Goal: Contribute content: Contribute content

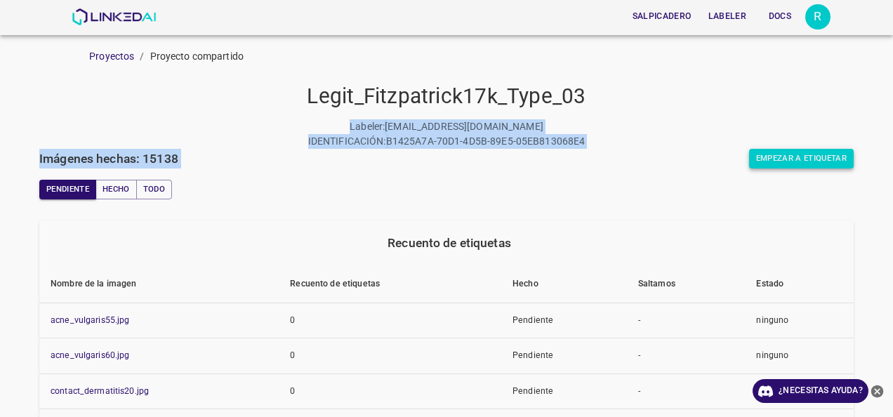
drag, startPoint x: 851, startPoint y: 77, endPoint x: 819, endPoint y: 153, distance: 82.8
drag, startPoint x: 819, startPoint y: 153, endPoint x: 866, endPoint y: 169, distance: 49.5
click at [800, 150] on button "Empezar a etiquetar" at bounding box center [801, 159] width 105 height 20
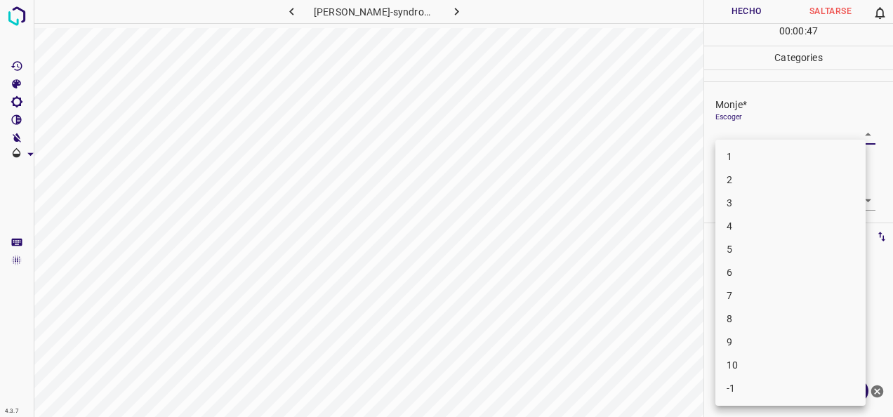
click at [857, 135] on body "4.3.7 [PERSON_NAME]-syndrome13.jpg Hecho Saltarse 0 00 : 00 : 47 Categories Mon…" at bounding box center [446, 208] width 893 height 417
click at [801, 256] on li "5" at bounding box center [791, 249] width 150 height 23
type input "5"
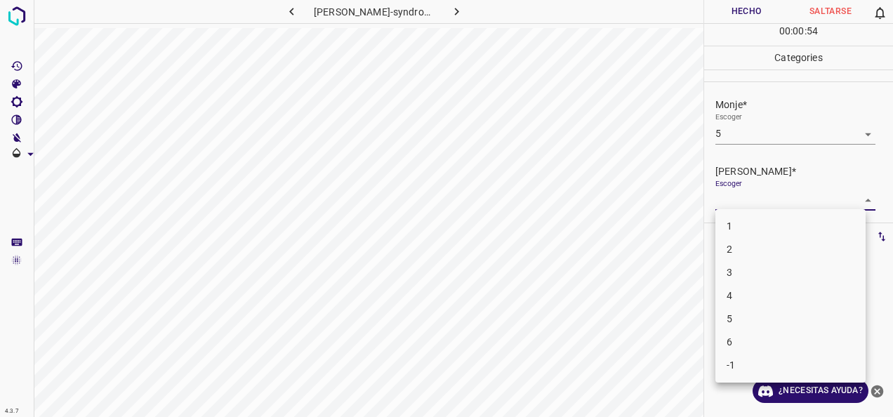
click at [854, 204] on body "4.3.7 [PERSON_NAME]-syndrome13.jpg Hecho Saltarse 0 00 : 00 : 54 Categories Mon…" at bounding box center [446, 208] width 893 height 417
click at [773, 267] on li "3" at bounding box center [791, 272] width 150 height 23
type input "3"
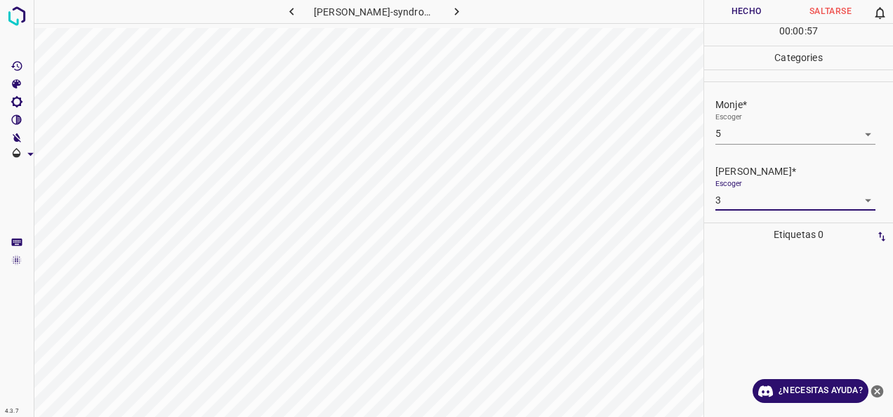
click at [746, 18] on button "Hecho" at bounding box center [746, 11] width 84 height 23
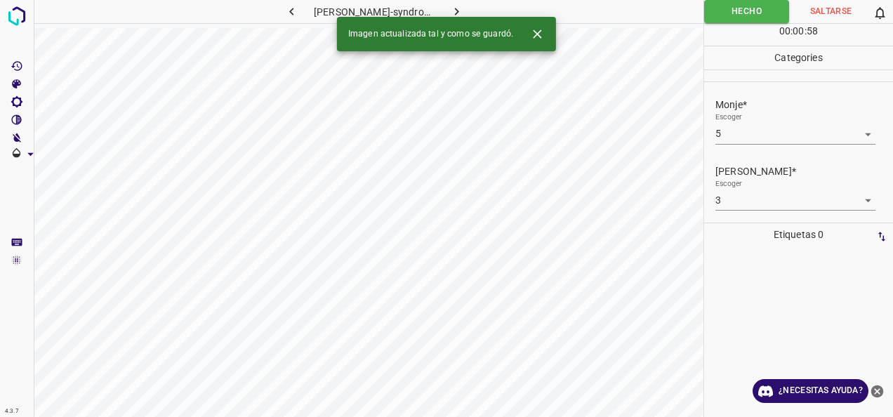
click at [454, 12] on icon "button" at bounding box center [457, 11] width 15 height 15
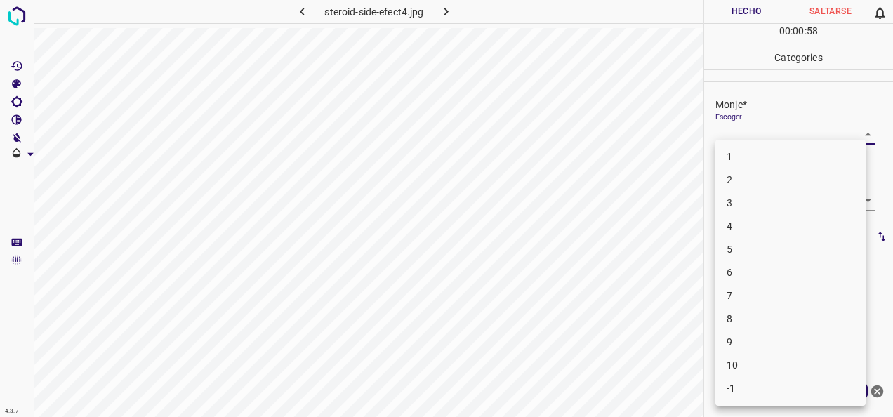
click at [851, 138] on body "4.3.7 steroid-side-efect4.jpg Hecho Saltarse 0 00 : 00 : 58 Categories Monje* E…" at bounding box center [446, 208] width 893 height 417
click at [822, 177] on li "2" at bounding box center [791, 180] width 150 height 23
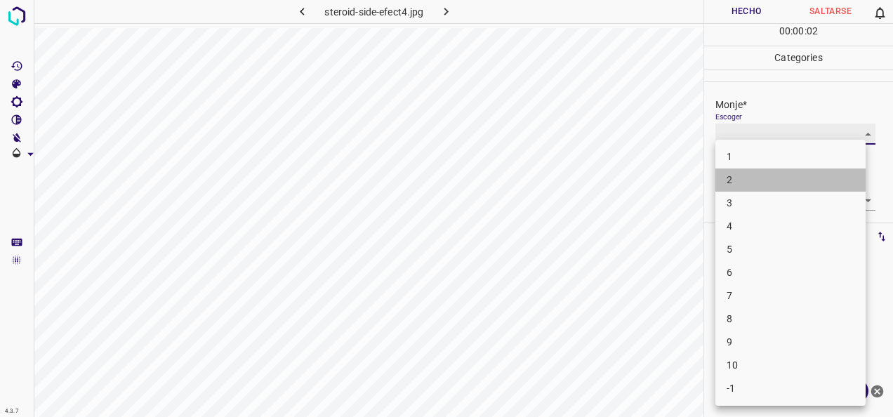
type input "2"
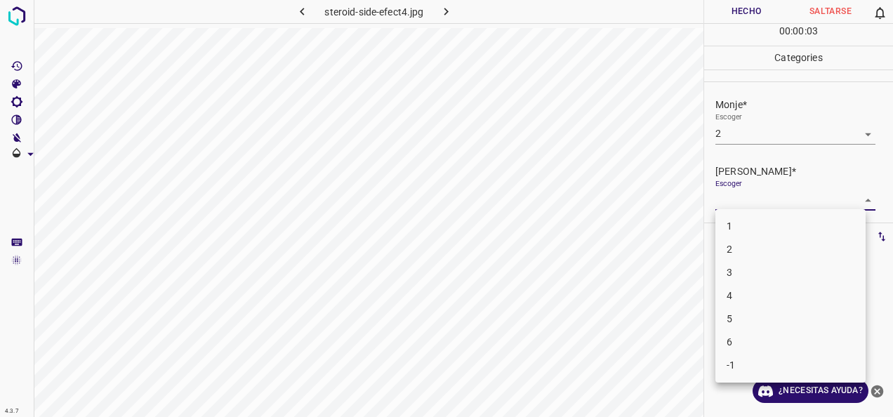
click at [860, 194] on body "4.3.7 steroid-side-efect4.jpg Hecho Saltarse 0 00 : 00 : 03 Categories Monje* E…" at bounding box center [446, 208] width 893 height 417
click at [825, 216] on li "1" at bounding box center [791, 226] width 150 height 23
type input "1"
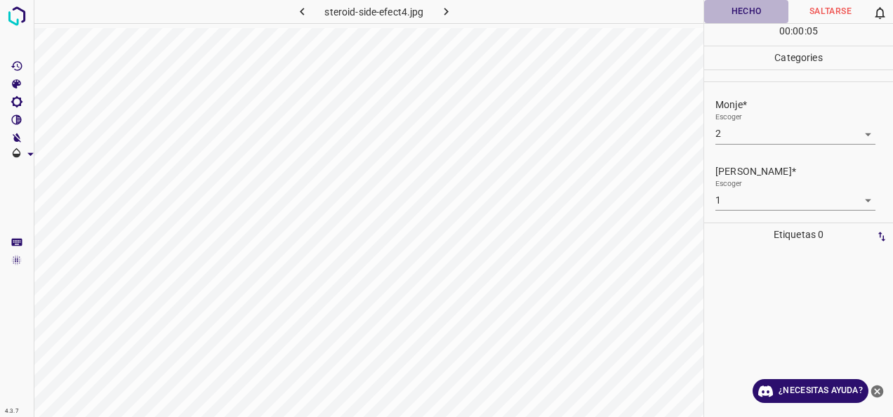
click at [736, 15] on button "Hecho" at bounding box center [746, 11] width 84 height 23
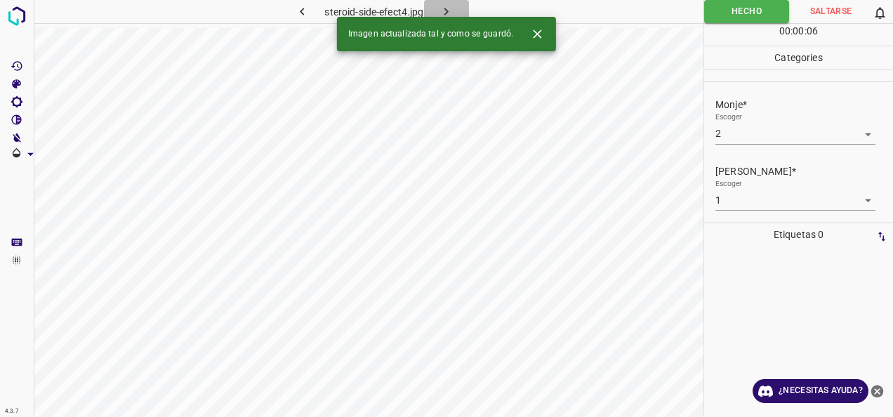
click at [441, 7] on icon "button" at bounding box center [446, 11] width 15 height 15
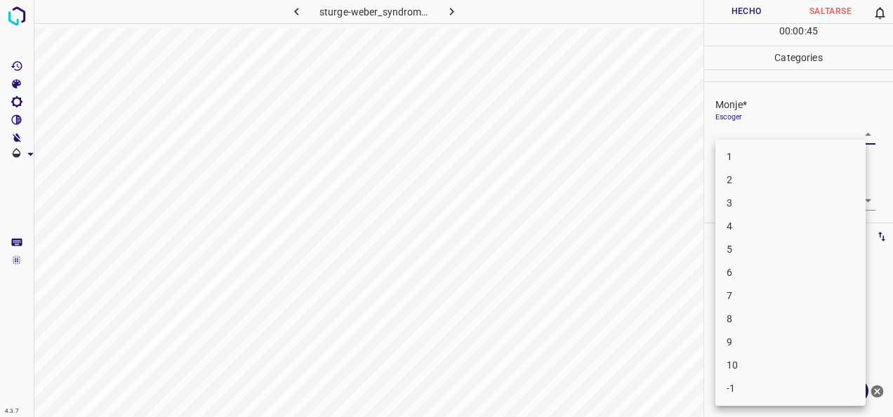
click at [858, 138] on body "4.3.7 sturge-weber_syndrome8.jpg Hecho Saltarse 0 00 : 00 : 45 Categories Monje…" at bounding box center [446, 208] width 893 height 417
click at [766, 218] on li "4" at bounding box center [791, 226] width 150 height 23
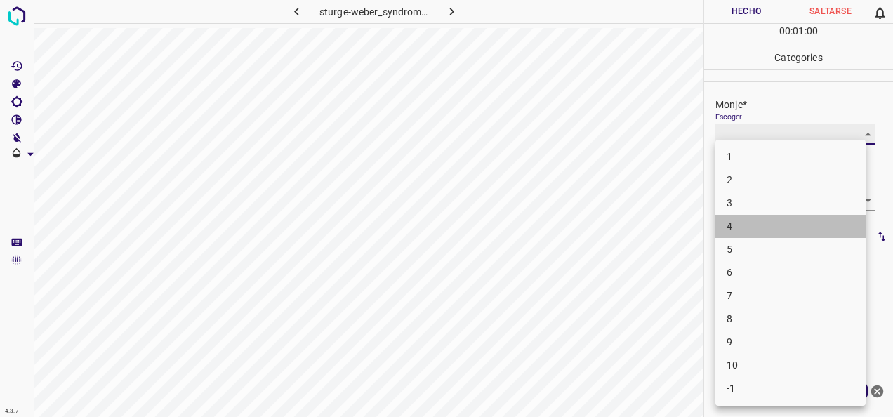
type input "4"
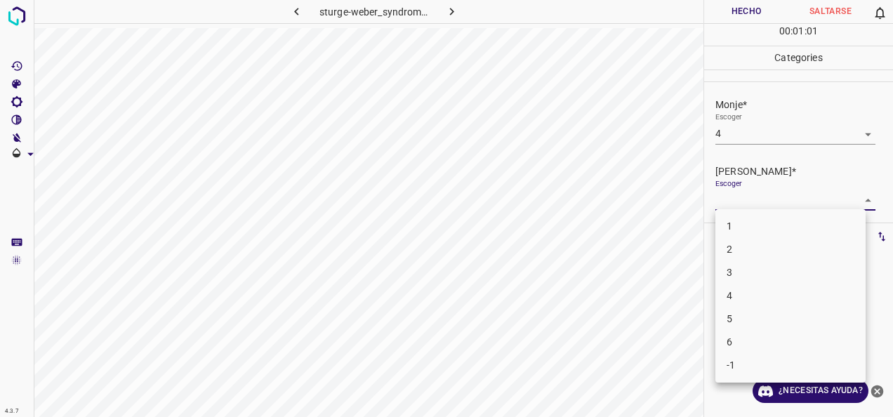
click at [854, 202] on body "4.3.7 sturge-weber_syndrome8.jpg Hecho Saltarse 0 00 : 01 : 01 Categories Monje…" at bounding box center [446, 208] width 893 height 417
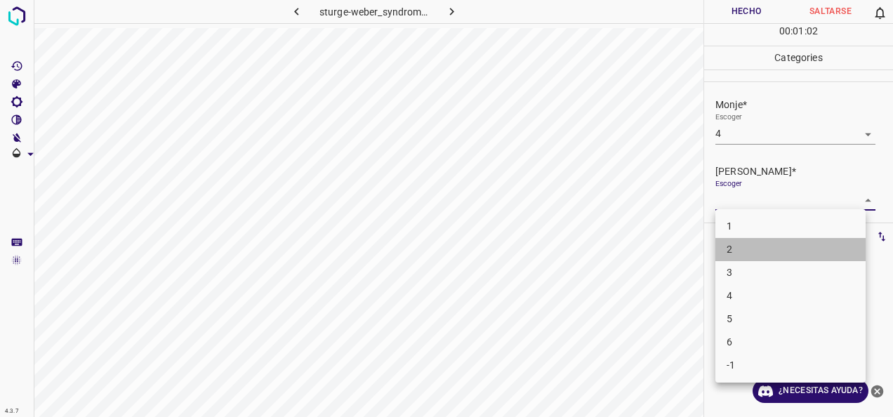
click at [804, 250] on li "2" at bounding box center [791, 249] width 150 height 23
type input "2"
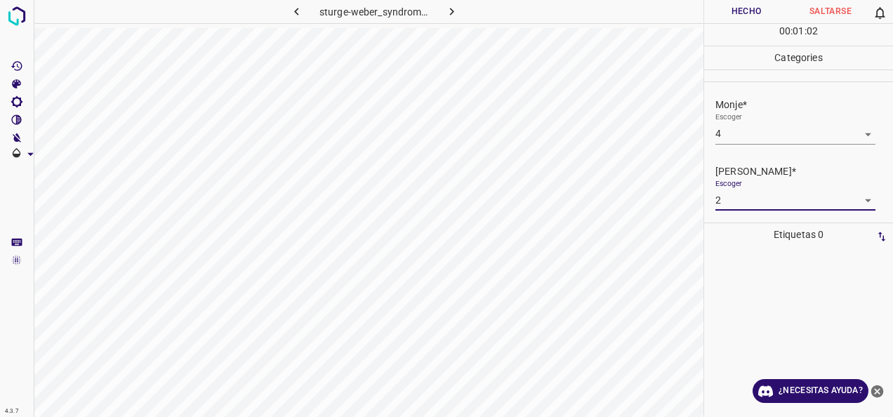
click at [740, 6] on button "Hecho" at bounding box center [746, 11] width 84 height 23
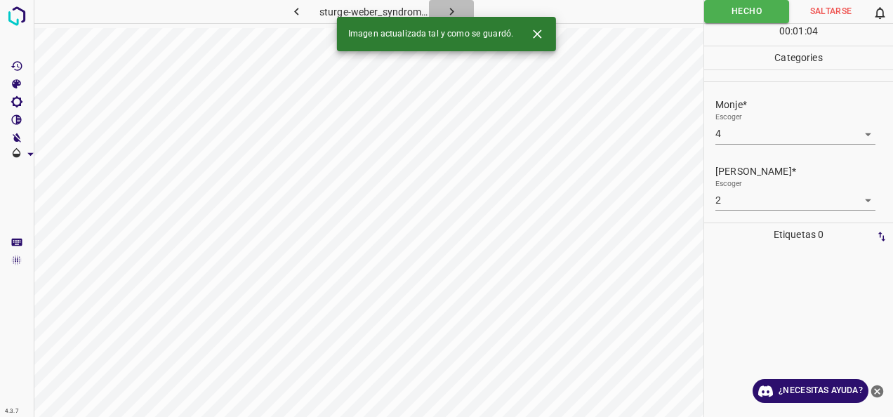
click at [458, 3] on button "button" at bounding box center [451, 11] width 45 height 23
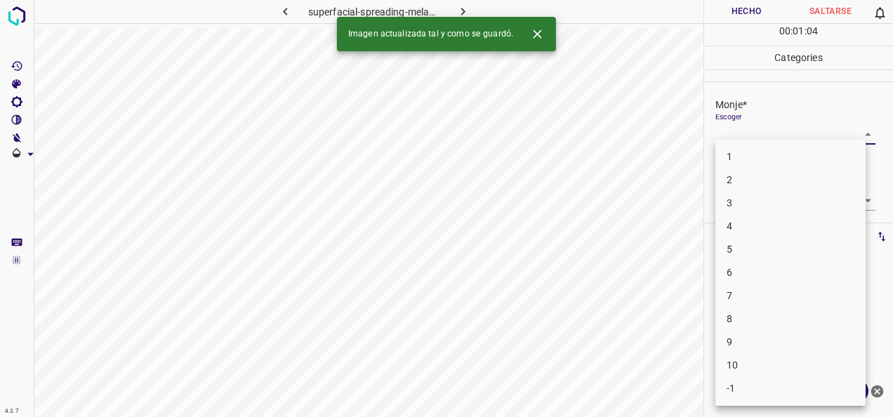
click at [850, 129] on body "4.3.7 superfacial-spreading-melanoma28.jpg Hecho Saltarse 0 00 : 01 : 04 Catego…" at bounding box center [446, 208] width 893 height 417
click at [834, 156] on li "1" at bounding box center [791, 156] width 150 height 23
type input "1"
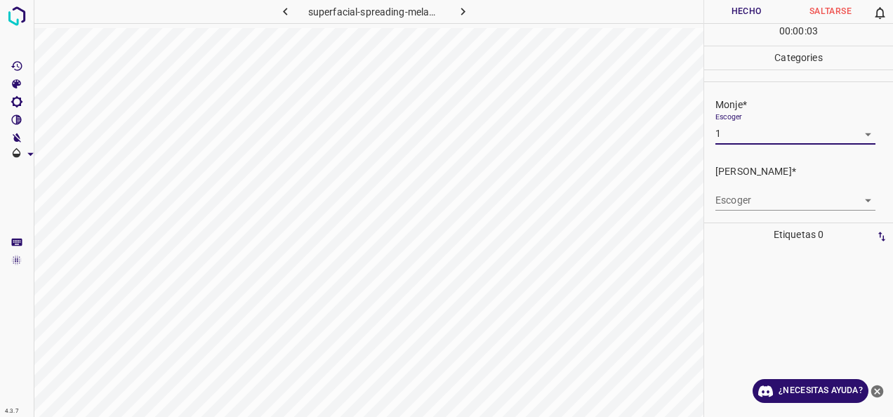
click at [850, 202] on body "4.3.7 superfacial-spreading-melanoma28.jpg Hecho Saltarse 0 00 : 00 : 03 Catego…" at bounding box center [446, 208] width 893 height 417
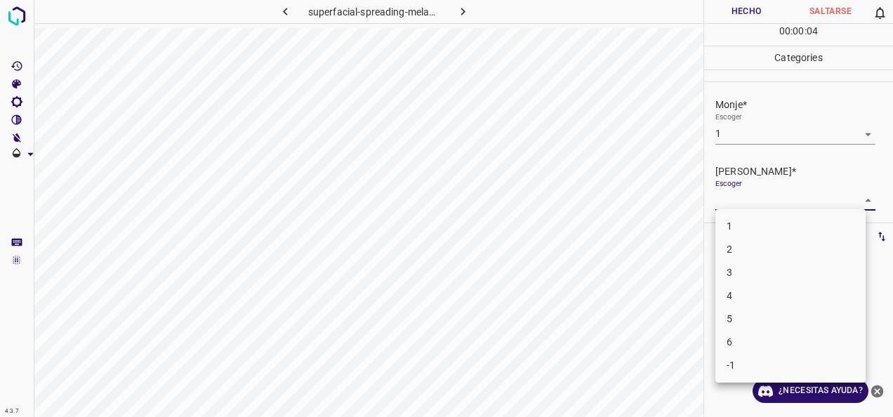
click at [777, 235] on li "1" at bounding box center [791, 226] width 150 height 23
type input "1"
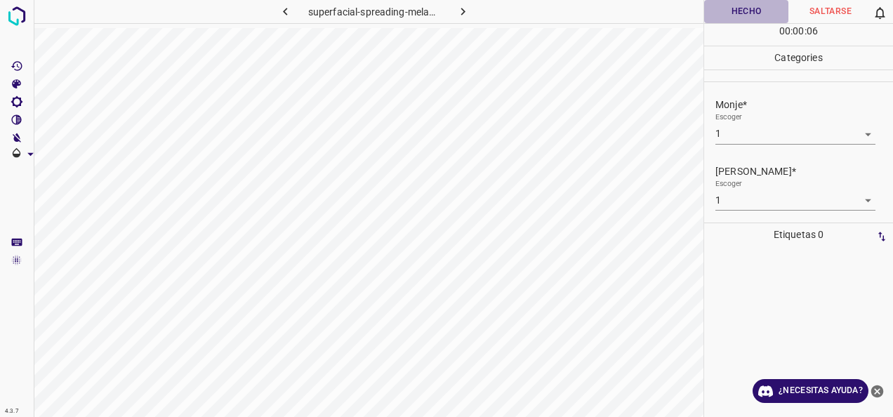
click at [741, 22] on button "Hecho" at bounding box center [746, 11] width 84 height 23
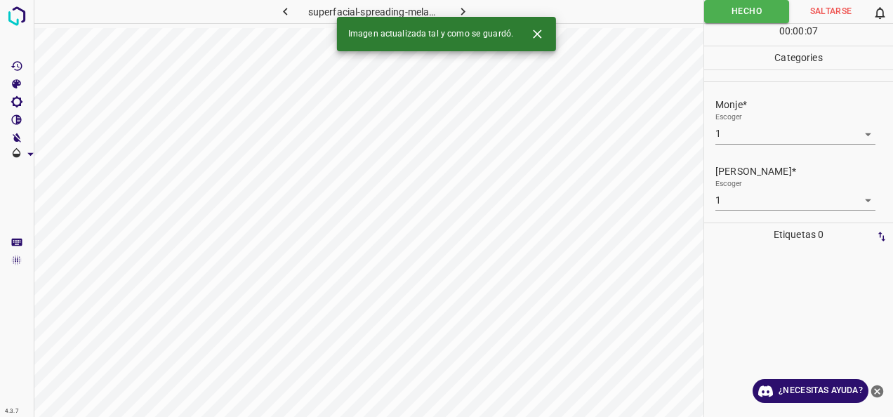
click at [466, 13] on icon "button" at bounding box center [463, 11] width 15 height 15
click at [846, 138] on body "4.3.7 striae-distensae59.jpg Hecho Saltarse 0 00 : 00 : 07 Categories Monje* Es…" at bounding box center [446, 208] width 893 height 417
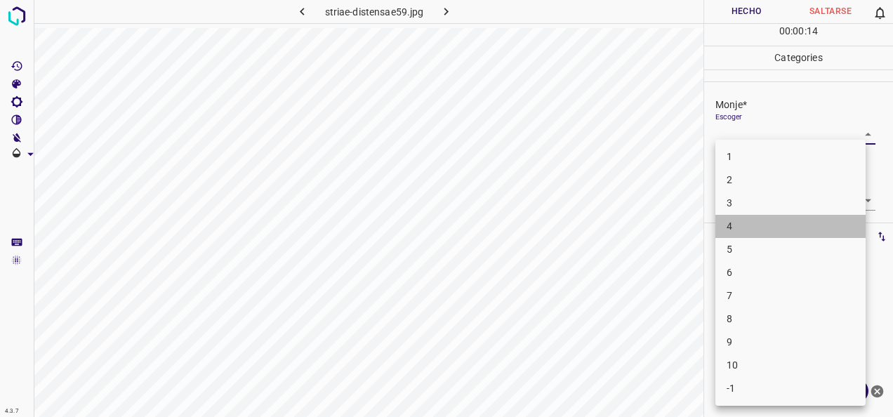
click at [787, 222] on li "4" at bounding box center [791, 226] width 150 height 23
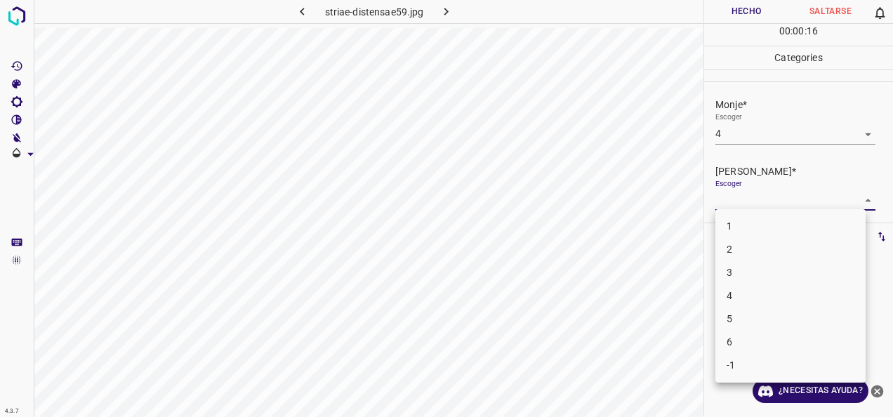
click at [844, 202] on body "4.3.7 striae-distensae59.jpg Hecho Saltarse 0 00 : 00 : 16 Categories Monje* Es…" at bounding box center [446, 208] width 893 height 417
click at [848, 131] on div at bounding box center [446, 208] width 893 height 417
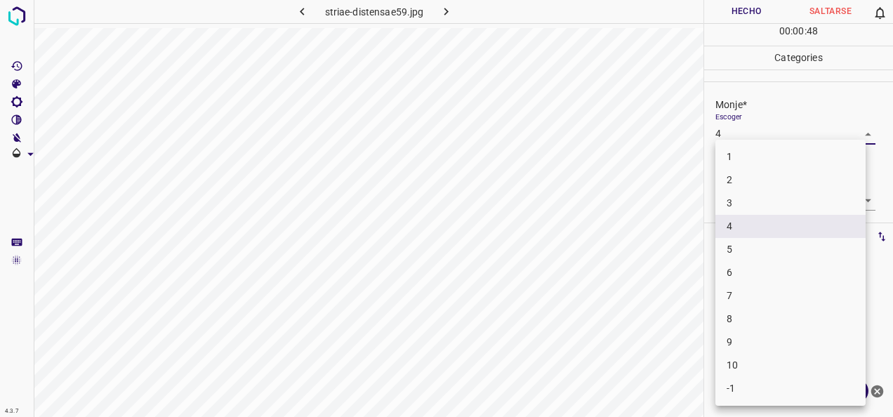
click at [854, 136] on body "4.3.7 striae-distensae59.jpg Hecho Saltarse 0 00 : 00 : 48 Categories Monje* Es…" at bounding box center [446, 208] width 893 height 417
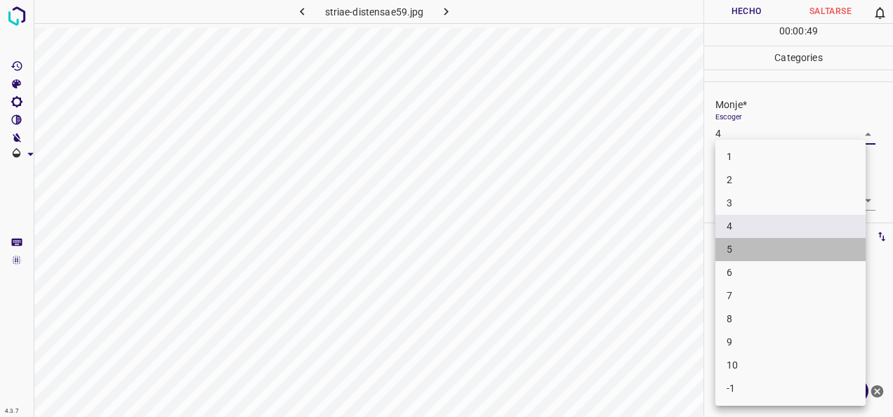
click at [796, 259] on li "5" at bounding box center [791, 249] width 150 height 23
type input "5"
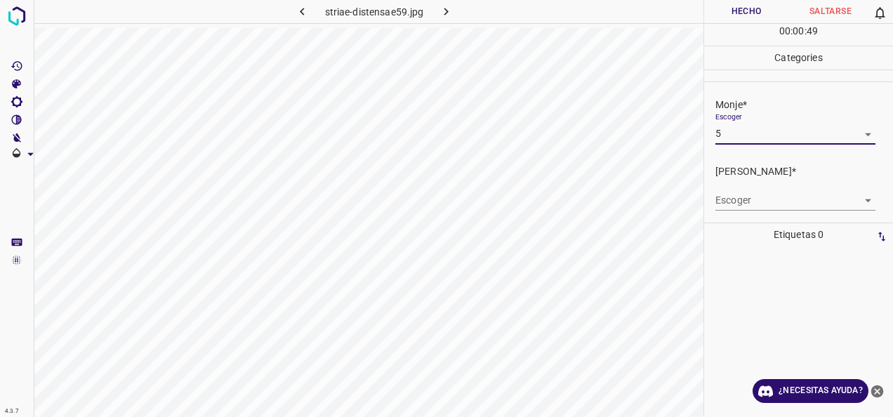
click at [851, 199] on body "4.3.7 striae-distensae59.jpg Hecho Saltarse 0 00 : 00 : 49 Categories Monje* Es…" at bounding box center [446, 208] width 893 height 417
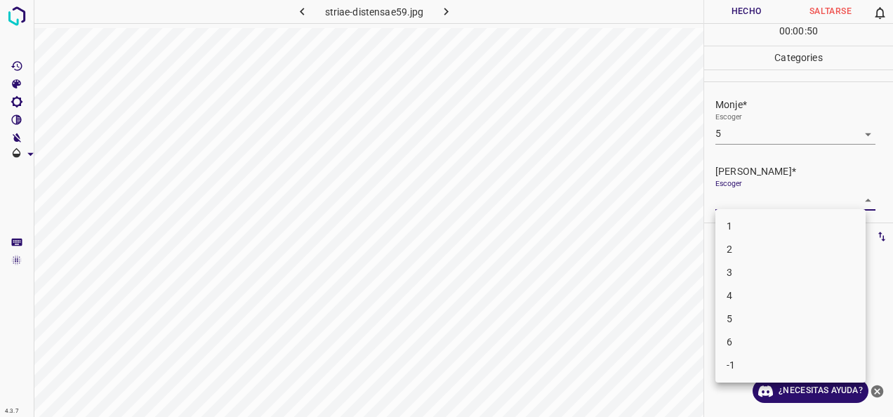
click at [745, 268] on li "3" at bounding box center [791, 272] width 150 height 23
type input "3"
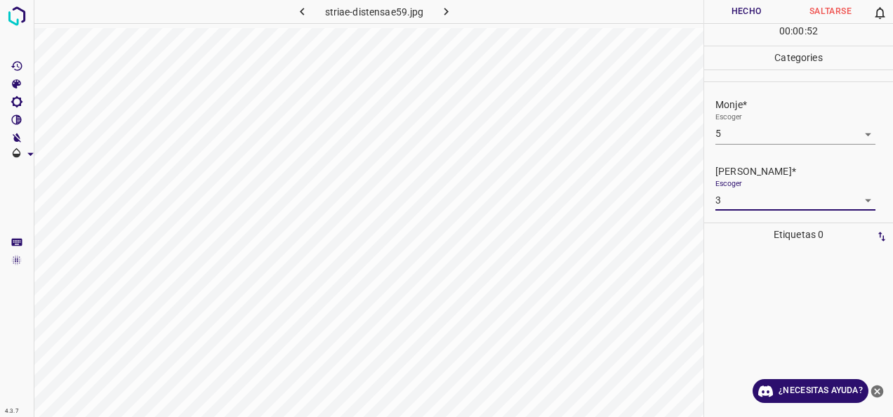
click at [747, 6] on button "Hecho" at bounding box center [746, 11] width 84 height 23
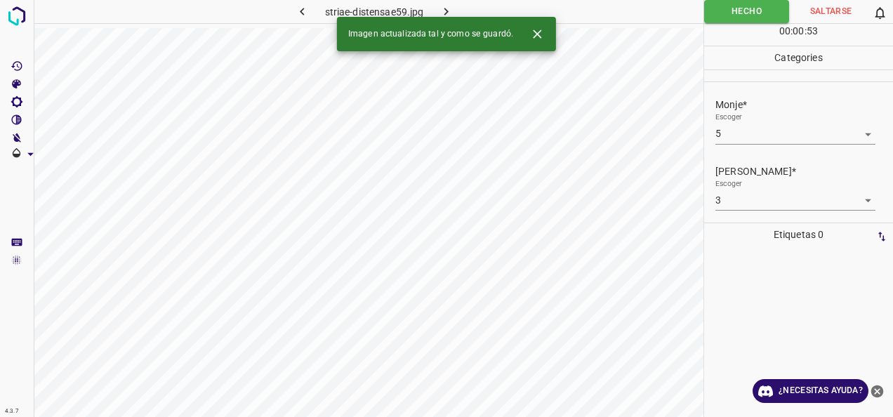
click at [452, 17] on div "Imagen actualizada tal y como se guardó." at bounding box center [446, 34] width 219 height 34
click at [451, 4] on icon "button" at bounding box center [446, 11] width 15 height 15
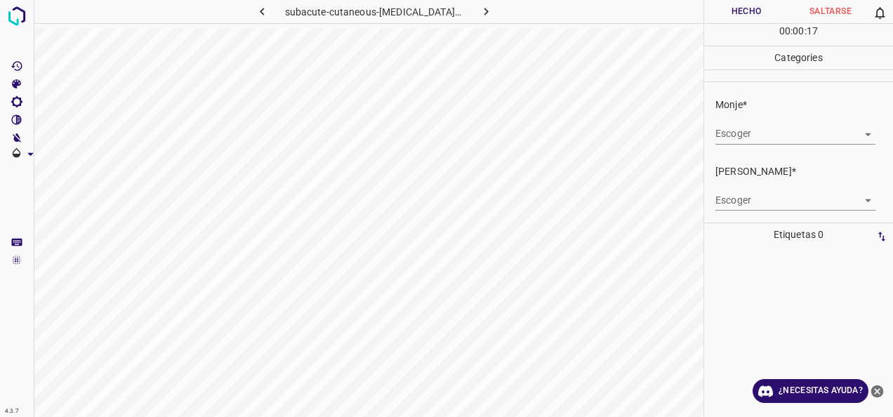
click at [860, 134] on body "4.3.7 subacute-cutaneous-[MEDICAL_DATA]-erythematosus68.jpg Hecho Saltarse 0 00…" at bounding box center [446, 208] width 893 height 417
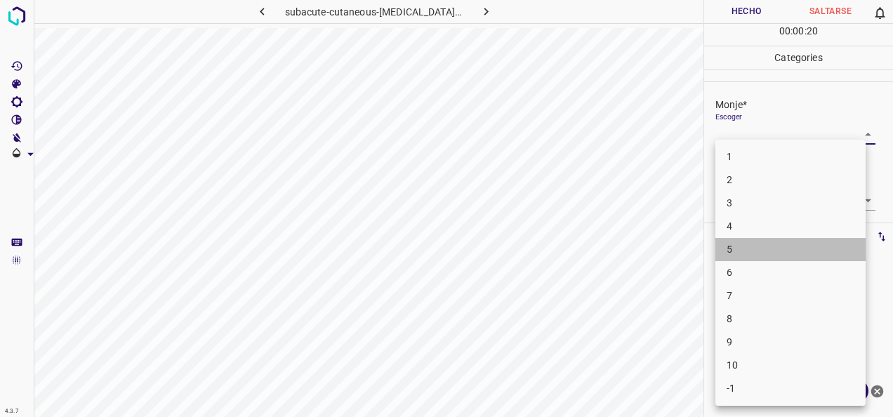
click at [802, 245] on li "5" at bounding box center [791, 249] width 150 height 23
type input "5"
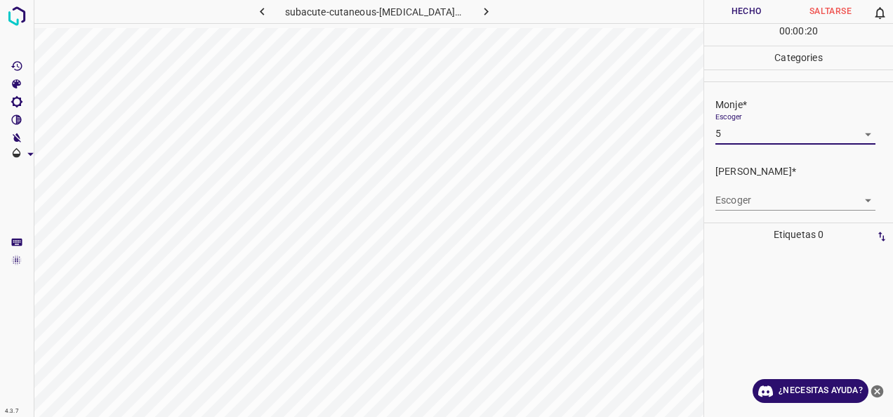
click at [853, 195] on body "4.3.7 subacute-cutaneous-lupus-erythematosus68.jpg Hecho Saltarse 0 00 : 00 : 2…" at bounding box center [446, 208] width 893 height 417
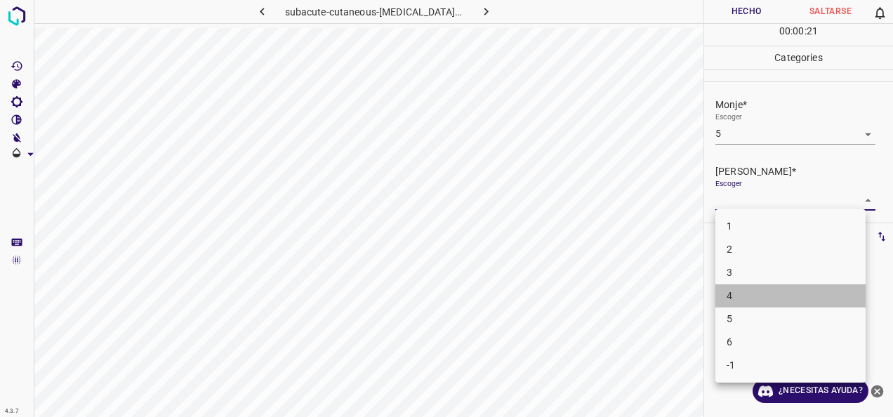
click at [773, 287] on li "4" at bounding box center [791, 295] width 150 height 23
type input "4"
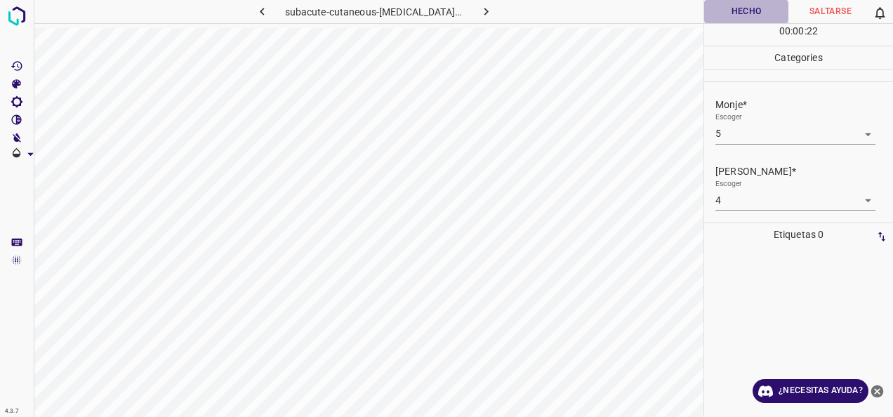
click at [747, 13] on button "Hecho" at bounding box center [746, 11] width 84 height 23
click at [757, 3] on button "Hecho" at bounding box center [746, 11] width 85 height 23
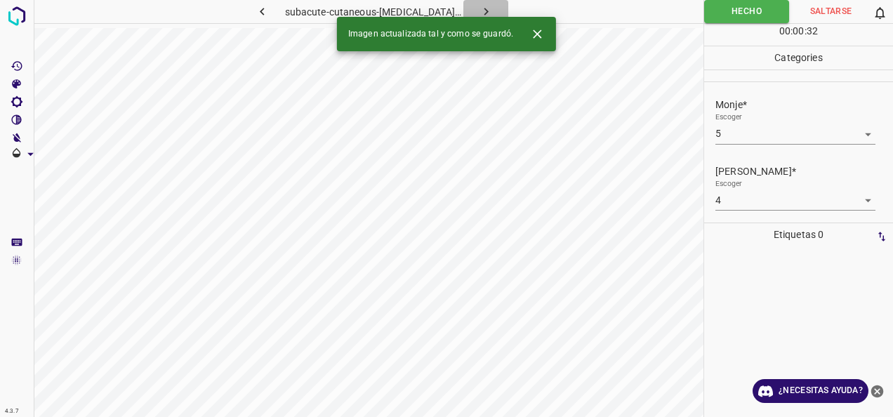
click at [480, 12] on icon "button" at bounding box center [486, 11] width 15 height 15
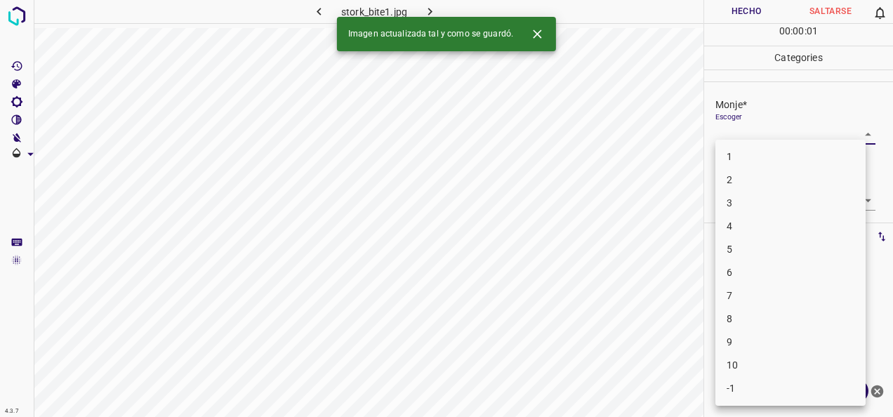
click at [843, 141] on body "4.3.7 stork_bite1.jpg Hecho Saltarse 0 00 : 00 : 01 Categories Monje* Escoger ​…" at bounding box center [446, 208] width 893 height 417
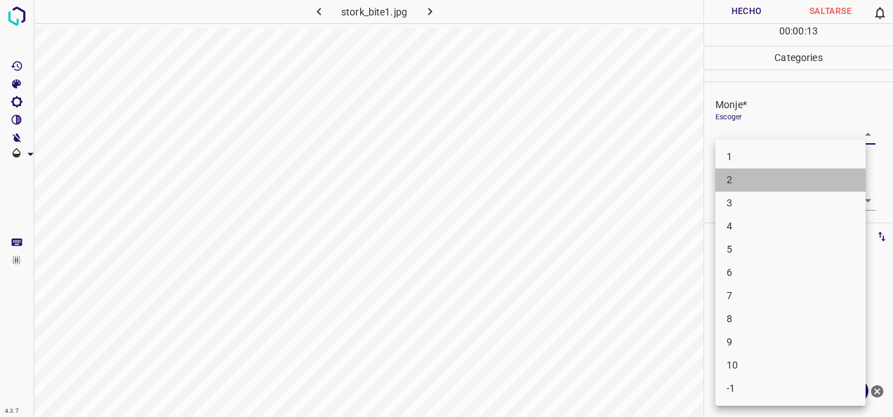
click at [834, 186] on li "2" at bounding box center [791, 180] width 150 height 23
type input "2"
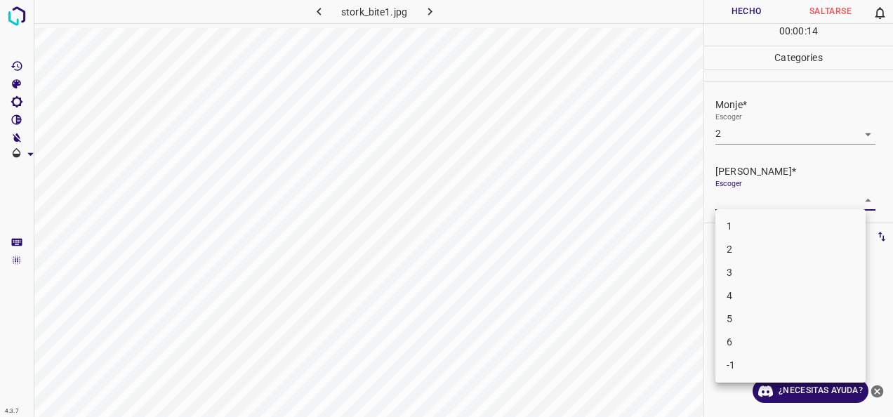
drag, startPoint x: 860, startPoint y: 202, endPoint x: 832, endPoint y: 206, distance: 27.6
click at [859, 202] on body "4.3.7 stork_bite1.jpg Hecho Saltarse 0 00 : 00 : 14 Categories Monje* Escoger 2…" at bounding box center [446, 208] width 893 height 417
click at [804, 218] on li "1" at bounding box center [791, 226] width 150 height 23
type input "1"
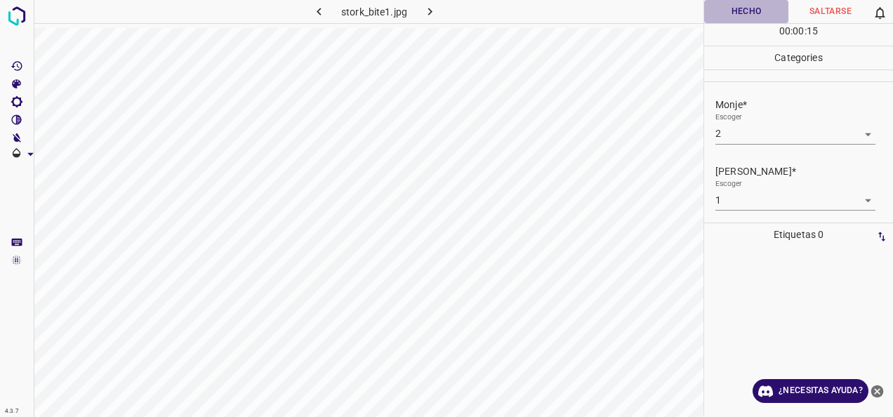
click at [756, 14] on button "Hecho" at bounding box center [746, 11] width 84 height 23
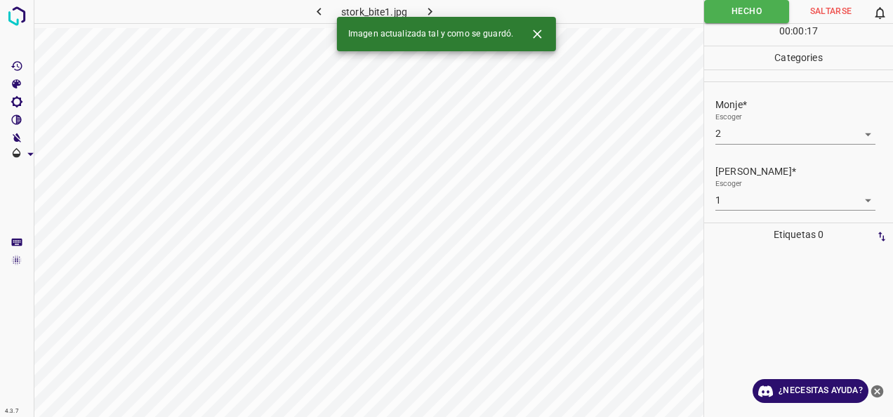
click at [433, 8] on icon "button" at bounding box center [430, 11] width 15 height 15
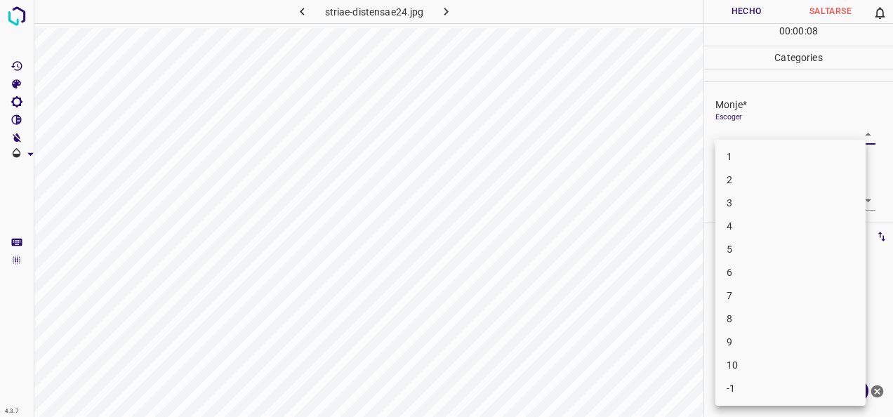
click at [856, 131] on body "4.3.7 striae-distensae24.jpg Hecho Saltarse 0 00 : 00 : 08 Categories Monje* Es…" at bounding box center [446, 208] width 893 height 417
click at [740, 199] on li "3" at bounding box center [791, 203] width 150 height 23
type input "3"
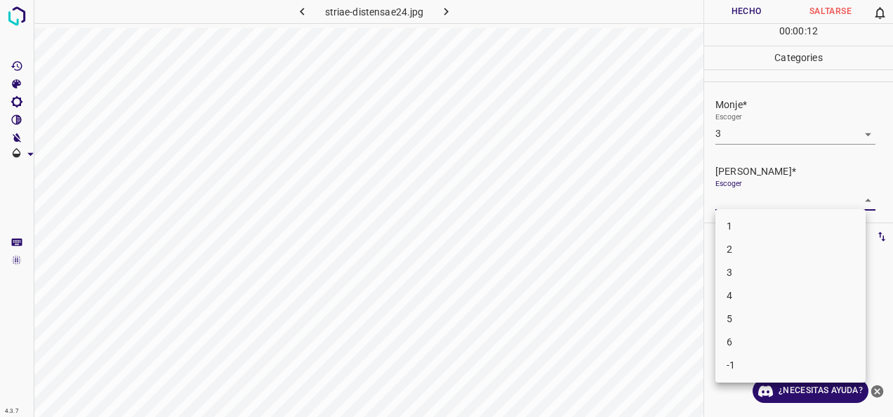
click at [853, 192] on body "4.3.7 striae-distensae24.jpg Hecho Saltarse 0 00 : 00 : 12 Categories Monje* Es…" at bounding box center [446, 208] width 893 height 417
click at [747, 244] on li "2" at bounding box center [791, 249] width 150 height 23
type input "2"
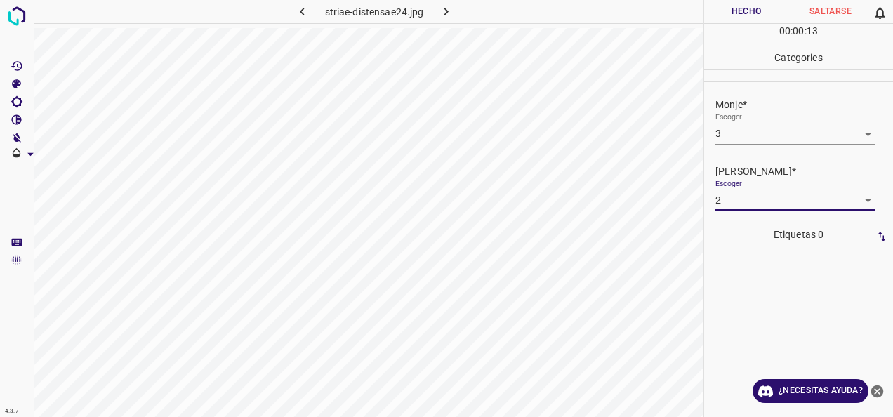
click at [749, 13] on button "Hecho" at bounding box center [746, 11] width 84 height 23
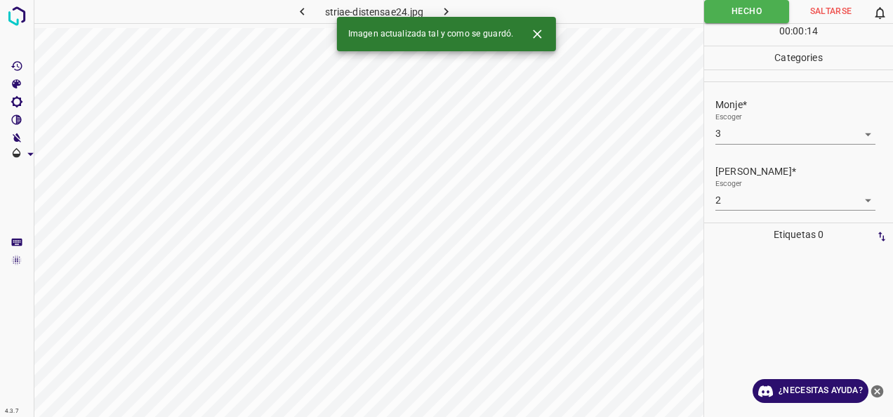
click at [443, 11] on icon "button" at bounding box center [446, 11] width 15 height 15
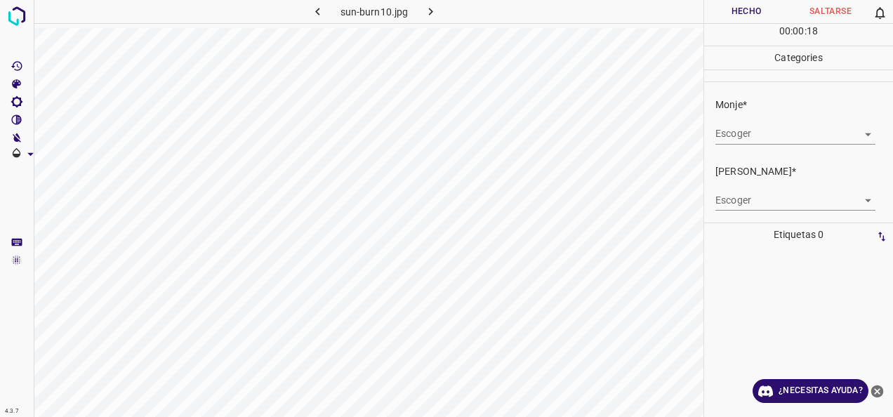
click at [856, 132] on body "4.3.7 sun-burn10.jpg Hecho Saltarse 0 00 : 00 : 18 Categories Monje* Escoger ​ …" at bounding box center [446, 208] width 893 height 417
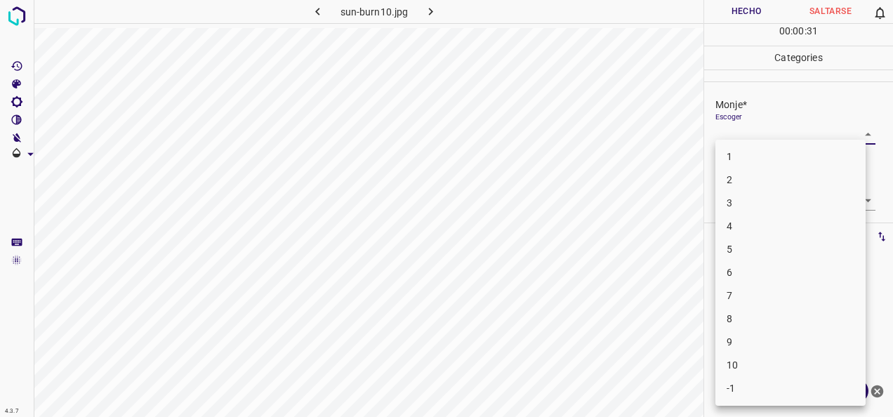
click at [794, 191] on li "2" at bounding box center [791, 180] width 150 height 23
type input "2"
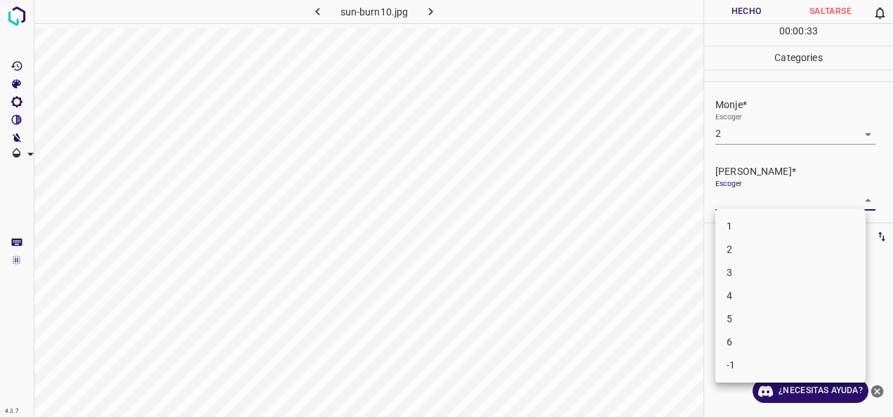
click at [856, 205] on body "4.3.7 sun-burn10.jpg Hecho Saltarse 0 00 : 00 : 33 Categories Monje* Escoger 2 …" at bounding box center [446, 208] width 893 height 417
click at [735, 228] on li "1" at bounding box center [791, 226] width 150 height 23
type input "1"
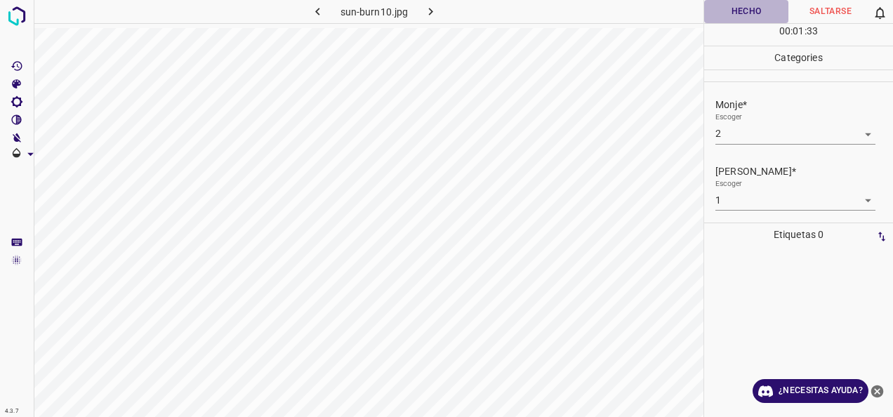
click at [745, 11] on button "Hecho" at bounding box center [746, 11] width 84 height 23
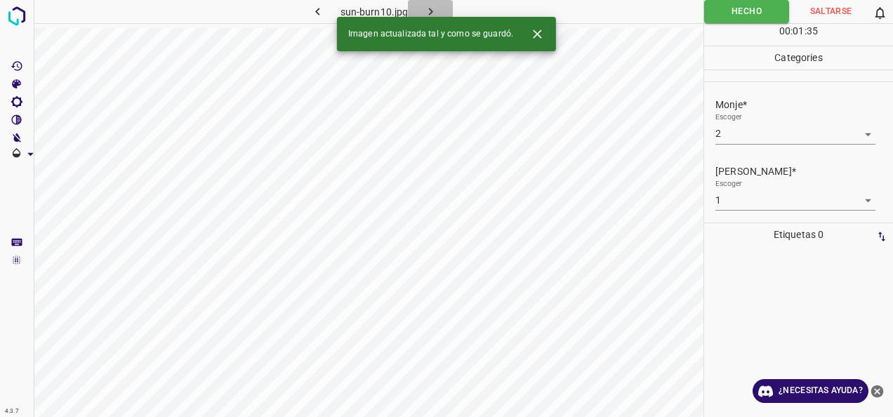
click at [426, 10] on icon "button" at bounding box center [431, 11] width 15 height 15
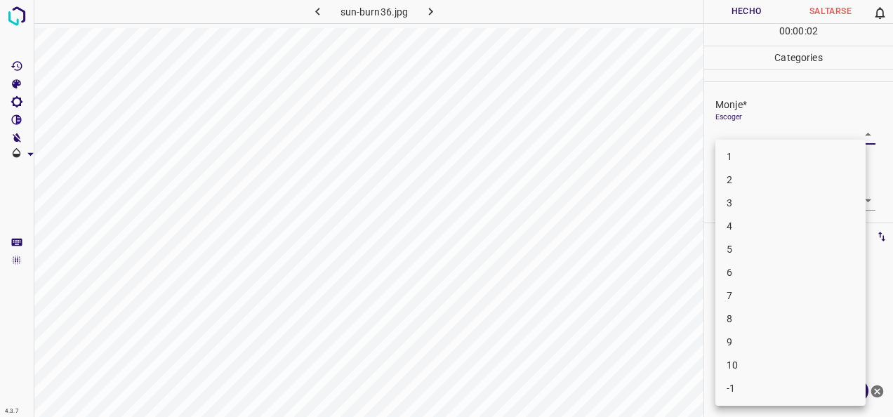
click at [851, 131] on body "4.3.7 sun-burn36.jpg Hecho Saltarse 0 00 : 00 : 02 Categories Monje* Escoger ​ …" at bounding box center [446, 208] width 893 height 417
click at [759, 240] on li "5" at bounding box center [791, 249] width 150 height 23
type input "5"
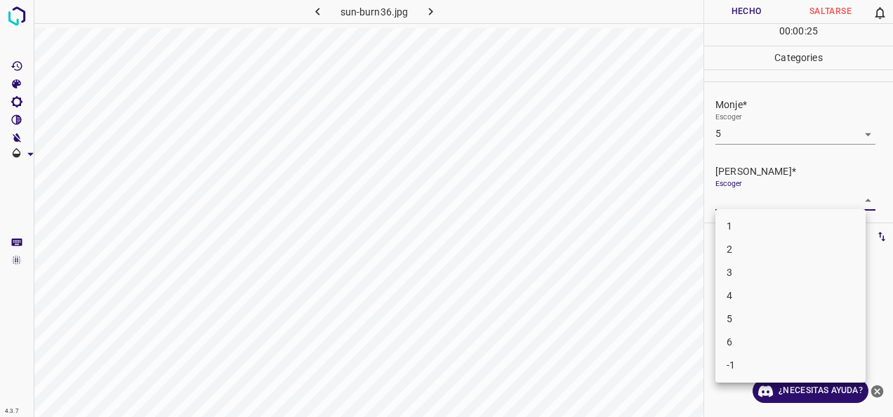
click at [856, 202] on body "4.3.7 sun-burn36.jpg Hecho Saltarse 0 00 : 00 : 25 Categories Monje* Escoger 5 …" at bounding box center [446, 208] width 893 height 417
click at [731, 281] on li "3" at bounding box center [791, 272] width 150 height 23
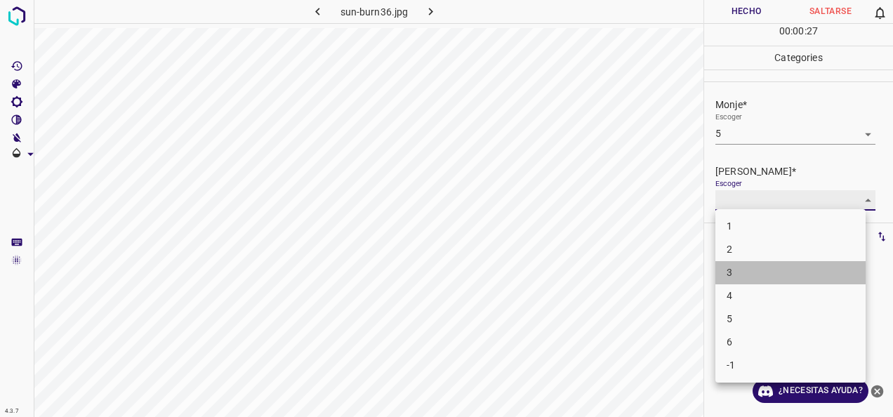
type input "3"
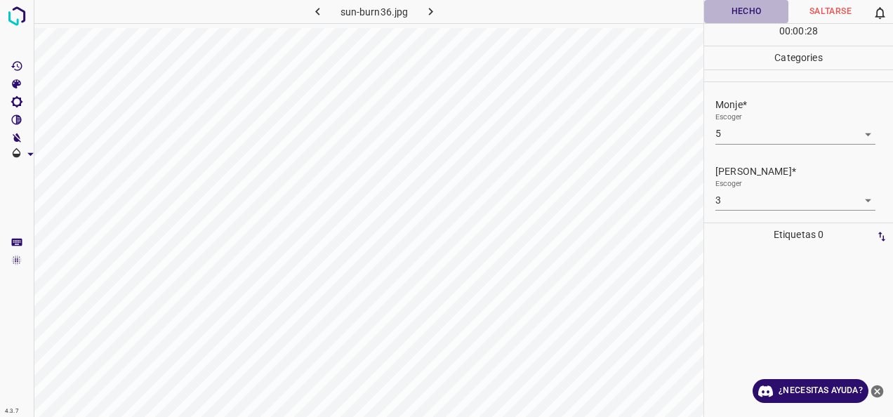
click at [747, 17] on button "Hecho" at bounding box center [746, 11] width 84 height 23
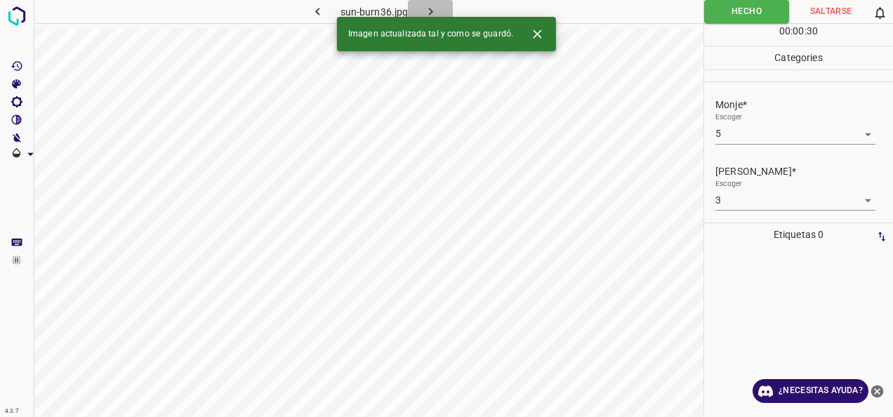
click at [433, 11] on icon "button" at bounding box center [431, 11] width 15 height 15
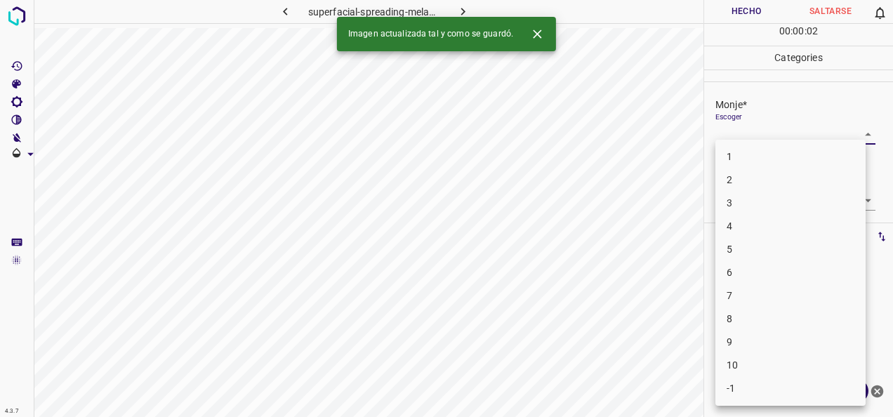
click at [863, 136] on body "4.3.7 superfacial-spreading-melanoma91.jpg Hecho Saltarse 0 00 : 00 : 02 Catego…" at bounding box center [446, 208] width 893 height 417
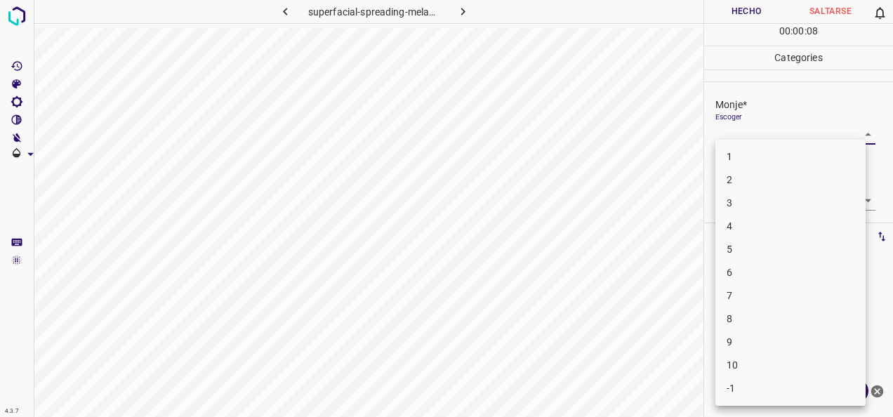
click at [773, 185] on li "2" at bounding box center [791, 180] width 150 height 23
type input "2"
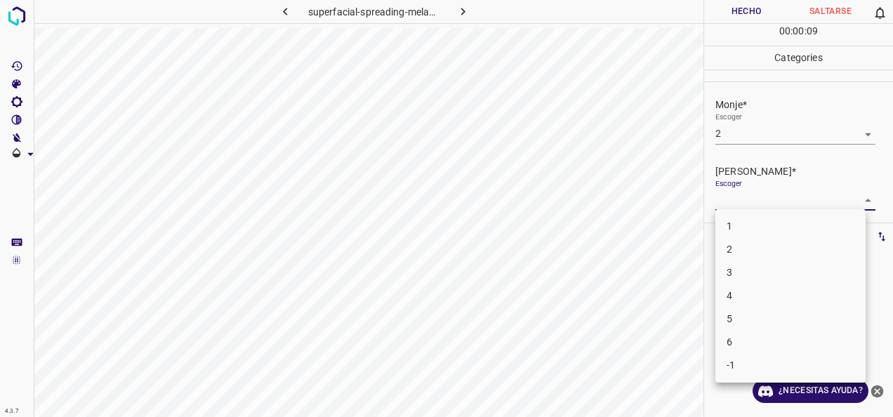
click at [856, 202] on body "4.3.7 superfacial-spreading-melanoma91.jpg Hecho Saltarse 0 00 : 00 : 09 Catego…" at bounding box center [446, 208] width 893 height 417
click at [806, 216] on li "1" at bounding box center [791, 226] width 150 height 23
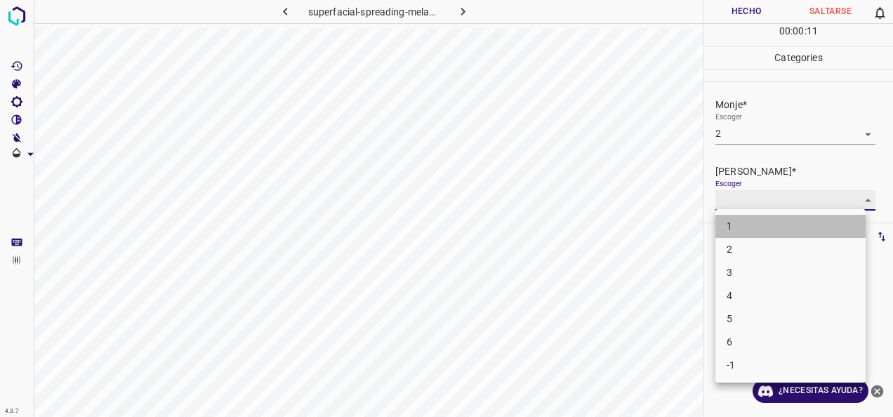
type input "1"
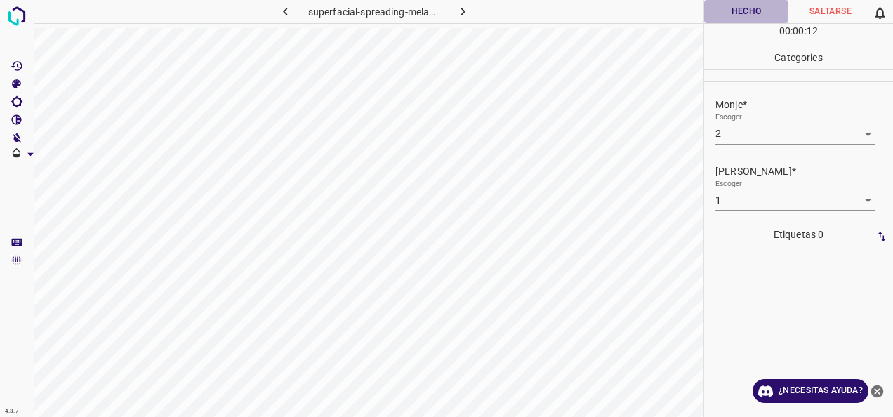
click at [747, 3] on button "Hecho" at bounding box center [746, 11] width 84 height 23
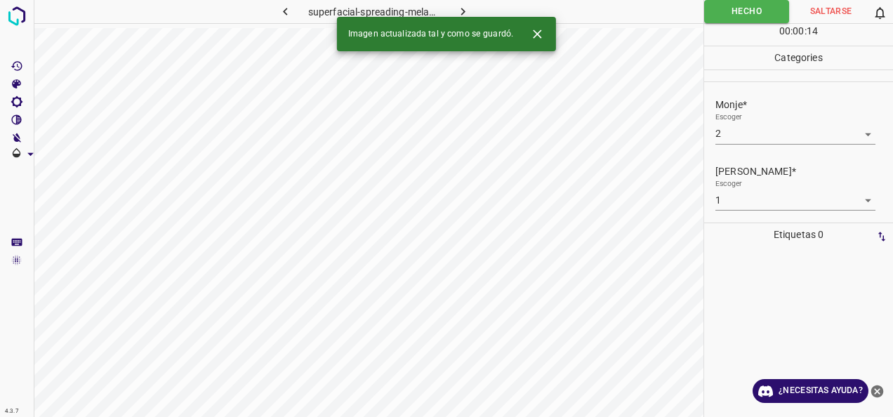
click at [450, 10] on button "button" at bounding box center [462, 11] width 45 height 23
click at [867, 139] on div "Escoger ​" at bounding box center [805, 128] width 178 height 32
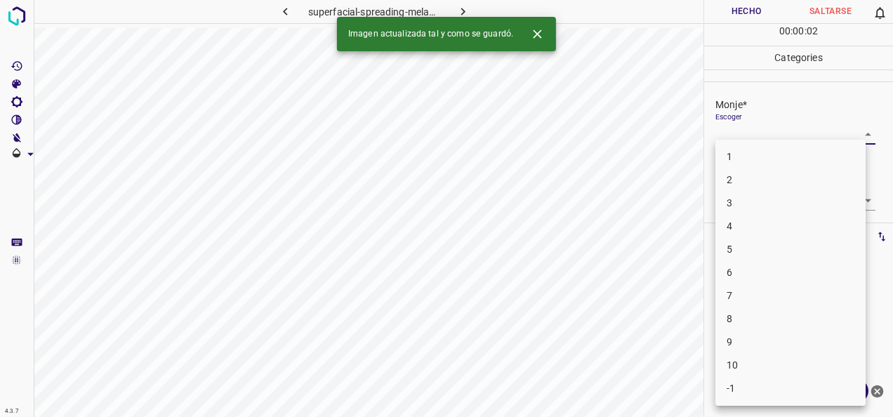
click at [859, 138] on body "4.3.7 superfacial-spreading-melanoma87.jpg Hecho Saltarse 0 00 : 00 : 02 Catego…" at bounding box center [446, 208] width 893 height 417
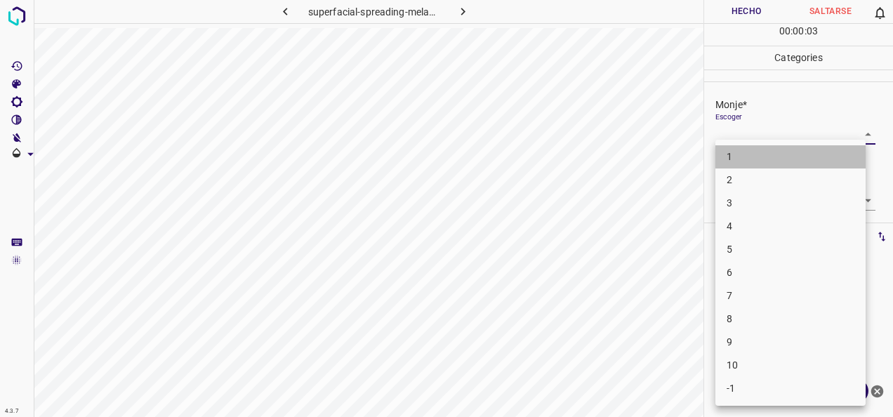
click at [837, 162] on li "1" at bounding box center [791, 156] width 150 height 23
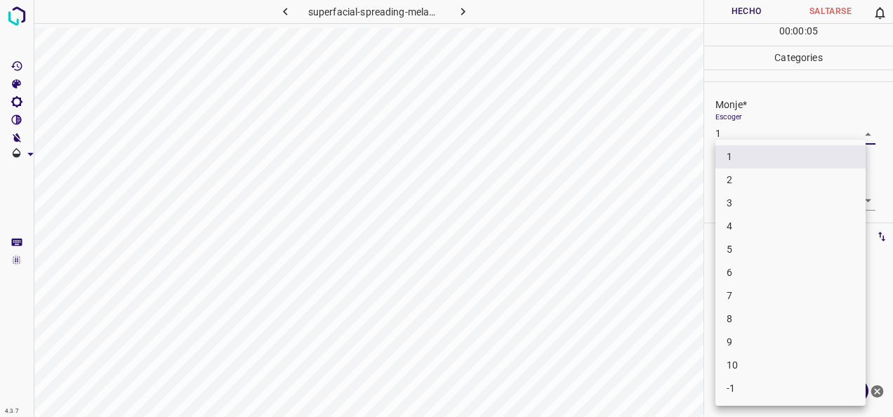
click at [853, 132] on body "4.3.7 superfacial-spreading-melanoma87.jpg Hecho Saltarse 0 00 : 00 : 05 Catego…" at bounding box center [446, 208] width 893 height 417
click at [818, 173] on li "2" at bounding box center [791, 180] width 150 height 23
type input "2"
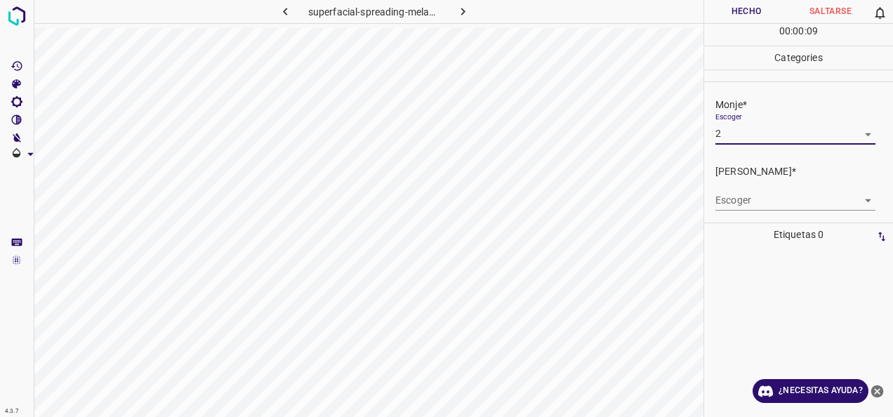
click at [856, 202] on body "4.3.7 superfacial-spreading-melanoma87.jpg Hecho Saltarse 0 00 : 00 : 09 Catego…" at bounding box center [446, 208] width 893 height 417
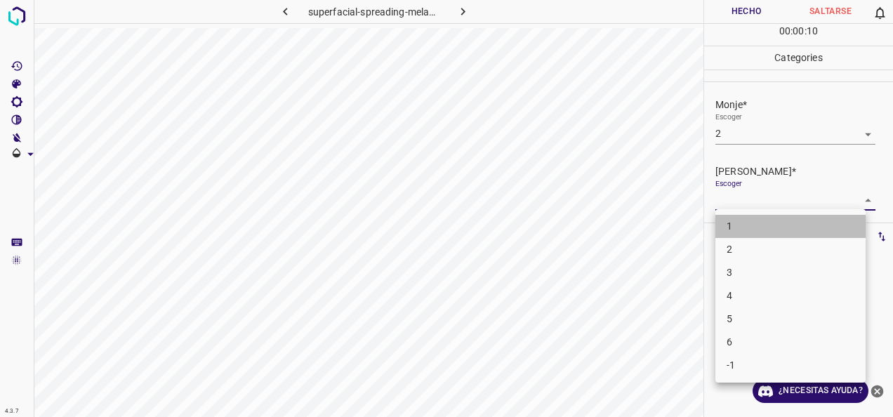
click at [777, 229] on li "1" at bounding box center [791, 226] width 150 height 23
type input "1"
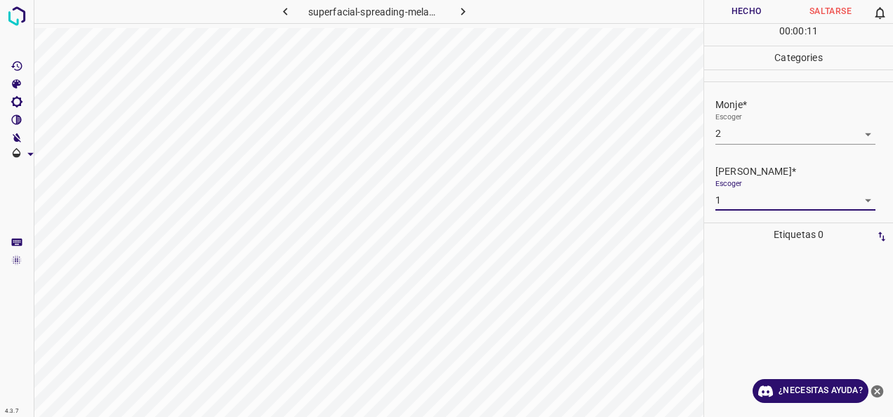
click at [736, 17] on button "Hecho" at bounding box center [746, 11] width 84 height 23
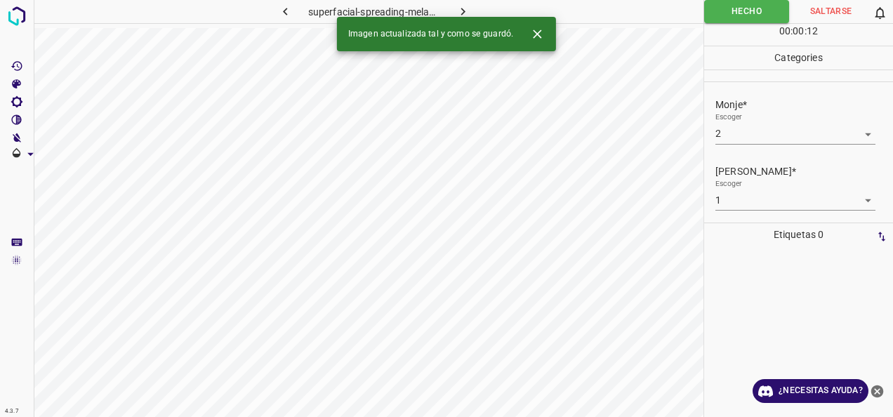
click at [468, 13] on icon "button" at bounding box center [463, 11] width 15 height 15
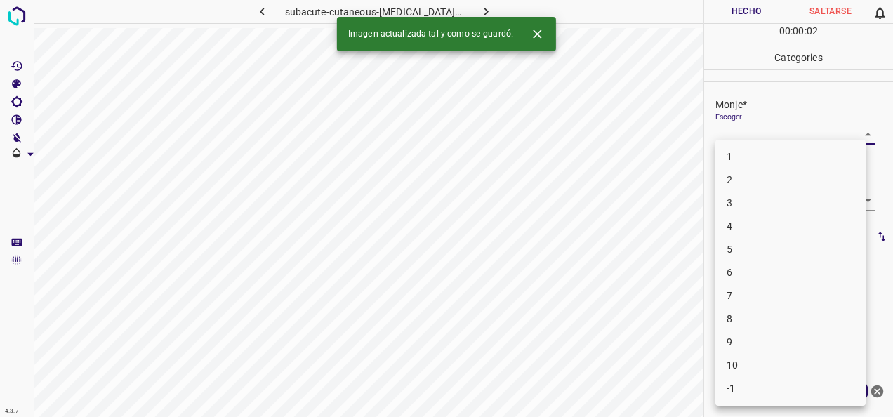
click at [848, 128] on body "4.3.7 subacute-cutaneous-[MEDICAL_DATA]-erythematosus38.jpg Hecho Saltarse 0 00…" at bounding box center [446, 208] width 893 height 417
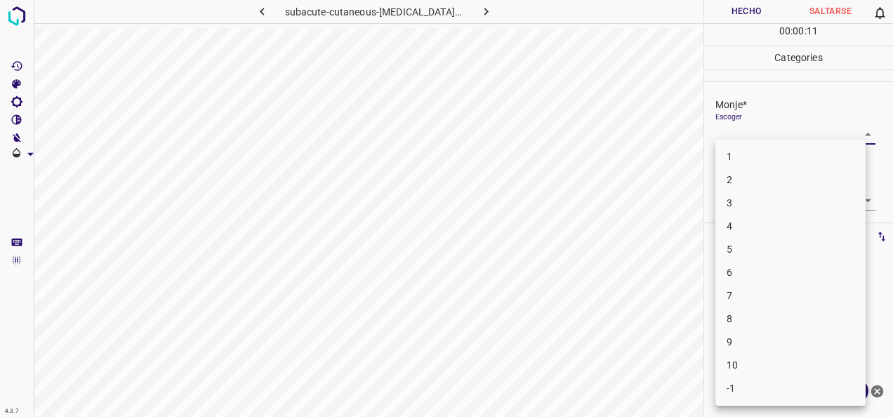
click at [808, 175] on li "2" at bounding box center [791, 180] width 150 height 23
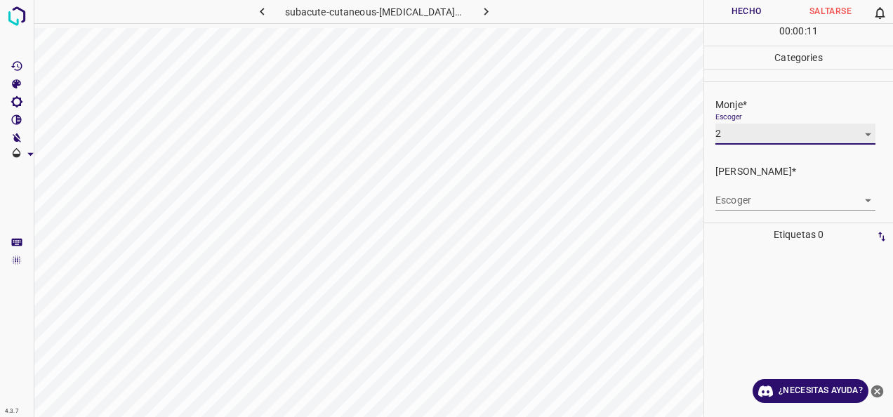
type input "2"
click at [854, 197] on body "4.3.7 subacute-cutaneous-lupus-erythematosus38.jpg Hecho Saltarse 0 00 : 00 : 1…" at bounding box center [446, 208] width 893 height 417
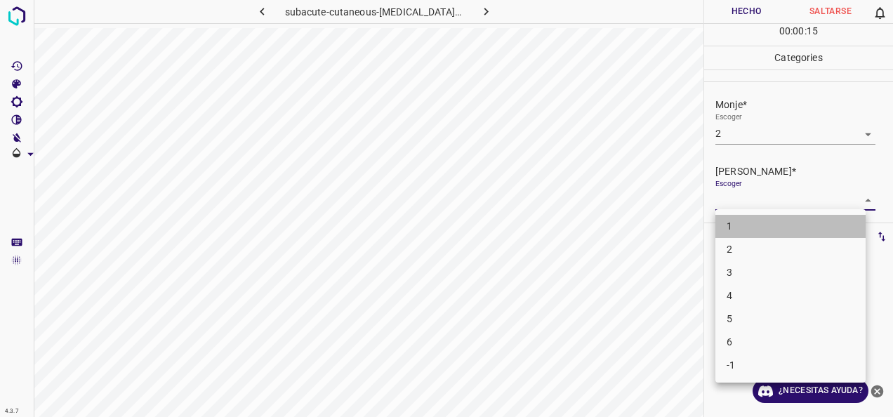
click at [811, 218] on li "1" at bounding box center [791, 226] width 150 height 23
type input "1"
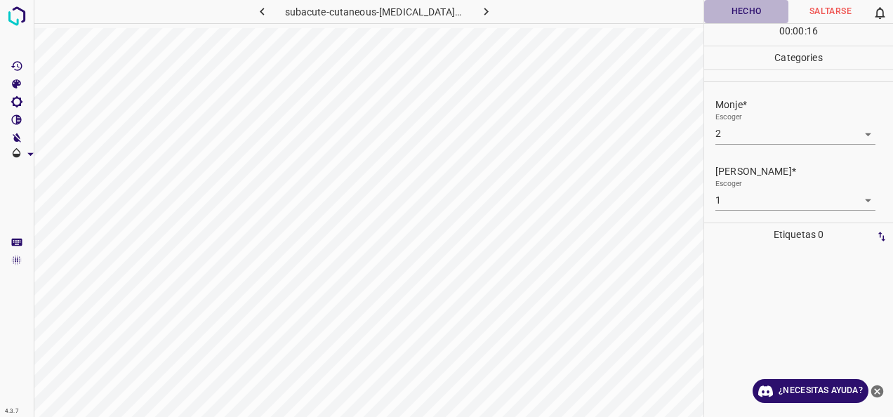
click at [746, 11] on button "Hecho" at bounding box center [746, 11] width 84 height 23
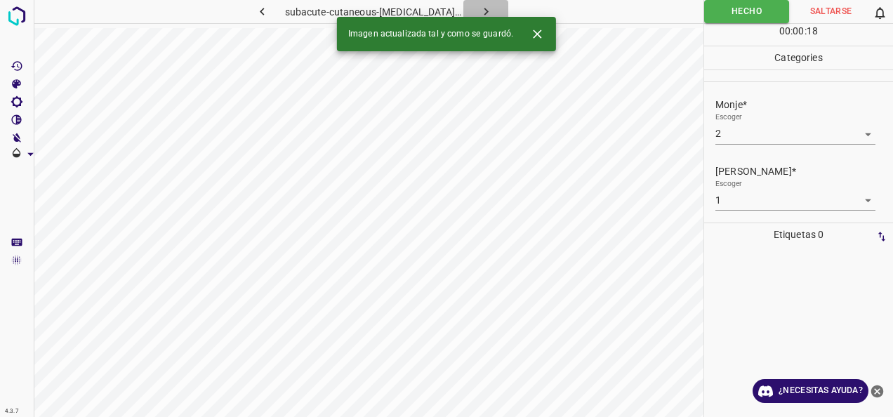
click at [479, 11] on icon "button" at bounding box center [486, 11] width 15 height 15
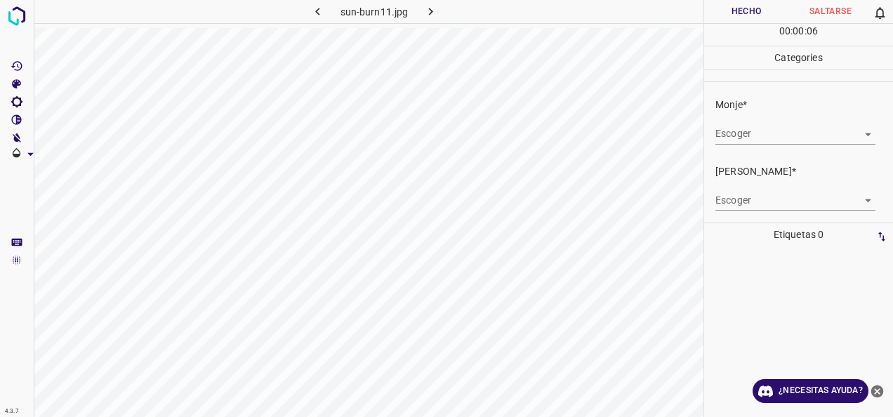
click at [858, 138] on body "4.3.7 sun-burn11.jpg Hecho Saltarse 0 00 : 00 : 06 Categories Monje* Escoger ​ …" at bounding box center [446, 208] width 893 height 417
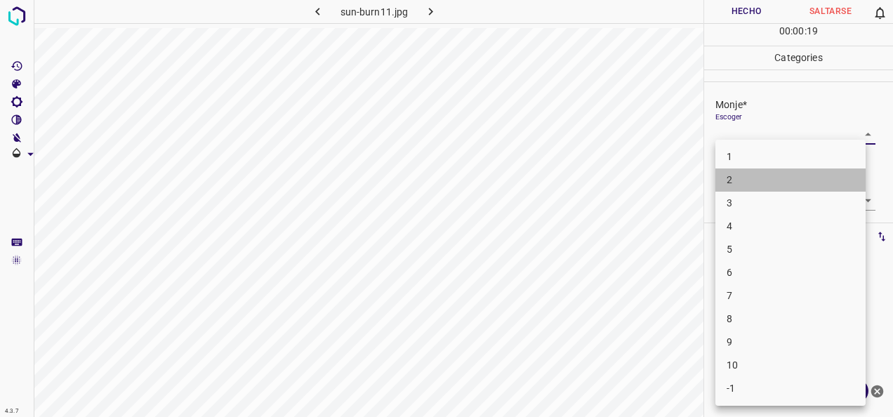
click at [819, 190] on li "2" at bounding box center [791, 180] width 150 height 23
type input "2"
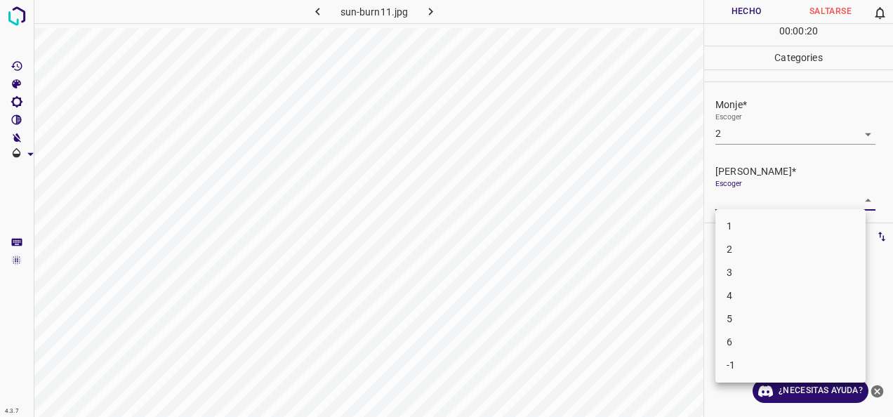
click at [860, 200] on body "4.3.7 sun-burn11.jpg Hecho Saltarse 0 00 : 00 : 20 Categories Monje* Escoger 2 …" at bounding box center [446, 208] width 893 height 417
click at [844, 251] on li "2" at bounding box center [791, 249] width 150 height 23
type input "2"
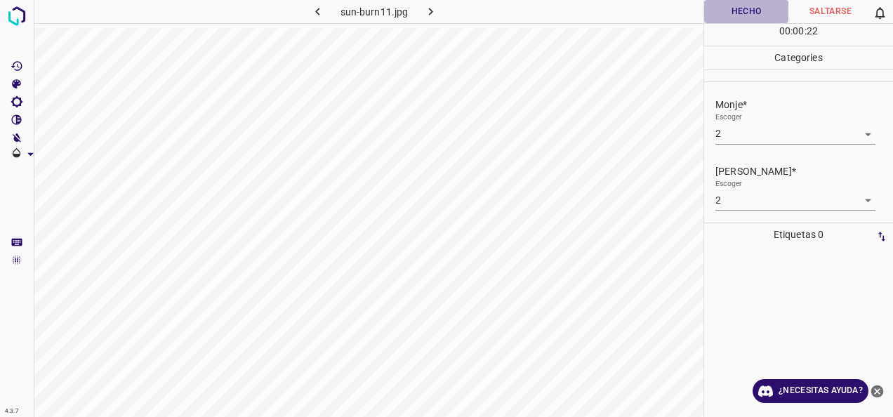
drag, startPoint x: 760, startPoint y: 2, endPoint x: 728, endPoint y: 15, distance: 35.0
click at [753, 4] on button "Hecho" at bounding box center [746, 11] width 84 height 23
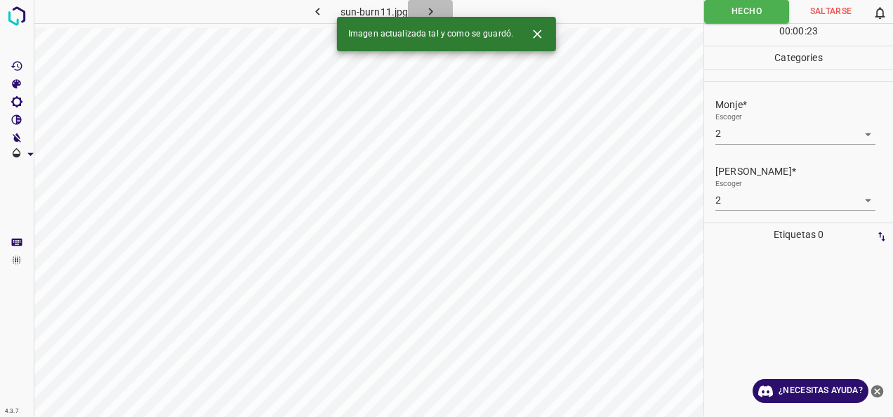
click at [421, 9] on button "button" at bounding box center [430, 11] width 45 height 23
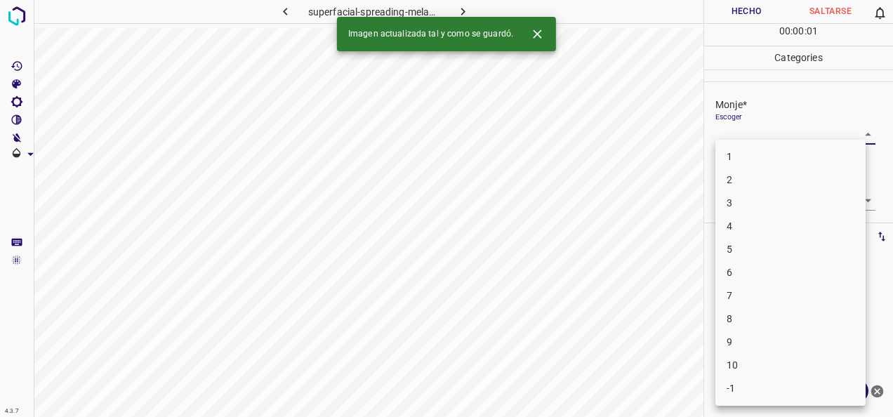
click at [858, 133] on body "4.3.7 superfacial-spreading-melanoma10.jpg Hecho Saltarse 0 00 : 00 : 01 Catego…" at bounding box center [446, 208] width 893 height 417
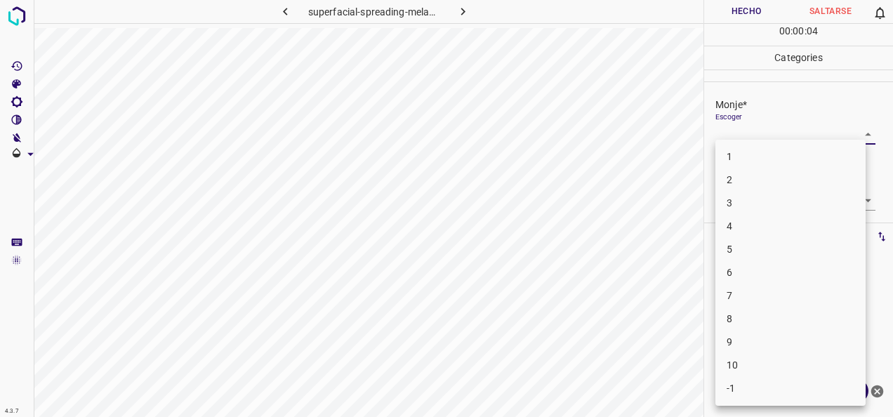
click at [801, 169] on li "2" at bounding box center [791, 180] width 150 height 23
type input "2"
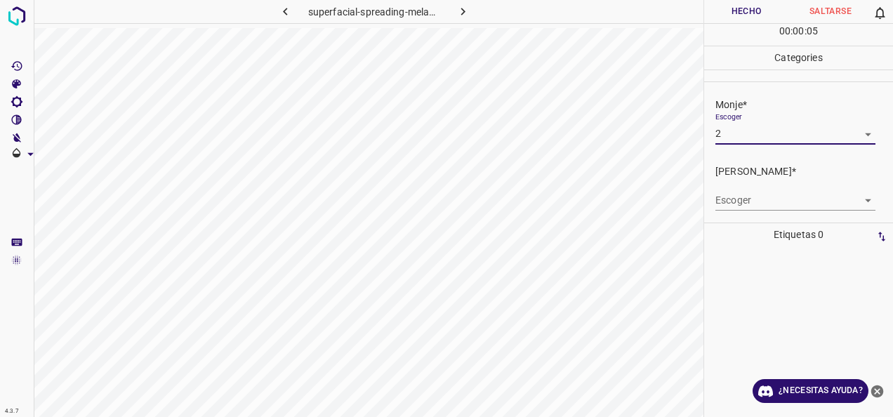
click at [851, 197] on body "4.3.7 superfacial-spreading-melanoma10.jpg Hecho Saltarse 0 00 : 00 : 05 Catego…" at bounding box center [446, 208] width 893 height 417
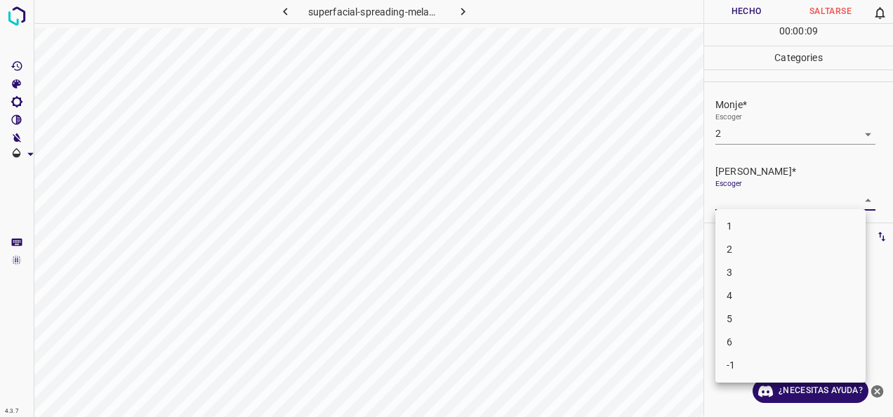
click at [780, 249] on li "2" at bounding box center [791, 249] width 150 height 23
type input "2"
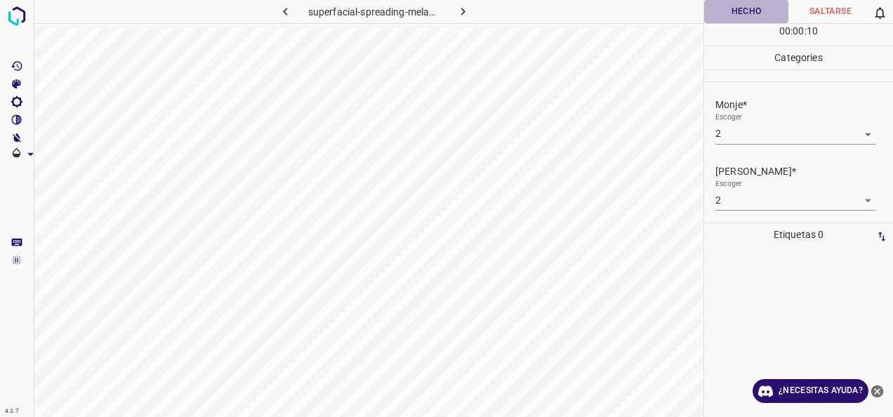
click at [755, 14] on button "Hecho" at bounding box center [746, 11] width 84 height 23
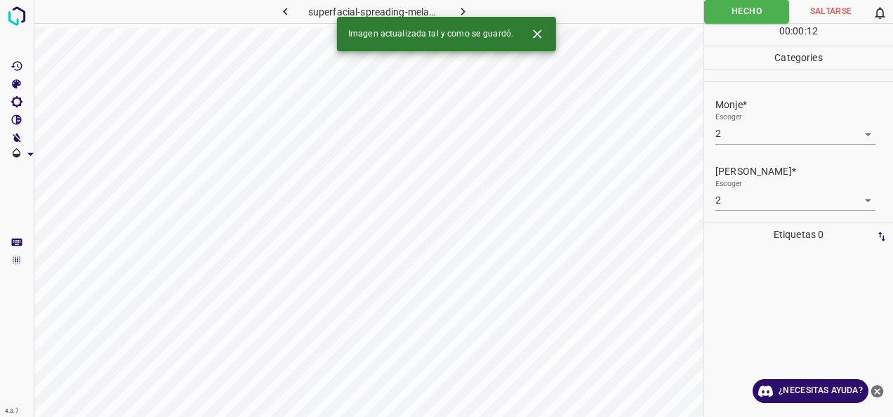
click at [466, 13] on icon "button" at bounding box center [463, 11] width 15 height 15
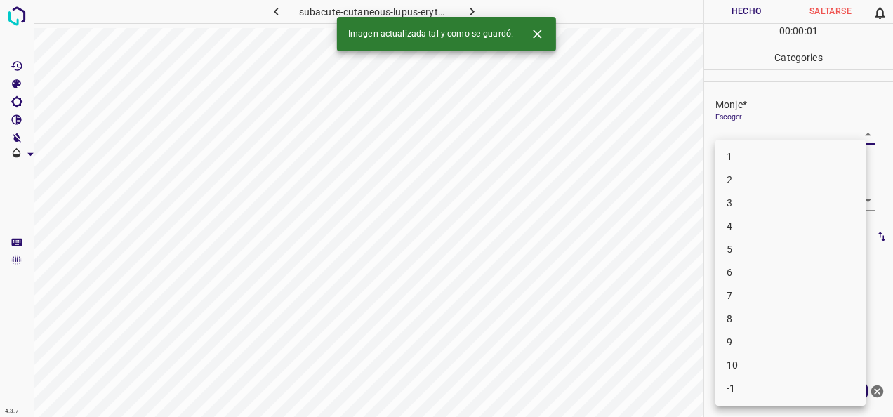
click at [857, 133] on body "4.3.7 subacute-cutaneous-[MEDICAL_DATA]-erythematosus6.jpg Hecho Saltarse 0 00 …" at bounding box center [446, 208] width 893 height 417
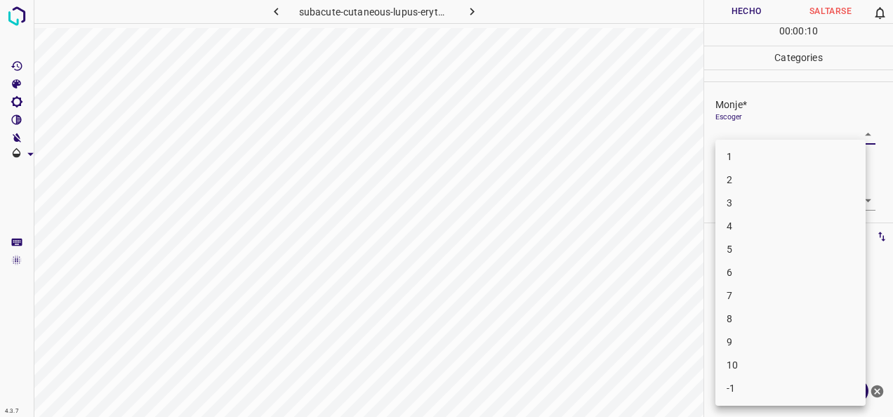
click at [806, 173] on li "2" at bounding box center [791, 180] width 150 height 23
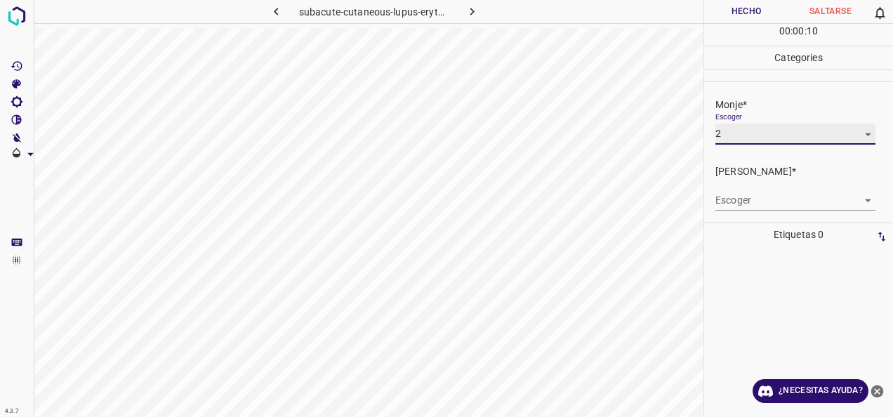
type input "2"
click at [856, 204] on body "4.3.7 subacute-cutaneous-[MEDICAL_DATA]-erythematosus6.jpg Hecho Saltarse 0 00 …" at bounding box center [446, 208] width 893 height 417
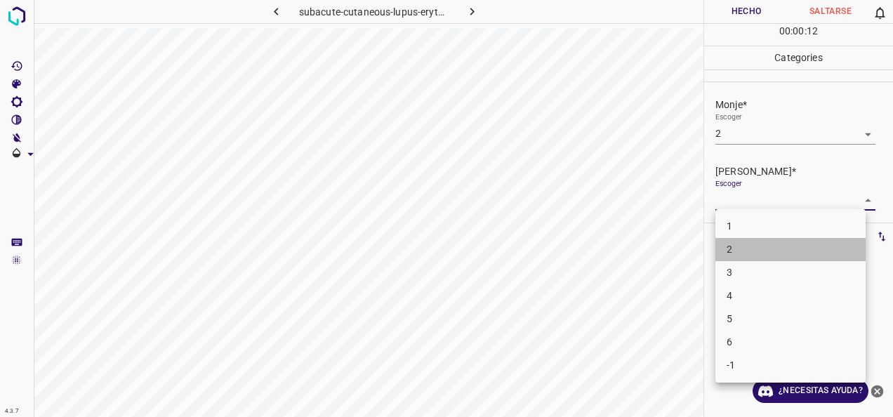
click at [814, 241] on li "2" at bounding box center [791, 249] width 150 height 23
type input "2"
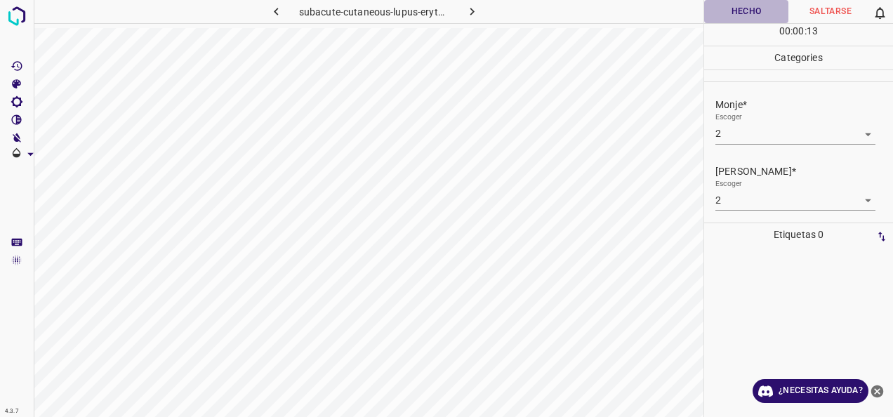
click at [722, 6] on button "Hecho" at bounding box center [746, 11] width 84 height 23
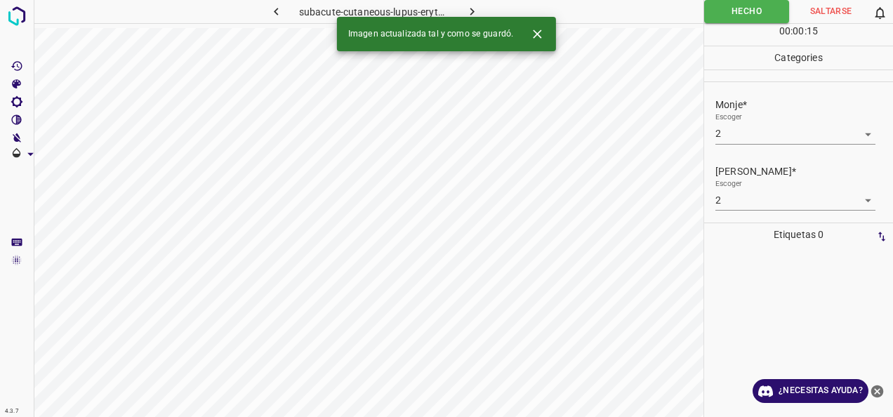
click at [471, 15] on icon "button" at bounding box center [472, 11] width 15 height 15
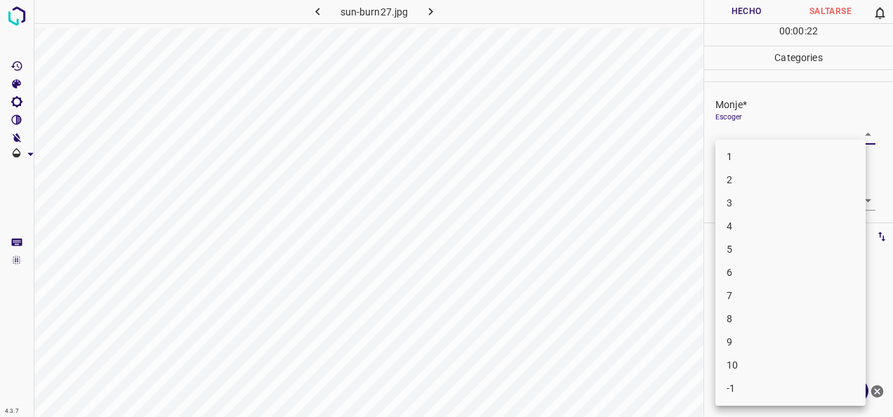
click at [857, 130] on body "4.3.7 sun-burn27.jpg Hecho Saltarse 0 00 : 00 : 22 Categories Monje* Escoger ​ …" at bounding box center [446, 208] width 893 height 417
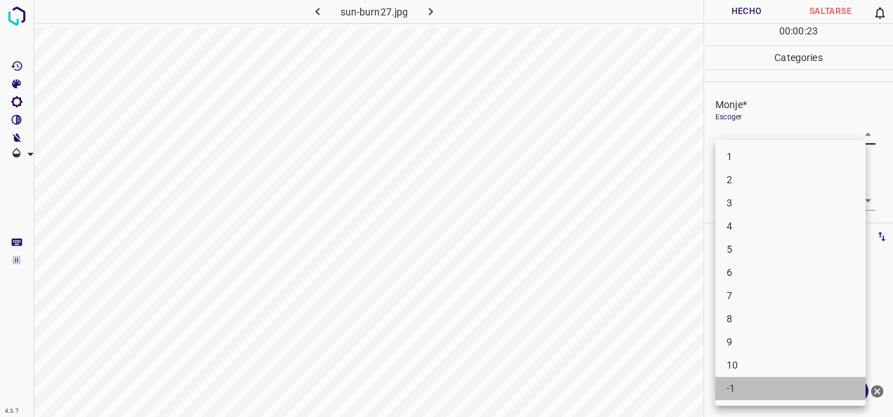
click at [743, 397] on li "-1" at bounding box center [791, 388] width 150 height 23
type input "-1"
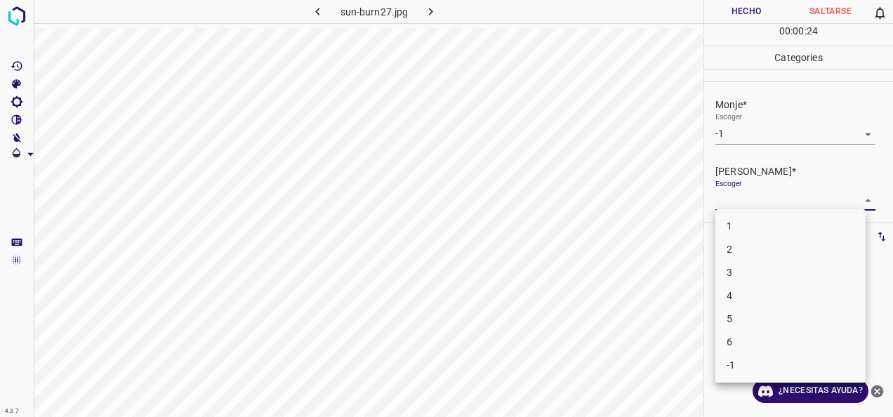
click at [858, 191] on body "4.3.7 sun-burn27.jpg Hecho Saltarse 0 00 : 00 : 24 Categories Monje* Escoger -1…" at bounding box center [446, 208] width 893 height 417
click at [792, 369] on li "-1" at bounding box center [791, 365] width 150 height 23
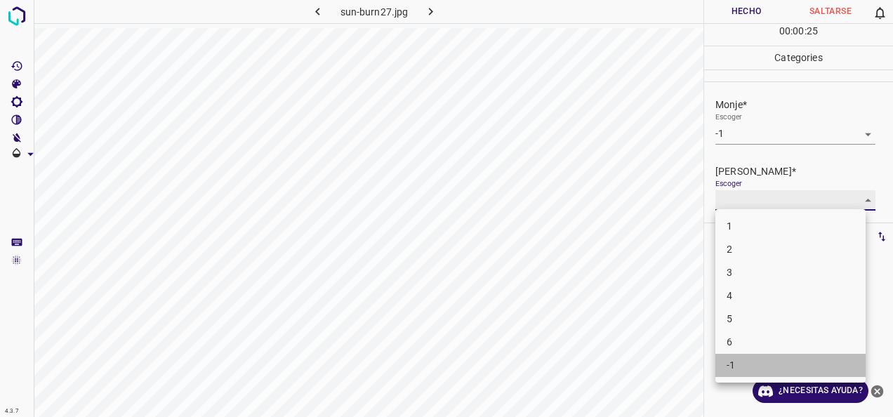
type input "-1"
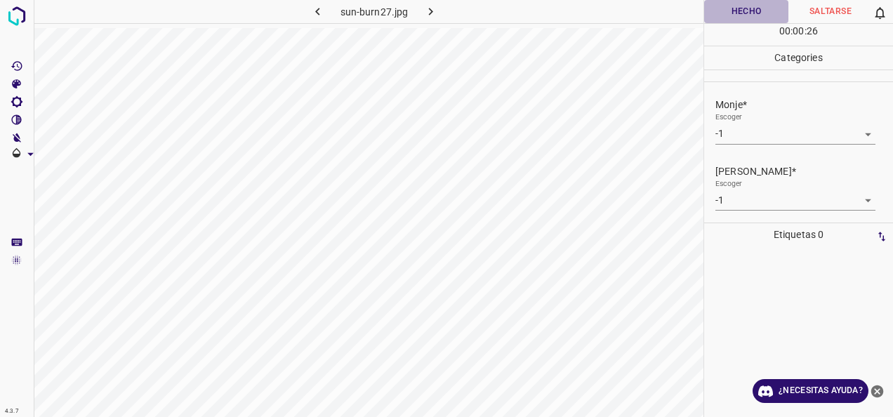
click at [717, 11] on button "Hecho" at bounding box center [746, 11] width 84 height 23
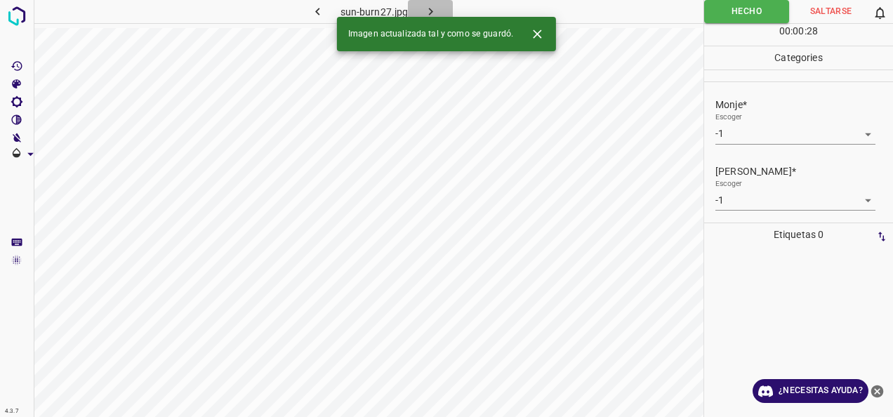
click at [441, 12] on button "button" at bounding box center [430, 11] width 45 height 23
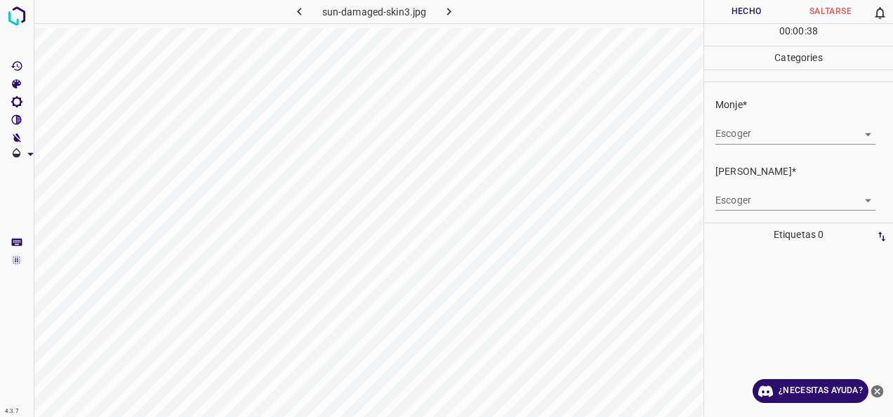
click at [863, 131] on body "4.3.7 sun-damaged-skin3.jpg Hecho Saltarse 0 00 : 00 : 38 Categories Monje* Esc…" at bounding box center [446, 208] width 893 height 417
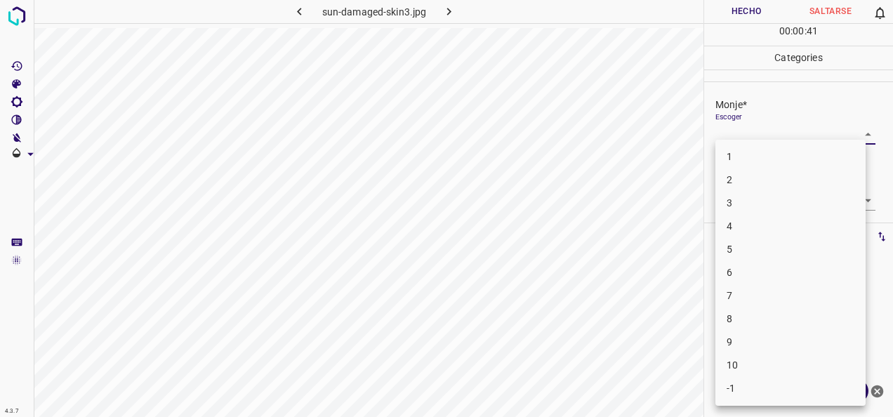
click at [798, 222] on li "4" at bounding box center [791, 226] width 150 height 23
type input "4"
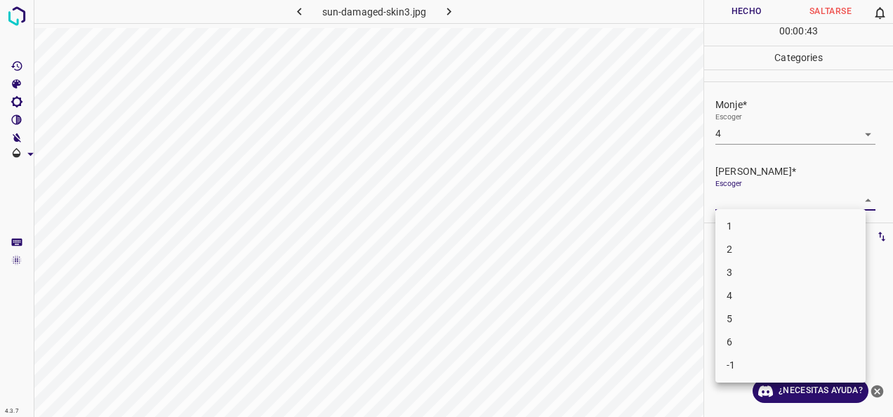
click at [854, 201] on body "4.3.7 sun-damaged-skin3.jpg Hecho Saltarse 0 00 : 00 : 43 Categories Monje* Esc…" at bounding box center [446, 208] width 893 height 417
click at [793, 242] on li "2" at bounding box center [791, 249] width 150 height 23
type input "2"
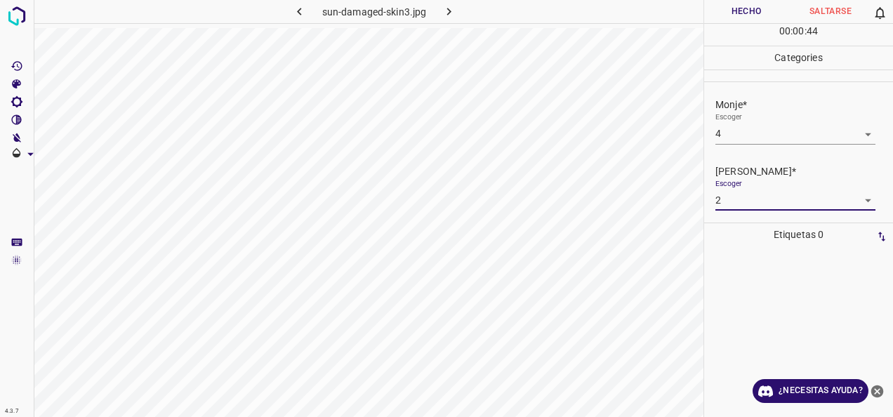
click at [742, 10] on button "Hecho" at bounding box center [746, 11] width 84 height 23
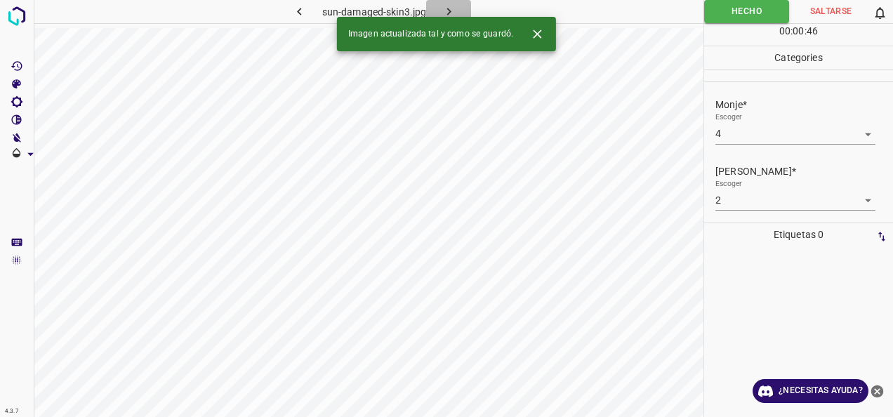
click at [448, 6] on icon "button" at bounding box center [449, 11] width 15 height 15
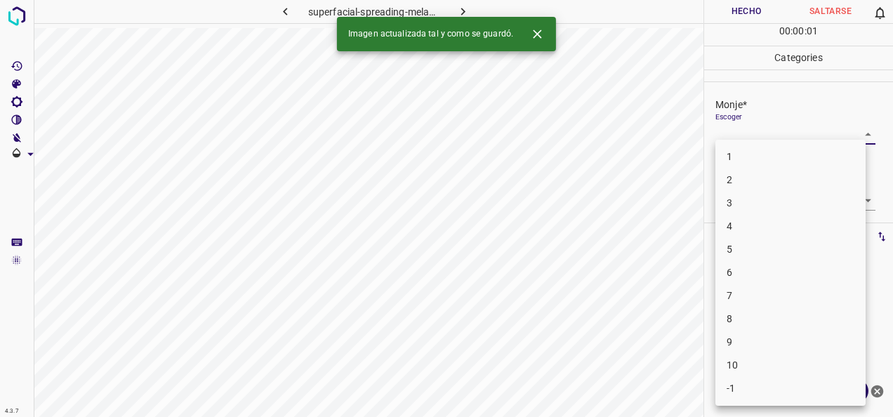
click at [848, 129] on body "4.3.7 superfacial-spreading-melanoma25.jpg Hecho Saltarse 0 00 : 00 : 01 Catego…" at bounding box center [446, 208] width 893 height 417
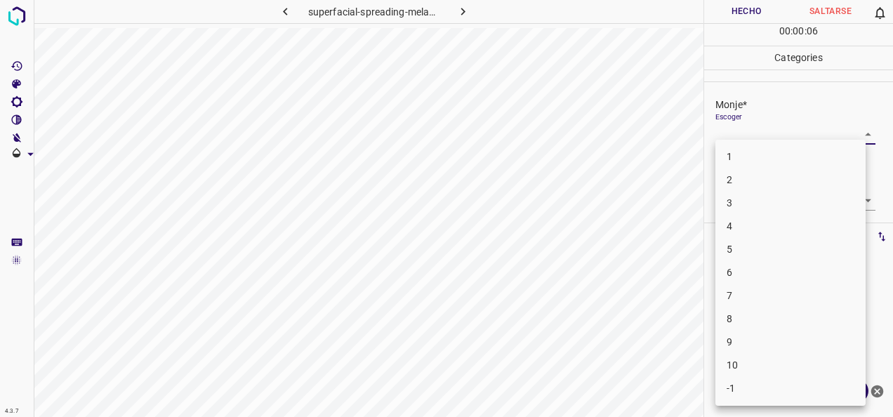
click at [790, 168] on li "1" at bounding box center [791, 156] width 150 height 23
click at [858, 138] on body "4.3.7 superfacial-spreading-melanoma25.jpg Hecho Saltarse 0 00 : 00 : 08 Catego…" at bounding box center [446, 208] width 893 height 417
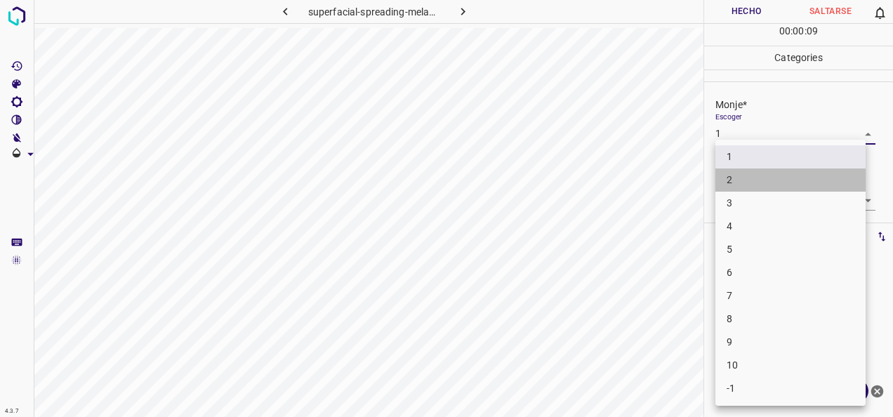
click at [780, 173] on li "2" at bounding box center [791, 180] width 150 height 23
type input "2"
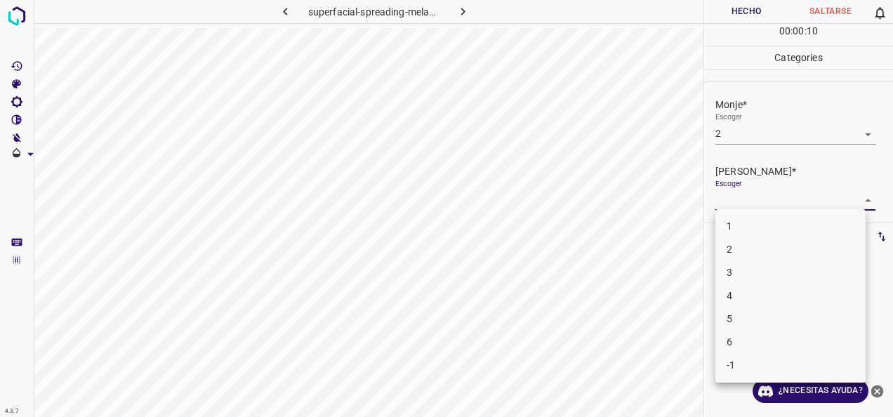
drag, startPoint x: 860, startPoint y: 195, endPoint x: 745, endPoint y: 275, distance: 140.7
click at [860, 195] on body "4.3.7 superfacial-spreading-melanoma25.jpg Hecho Saltarse 0 00 : 00 : 10 Catego…" at bounding box center [446, 208] width 893 height 417
click at [744, 222] on li "1" at bounding box center [791, 226] width 150 height 23
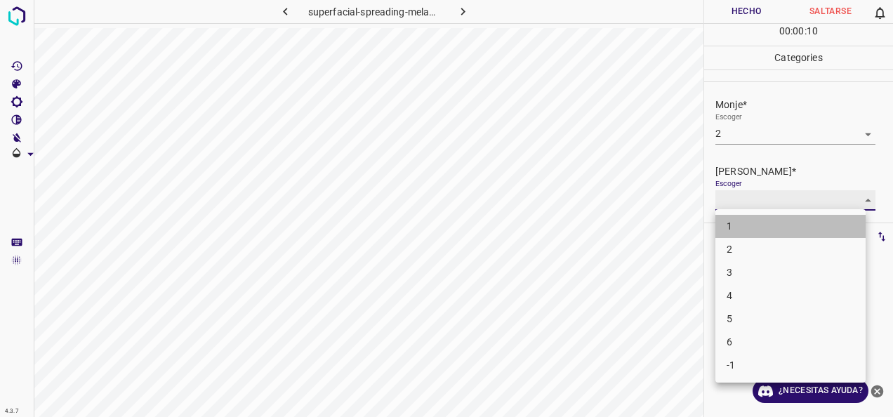
type input "1"
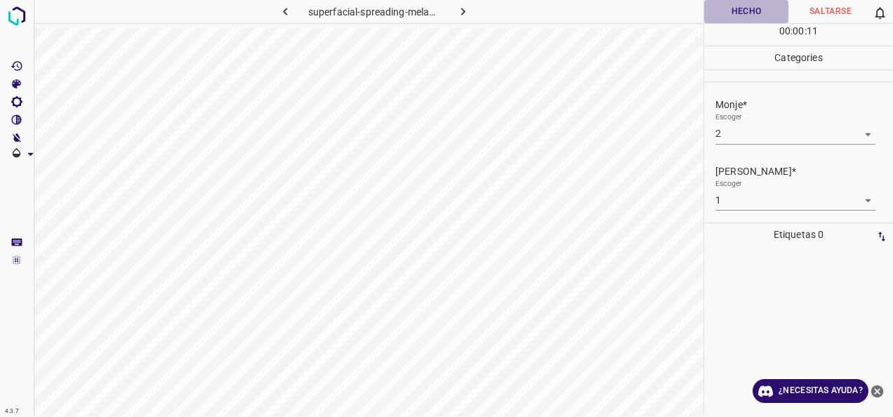
click at [736, 14] on button "Hecho" at bounding box center [746, 11] width 84 height 23
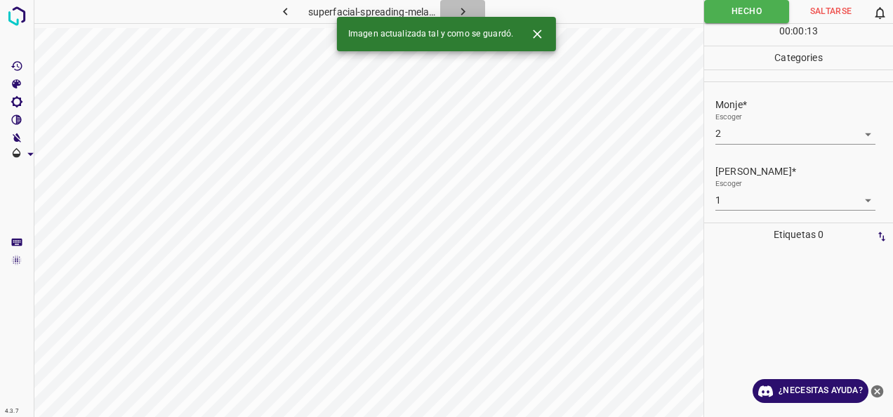
click at [454, 6] on button "button" at bounding box center [462, 11] width 45 height 23
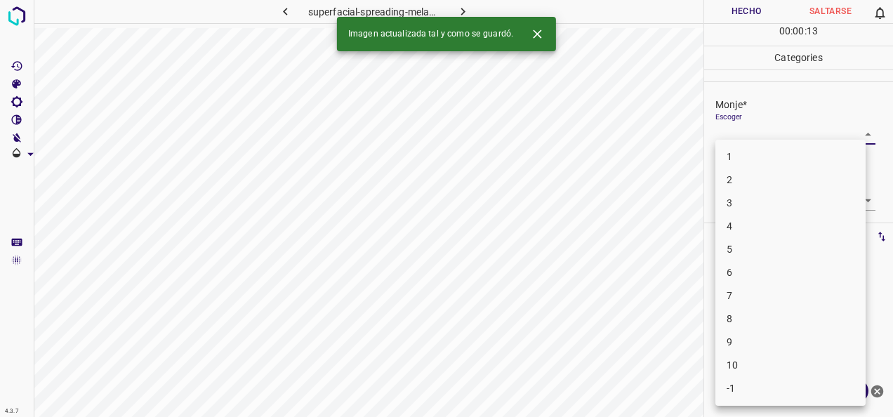
click at [854, 136] on body "4.3.7 superfacial-spreading-melanoma57.jpg Hecho Saltarse 0 00 : 00 : 13 Catego…" at bounding box center [446, 208] width 893 height 417
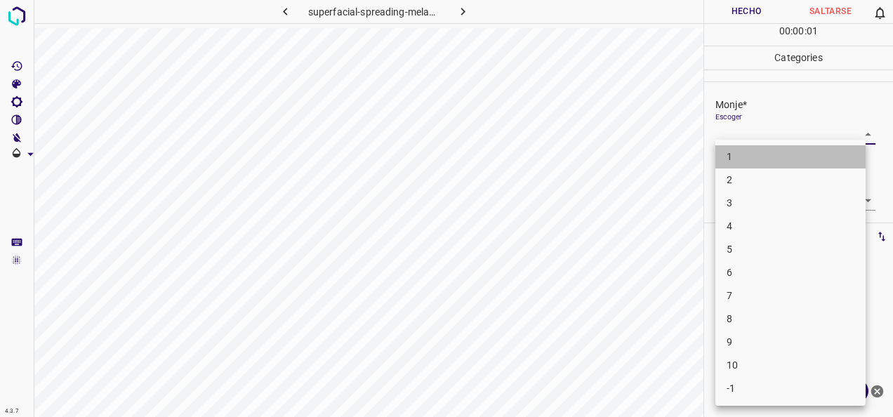
click at [794, 164] on li "1" at bounding box center [791, 156] width 150 height 23
type input "1"
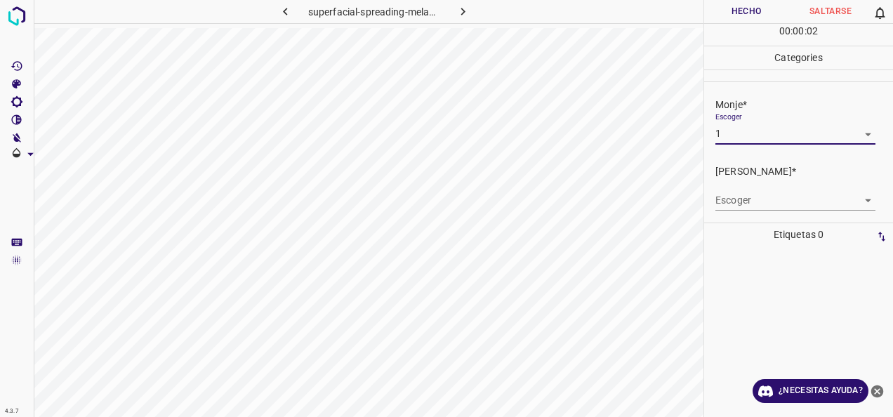
click at [856, 202] on body "4.3.7 superfacial-spreading-melanoma57.jpg Hecho Saltarse 0 00 : 00 : 02 Catego…" at bounding box center [446, 208] width 893 height 417
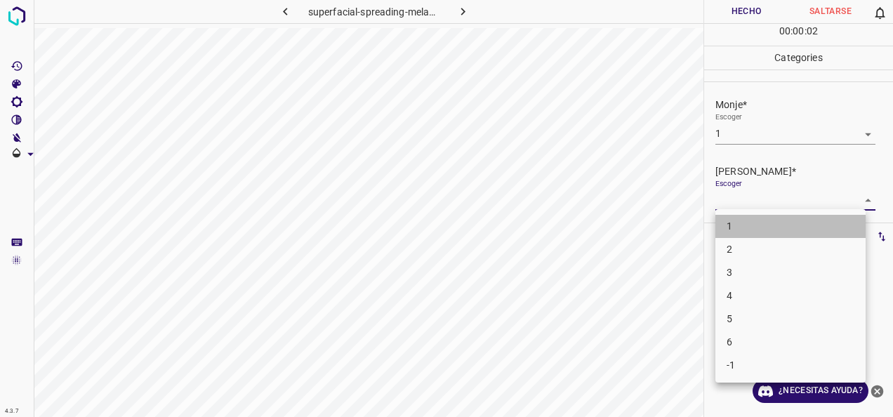
click at [764, 219] on li "1" at bounding box center [791, 226] width 150 height 23
type input "1"
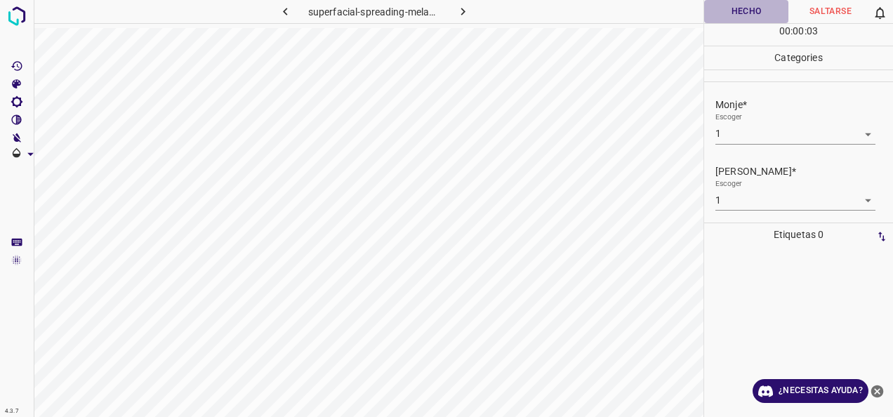
click at [742, 6] on button "Hecho" at bounding box center [746, 11] width 84 height 23
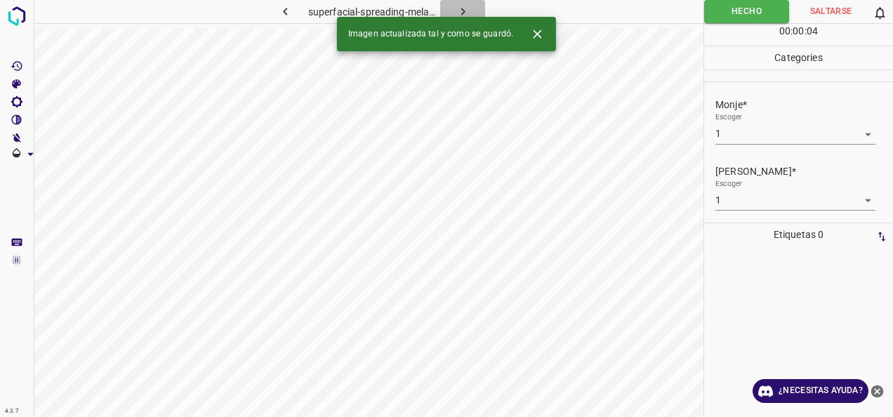
click at [458, 8] on icon "button" at bounding box center [463, 11] width 15 height 15
click at [854, 129] on body "4.3.7 superfacial-spreading-melanoma67.jpg Hecho Saltarse 0 00 : 00 : 01 Catego…" at bounding box center [446, 208] width 893 height 417
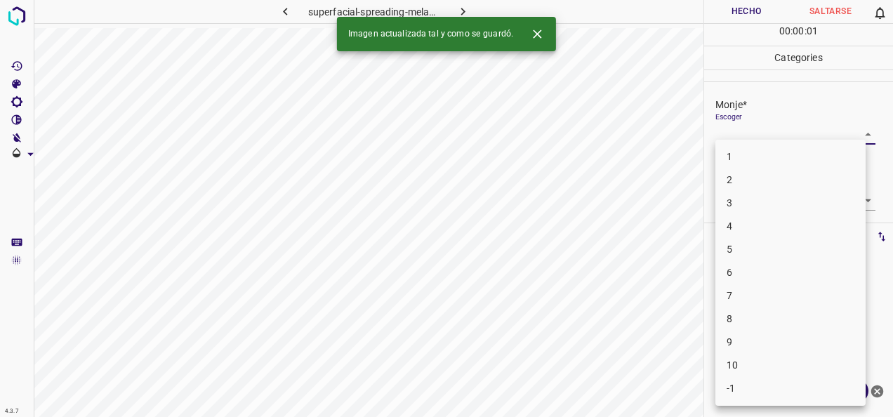
click at [740, 164] on li "1" at bounding box center [791, 156] width 150 height 23
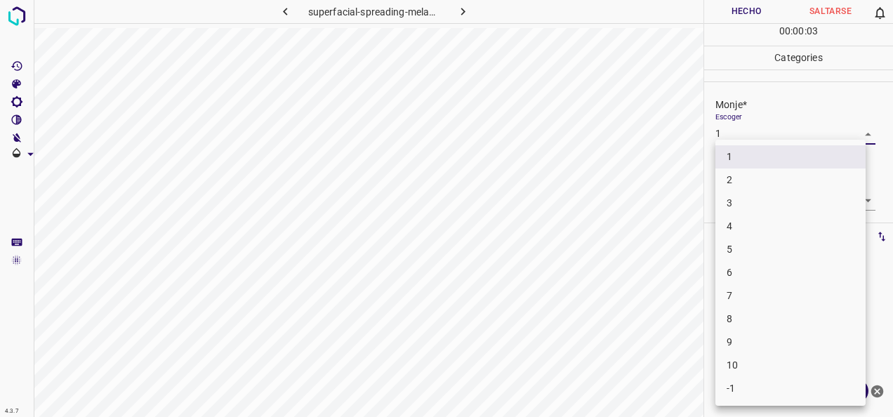
click at [859, 131] on body "4.3.7 superfacial-spreading-melanoma67.jpg Hecho Saltarse 0 00 : 00 : 03 Catego…" at bounding box center [446, 208] width 893 height 417
click at [805, 185] on li "2" at bounding box center [791, 180] width 150 height 23
type input "2"
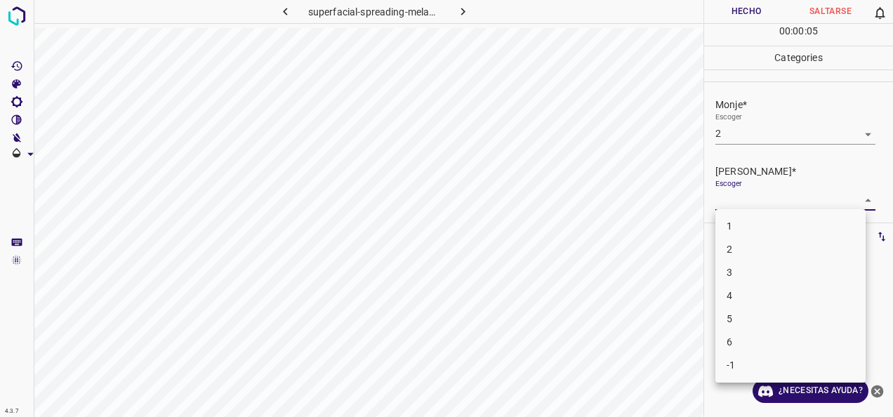
click at [853, 195] on body "4.3.7 superfacial-spreading-melanoma67.jpg Hecho Saltarse 0 00 : 00 : 05 Catego…" at bounding box center [446, 208] width 893 height 417
click at [804, 226] on li "1" at bounding box center [791, 226] width 150 height 23
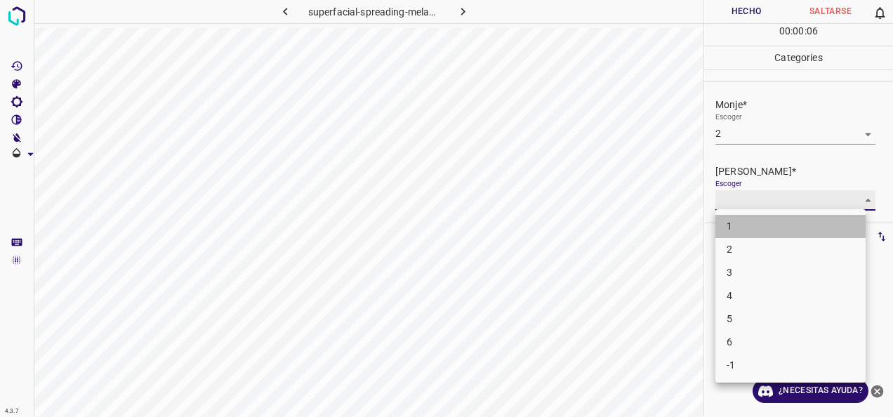
type input "1"
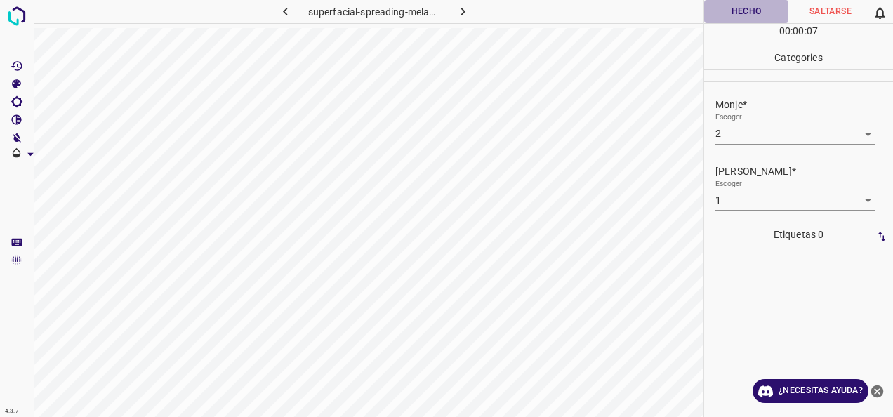
click at [752, 14] on button "Hecho" at bounding box center [746, 11] width 84 height 23
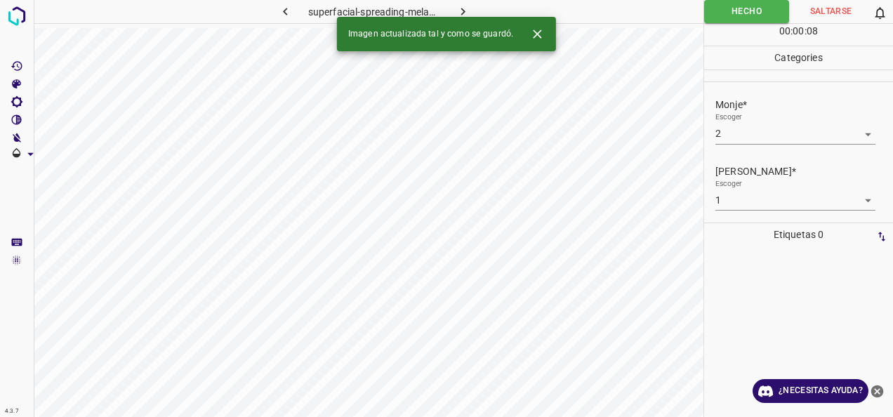
click at [464, 13] on icon "button" at bounding box center [463, 12] width 4 height 8
click at [850, 133] on body "4.3.7 superfacial-spreading-melanoma99.jpg Hecho Saltarse 0 00 : 00 : 01 Catego…" at bounding box center [446, 208] width 893 height 417
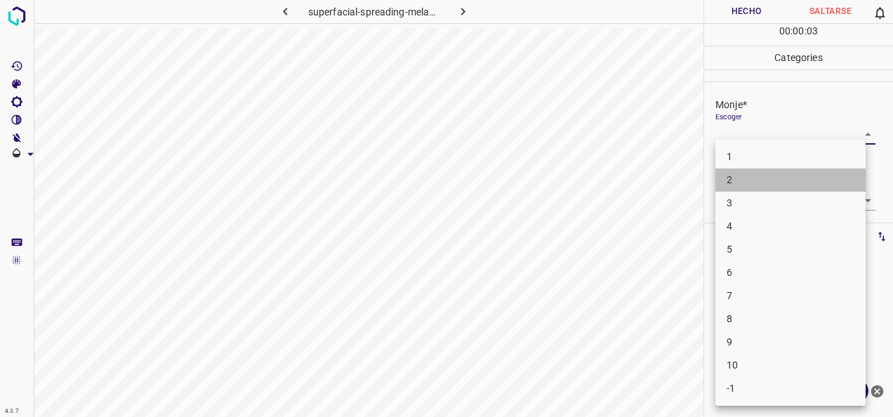
click at [788, 174] on li "2" at bounding box center [791, 180] width 150 height 23
type input "2"
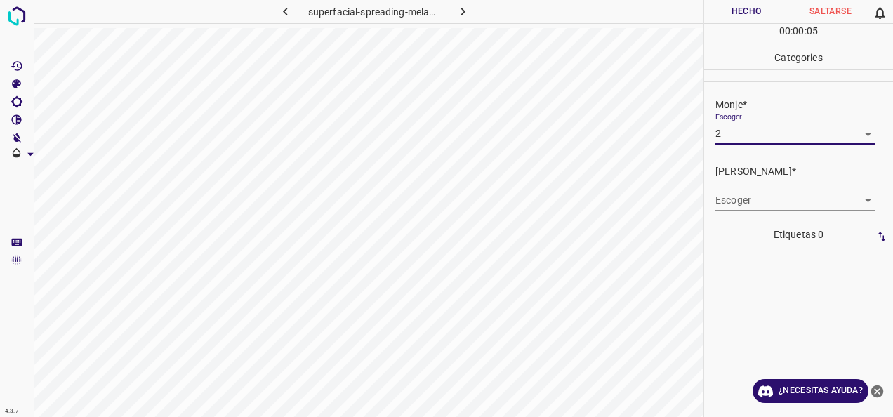
click at [852, 198] on body "4.3.7 superfacial-spreading-melanoma99.jpg Hecho Saltarse 0 00 : 00 : 05 Catego…" at bounding box center [446, 208] width 893 height 417
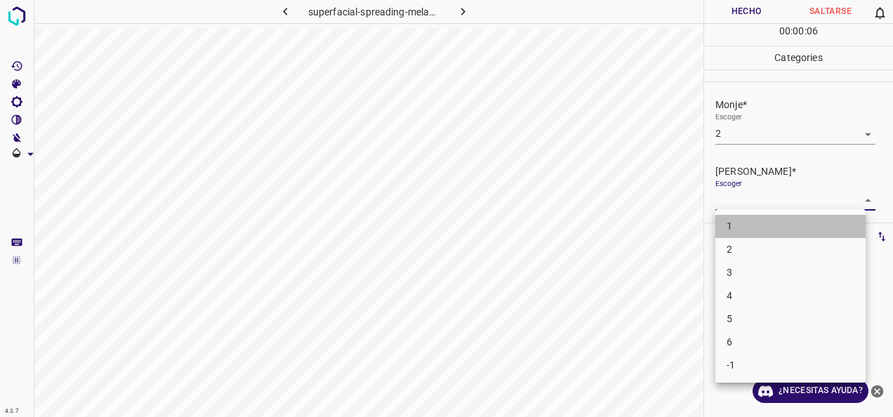
click at [802, 223] on li "1" at bounding box center [791, 226] width 150 height 23
type input "1"
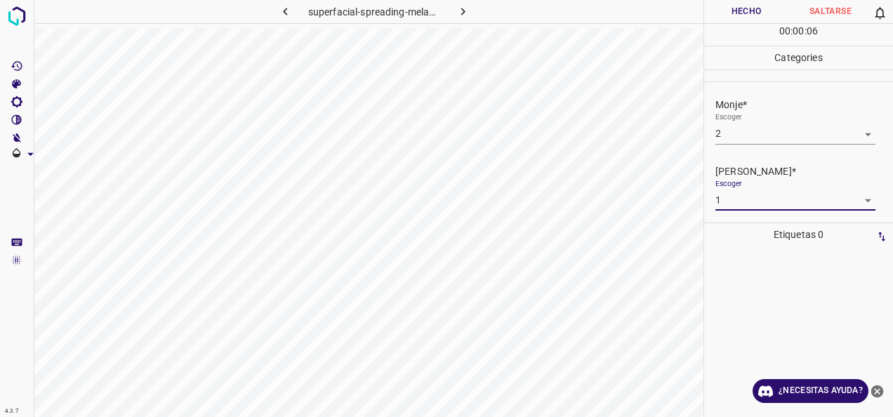
click at [756, 11] on button "Hecho" at bounding box center [746, 11] width 84 height 23
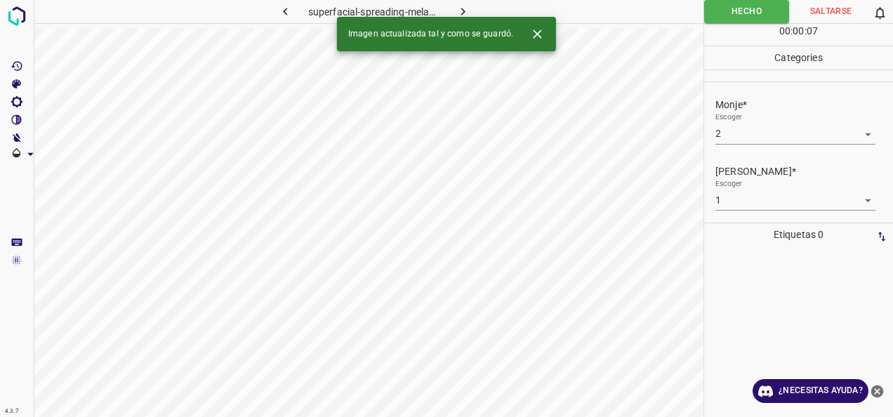
click at [468, 12] on icon "button" at bounding box center [463, 11] width 15 height 15
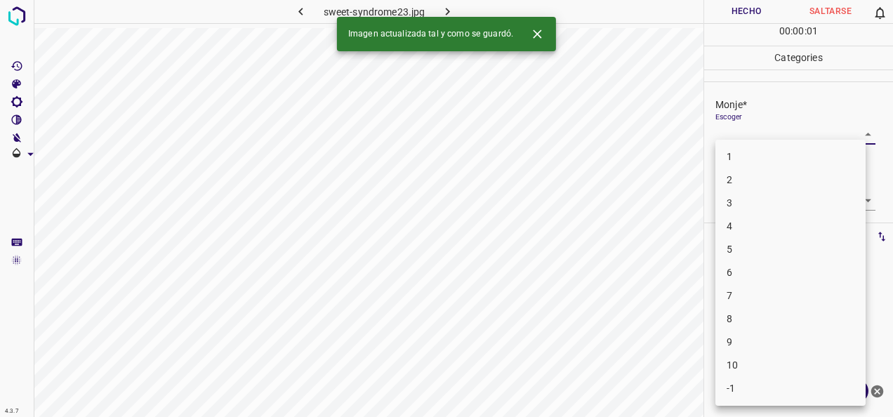
click at [847, 131] on body "4.3.7 sweet-syndrome23.jpg Hecho Saltarse 0 00 : 00 : 01 Categories Monje* Esco…" at bounding box center [446, 208] width 893 height 417
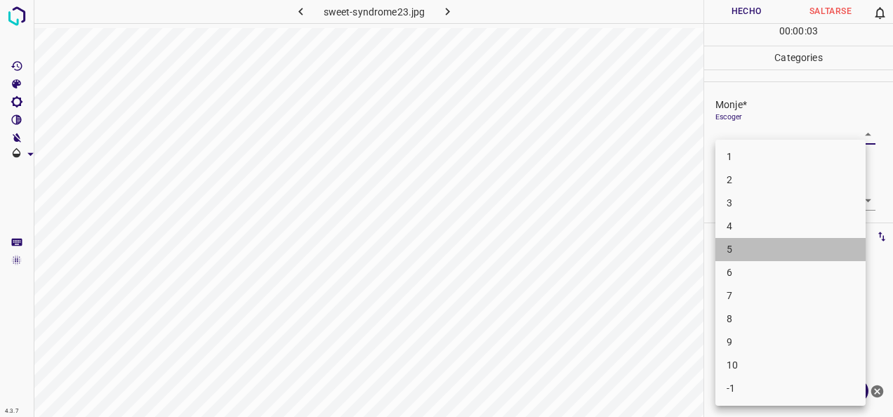
click at [789, 242] on li "5" at bounding box center [791, 249] width 150 height 23
type input "5"
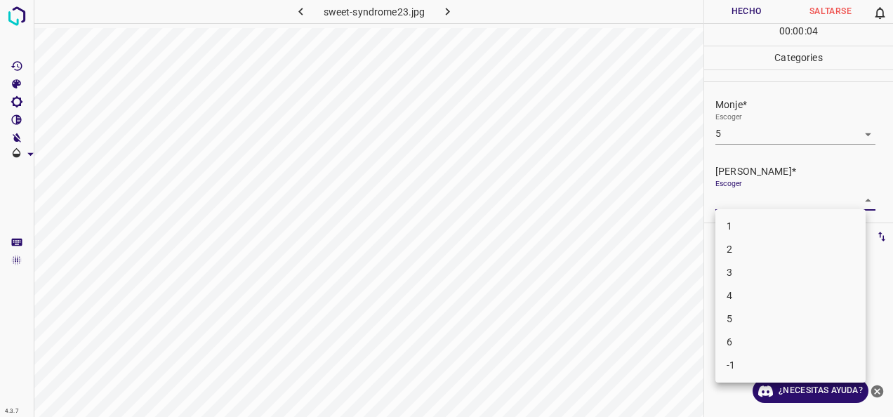
click at [852, 202] on body "4.3.7 sweet-syndrome23.jpg Hecho Saltarse 0 00 : 00 : 04 Categories Monje* Esco…" at bounding box center [446, 208] width 893 height 417
click at [771, 249] on li "2" at bounding box center [791, 249] width 150 height 23
type input "2"
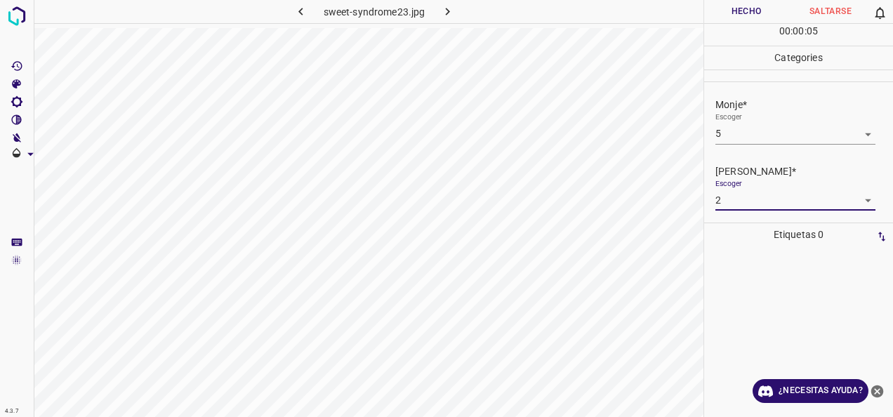
click at [751, 13] on button "Hecho" at bounding box center [746, 11] width 84 height 23
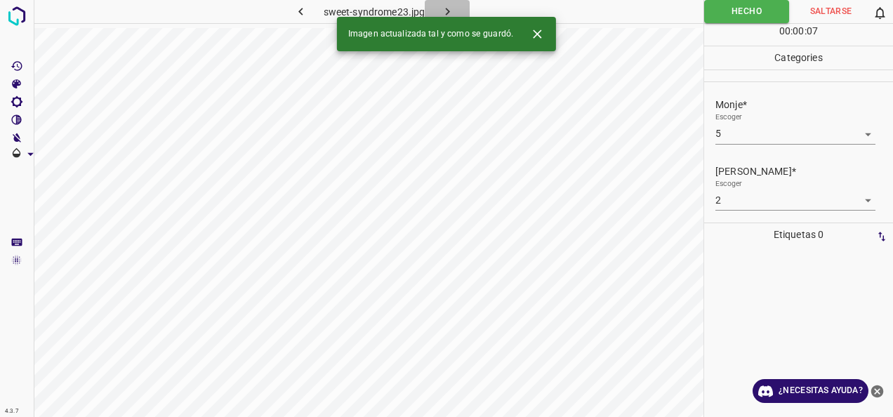
click at [458, 7] on button "button" at bounding box center [447, 11] width 45 height 23
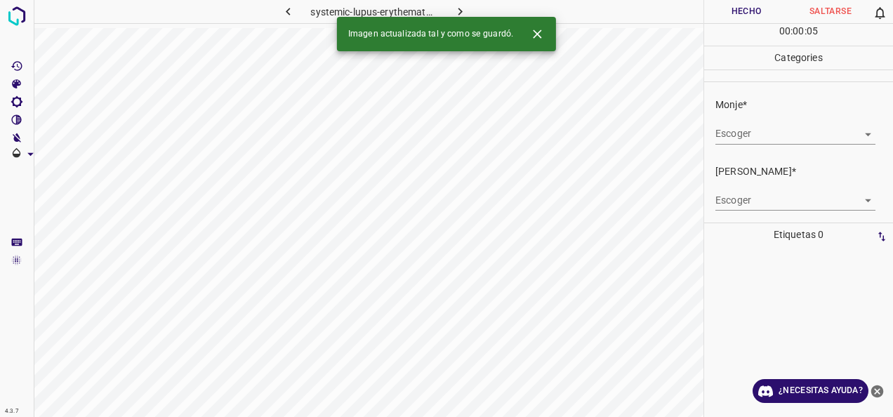
click at [858, 136] on body "4.3.7 systemic-[MEDICAL_DATA]-erythematosus49.jpg Hecho Saltarse 0 00 : 00 : 05…" at bounding box center [446, 208] width 893 height 417
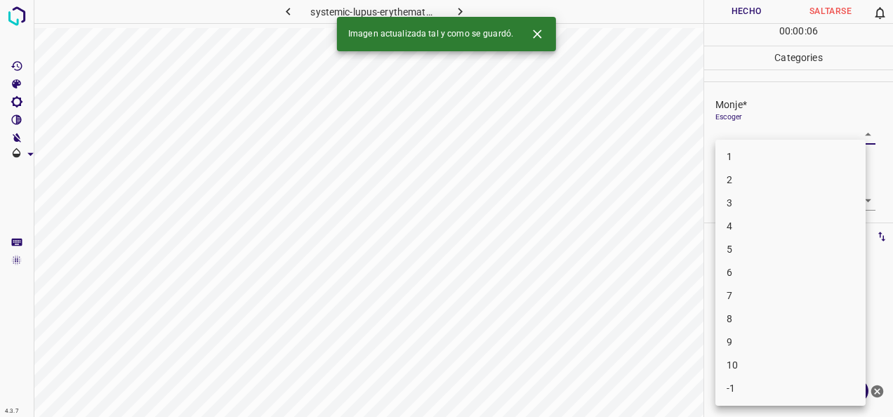
click at [773, 178] on li "2" at bounding box center [791, 180] width 150 height 23
type input "2"
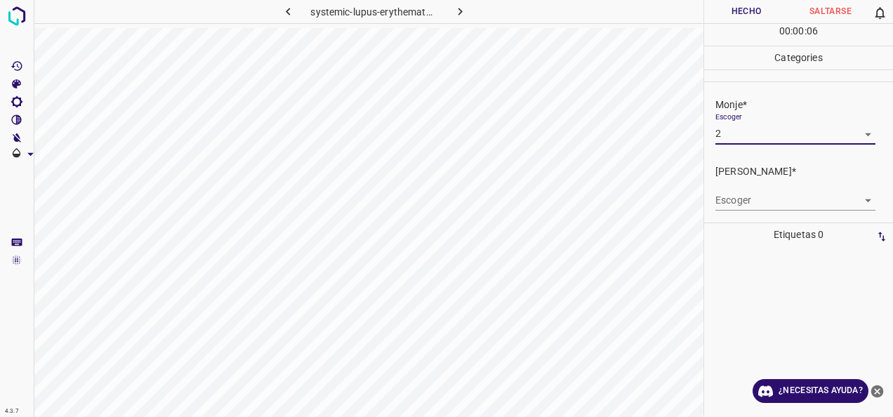
click at [858, 201] on body "4.3.7 systemic-lupus-erythematosus49.jpg Hecho Saltarse 0 00 : 00 : 06 Categori…" at bounding box center [446, 208] width 893 height 417
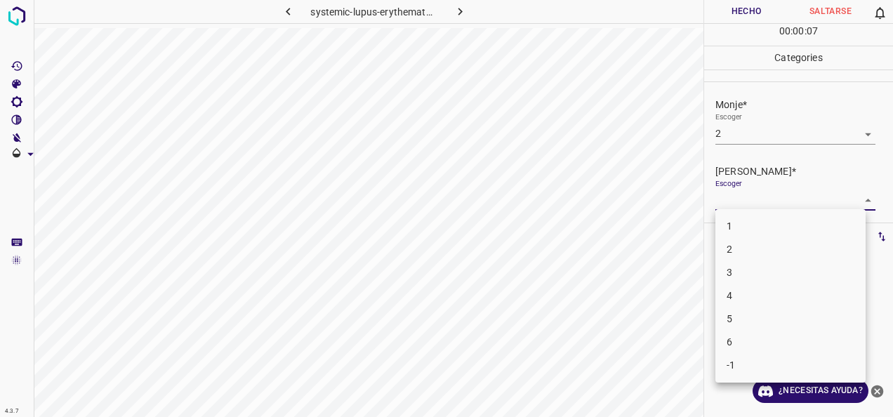
click at [754, 244] on li "2" at bounding box center [791, 249] width 150 height 23
type input "2"
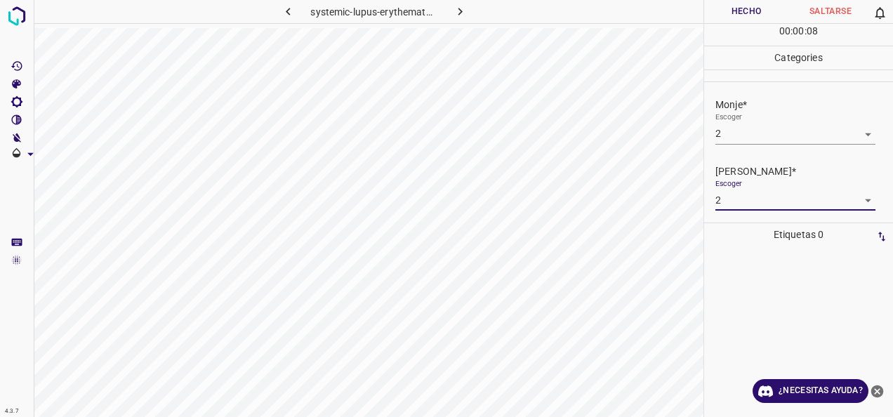
click at [745, 11] on button "Hecho" at bounding box center [746, 11] width 84 height 23
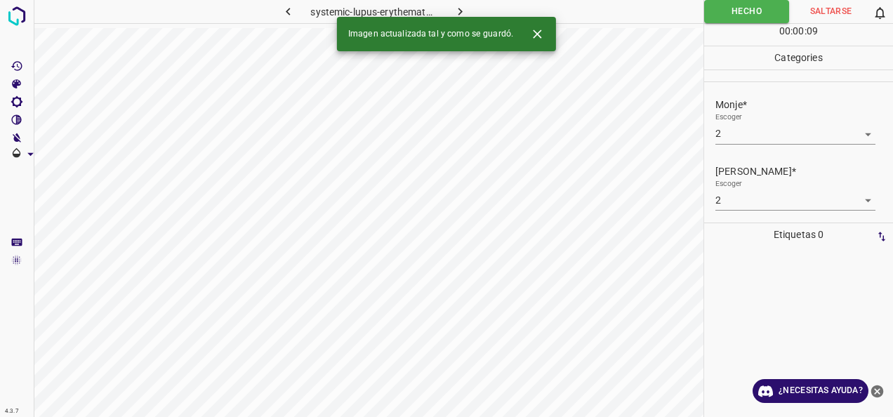
click at [454, 15] on icon "button" at bounding box center [460, 11] width 15 height 15
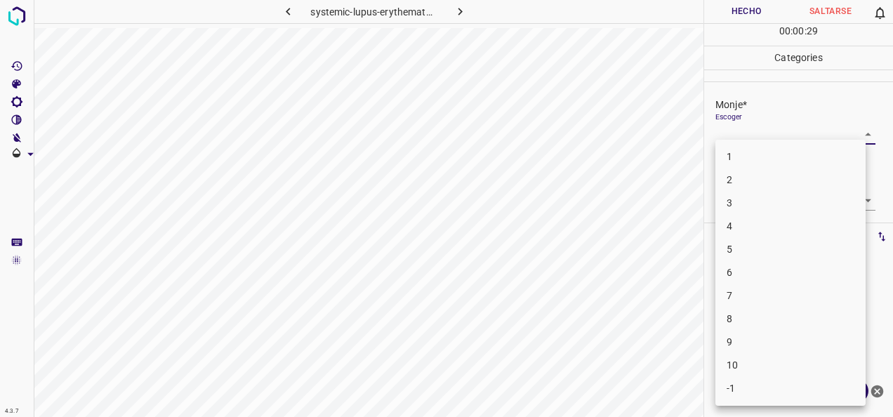
click at [858, 129] on body "4.3.7 systemic-[MEDICAL_DATA]-erythematosus41.jpg Hecho Saltarse 0 00 : 00 : 29…" at bounding box center [446, 208] width 893 height 417
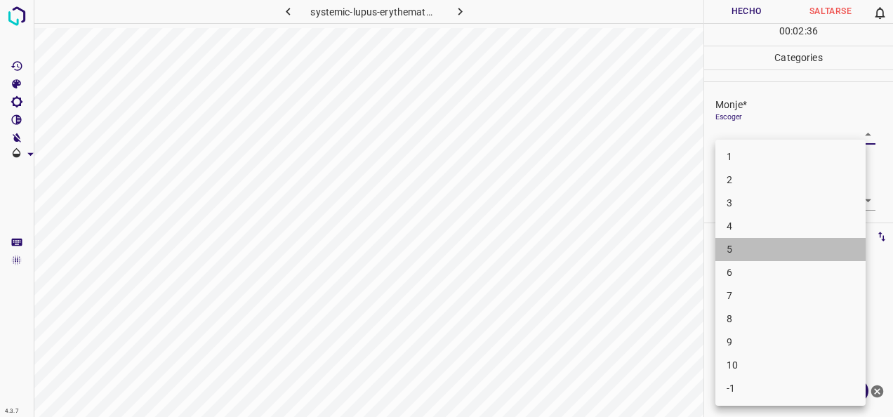
click at [810, 253] on li "5" at bounding box center [791, 249] width 150 height 23
type input "5"
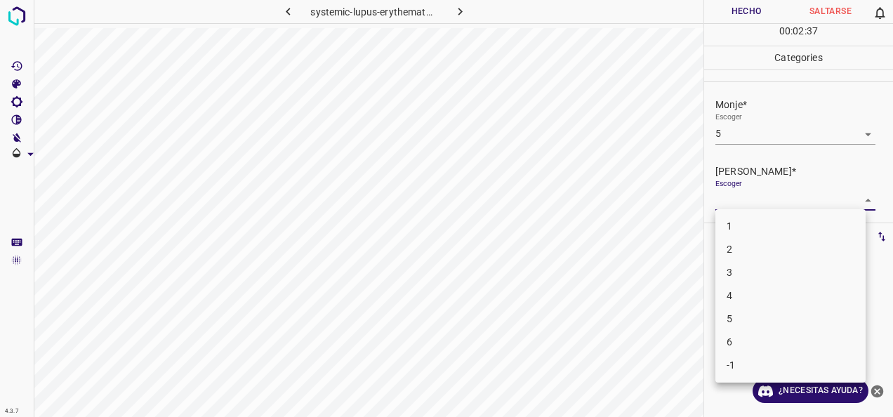
click at [858, 201] on body "4.3.7 systemic-lupus-erythematosus41.jpg Hecho Saltarse 0 00 : 02 : 37 Categori…" at bounding box center [446, 208] width 893 height 417
click at [805, 282] on li "3" at bounding box center [791, 272] width 150 height 23
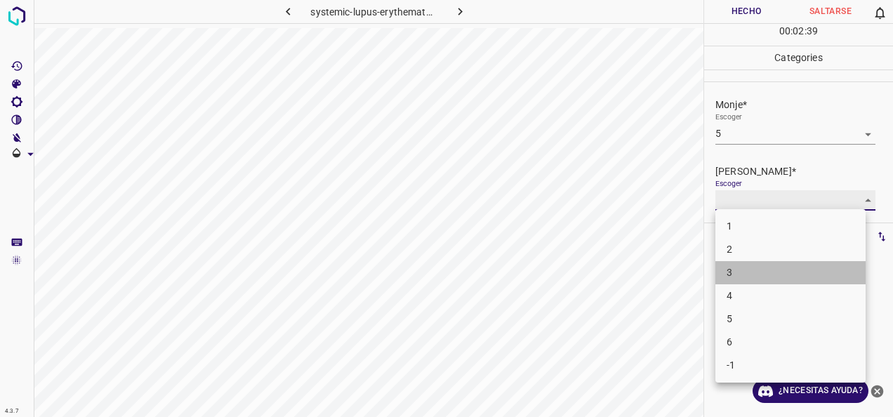
type input "3"
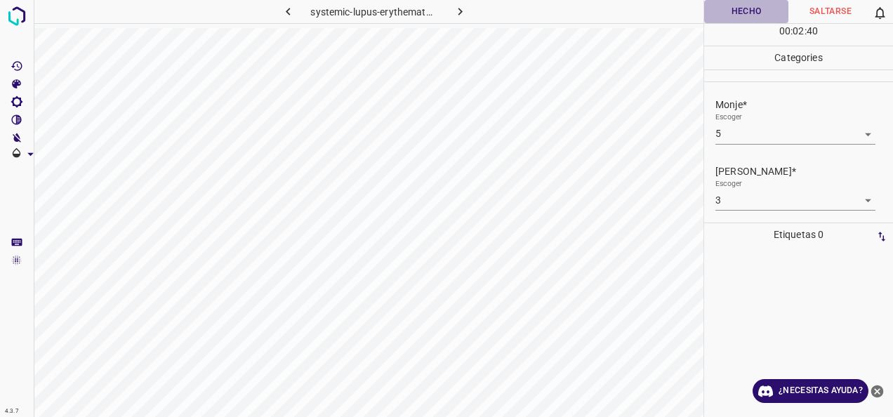
click at [745, 4] on button "Hecho" at bounding box center [746, 11] width 84 height 23
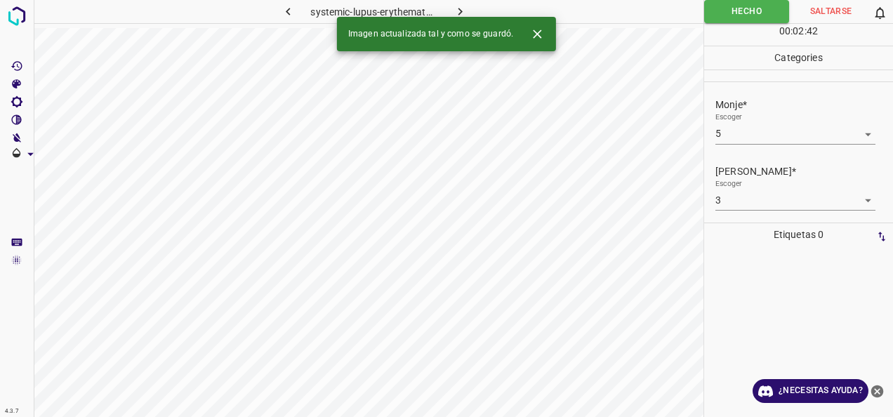
click at [473, 9] on button "button" at bounding box center [460, 11] width 45 height 23
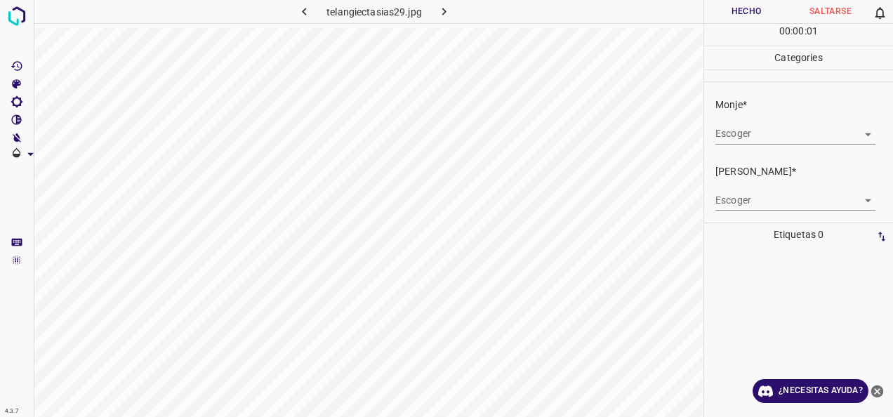
click at [858, 133] on body "4.3.7 telangiectasias29.jpg Hecho Saltarse 0 00 : 00 : 01 Categories Monje* Esc…" at bounding box center [446, 208] width 893 height 417
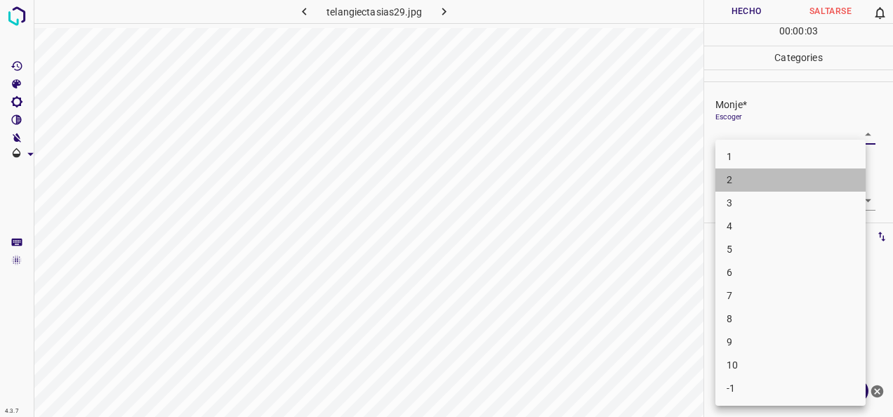
click at [832, 181] on li "2" at bounding box center [791, 180] width 150 height 23
type input "2"
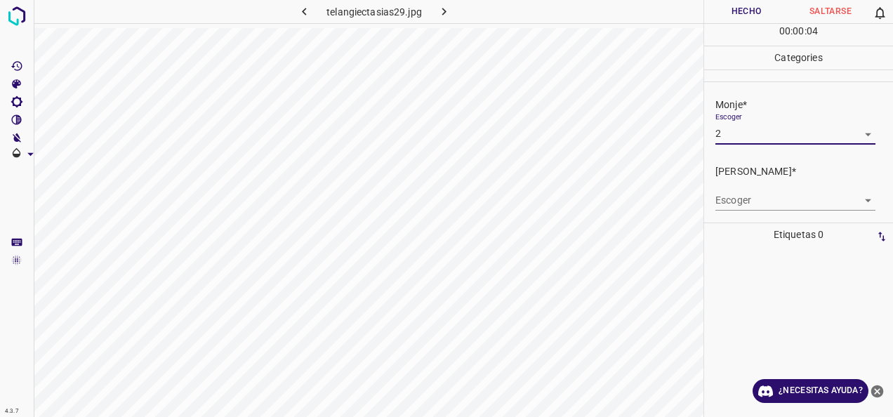
click at [858, 194] on body "4.3.7 telangiectasias29.jpg Hecho Saltarse 0 00 : 00 : 04 Categories Monje* Esc…" at bounding box center [446, 208] width 893 height 417
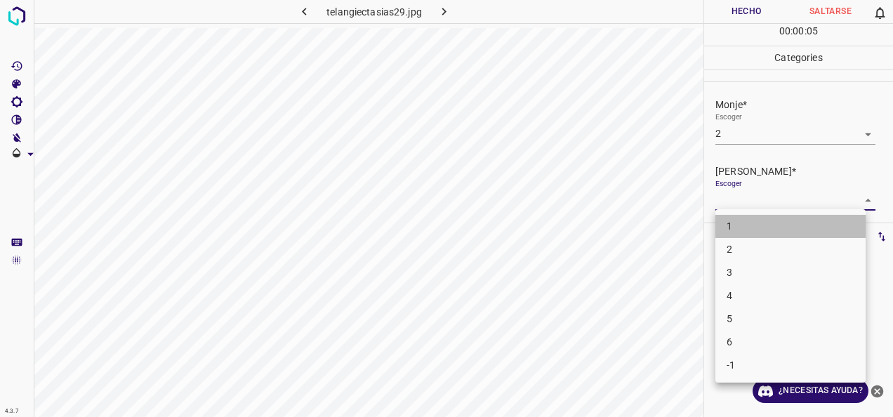
click at [815, 228] on li "1" at bounding box center [791, 226] width 150 height 23
type input "1"
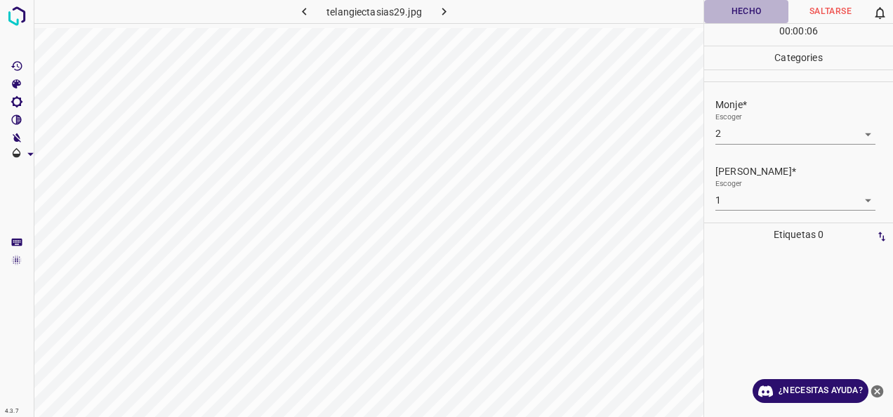
click at [749, 22] on button "Hecho" at bounding box center [746, 11] width 84 height 23
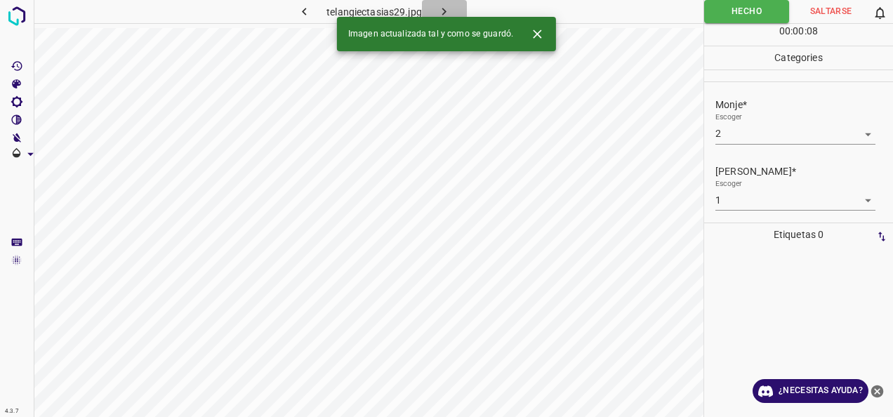
click at [447, 12] on icon "button" at bounding box center [444, 11] width 15 height 15
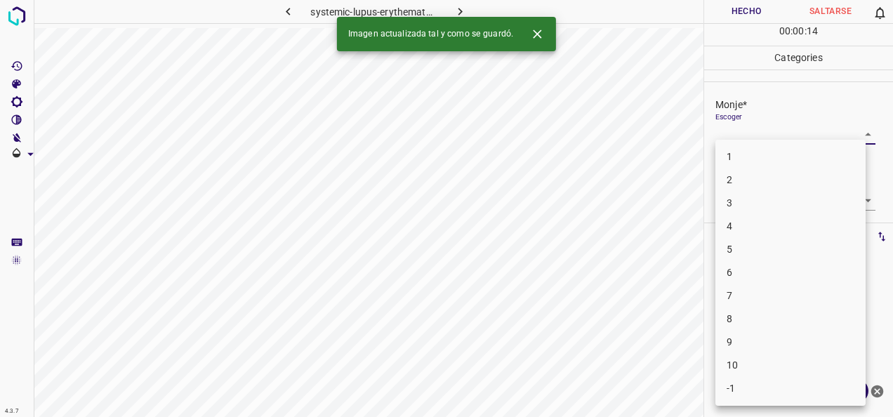
click at [857, 136] on body "4.3.7 systemic-[MEDICAL_DATA]-erythematosus47.jpg Hecho Saltarse 0 00 : 00 : 14…" at bounding box center [446, 208] width 893 height 417
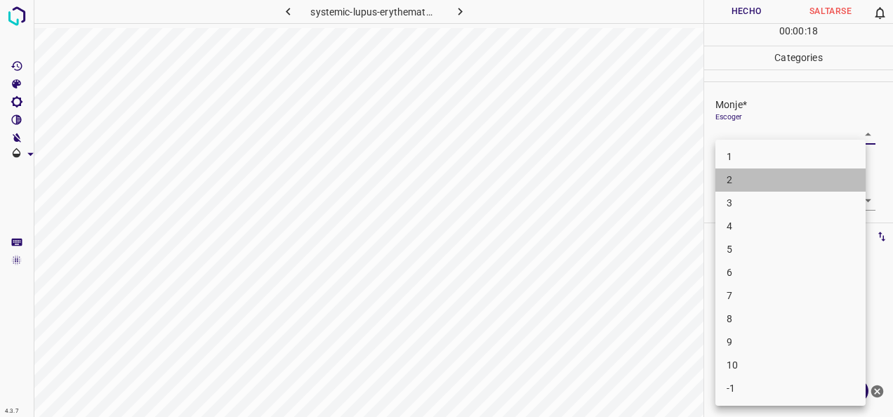
click at [815, 177] on li "2" at bounding box center [791, 180] width 150 height 23
type input "2"
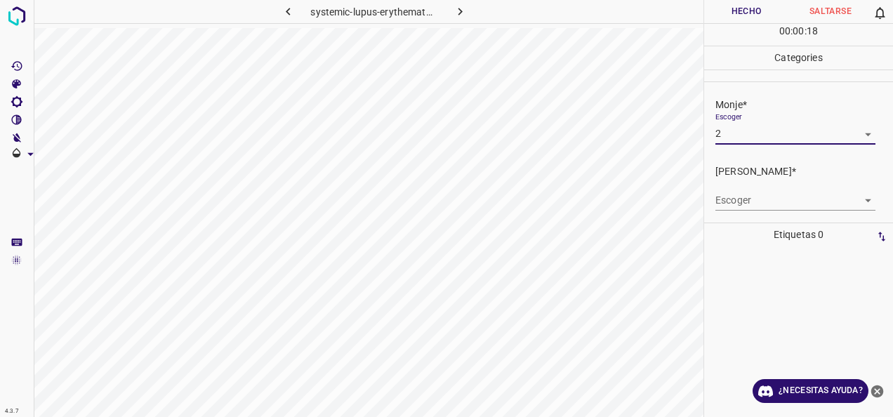
click at [856, 194] on body "4.3.7 systemic-[MEDICAL_DATA]-erythematosus47.jpg Hecho Saltarse 0 00 : 00 : 18…" at bounding box center [446, 208] width 893 height 417
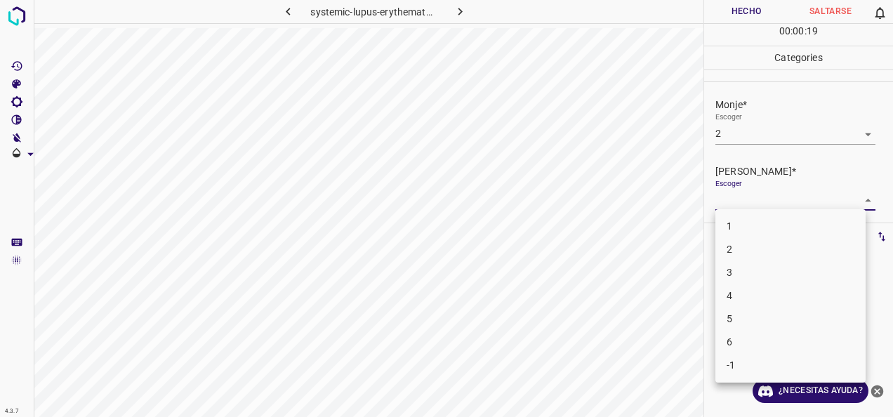
click at [789, 249] on li "2" at bounding box center [791, 249] width 150 height 23
type input "2"
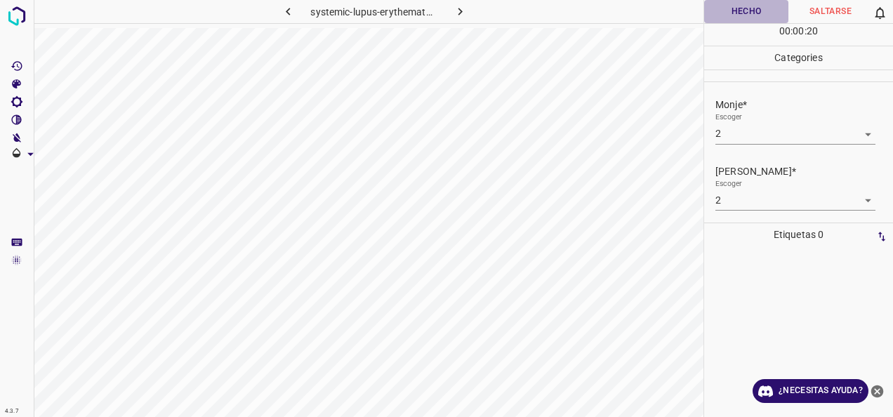
click at [745, 15] on button "Hecho" at bounding box center [746, 11] width 84 height 23
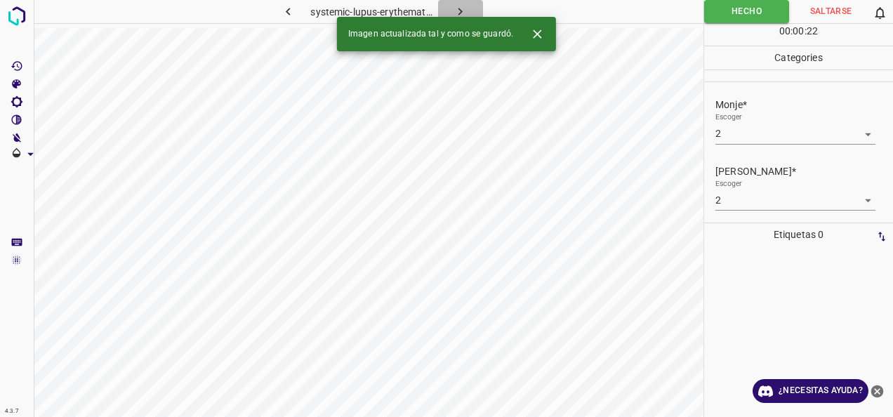
click at [470, 13] on button "button" at bounding box center [460, 11] width 45 height 23
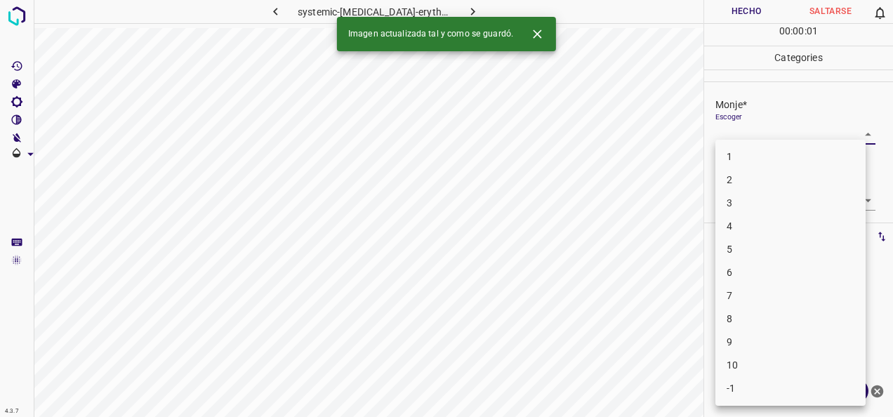
click at [854, 136] on body "4.3.7 systemic-[MEDICAL_DATA]-erythematosus59.jpg Hecho Saltarse 0 00 : 00 : 01…" at bounding box center [446, 208] width 893 height 417
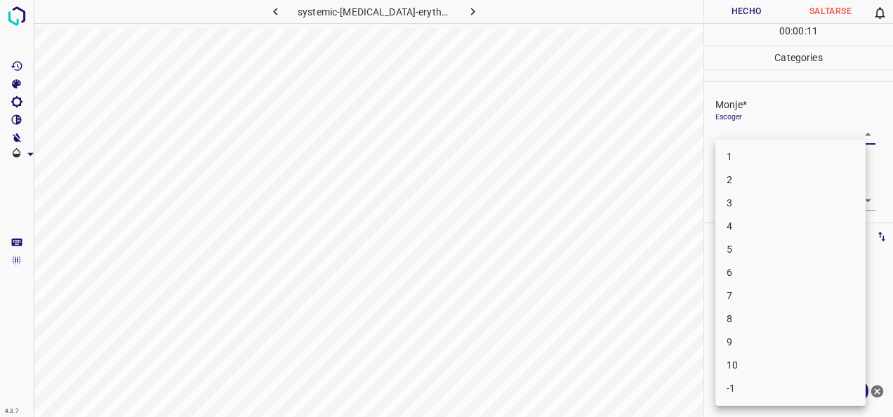
click at [801, 145] on ul "1 2 3 4 5 6 7 8 9 10 -1" at bounding box center [791, 273] width 150 height 266
click at [789, 177] on li "2" at bounding box center [791, 180] width 150 height 23
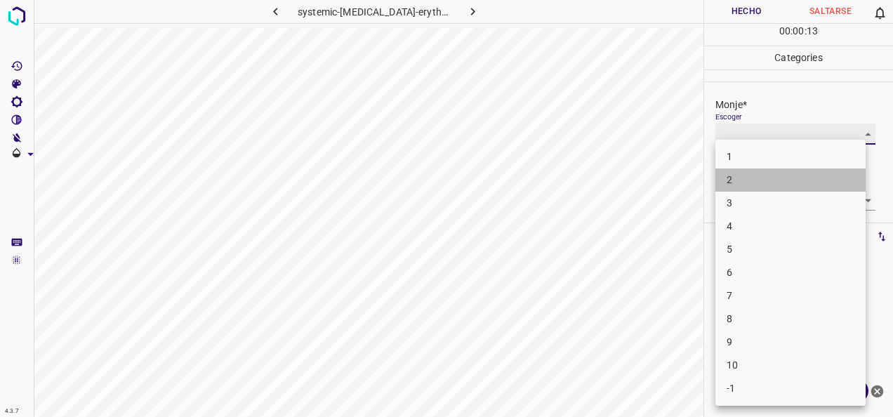
type input "2"
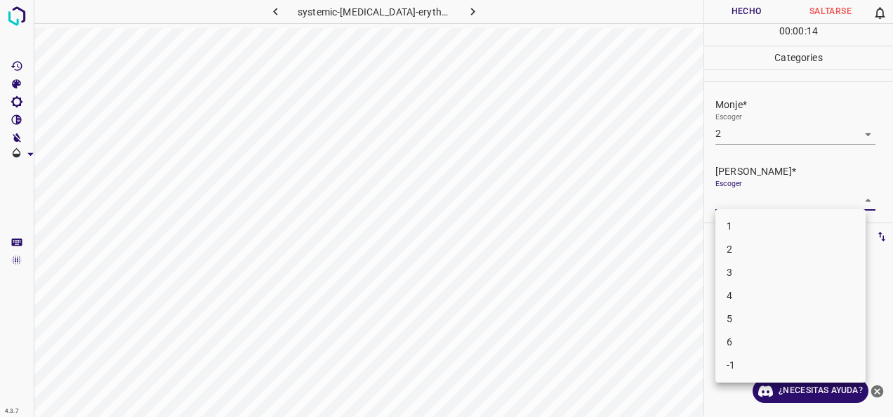
click at [856, 197] on body "4.3.7 systemic-lupus-erythematosus59.jpg Hecho Saltarse 0 00 : 00 : 14 Categori…" at bounding box center [446, 208] width 893 height 417
click at [742, 216] on li "1" at bounding box center [791, 226] width 150 height 23
type input "1"
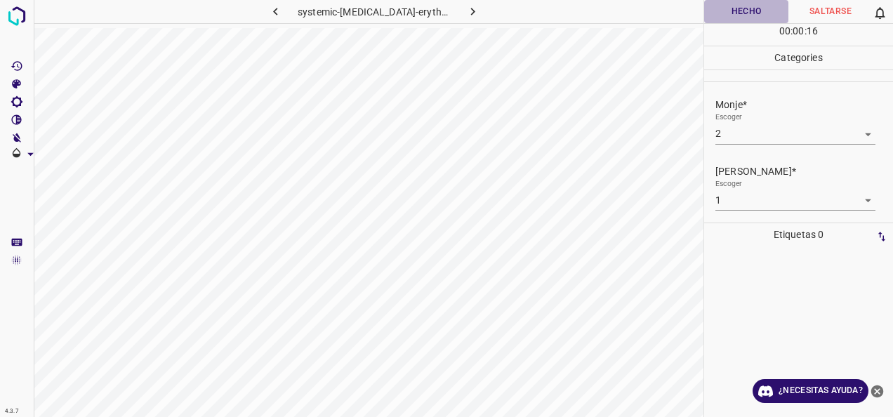
click at [737, 15] on button "Hecho" at bounding box center [746, 11] width 84 height 23
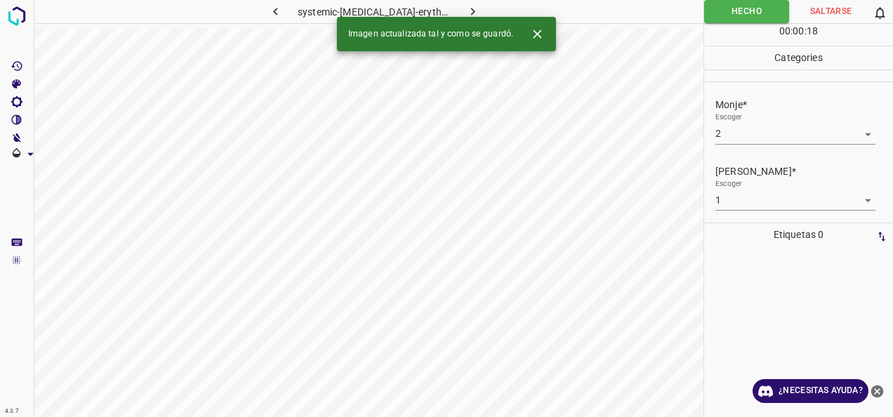
click at [466, 9] on icon "button" at bounding box center [473, 11] width 15 height 15
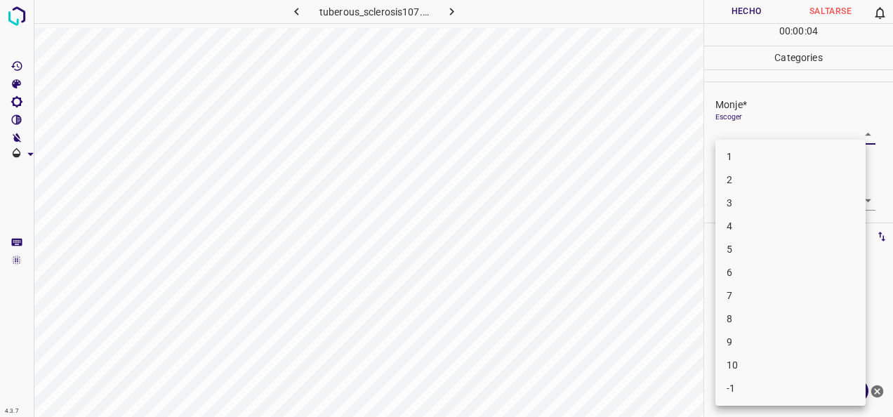
click at [861, 129] on body "4.3.7 tuberous_sclerosis107.jpg Hecho Saltarse 0 00 : 00 : 04 Categories Monje*…" at bounding box center [446, 208] width 893 height 417
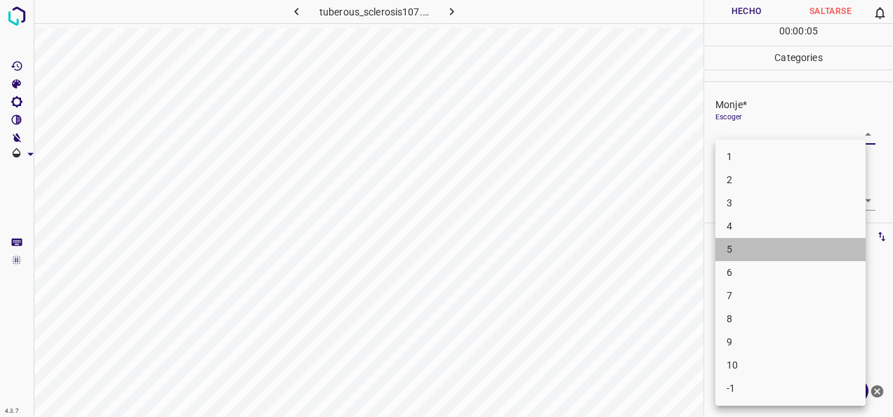
click at [827, 258] on li "5" at bounding box center [791, 249] width 150 height 23
type input "5"
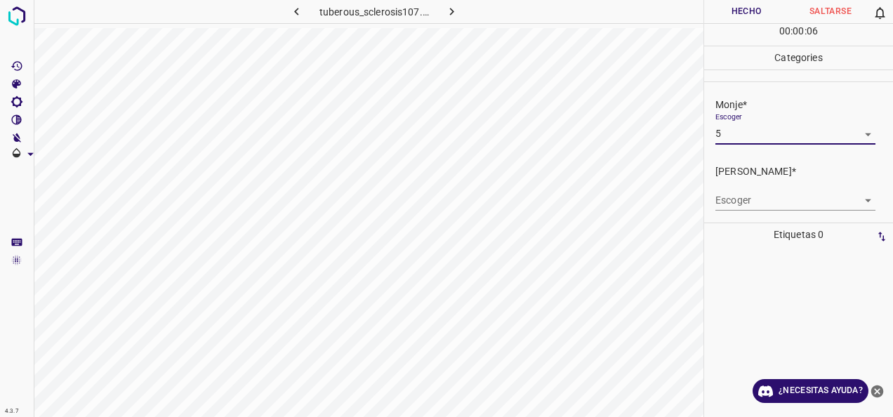
click at [863, 199] on body "4.3.7 tuberous_sclerosis107.jpg Hecho Saltarse 0 00 : 00 : 06 Categories Monje*…" at bounding box center [446, 208] width 893 height 417
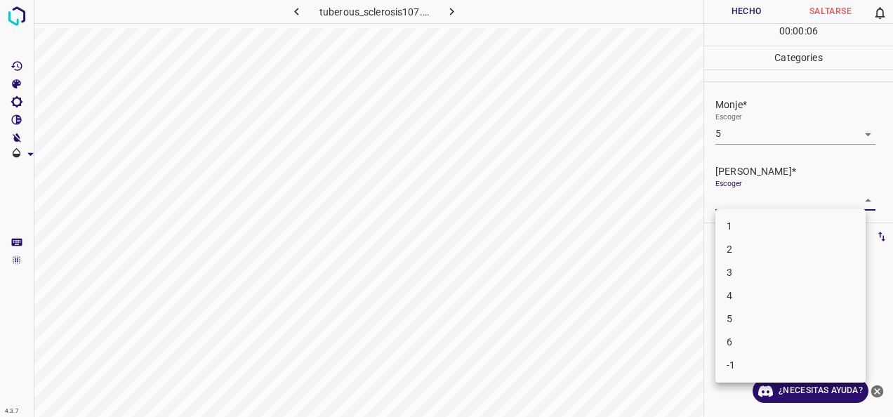
click at [778, 288] on li "4" at bounding box center [791, 295] width 150 height 23
type input "4"
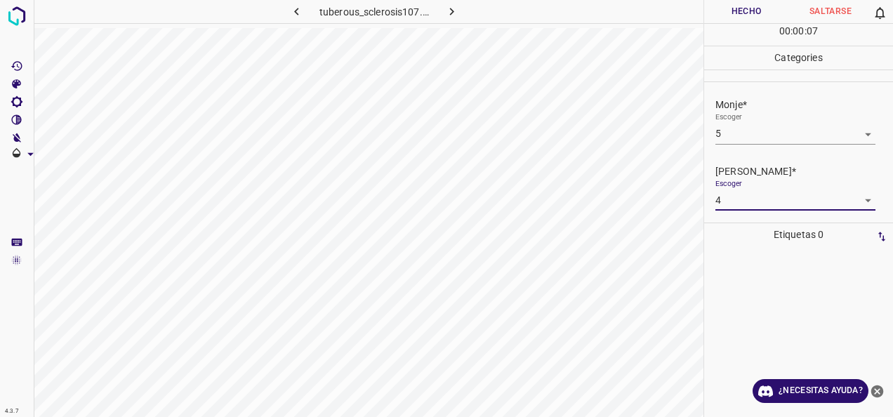
click at [755, 17] on button "Hecho" at bounding box center [746, 11] width 84 height 23
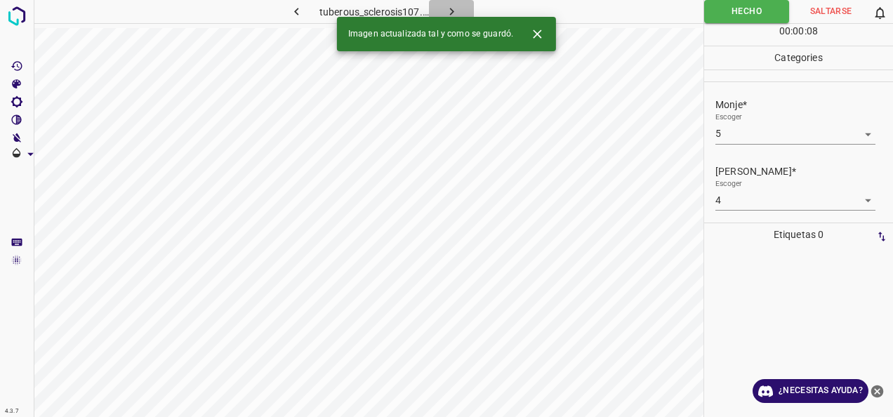
click at [454, 14] on icon "button" at bounding box center [452, 11] width 15 height 15
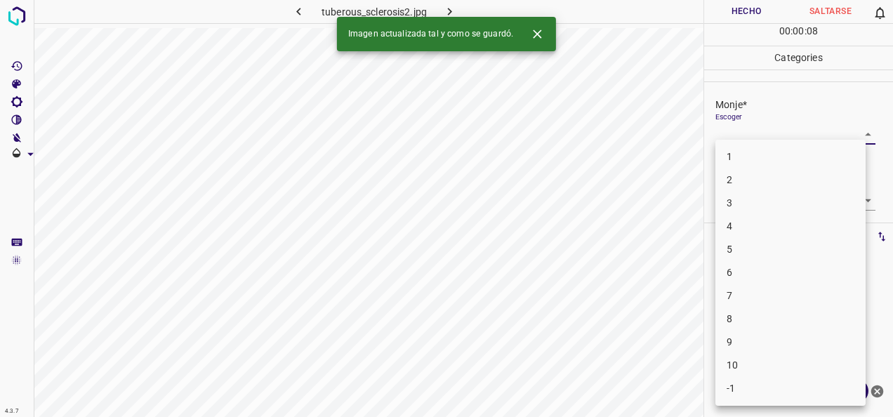
click at [855, 141] on body "4.3.7 tuberous_sclerosis2.jpg Hecho Saltarse 0 00 : 00 : 08 Categories Monje* E…" at bounding box center [446, 208] width 893 height 417
click at [809, 270] on li "6" at bounding box center [791, 272] width 150 height 23
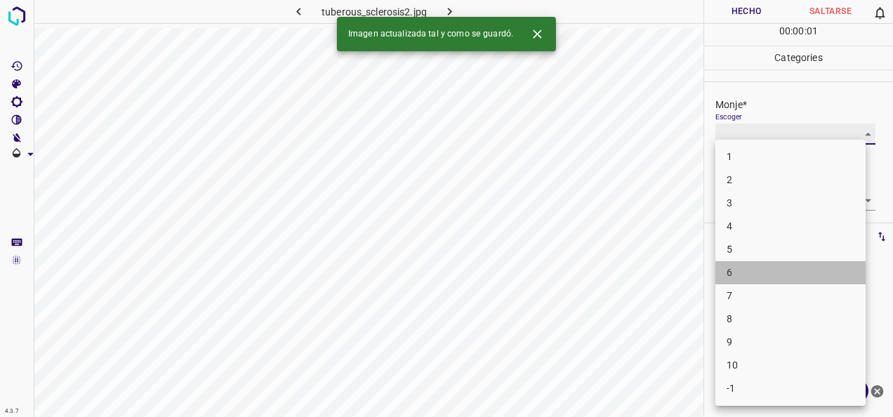
type input "6"
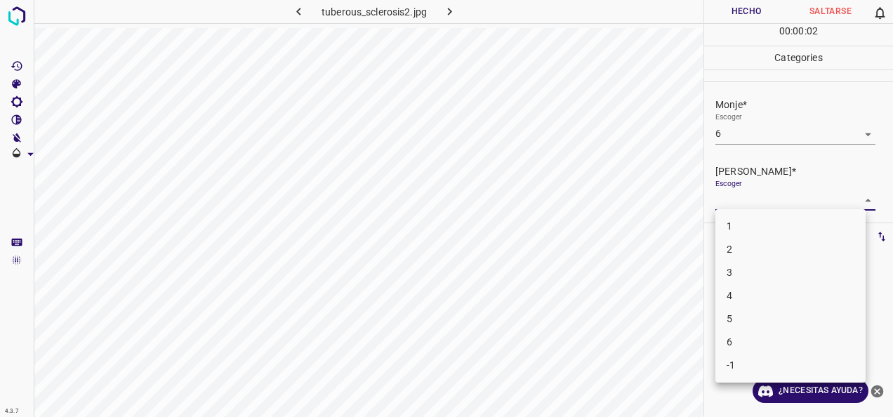
click at [850, 205] on body "4.3.7 tuberous_sclerosis2.jpg Hecho Saltarse 0 00 : 00 : 02 Categories Monje* E…" at bounding box center [446, 208] width 893 height 417
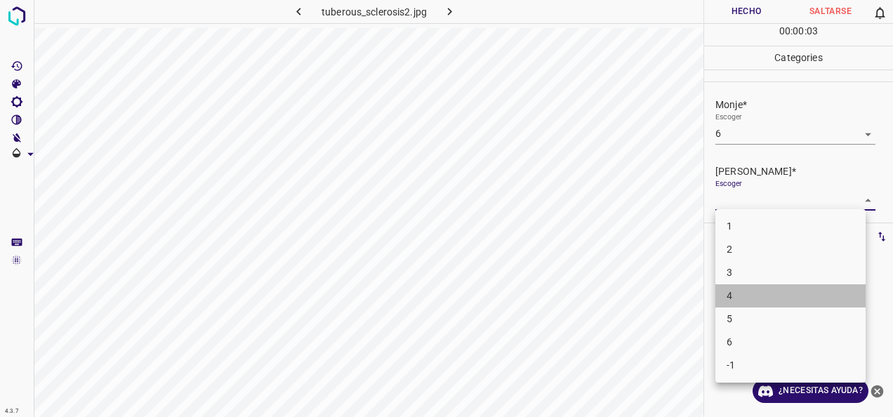
click at [765, 295] on li "4" at bounding box center [791, 295] width 150 height 23
type input "4"
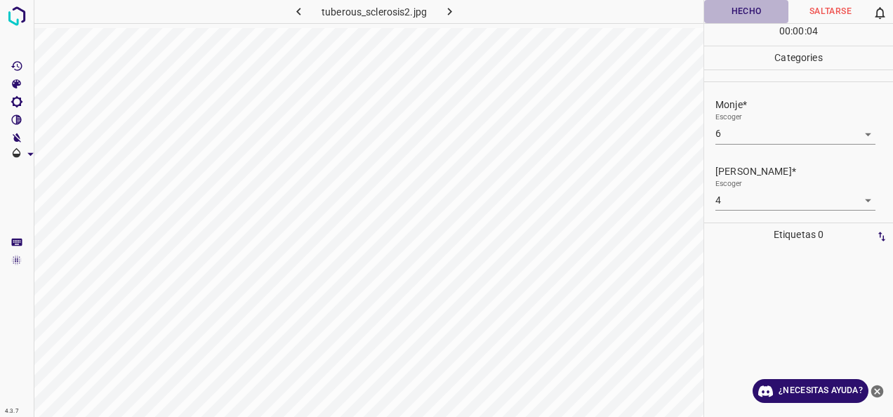
click at [759, 13] on button "Hecho" at bounding box center [746, 11] width 84 height 23
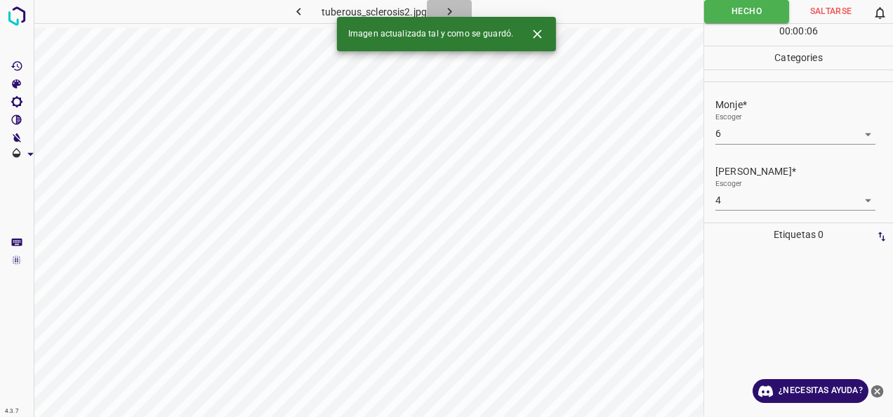
click at [450, 13] on icon "button" at bounding box center [449, 12] width 4 height 8
click at [860, 126] on body "4.3.7 systemic-[MEDICAL_DATA]-erythematosus23.jpg Hecho Saltarse 0 00 : 00 : 06…" at bounding box center [446, 208] width 893 height 417
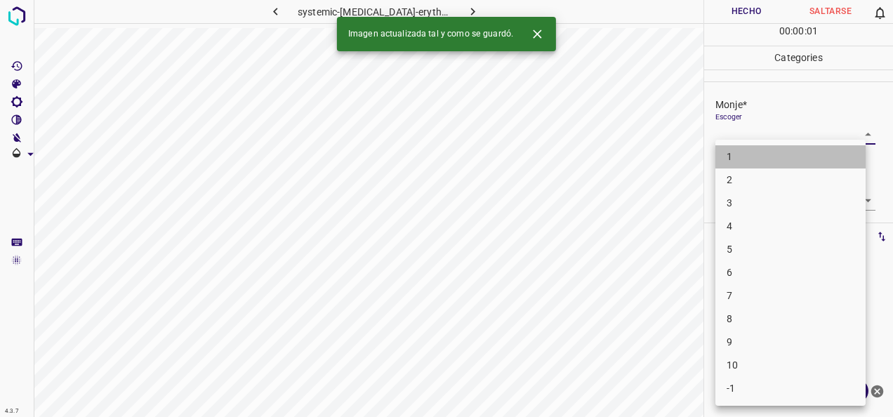
click at [830, 151] on li "1" at bounding box center [791, 156] width 150 height 23
type input "1"
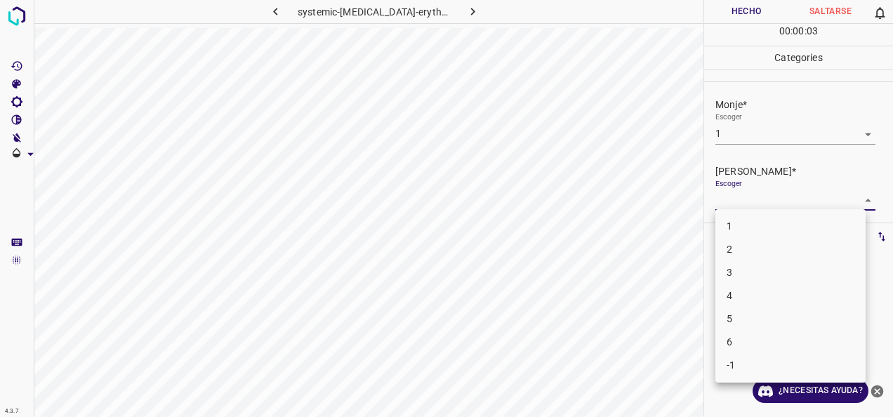
click at [858, 204] on body "4.3.7 systemic-lupus-erythematosus23.jpg Hecho Saltarse 0 00 : 00 : 03 Categori…" at bounding box center [446, 208] width 893 height 417
click at [780, 225] on li "1" at bounding box center [791, 226] width 150 height 23
type input "1"
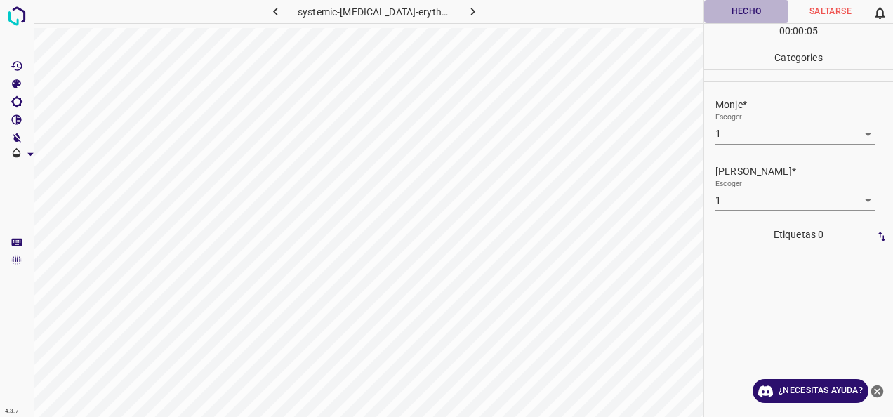
click at [751, 6] on button "Hecho" at bounding box center [746, 11] width 84 height 23
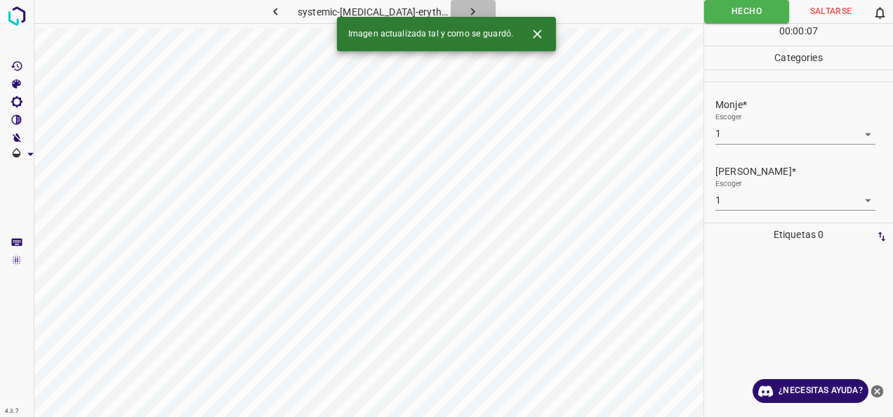
click at [468, 16] on icon "button" at bounding box center [473, 11] width 15 height 15
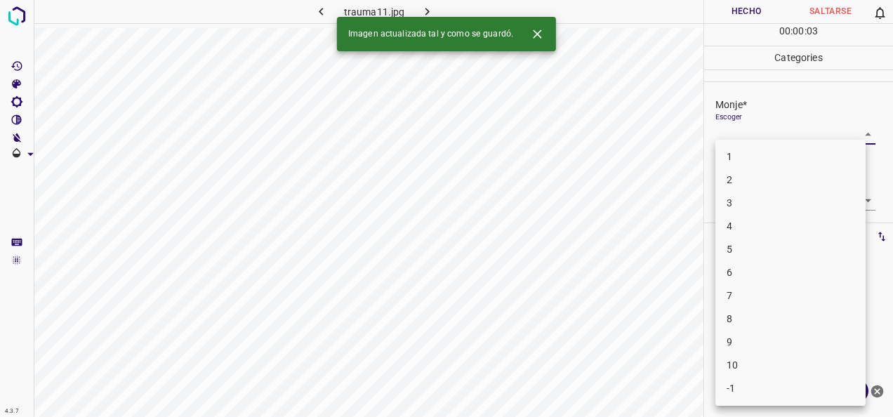
click at [856, 137] on body "4.3.7 trauma11.jpg Hecho Saltarse 0 00 : 00 : 03 Categories Monje* Escoger ​ [P…" at bounding box center [446, 208] width 893 height 417
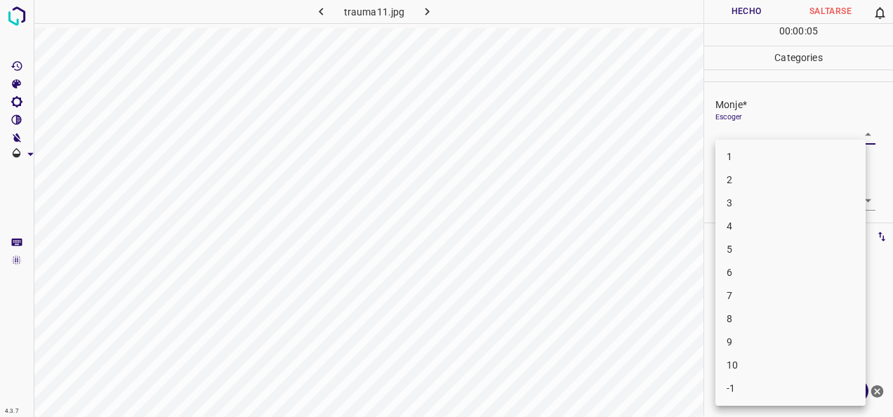
click at [801, 186] on li "2" at bounding box center [791, 180] width 150 height 23
type input "2"
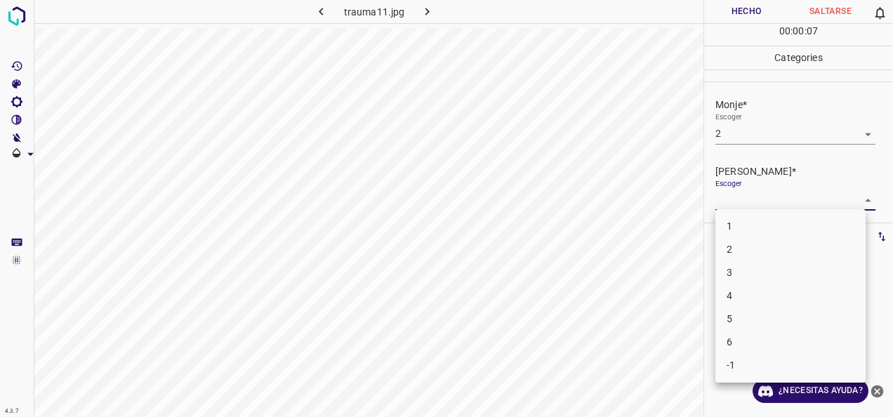
click at [848, 197] on body "4.3.7 trauma11.jpg Hecho Saltarse 0 00 : 00 : 07 Categories Monje* Escoger 2 2 …" at bounding box center [446, 208] width 893 height 417
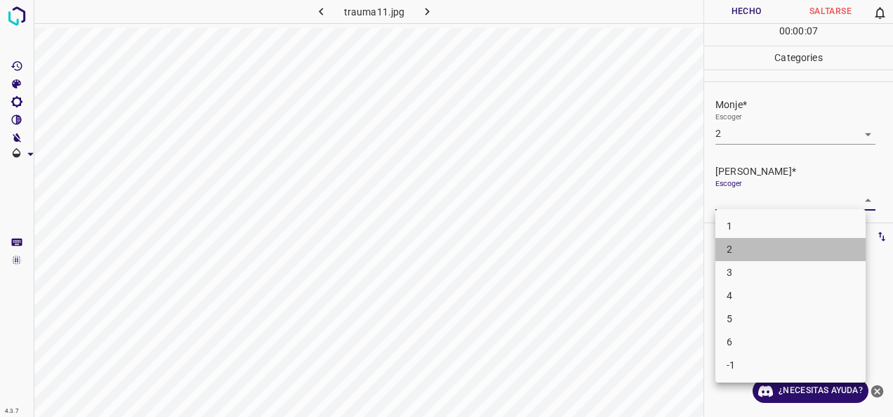
click at [811, 247] on li "2" at bounding box center [791, 249] width 150 height 23
type input "2"
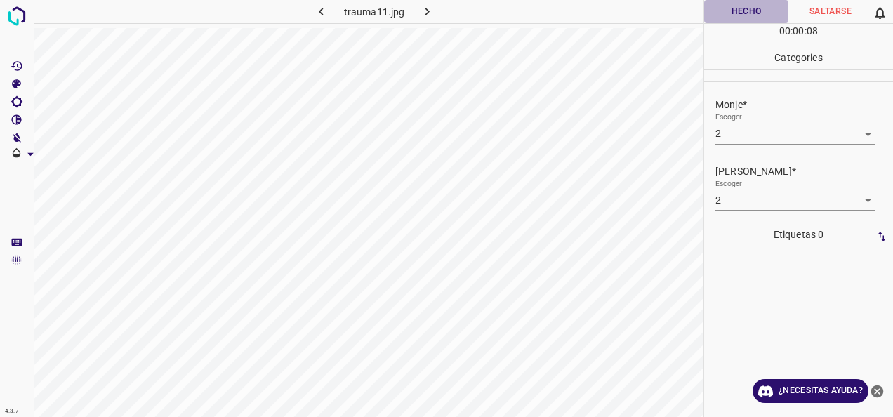
click at [738, 1] on button "Hecho" at bounding box center [746, 11] width 84 height 23
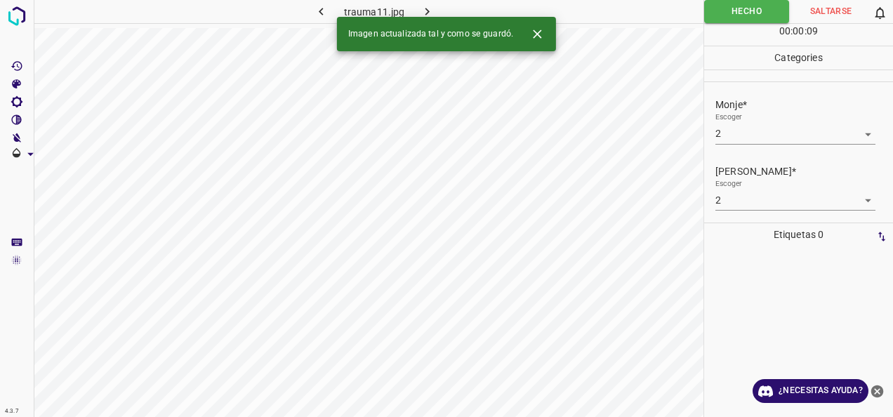
click at [431, 21] on div "Imagen actualizada tal y como se guardó." at bounding box center [446, 34] width 219 height 34
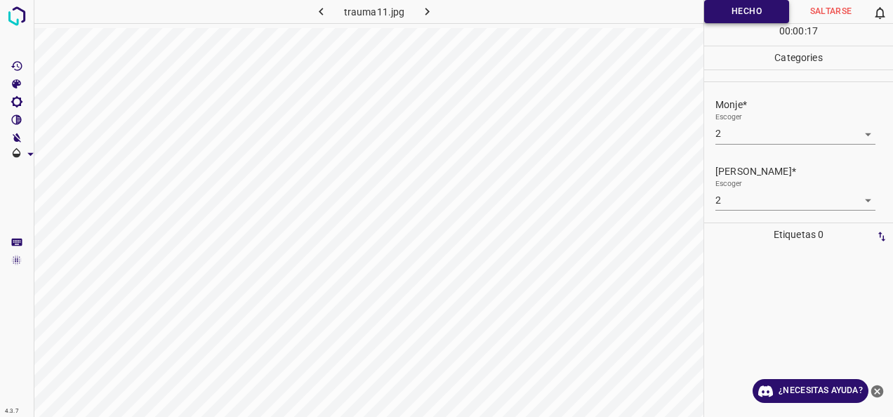
click at [757, 13] on button "Hecho" at bounding box center [746, 11] width 85 height 23
click at [425, 11] on icon "button" at bounding box center [427, 11] width 15 height 15
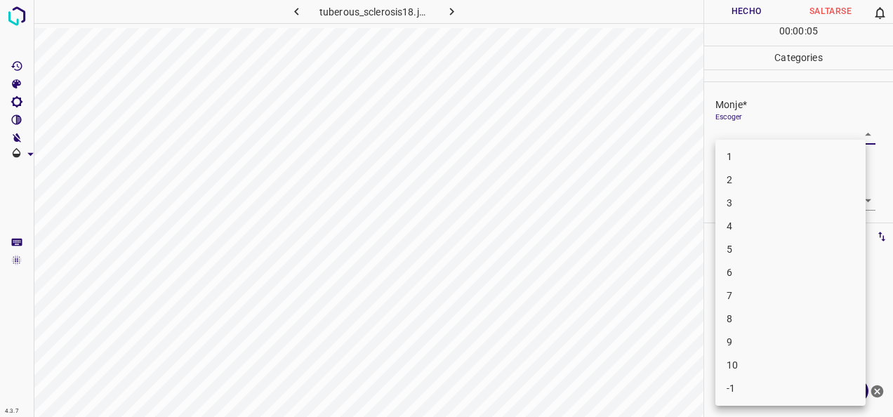
click at [863, 124] on body "4.3.7 tuberous_sclerosis18.jpg Hecho Saltarse 0 00 : 00 : 05 Categories Monje* …" at bounding box center [446, 208] width 893 height 417
click at [815, 274] on li "6" at bounding box center [791, 272] width 150 height 23
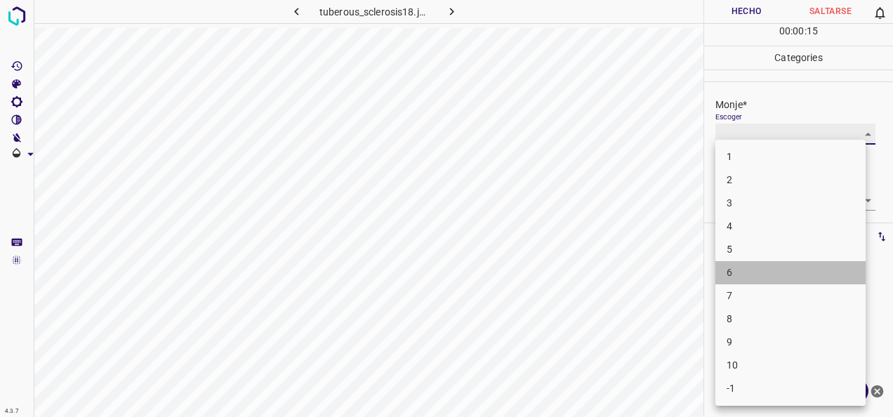
type input "6"
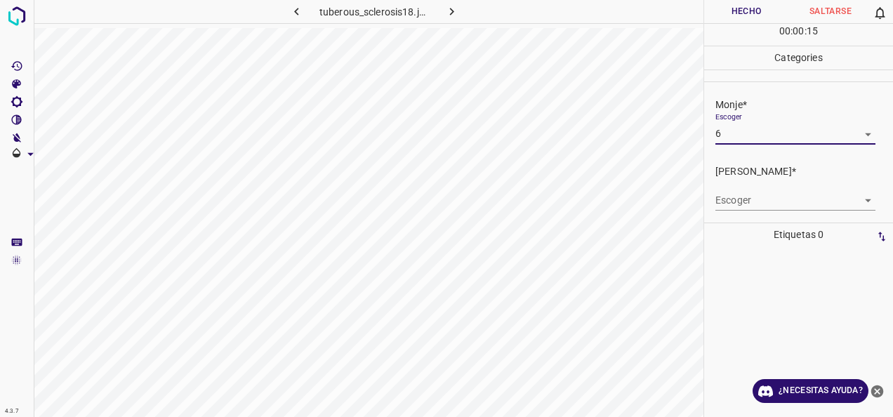
click at [848, 197] on body "4.3.7 tuberous_sclerosis18.jpg Hecho Saltarse 0 00 : 00 : 15 Categories Monje* …" at bounding box center [446, 208] width 893 height 417
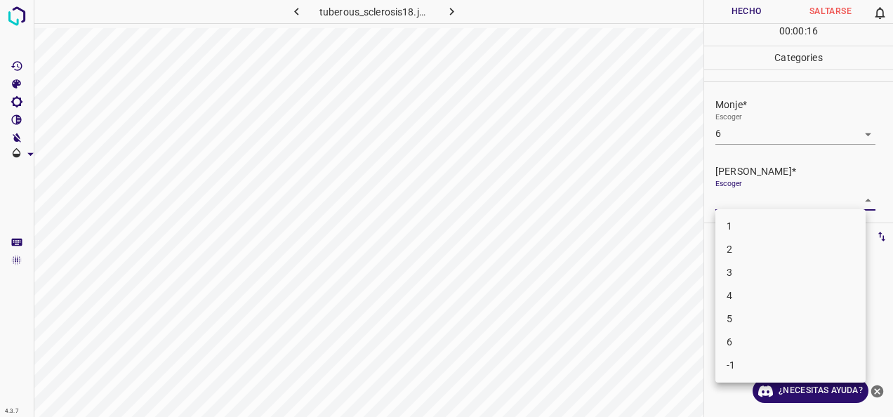
click at [758, 301] on li "4" at bounding box center [791, 295] width 150 height 23
type input "4"
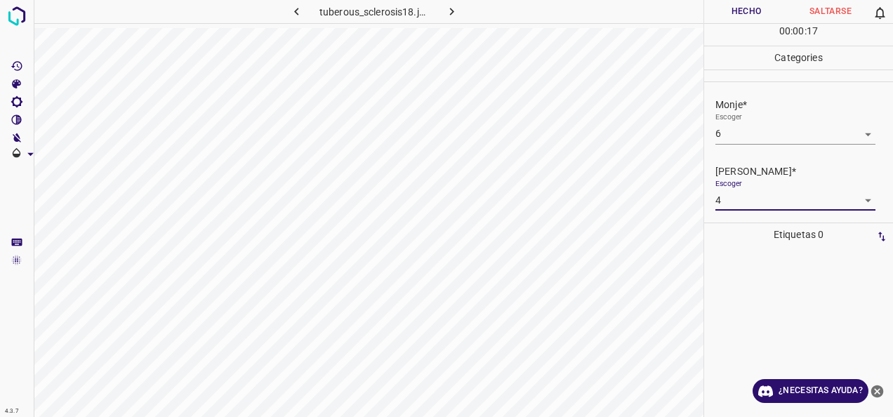
click at [761, 6] on button "Hecho" at bounding box center [746, 11] width 84 height 23
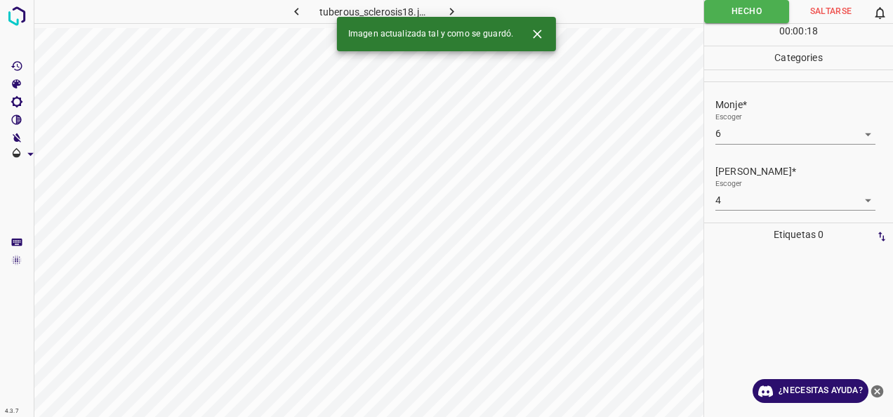
click at [453, 8] on icon "button" at bounding box center [452, 11] width 15 height 15
click at [853, 136] on body "4.3.7 systemic-[MEDICAL_DATA]-erythematosus4.jpg Hecho Saltarse 0 00 : 00 : 01 …" at bounding box center [446, 208] width 893 height 417
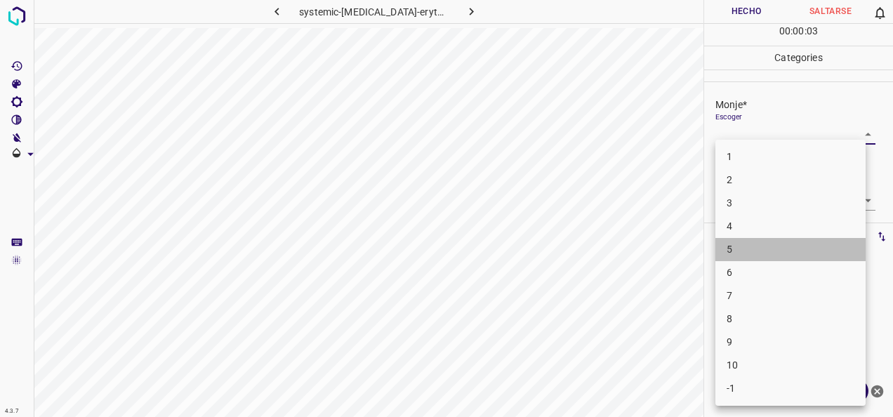
click at [827, 257] on li "5" at bounding box center [791, 249] width 150 height 23
type input "5"
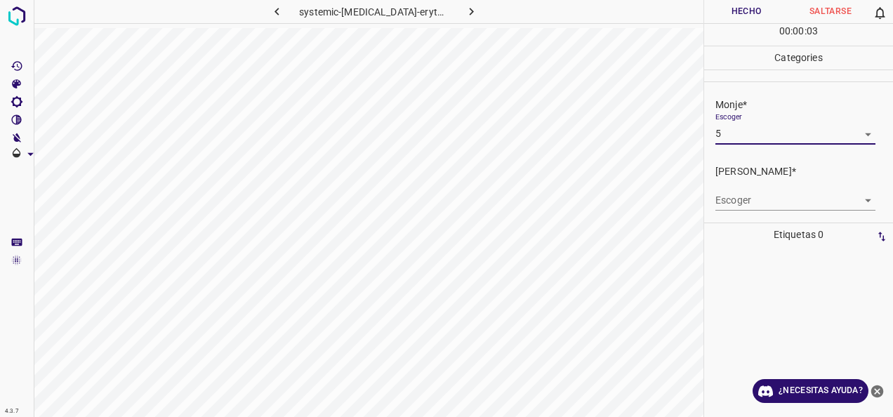
click at [860, 192] on body "4.3.7 systemic-[MEDICAL_DATA]-erythematosus4.jpg Hecho Saltarse 0 00 : 00 : 03 …" at bounding box center [446, 208] width 893 height 417
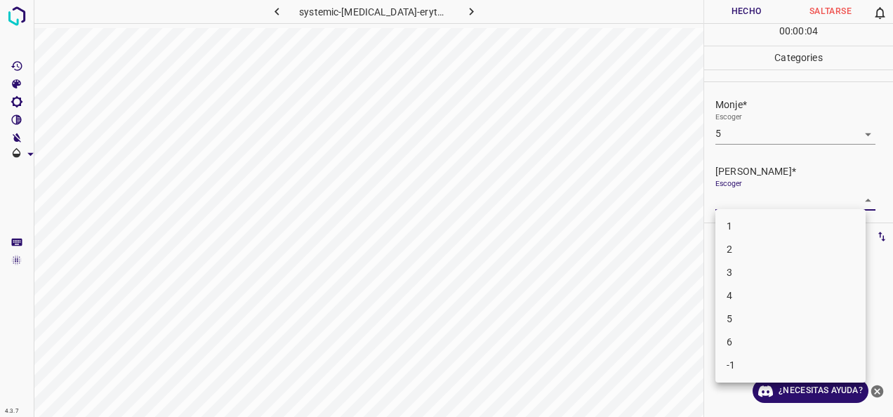
click at [797, 272] on li "3" at bounding box center [791, 272] width 150 height 23
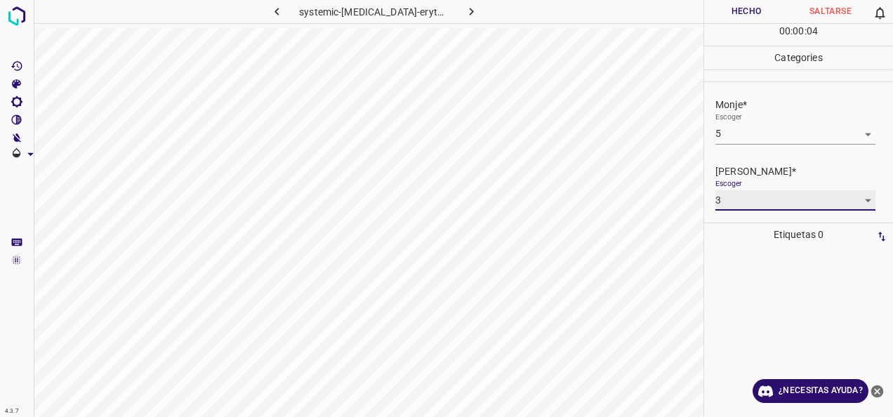
type input "3"
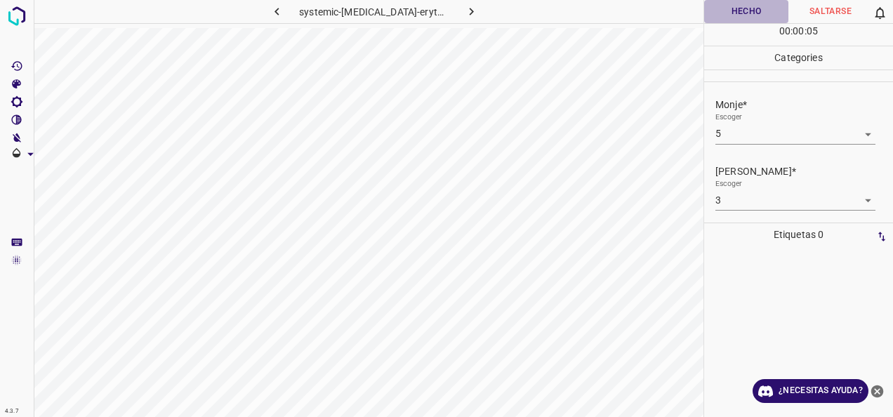
click at [745, 11] on button "Hecho" at bounding box center [746, 11] width 84 height 23
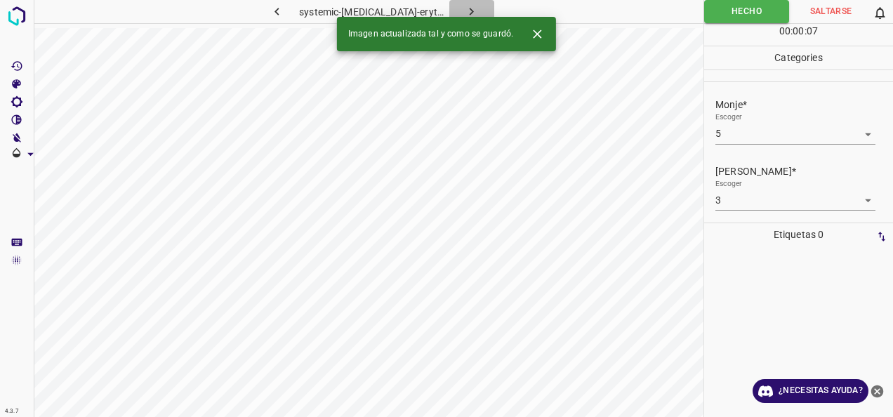
click at [464, 4] on icon "button" at bounding box center [471, 11] width 15 height 15
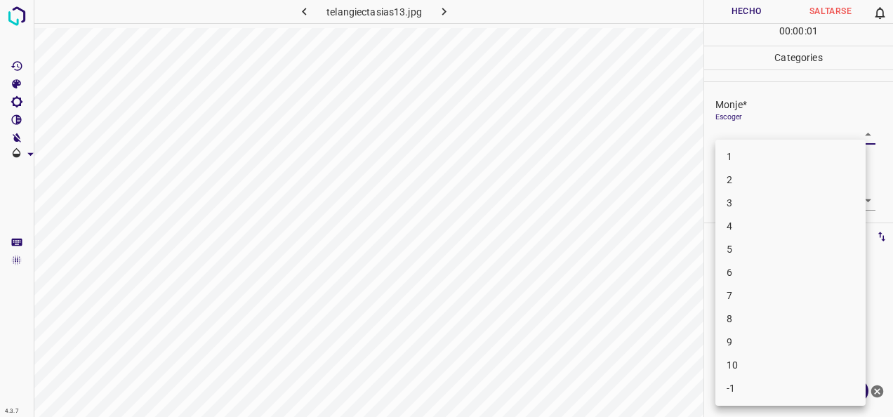
click at [851, 135] on body "4.3.7 telangiectasias13.jpg Hecho Saltarse 0 00 : 00 : 01 Categories Monje* Esc…" at bounding box center [446, 208] width 893 height 417
click at [814, 223] on li "4" at bounding box center [791, 226] width 150 height 23
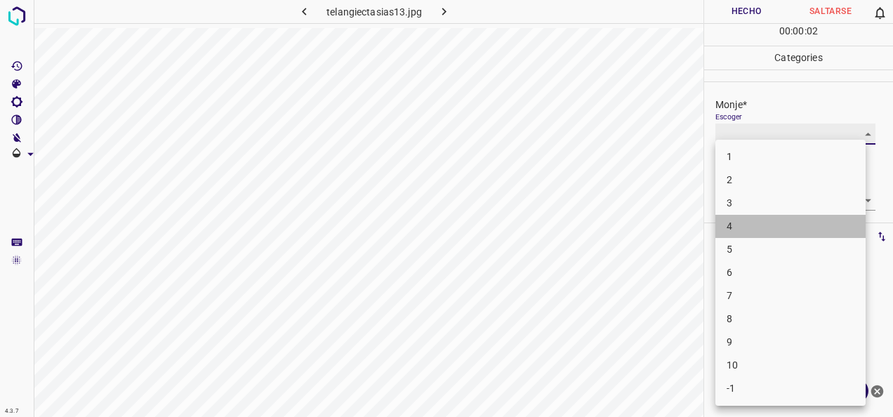
type input "4"
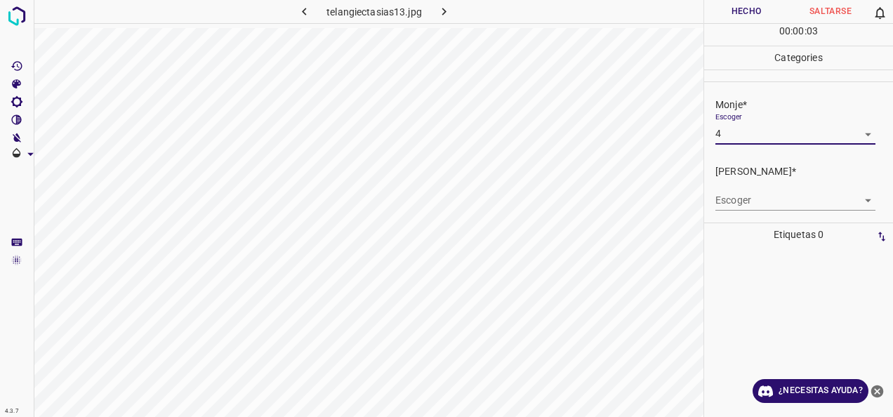
click at [843, 206] on body "4.3.7 telangiectasias13.jpg Hecho Saltarse 0 00 : 00 : 03 Categories Monje* Esc…" at bounding box center [446, 208] width 893 height 417
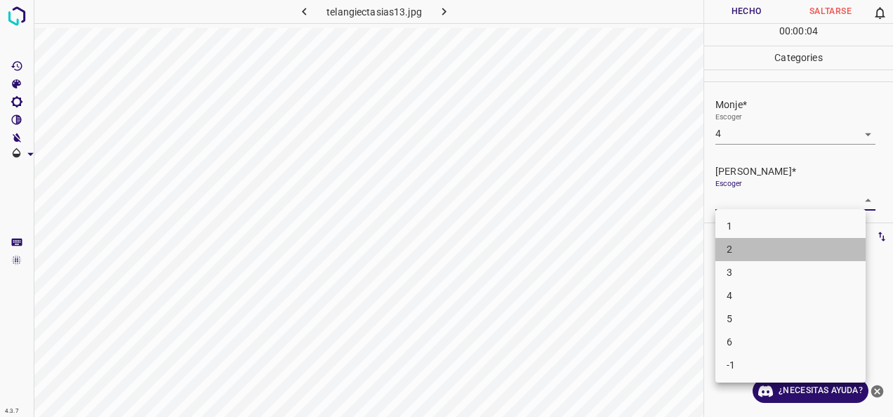
click at [772, 253] on li "2" at bounding box center [791, 249] width 150 height 23
type input "2"
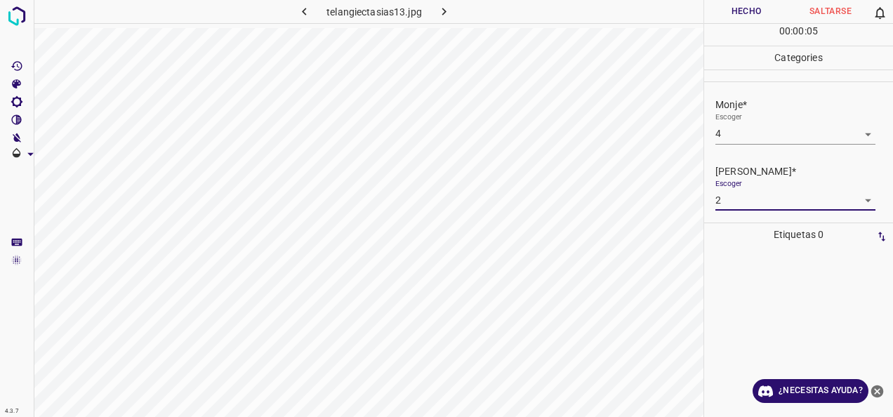
click at [753, 8] on button "Hecho" at bounding box center [746, 11] width 84 height 23
click at [451, 8] on icon "button" at bounding box center [444, 11] width 15 height 15
click at [858, 132] on body "4.3.7 telangiectasias42.jpg Hecho Saltarse 0 00 : 00 : 01 Categories Monje* Esc…" at bounding box center [446, 208] width 893 height 417
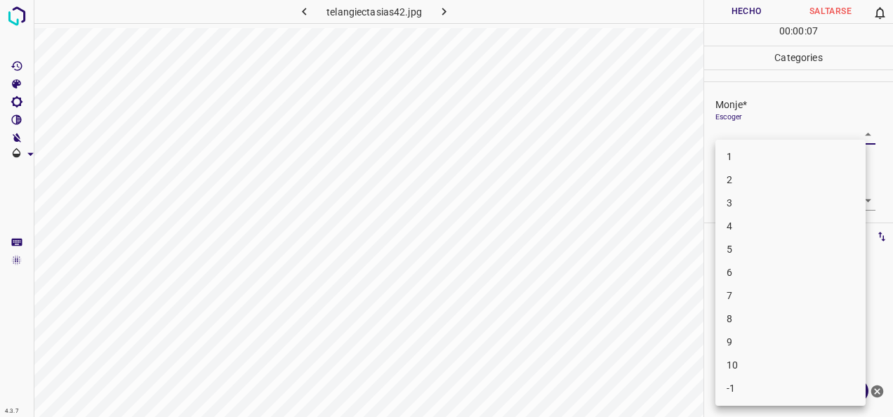
click at [825, 221] on li "4" at bounding box center [791, 226] width 150 height 23
type input "4"
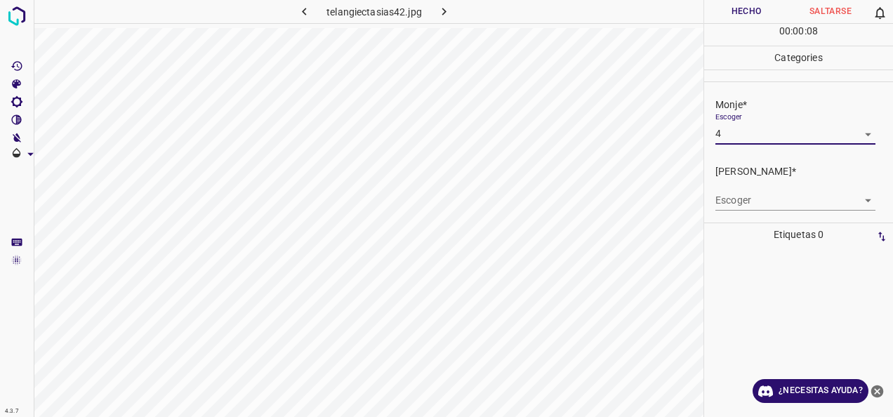
click at [851, 204] on body "4.3.7 telangiectasias42.jpg Hecho Saltarse 0 00 : 00 : 08 Categories Monje* Esc…" at bounding box center [446, 208] width 893 height 417
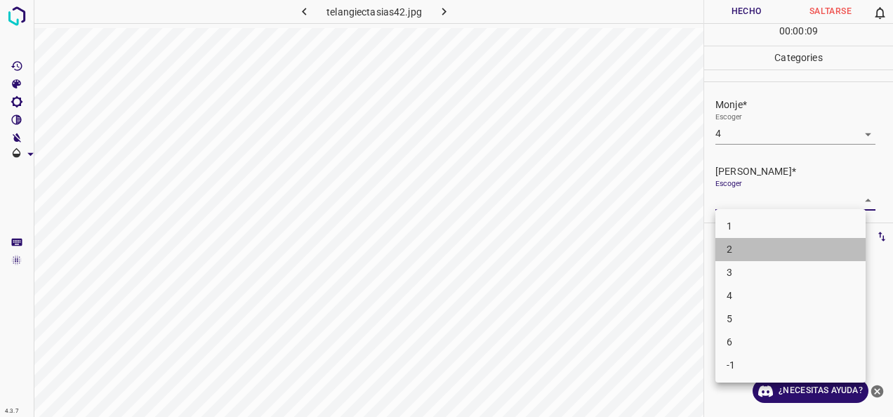
click at [809, 240] on li "2" at bounding box center [791, 249] width 150 height 23
type input "2"
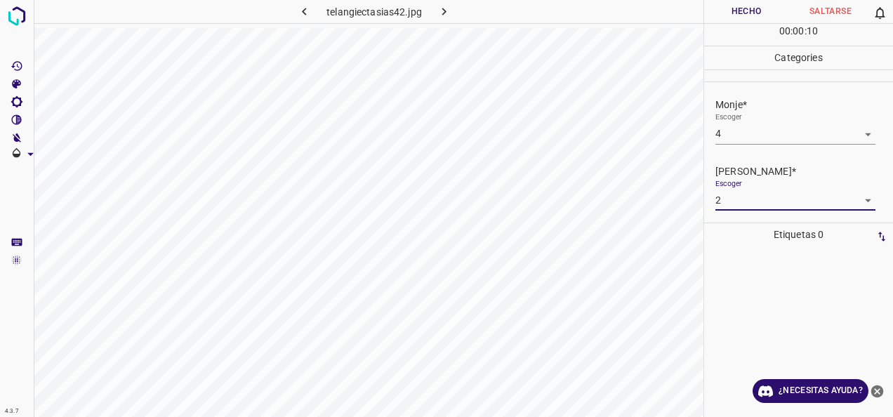
click at [742, 6] on button "Hecho" at bounding box center [746, 11] width 84 height 23
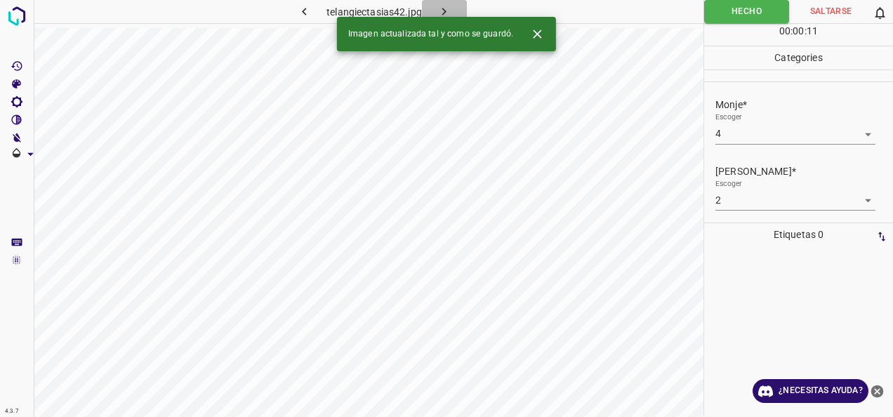
click at [434, 7] on button "button" at bounding box center [444, 11] width 45 height 23
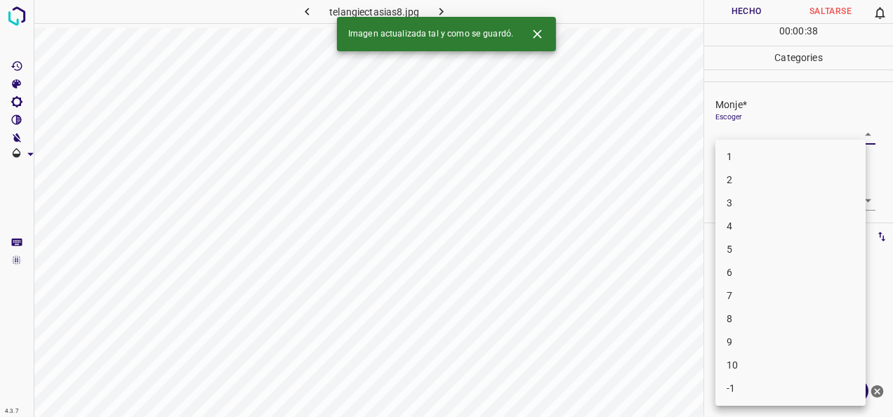
click at [860, 137] on body "4.3.7 telangiectasias8.jpg Hecho Saltarse 0 00 : 00 : 38 Categories Monje* Esco…" at bounding box center [446, 208] width 893 height 417
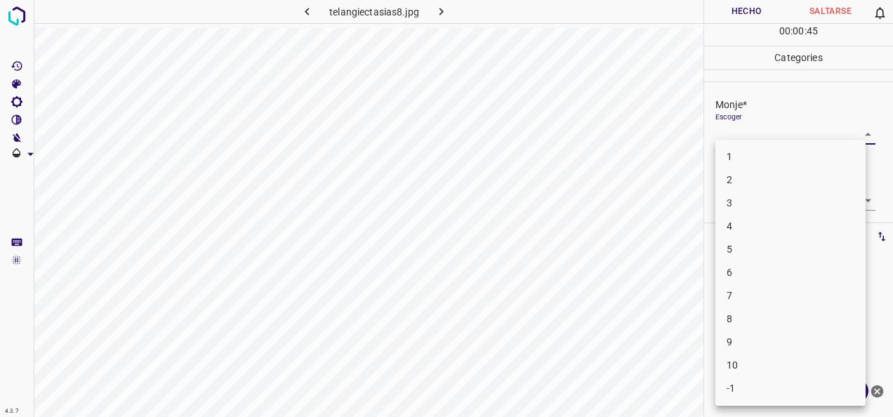
click at [777, 247] on li "5" at bounding box center [791, 249] width 150 height 23
type input "5"
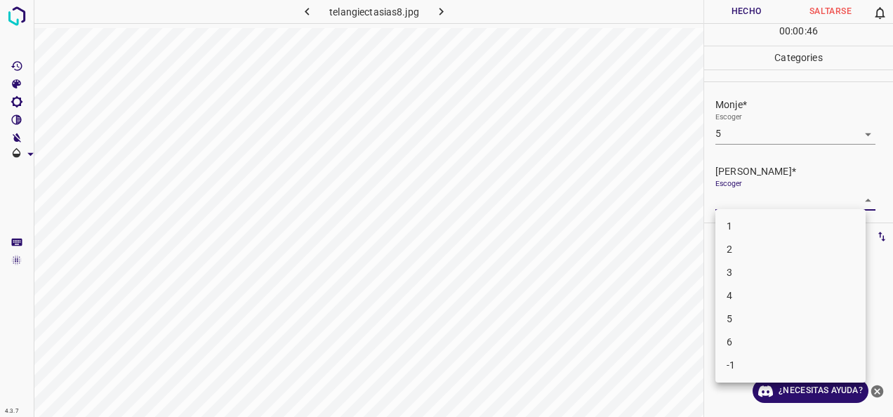
click at [858, 195] on body "4.3.7 telangiectasias8.jpg Hecho Saltarse 0 00 : 00 : 46 Categories Monje* Esco…" at bounding box center [446, 208] width 893 height 417
click at [797, 263] on li "3" at bounding box center [791, 272] width 150 height 23
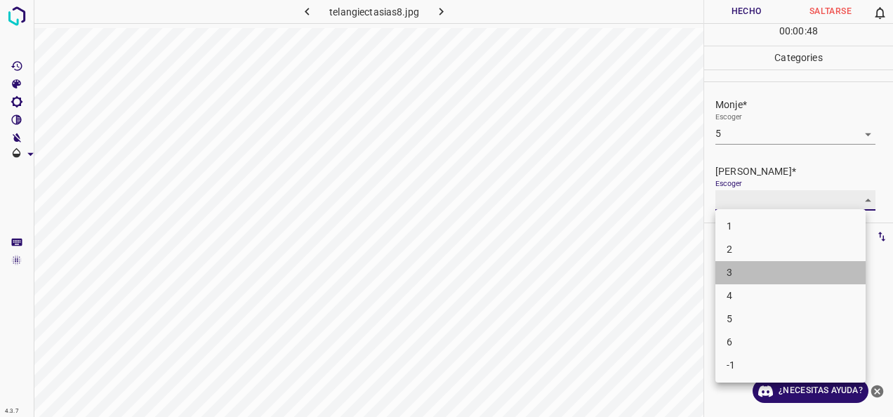
type input "3"
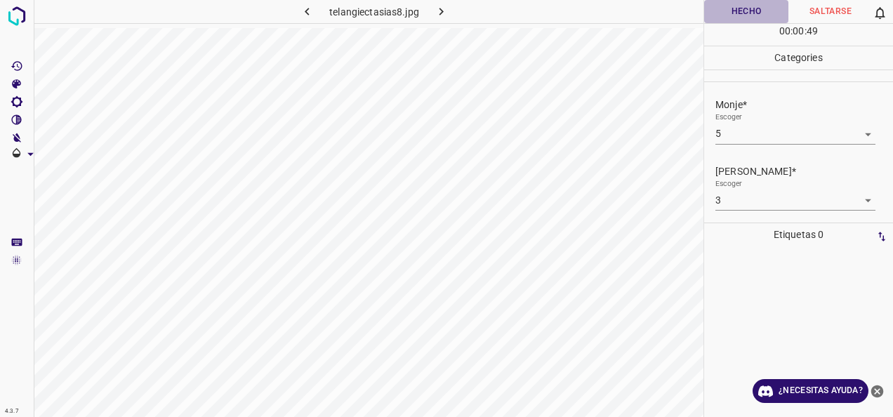
click at [734, 8] on button "Hecho" at bounding box center [746, 11] width 84 height 23
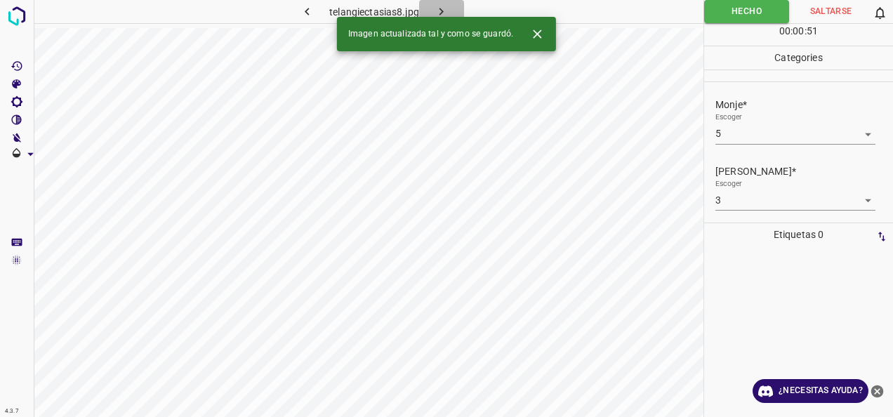
click at [447, 11] on icon "button" at bounding box center [441, 11] width 15 height 15
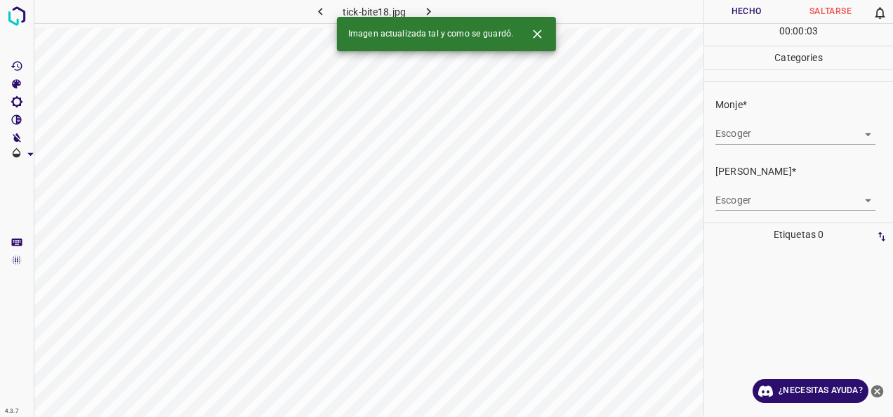
click at [856, 129] on body "4.3.7 tick-bite18.jpg Hecho Saltarse 0 00 : 00 : 03 Categories Monje* Escoger ​…" at bounding box center [446, 208] width 893 height 417
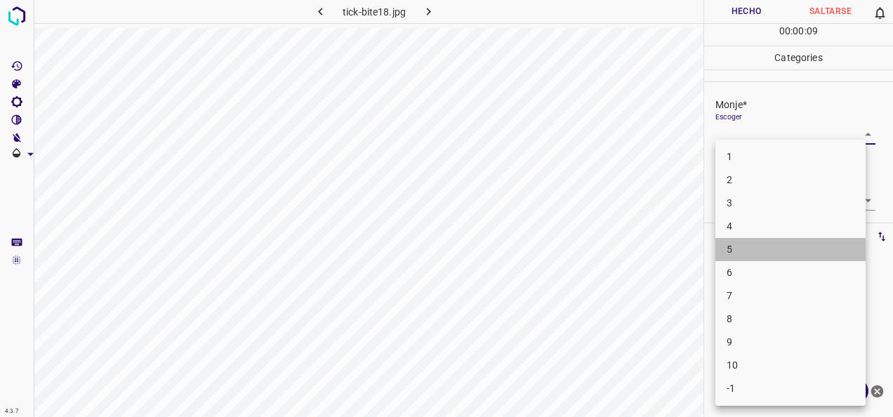
click at [798, 240] on li "5" at bounding box center [791, 249] width 150 height 23
type input "5"
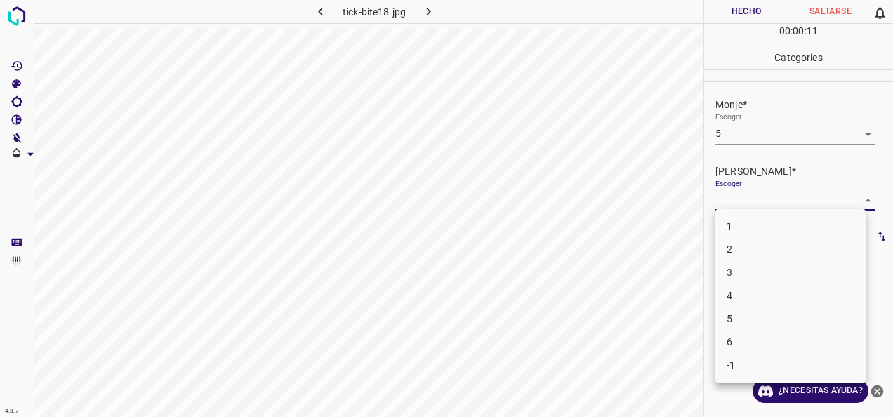
drag, startPoint x: 857, startPoint y: 203, endPoint x: 708, endPoint y: 263, distance: 160.4
click at [855, 204] on body "4.3.7 tick-bite18.jpg Hecho Saltarse 0 00 : 00 : 11 Categories Monje* Escoger 5…" at bounding box center [446, 208] width 893 height 417
click at [721, 269] on li "3" at bounding box center [791, 272] width 150 height 23
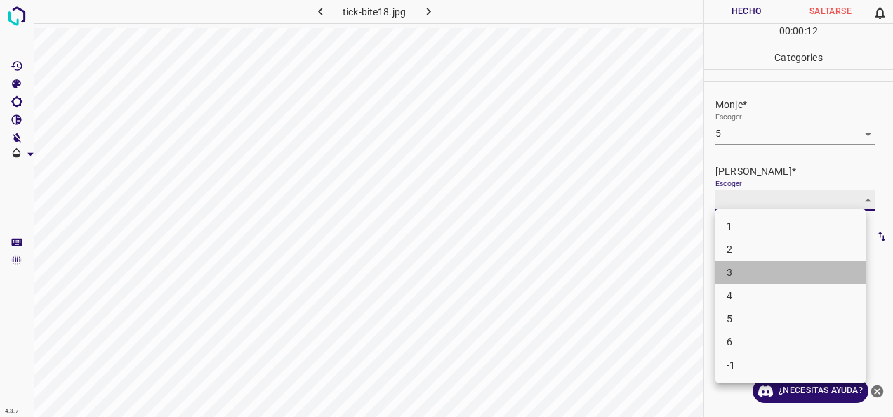
type input "3"
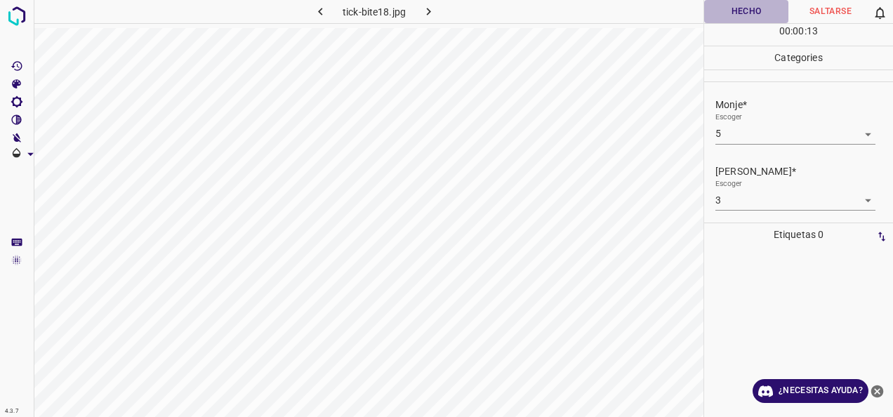
click at [741, 15] on button "Hecho" at bounding box center [746, 11] width 84 height 23
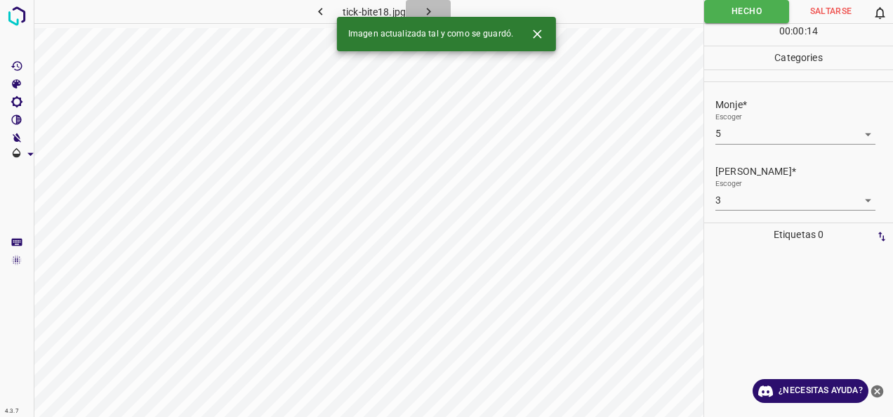
click at [438, 13] on button "button" at bounding box center [428, 11] width 45 height 23
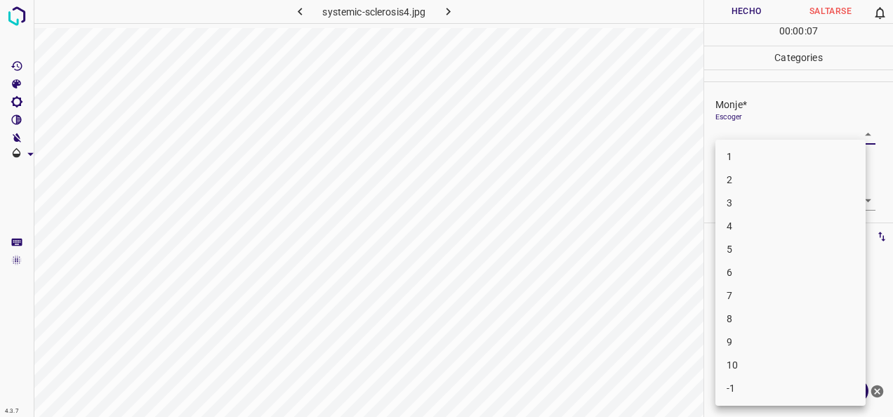
click at [856, 132] on body "4.3.7 systemic-sclerosis4.jpg Hecho Saltarse 0 00 : 00 : 07 Categories Monje* E…" at bounding box center [446, 208] width 893 height 417
click at [781, 273] on li "6" at bounding box center [791, 272] width 150 height 23
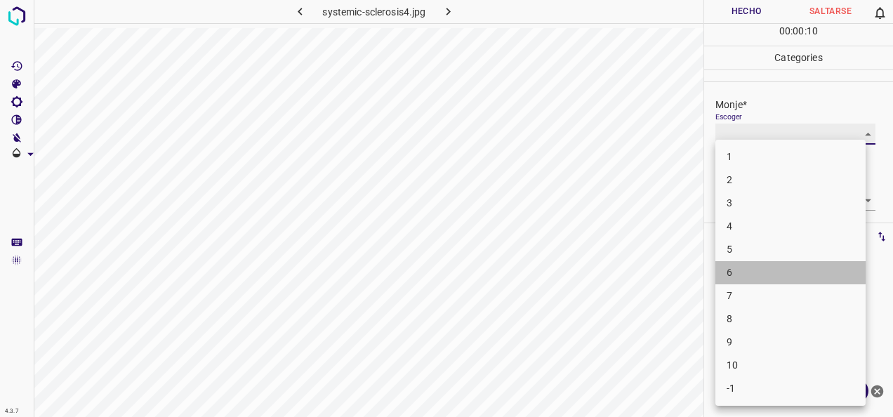
type input "6"
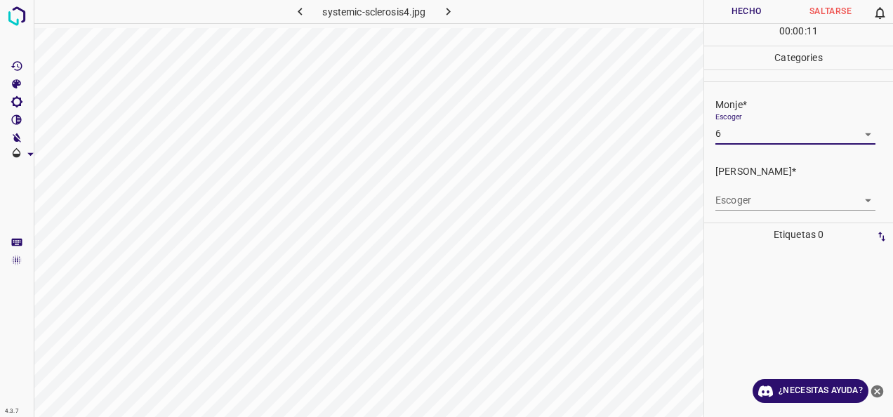
click at [857, 200] on body "4.3.7 systemic-sclerosis4.jpg Hecho Saltarse 0 00 : 00 : 11 Categories Monje* E…" at bounding box center [446, 208] width 893 height 417
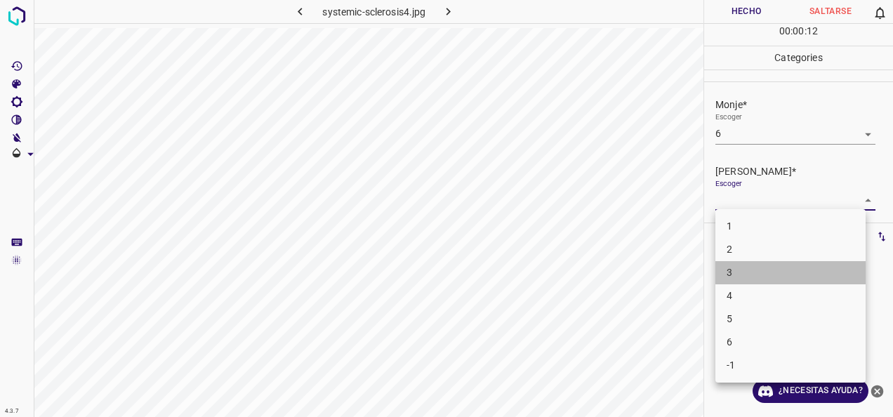
click at [780, 273] on li "3" at bounding box center [791, 272] width 150 height 23
type input "3"
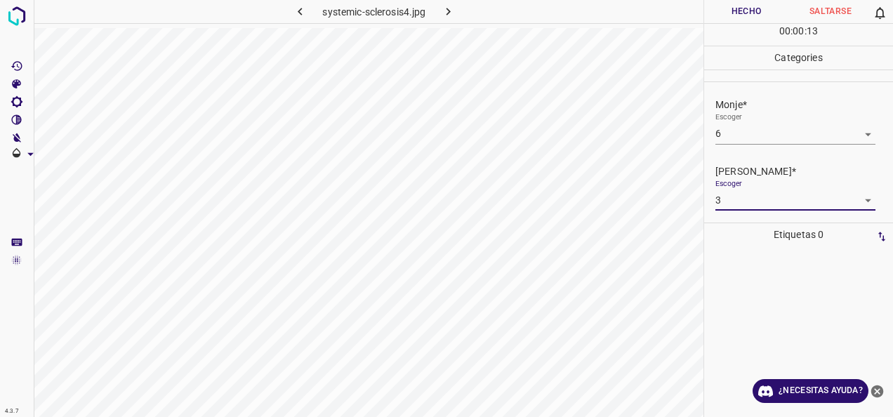
click at [750, 11] on button "Hecho" at bounding box center [746, 11] width 84 height 23
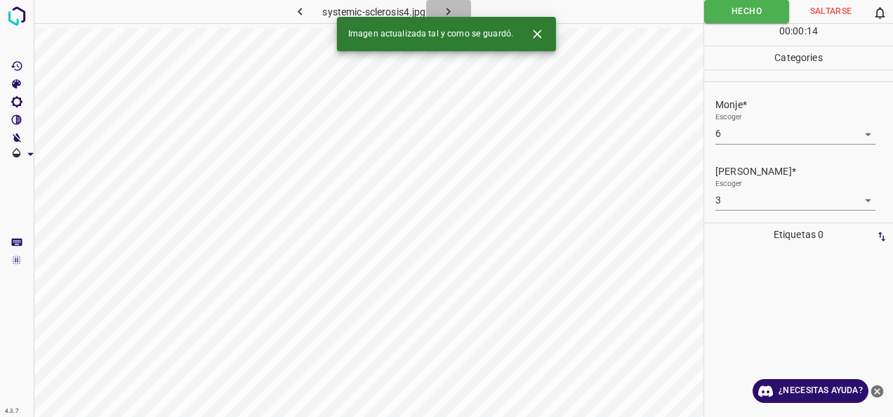
click at [450, 15] on icon "button" at bounding box center [448, 11] width 15 height 15
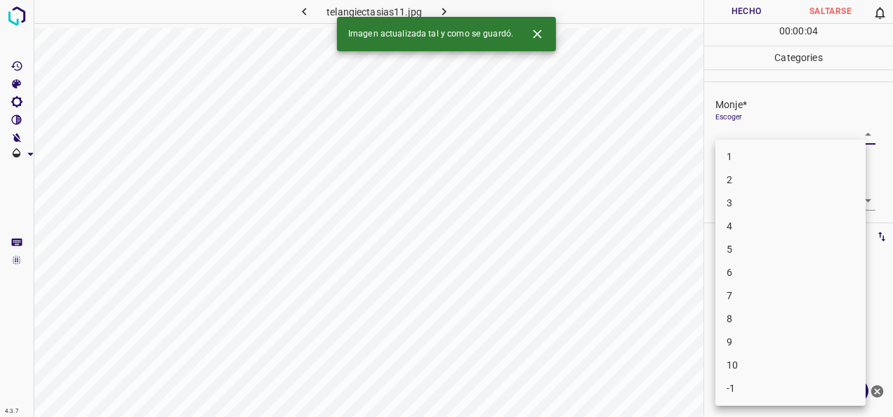
click at [858, 136] on body "4.3.7 telangiectasias11.jpg Hecho Saltarse 0 00 : 00 : 04 Categories Monje* Esc…" at bounding box center [446, 208] width 893 height 417
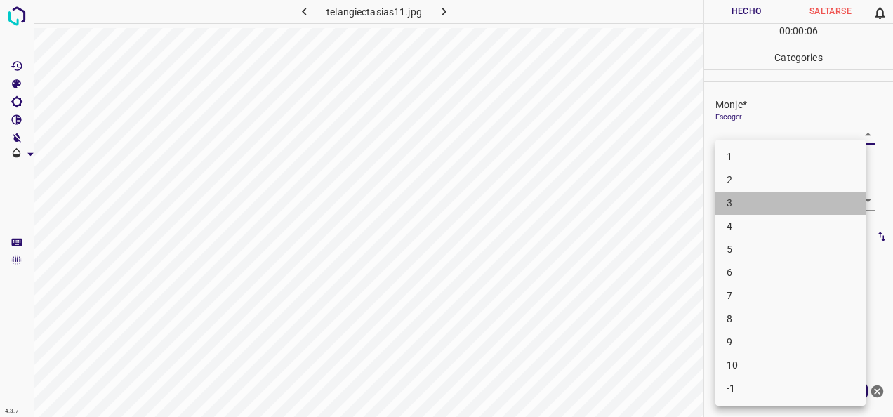
drag, startPoint x: 804, startPoint y: 202, endPoint x: 838, endPoint y: 181, distance: 40.7
click at [804, 202] on li "3" at bounding box center [791, 203] width 150 height 23
type input "3"
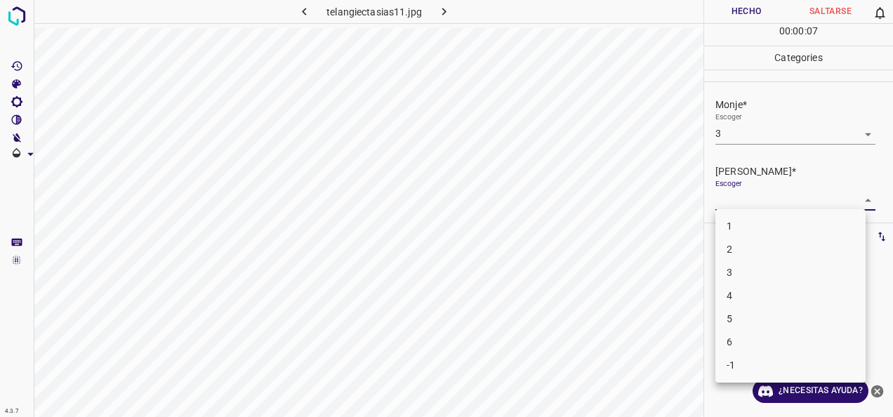
drag, startPoint x: 855, startPoint y: 200, endPoint x: 756, endPoint y: 261, distance: 116.4
click at [853, 202] on body "4.3.7 telangiectasias11.jpg Hecho Saltarse 0 00 : 00 : 07 Categories Monje* Esc…" at bounding box center [446, 208] width 893 height 417
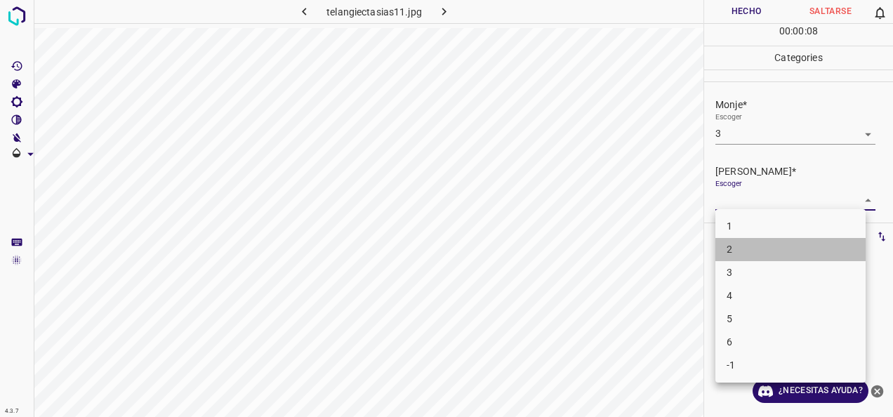
click at [753, 249] on li "2" at bounding box center [791, 249] width 150 height 23
type input "2"
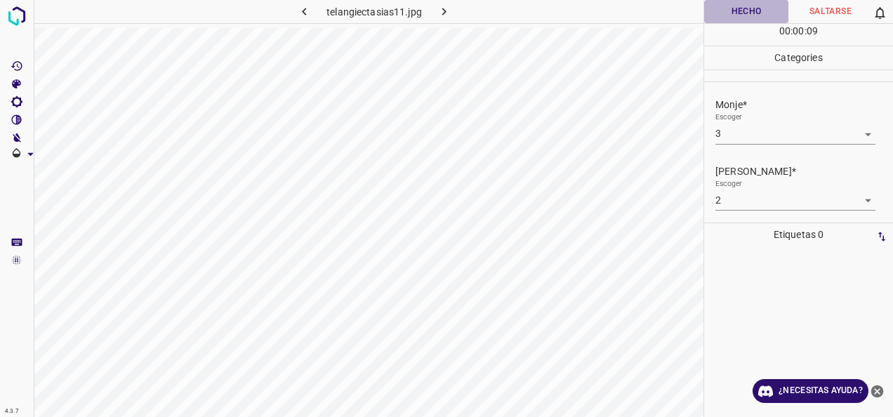
click at [736, 13] on button "Hecho" at bounding box center [746, 11] width 84 height 23
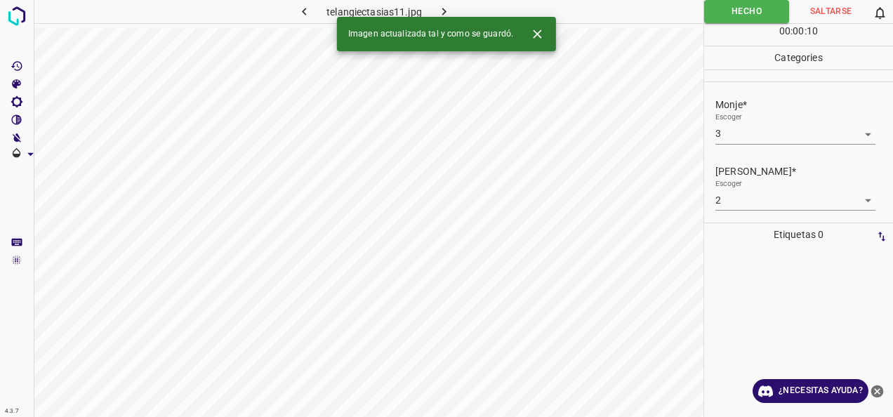
click at [455, 14] on button "button" at bounding box center [444, 11] width 45 height 23
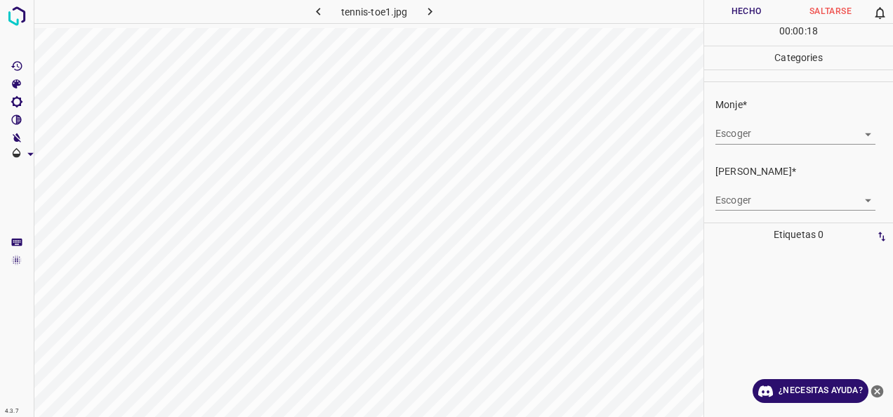
click at [853, 131] on body "4.3.7 tennis-toe1.jpg Hecho Saltarse 0 00 : 00 : 18 Categories Monje* Escoger ​…" at bounding box center [446, 208] width 893 height 417
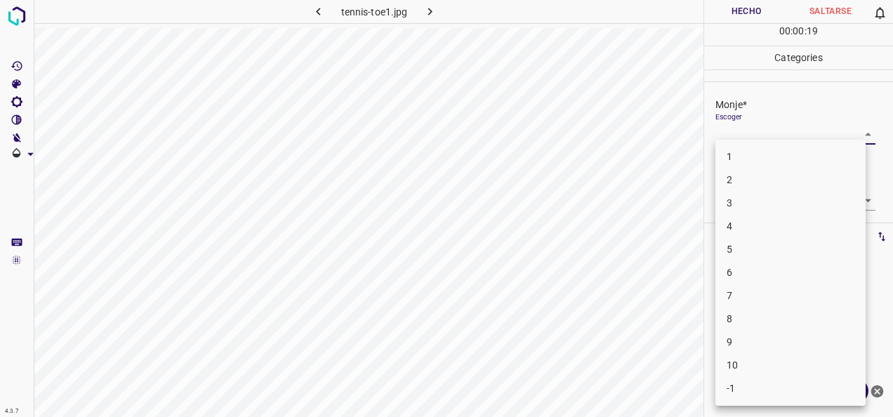
click at [832, 183] on li "2" at bounding box center [791, 180] width 150 height 23
type input "2"
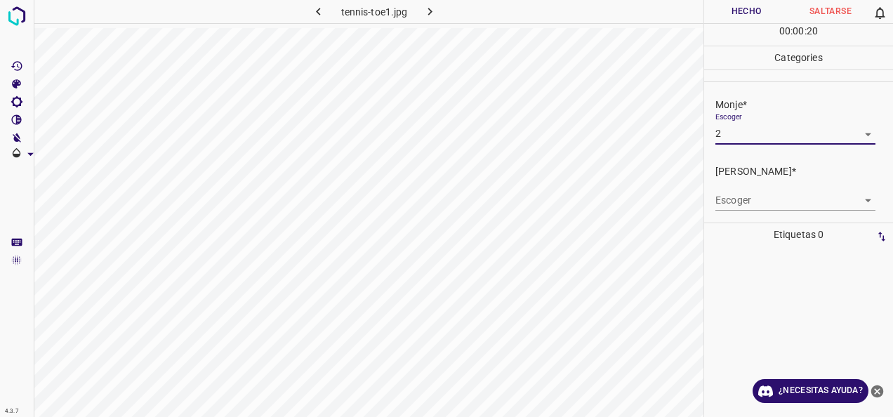
click at [854, 195] on body "4.3.7 tennis-toe1.jpg Hecho Saltarse 0 00 : 00 : 20 Categories Monje* Escoger 2…" at bounding box center [446, 208] width 893 height 417
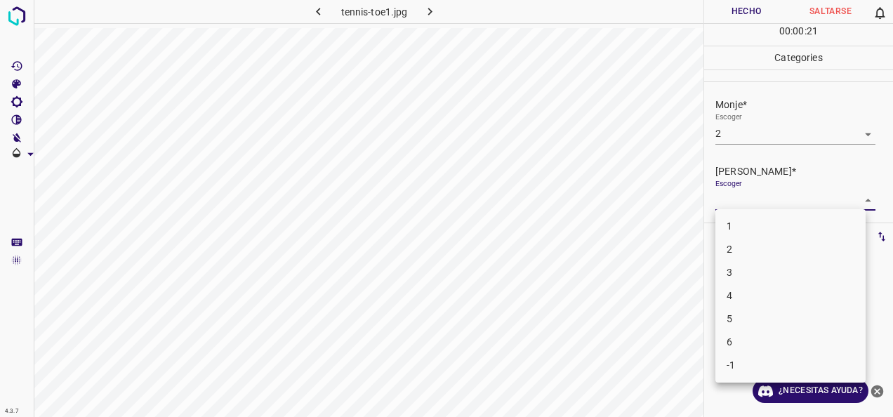
click at [816, 240] on li "2" at bounding box center [791, 249] width 150 height 23
type input "2"
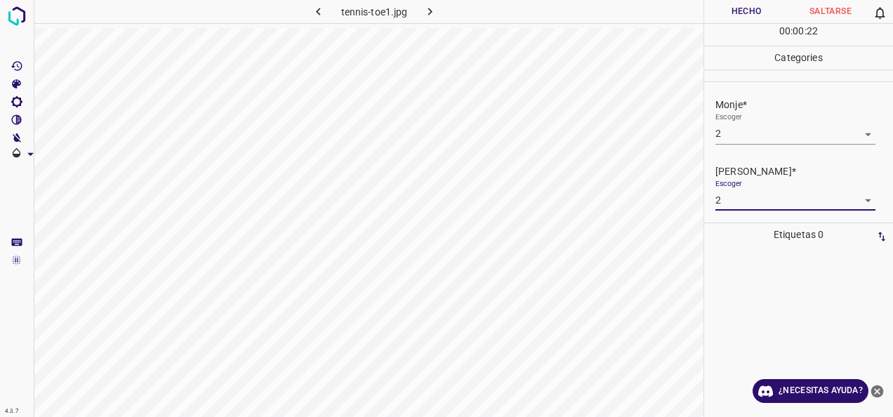
click at [739, 6] on button "Hecho" at bounding box center [746, 11] width 84 height 23
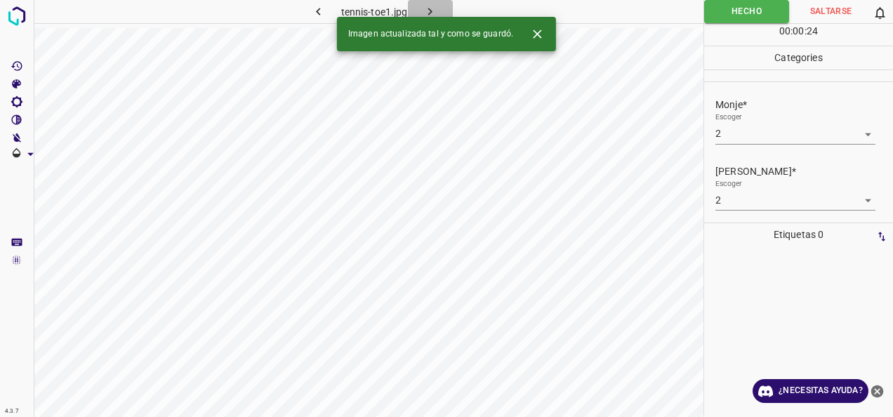
click at [429, 11] on icon "button" at bounding box center [430, 11] width 15 height 15
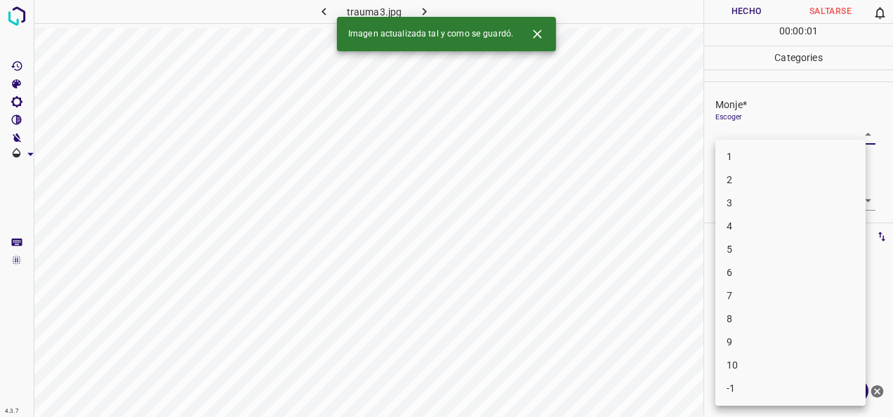
click at [854, 134] on body "4.3.7 trauma3.jpg Hecho Saltarse 0 00 : 00 : 01 Categories Monje* Escoger ​ [PE…" at bounding box center [446, 208] width 893 height 417
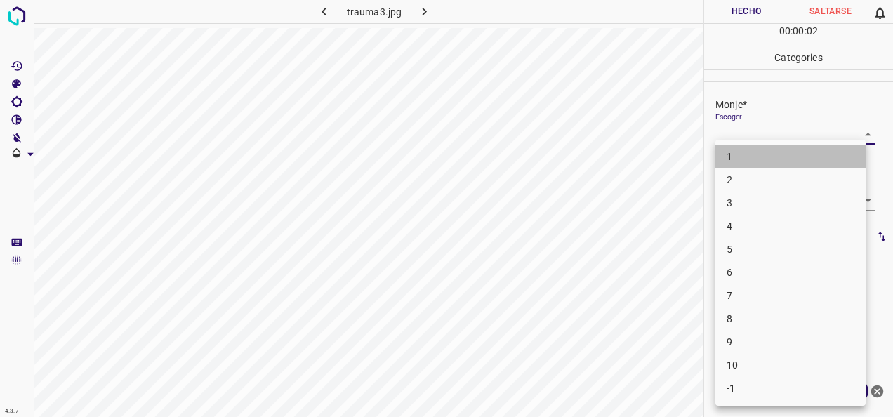
click at [826, 160] on li "1" at bounding box center [791, 156] width 150 height 23
type input "1"
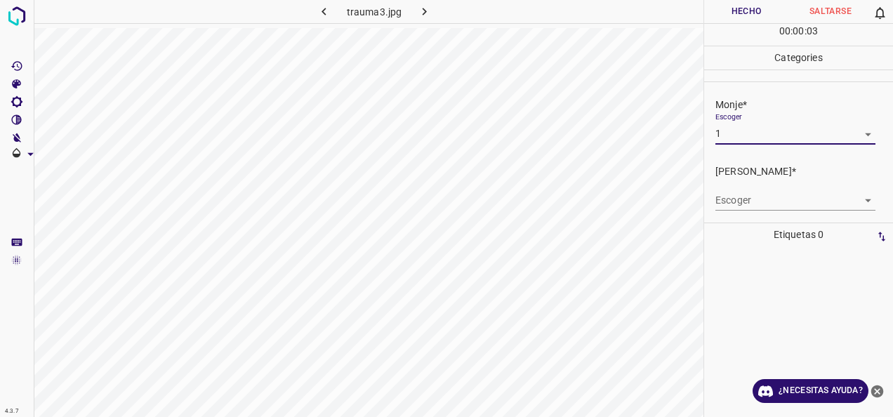
click at [856, 202] on body "4.3.7 trauma3.jpg Hecho Saltarse 0 00 : 00 : 03 Categories Monje* Escoger 1 1 […" at bounding box center [446, 208] width 893 height 417
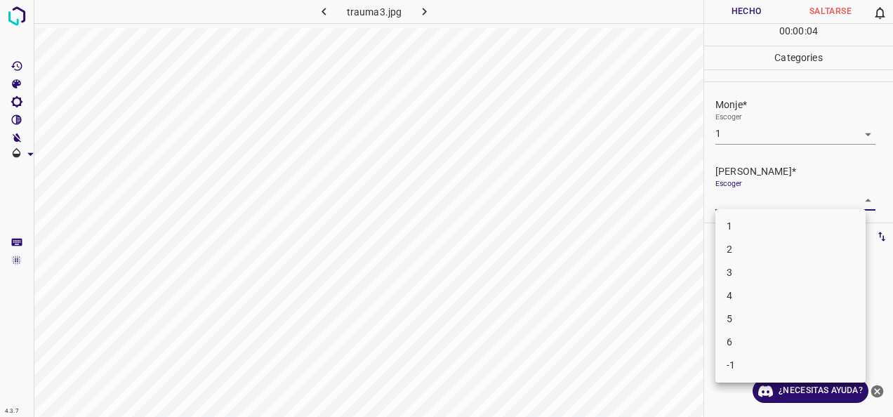
click at [819, 221] on li "1" at bounding box center [791, 226] width 150 height 23
type input "1"
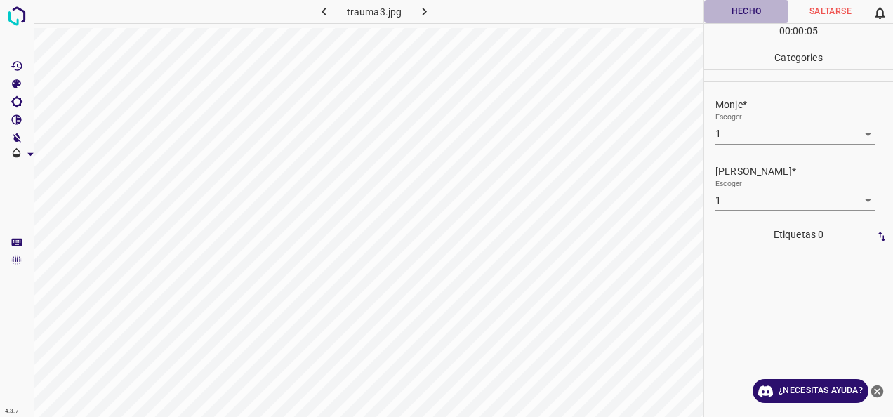
click at [741, 12] on button "Hecho" at bounding box center [746, 11] width 84 height 23
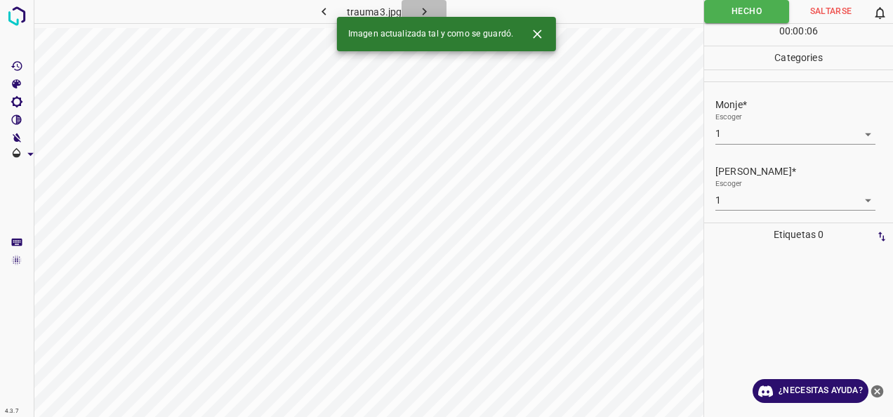
click at [421, 12] on icon "button" at bounding box center [424, 11] width 15 height 15
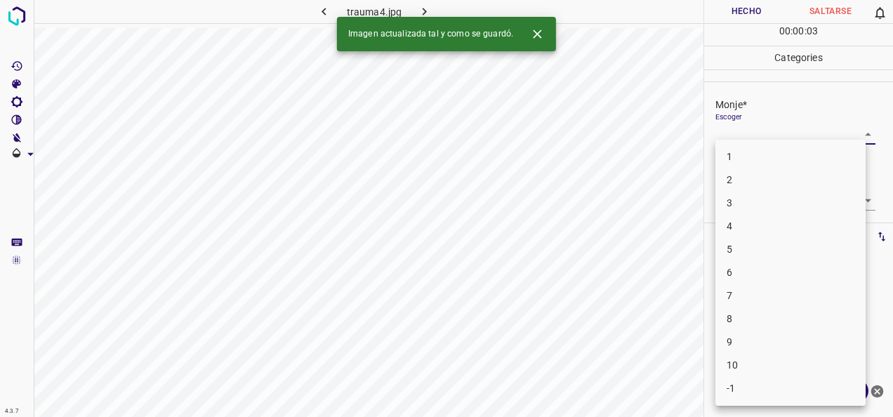
click at [852, 132] on body "4.3.7 trauma4.jpg Hecho Saltarse 0 00 : 00 : 03 Categories Monje* Escoger ​ [PE…" at bounding box center [446, 208] width 893 height 417
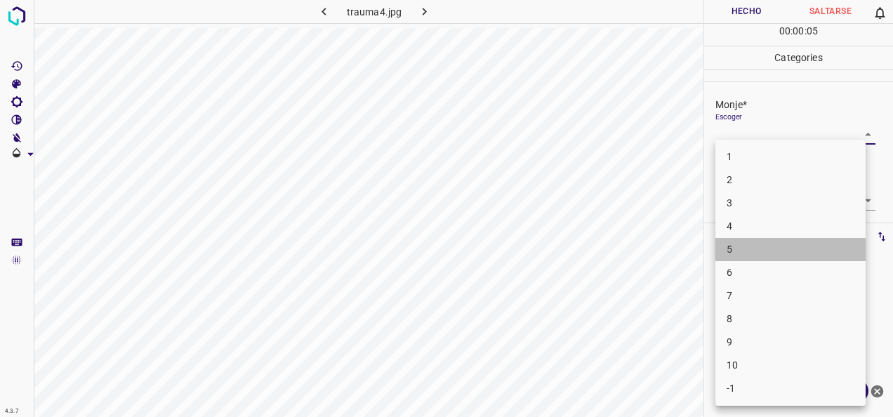
click at [804, 240] on li "5" at bounding box center [791, 249] width 150 height 23
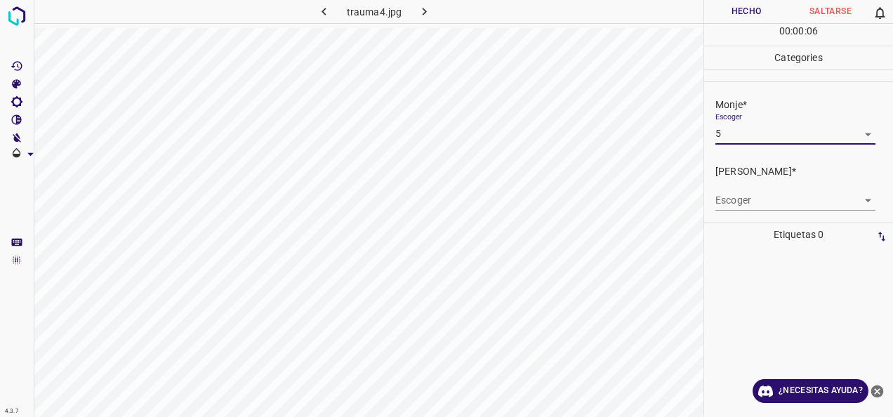
click at [860, 130] on body "4.3.7 trauma4.jpg Hecho Saltarse 0 00 : 00 : 06 Categories Monje* Escoger 5 5 […" at bounding box center [446, 208] width 893 height 417
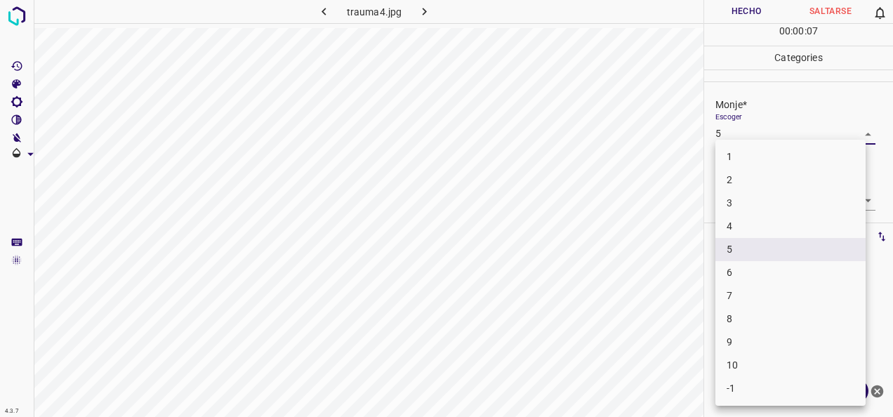
click at [792, 268] on li "6" at bounding box center [791, 272] width 150 height 23
type input "6"
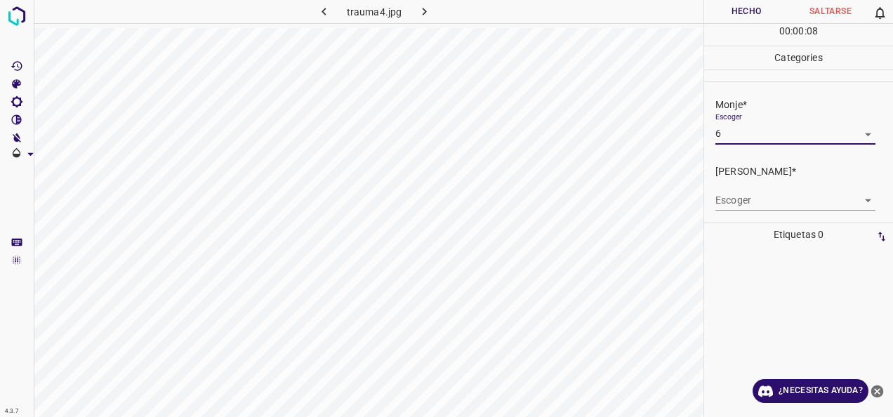
click at [853, 198] on body "4.3.7 trauma4.jpg Hecho Saltarse 0 00 : 00 : 08 Categories Monje* Escoger 6 6 […" at bounding box center [446, 208] width 893 height 417
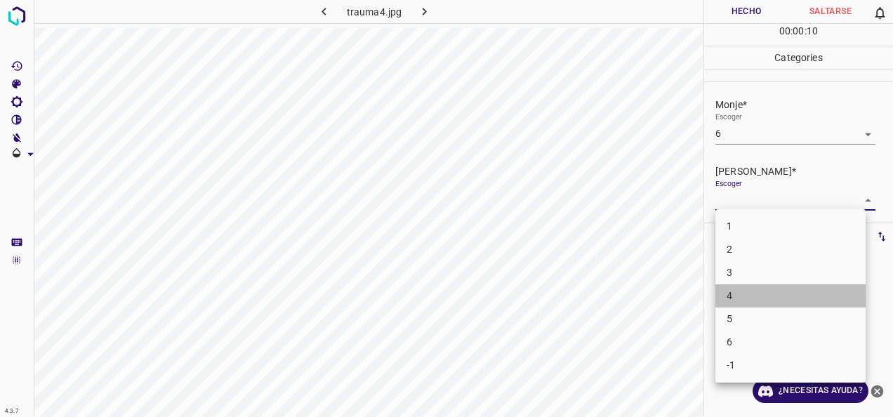
click at [774, 295] on li "4" at bounding box center [791, 295] width 150 height 23
type input "4"
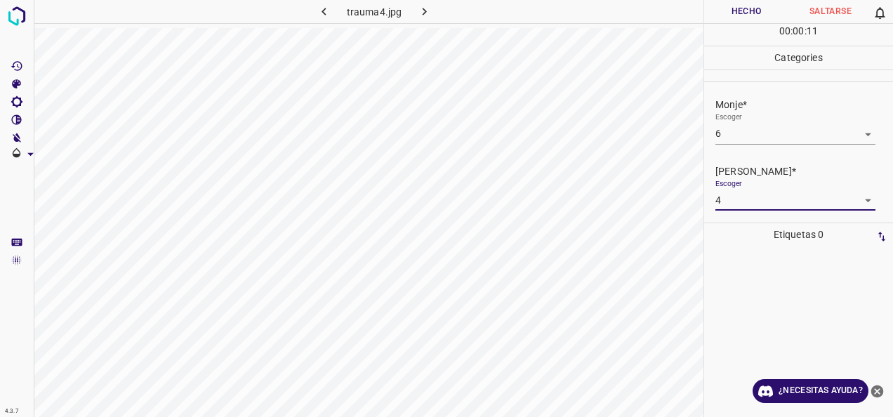
click at [754, 8] on button "Hecho" at bounding box center [746, 11] width 84 height 23
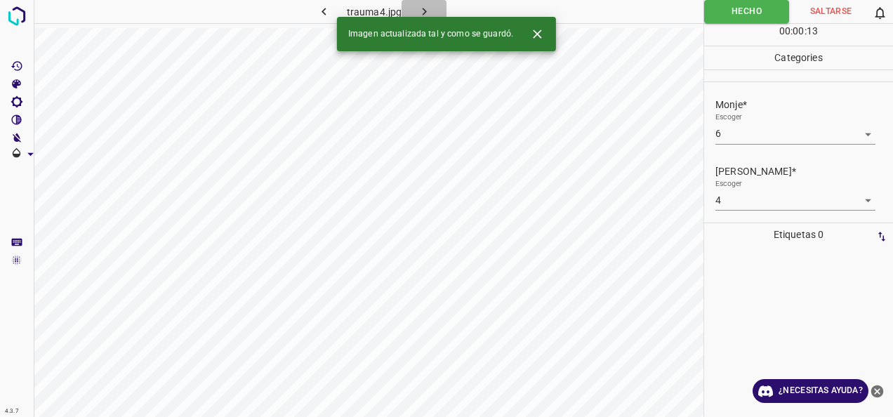
click at [421, 11] on icon "button" at bounding box center [424, 11] width 15 height 15
click at [856, 131] on body "4.3.7 trauma19.jpg Hecho Saltarse 0 00 : 00 : 13 Categories Monje* Escoger ​ [P…" at bounding box center [446, 208] width 893 height 417
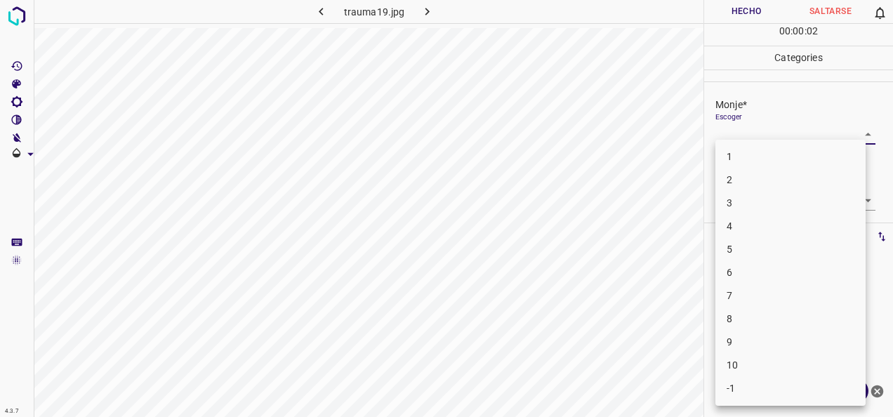
click at [822, 185] on li "2" at bounding box center [791, 180] width 150 height 23
type input "2"
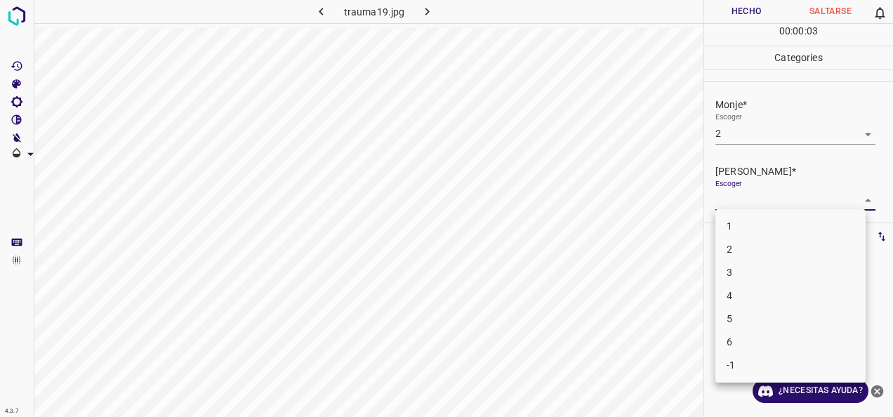
click at [860, 200] on body "4.3.7 trauma19.jpg Hecho Saltarse 0 00 : 00 : 03 Categories Monje* Escoger 2 2 …" at bounding box center [446, 208] width 893 height 417
click at [786, 221] on li "1" at bounding box center [791, 226] width 150 height 23
type input "1"
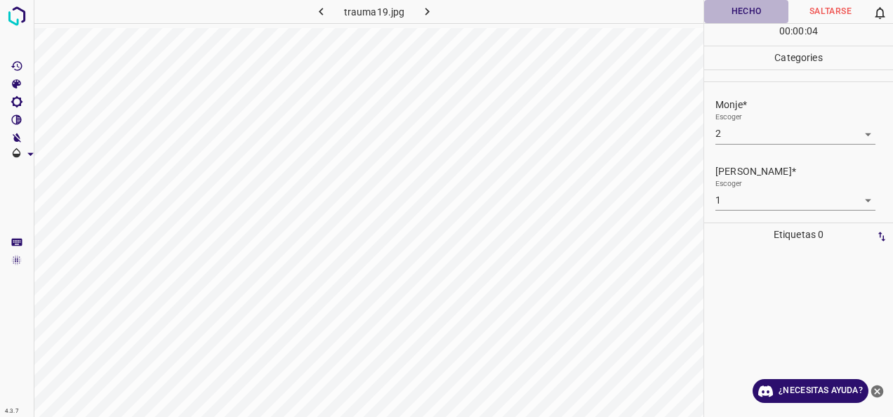
click at [747, 13] on button "Hecho" at bounding box center [746, 11] width 84 height 23
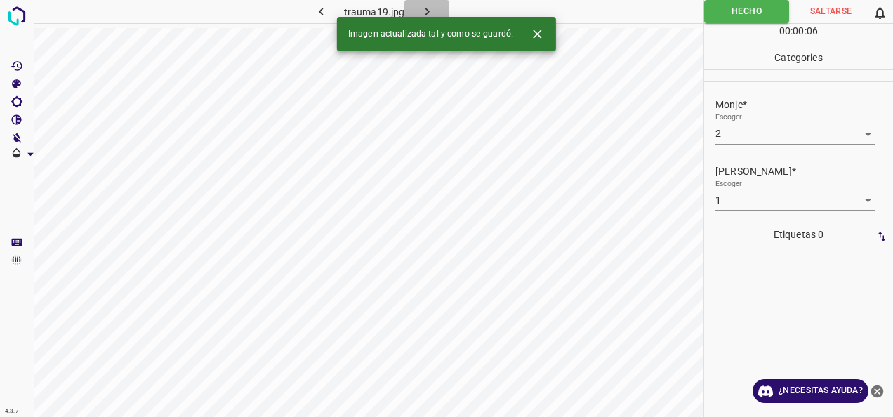
click at [432, 6] on icon "button" at bounding box center [427, 11] width 15 height 15
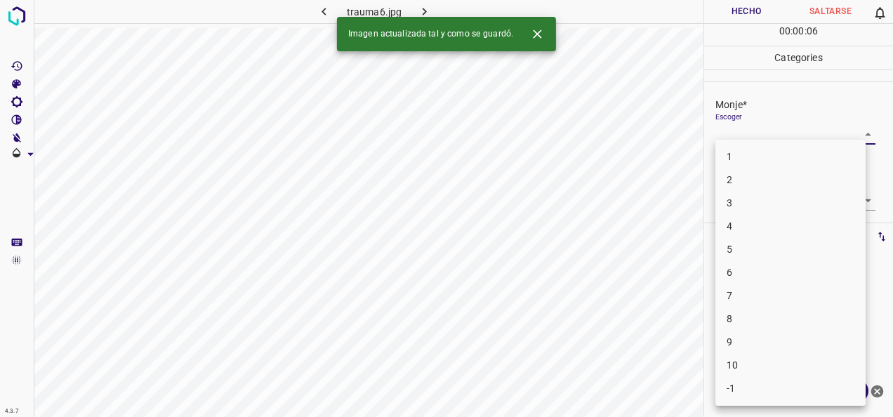
click at [853, 131] on body "4.3.7 trauma6.jpg Hecho Saltarse 0 00 : 00 : 06 Categories Monje* Escoger ​ [PE…" at bounding box center [446, 208] width 893 height 417
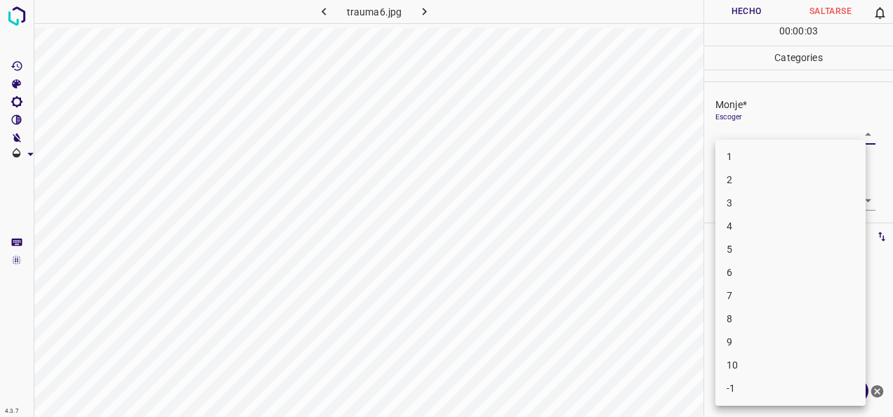
click at [785, 262] on li "6" at bounding box center [791, 272] width 150 height 23
type input "6"
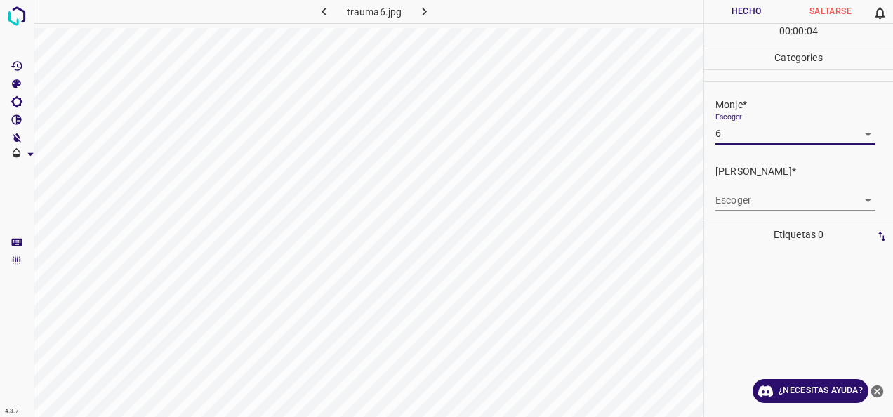
click at [860, 199] on body "4.3.7 trauma6.jpg Hecho Saltarse 0 00 : 00 : 04 Categories Monje* Escoger 6 6 […" at bounding box center [446, 208] width 893 height 417
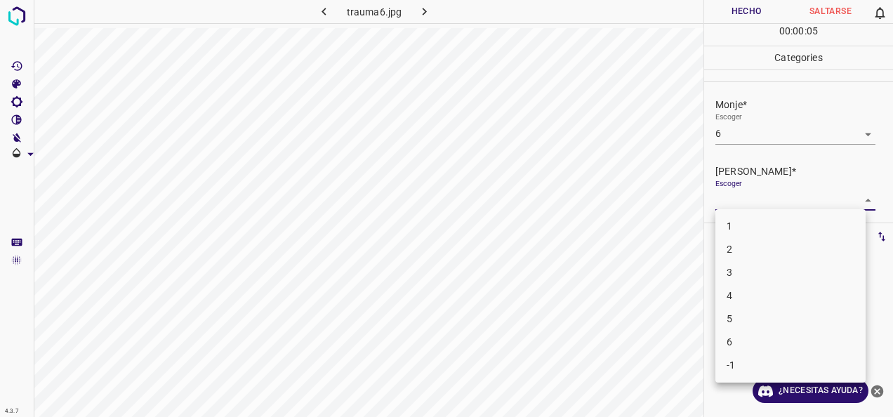
click at [782, 288] on li "4" at bounding box center [791, 295] width 150 height 23
type input "4"
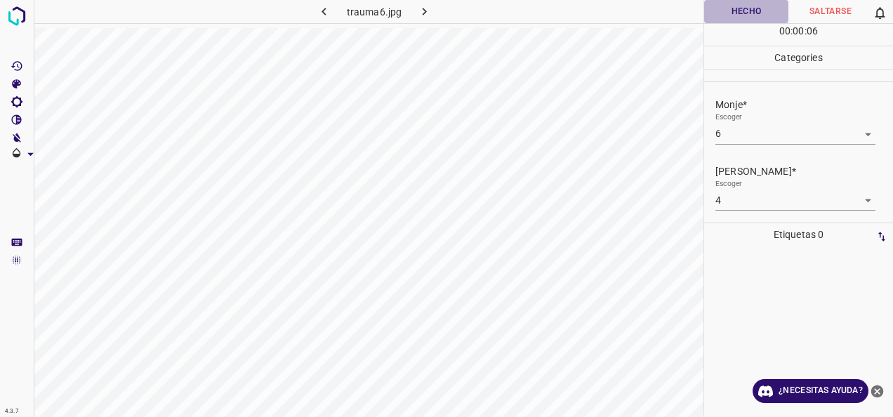
click at [735, 6] on button "Hecho" at bounding box center [746, 11] width 84 height 23
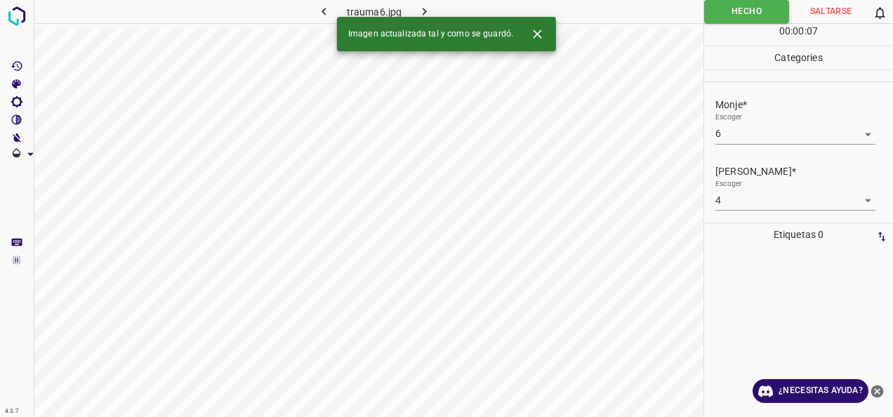
click at [425, 12] on icon "button" at bounding box center [424, 12] width 4 height 8
click at [858, 132] on body "4.3.7 trachionychia9.jpg Hecho Saltarse 0 00 : 00 : 01 Categories Monje* Escoge…" at bounding box center [446, 208] width 893 height 417
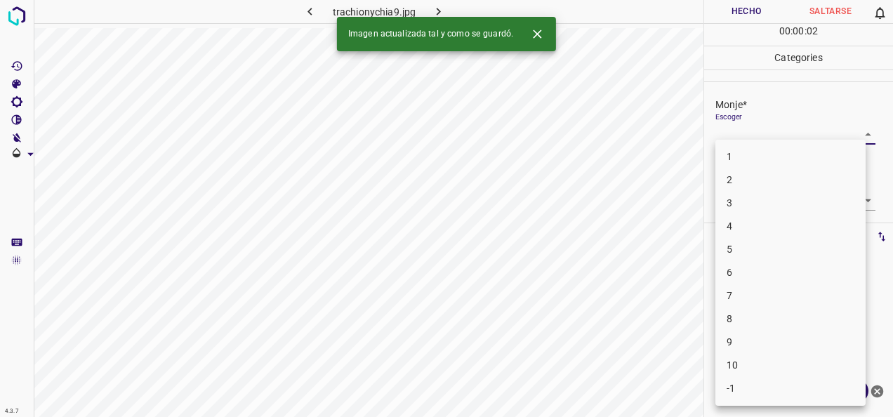
click at [820, 191] on li "2" at bounding box center [791, 180] width 150 height 23
type input "2"
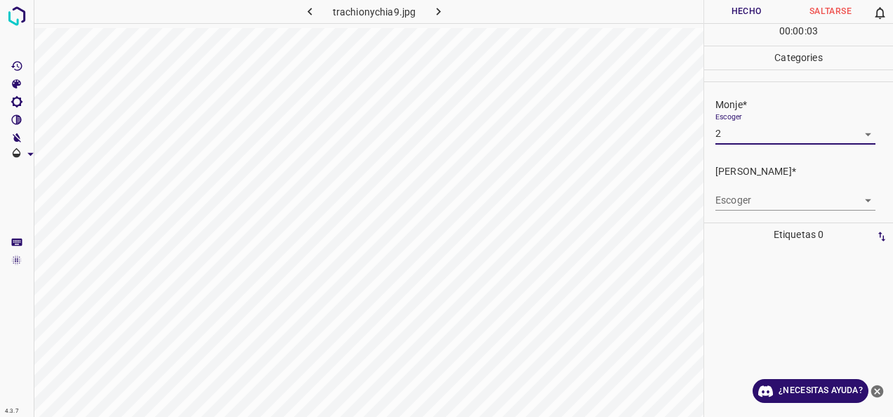
click at [861, 191] on body "4.3.7 trachionychia9.jpg Hecho Saltarse 0 00 : 00 : 03 Categories Monje* Escoge…" at bounding box center [446, 208] width 893 height 417
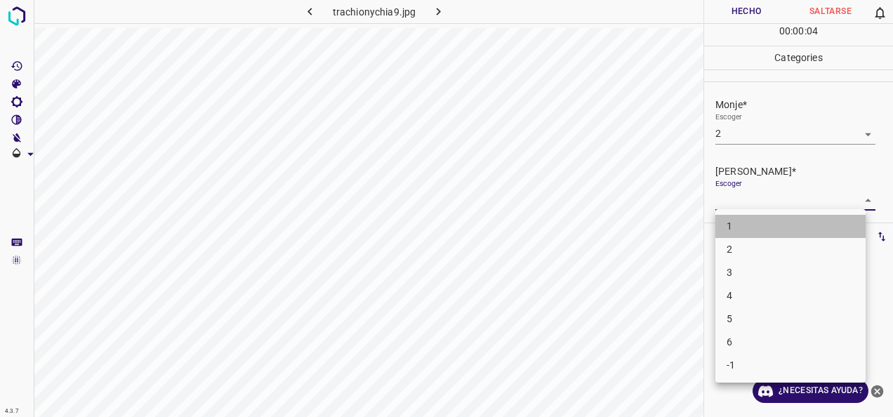
click at [816, 216] on li "1" at bounding box center [791, 226] width 150 height 23
type input "1"
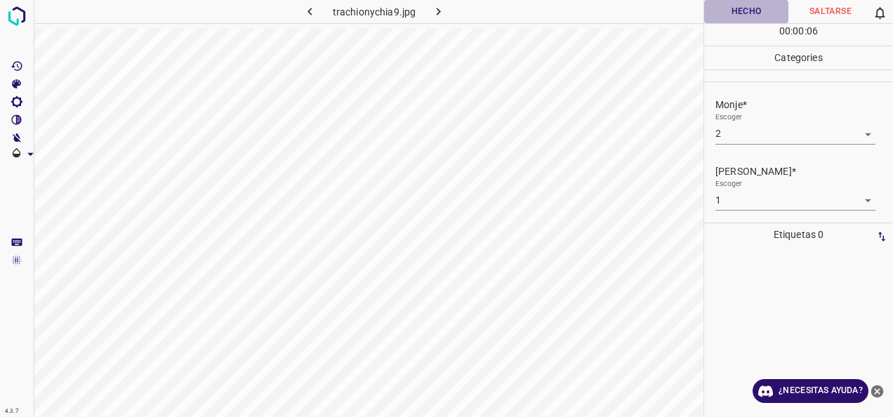
click at [754, 4] on button "Hecho" at bounding box center [746, 11] width 84 height 23
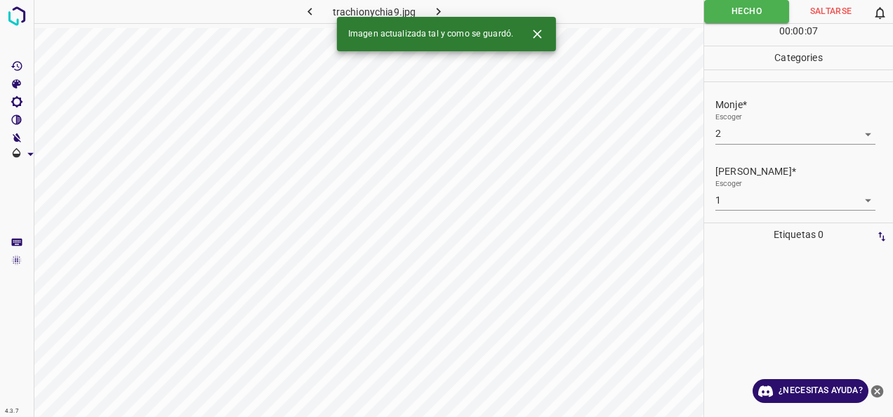
click at [445, 8] on icon "button" at bounding box center [438, 11] width 15 height 15
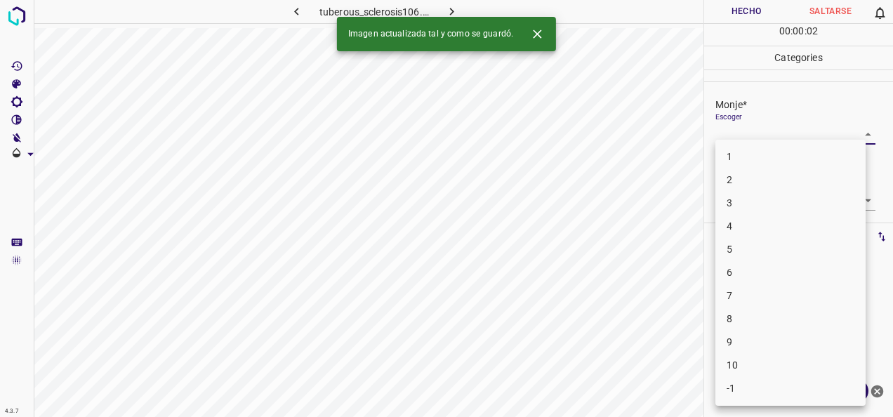
click at [851, 135] on body "4.3.7 tuberous_sclerosis106.jpg Hecho Saltarse 0 00 : 00 : 02 Categories Monje*…" at bounding box center [446, 208] width 893 height 417
click at [775, 261] on li "6" at bounding box center [791, 272] width 150 height 23
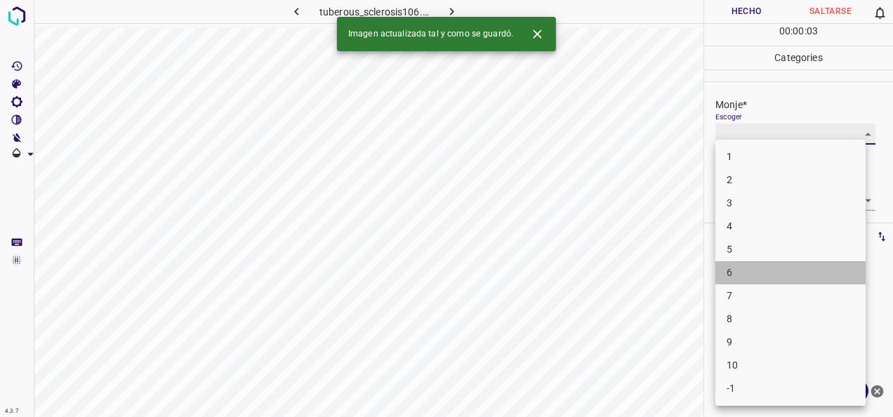
type input "6"
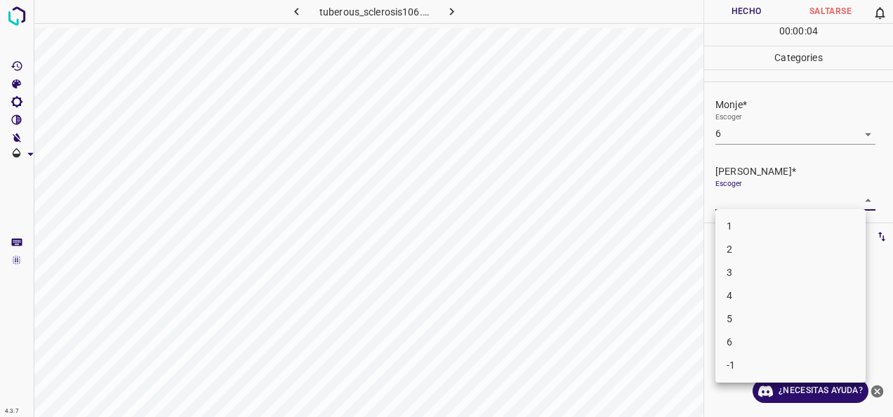
click at [856, 197] on body "4.3.7 tuberous_sclerosis106.jpg Hecho Saltarse 0 00 : 00 : 04 Categories Monje*…" at bounding box center [446, 208] width 893 height 417
click at [737, 284] on li "4" at bounding box center [791, 295] width 150 height 23
type input "4"
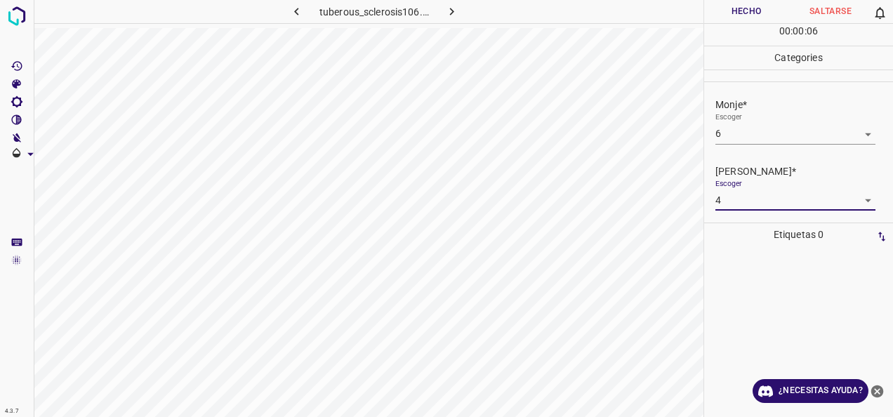
click at [732, 13] on button "Hecho" at bounding box center [746, 11] width 84 height 23
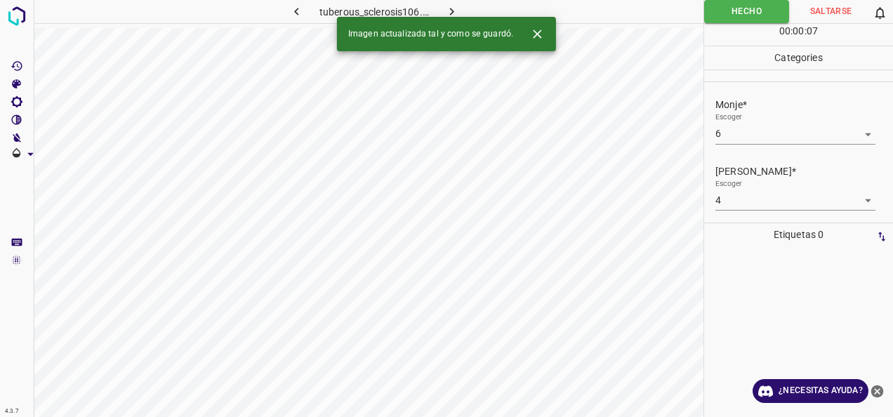
click at [464, 8] on button "button" at bounding box center [451, 11] width 45 height 23
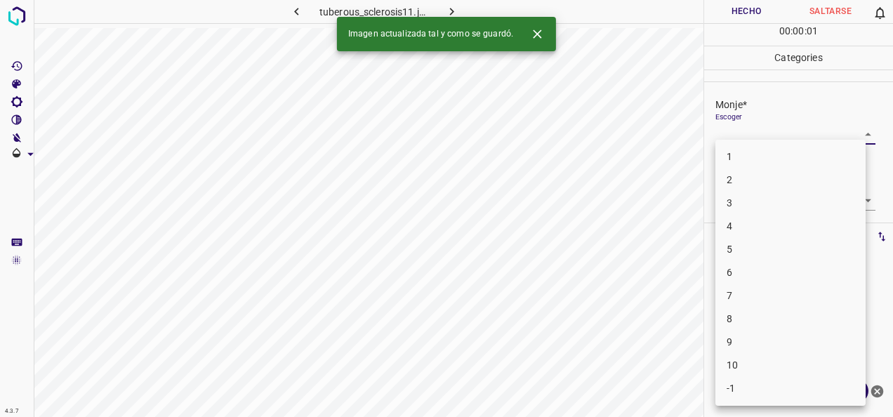
click at [860, 136] on body "4.3.7 tuberous_sclerosis11.jpg Hecho Saltarse 0 00 : 00 : 01 Categories Monje* …" at bounding box center [446, 208] width 893 height 417
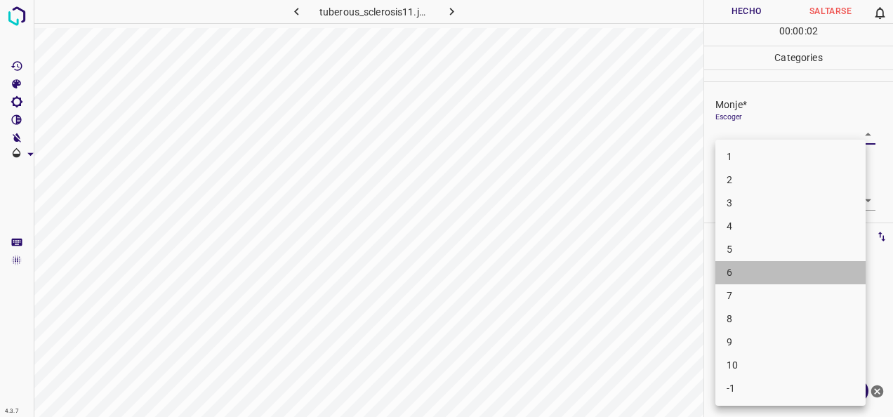
click at [811, 263] on li "6" at bounding box center [791, 272] width 150 height 23
type input "6"
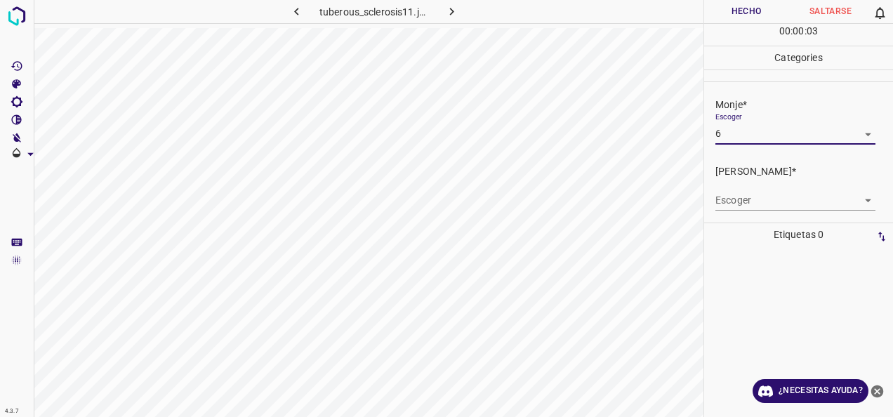
click at [851, 198] on body "4.3.7 tuberous_sclerosis11.jpg Hecho Saltarse 0 00 : 00 : 03 Categories Monje* …" at bounding box center [446, 208] width 893 height 417
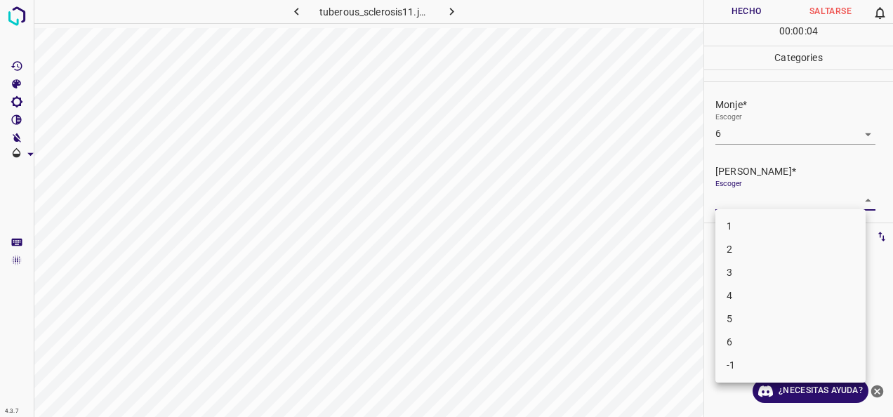
click at [801, 271] on li "3" at bounding box center [791, 272] width 150 height 23
type input "3"
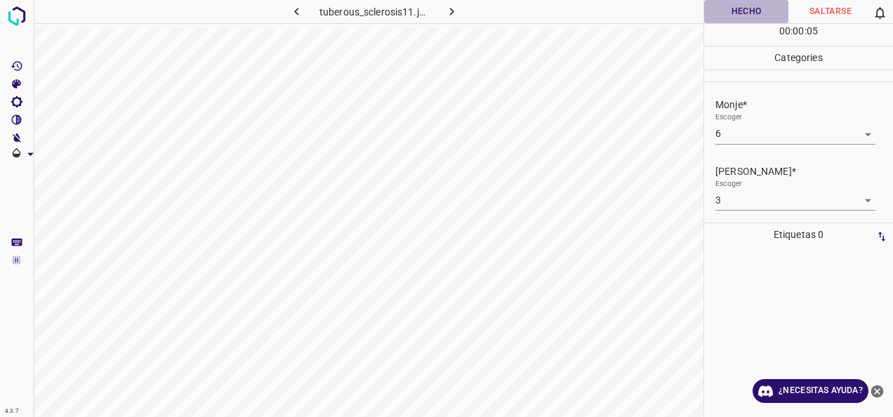
click at [764, 11] on button "Hecho" at bounding box center [746, 11] width 84 height 23
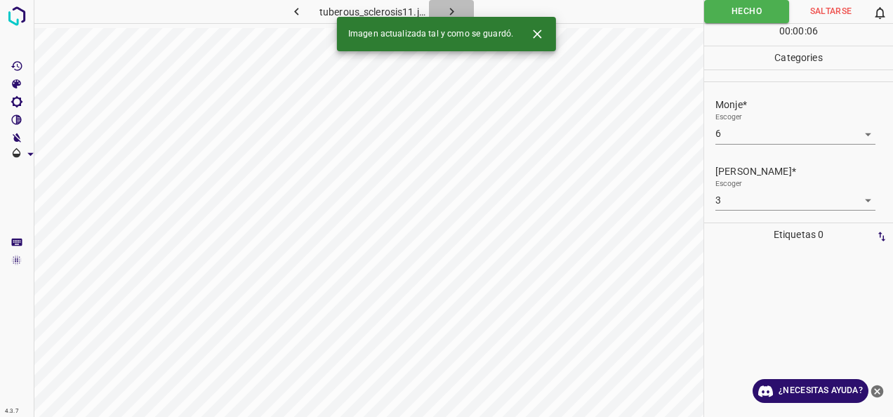
click at [464, 13] on button "button" at bounding box center [451, 11] width 45 height 23
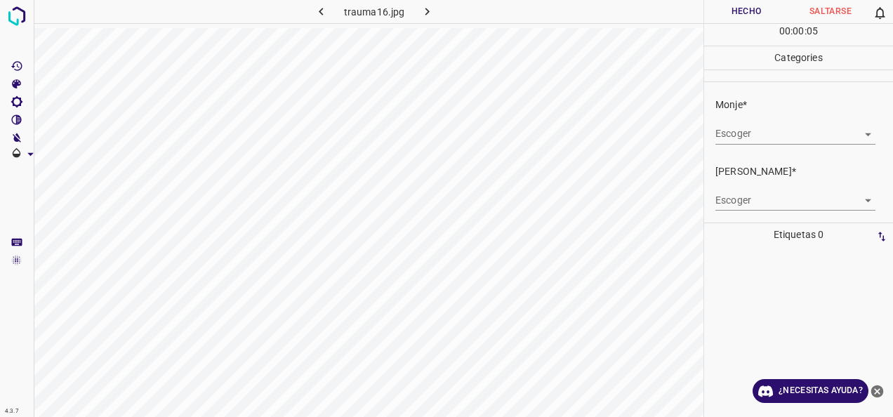
click at [860, 129] on body "4.3.7 trauma16.jpg Hecho Saltarse 0 00 : 00 : 05 Categories Monje* Escoger ​ [P…" at bounding box center [446, 208] width 893 height 417
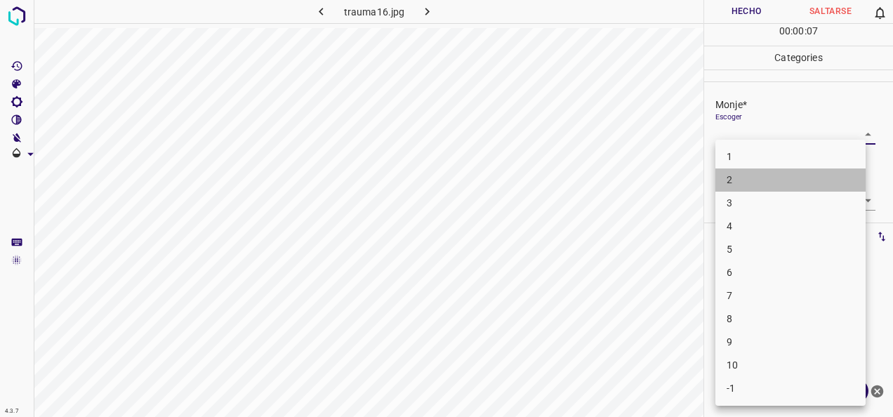
click at [824, 178] on li "2" at bounding box center [791, 180] width 150 height 23
type input "2"
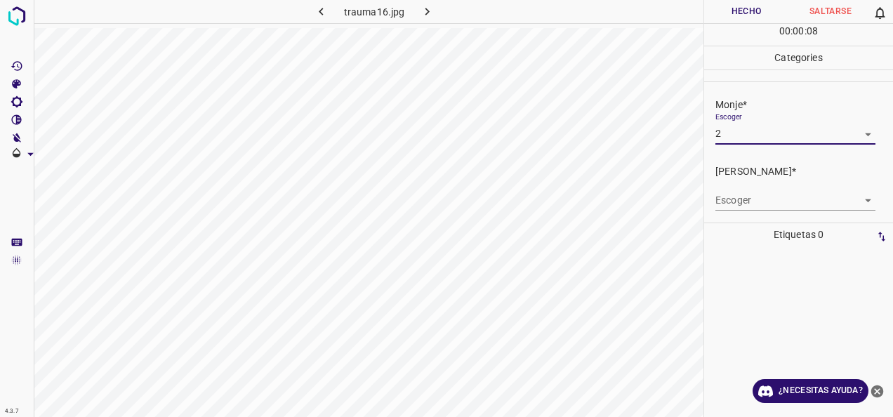
click at [864, 197] on body "4.3.7 trauma16.jpg Hecho Saltarse 0 00 : 00 : 08 Categories Monje* Escoger 2 2 …" at bounding box center [446, 208] width 893 height 417
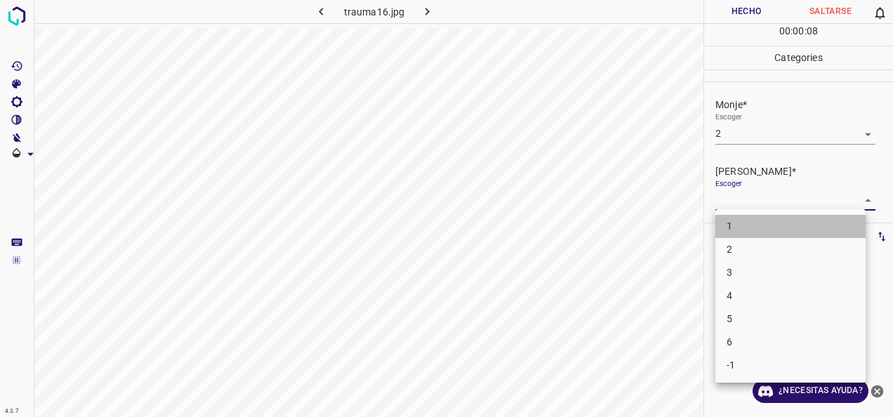
click at [785, 235] on li "1" at bounding box center [791, 226] width 150 height 23
type input "1"
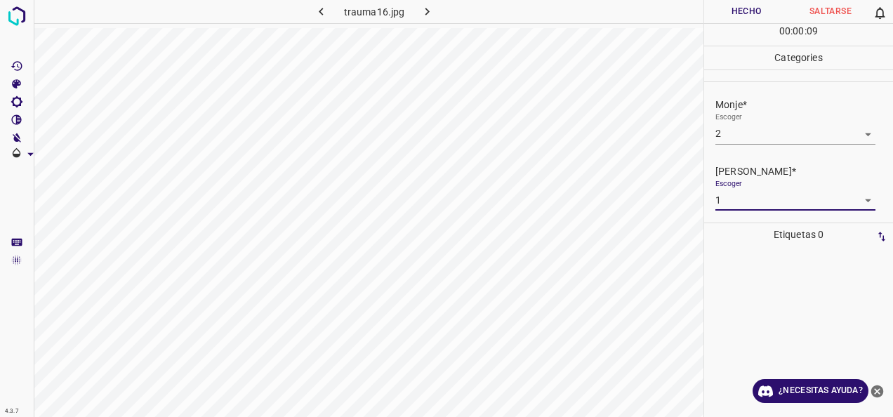
click at [747, 14] on button "Hecho" at bounding box center [746, 11] width 84 height 23
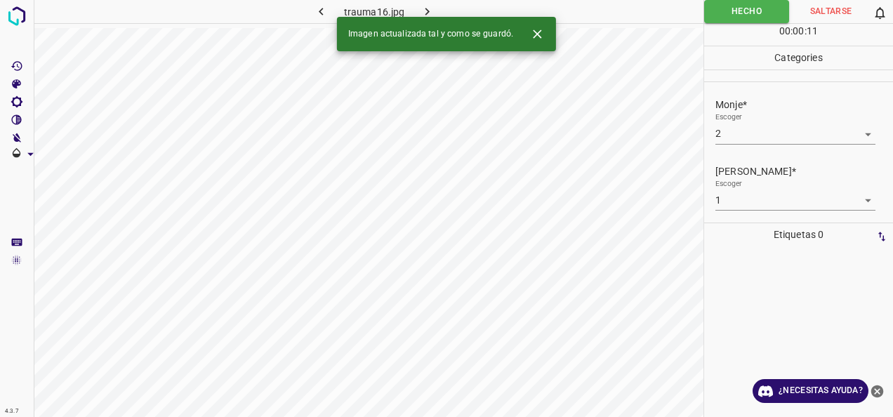
click at [431, 8] on icon "button" at bounding box center [427, 11] width 15 height 15
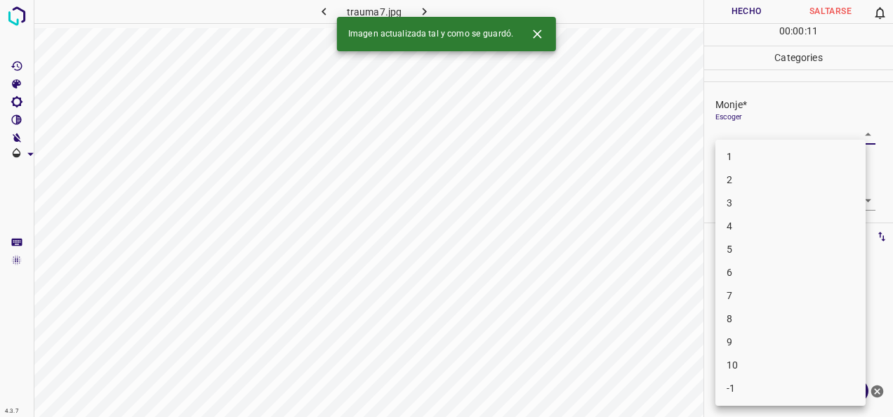
click at [859, 136] on body "4.3.7 trauma7.jpg Hecho Saltarse 0 00 : 00 : 11 Categories Monje* Escoger ​ [PE…" at bounding box center [446, 208] width 893 height 417
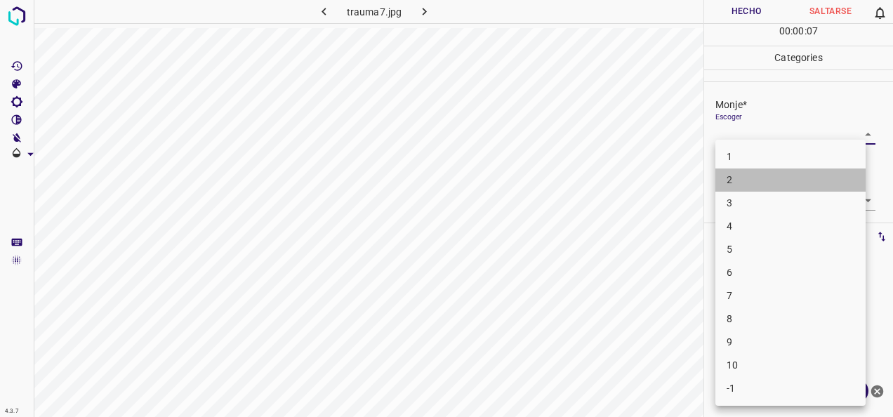
click at [842, 171] on li "2" at bounding box center [791, 180] width 150 height 23
type input "2"
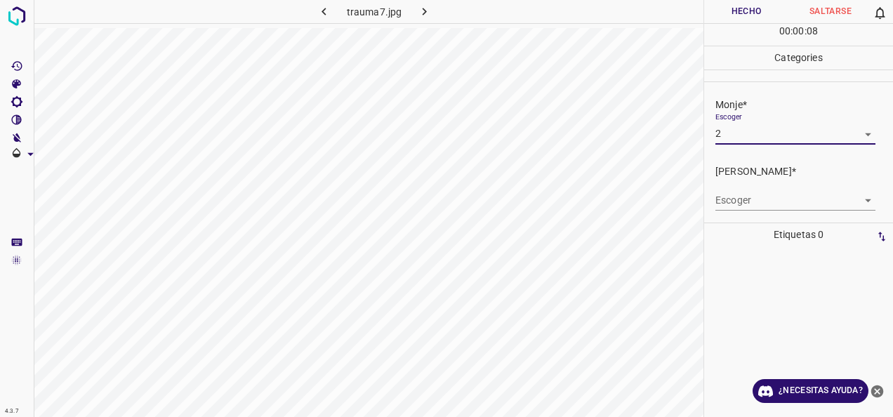
click at [860, 202] on body "4.3.7 trauma7.jpg Hecho Saltarse 0 00 : 00 : 08 Categories Monje* Escoger 2 2 […" at bounding box center [446, 208] width 893 height 417
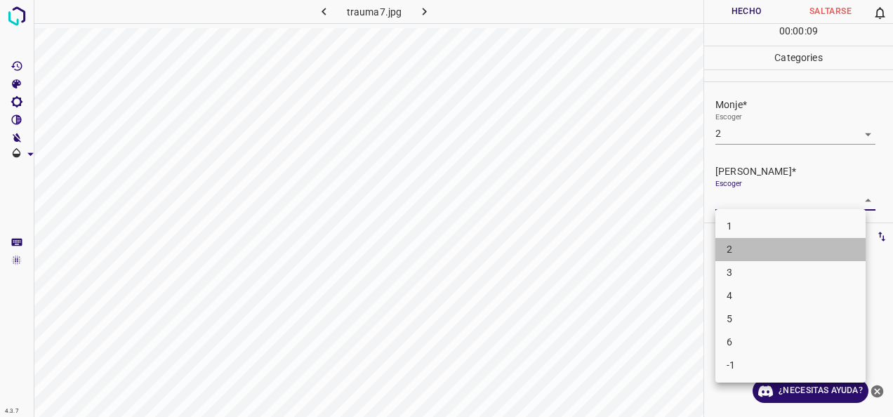
click at [792, 245] on li "2" at bounding box center [791, 249] width 150 height 23
type input "2"
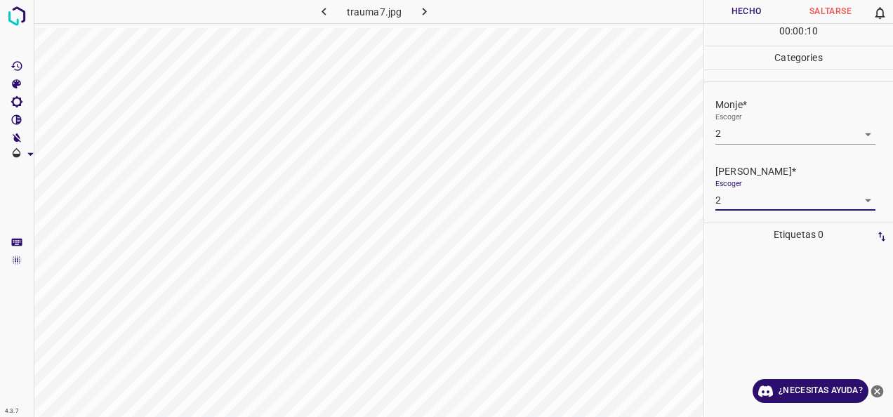
click at [747, 10] on button "Hecho" at bounding box center [746, 11] width 84 height 23
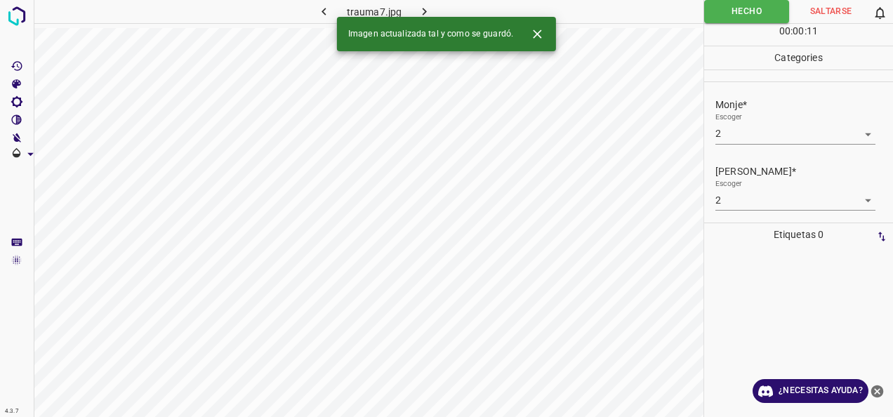
click at [423, 7] on icon "button" at bounding box center [424, 11] width 15 height 15
click at [864, 131] on body "4.3.7 tuberous_sclerosis23.jpg Hecho Saltarse 0 00 : 00 : 01 Categories Monje* …" at bounding box center [446, 208] width 893 height 417
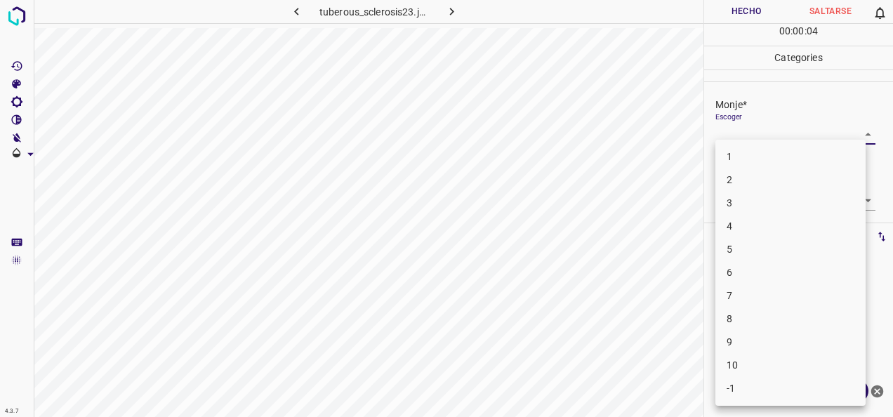
click at [788, 270] on li "6" at bounding box center [791, 272] width 150 height 23
type input "6"
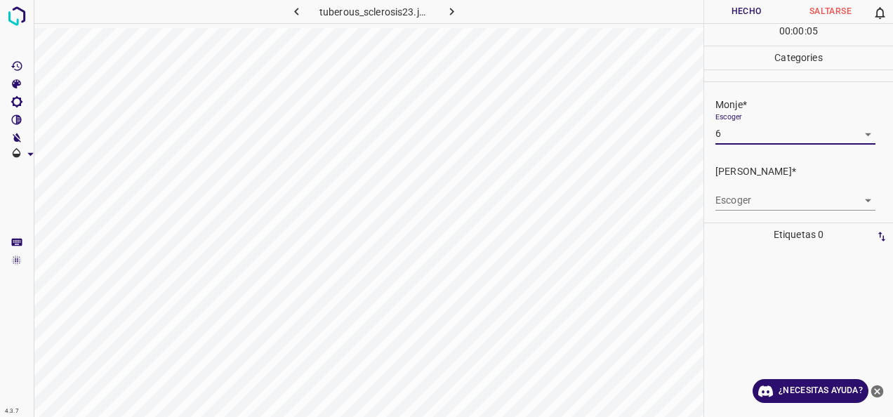
click at [857, 192] on body "4.3.7 tuberous_sclerosis23.jpg Hecho Saltarse 0 00 : 00 : 05 Categories Monje* …" at bounding box center [446, 208] width 893 height 417
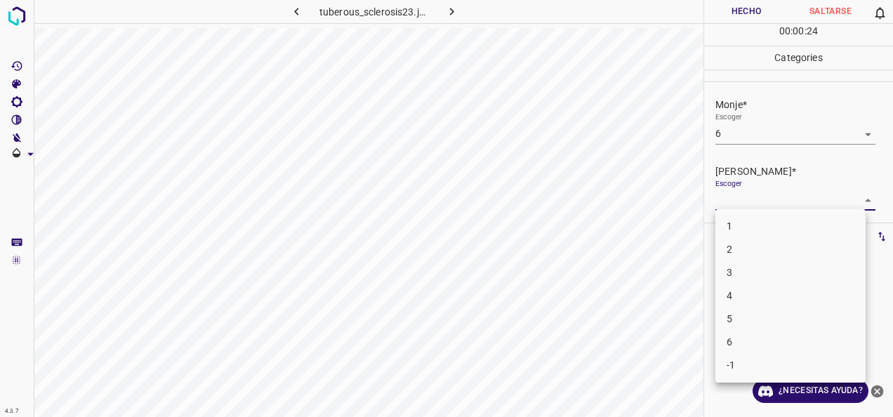
click at [818, 299] on li "4" at bounding box center [791, 295] width 150 height 23
type input "4"
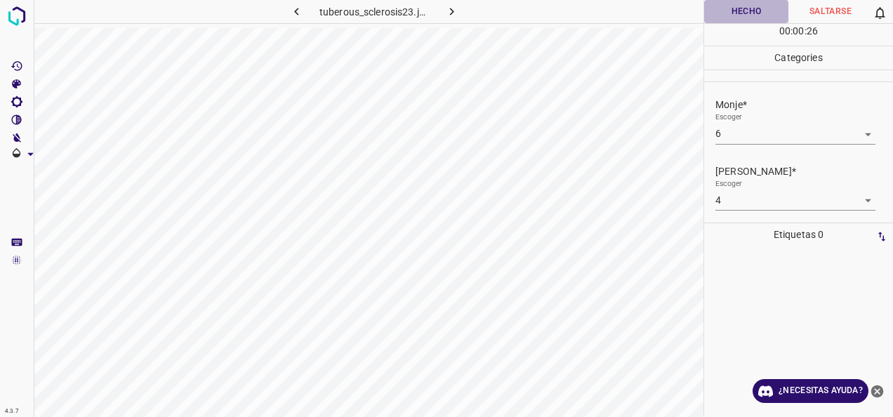
click at [747, 8] on button "Hecho" at bounding box center [746, 11] width 84 height 23
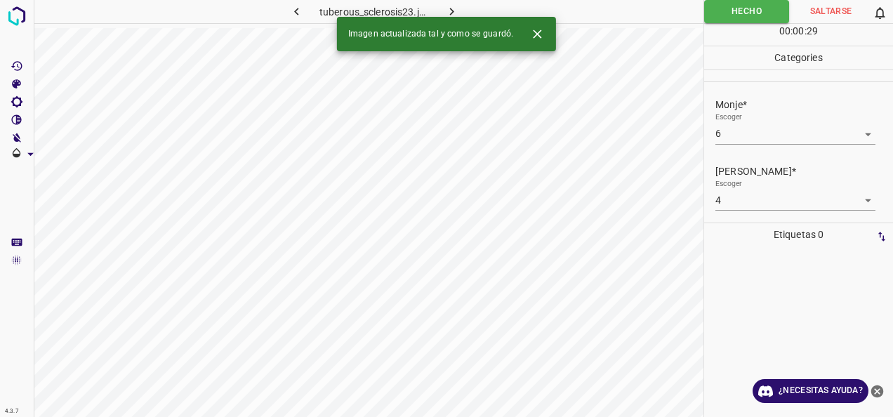
click at [450, 10] on icon "button" at bounding box center [452, 11] width 15 height 15
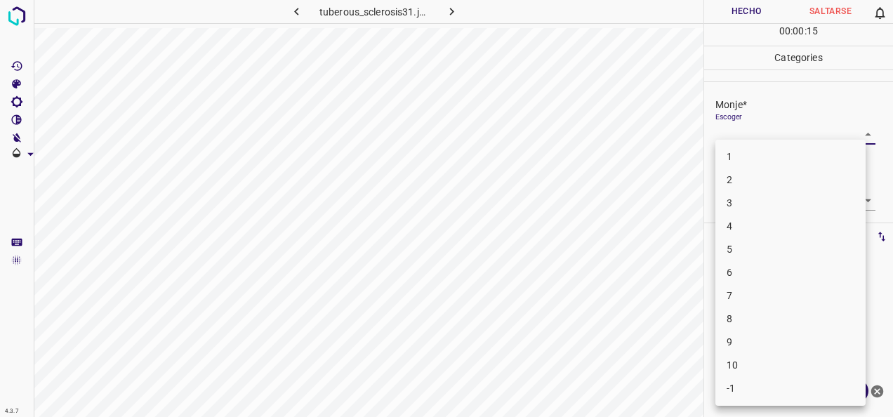
click at [858, 129] on body "4.3.7 tuberous_sclerosis31.jpg Hecho Saltarse 0 00 : 00 : 15 Categories Monje* …" at bounding box center [446, 208] width 893 height 417
click at [781, 260] on li "5" at bounding box center [791, 249] width 150 height 23
type input "5"
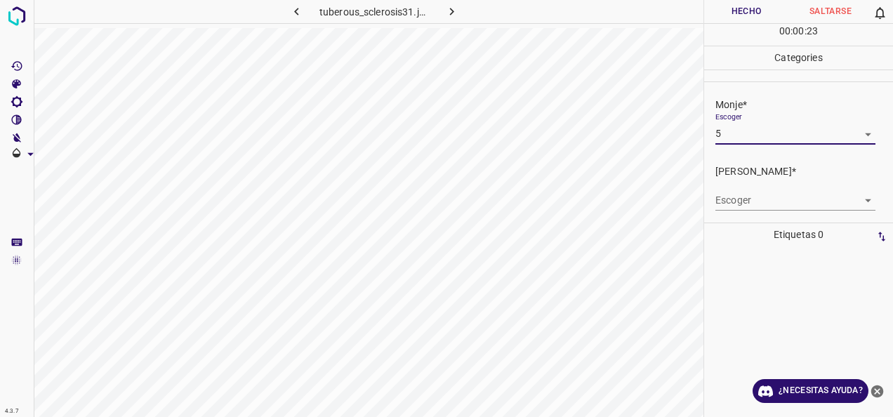
click at [855, 205] on body "4.3.7 tuberous_sclerosis31.jpg Hecho Saltarse 0 00 : 00 : 23 Categories Monje* …" at bounding box center [446, 208] width 893 height 417
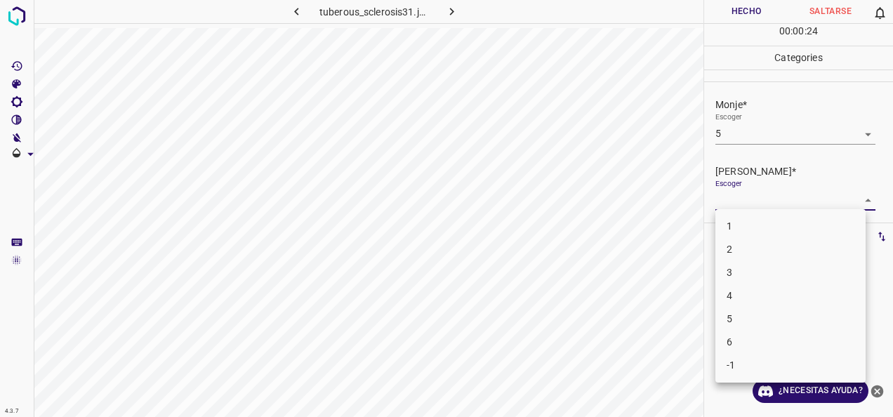
click at [803, 292] on li "4" at bounding box center [791, 295] width 150 height 23
type input "4"
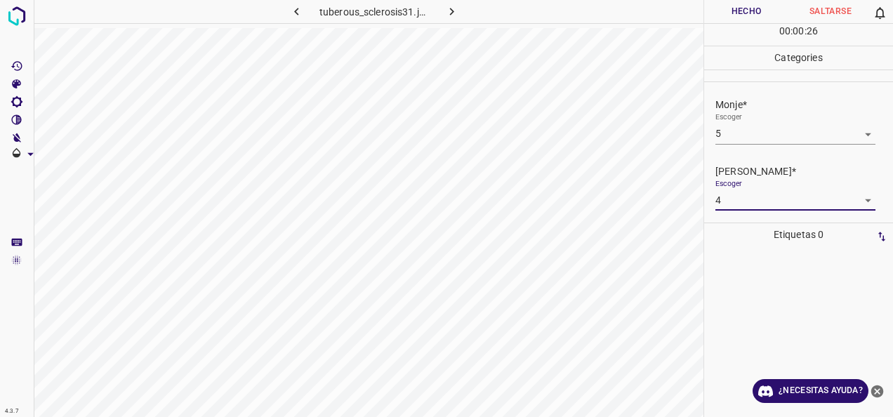
click at [749, 14] on button "Hecho" at bounding box center [746, 11] width 84 height 23
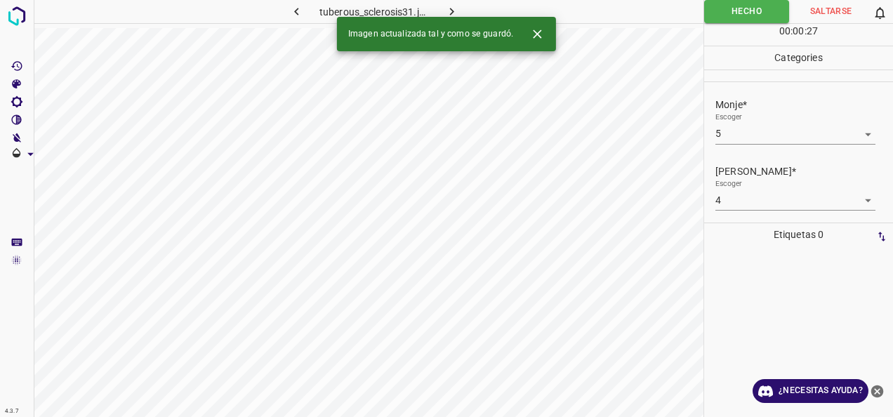
click at [457, 14] on icon "button" at bounding box center [452, 11] width 15 height 15
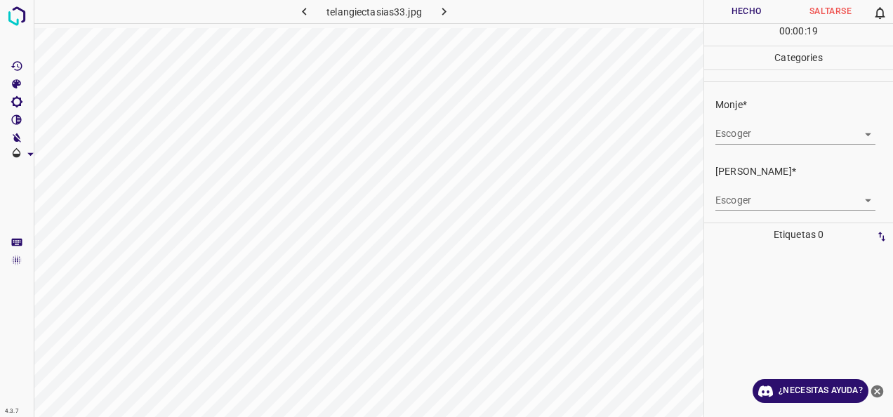
click at [860, 139] on body "4.3.7 telangiectasias33.jpg Hecho Saltarse 0 00 : 00 : 19 Categories Monje* Esc…" at bounding box center [446, 208] width 893 height 417
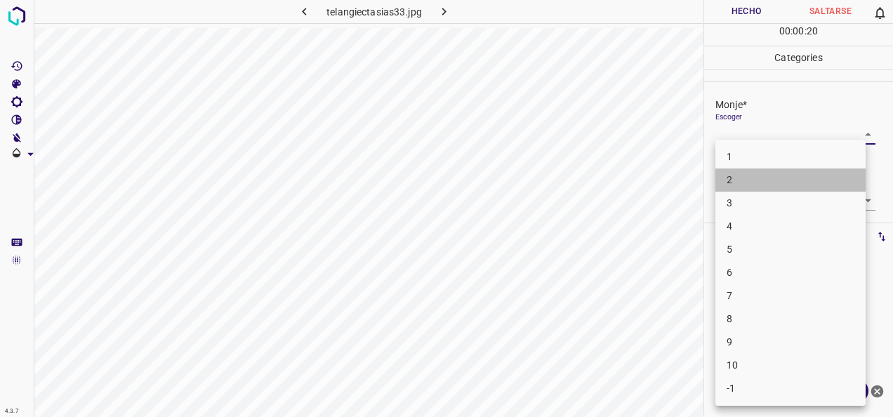
click at [794, 174] on li "2" at bounding box center [791, 180] width 150 height 23
type input "2"
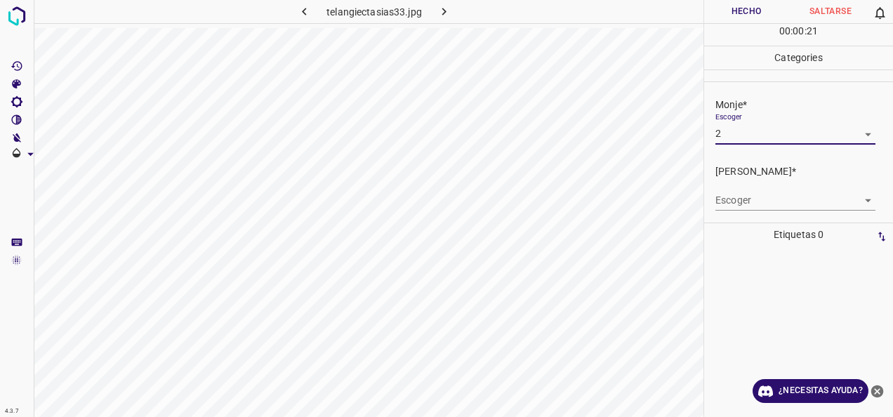
click at [860, 198] on body "4.3.7 telangiectasias33.jpg Hecho Saltarse 0 00 : 00 : 21 Categories Monje* Esc…" at bounding box center [446, 208] width 893 height 417
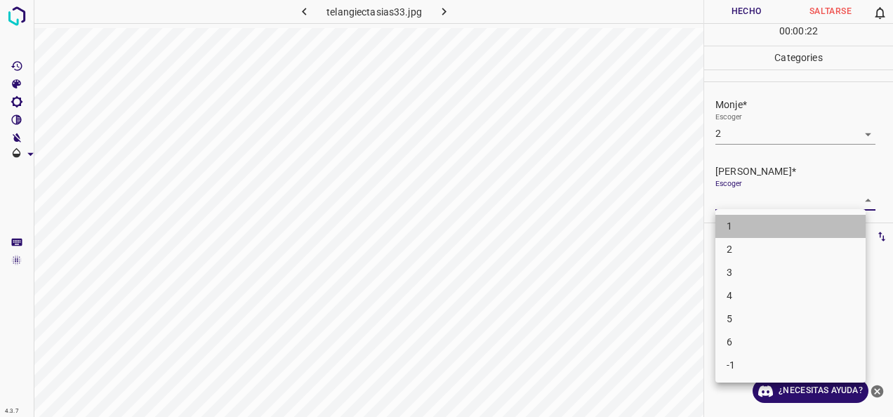
click at [733, 232] on li "1" at bounding box center [791, 226] width 150 height 23
type input "1"
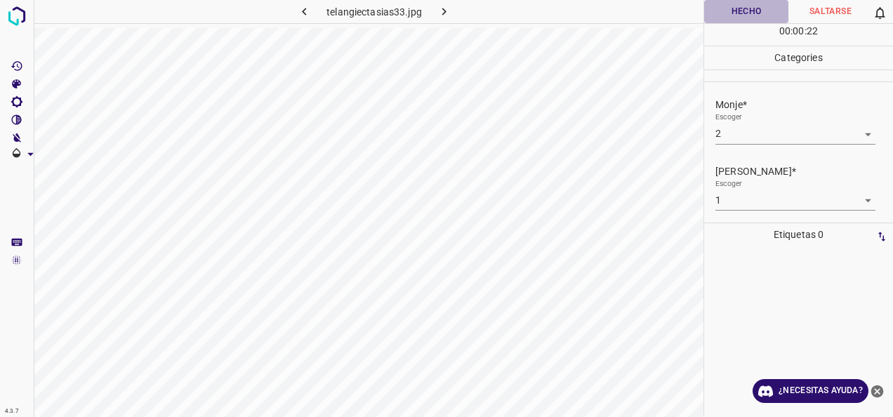
click at [759, 3] on button "Hecho" at bounding box center [746, 11] width 84 height 23
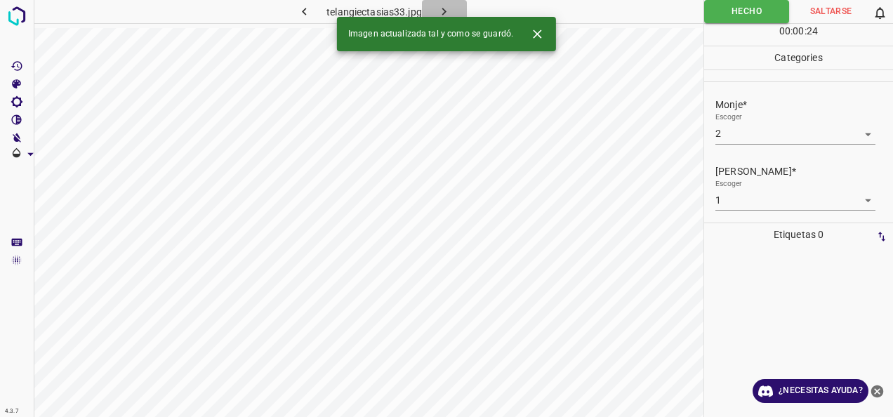
click at [440, 6] on icon "button" at bounding box center [444, 11] width 15 height 15
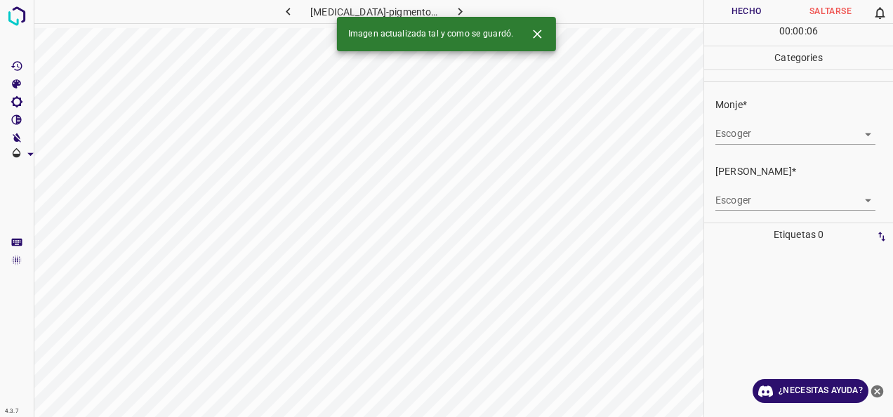
click at [856, 133] on body "4.3.7 [MEDICAL_DATA]-pigmentosa109.jpg Hecho Saltarse 0 00 : 00 : 06 Categories…" at bounding box center [446, 208] width 893 height 417
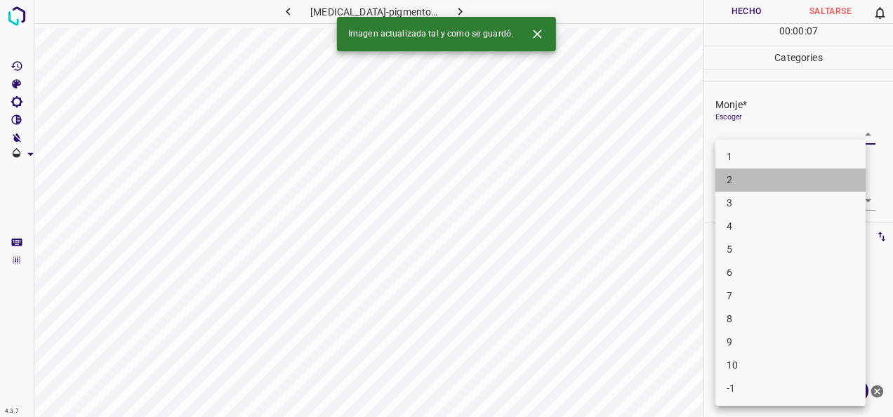
click at [815, 178] on li "2" at bounding box center [791, 180] width 150 height 23
type input "2"
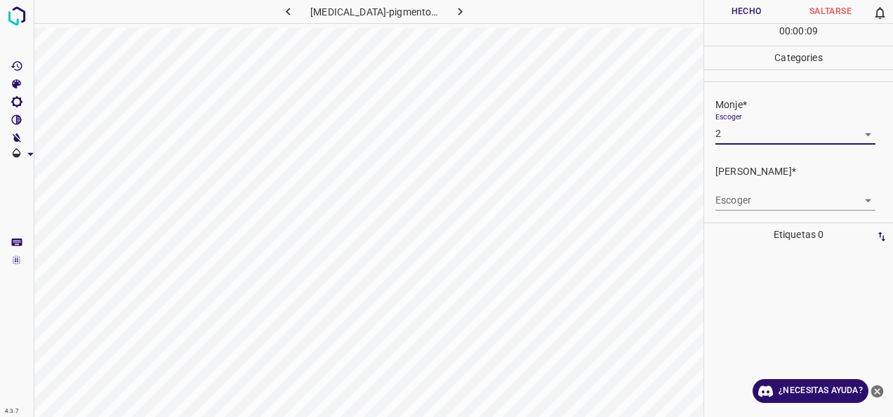
click at [856, 201] on body "4.3.7 [MEDICAL_DATA]-pigmentosa109.jpg Hecho Saltarse 0 00 : 00 : 09 Categories…" at bounding box center [446, 208] width 893 height 417
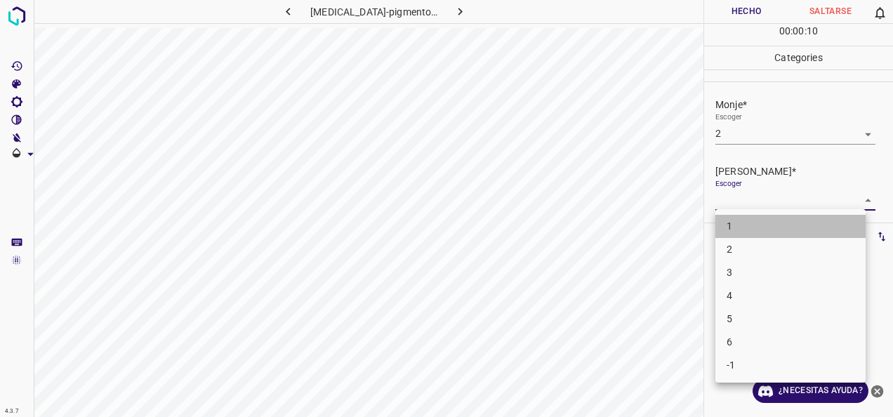
click at [800, 218] on li "1" at bounding box center [791, 226] width 150 height 23
type input "1"
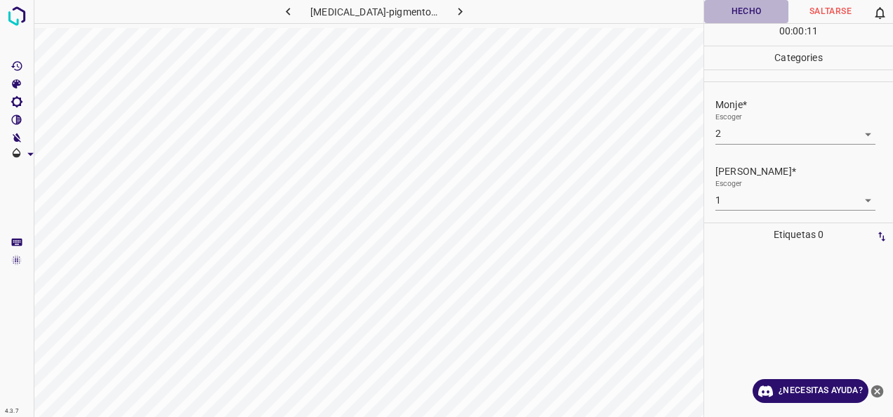
click at [750, 8] on button "Hecho" at bounding box center [746, 11] width 84 height 23
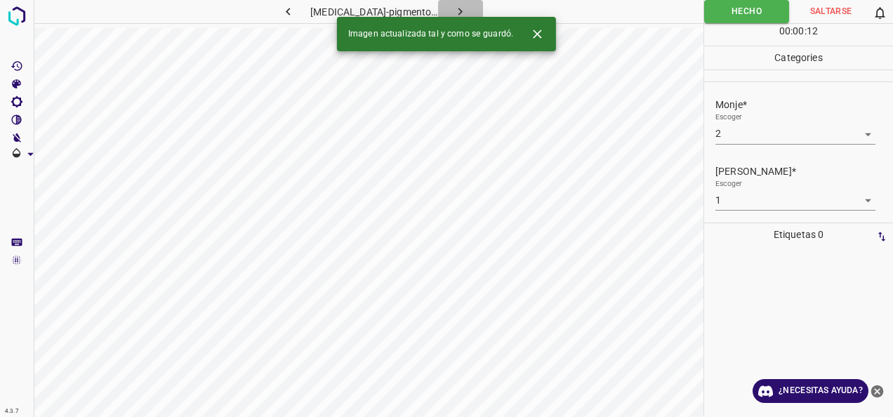
click at [461, 11] on button "button" at bounding box center [460, 11] width 45 height 23
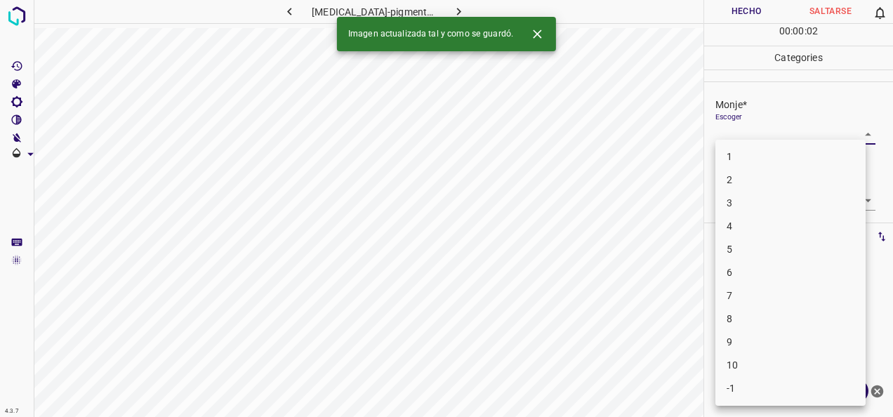
click at [862, 131] on body "4.3.7 urticaria-pigmentosa13.jpg Hecho Saltarse 0 00 : 00 : 02 Categories Monje…" at bounding box center [446, 208] width 893 height 417
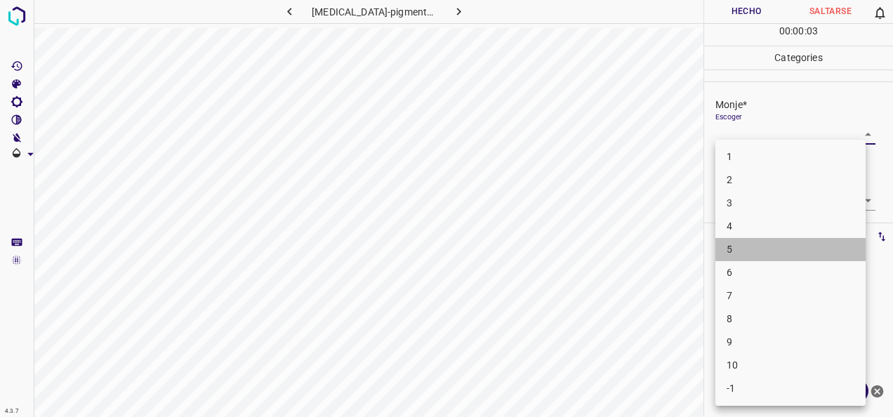
drag, startPoint x: 777, startPoint y: 256, endPoint x: 799, endPoint y: 190, distance: 69.7
click at [777, 254] on li "5" at bounding box center [791, 249] width 150 height 23
type input "5"
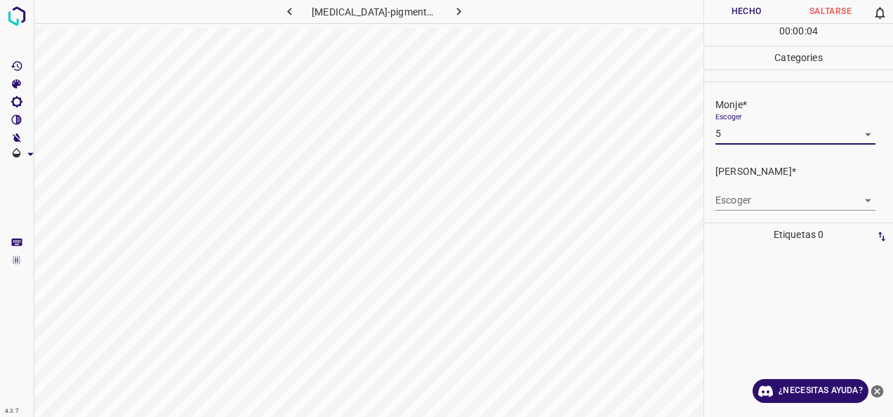
click at [854, 200] on body "4.3.7 [MEDICAL_DATA]-pigmentosa13.jpg Hecho Saltarse 0 00 : 00 : 04 Categories …" at bounding box center [446, 208] width 893 height 417
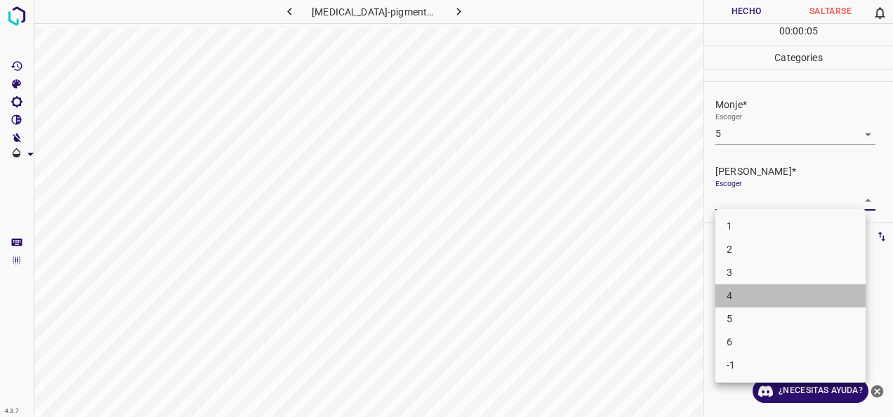
click at [797, 296] on li "4" at bounding box center [791, 295] width 150 height 23
type input "4"
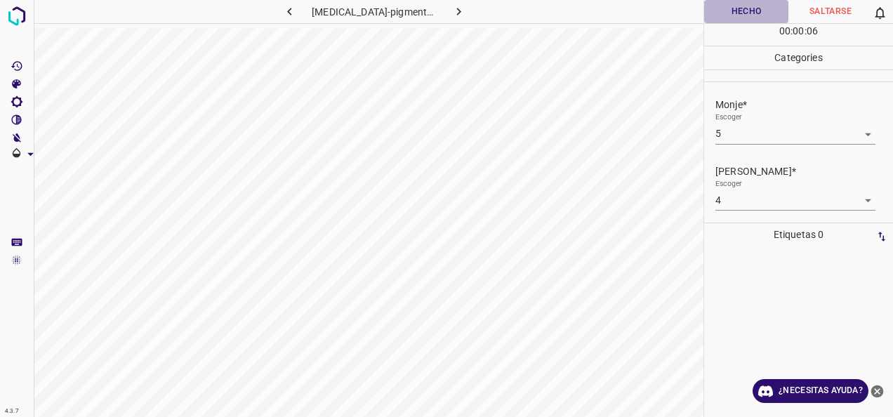
click at [761, 10] on button "Hecho" at bounding box center [746, 11] width 84 height 23
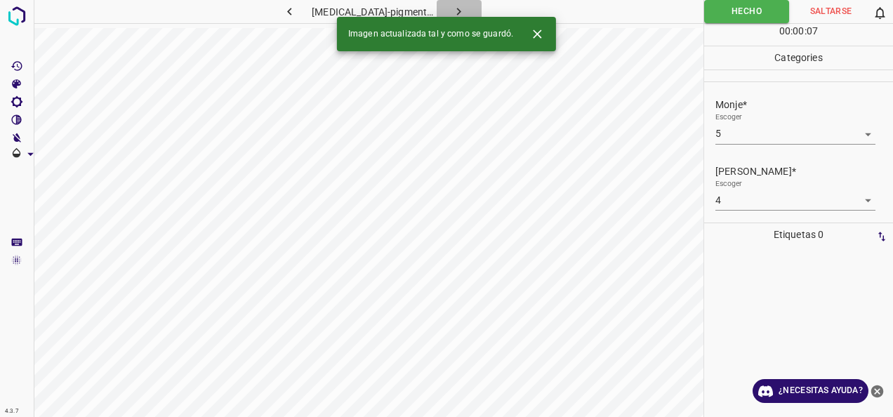
click at [457, 14] on icon "button" at bounding box center [459, 12] width 4 height 8
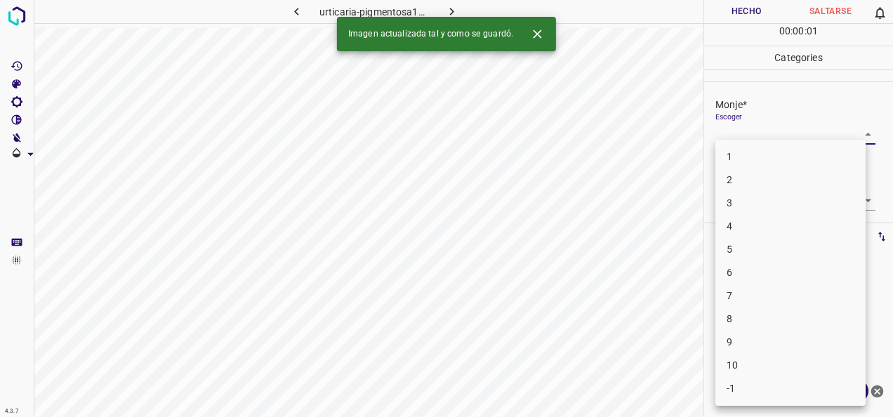
drag, startPoint x: 860, startPoint y: 138, endPoint x: 789, endPoint y: 202, distance: 95.0
click at [854, 148] on body "4.3.7 [MEDICAL_DATA]-pigmentosa18.jpg Hecho Saltarse 0 00 : 00 : 01 Categories …" at bounding box center [446, 208] width 893 height 417
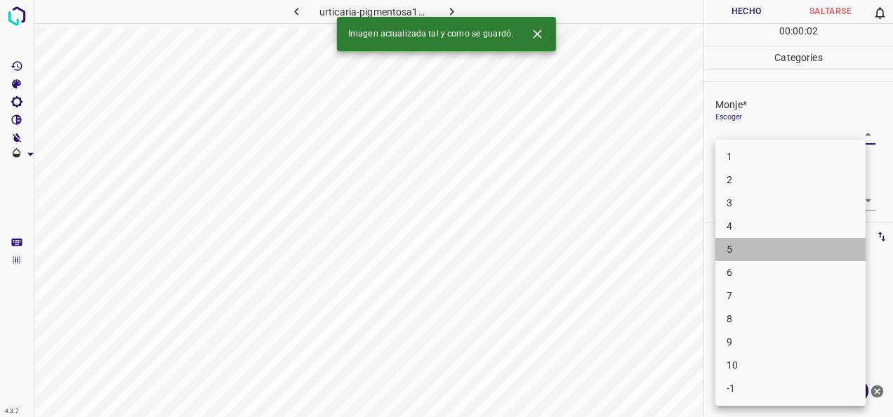
click at [798, 242] on li "5" at bounding box center [791, 249] width 150 height 23
type input "5"
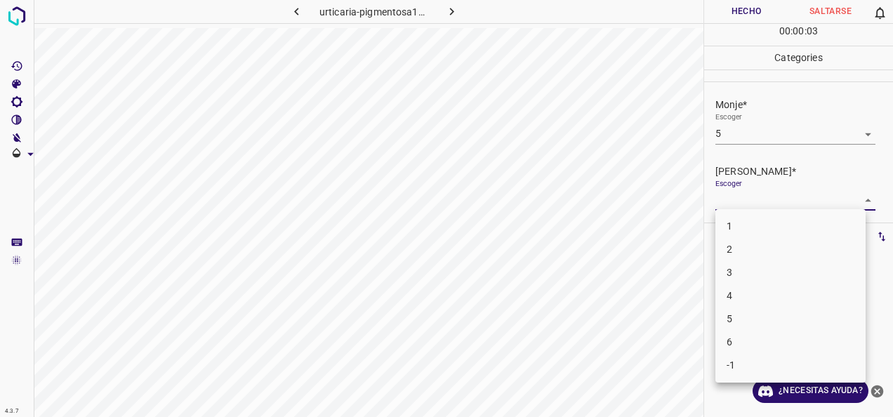
click at [856, 202] on body "4.3.7 urticaria-pigmentosa18.jpg Hecho Saltarse 0 00 : 00 : 03 Categories Monje…" at bounding box center [446, 208] width 893 height 417
click at [813, 301] on li "4" at bounding box center [791, 295] width 150 height 23
type input "4"
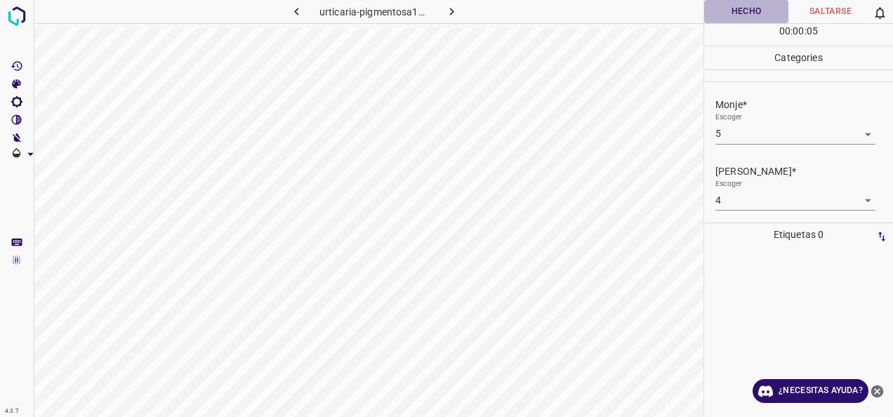
click at [756, 8] on button "Hecho" at bounding box center [746, 11] width 84 height 23
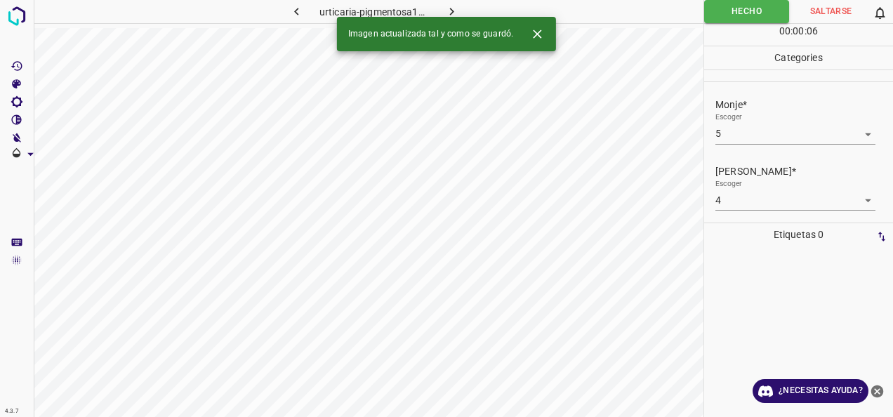
click at [465, 8] on button "button" at bounding box center [451, 11] width 45 height 23
click at [860, 132] on body "4.3.7 [MEDICAL_DATA]-pigmentosa19.jpg Hecho Saltarse 0 00 : 00 : 01 Categories …" at bounding box center [446, 208] width 893 height 417
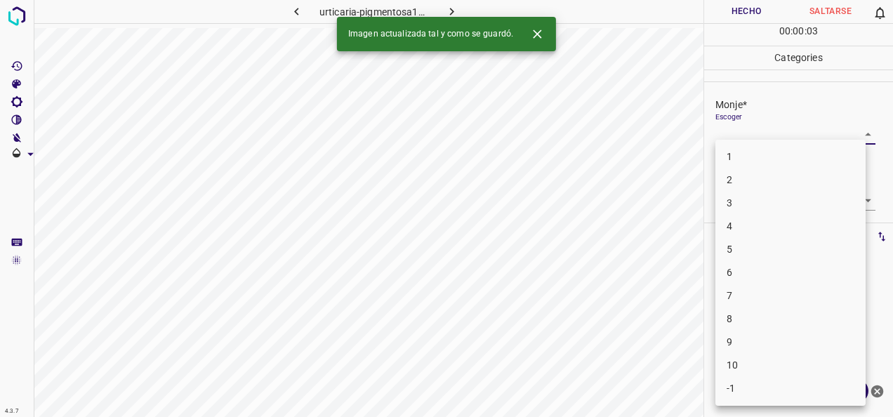
click at [812, 242] on li "5" at bounding box center [791, 249] width 150 height 23
type input "5"
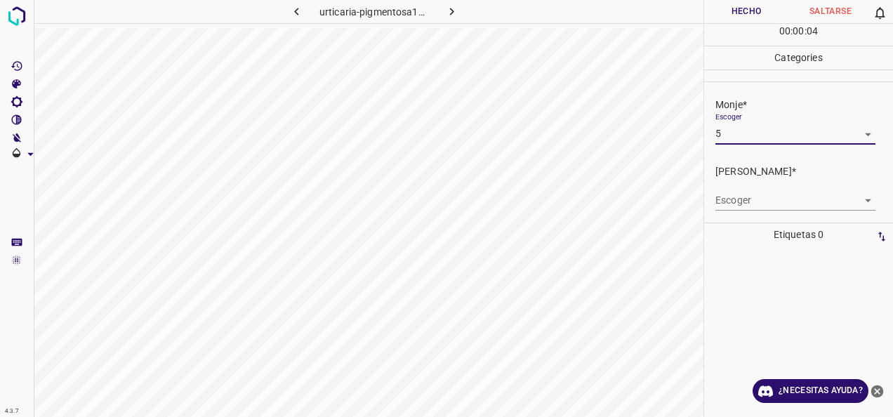
click at [847, 204] on body "4.3.7 [MEDICAL_DATA]-pigmentosa19.jpg Hecho Saltarse 0 00 : 00 : 04 Categories …" at bounding box center [446, 208] width 893 height 417
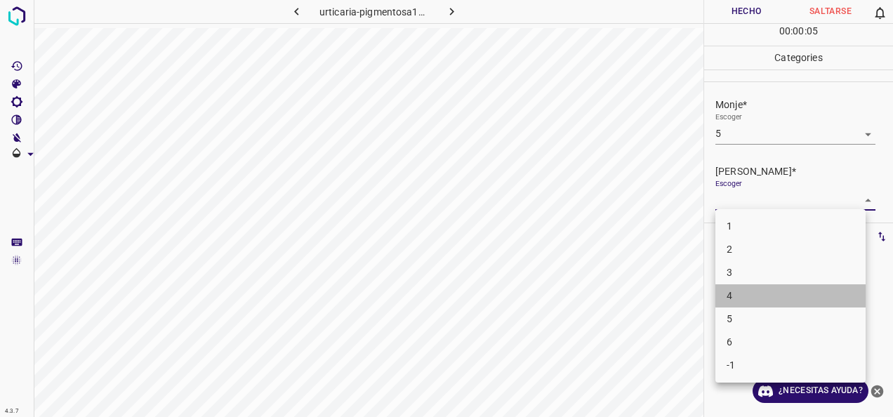
click at [806, 289] on li "4" at bounding box center [791, 295] width 150 height 23
type input "4"
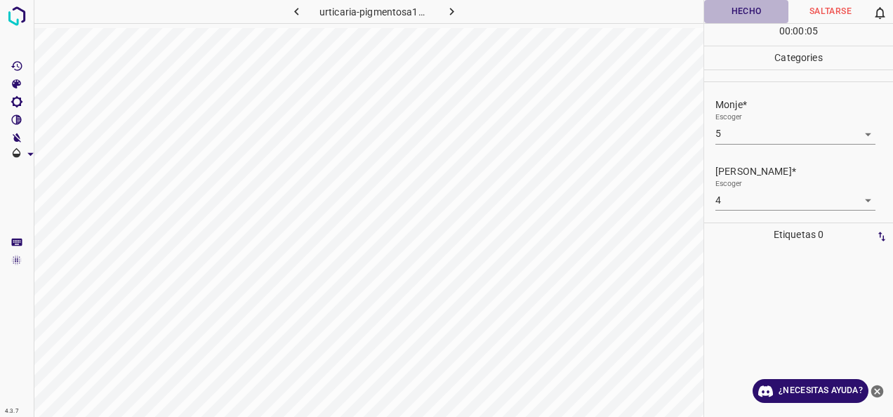
click at [760, 13] on button "Hecho" at bounding box center [746, 11] width 84 height 23
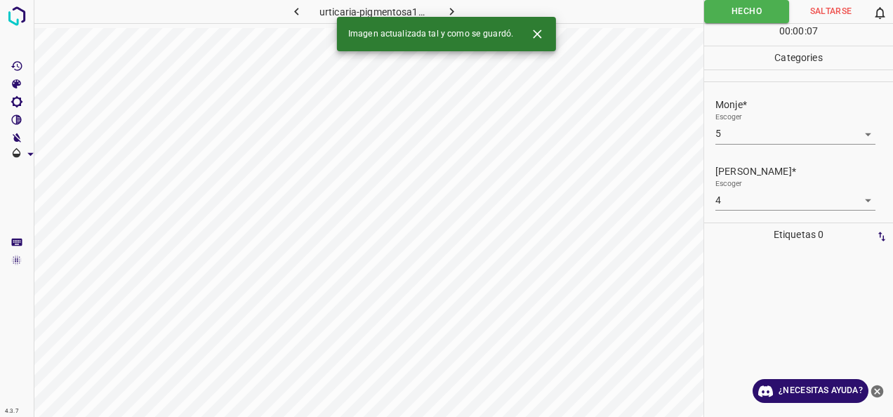
click at [470, 15] on button "button" at bounding box center [451, 11] width 45 height 23
click at [860, 130] on body "4.3.7 [MEDICAL_DATA]-pigmentosa107.jpg Hecho Saltarse 0 00 : 00 : 01 Categories…" at bounding box center [446, 208] width 893 height 417
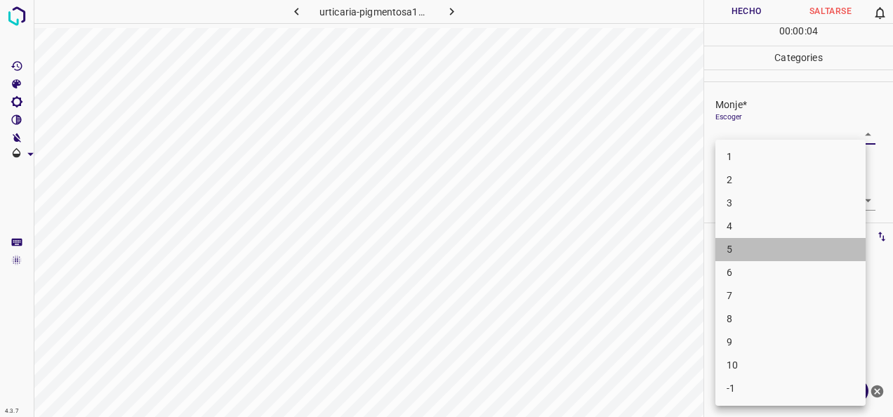
click at [826, 253] on li "5" at bounding box center [791, 249] width 150 height 23
type input "5"
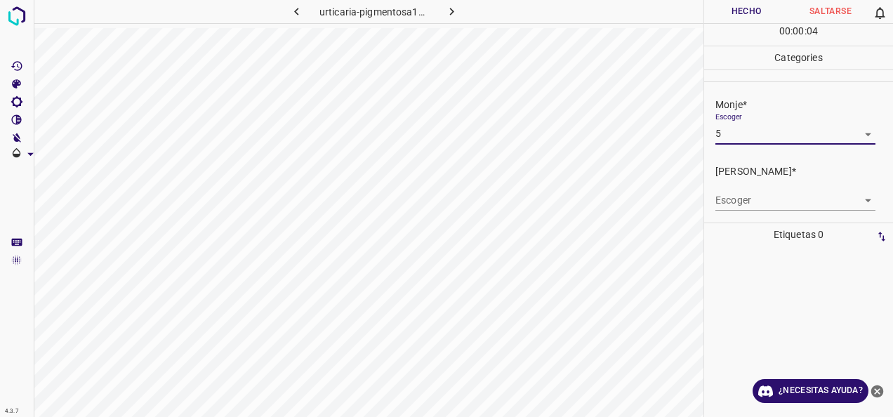
click at [871, 195] on div "Escoger ​" at bounding box center [805, 195] width 178 height 32
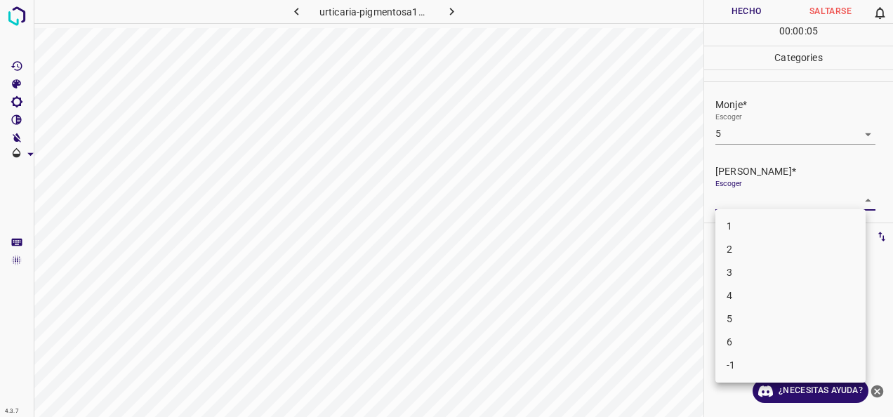
drag, startPoint x: 856, startPoint y: 196, endPoint x: 829, endPoint y: 230, distance: 43.4
click at [856, 197] on body "4.3.7 [MEDICAL_DATA]-pigmentosa107.jpg Hecho Saltarse 0 00 : 00 : 05 Categories…" at bounding box center [446, 208] width 893 height 417
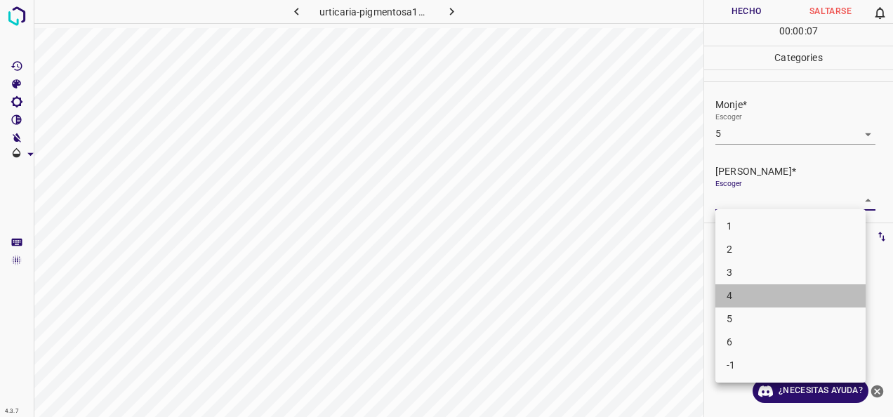
click at [816, 284] on li "4" at bounding box center [791, 295] width 150 height 23
type input "4"
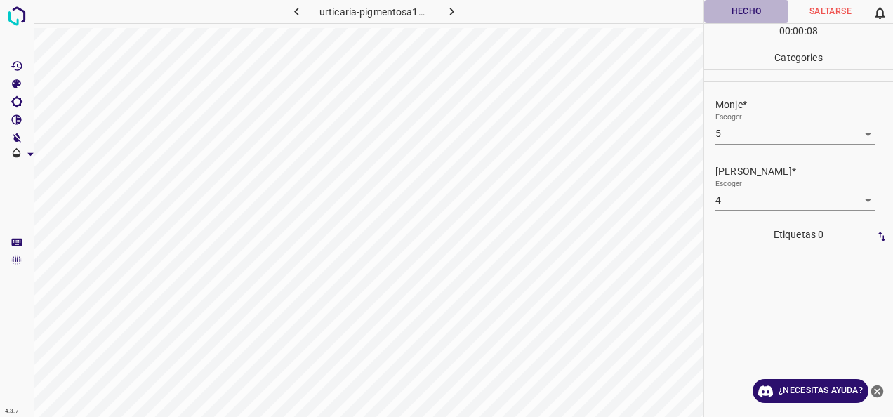
click at [742, 13] on button "Hecho" at bounding box center [746, 11] width 84 height 23
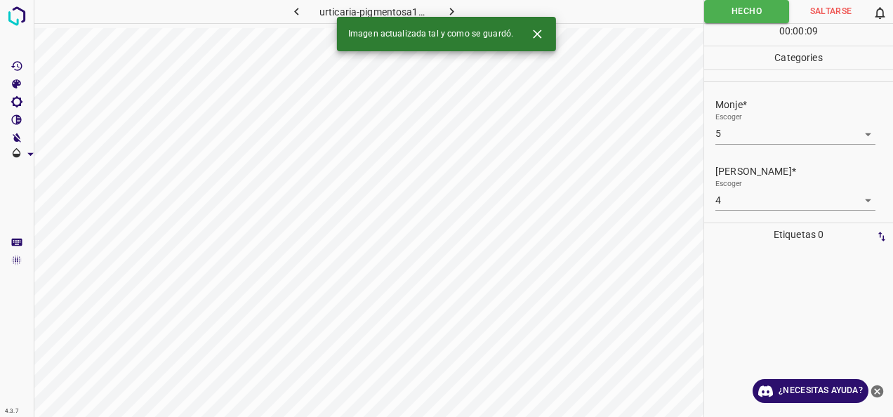
click at [459, 16] on button "button" at bounding box center [451, 11] width 45 height 23
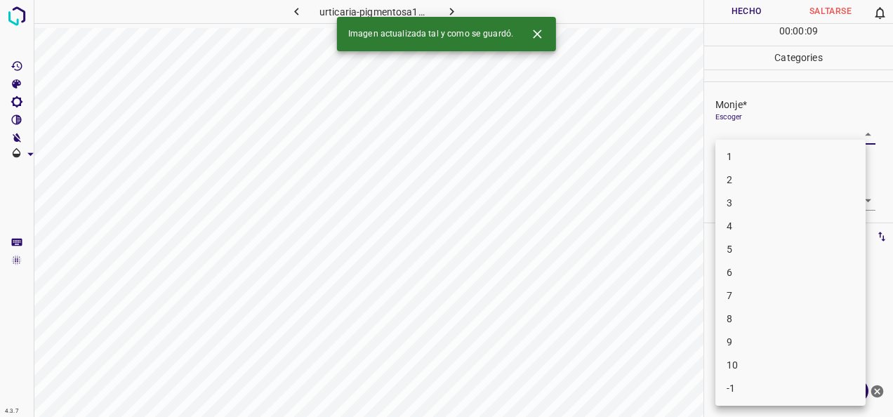
click at [851, 134] on body "4.3.7 [MEDICAL_DATA]-pigmentosa113.jpg Hecho Saltarse 0 00 : 00 : 09 Categories…" at bounding box center [446, 208] width 893 height 417
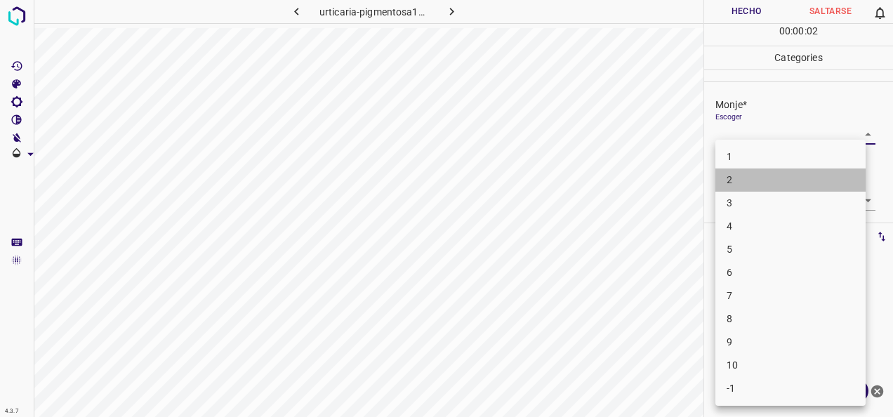
click at [808, 187] on li "2" at bounding box center [791, 180] width 150 height 23
type input "2"
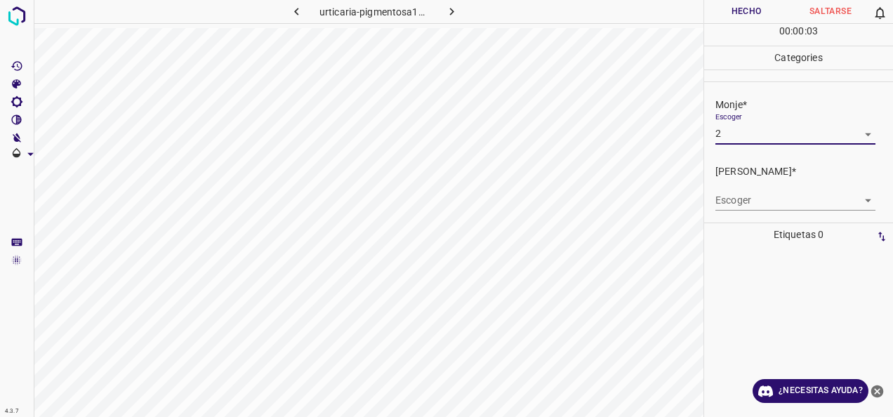
click at [854, 199] on body "4.3.7 urticaria-pigmentosa113.jpg Hecho Saltarse 0 00 : 00 : 03 Categories Monj…" at bounding box center [446, 208] width 893 height 417
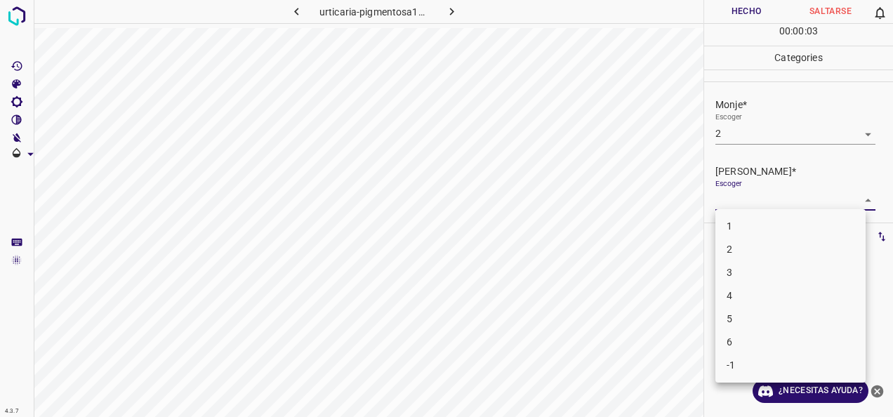
click at [834, 219] on li "1" at bounding box center [791, 226] width 150 height 23
type input "1"
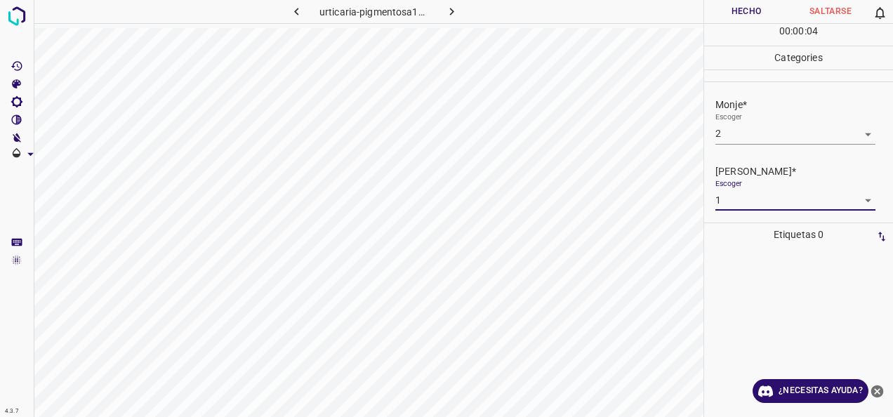
click at [754, 13] on button "Hecho" at bounding box center [746, 11] width 84 height 23
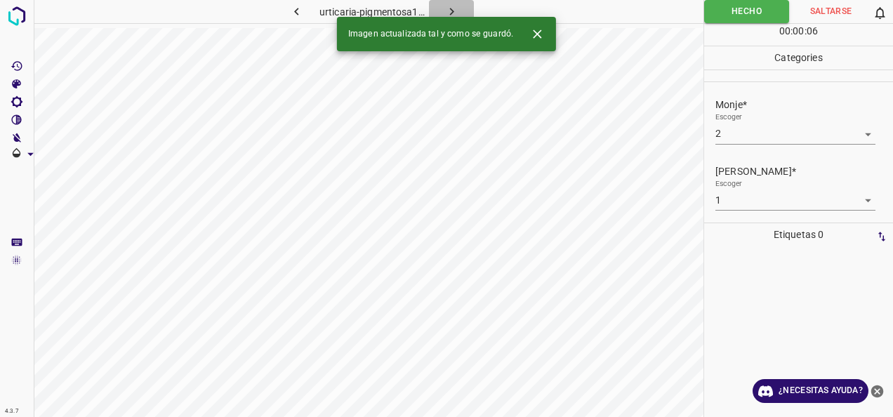
click at [448, 8] on icon "button" at bounding box center [452, 11] width 15 height 15
click at [832, 139] on body "4.3.7 [MEDICAL_DATA]-contact2.jpg Hecho Saltarse 0 00 : 00 : 06 Categories Monj…" at bounding box center [446, 208] width 893 height 417
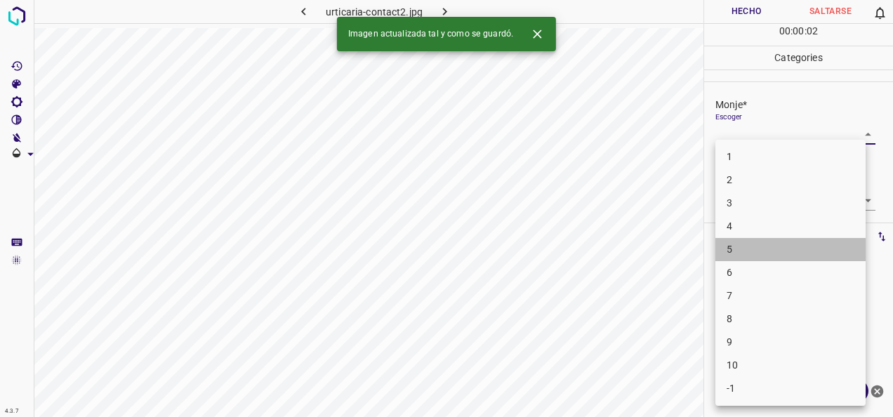
click at [804, 256] on li "5" at bounding box center [791, 249] width 150 height 23
type input "5"
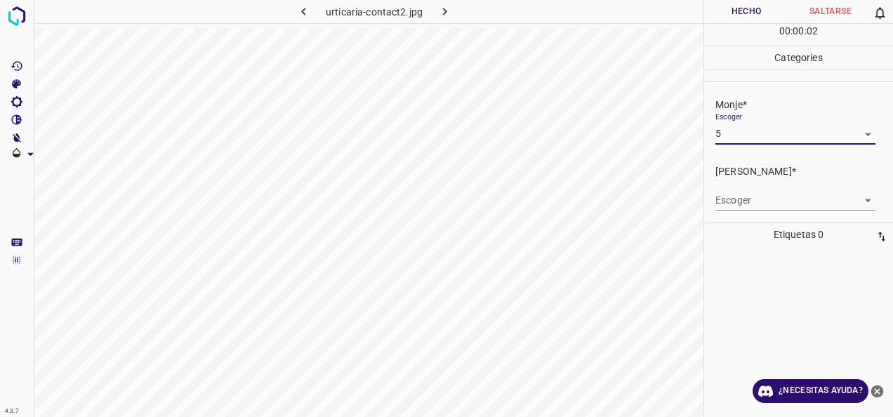
click at [854, 205] on body "4.3.7 [MEDICAL_DATA]-contact2.jpg Hecho Saltarse 0 00 : 00 : 02 Categories Monj…" at bounding box center [446, 208] width 893 height 417
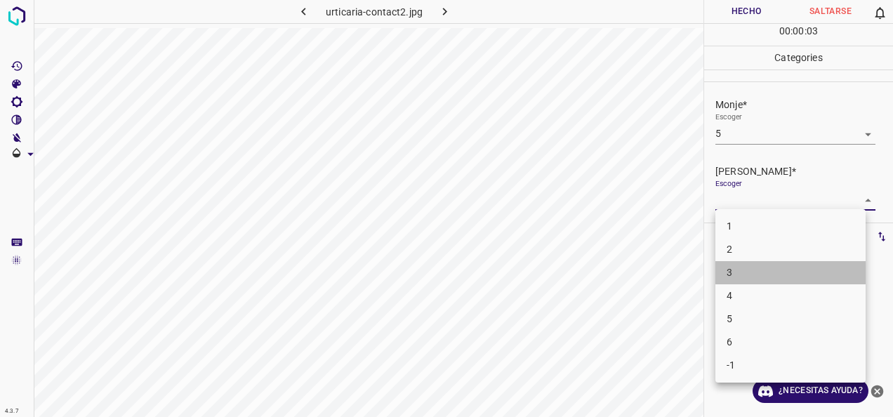
click at [830, 280] on li "3" at bounding box center [791, 272] width 150 height 23
type input "3"
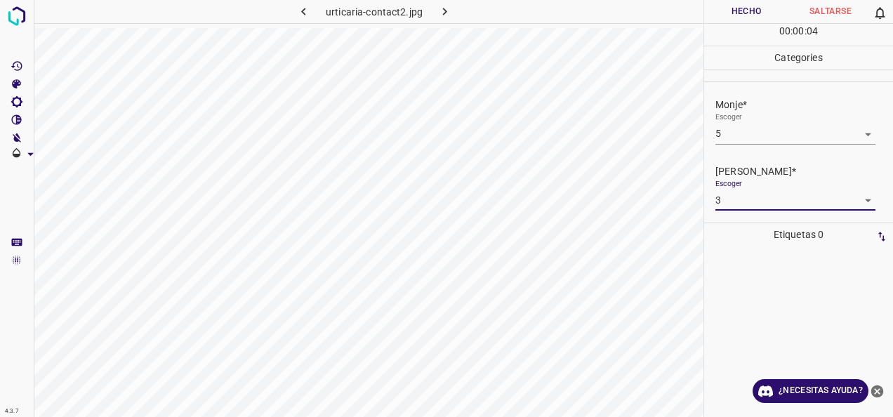
click at [757, 18] on button "Hecho" at bounding box center [746, 11] width 84 height 23
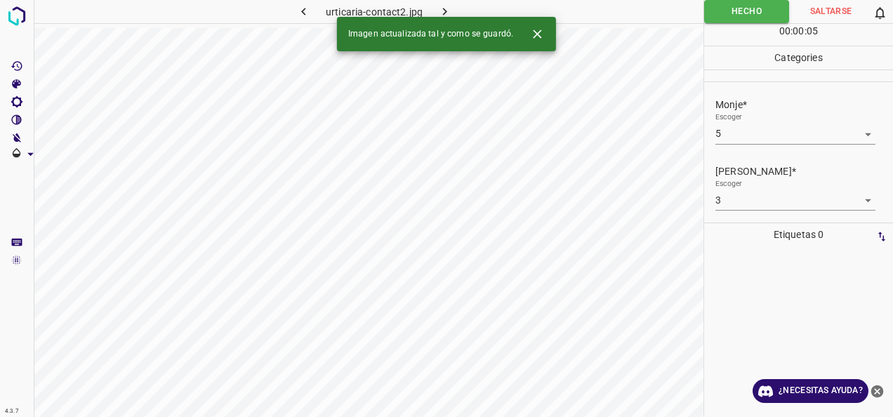
click at [445, 18] on div "4.3.7 [MEDICAL_DATA]-contact2.jpg Hecho Saltarse 0 00 : 00 : 05 Categories Monj…" at bounding box center [446, 208] width 893 height 417
click at [443, 6] on icon "button" at bounding box center [445, 11] width 15 height 15
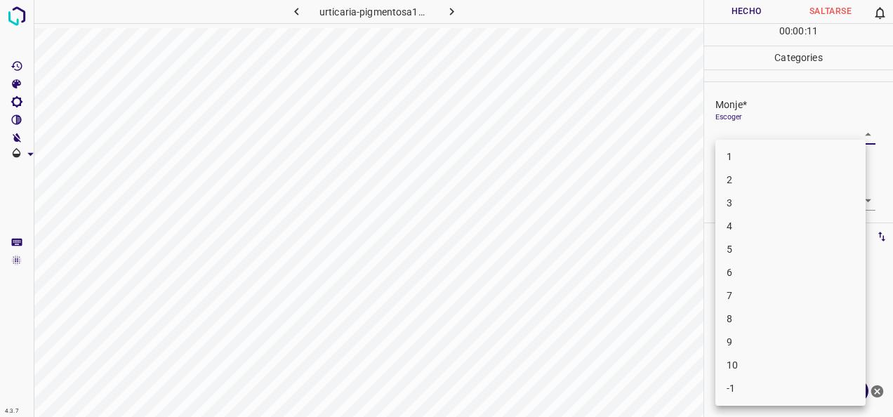
click at [860, 129] on body "4.3.7 [MEDICAL_DATA]-pigmentosa10.jpg Hecho Saltarse 0 00 : 00 : 11 Categories …" at bounding box center [446, 208] width 893 height 417
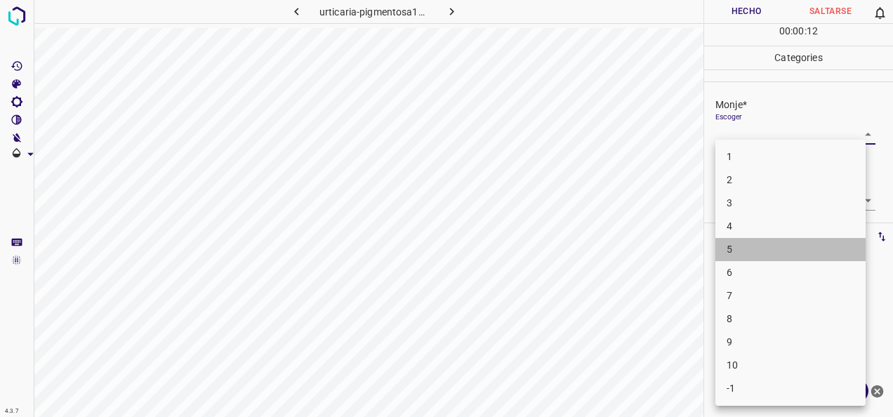
click at [794, 239] on li "5" at bounding box center [791, 249] width 150 height 23
type input "5"
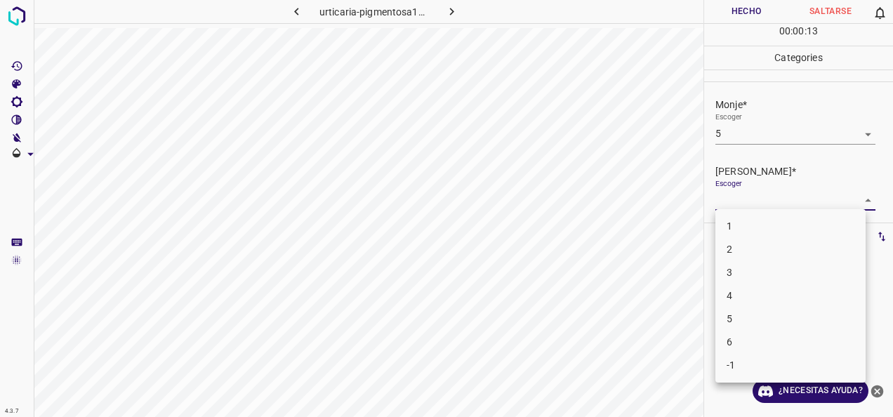
click at [858, 192] on body "4.3.7 [MEDICAL_DATA]-pigmentosa10.jpg Hecho Saltarse 0 00 : 00 : 13 Categories …" at bounding box center [446, 208] width 893 height 417
click at [735, 277] on li "3" at bounding box center [791, 272] width 150 height 23
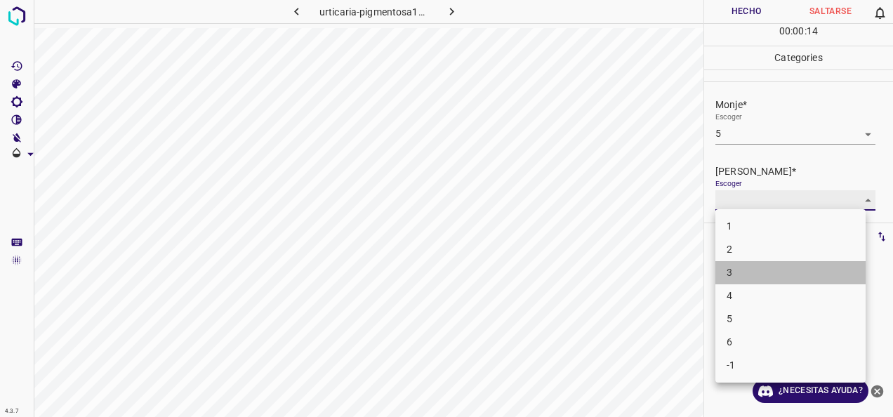
type input "3"
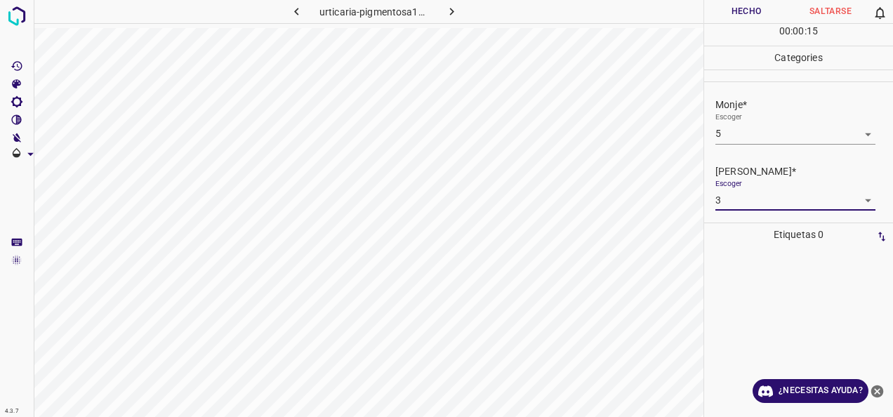
click at [747, 0] on button "Hecho" at bounding box center [746, 11] width 84 height 23
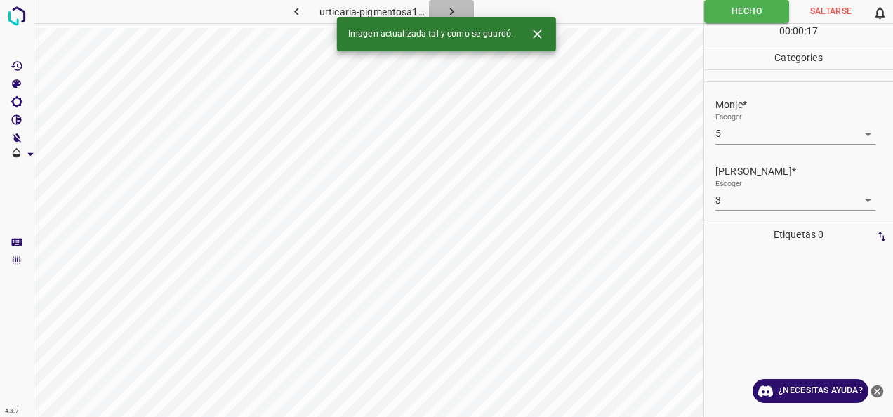
click at [443, 8] on button "button" at bounding box center [451, 11] width 45 height 23
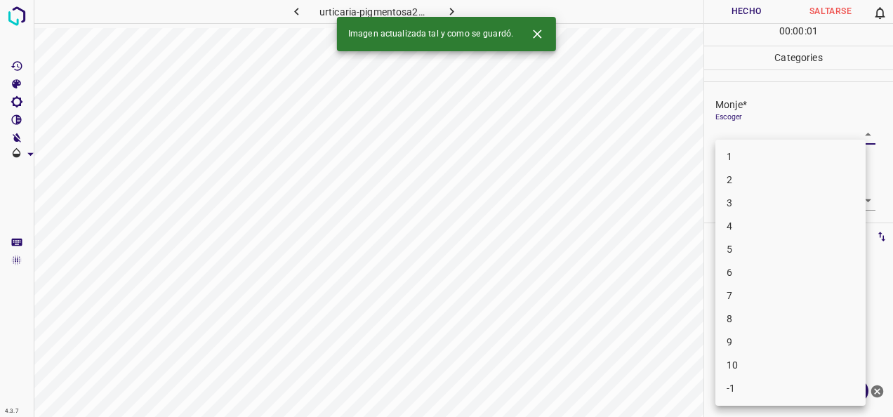
click at [859, 137] on body "4.3.7 urticaria-pigmentosa25.jpg Hecho Saltarse 0 00 : 00 : 01 Categories Monje…" at bounding box center [446, 208] width 893 height 417
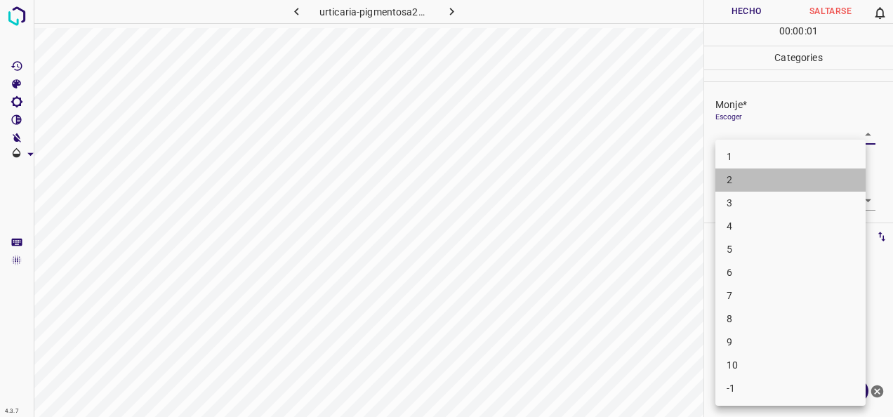
click at [841, 176] on li "2" at bounding box center [791, 180] width 150 height 23
type input "2"
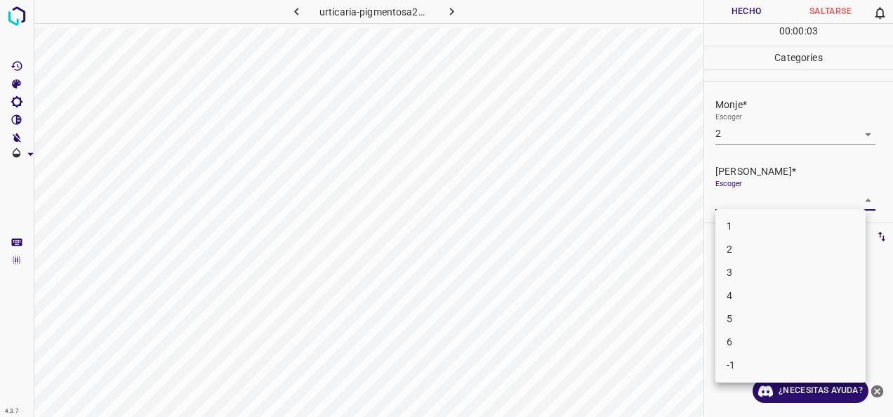
click at [858, 199] on body "4.3.7 [MEDICAL_DATA]-pigmentosa25.jpg Hecho Saltarse 0 00 : 00 : 03 Categories …" at bounding box center [446, 208] width 893 height 417
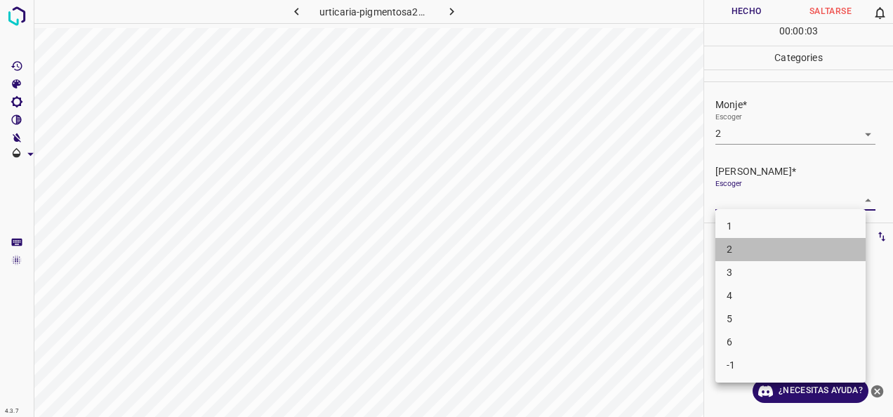
click at [810, 256] on li "2" at bounding box center [791, 249] width 150 height 23
type input "2"
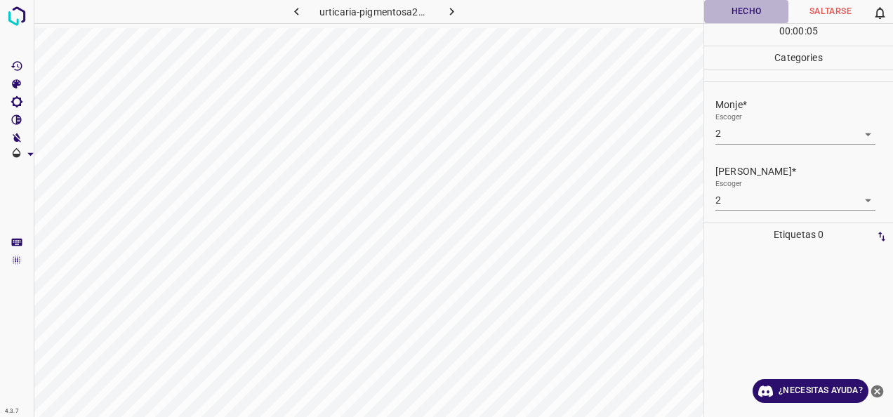
click at [754, 13] on button "Hecho" at bounding box center [746, 11] width 84 height 23
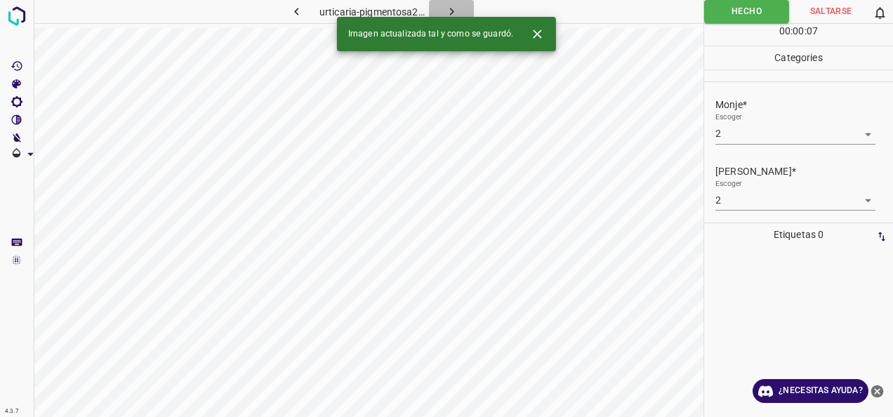
click at [454, 7] on icon "button" at bounding box center [452, 11] width 15 height 15
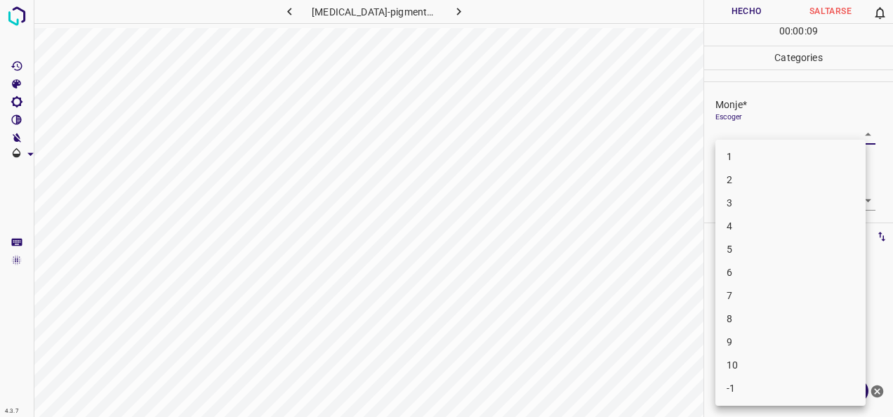
click at [861, 129] on body "4.3.7 urticaria-pigmentosa32.jpg Hecho Saltarse 0 00 : 00 : 09 Categories Monje…" at bounding box center [446, 208] width 893 height 417
click at [790, 200] on li "3" at bounding box center [791, 203] width 150 height 23
type input "3"
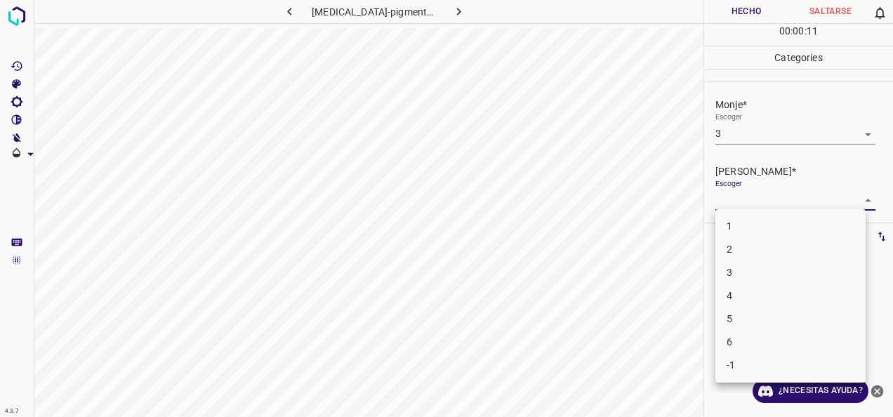
click at [853, 197] on body "4.3.7 [MEDICAL_DATA]-pigmentosa32.jpg Hecho Saltarse 0 00 : 00 : 11 Categories …" at bounding box center [446, 208] width 893 height 417
click at [797, 243] on li "2" at bounding box center [791, 249] width 150 height 23
type input "2"
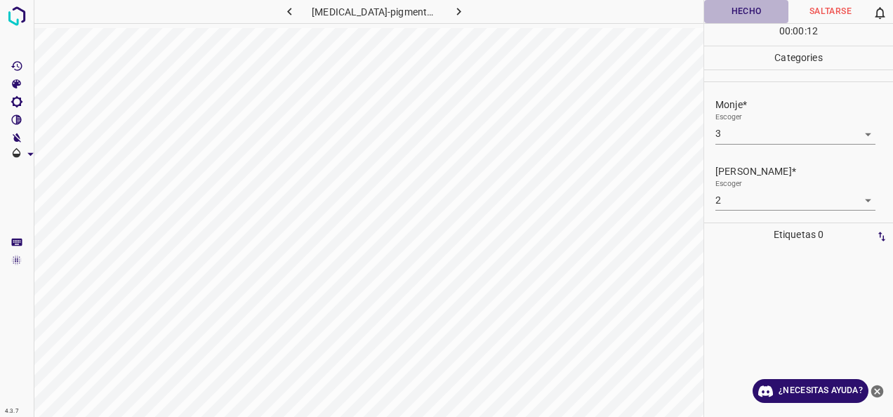
click at [745, 14] on button "Hecho" at bounding box center [746, 11] width 84 height 23
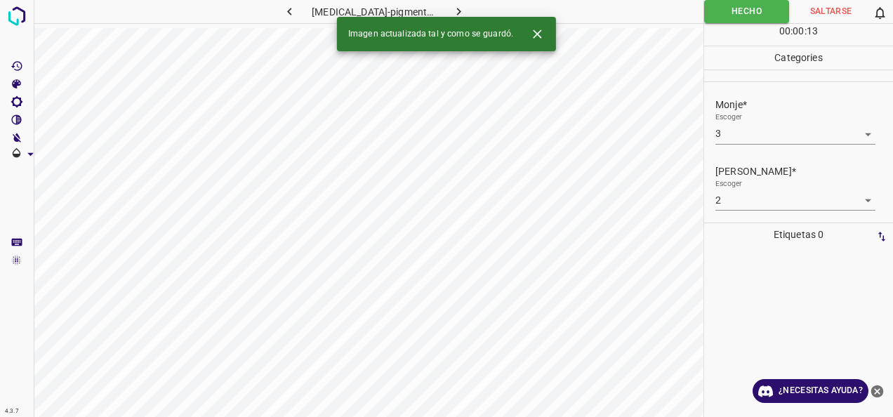
click at [461, 15] on button "button" at bounding box center [459, 11] width 45 height 23
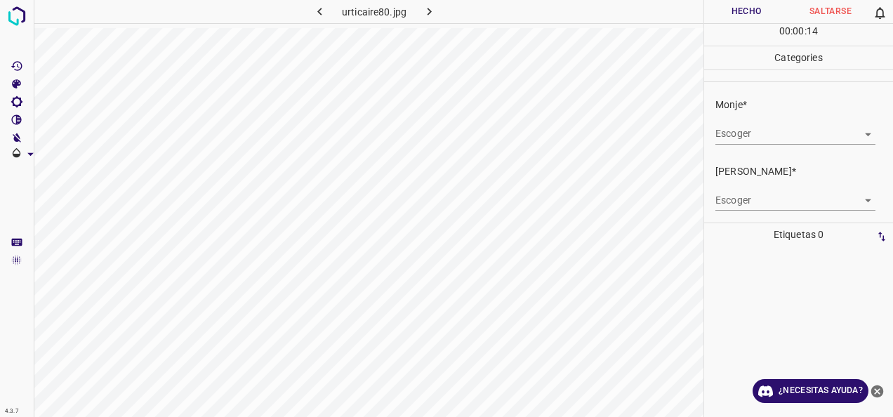
click at [850, 132] on body "4.3.7 urticaire80.jpg Hecho Saltarse 0 00 : 00 : 14 Categories Monje* Escoger ​…" at bounding box center [446, 208] width 893 height 417
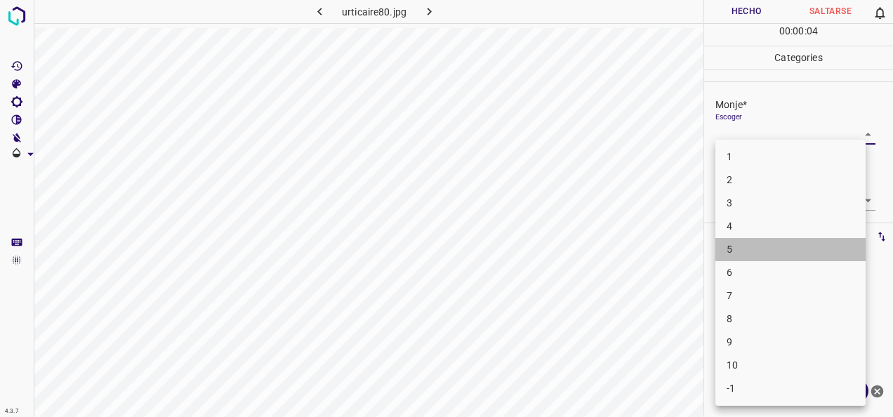
click at [819, 256] on li "5" at bounding box center [791, 249] width 150 height 23
type input "5"
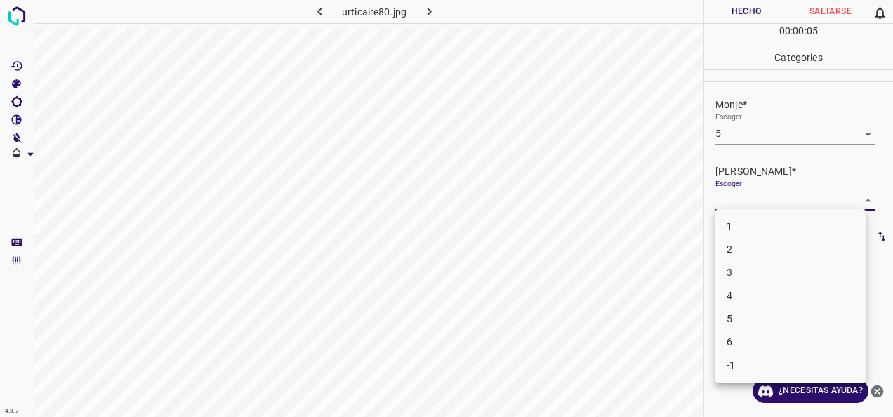
drag, startPoint x: 858, startPoint y: 197, endPoint x: 795, endPoint y: 248, distance: 81.4
click at [853, 204] on body "4.3.7 urticaire80.jpg Hecho Saltarse 0 00 : 00 : 05 Categories Monje* Escoger 5…" at bounding box center [446, 208] width 893 height 417
click at [791, 268] on li "3" at bounding box center [791, 272] width 150 height 23
type input "3"
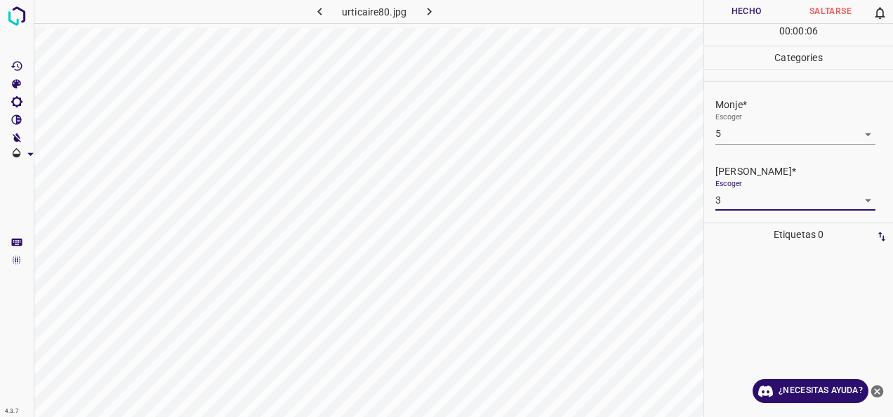
click at [751, 10] on button "Hecho" at bounding box center [746, 11] width 84 height 23
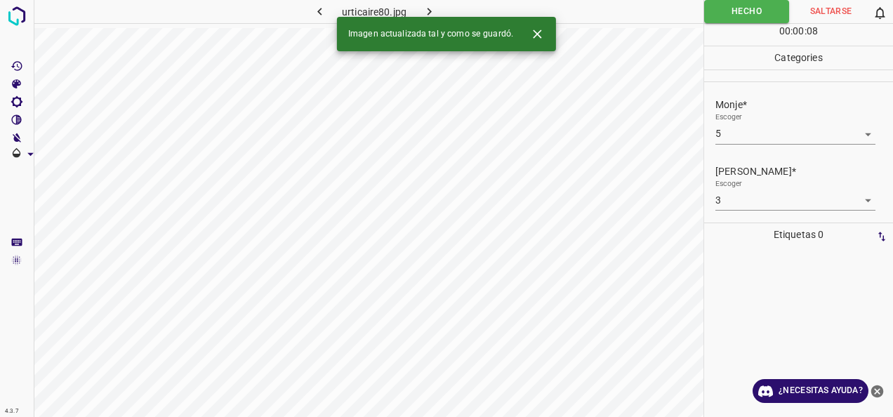
click at [431, 11] on icon "button" at bounding box center [429, 11] width 15 height 15
click at [851, 129] on body "4.3.7 urticaire9.jpg Hecho Saltarse 0 00 : 00 : 03 Categories Monje* Escoger ​ …" at bounding box center [446, 208] width 893 height 417
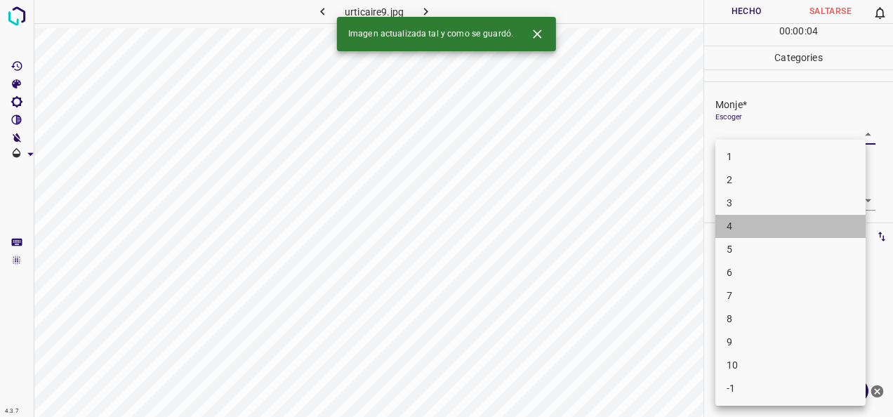
click at [732, 233] on li "4" at bounding box center [791, 226] width 150 height 23
type input "4"
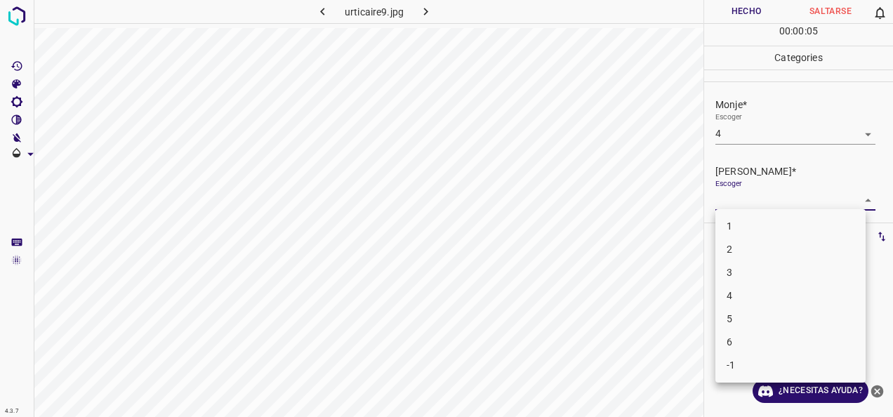
click at [853, 194] on body "4.3.7 urticaire9.jpg Hecho Saltarse 0 00 : 00 : 05 Categories Monje* Escoger 4 …" at bounding box center [446, 208] width 893 height 417
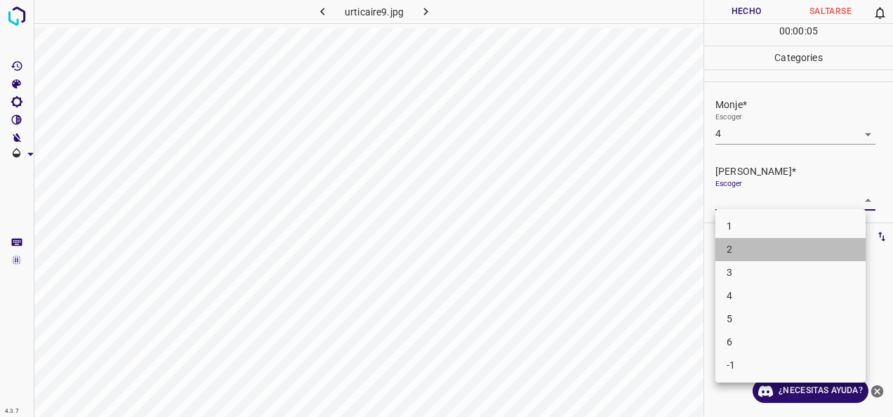
click at [776, 243] on li "2" at bounding box center [791, 249] width 150 height 23
type input "2"
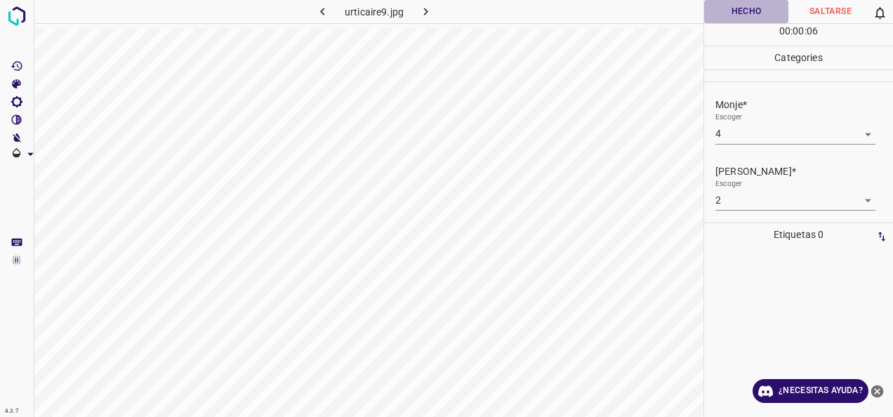
click at [744, 6] on button "Hecho" at bounding box center [746, 11] width 84 height 23
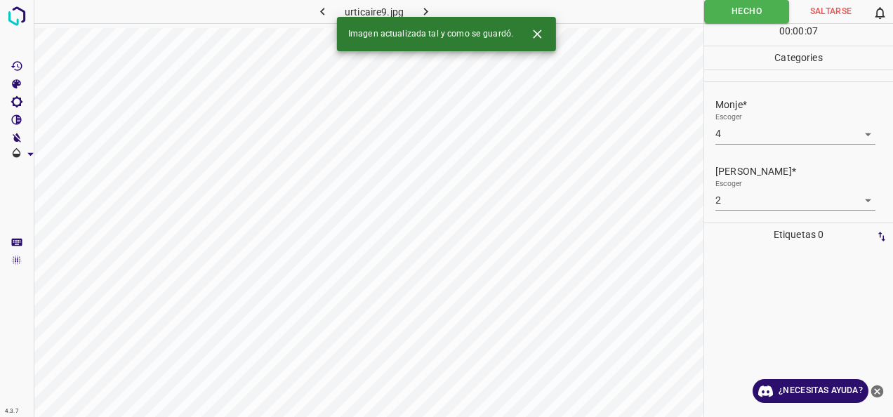
click at [424, 14] on icon "button" at bounding box center [426, 11] width 15 height 15
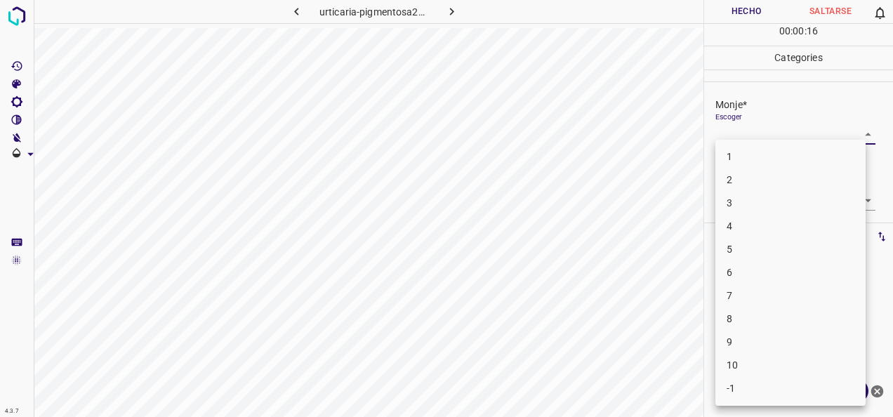
click at [862, 129] on body "4.3.7 [MEDICAL_DATA]-pigmentosa23.jpg Hecho Saltarse 0 00 : 00 : 16 Categories …" at bounding box center [446, 208] width 893 height 417
click at [795, 266] on li "6" at bounding box center [791, 272] width 150 height 23
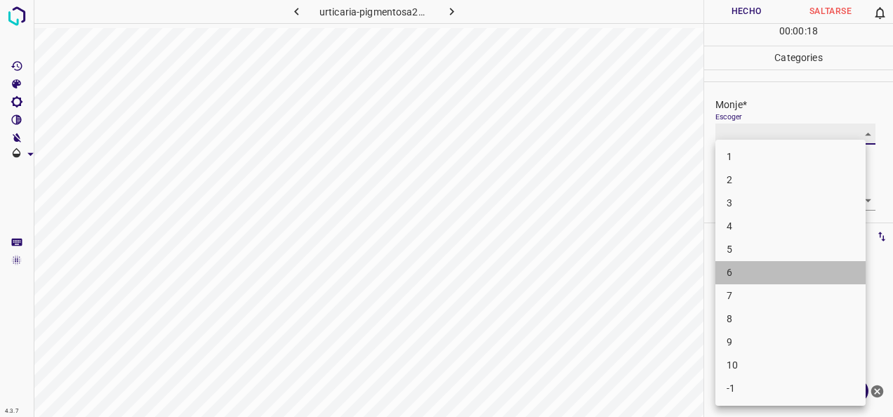
type input "6"
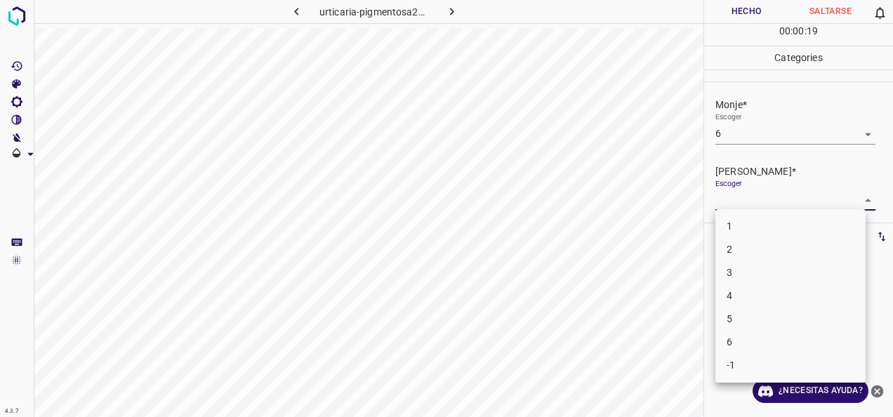
click at [862, 202] on body "4.3.7 urticaria-pigmentosa23.jpg Hecho Saltarse 0 00 : 00 : 19 Categories Monje…" at bounding box center [446, 208] width 893 height 417
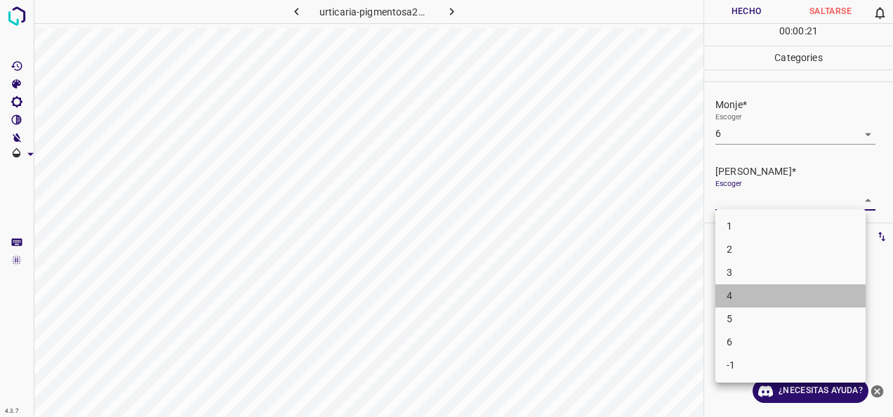
click at [801, 291] on li "4" at bounding box center [791, 295] width 150 height 23
type input "4"
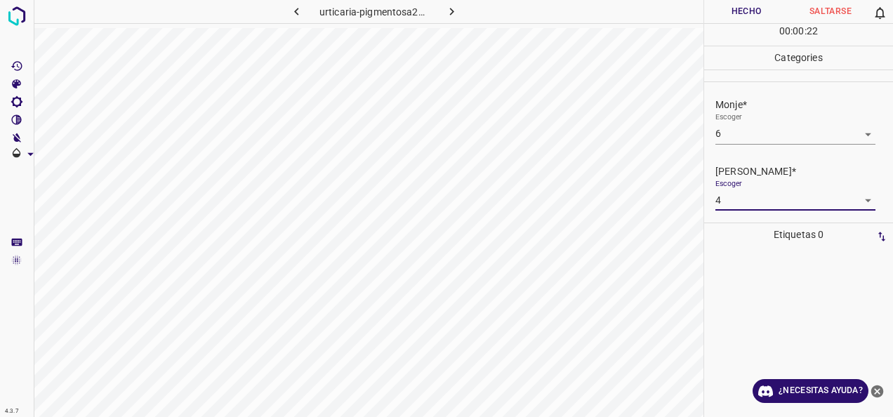
click at [753, 9] on button "Hecho" at bounding box center [746, 11] width 84 height 23
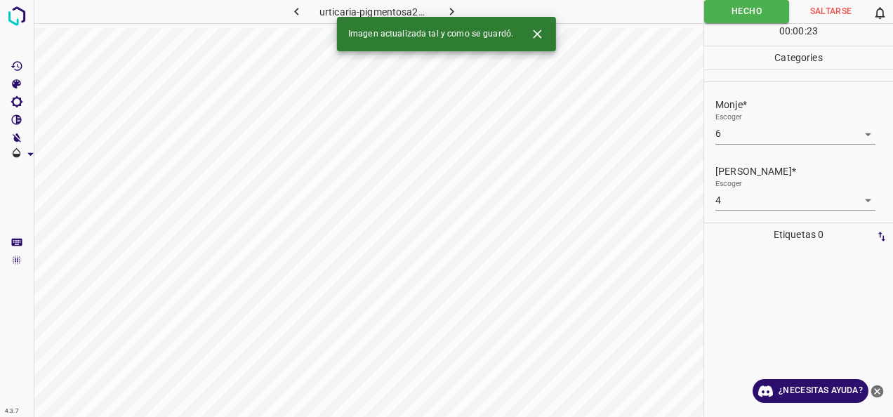
click at [445, 14] on icon "button" at bounding box center [452, 11] width 15 height 15
click at [864, 134] on body "4.3.7 [MEDICAL_DATA]-pigmentosa40.jpg Hecho Saltarse 0 00 : 00 : 01 Categories …" at bounding box center [446, 208] width 893 height 417
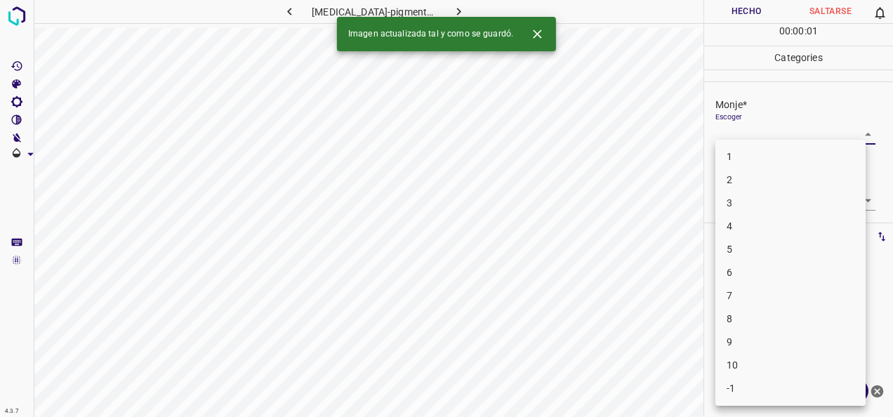
click at [813, 201] on li "3" at bounding box center [791, 203] width 150 height 23
type input "3"
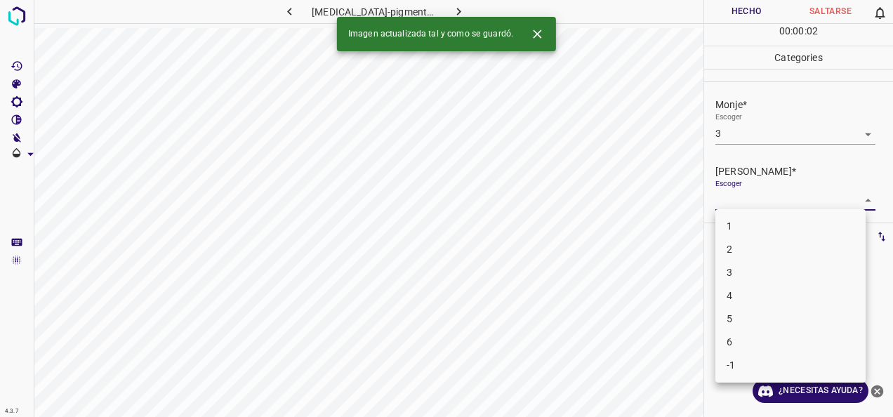
click at [850, 202] on body "4.3.7 urticaria-pigmentosa40.jpg Hecho Saltarse 0 00 : 00 : 02 Categories Monje…" at bounding box center [446, 208] width 893 height 417
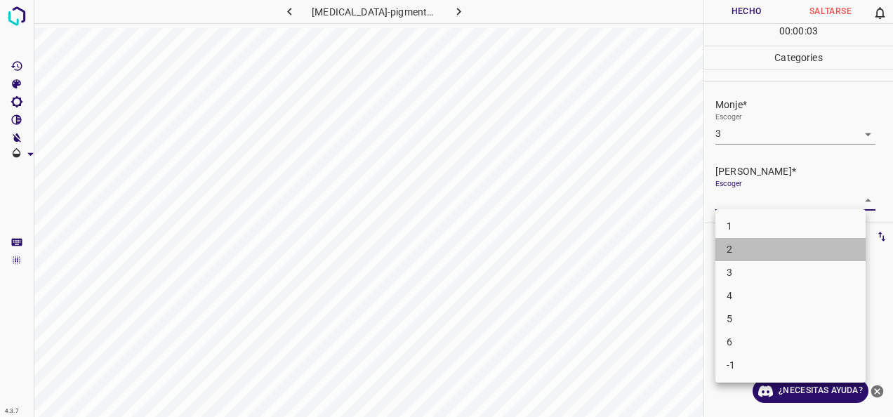
click at [811, 250] on li "2" at bounding box center [791, 249] width 150 height 23
type input "2"
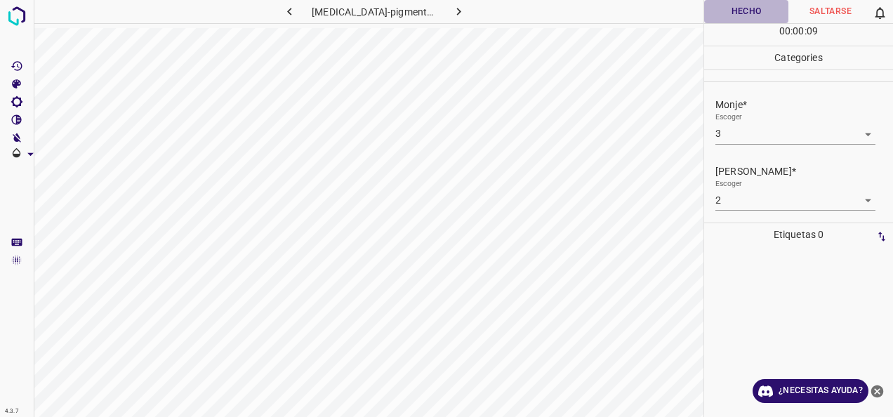
click at [754, 5] on button "Hecho" at bounding box center [746, 11] width 84 height 23
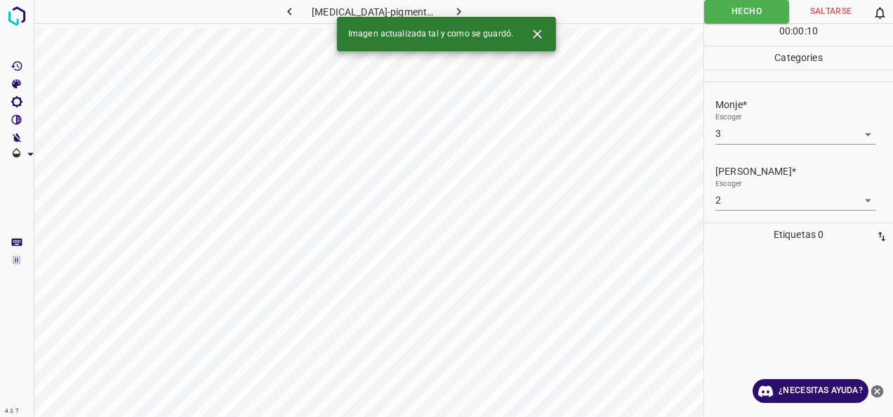
click at [461, 8] on button "button" at bounding box center [459, 11] width 45 height 23
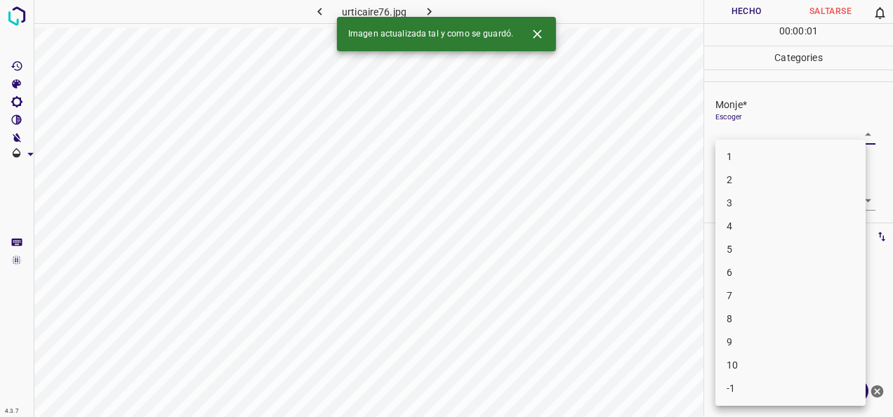
click at [856, 129] on body "4.3.7 urticaire76.jpg Hecho Saltarse 0 00 : 00 : 01 Categories Monje* Escoger ​…" at bounding box center [446, 208] width 893 height 417
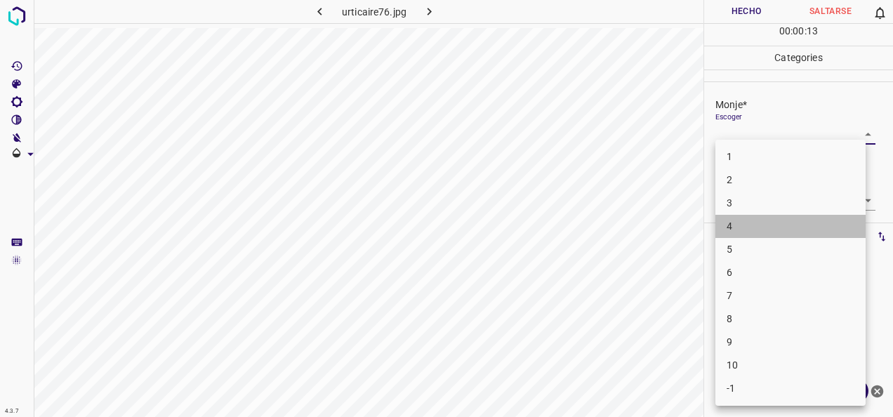
click at [780, 228] on li "4" at bounding box center [791, 226] width 150 height 23
type input "4"
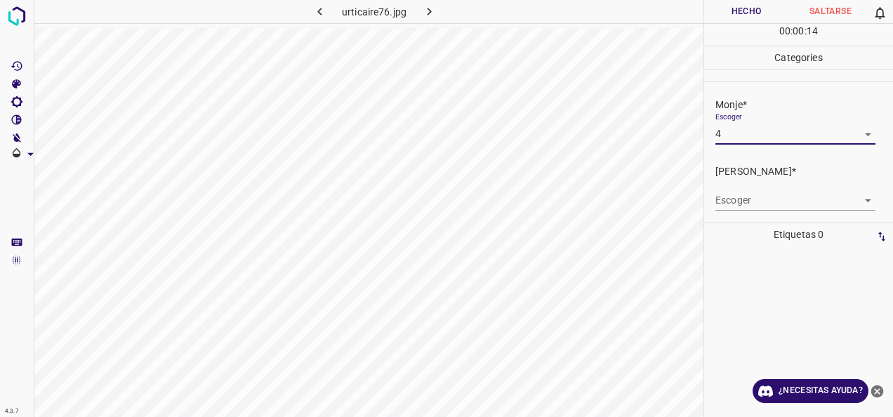
click at [862, 198] on body "4.3.7 urticaire76.jpg Hecho Saltarse 0 00 : 00 : 14 Categories Monje* Escoger 4…" at bounding box center [446, 208] width 893 height 417
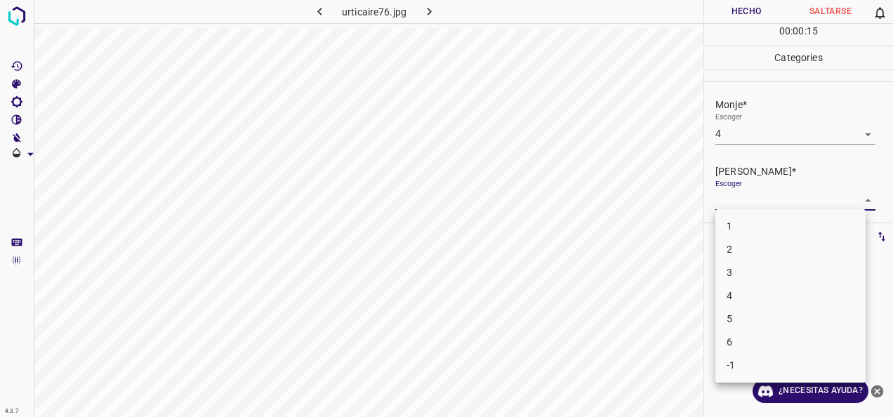
click at [787, 271] on li "3" at bounding box center [791, 272] width 150 height 23
type input "3"
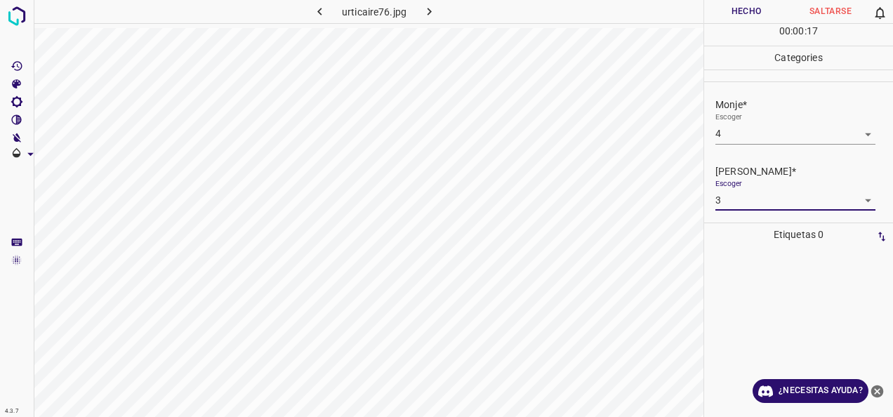
click at [858, 133] on body "4.3.7 urticaire76.jpg Hecho Saltarse 0 00 : 00 : 17 Categories Monje* Escoger 4…" at bounding box center [446, 208] width 893 height 417
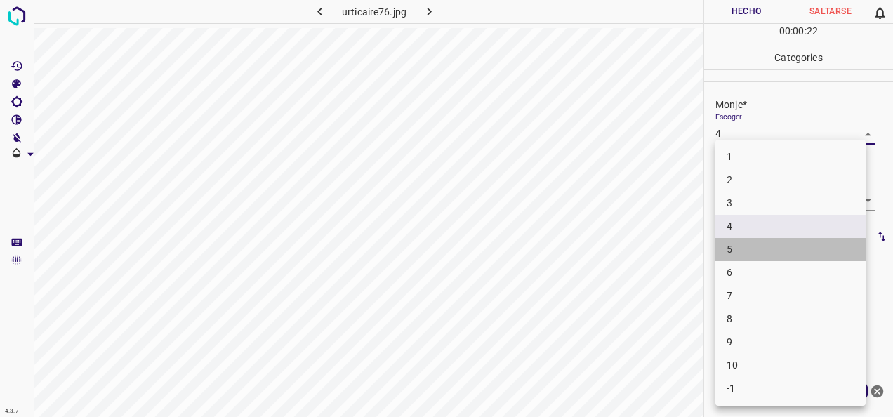
click at [746, 252] on li "5" at bounding box center [791, 249] width 150 height 23
type input "5"
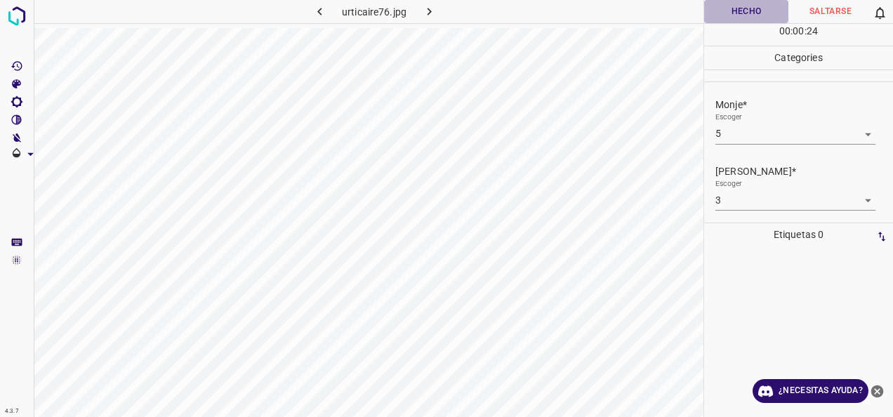
click at [747, 5] on button "Hecho" at bounding box center [746, 11] width 84 height 23
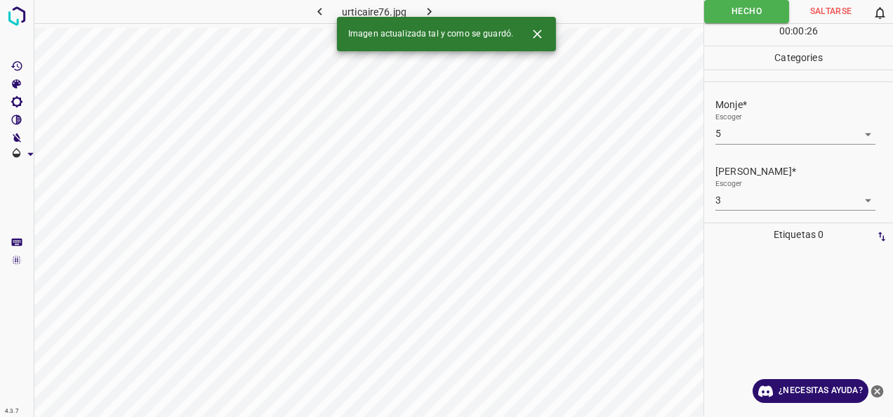
click at [426, 3] on button "button" at bounding box center [429, 11] width 45 height 23
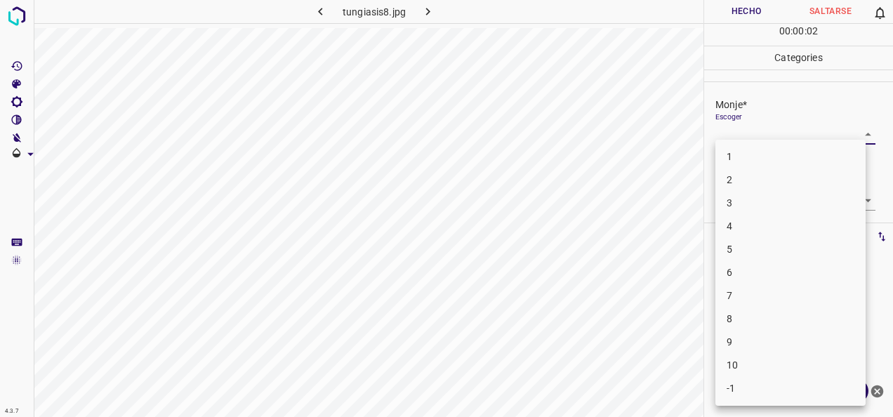
click at [853, 138] on body "4.3.7 tungiasis8.jpg Hecho Saltarse 0 00 : 00 : 02 Categories Monje* Escoger ​ …" at bounding box center [446, 208] width 893 height 417
click at [797, 268] on li "6" at bounding box center [791, 272] width 150 height 23
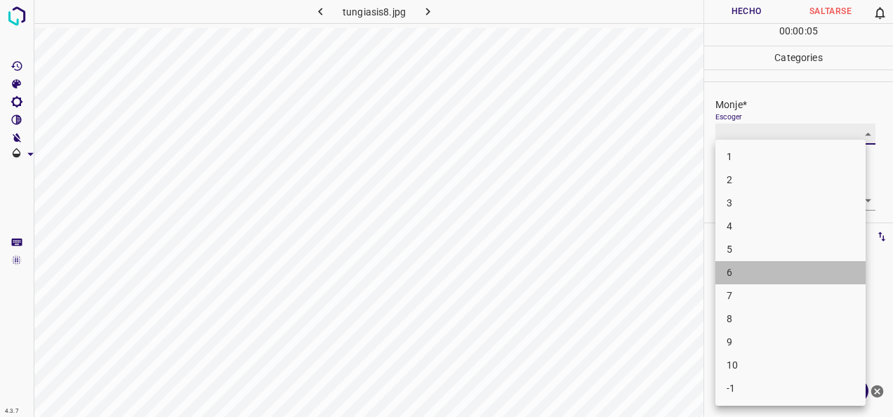
type input "6"
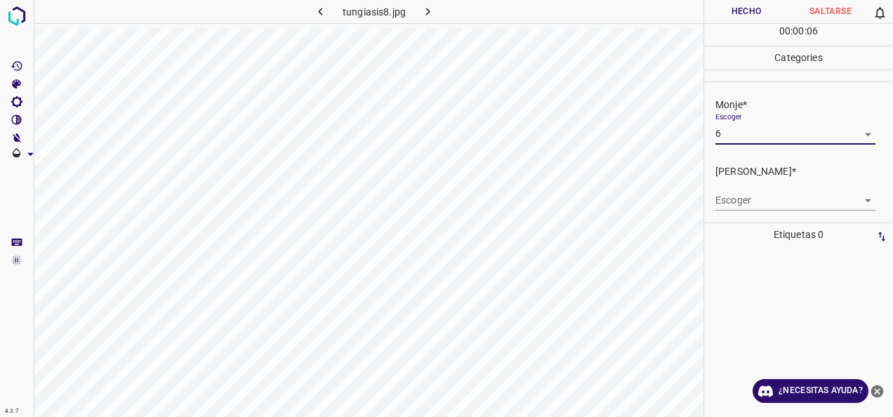
click at [854, 204] on body "4.3.7 tungiasis8.jpg Hecho Saltarse 0 00 : 00 : 06 Categories Monje* Escoger 6 …" at bounding box center [446, 208] width 893 height 417
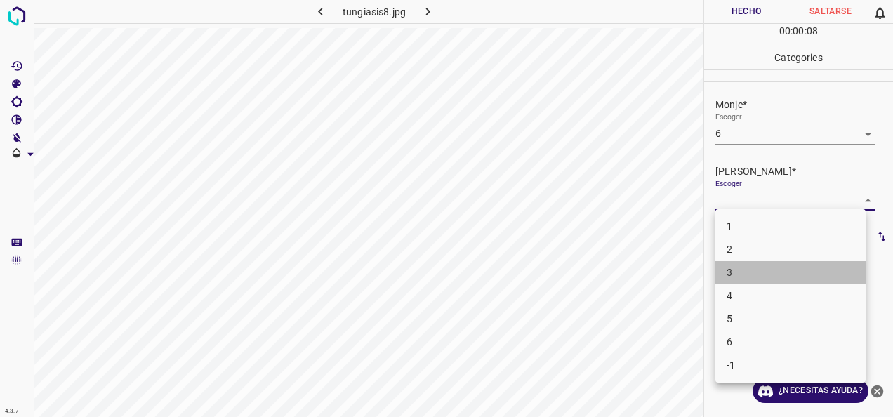
click at [785, 278] on li "3" at bounding box center [791, 272] width 150 height 23
click at [845, 199] on body "4.3.7 tungiasis8.jpg Hecho Saltarse 0 00 : 00 : 09 Categories Monje* Escoger 6 …" at bounding box center [446, 208] width 893 height 417
click at [799, 291] on li "4" at bounding box center [791, 295] width 150 height 23
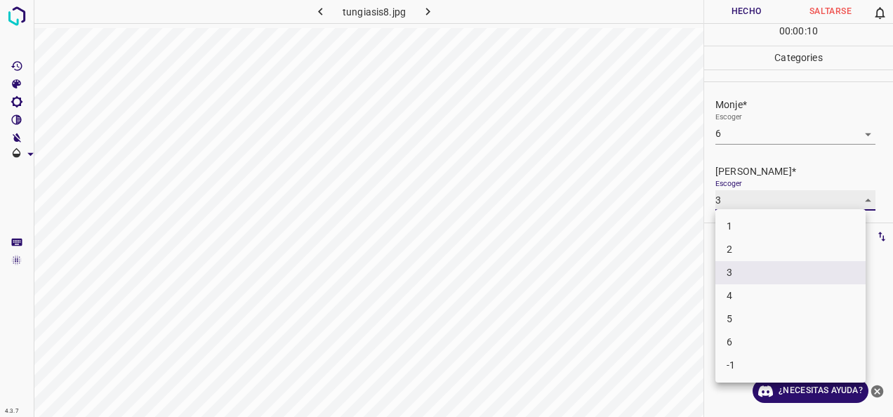
type input "4"
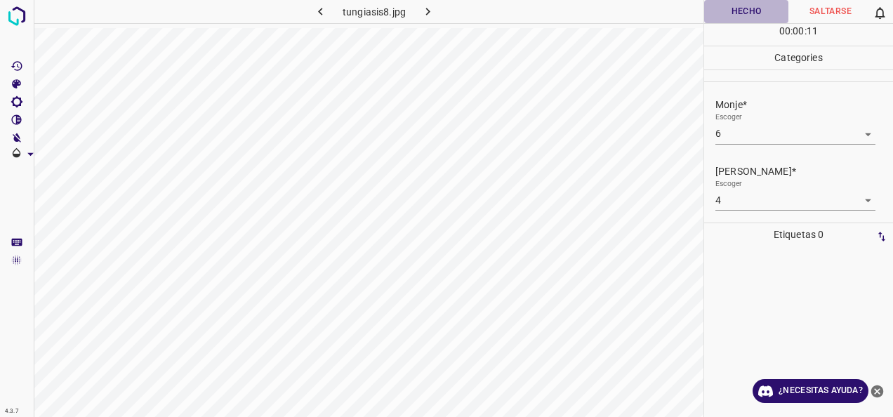
click at [746, 7] on button "Hecho" at bounding box center [746, 11] width 84 height 23
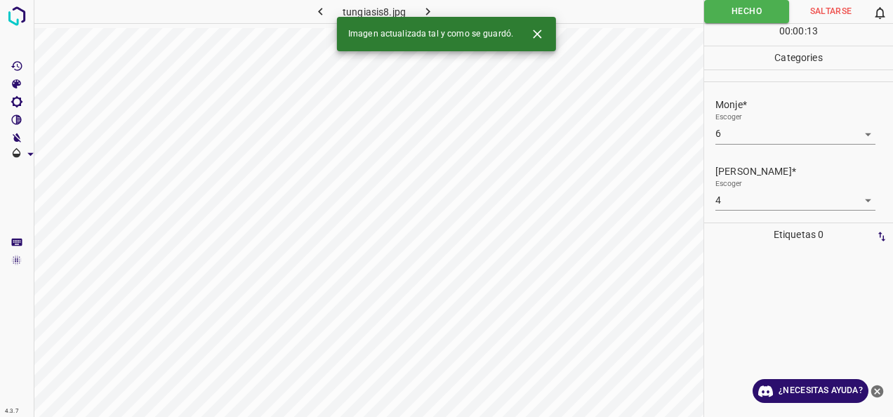
click at [434, 6] on icon "button" at bounding box center [428, 11] width 15 height 15
click at [861, 135] on body "4.3.7 vitiligo21.jpg Hecho Saltarse 0 00 : 00 : 01 Categories Monje* Escoger ​ …" at bounding box center [446, 208] width 893 height 417
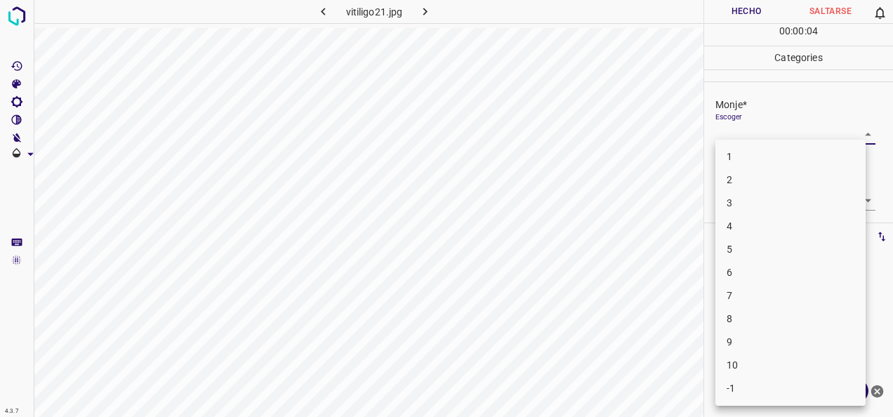
click at [776, 266] on li "6" at bounding box center [791, 272] width 150 height 23
type input "6"
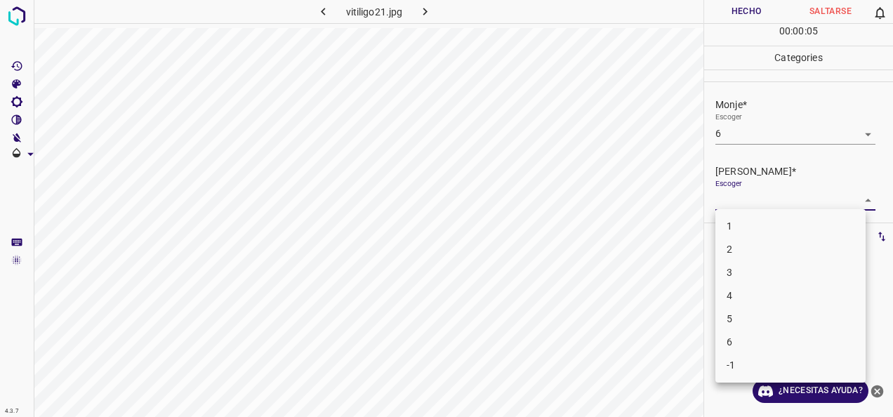
click at [857, 200] on body "4.3.7 vitiligo21.jpg Hecho Saltarse 0 00 : 00 : 05 Categories Monje* Escoger 6 …" at bounding box center [446, 208] width 893 height 417
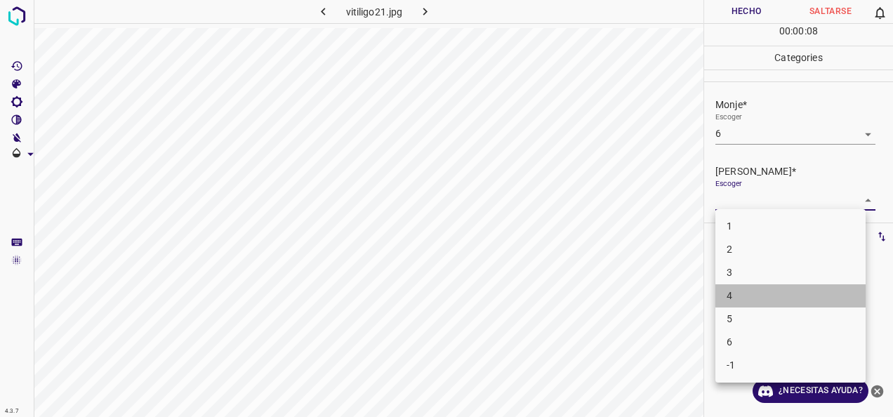
click at [765, 287] on li "4" at bounding box center [791, 295] width 150 height 23
type input "4"
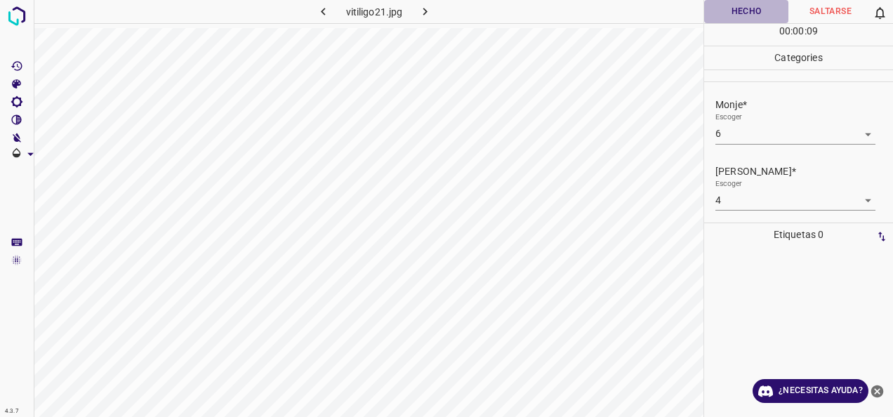
click at [745, 18] on button "Hecho" at bounding box center [746, 11] width 84 height 23
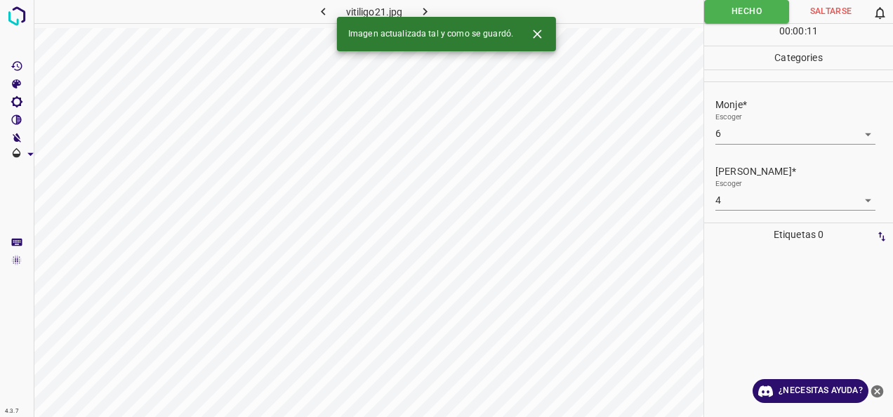
click at [379, 6] on h6 "vitiligo21.jpg" at bounding box center [374, 14] width 57 height 20
click at [440, 2] on button "button" at bounding box center [424, 11] width 45 height 23
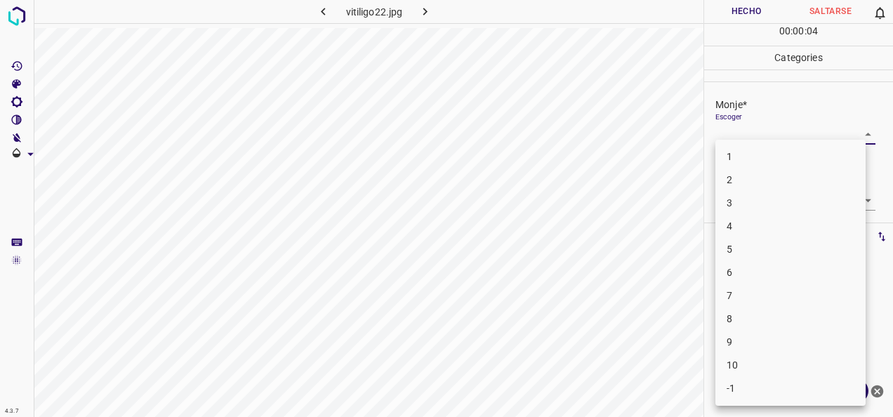
click at [865, 131] on body "4.3.7 vitiligo22.jpg Hecho Saltarse 0 00 : 00 : 04 Categories Monje* Escoger ​ …" at bounding box center [446, 208] width 893 height 417
click at [794, 266] on li "6" at bounding box center [791, 272] width 150 height 23
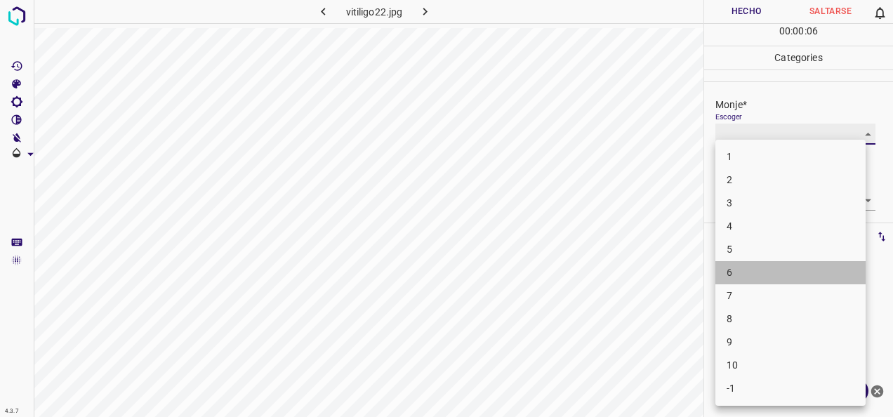
type input "6"
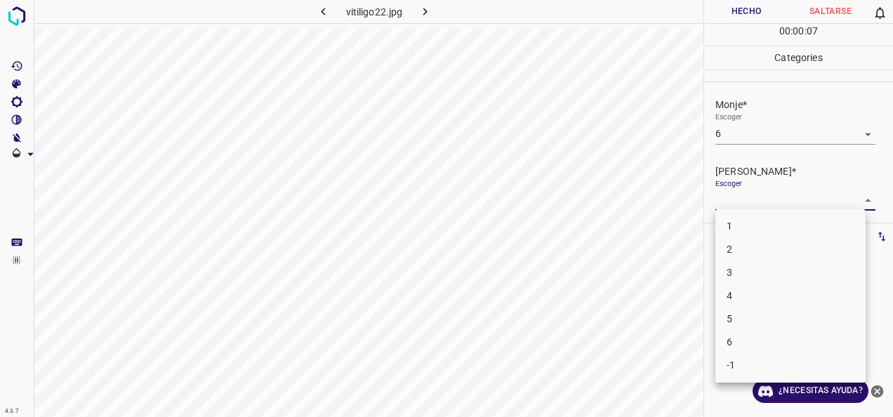
click at [853, 195] on body "4.3.7 vitiligo22.jpg Hecho Saltarse 0 00 : 00 : 07 Categories Monje* Escoger 6 …" at bounding box center [446, 208] width 893 height 417
click at [768, 296] on li "4" at bounding box center [791, 295] width 150 height 23
type input "4"
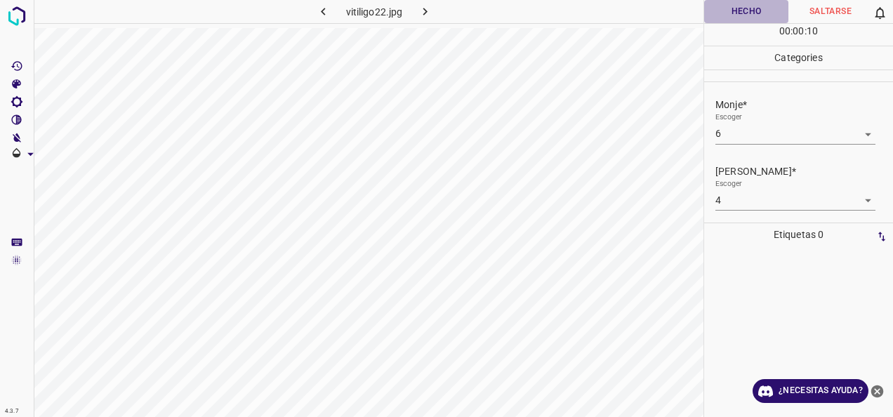
click at [752, 10] on button "Hecho" at bounding box center [746, 11] width 84 height 23
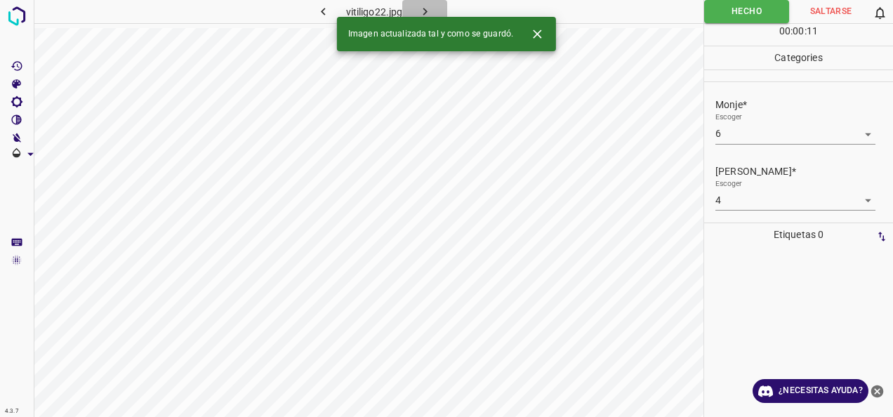
click at [425, 11] on icon "button" at bounding box center [425, 11] width 15 height 15
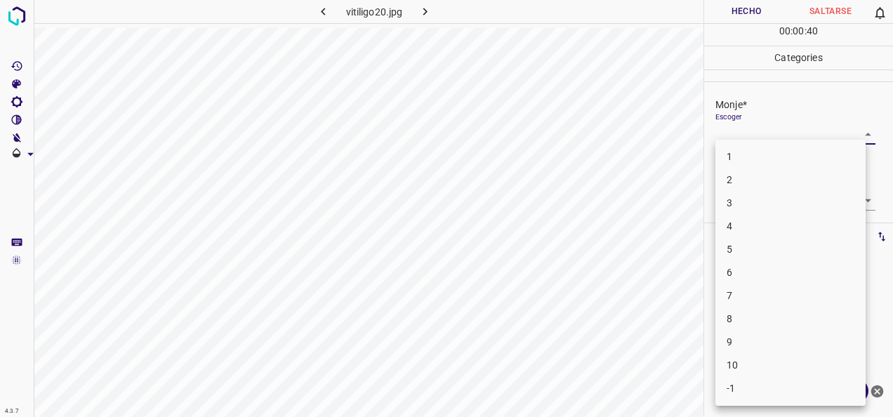
click at [860, 125] on body "4.3.7 vitiligo20.jpg Hecho Saltarse 0 00 : 00 : 40 Categories Monje* Escoger ​ …" at bounding box center [446, 208] width 893 height 417
click at [830, 269] on li "6" at bounding box center [791, 272] width 150 height 23
type input "6"
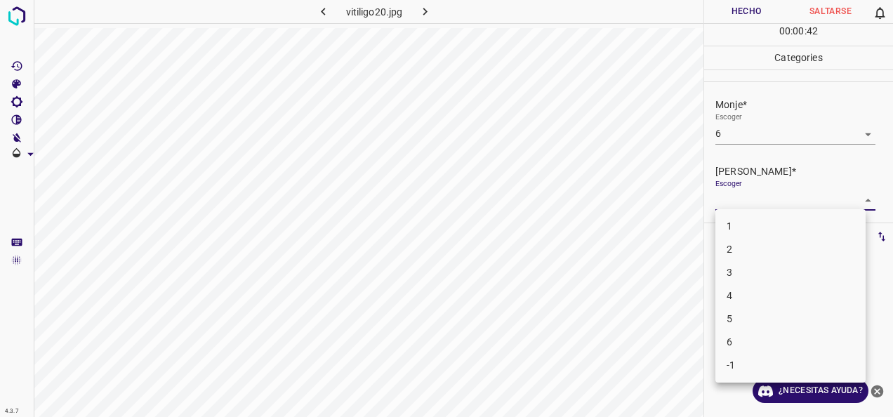
click at [863, 201] on body "4.3.7 vitiligo20.jpg Hecho Saltarse 0 00 : 00 : 42 Categories Monje* Escoger 6 …" at bounding box center [446, 208] width 893 height 417
click at [813, 294] on li "4" at bounding box center [791, 295] width 150 height 23
type input "4"
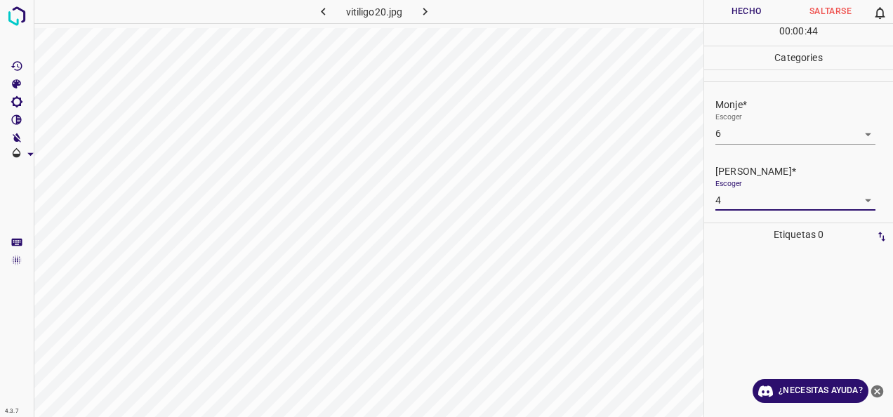
click at [745, 11] on button "Hecho" at bounding box center [746, 11] width 84 height 23
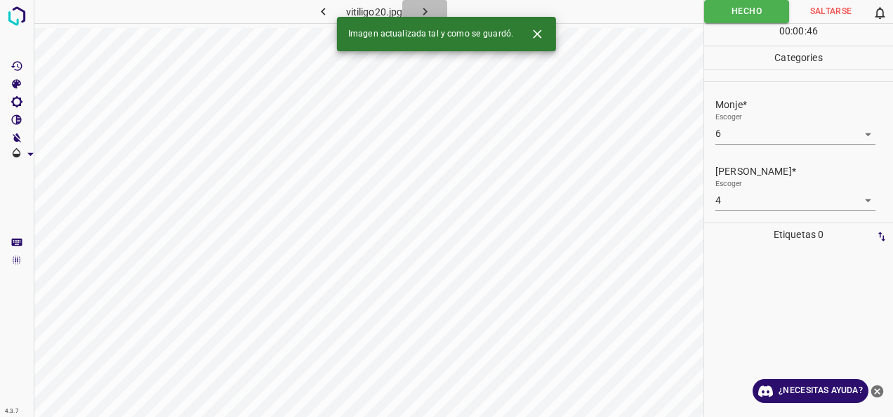
click at [430, 12] on icon "button" at bounding box center [425, 11] width 15 height 15
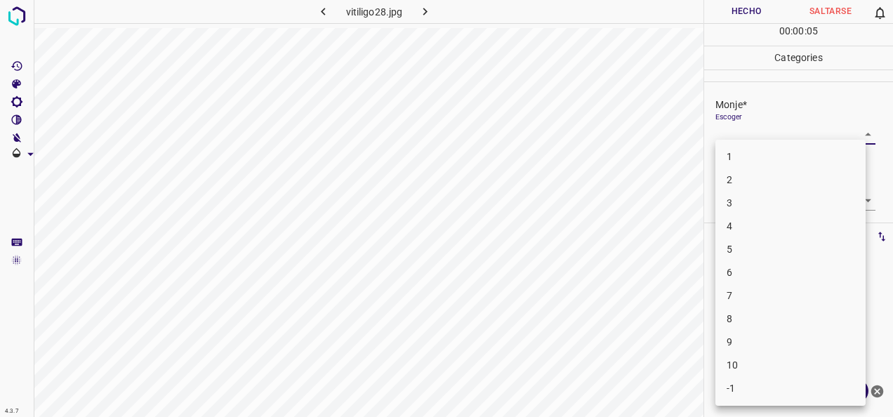
click at [851, 127] on body "4.3.7 vitiligo28.jpg Hecho Saltarse 0 00 : 00 : 05 Categories Monje* Escoger ​ …" at bounding box center [446, 208] width 893 height 417
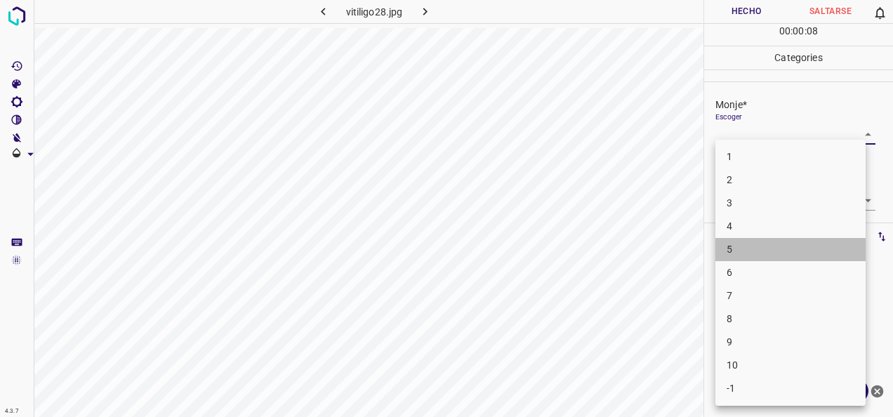
click at [811, 240] on li "5" at bounding box center [791, 249] width 150 height 23
type input "5"
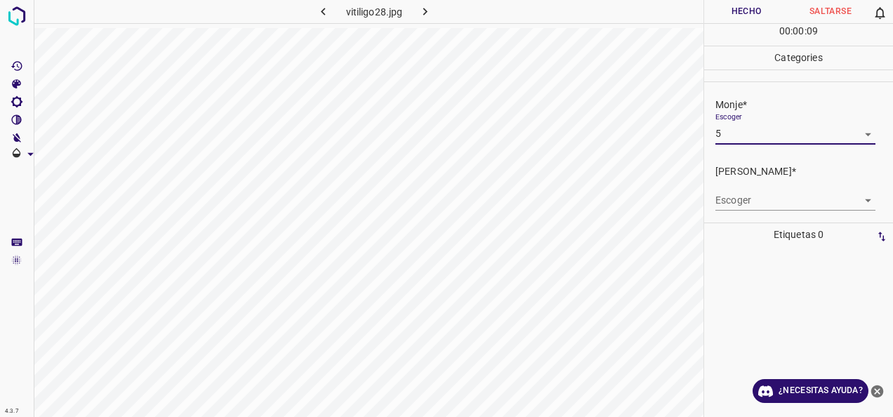
click at [848, 196] on body "4.3.7 vitiligo28.jpg Hecho Saltarse 0 00 : 00 : 09 Categories Monje* Escoger 5 …" at bounding box center [446, 208] width 893 height 417
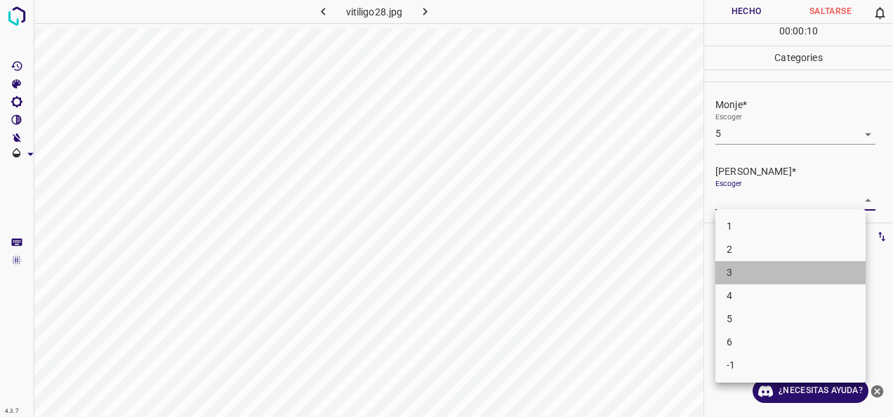
click at [811, 272] on li "3" at bounding box center [791, 272] width 150 height 23
type input "3"
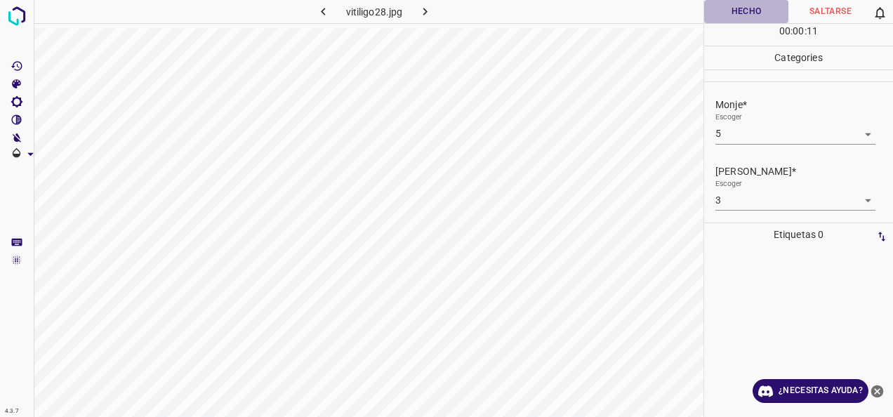
click at [748, 1] on button "Hecho" at bounding box center [746, 11] width 84 height 23
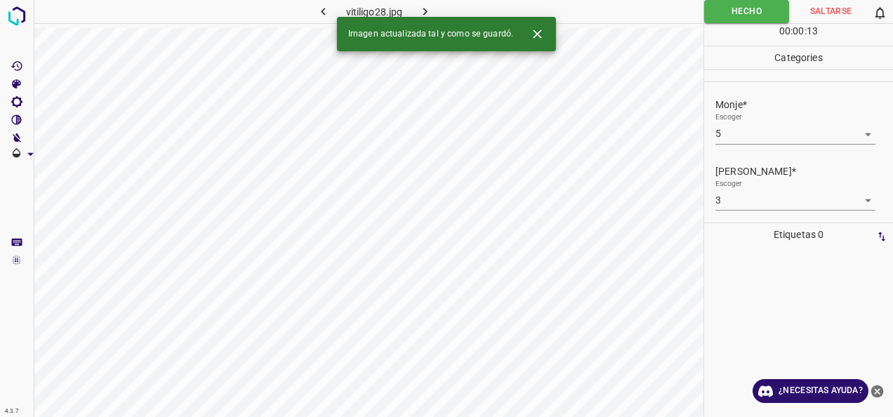
click at [430, 11] on icon "button" at bounding box center [425, 11] width 15 height 15
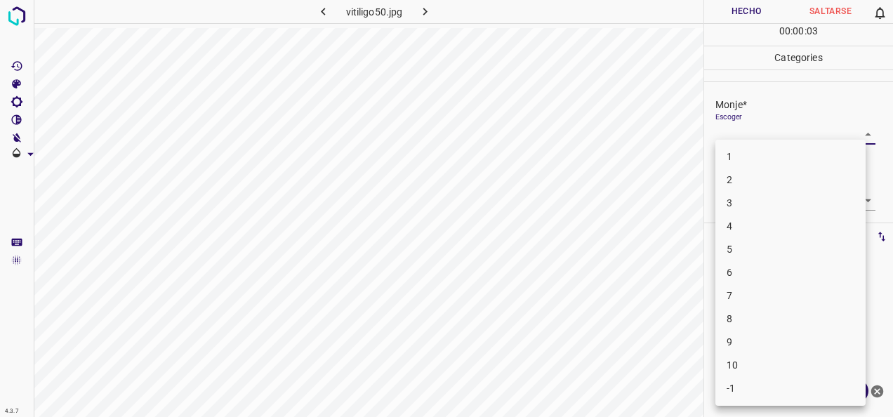
click at [855, 136] on body "4.3.7 vitiligo50.jpg Hecho Saltarse 0 00 : 00 : 03 Categories Monje* Escoger ​ …" at bounding box center [446, 208] width 893 height 417
click at [804, 268] on li "6" at bounding box center [791, 272] width 150 height 23
type input "6"
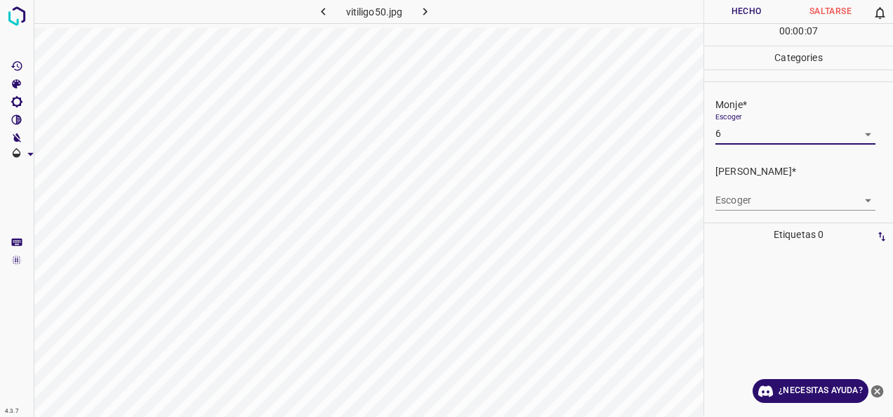
click at [860, 198] on body "4.3.7 vitiligo50.jpg Hecho Saltarse 0 00 : 00 : 07 Categories Monje* Escoger 6 …" at bounding box center [446, 208] width 893 height 417
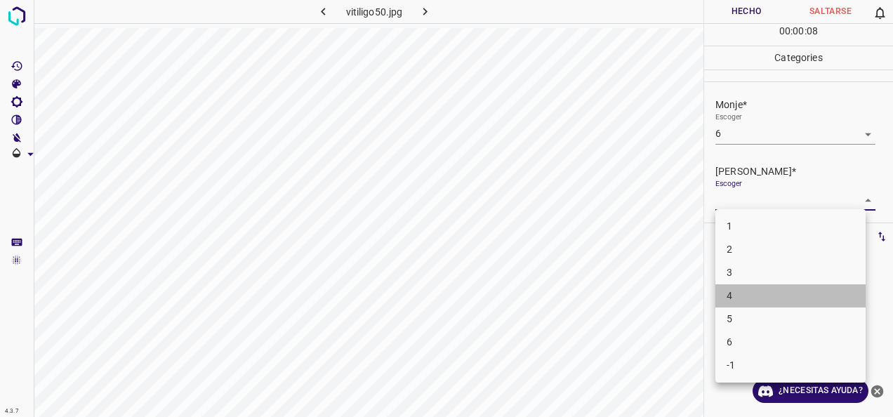
click at [794, 289] on li "4" at bounding box center [791, 295] width 150 height 23
type input "4"
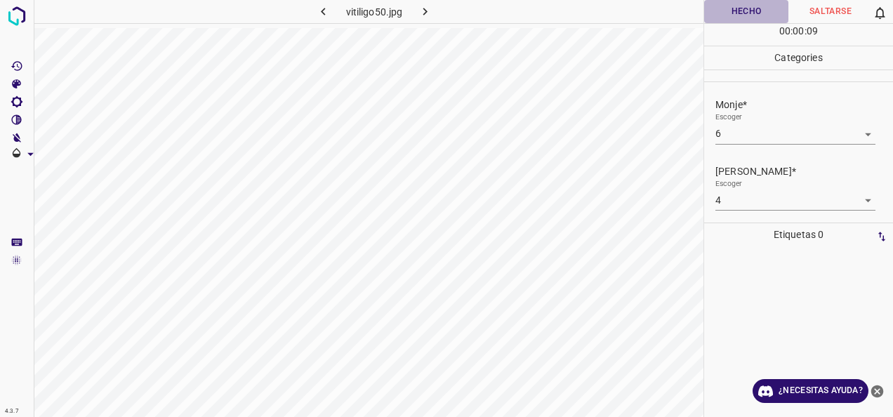
click at [749, 13] on button "Hecho" at bounding box center [746, 11] width 84 height 23
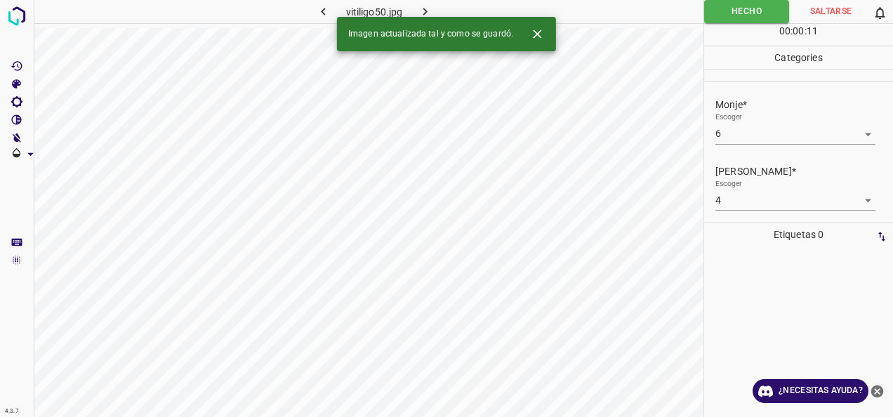
click at [421, 7] on icon "button" at bounding box center [425, 11] width 15 height 15
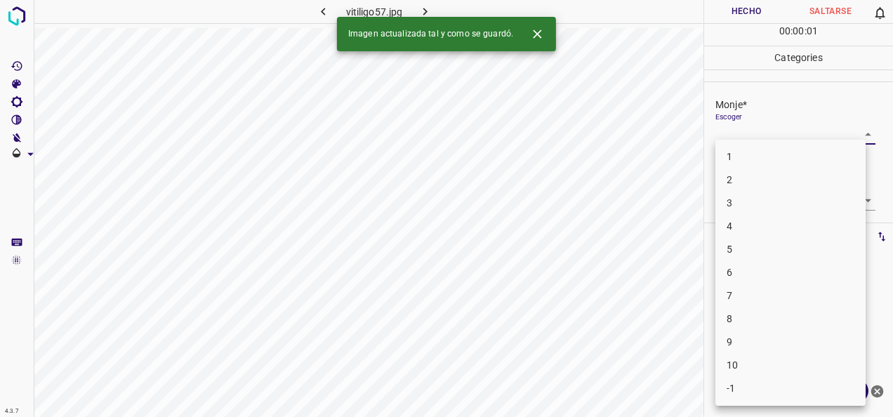
click at [859, 132] on body "4.3.7 vitiligo57.jpg Hecho Saltarse 0 00 : 00 : 01 Categories Monje* Escoger ​ …" at bounding box center [446, 208] width 893 height 417
click at [810, 173] on li "2" at bounding box center [791, 180] width 150 height 23
type input "2"
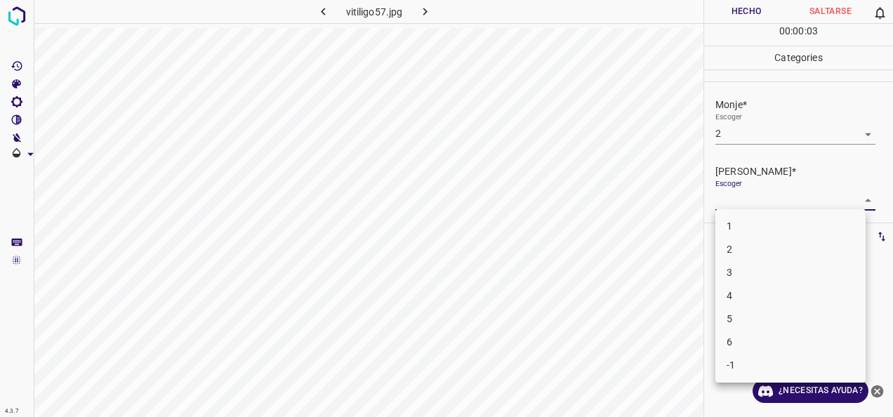
click at [858, 194] on body "4.3.7 vitiligo57.jpg Hecho Saltarse 0 00 : 00 : 03 Categories Monje* Escoger 2 …" at bounding box center [446, 208] width 893 height 417
drag, startPoint x: 775, startPoint y: 242, endPoint x: 775, endPoint y: 226, distance: 15.5
click at [775, 239] on li "2" at bounding box center [791, 249] width 150 height 23
type input "2"
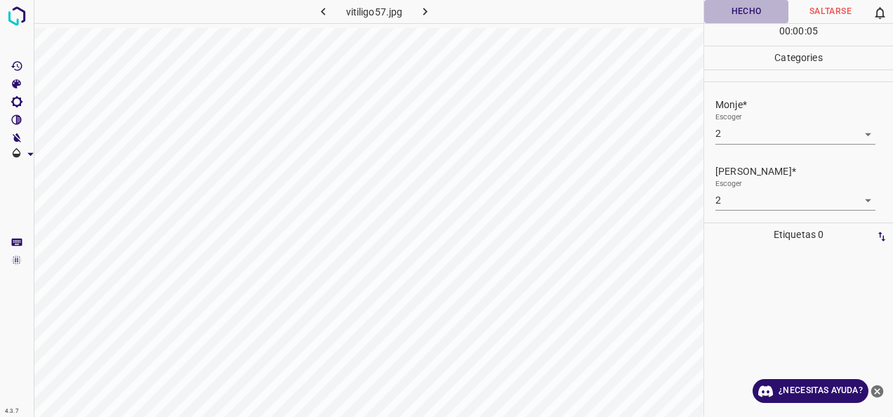
click at [752, 11] on button "Hecho" at bounding box center [746, 11] width 84 height 23
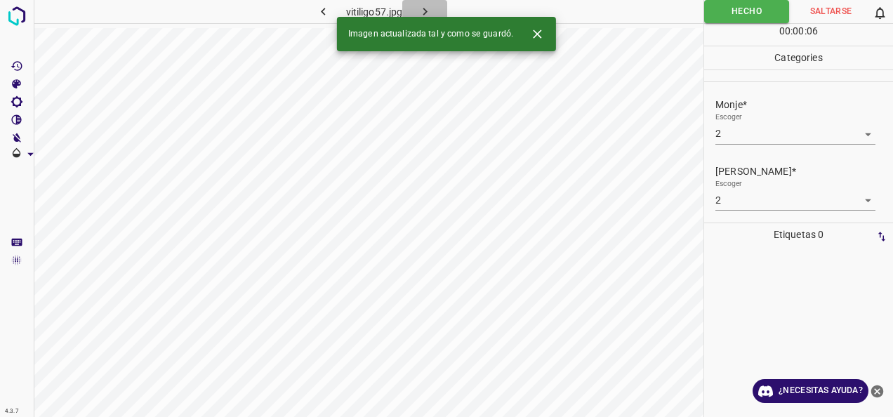
click at [426, 6] on icon "button" at bounding box center [425, 11] width 15 height 15
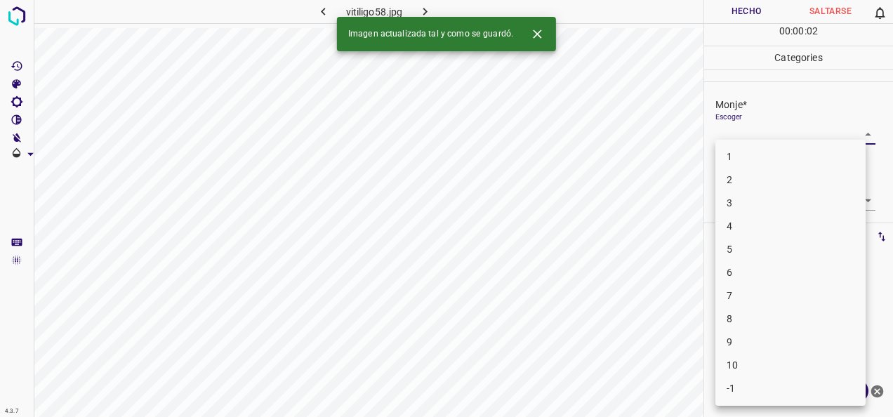
click at [862, 131] on body "4.3.7 vitiligo58.jpg Hecho Saltarse 0 00 : 00 : 02 Categories Monje* Escoger ​ …" at bounding box center [446, 208] width 893 height 417
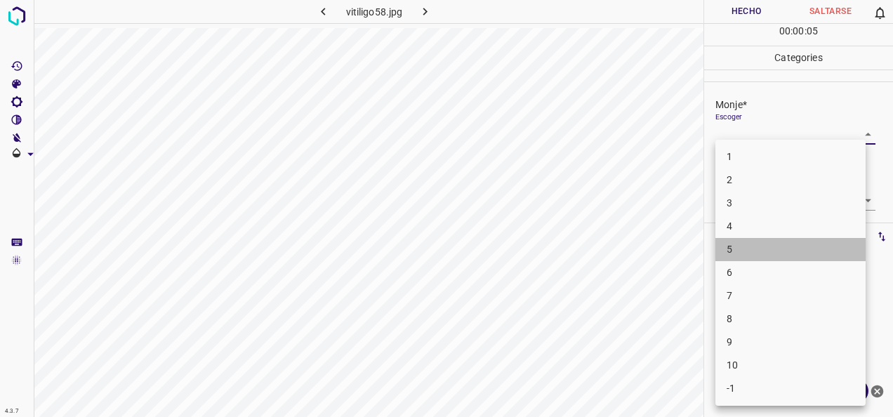
click at [801, 246] on li "5" at bounding box center [791, 249] width 150 height 23
type input "5"
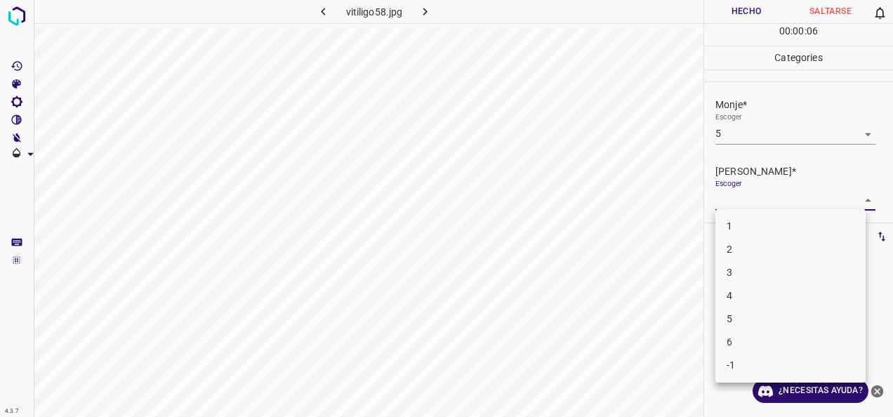
click at [851, 198] on body "4.3.7 vitiligo58.jpg Hecho Saltarse 0 00 : 00 : 06 Categories Monje* Escoger 5 …" at bounding box center [446, 208] width 893 height 417
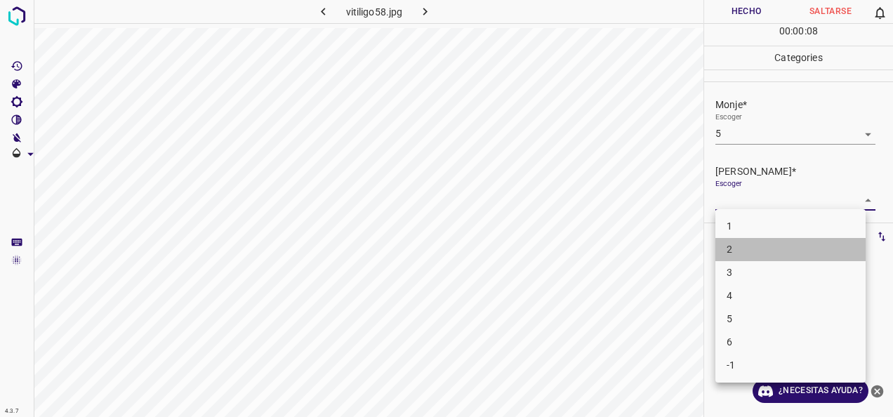
click at [812, 260] on li "2" at bounding box center [791, 249] width 150 height 23
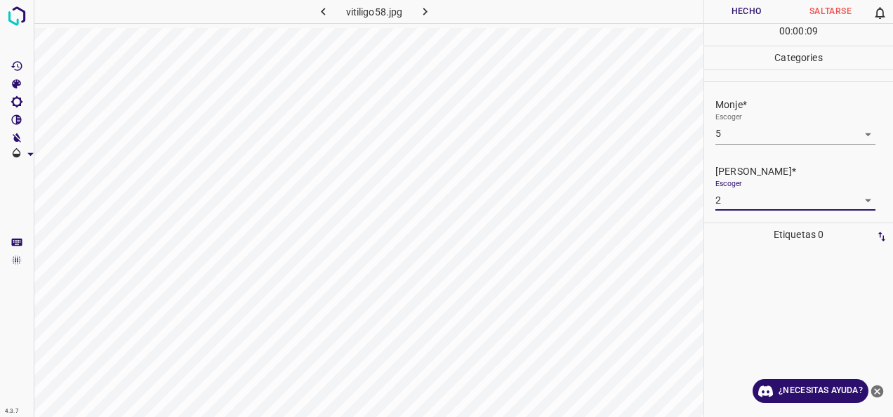
click at [856, 202] on body "4.3.7 vitiligo58.jpg Hecho Saltarse 0 00 : 00 : 09 Categories Monje* Escoger 5 …" at bounding box center [446, 208] width 893 height 417
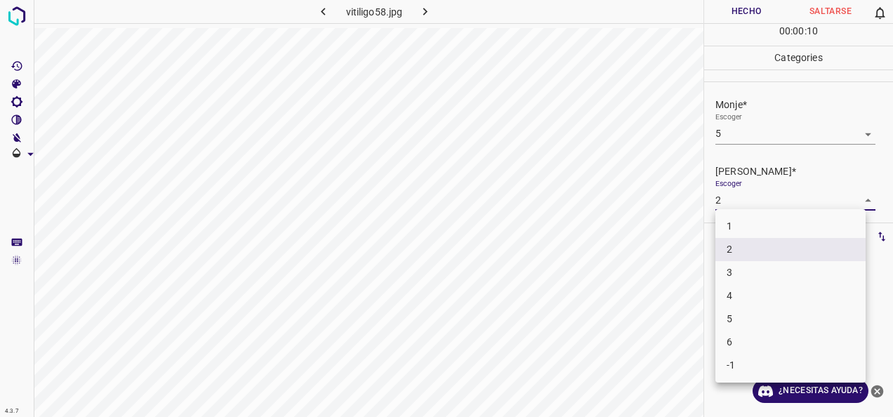
click at [801, 267] on li "3" at bounding box center [791, 272] width 150 height 23
type input "3"
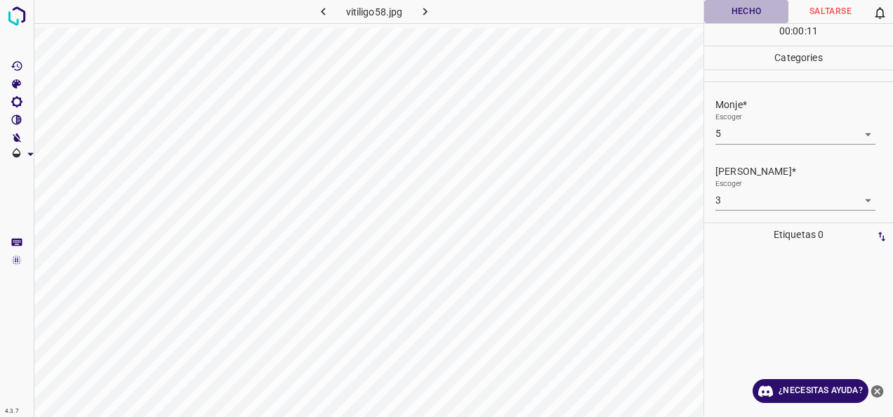
click at [743, 15] on button "Hecho" at bounding box center [746, 11] width 84 height 23
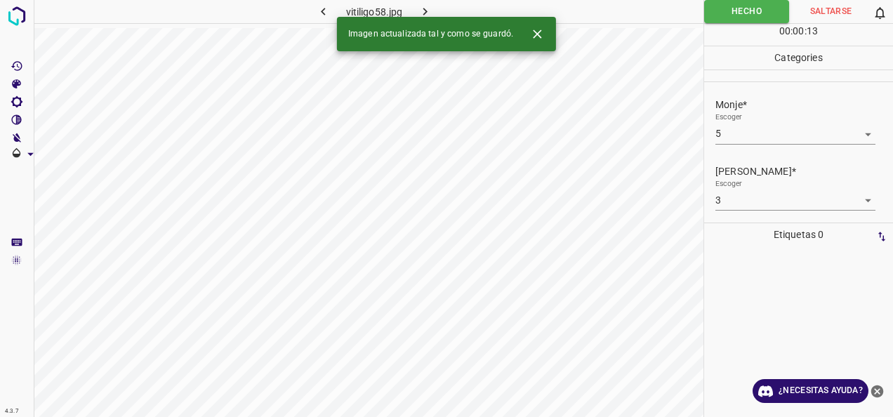
click at [430, 10] on icon "button" at bounding box center [425, 11] width 15 height 15
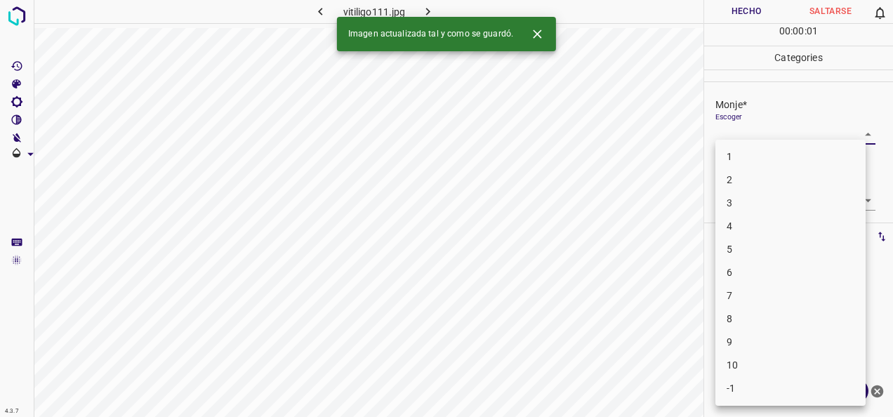
click at [847, 131] on body "4.3.7 vitiligo111.jpg Hecho Saltarse 0 00 : 00 : 01 Categories Monje* Escoger ​…" at bounding box center [446, 208] width 893 height 417
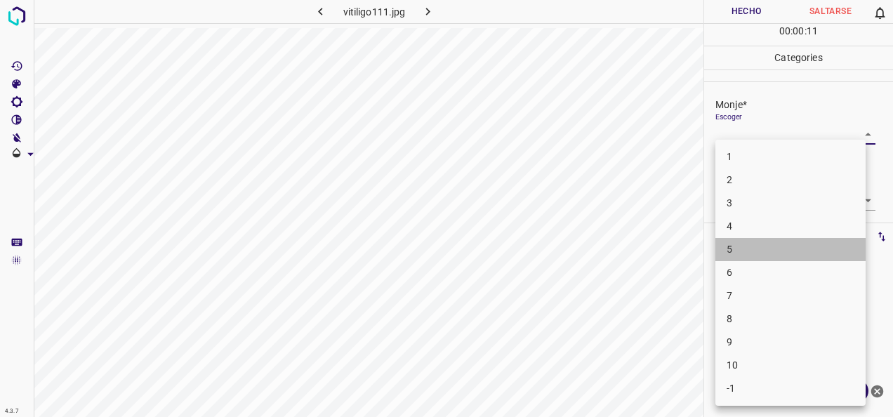
click at [813, 242] on li "5" at bounding box center [791, 249] width 150 height 23
type input "5"
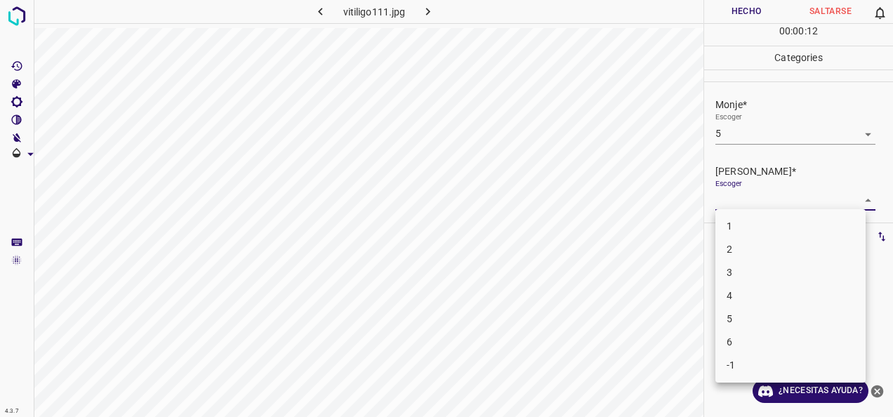
click at [856, 198] on body "4.3.7 vitiligo111.jpg Hecho Saltarse 0 00 : 00 : 12 Categories Monje* Escoger 5…" at bounding box center [446, 208] width 893 height 417
click at [778, 266] on li "3" at bounding box center [791, 272] width 150 height 23
type input "3"
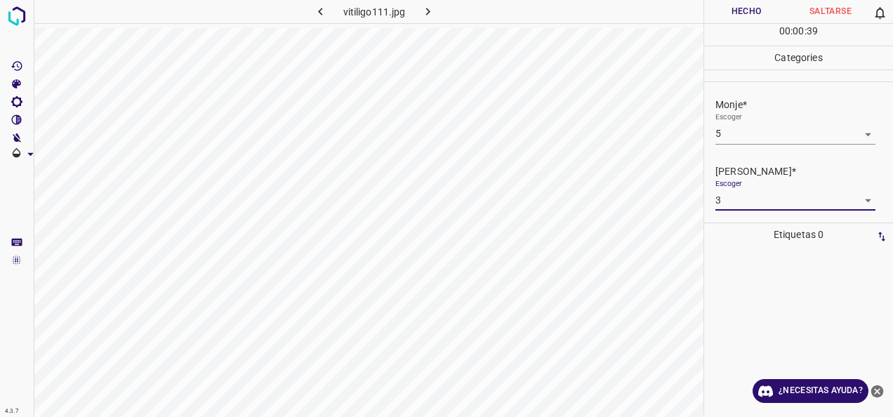
click at [756, 6] on button "Hecho" at bounding box center [746, 11] width 84 height 23
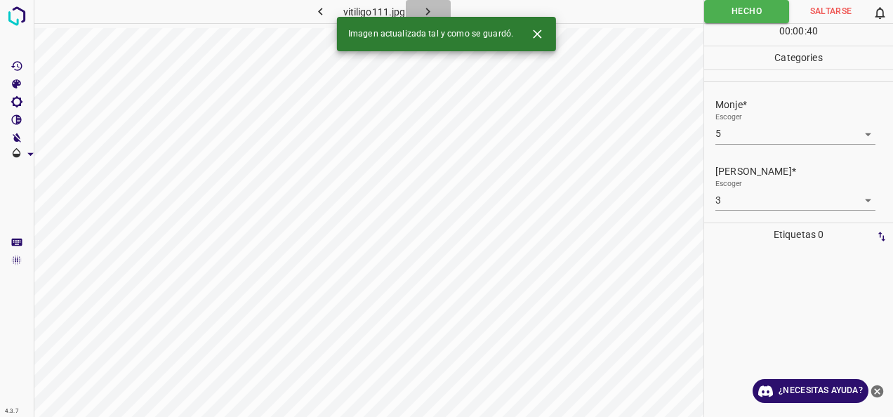
click at [428, 7] on icon "button" at bounding box center [428, 11] width 15 height 15
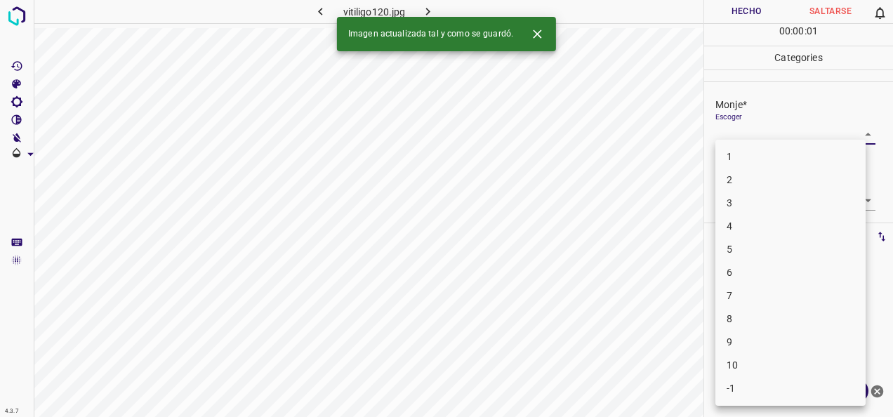
click at [858, 138] on body "4.3.7 vitiligo120.jpg Hecho Saltarse 0 00 : 00 : 01 Categories Monje* Escoger ​…" at bounding box center [446, 208] width 893 height 417
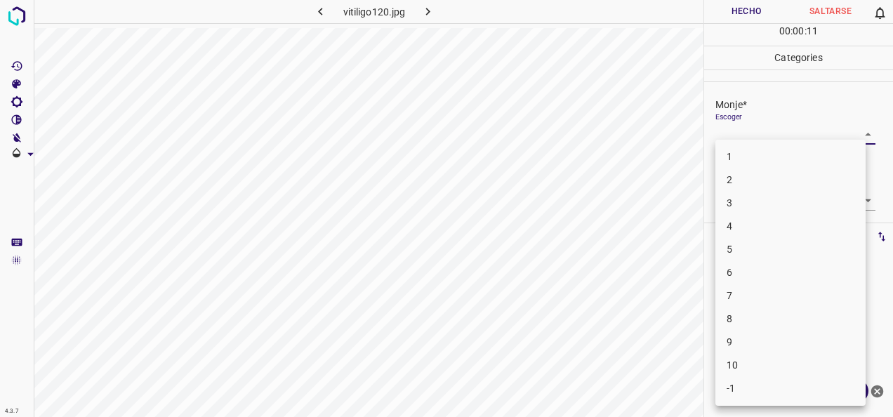
click at [796, 251] on li "5" at bounding box center [791, 249] width 150 height 23
type input "5"
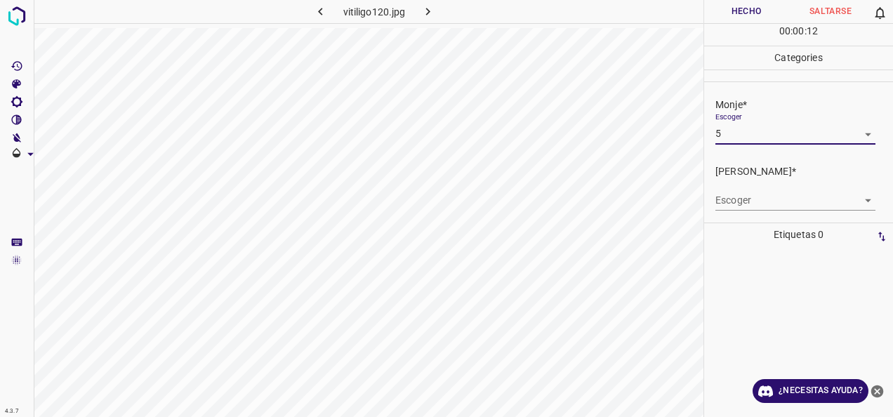
click at [848, 196] on body "4.3.7 vitiligo120.jpg Hecho Saltarse 0 00 : 00 : 12 Categories Monje* Escoger 5…" at bounding box center [446, 208] width 893 height 417
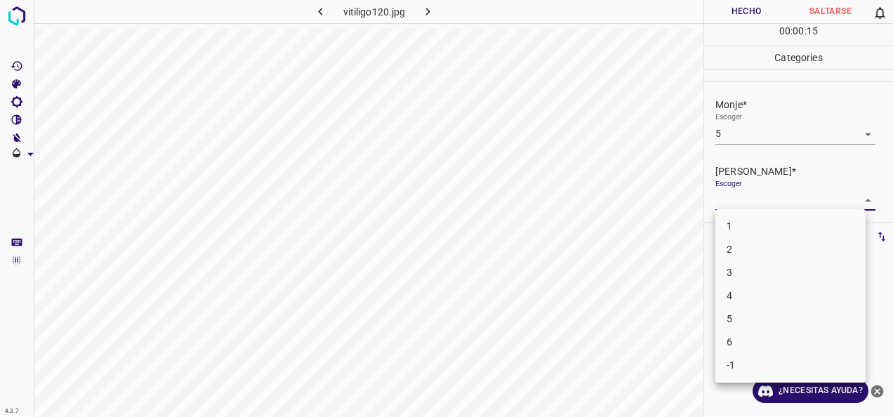
click at [780, 264] on li "3" at bounding box center [791, 272] width 150 height 23
type input "3"
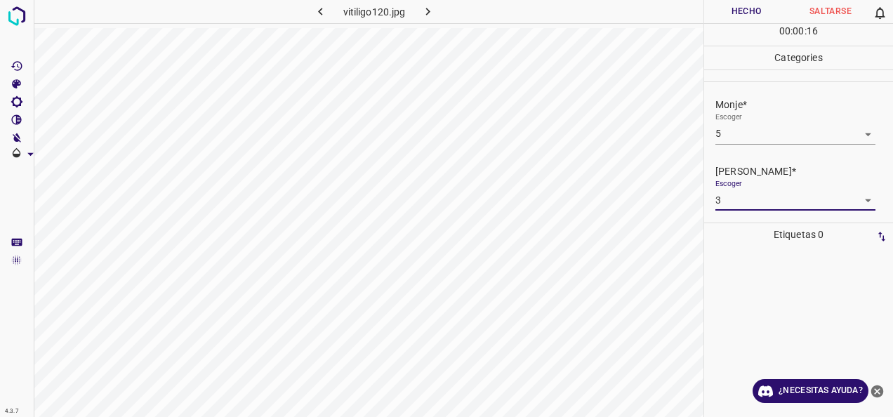
click at [746, 14] on button "Hecho" at bounding box center [746, 11] width 84 height 23
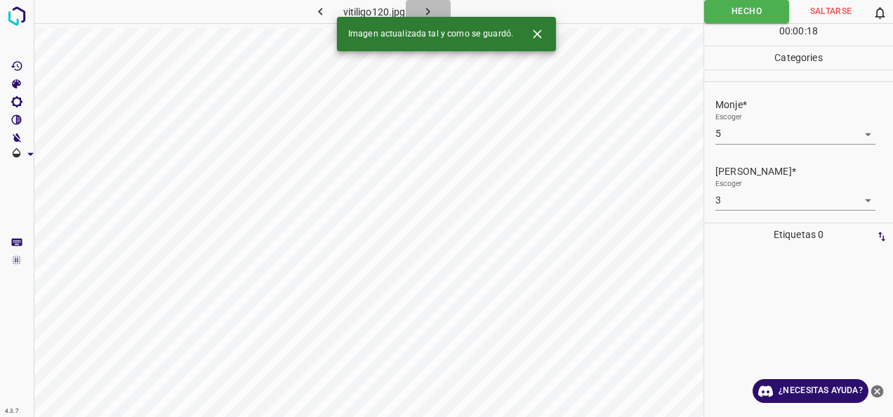
click at [428, 8] on icon "button" at bounding box center [428, 11] width 15 height 15
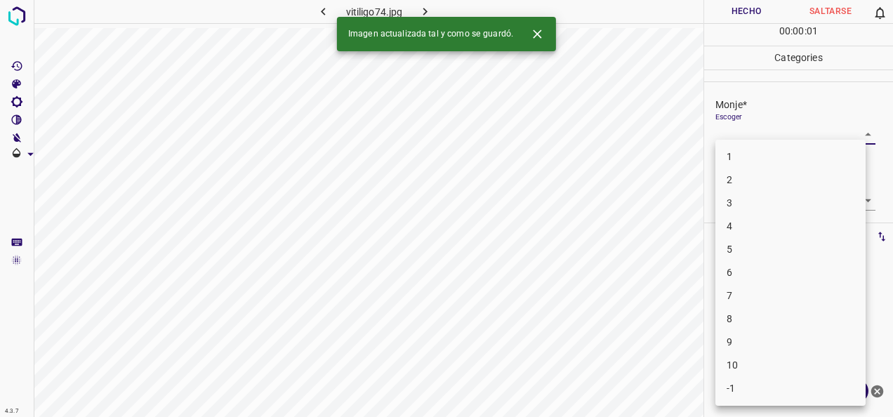
click at [853, 138] on body "4.3.7 vitiligo74.jpg Hecho Saltarse 0 00 : 00 : 01 Categories Monje* Escoger ​ …" at bounding box center [446, 208] width 893 height 417
click at [741, 254] on li "5" at bounding box center [791, 249] width 150 height 23
type input "5"
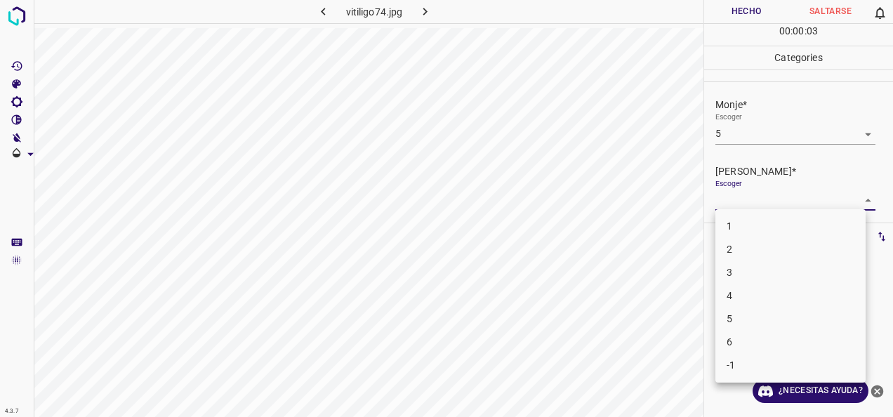
click at [858, 192] on body "4.3.7 vitiligo74.jpg Hecho Saltarse 0 00 : 00 : 03 Categories Monje* Escoger 5 …" at bounding box center [446, 208] width 893 height 417
click at [799, 273] on li "3" at bounding box center [791, 272] width 150 height 23
type input "3"
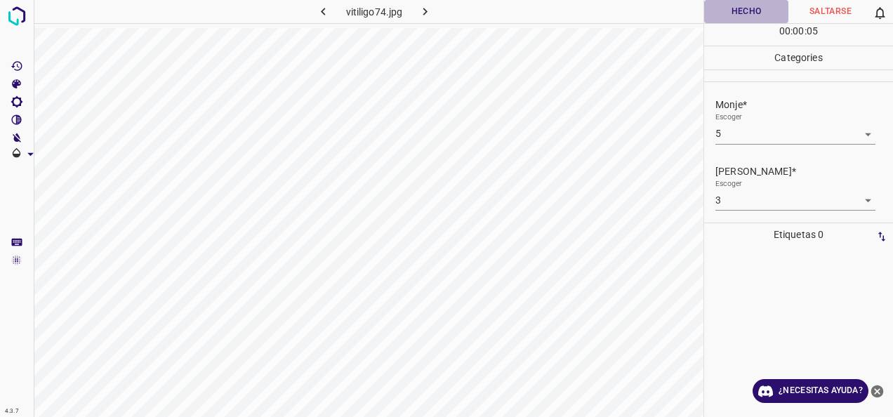
click at [752, 6] on button "Hecho" at bounding box center [746, 11] width 84 height 23
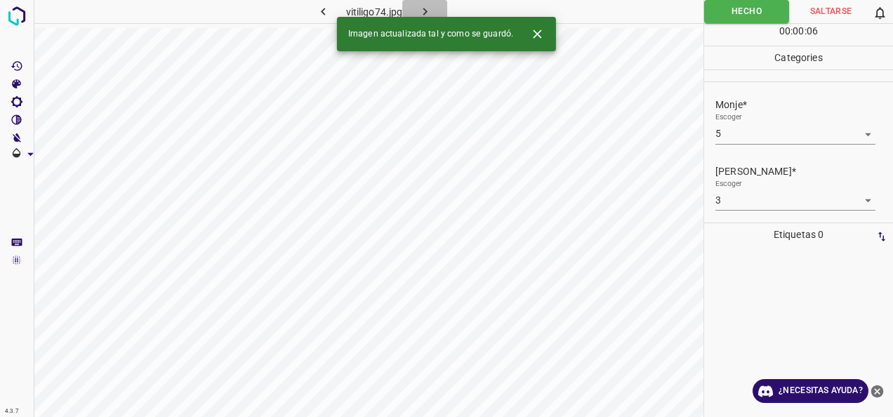
click at [426, 11] on icon "button" at bounding box center [425, 11] width 15 height 15
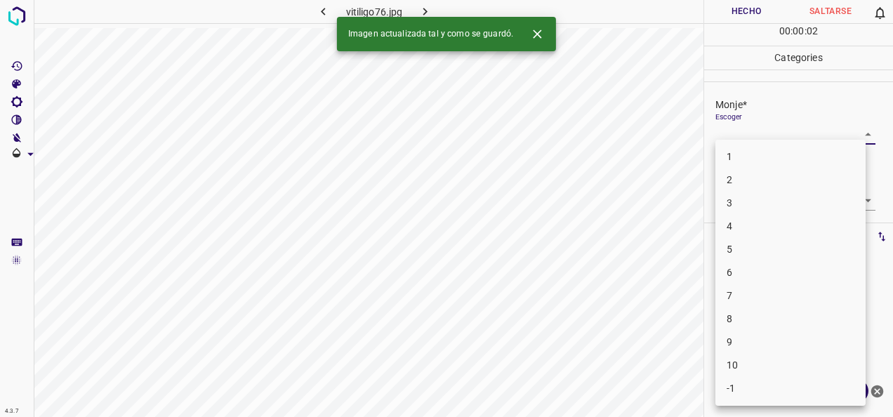
click at [858, 131] on body "4.3.7 vitiligo76.jpg Hecho Saltarse 0 00 : 00 : 02 Categories Monje* Escoger ​ …" at bounding box center [446, 208] width 893 height 417
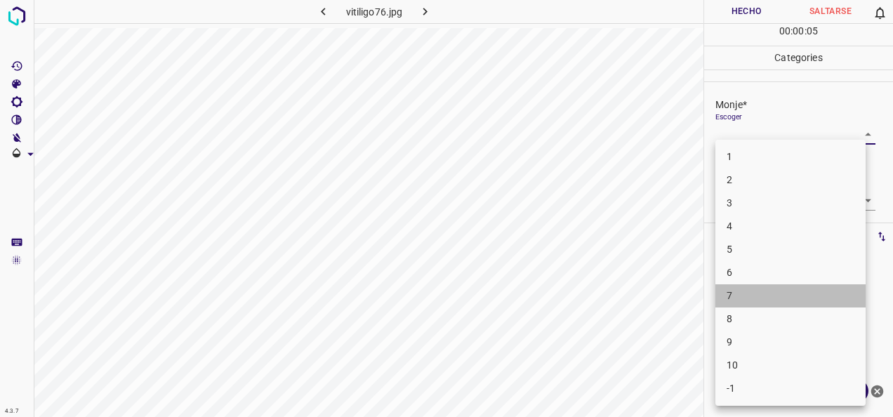
click at [781, 301] on li "7" at bounding box center [791, 295] width 150 height 23
type input "7"
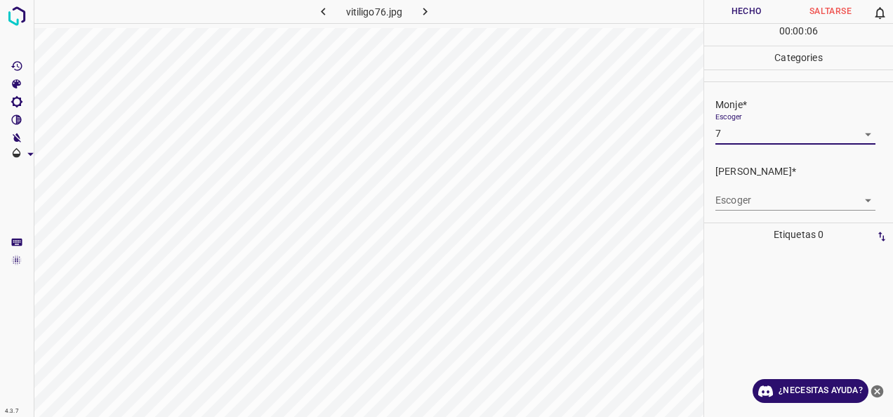
click at [853, 200] on body "4.3.7 vitiligo76.jpg Hecho Saltarse 0 00 : 00 : 06 Categories Monje* Escoger 7 …" at bounding box center [446, 208] width 893 height 417
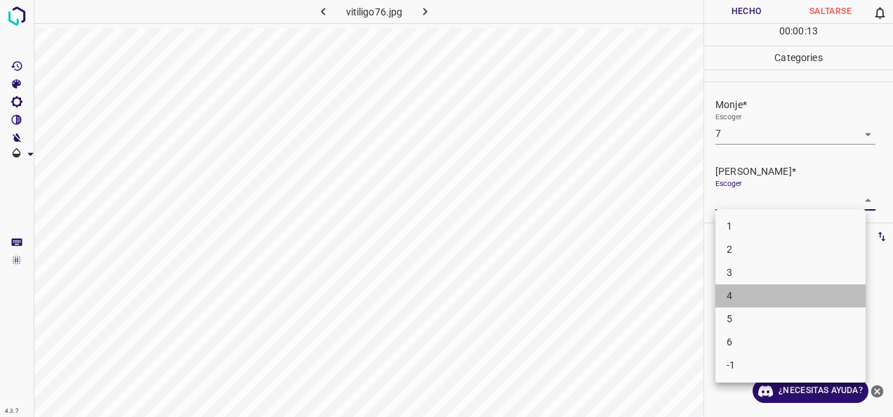
click at [830, 288] on li "4" at bounding box center [791, 295] width 150 height 23
type input "4"
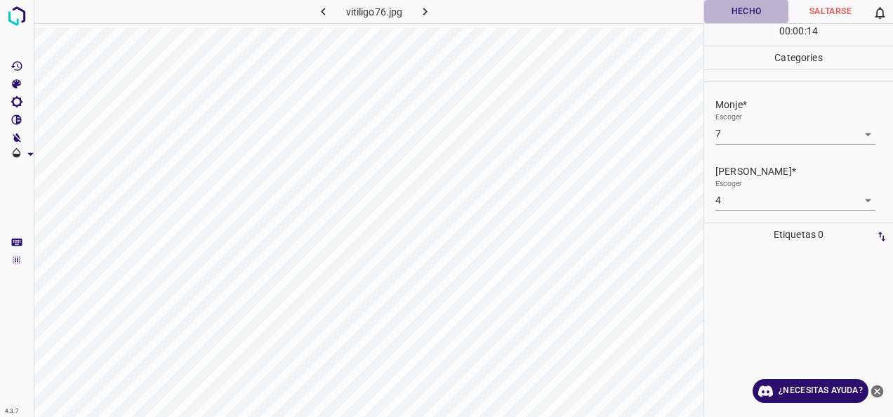
click at [733, 7] on button "Hecho" at bounding box center [746, 11] width 84 height 23
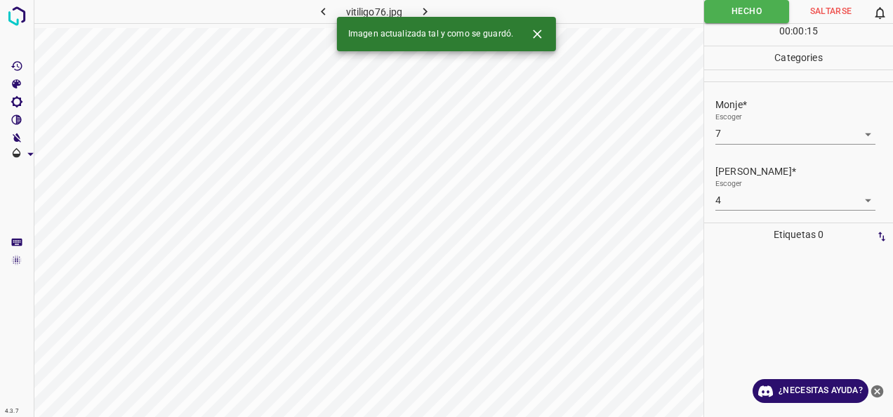
click at [431, 7] on icon "button" at bounding box center [425, 11] width 15 height 15
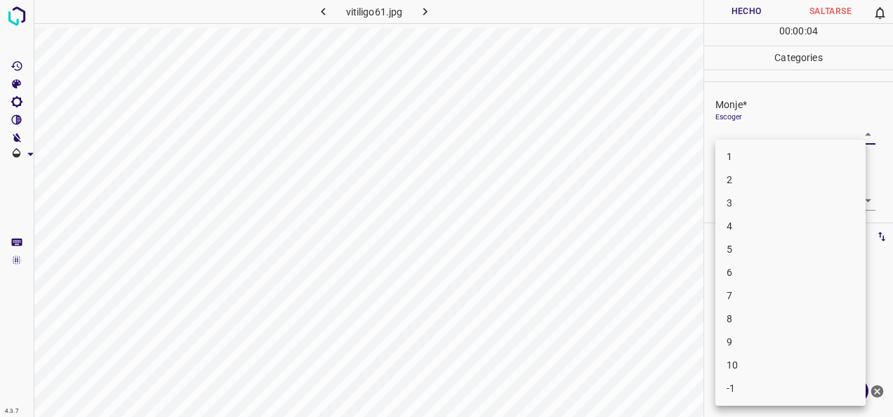
click at [862, 131] on body "4.3.7 vitiligo61.jpg Hecho Saltarse 0 00 : 00 : 04 Categories Monje* Escoger ​ …" at bounding box center [446, 208] width 893 height 417
click at [824, 275] on li "6" at bounding box center [791, 272] width 150 height 23
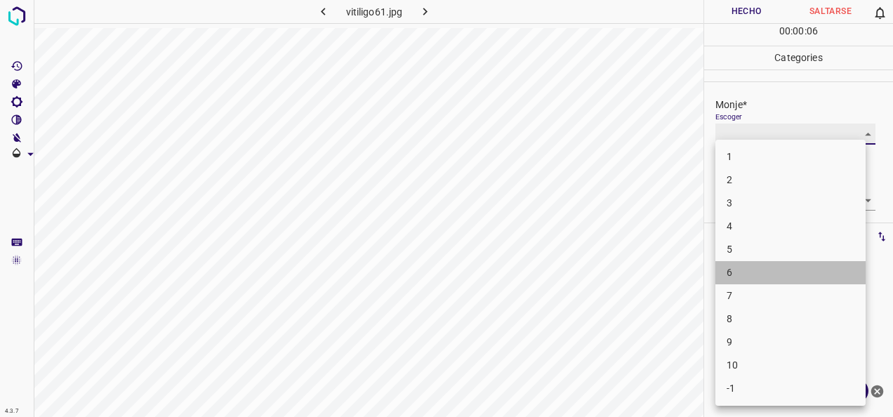
type input "6"
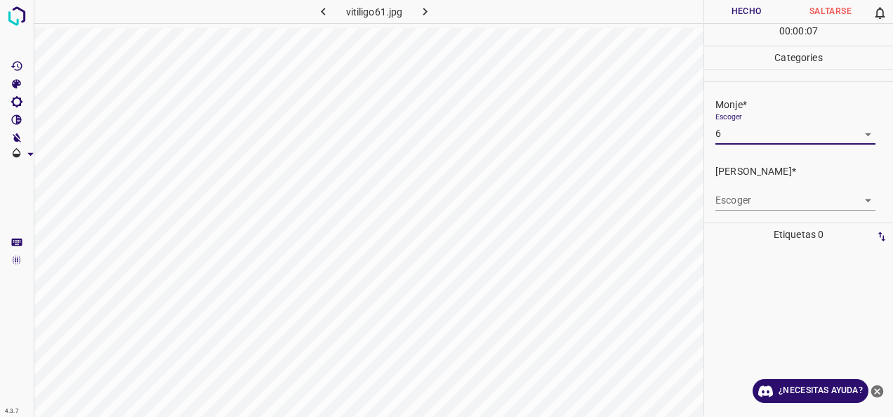
click at [858, 203] on body "4.3.7 vitiligo61.jpg Hecho Saltarse 0 00 : 00 : 07 Categories Monje* Escoger 6 …" at bounding box center [446, 208] width 893 height 417
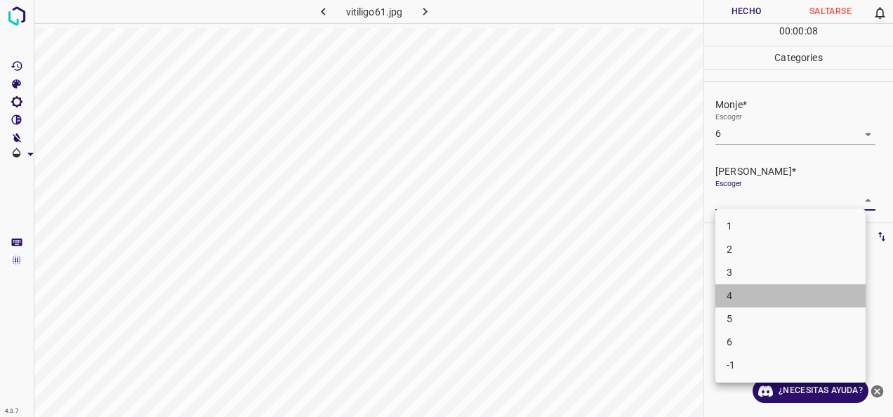
click at [753, 296] on li "4" at bounding box center [791, 295] width 150 height 23
type input "4"
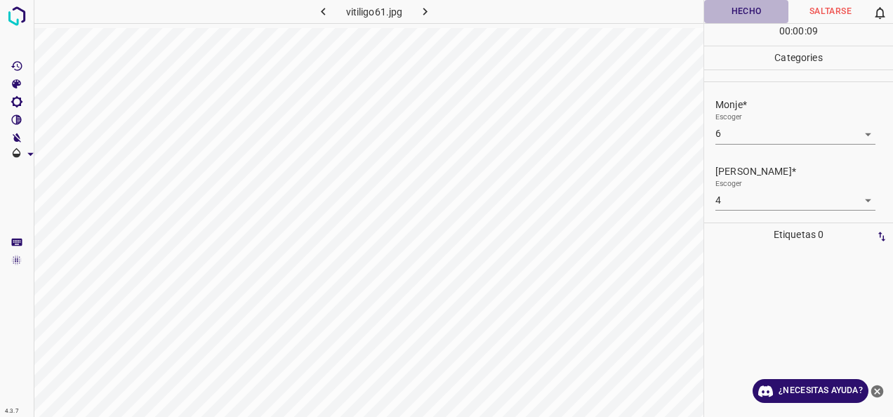
click at [752, 17] on button "Hecho" at bounding box center [746, 11] width 84 height 23
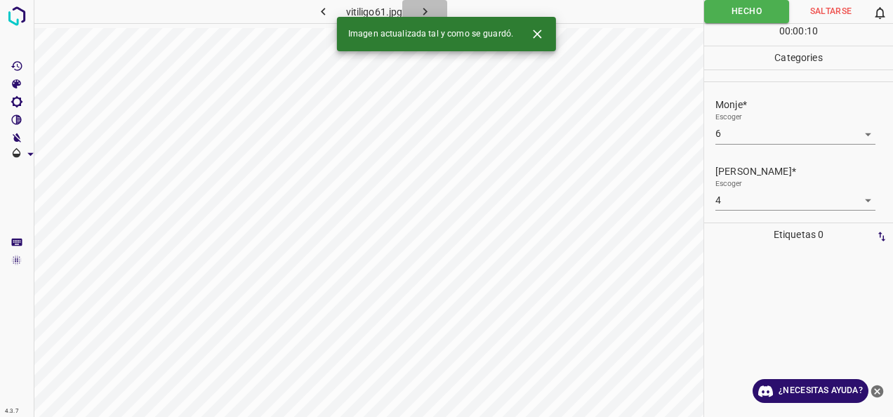
click at [428, 14] on icon "button" at bounding box center [425, 11] width 15 height 15
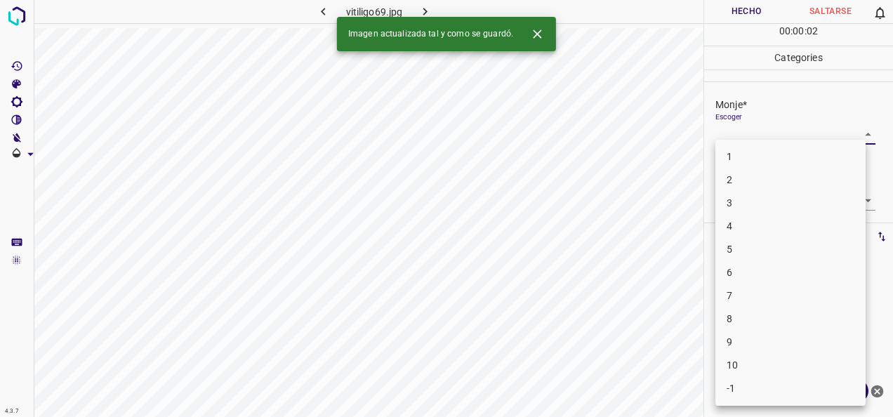
click at [860, 135] on body "4.3.7 vitiligo69.jpg Hecho Saltarse 0 00 : 00 : 02 Categories Monje* Escoger ​ …" at bounding box center [446, 208] width 893 height 417
click at [805, 378] on li "-1" at bounding box center [791, 388] width 150 height 23
type input "-1"
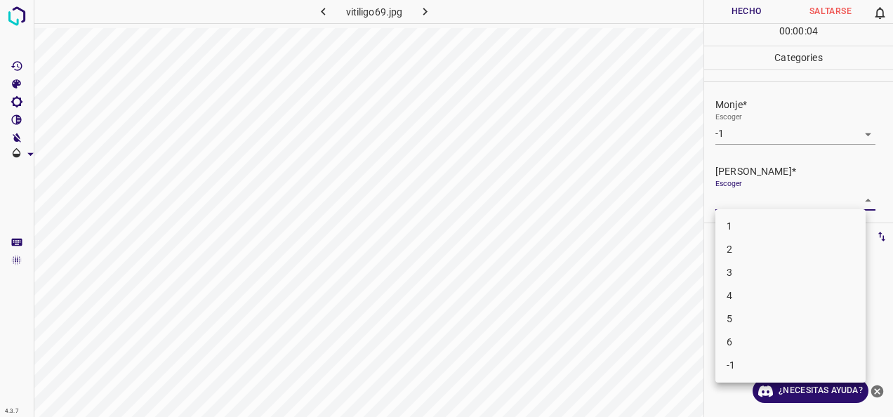
click at [857, 195] on body "4.3.7 vitiligo69.jpg Hecho Saltarse 0 00 : 00 : 04 Categories Monje* Escoger -1…" at bounding box center [446, 208] width 893 height 417
click at [779, 364] on li "-1" at bounding box center [791, 365] width 150 height 23
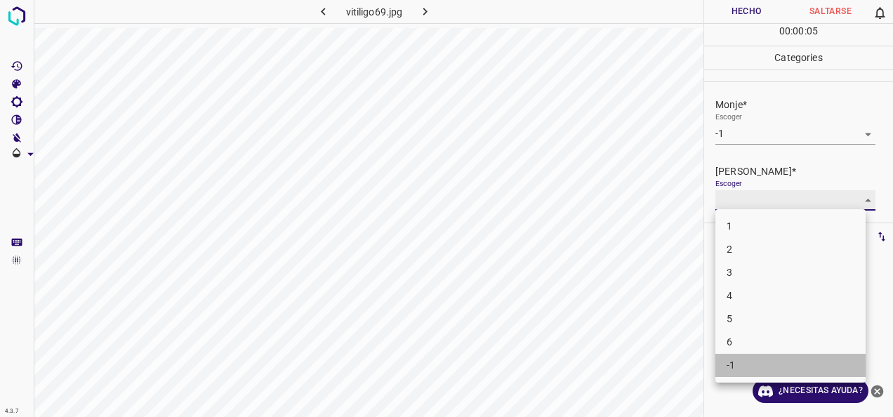
type input "-1"
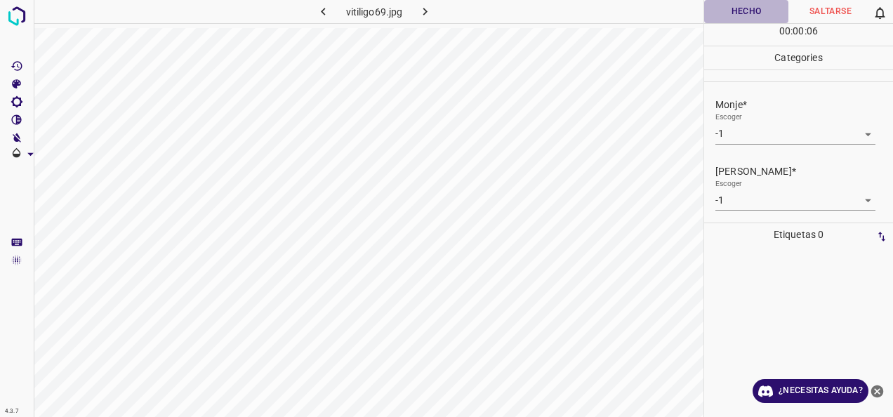
click at [754, 4] on button "Hecho" at bounding box center [746, 11] width 84 height 23
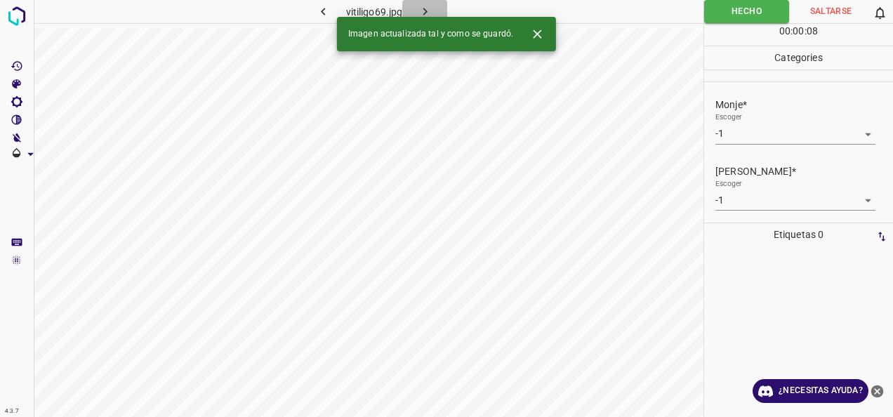
click at [431, 8] on icon "button" at bounding box center [425, 11] width 15 height 15
click at [851, 135] on body "4.3.7 vitiligo1.jpg Hecho Saltarse 0 00 : 00 : 08 Categories Monje* Escoger ​ […" at bounding box center [446, 208] width 893 height 417
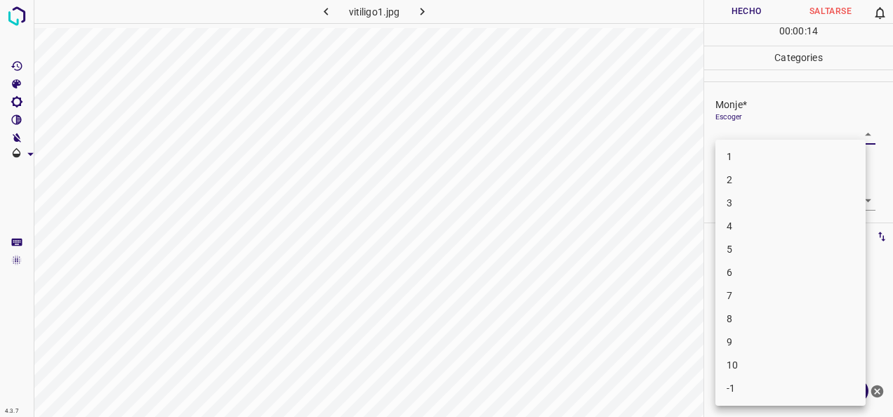
click at [827, 270] on li "6" at bounding box center [791, 272] width 150 height 23
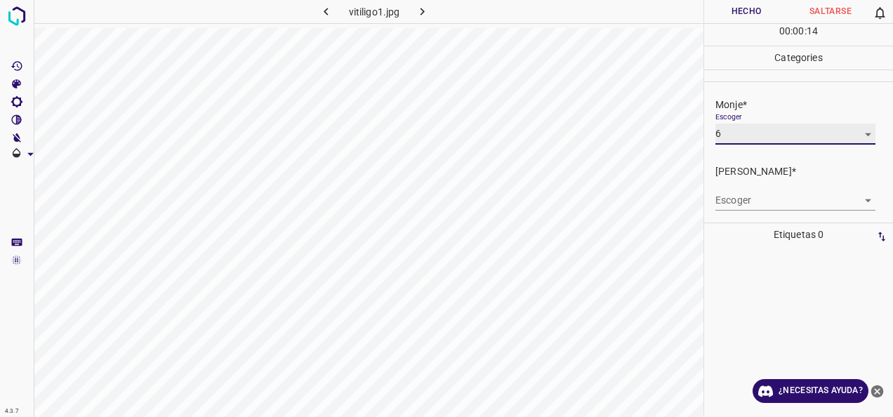
type input "6"
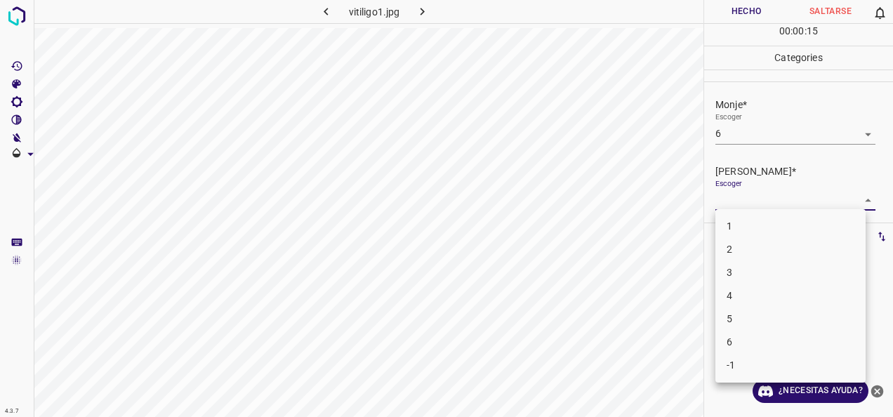
click at [856, 198] on body "4.3.7 vitiligo1.jpg Hecho Saltarse 0 00 : 00 : 15 Categories Monje* Escoger 6 6…" at bounding box center [446, 208] width 893 height 417
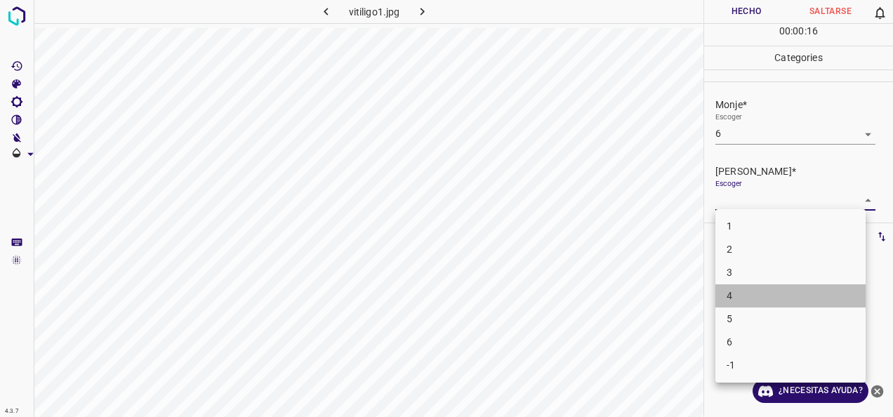
click at [781, 295] on li "4" at bounding box center [791, 295] width 150 height 23
type input "4"
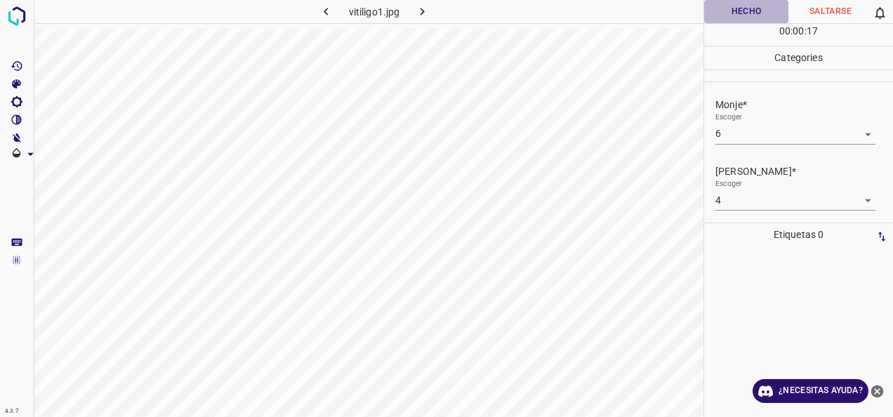
click at [746, 18] on button "Hecho" at bounding box center [746, 11] width 84 height 23
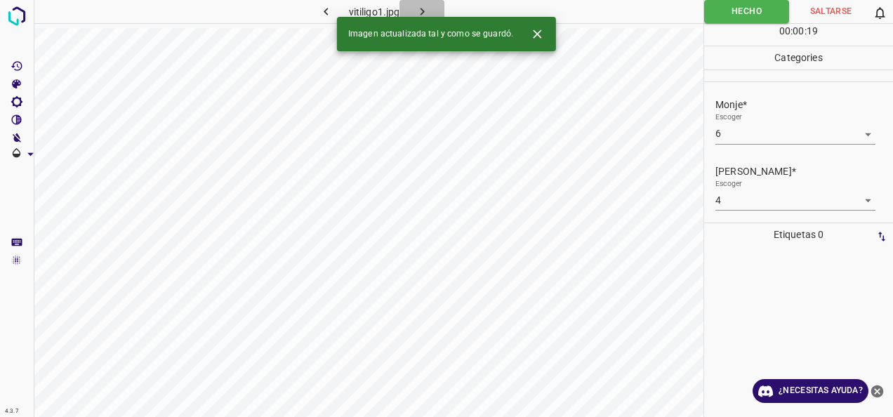
click at [430, 6] on icon "button" at bounding box center [422, 11] width 15 height 15
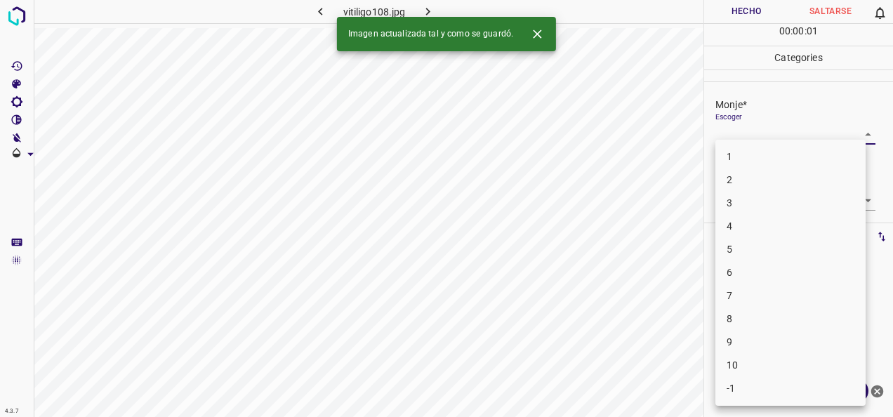
click at [850, 128] on body "4.3.7 vitiligo108.jpg Hecho Saltarse 0 00 : 00 : 01 Categories Monje* Escoger ​…" at bounding box center [446, 208] width 893 height 417
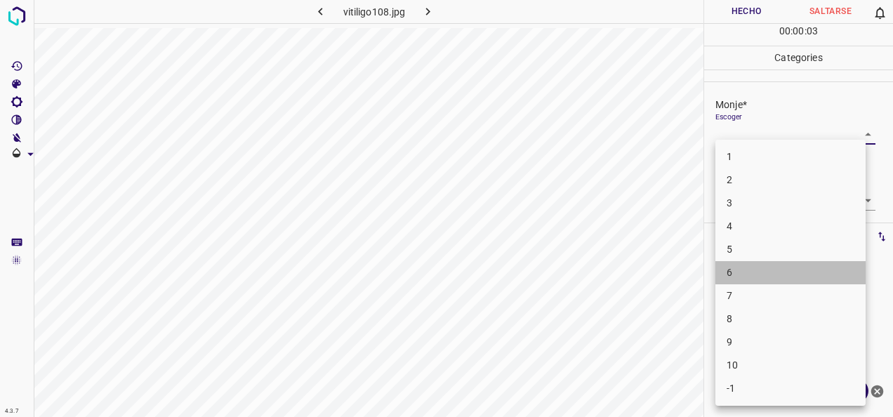
click at [832, 277] on li "6" at bounding box center [791, 272] width 150 height 23
type input "6"
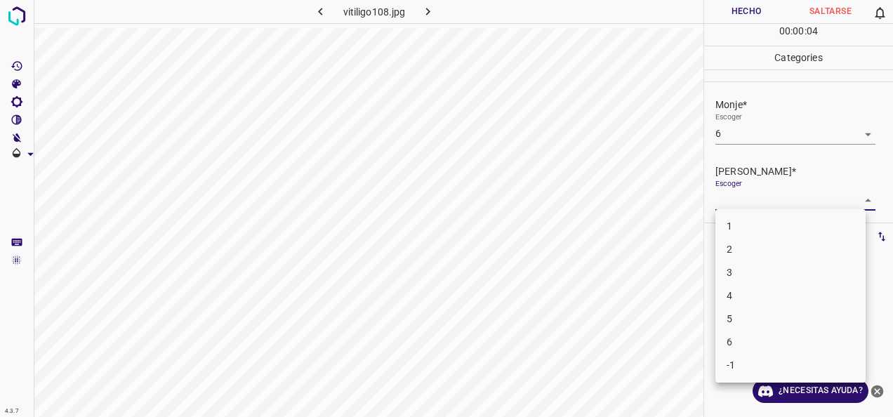
click at [852, 204] on body "4.3.7 vitiligo108.jpg Hecho Saltarse 0 00 : 00 : 04 Categories Monje* Escoger 6…" at bounding box center [446, 208] width 893 height 417
click at [837, 307] on li "4" at bounding box center [791, 295] width 150 height 23
type input "4"
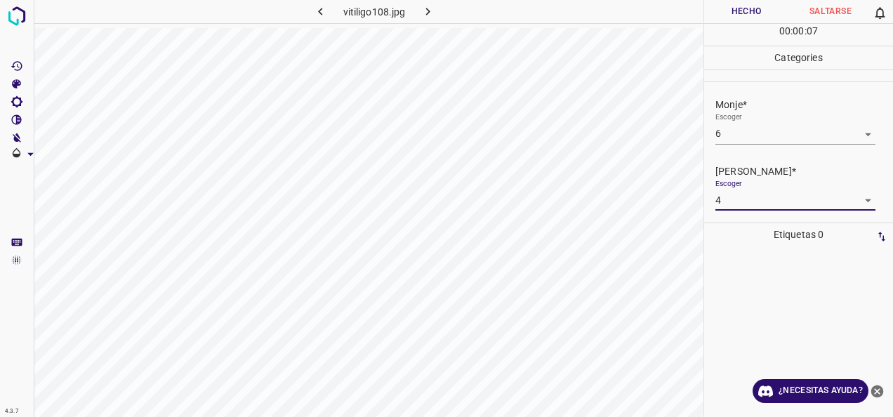
click at [750, 8] on button "Hecho" at bounding box center [746, 11] width 84 height 23
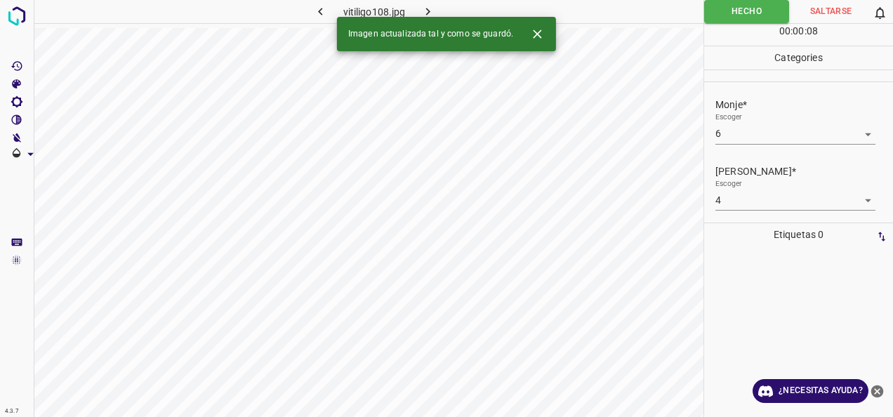
click at [428, 8] on icon "button" at bounding box center [428, 11] width 15 height 15
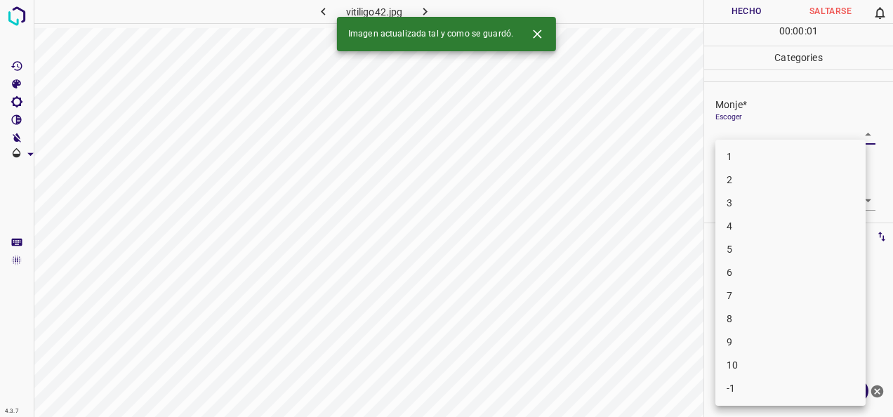
click at [850, 132] on body "4.3.7 vitiligo42.jpg Hecho Saltarse 0 00 : 00 : 01 Categories Monje* Escoger ​ …" at bounding box center [446, 208] width 893 height 417
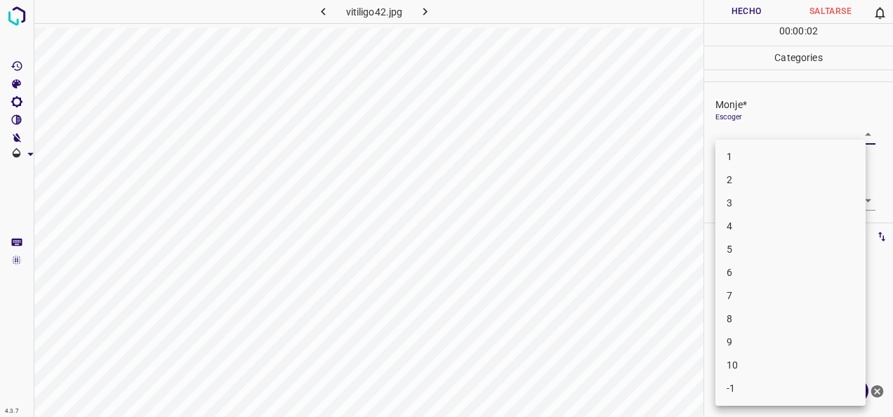
click at [858, 139] on div at bounding box center [446, 208] width 893 height 417
click at [858, 140] on body "4.3.7 vitiligo42.jpg Hecho Saltarse 0 00 : 00 : 04 Categories Monje* Escoger ​ …" at bounding box center [446, 208] width 893 height 417
click at [827, 263] on li "6" at bounding box center [791, 272] width 150 height 23
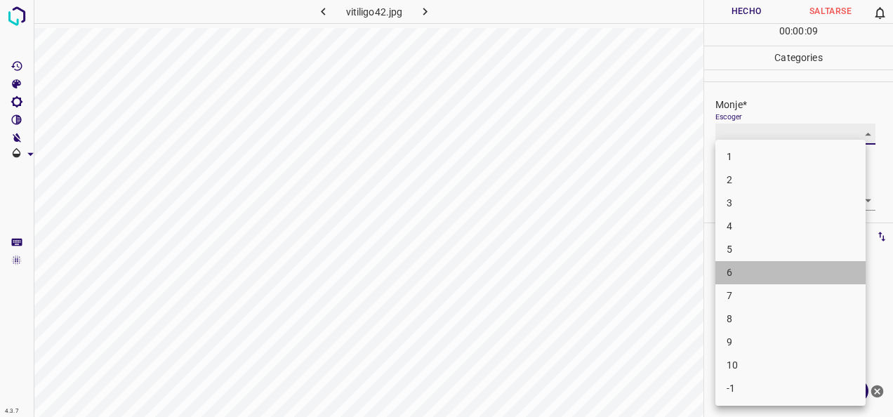
type input "6"
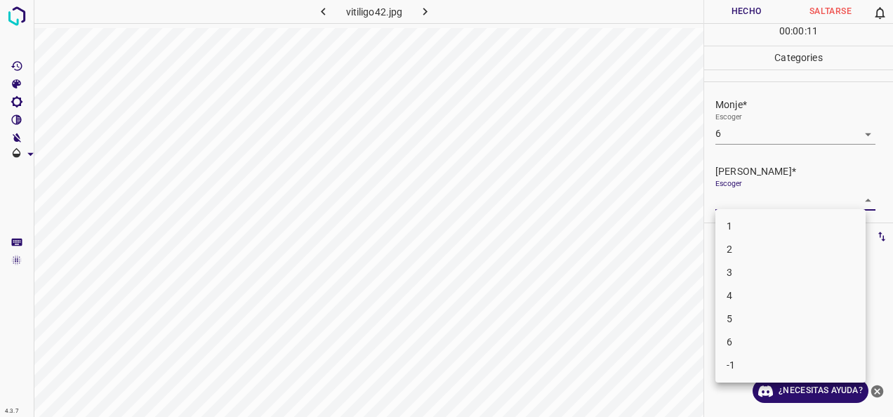
drag, startPoint x: 858, startPoint y: 200, endPoint x: 785, endPoint y: 253, distance: 89.5
click at [857, 200] on body "4.3.7 vitiligo42.jpg Hecho Saltarse 0 00 : 00 : 11 Categories Monje* Escoger 6 …" at bounding box center [446, 208] width 893 height 417
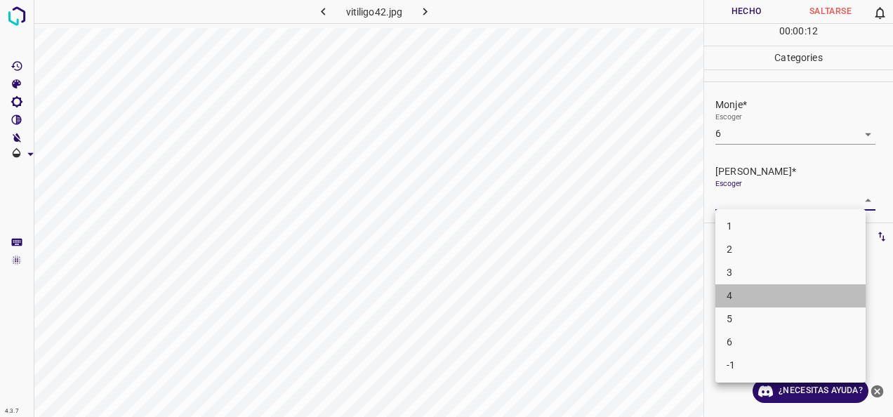
click at [795, 293] on li "4" at bounding box center [791, 295] width 150 height 23
type input "4"
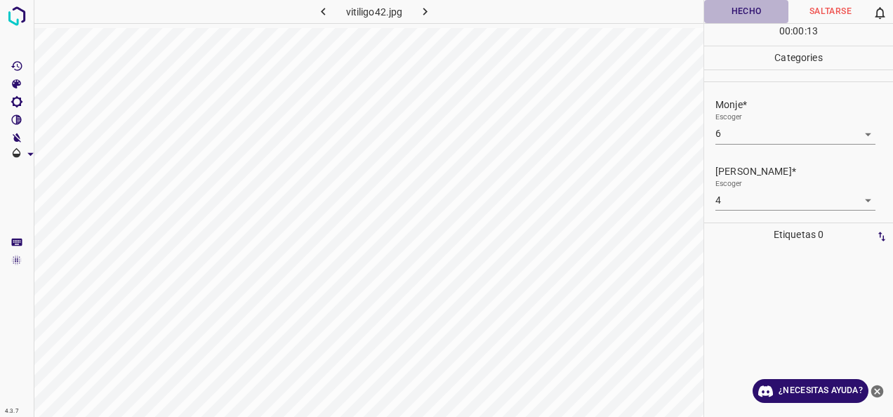
click at [763, 6] on button "Hecho" at bounding box center [746, 11] width 84 height 23
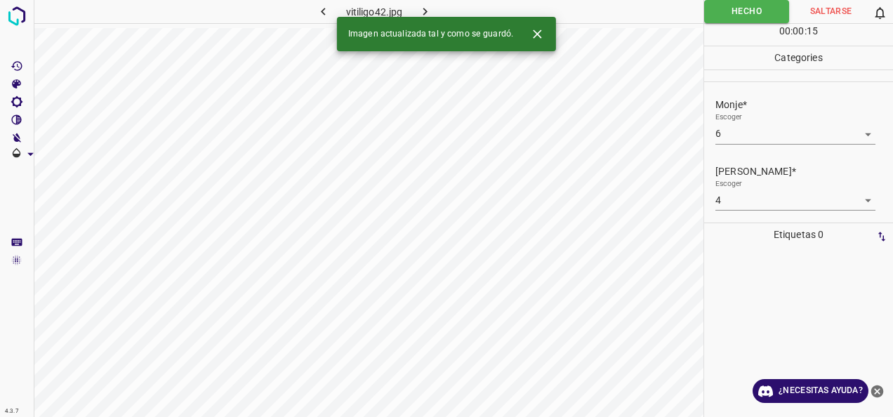
click at [427, 11] on icon "button" at bounding box center [425, 12] width 4 height 8
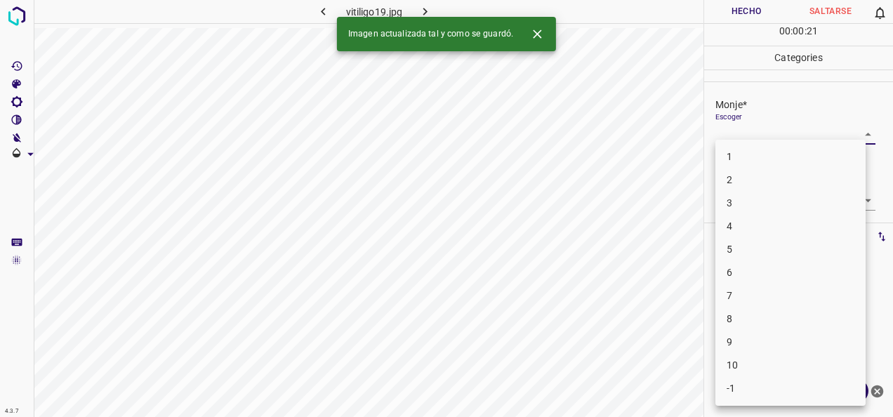
click at [861, 135] on body "4.3.7 vitiligo19.jpg Hecho Saltarse 0 00 : 00 : 21 Categories Monje* Escoger ​ …" at bounding box center [446, 208] width 893 height 417
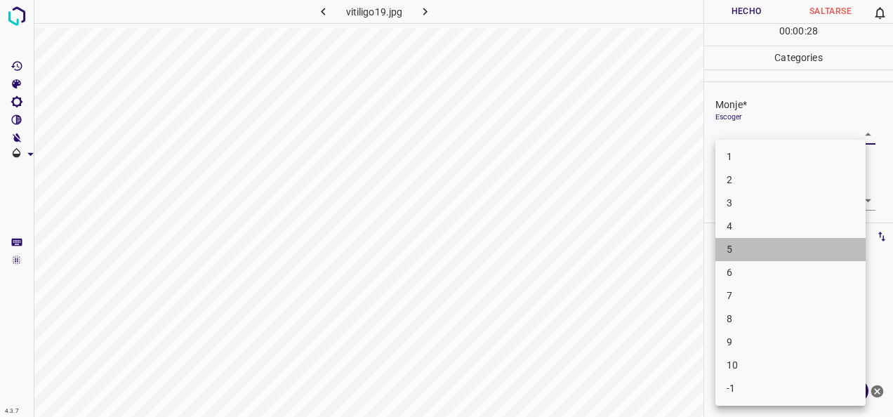
click at [786, 249] on li "5" at bounding box center [791, 249] width 150 height 23
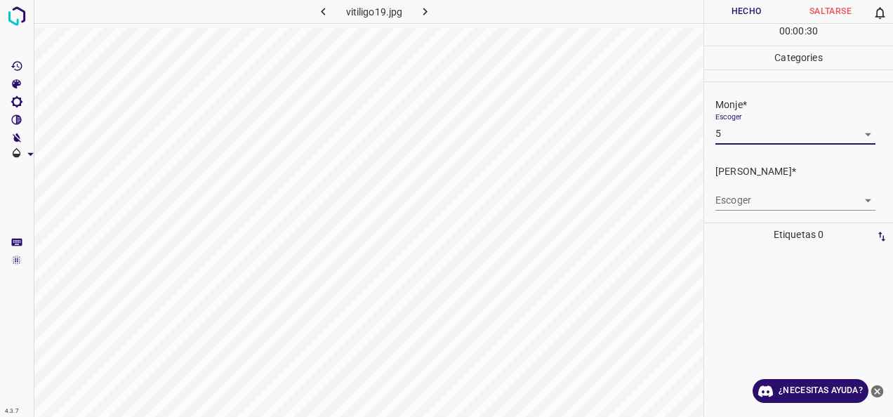
click at [855, 136] on body "4.3.7 vitiligo19.jpg Hecho Saltarse 0 00 : 00 : 30 Categories Monje* Escoger 5 …" at bounding box center [446, 208] width 893 height 417
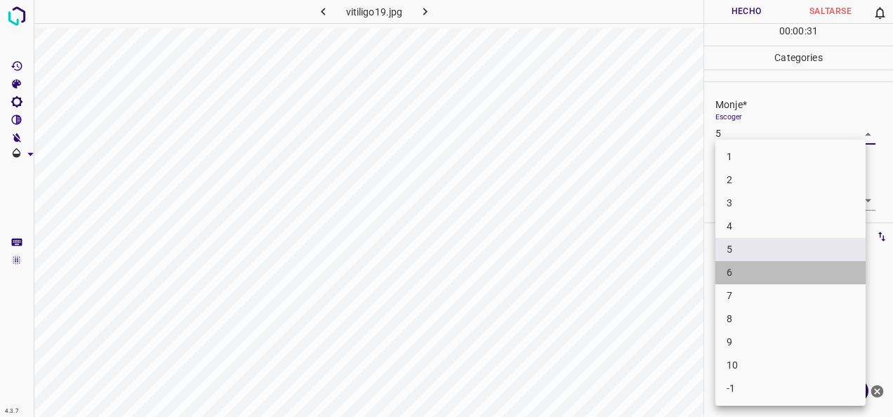
click at [813, 263] on li "6" at bounding box center [791, 272] width 150 height 23
type input "6"
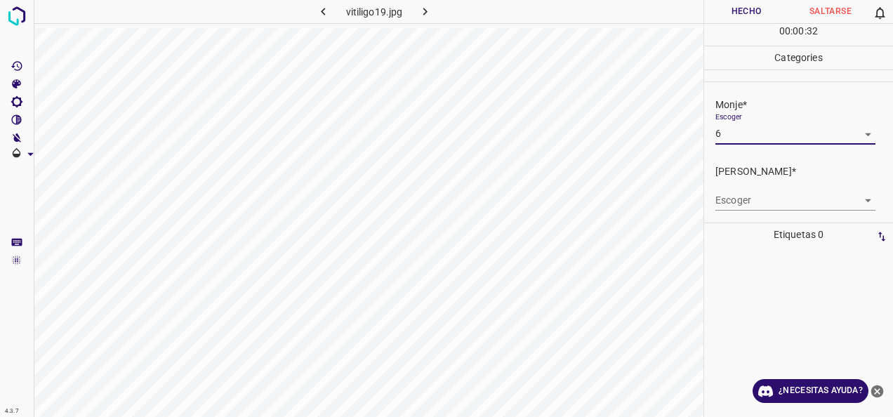
click at [855, 197] on body "4.3.7 vitiligo19.jpg Hecho Saltarse 0 00 : 00 : 32 Categories Monje* Escoger 6 …" at bounding box center [446, 208] width 893 height 417
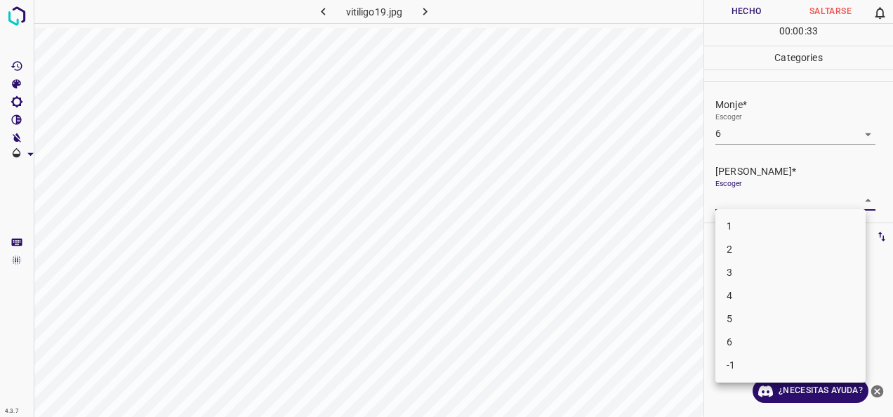
click at [794, 296] on li "4" at bounding box center [791, 295] width 150 height 23
type input "4"
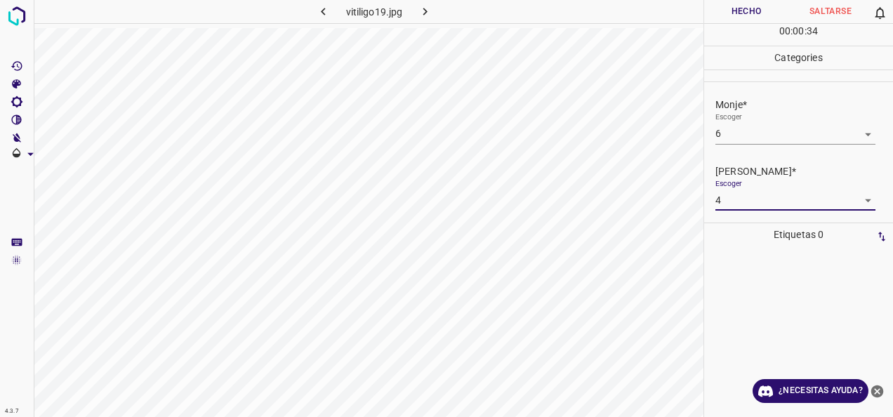
click at [752, 11] on button "Hecho" at bounding box center [746, 11] width 84 height 23
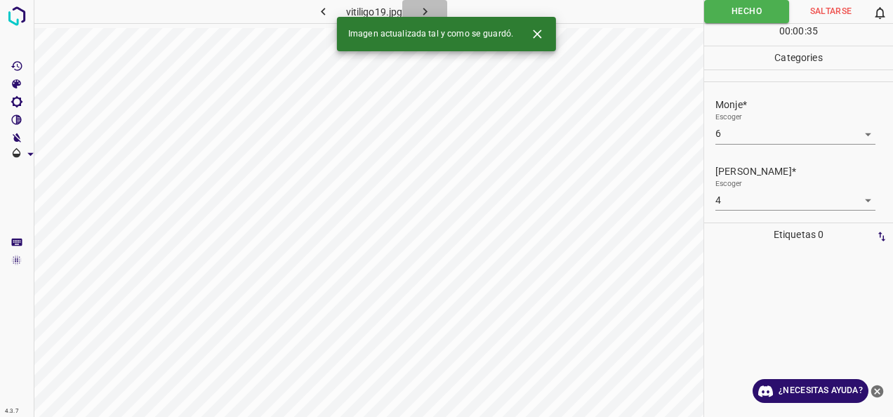
click at [428, 11] on icon "button" at bounding box center [425, 11] width 15 height 15
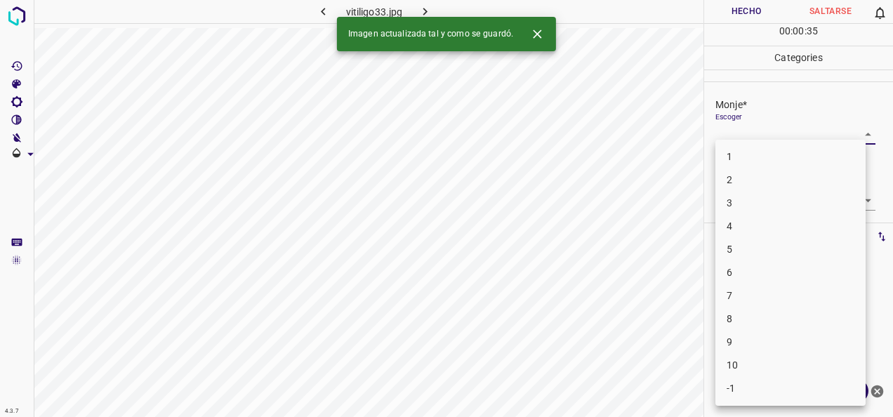
click at [856, 134] on body "4.3.7 vitiligo33.jpg Hecho Saltarse 0 00 : 00 : 35 Categories Monje* Escoger ​ …" at bounding box center [446, 208] width 893 height 417
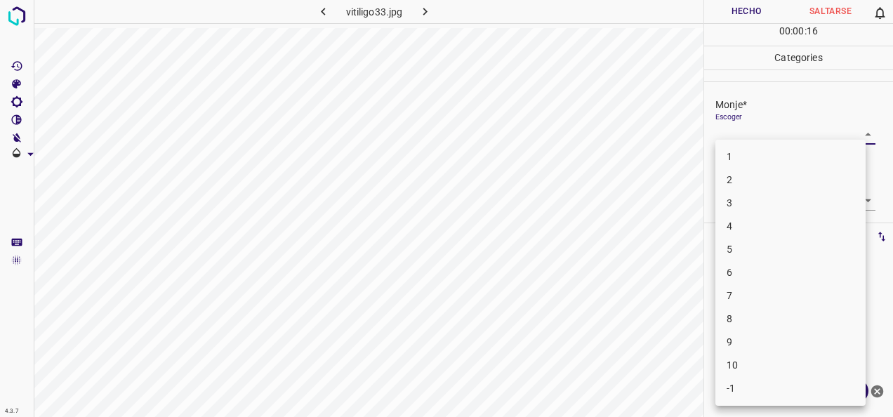
click at [816, 246] on li "5" at bounding box center [791, 249] width 150 height 23
type input "5"
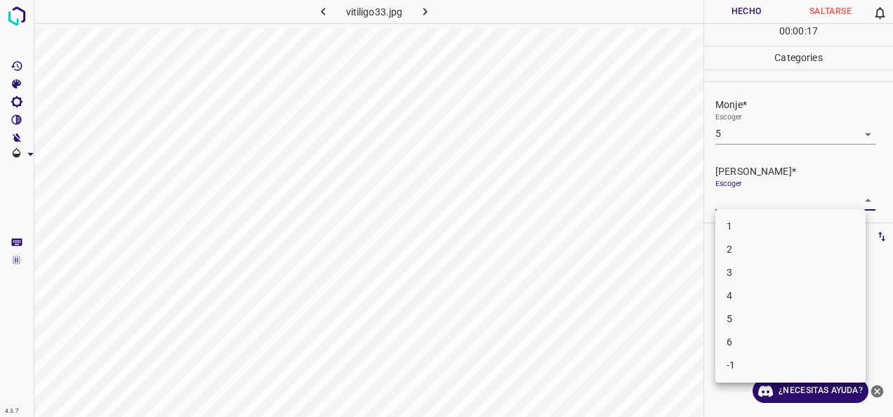
click at [846, 200] on body "4.3.7 vitiligo33.jpg Hecho Saltarse 0 00 : 00 : 17 Categories Monje* Escoger 5 …" at bounding box center [446, 208] width 893 height 417
click at [801, 275] on li "3" at bounding box center [791, 272] width 150 height 23
type input "3"
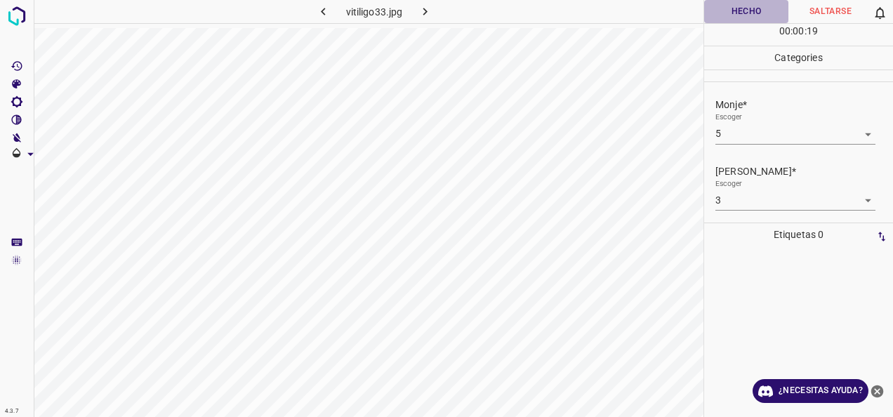
click at [751, 14] on button "Hecho" at bounding box center [746, 11] width 84 height 23
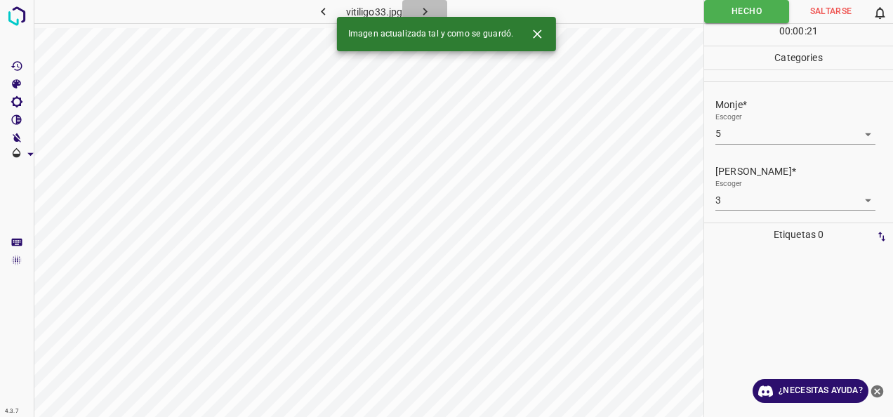
click at [433, 14] on button "button" at bounding box center [424, 11] width 45 height 23
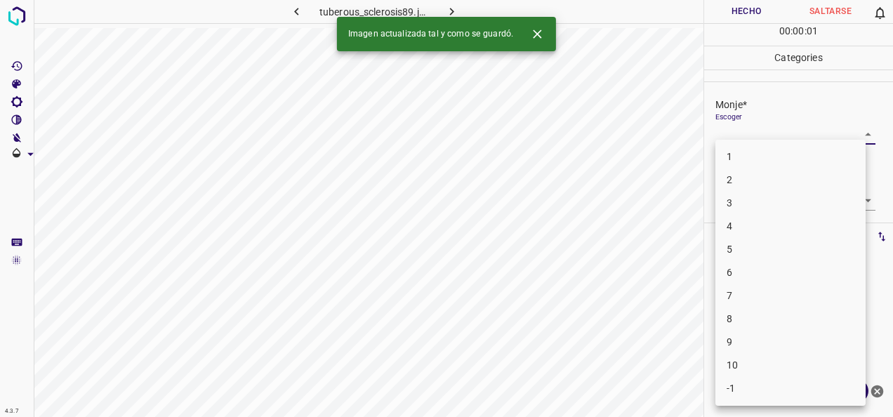
click at [865, 132] on body "4.3.7 tuberous_sclerosis89.jpg Hecho Saltarse 0 00 : 00 : 01 Categories Monje* …" at bounding box center [446, 208] width 893 height 417
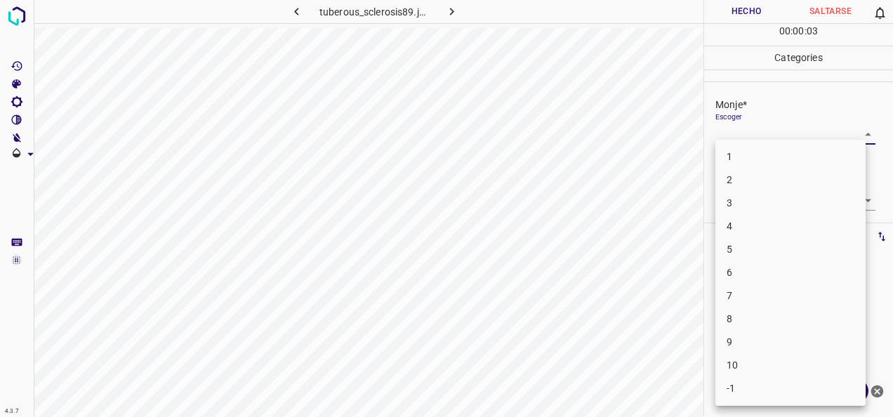
click at [799, 222] on li "4" at bounding box center [791, 226] width 150 height 23
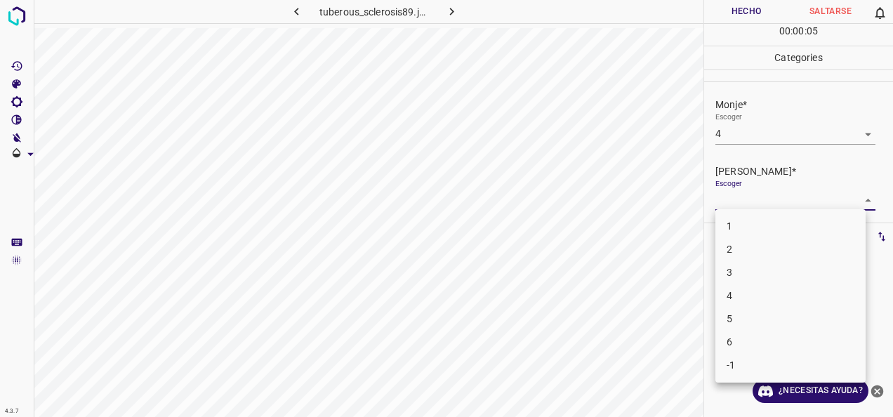
click at [851, 201] on body "4.3.7 tuberous_sclerosis89.jpg Hecho Saltarse 0 00 : 00 : 05 Categories Monje* …" at bounding box center [446, 208] width 893 height 417
click at [857, 128] on div at bounding box center [446, 208] width 893 height 417
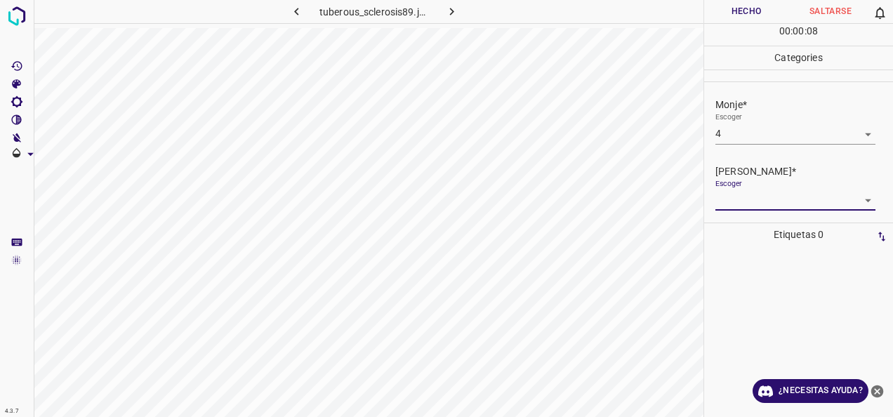
click at [857, 128] on body "4.3.7 tuberous_sclerosis89.jpg Hecho Saltarse 0 00 : 00 : 08 Categories Monje* …" at bounding box center [446, 208] width 893 height 417
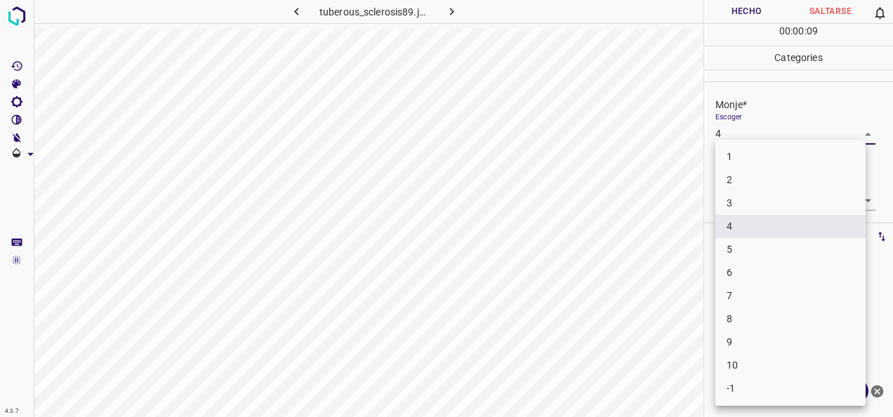
click at [810, 247] on li "5" at bounding box center [791, 249] width 150 height 23
type input "5"
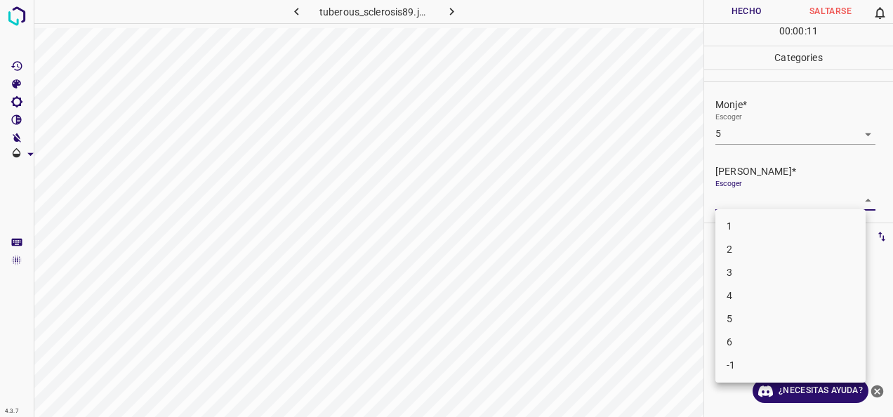
click at [854, 198] on body "4.3.7 tuberous_sclerosis89.jpg Hecho Saltarse 0 00 : 00 : 11 Categories Monje* …" at bounding box center [446, 208] width 893 height 417
click at [826, 270] on li "3" at bounding box center [791, 272] width 150 height 23
type input "3"
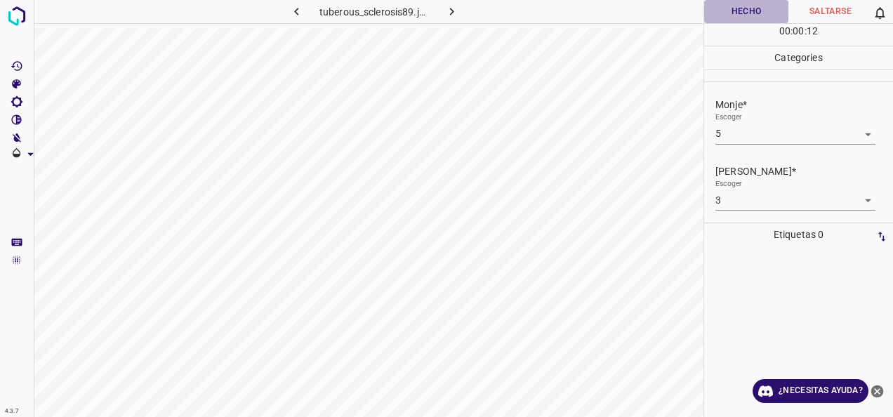
click at [749, 10] on button "Hecho" at bounding box center [746, 11] width 84 height 23
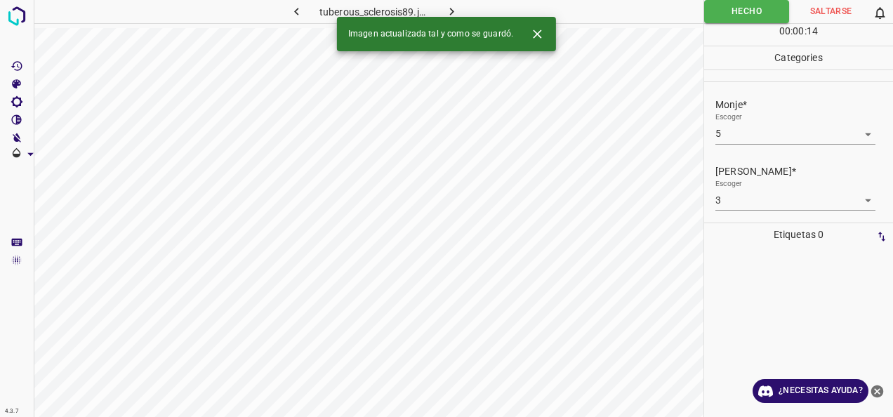
click at [456, 11] on icon "button" at bounding box center [452, 11] width 15 height 15
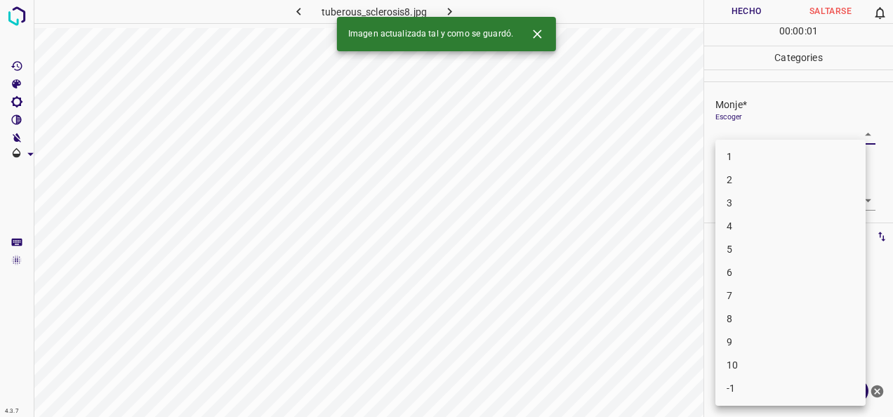
click at [861, 133] on body "4.3.7 tuberous_sclerosis8.jpg Hecho Saltarse 0 00 : 00 : 01 Categories Monje* E…" at bounding box center [446, 208] width 893 height 417
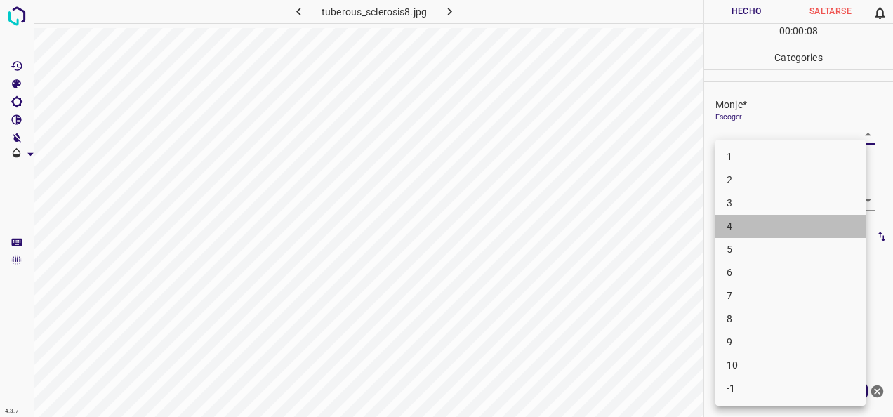
click at [835, 222] on li "4" at bounding box center [791, 226] width 150 height 23
type input "4"
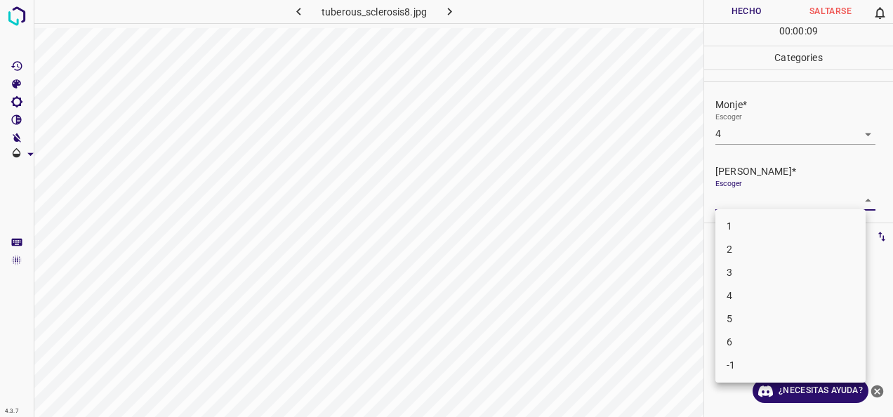
click at [848, 201] on body "4.3.7 tuberous_sclerosis8.jpg Hecho Saltarse 0 00 : 00 : 09 Categories Monje* E…" at bounding box center [446, 208] width 893 height 417
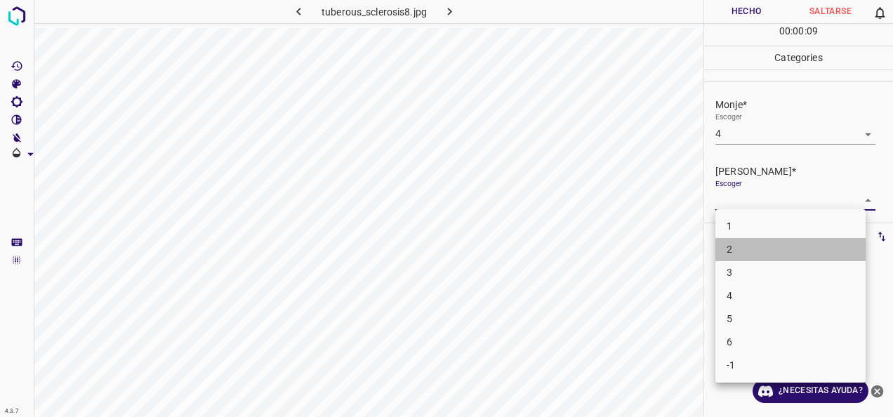
click at [798, 253] on li "2" at bounding box center [791, 249] width 150 height 23
type input "2"
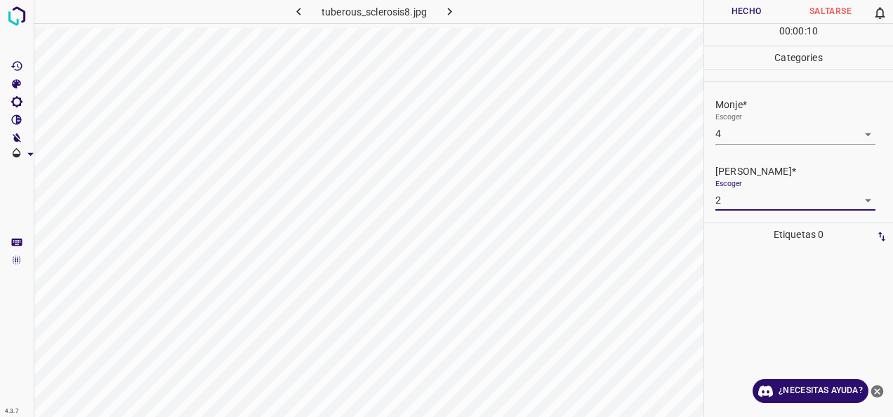
click at [749, 11] on button "Hecho" at bounding box center [746, 11] width 84 height 23
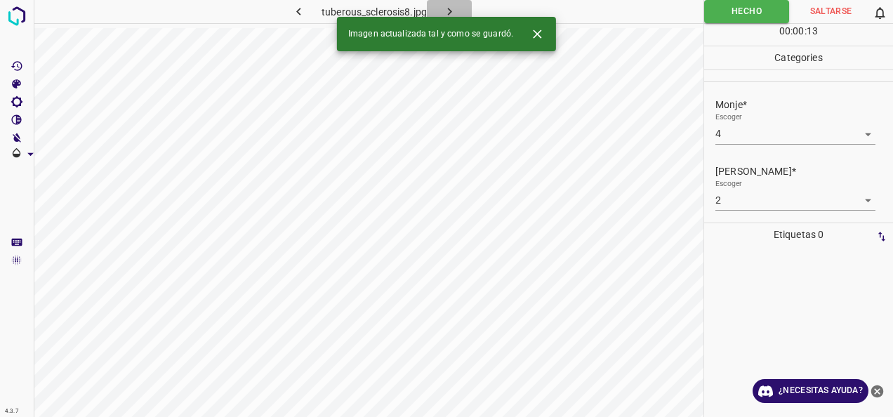
click at [449, 11] on icon "button" at bounding box center [450, 11] width 15 height 15
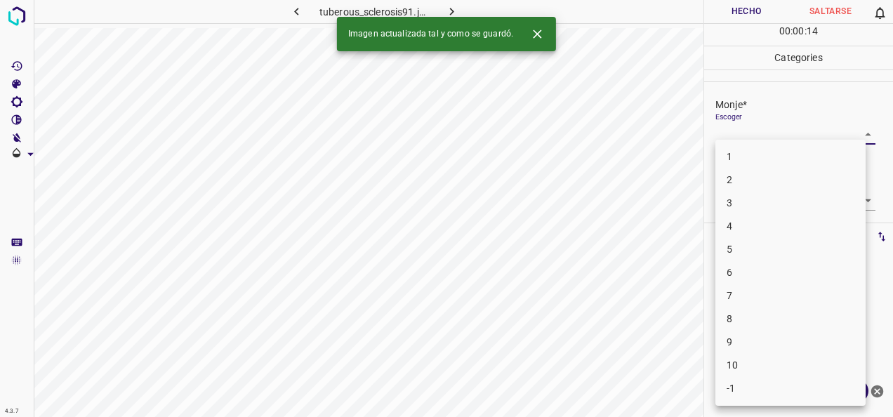
click at [858, 136] on body "4.3.7 tuberous_sclerosis91.jpg Hecho Saltarse 0 00 : 00 : 14 Categories Monje* …" at bounding box center [446, 208] width 893 height 417
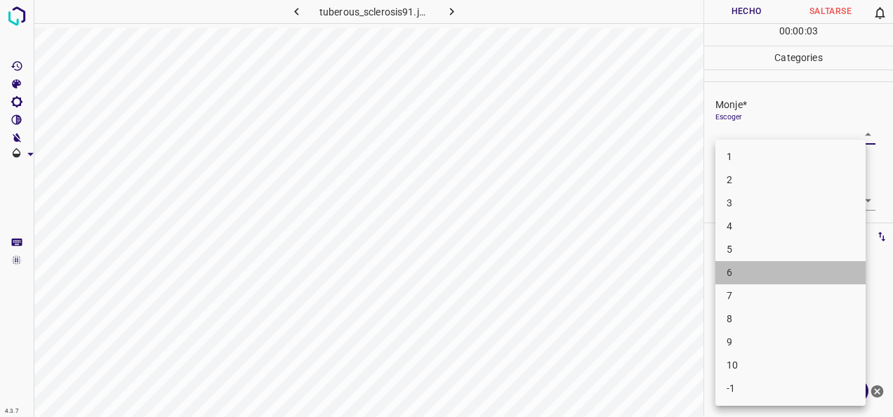
click at [797, 266] on li "6" at bounding box center [791, 272] width 150 height 23
type input "6"
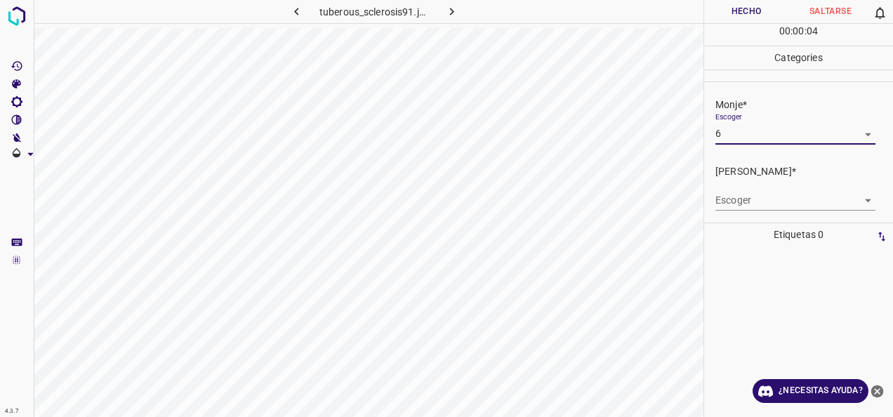
click at [858, 197] on body "4.3.7 tuberous_sclerosis91.jpg Hecho Saltarse 0 00 : 00 : 04 Categories Monje* …" at bounding box center [446, 208] width 893 height 417
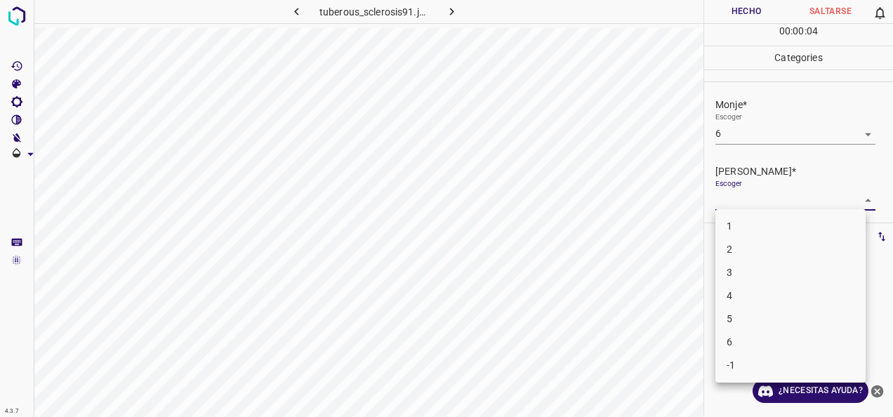
click at [777, 276] on li "3" at bounding box center [791, 272] width 150 height 23
type input "3"
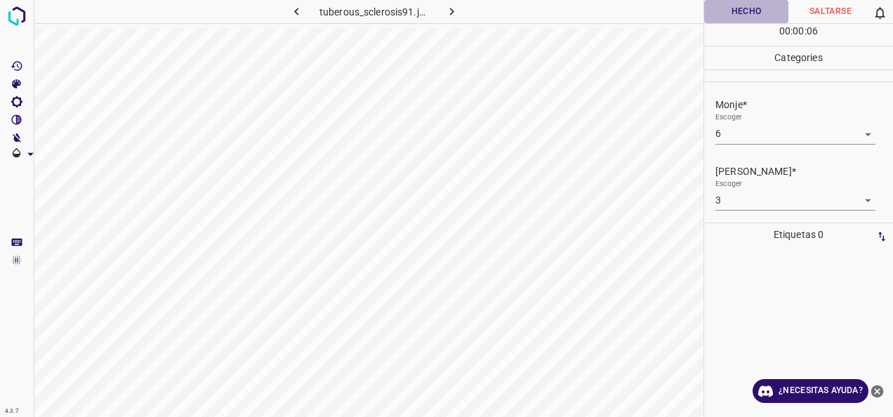
click at [738, 13] on button "Hecho" at bounding box center [746, 11] width 84 height 23
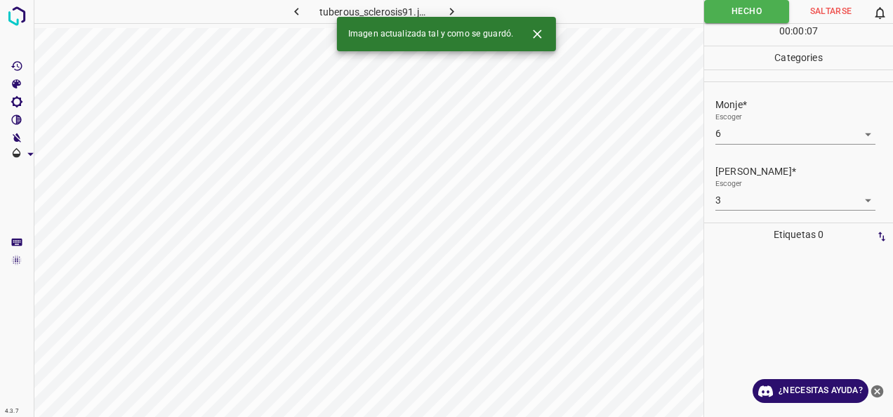
click at [454, 11] on icon "button" at bounding box center [452, 11] width 15 height 15
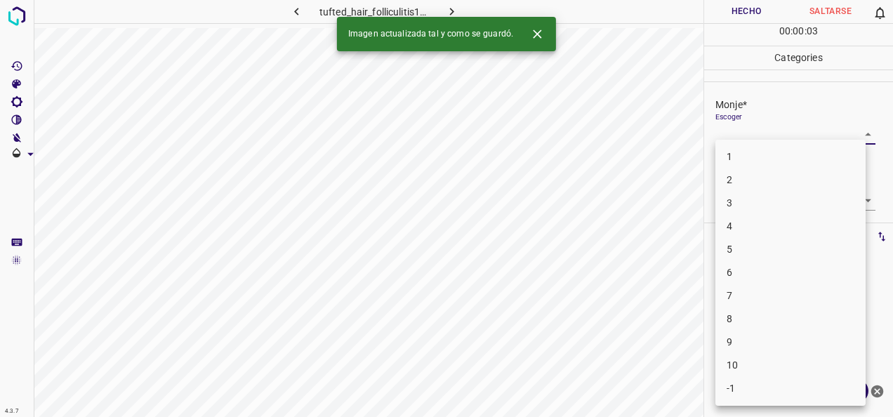
click at [857, 131] on body "4.3.7 tufted_hair_folliculitis12.jpg Hecho Saltarse 0 00 : 00 : 03 Categories M…" at bounding box center [446, 208] width 893 height 417
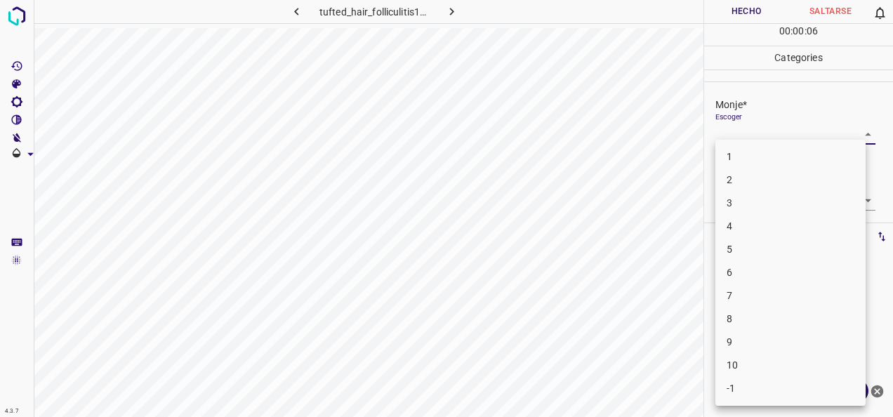
click at [824, 160] on li "1" at bounding box center [791, 156] width 150 height 23
type input "1"
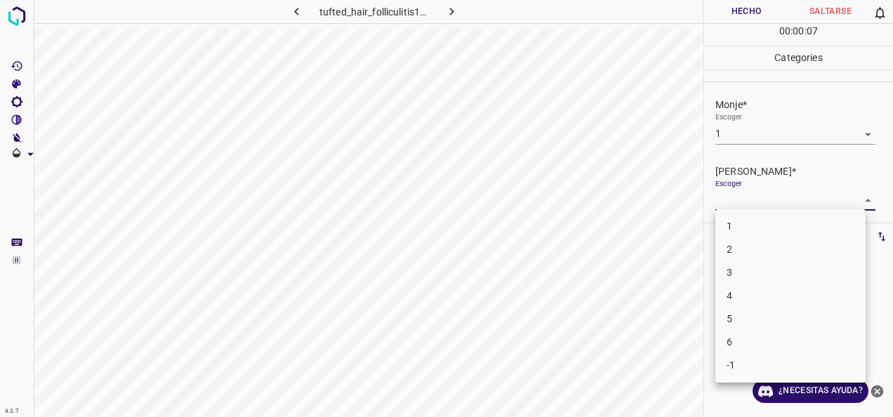
click at [857, 199] on body "4.3.7 tufted_hair_folliculitis12.jpg Hecho Saltarse 0 00 : 00 : 07 Categories M…" at bounding box center [446, 208] width 893 height 417
click at [801, 232] on li "1" at bounding box center [791, 226] width 150 height 23
type input "1"
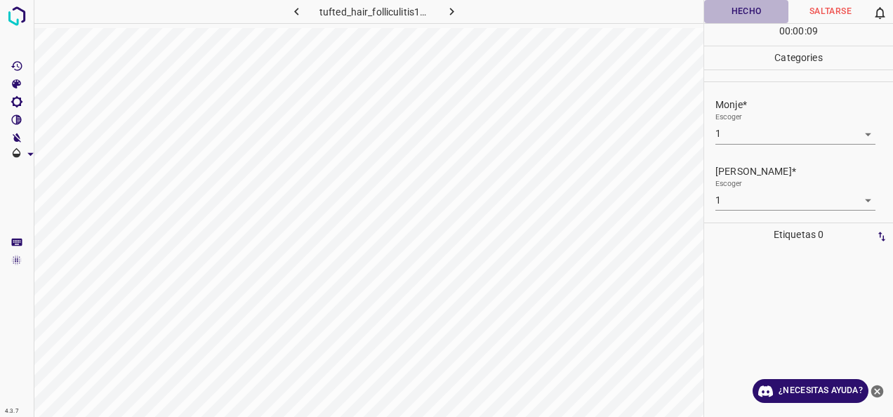
click at [753, 3] on button "Hecho" at bounding box center [746, 11] width 84 height 23
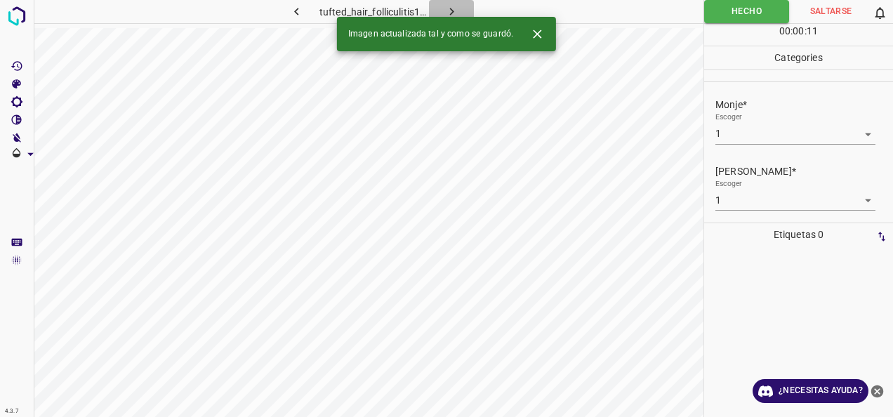
click at [455, 6] on icon "button" at bounding box center [452, 11] width 15 height 15
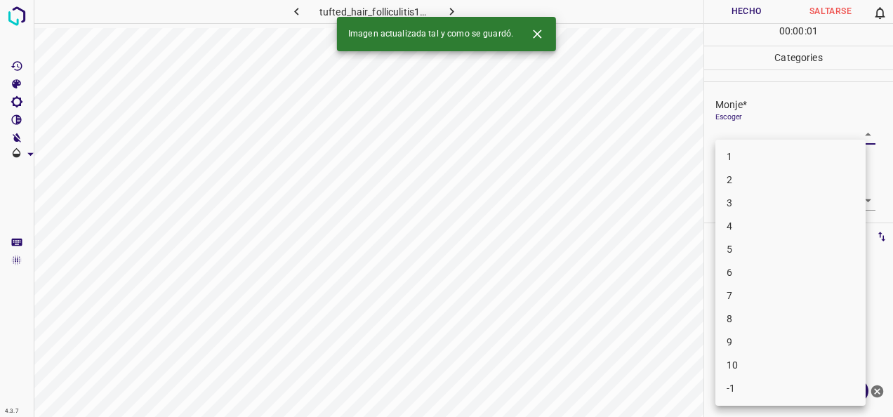
click at [858, 130] on body "4.3.7 tufted_hair_folliculitis13.jpg Hecho Saltarse 0 00 : 00 : 01 Categories M…" at bounding box center [446, 208] width 893 height 417
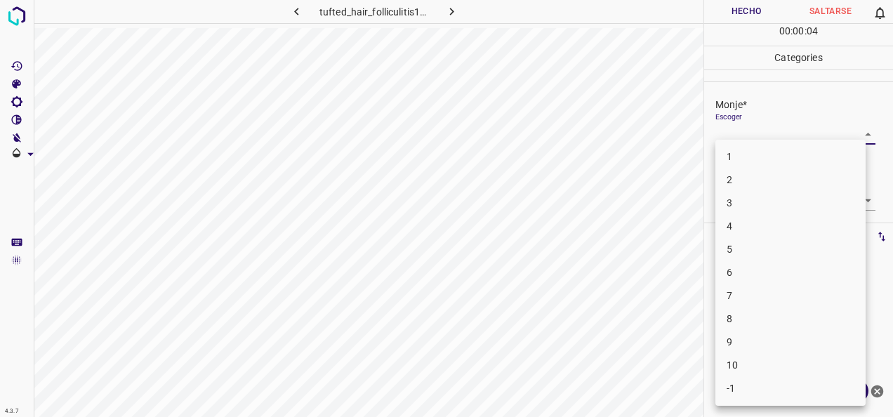
click at [818, 223] on li "4" at bounding box center [791, 226] width 150 height 23
type input "4"
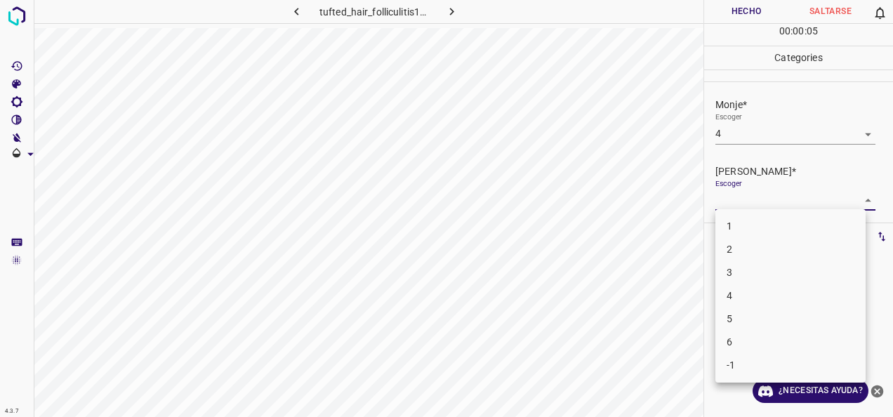
click at [854, 202] on body "4.3.7 tufted_hair_folliculitis13.jpg Hecho Saltarse 0 00 : 00 : 05 Categories M…" at bounding box center [446, 208] width 893 height 417
click at [818, 246] on li "2" at bounding box center [791, 249] width 150 height 23
type input "2"
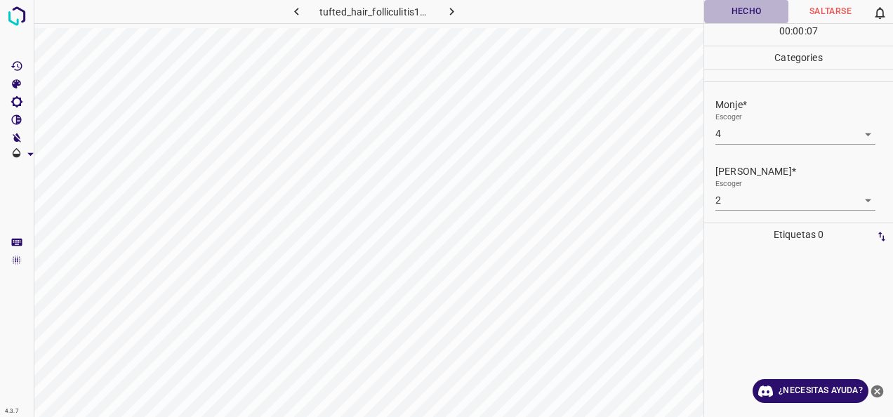
click at [753, 9] on button "Hecho" at bounding box center [746, 11] width 84 height 23
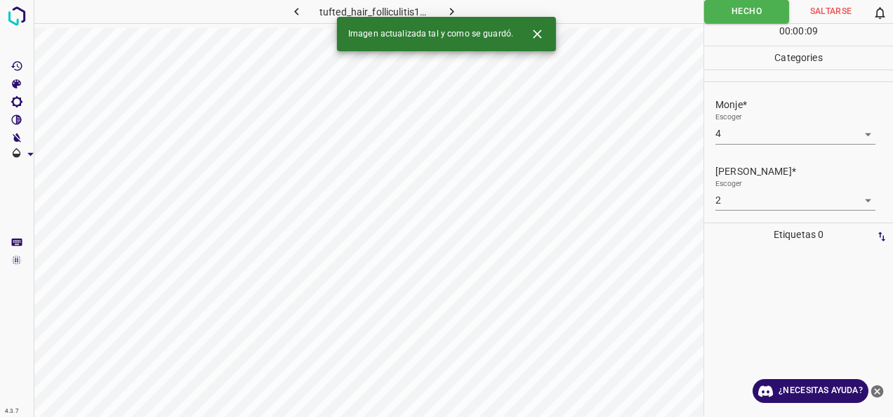
click at [459, 13] on icon "button" at bounding box center [452, 11] width 15 height 15
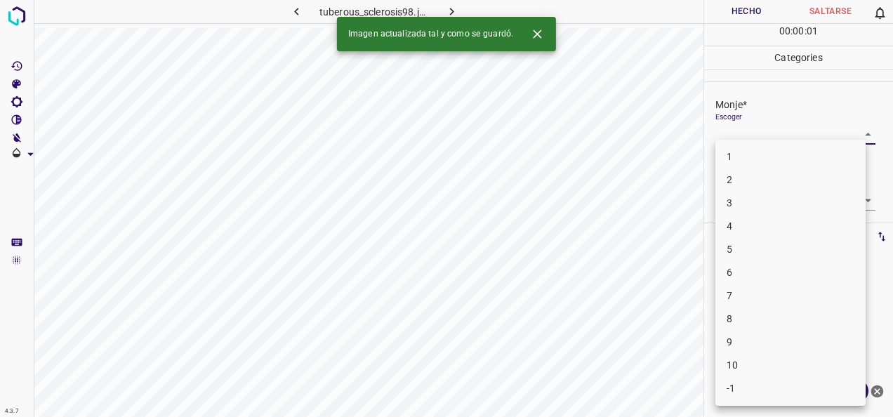
click at [860, 138] on body "4.3.7 tuberous_sclerosis98.jpg Hecho Saltarse 0 00 : 00 : 01 Categories Monje* …" at bounding box center [446, 208] width 893 height 417
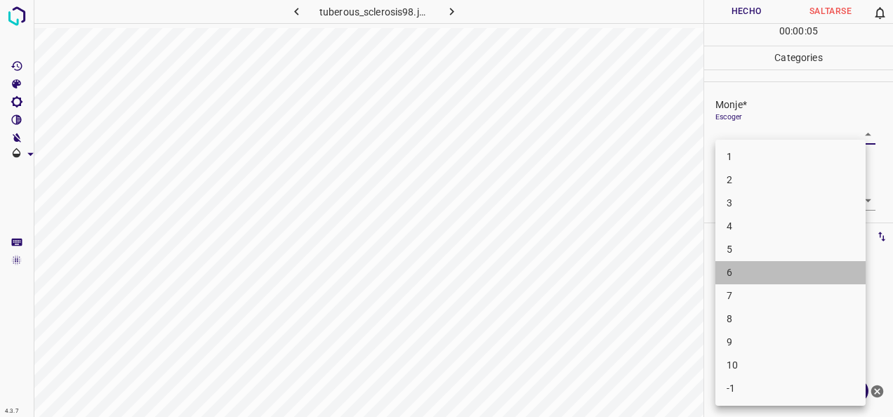
click at [836, 268] on li "6" at bounding box center [791, 272] width 150 height 23
type input "6"
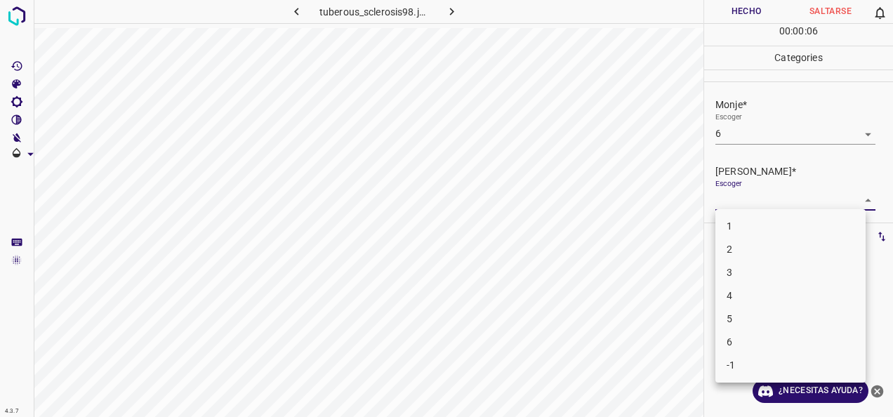
click at [864, 207] on body "4.3.7 tuberous_sclerosis98.jpg Hecho Saltarse 0 00 : 00 : 06 Categories Monje* …" at bounding box center [446, 208] width 893 height 417
click at [803, 282] on li "3" at bounding box center [791, 272] width 150 height 23
type input "3"
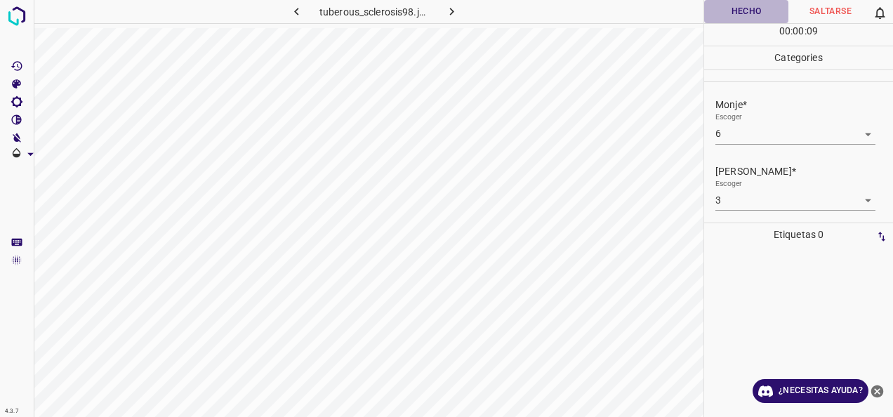
click at [760, 9] on button "Hecho" at bounding box center [746, 11] width 84 height 23
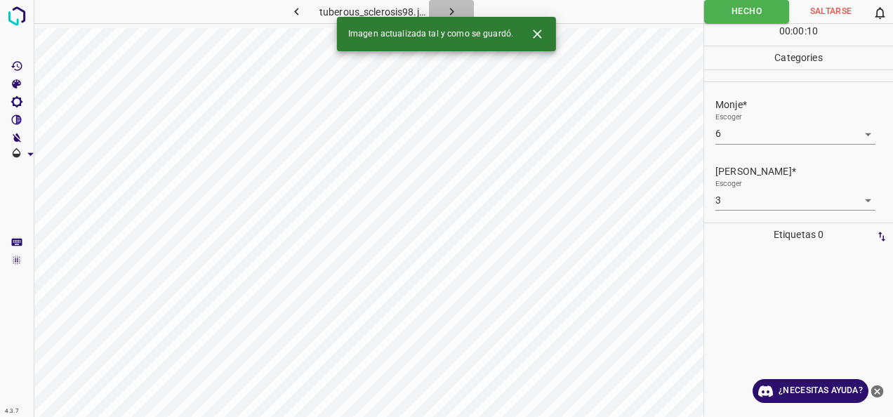
click at [452, 10] on icon "button" at bounding box center [452, 12] width 4 height 8
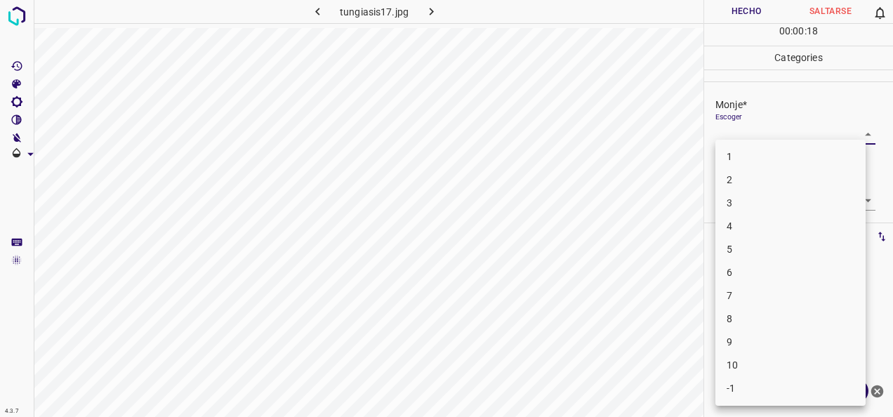
click at [850, 131] on body "4.3.7 tungiasis17.jpg Hecho Saltarse 0 00 : 00 : 18 Categories Monje* Escoger ​…" at bounding box center [446, 208] width 893 height 417
click at [795, 152] on li "1" at bounding box center [791, 156] width 150 height 23
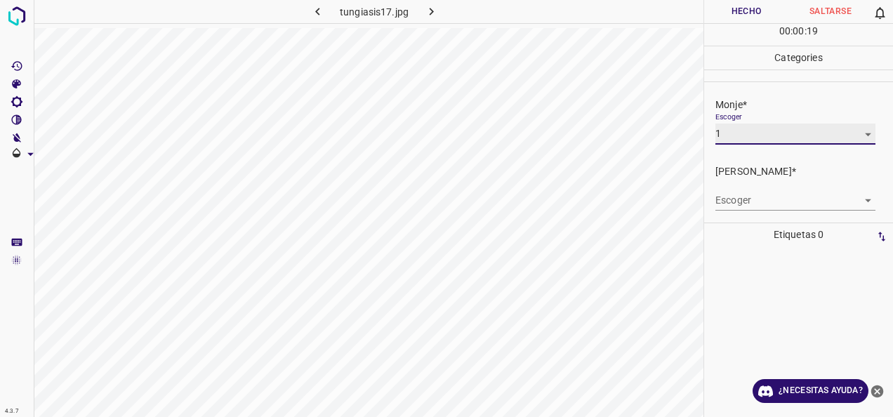
type input "1"
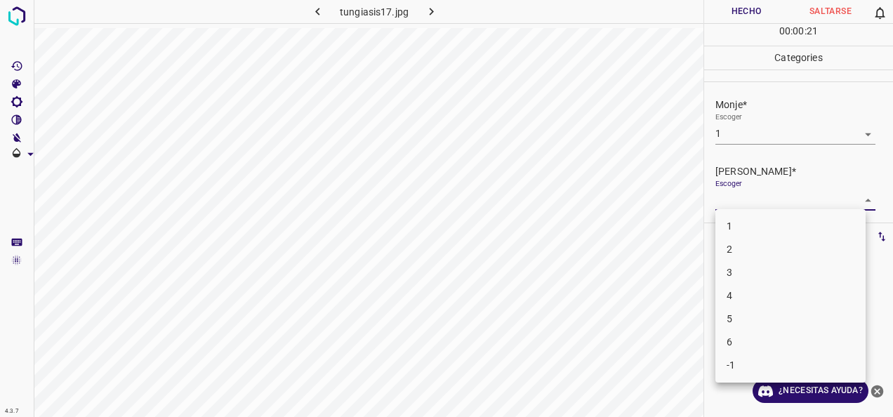
click at [854, 199] on body "4.3.7 tungiasis17.jpg Hecho Saltarse 0 00 : 00 : 21 Categories Monje* Escoger 1…" at bounding box center [446, 208] width 893 height 417
click at [815, 218] on li "1" at bounding box center [791, 226] width 150 height 23
type input "1"
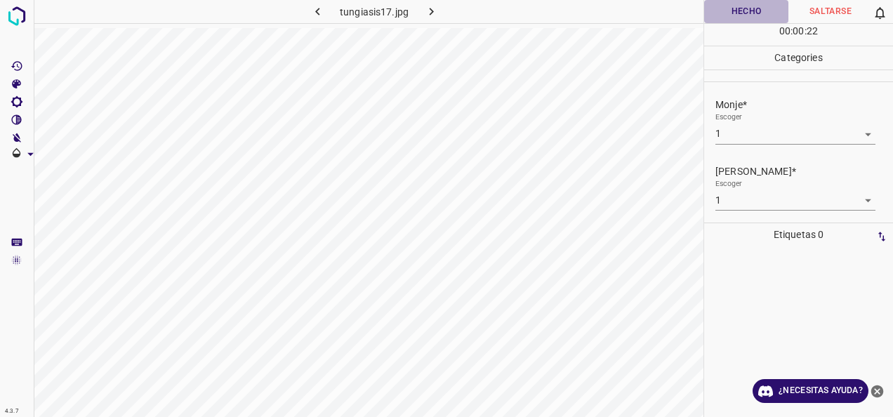
click at [745, 8] on button "Hecho" at bounding box center [746, 11] width 84 height 23
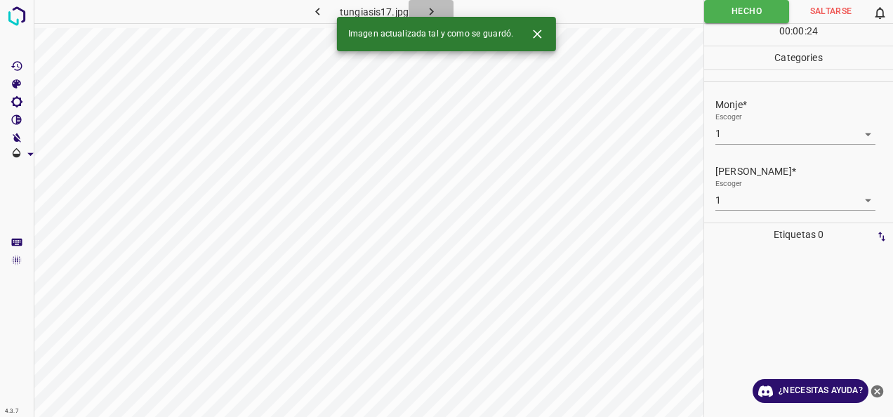
click at [441, 13] on button "button" at bounding box center [431, 11] width 45 height 23
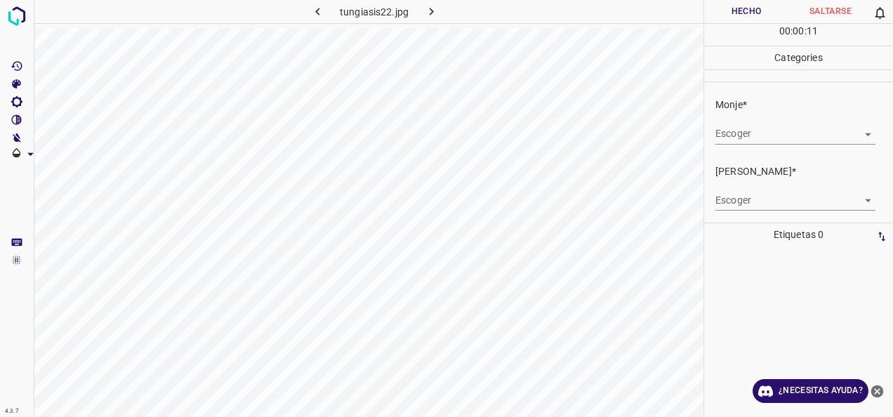
click at [861, 129] on body "4.3.7 tungiasis22.jpg Hecho Saltarse 0 00 : 00 : 11 Categories Monje* Escoger ​…" at bounding box center [446, 208] width 893 height 417
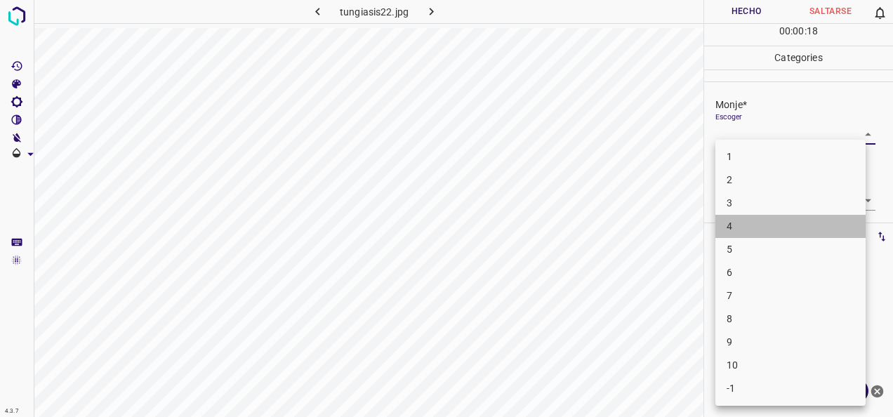
click at [785, 236] on li "4" at bounding box center [791, 226] width 150 height 23
type input "4"
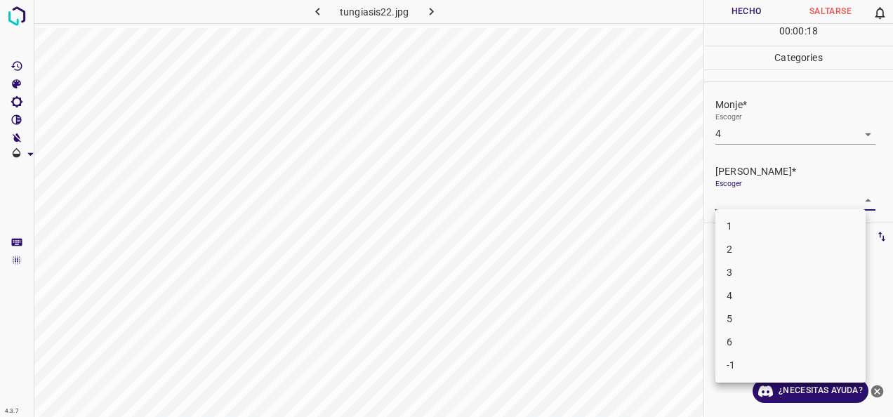
click at [854, 195] on body "4.3.7 tungiasis22.jpg Hecho Saltarse 0 00 : 00 : 18 Categories Monje* Escoger 4…" at bounding box center [446, 208] width 893 height 417
click at [784, 272] on li "3" at bounding box center [791, 272] width 150 height 23
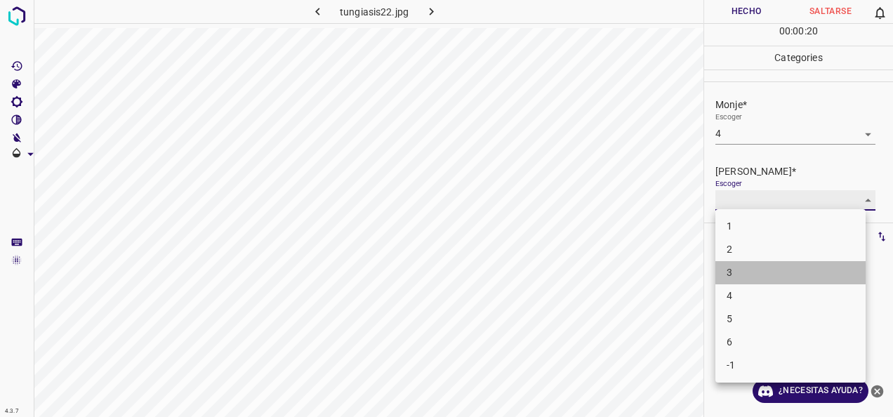
type input "3"
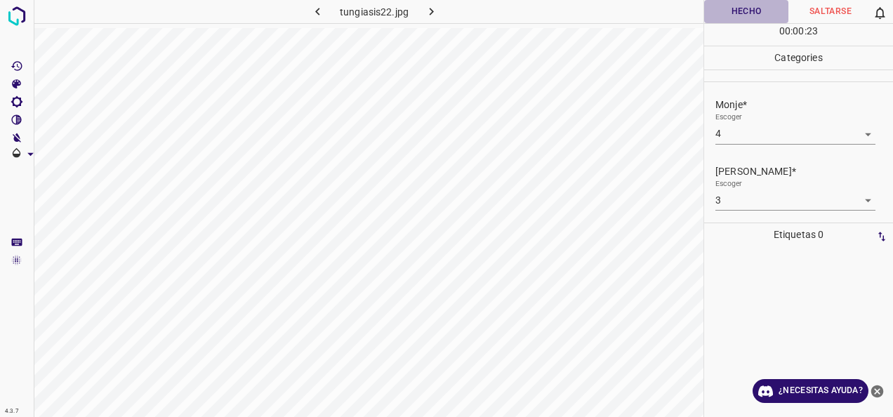
click at [751, 13] on button "Hecho" at bounding box center [746, 11] width 84 height 23
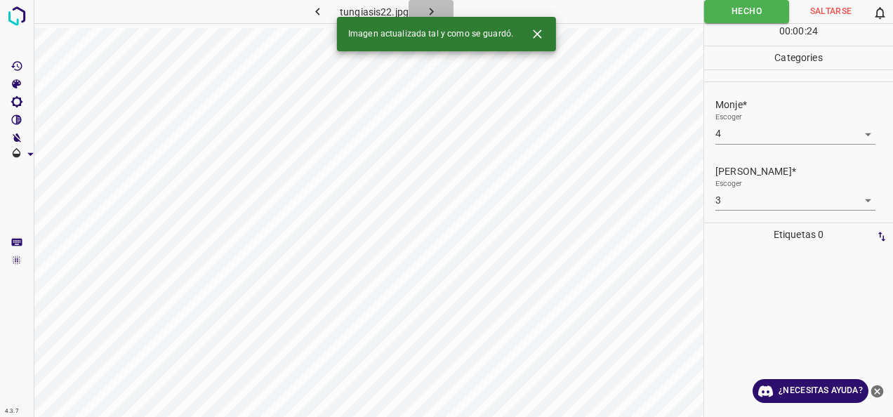
click at [433, 6] on icon "button" at bounding box center [431, 11] width 15 height 15
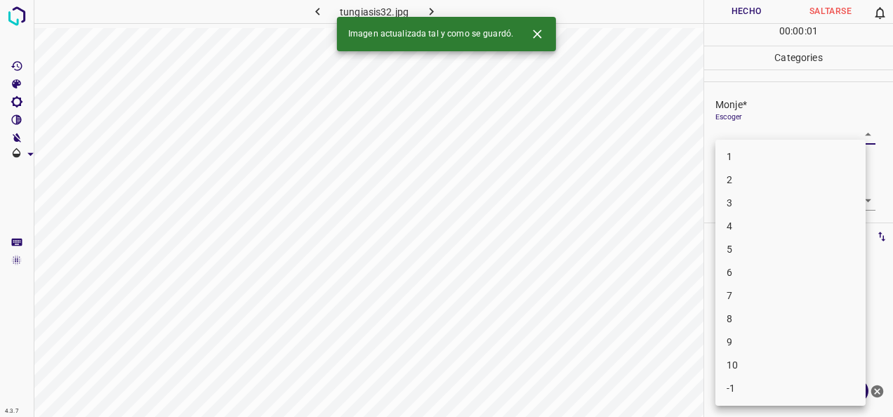
click at [857, 136] on body "4.3.7 tungiasis32.jpg Hecho Saltarse 0 00 : 00 : 01 Categories Monje* Escoger ​…" at bounding box center [446, 208] width 893 height 417
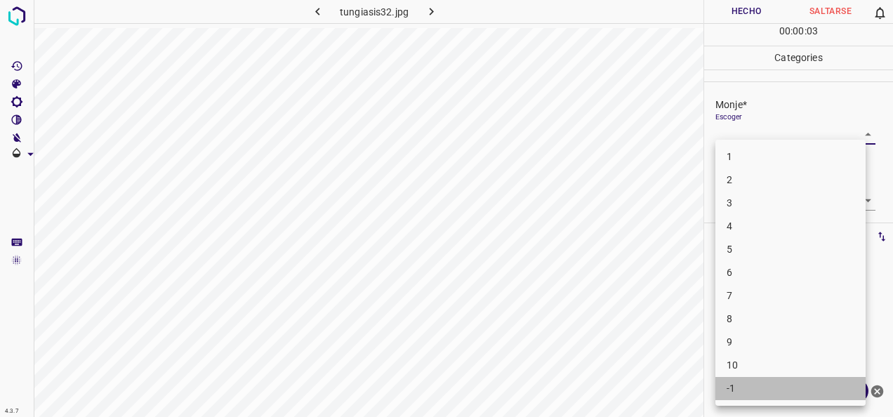
drag, startPoint x: 798, startPoint y: 381, endPoint x: 838, endPoint y: 274, distance: 114.0
click at [799, 381] on li "-1" at bounding box center [791, 388] width 150 height 23
type input "-1"
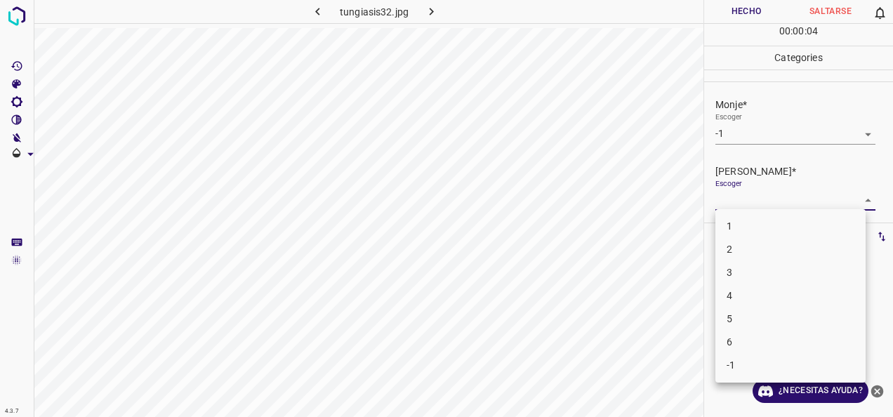
click at [857, 195] on body "4.3.7 tungiasis32.jpg Hecho Saltarse 0 00 : 00 : 04 Categories Monje* Escoger -…" at bounding box center [446, 208] width 893 height 417
click at [812, 372] on li "-1" at bounding box center [791, 365] width 150 height 23
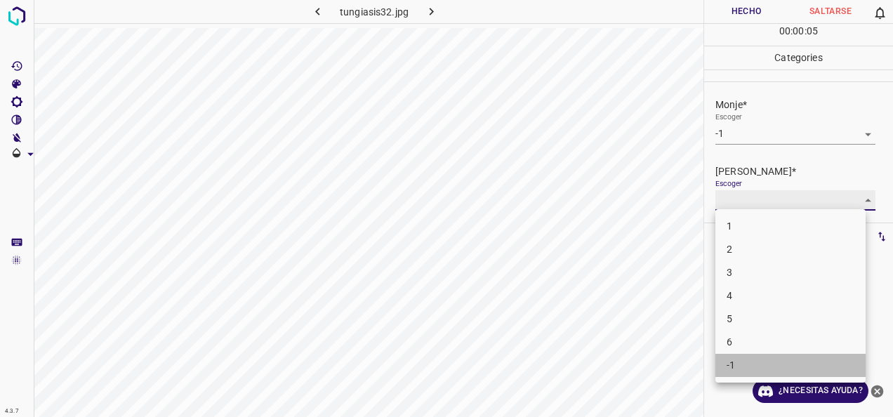
type input "-1"
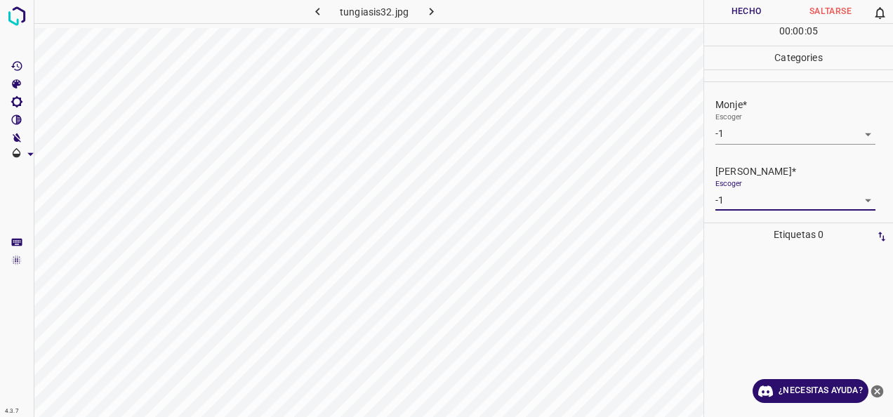
click at [743, 1] on button "Hecho" at bounding box center [746, 11] width 84 height 23
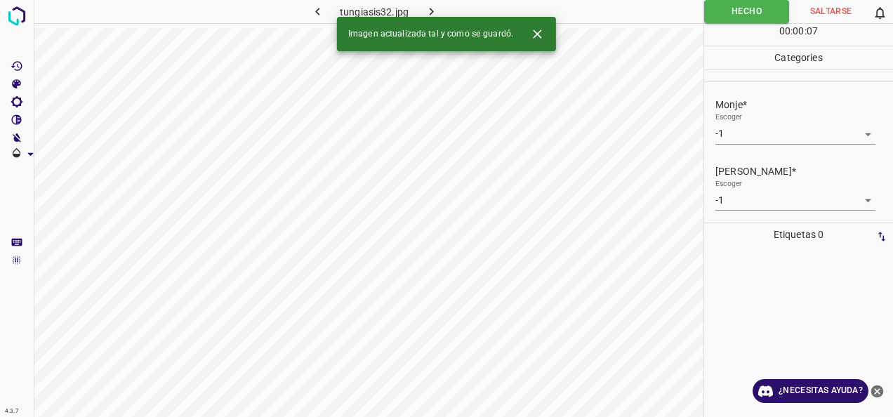
click at [431, 13] on icon "button" at bounding box center [431, 11] width 15 height 15
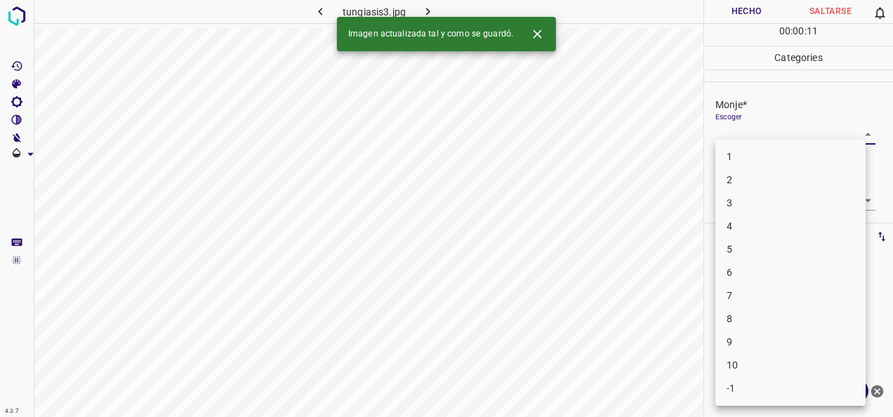
click at [861, 133] on body "4.3.7 tungiasis3.jpg Hecho Saltarse 0 00 : 00 : 11 Categories Monje* Escoger ​ …" at bounding box center [446, 208] width 893 height 417
click at [729, 313] on li "8" at bounding box center [791, 319] width 150 height 23
type input "8"
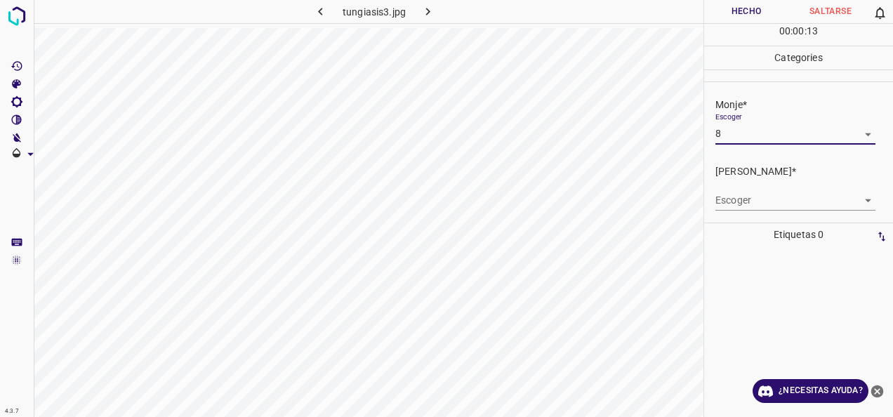
click at [860, 201] on body "4.3.7 tungiasis3.jpg Hecho Saltarse 0 00 : 00 : 13 Categories Monje* Escoger 8 …" at bounding box center [446, 208] width 893 height 417
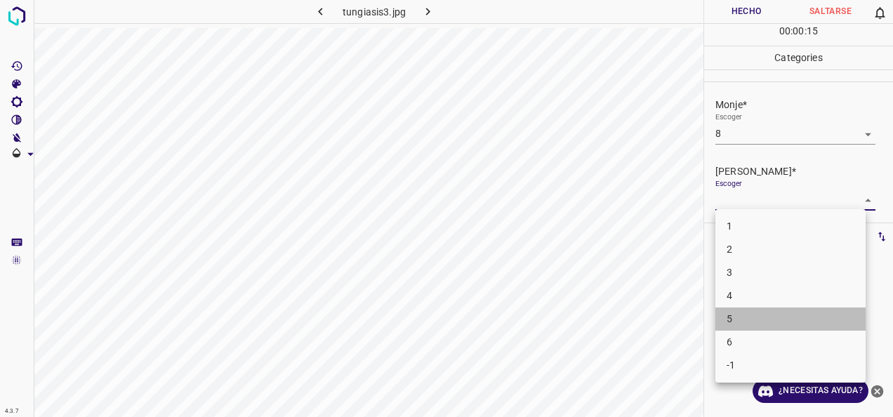
click at [770, 325] on li "5" at bounding box center [791, 319] width 150 height 23
type input "5"
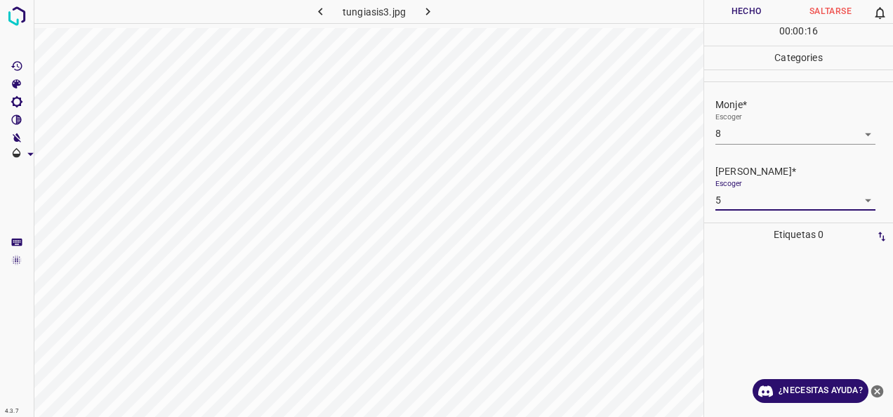
click at [742, 6] on button "Hecho" at bounding box center [746, 11] width 84 height 23
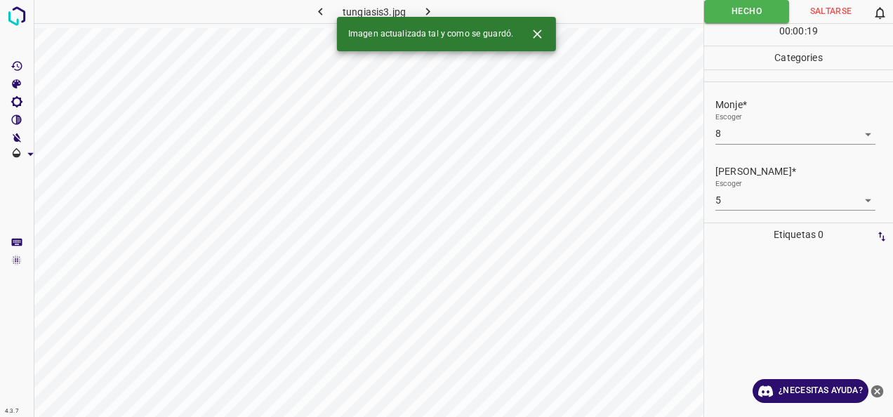
click at [433, 10] on icon "button" at bounding box center [428, 11] width 15 height 15
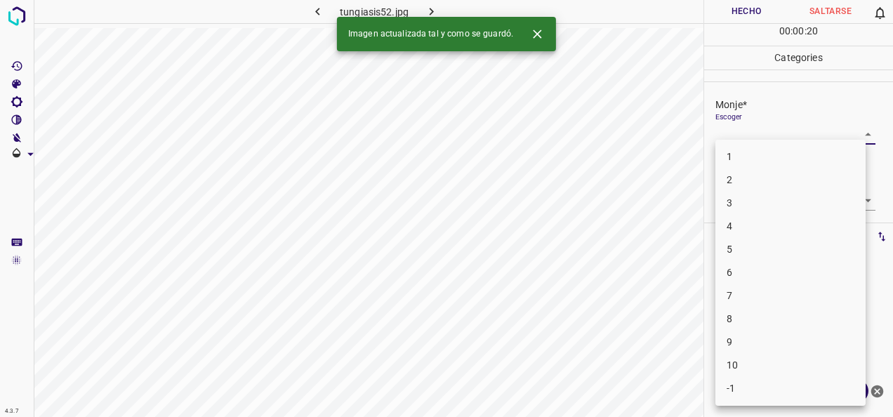
click at [859, 135] on body "4.3.7 tungiasis52.jpg Hecho Saltarse 0 00 : 00 : 20 Categories Monje* Escoger ​…" at bounding box center [446, 208] width 893 height 417
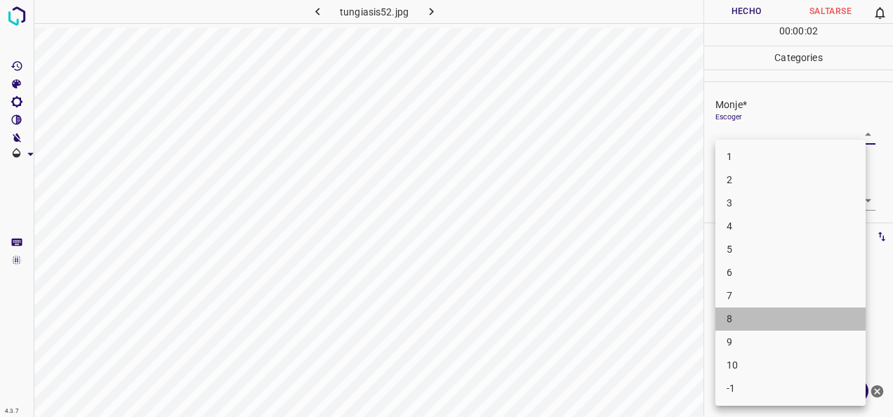
click at [808, 321] on li "8" at bounding box center [791, 319] width 150 height 23
type input "8"
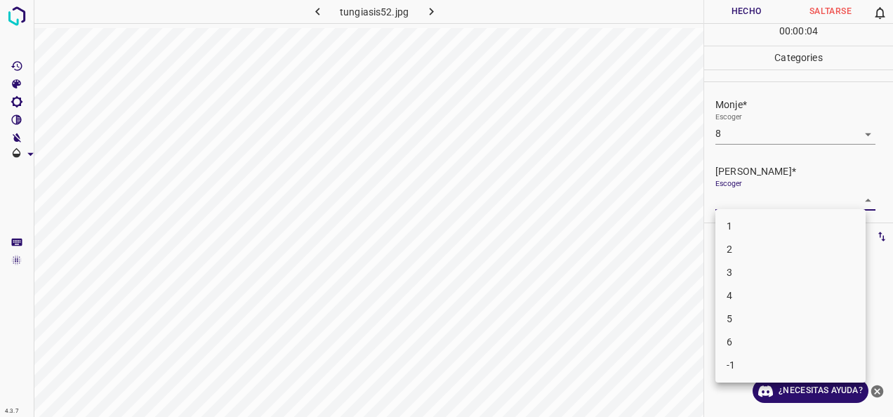
click at [850, 200] on body "4.3.7 tungiasis52.jpg Hecho Saltarse 0 00 : 00 : 04 Categories Monje* Escoger 8…" at bounding box center [446, 208] width 893 height 417
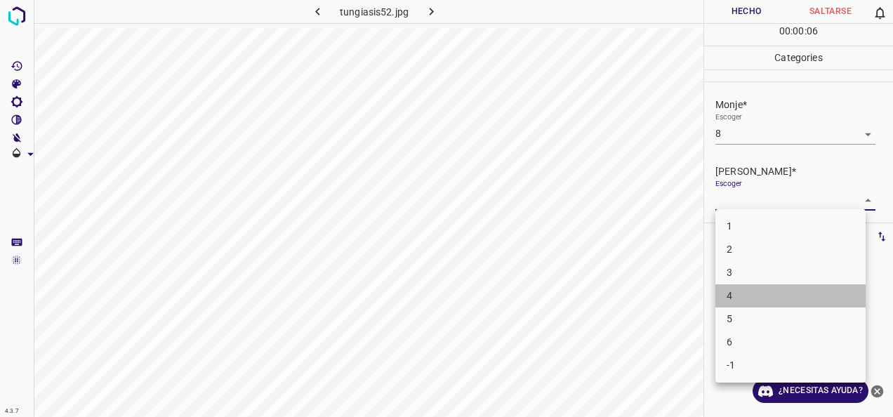
click at [825, 291] on li "4" at bounding box center [791, 295] width 150 height 23
type input "4"
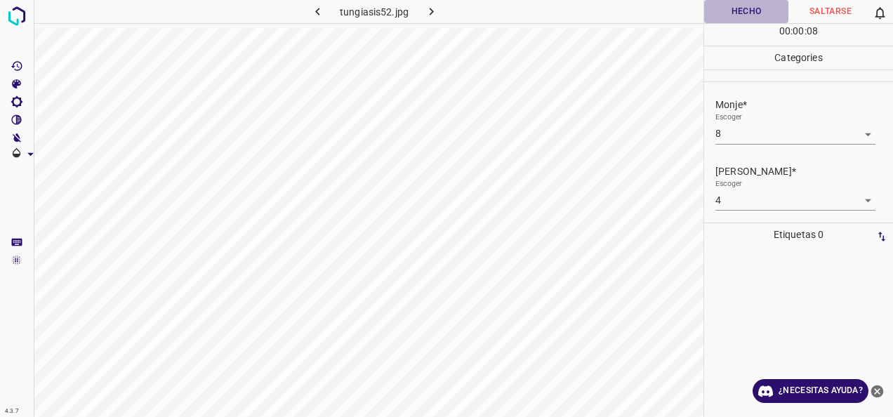
click at [750, 6] on button "Hecho" at bounding box center [746, 11] width 84 height 23
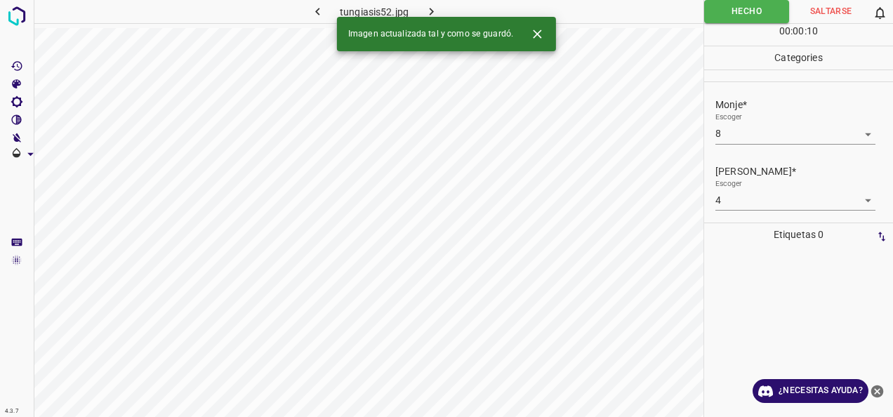
click at [433, 14] on icon "button" at bounding box center [431, 11] width 15 height 15
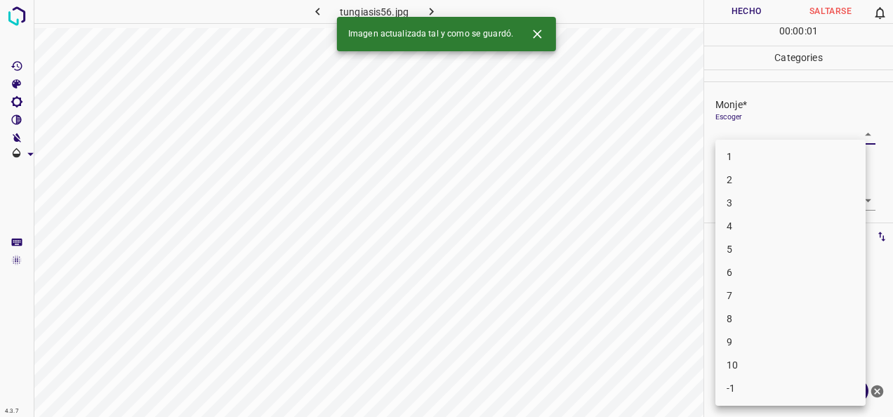
click at [854, 133] on body "4.3.7 tungiasis56.jpg Hecho Saltarse 0 00 : 00 : 01 Categories Monje* Escoger ​…" at bounding box center [446, 208] width 893 height 417
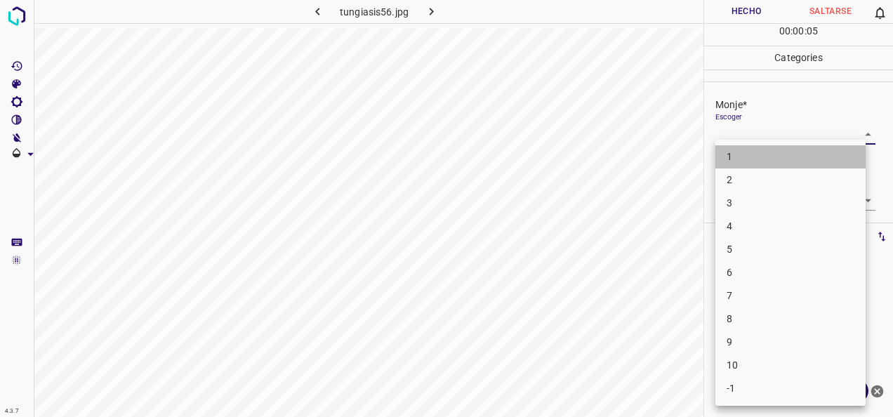
click at [815, 157] on li "1" at bounding box center [791, 156] width 150 height 23
type input "1"
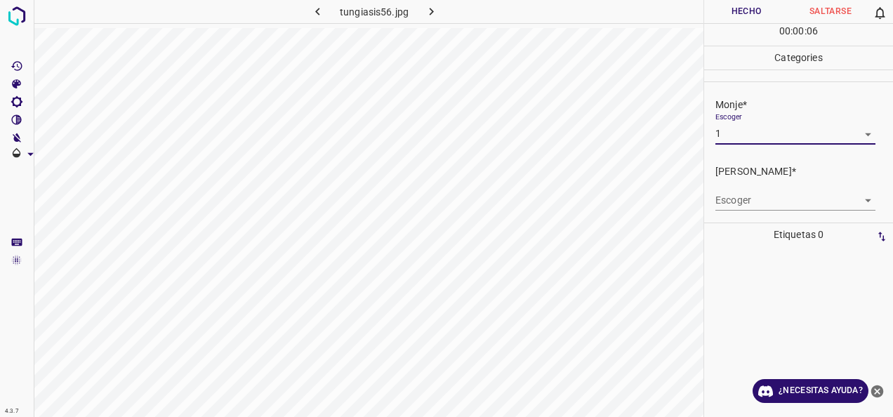
click at [856, 197] on body "4.3.7 tungiasis56.jpg Hecho Saltarse 0 00 : 00 : 06 Categories Monje* Escoger 1…" at bounding box center [446, 208] width 893 height 417
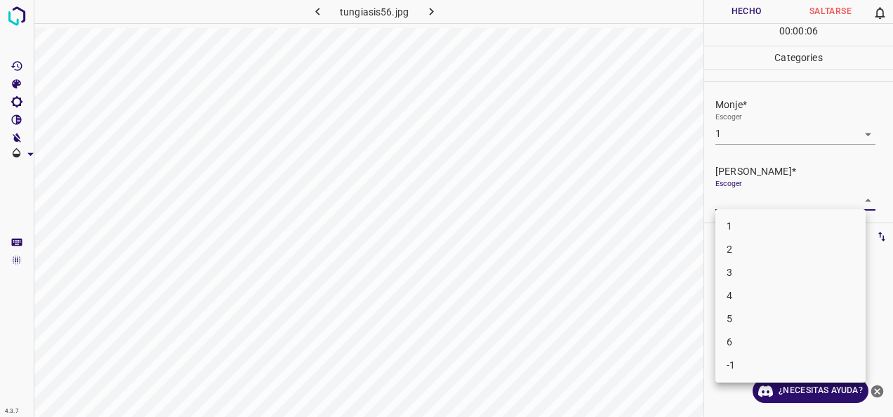
click at [802, 223] on li "1" at bounding box center [791, 226] width 150 height 23
type input "1"
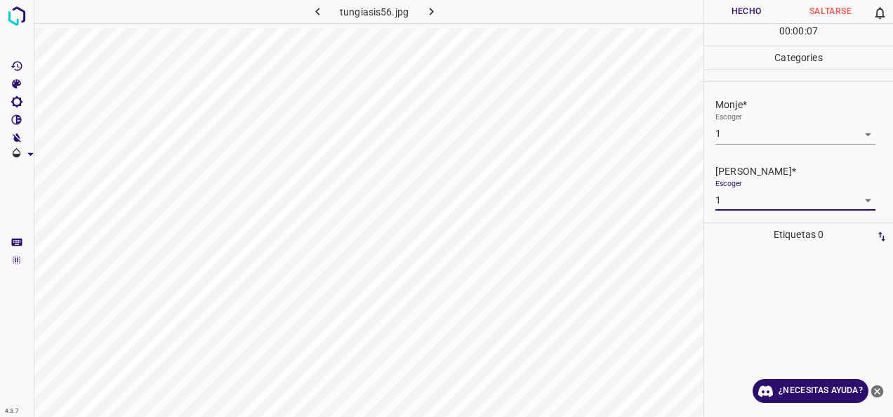
click at [728, 10] on button "Hecho" at bounding box center [746, 11] width 84 height 23
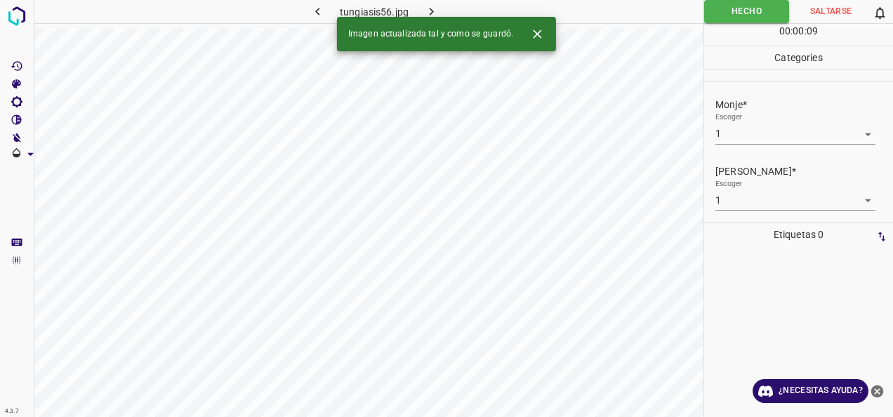
click at [428, 7] on icon "button" at bounding box center [431, 11] width 15 height 15
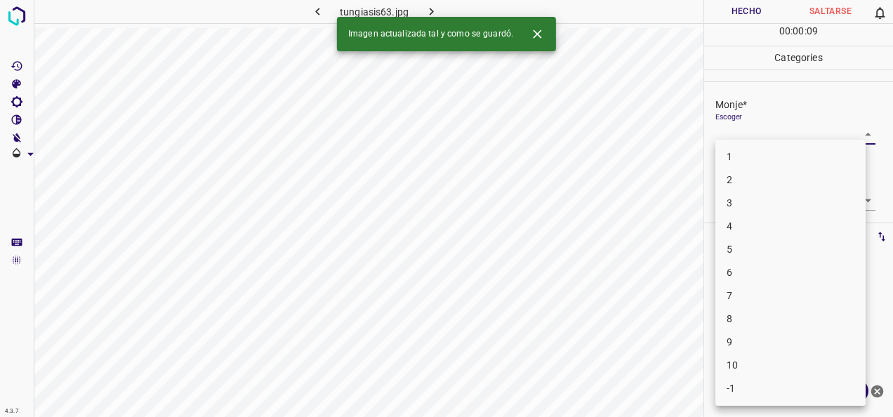
click at [850, 131] on body "4.3.7 tungiasis63.jpg Hecho Saltarse 0 00 : 00 : 09 Categories Monje* Escoger ​…" at bounding box center [446, 208] width 893 height 417
click at [815, 164] on li "1" at bounding box center [791, 156] width 150 height 23
type input "1"
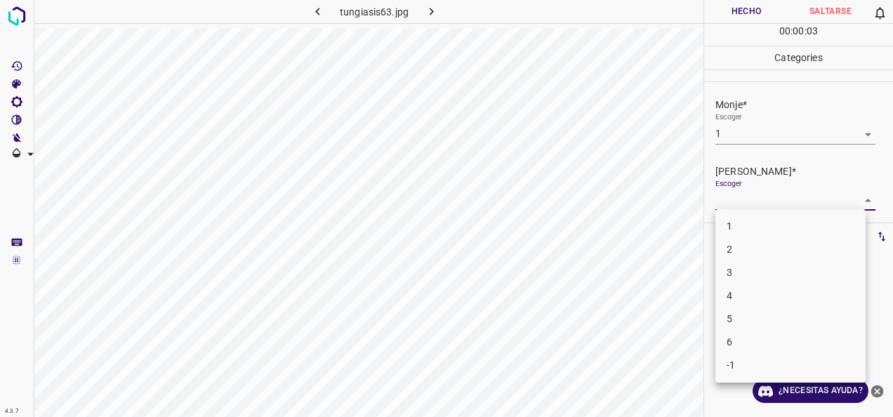
click at [851, 201] on body "4.3.7 tungiasis63.jpg Hecho Saltarse 0 00 : 00 : 03 Categories Monje* Escoger 1…" at bounding box center [446, 208] width 893 height 417
click at [828, 224] on li "1" at bounding box center [791, 226] width 150 height 23
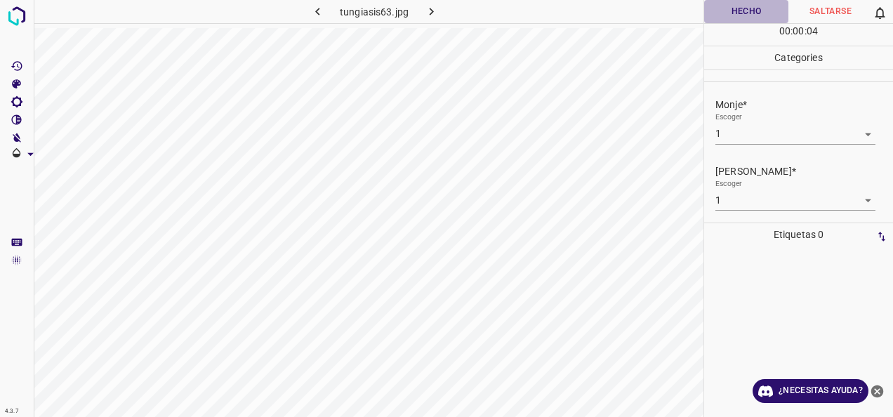
click at [744, 12] on button "Hecho" at bounding box center [746, 11] width 84 height 23
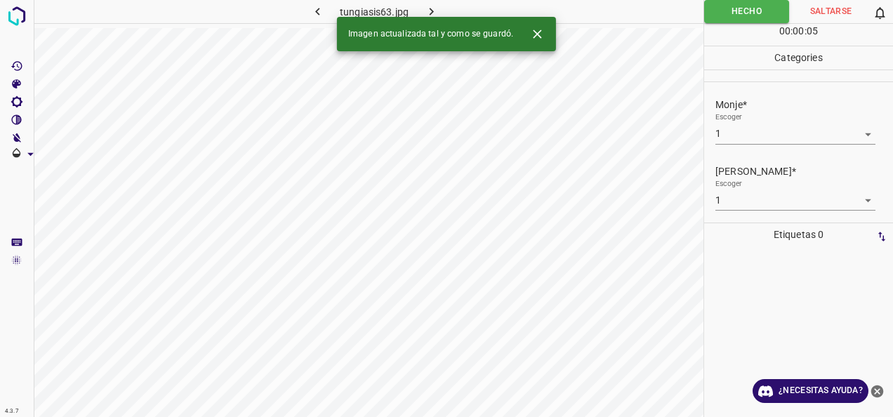
click at [431, 16] on icon "button" at bounding box center [431, 11] width 15 height 15
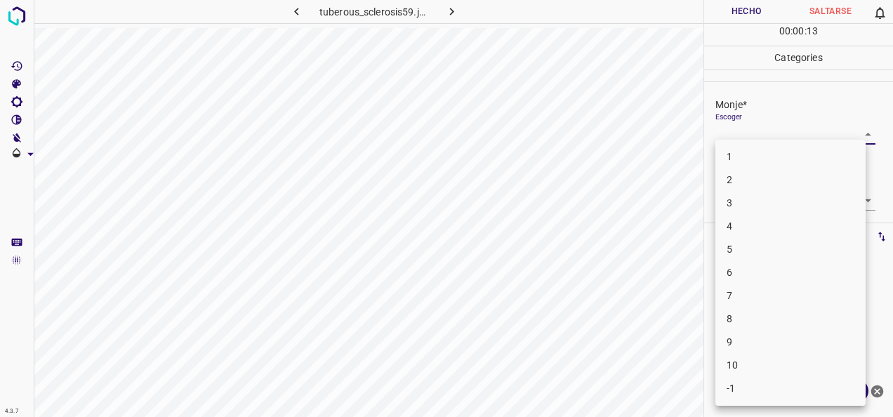
click at [856, 131] on body "4.3.7 tuberous_sclerosis59.jpg Hecho Saltarse 0 00 : 00 : 13 Categories Monje* …" at bounding box center [446, 208] width 893 height 417
click at [781, 170] on li "2" at bounding box center [791, 180] width 150 height 23
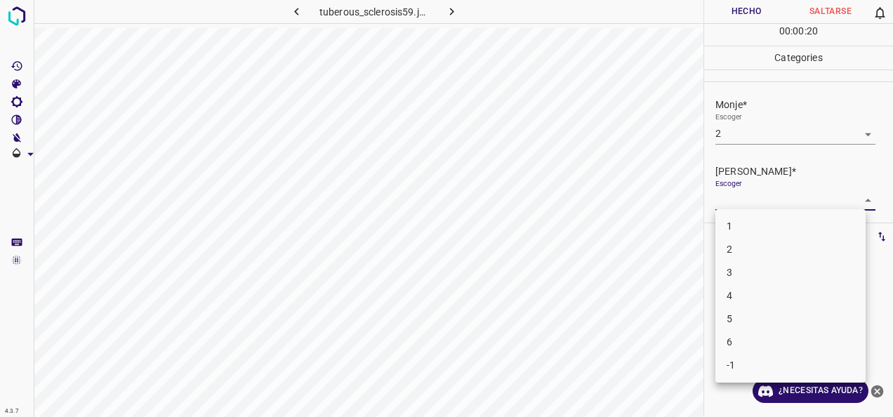
click at [858, 202] on body "4.3.7 tuberous_sclerosis59.jpg Hecho Saltarse 0 00 : 00 : 20 Categories Monje* …" at bounding box center [446, 208] width 893 height 417
click at [789, 232] on li "1" at bounding box center [791, 226] width 150 height 23
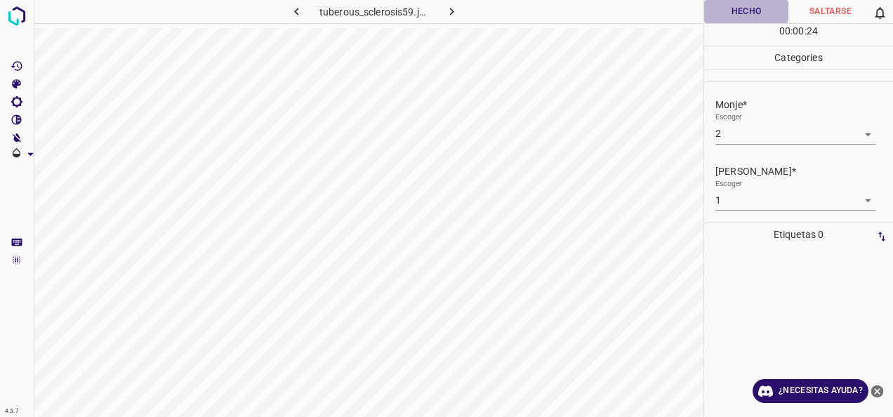
click at [743, 8] on button "Hecho" at bounding box center [746, 11] width 84 height 23
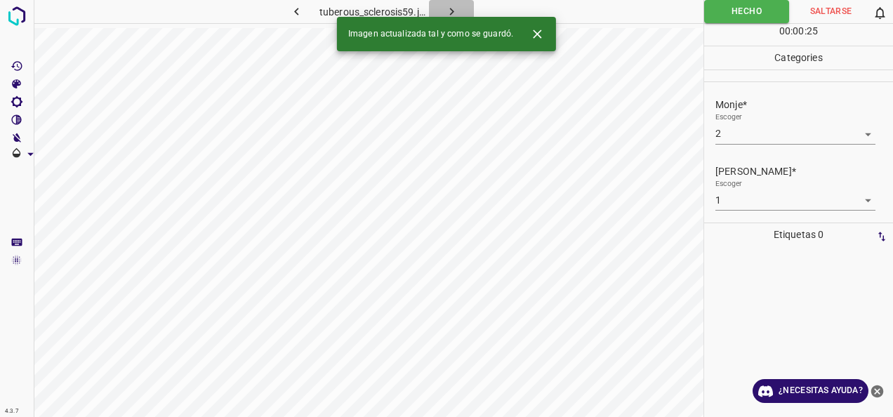
click at [454, 3] on button "button" at bounding box center [451, 11] width 45 height 23
click at [852, 136] on body "4.3.7 tuberous_sclerosis55.jpg Hecho Saltarse 0 00 : 00 : 26 Categories Monje* …" at bounding box center [446, 208] width 893 height 417
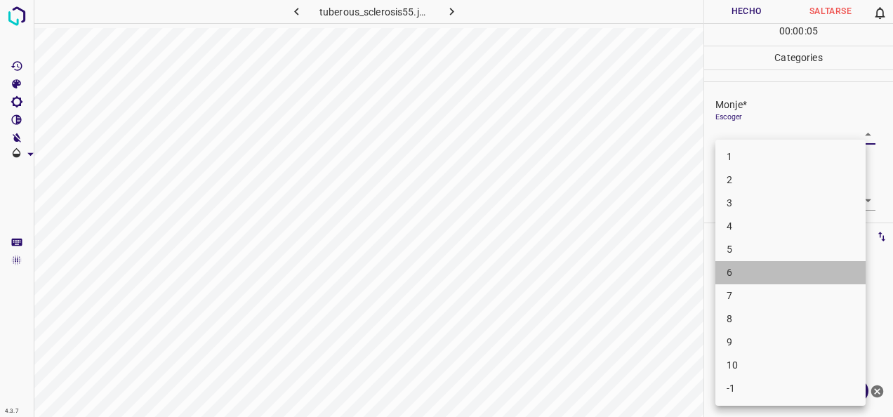
click at [746, 275] on li "6" at bounding box center [791, 272] width 150 height 23
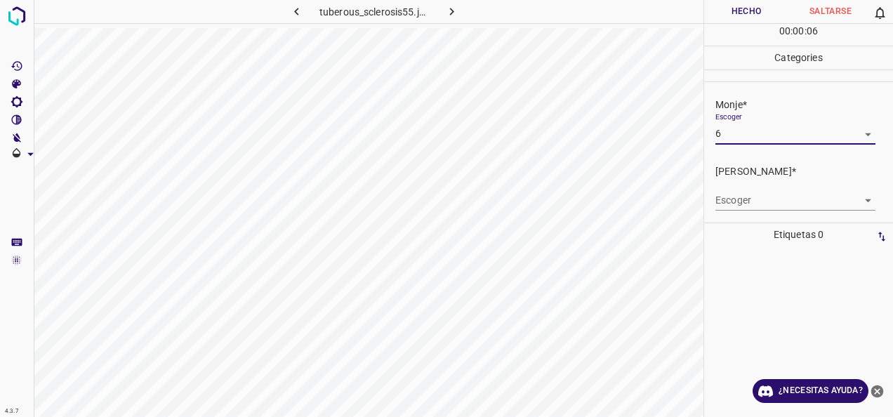
click at [854, 202] on body "4.3.7 tuberous_sclerosis55.jpg Hecho Saltarse 0 00 : 00 : 06 Categories Monje* …" at bounding box center [446, 208] width 893 height 417
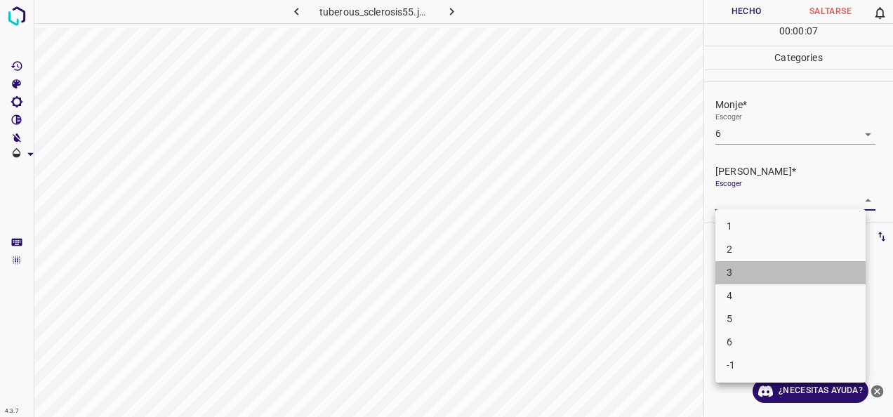
drag, startPoint x: 788, startPoint y: 277, endPoint x: 757, endPoint y: 110, distance: 170.0
click at [788, 276] on li "3" at bounding box center [791, 272] width 150 height 23
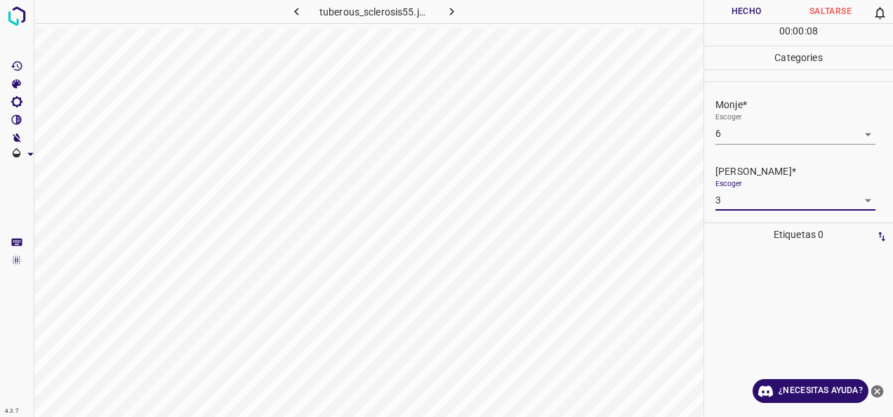
click at [759, 2] on button "Hecho" at bounding box center [746, 11] width 84 height 23
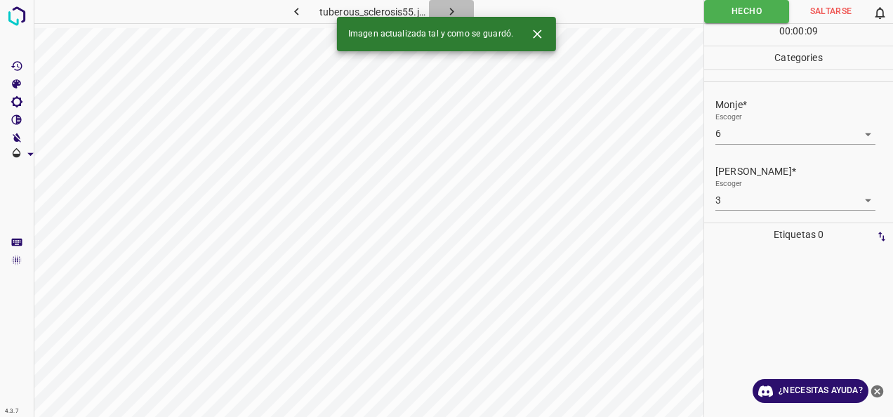
click at [465, 6] on button "button" at bounding box center [451, 11] width 45 height 23
click at [860, 131] on body "4.3.7 tuberous_sclerosis56.jpg Hecho Saltarse 0 00 : 00 : 09 Categories Monje* …" at bounding box center [446, 208] width 893 height 417
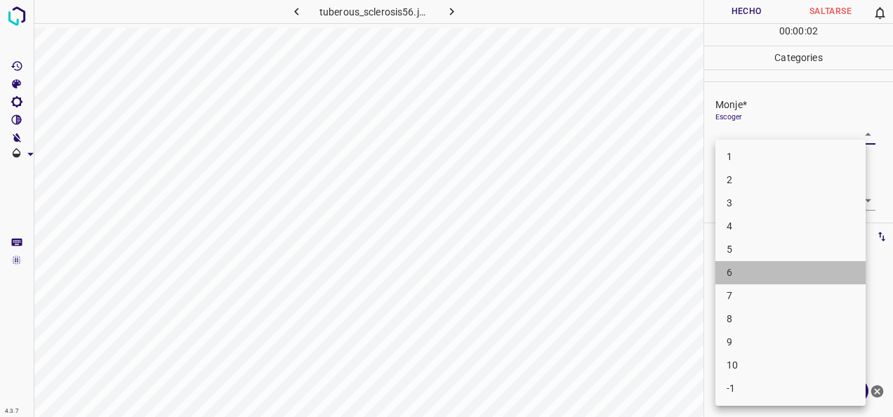
click at [806, 262] on li "6" at bounding box center [791, 272] width 150 height 23
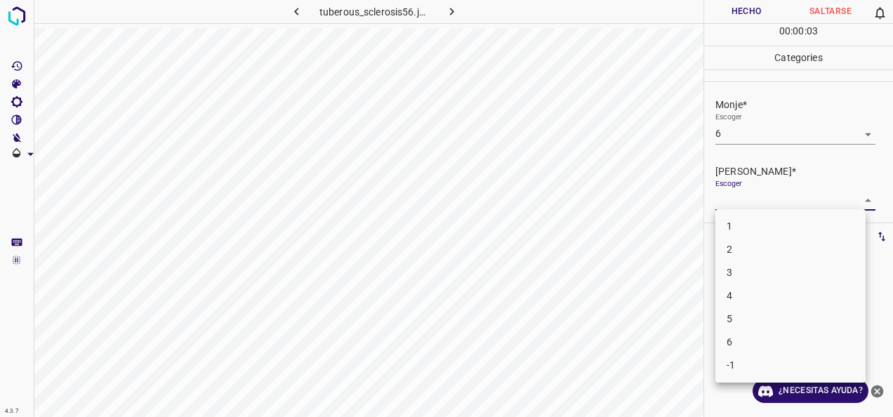
click at [850, 197] on body "4.3.7 tuberous_sclerosis56.jpg Hecho Saltarse 0 00 : 00 : 03 Categories Monje* …" at bounding box center [446, 208] width 893 height 417
click at [765, 270] on li "3" at bounding box center [791, 272] width 150 height 23
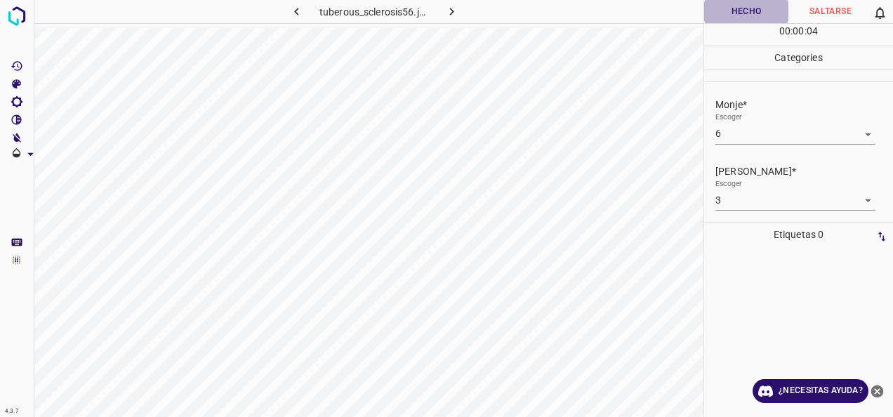
click at [746, 14] on button "Hecho" at bounding box center [746, 11] width 84 height 23
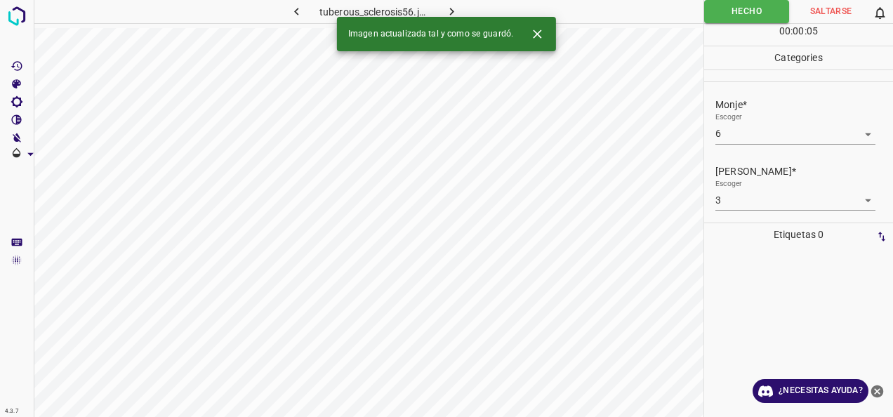
click at [450, 8] on icon "button" at bounding box center [452, 11] width 15 height 15
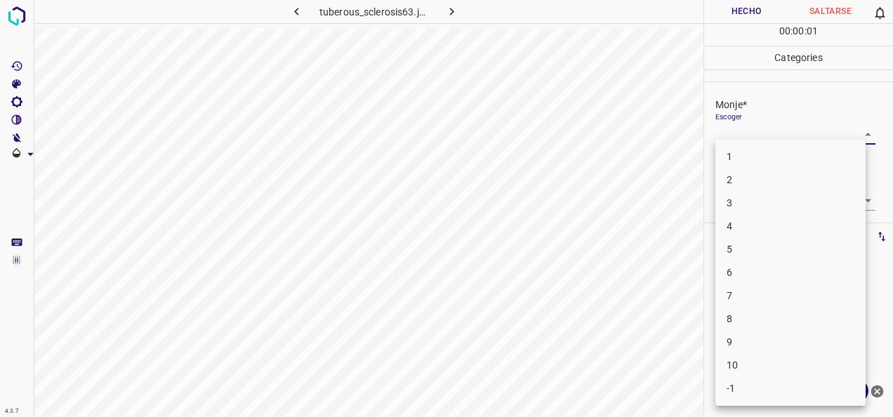
click at [860, 131] on body "4.3.7 tuberous_sclerosis63.jpg Hecho Saltarse 0 00 : 00 : 01 Categories Monje* …" at bounding box center [446, 208] width 893 height 417
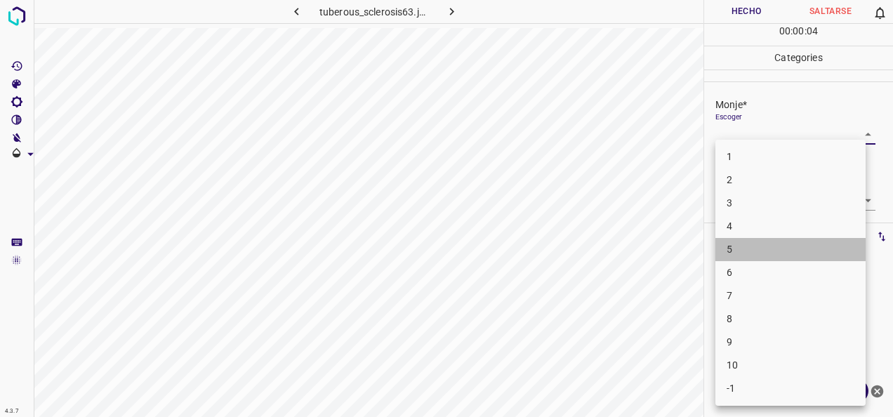
click at [760, 246] on li "5" at bounding box center [791, 249] width 150 height 23
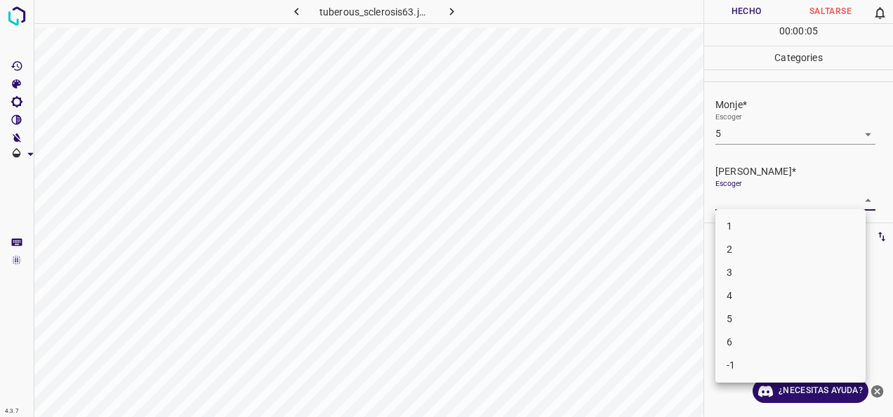
click at [859, 202] on body "4.3.7 tuberous_sclerosis63.jpg Hecho Saltarse 0 00 : 00 : 05 Categories Monje* …" at bounding box center [446, 208] width 893 height 417
click at [791, 278] on li "3" at bounding box center [791, 272] width 150 height 23
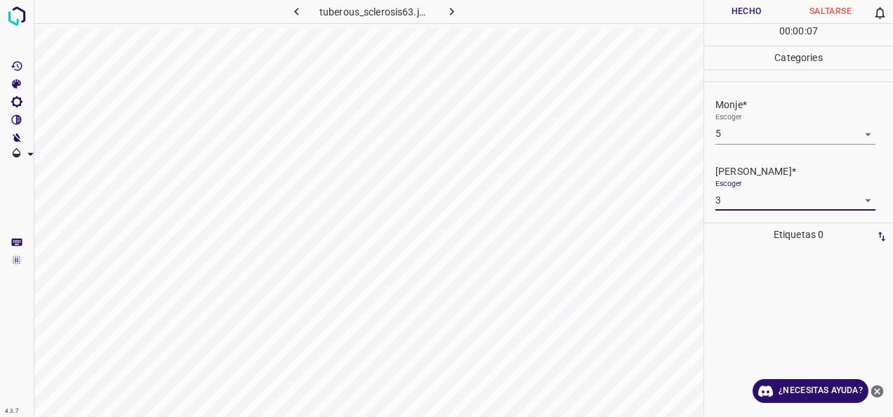
click at [759, 6] on button "Hecho" at bounding box center [746, 11] width 84 height 23
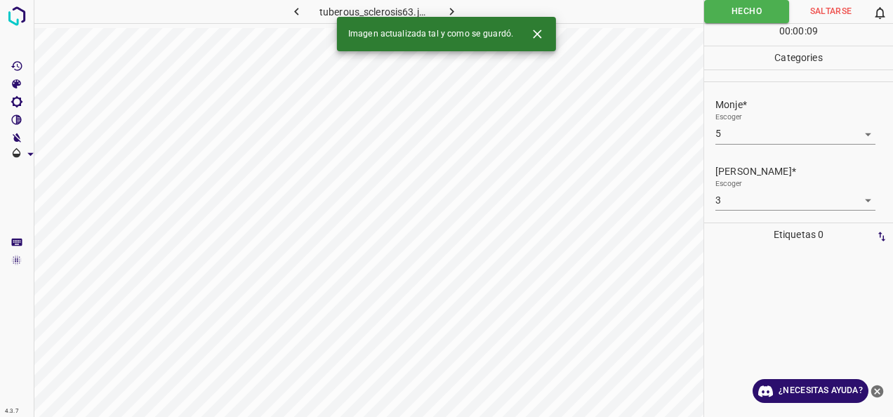
click at [447, 8] on icon "button" at bounding box center [452, 11] width 15 height 15
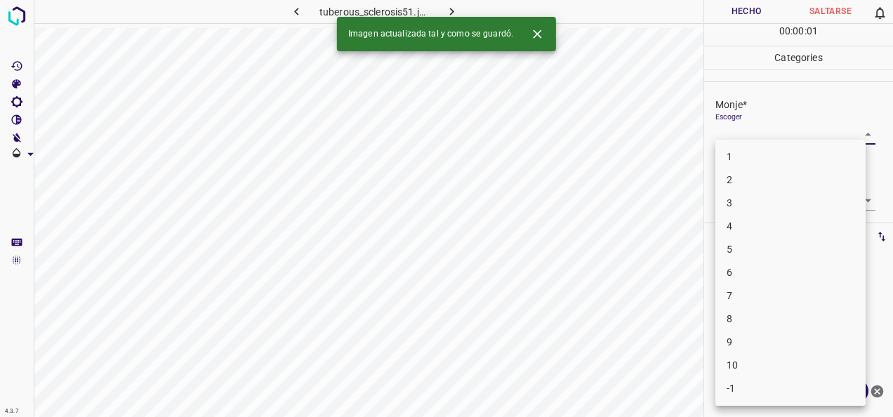
click at [848, 137] on body "4.3.7 tuberous_sclerosis51.jpg Hecho Saltarse 0 00 : 00 : 01 Categories Monje* …" at bounding box center [446, 208] width 893 height 417
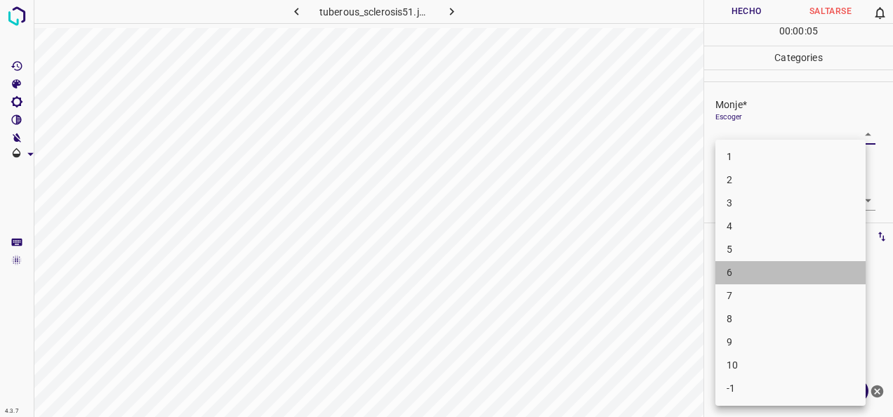
click at [774, 280] on li "6" at bounding box center [791, 272] width 150 height 23
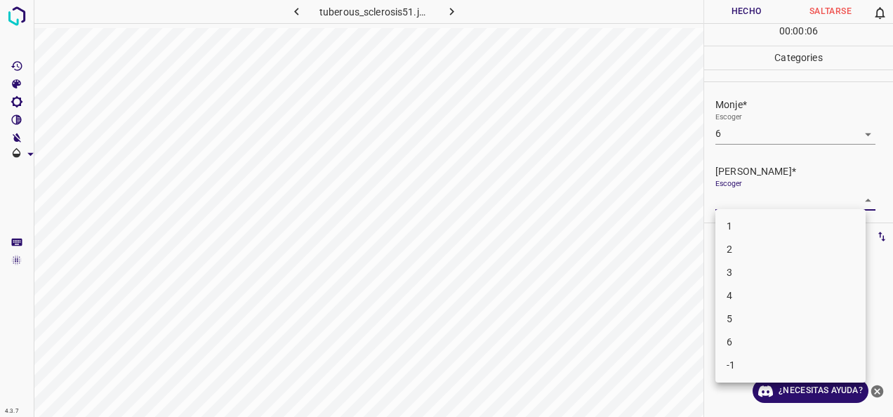
click at [856, 200] on body "4.3.7 tuberous_sclerosis51.jpg Hecho Saltarse 0 00 : 00 : 06 Categories Monje* …" at bounding box center [446, 208] width 893 height 417
click at [801, 267] on li "3" at bounding box center [791, 272] width 150 height 23
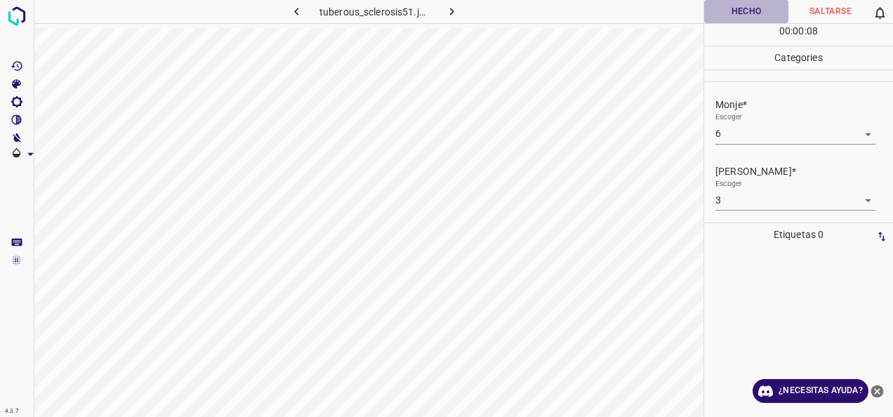
click at [748, 4] on button "Hecho" at bounding box center [746, 11] width 84 height 23
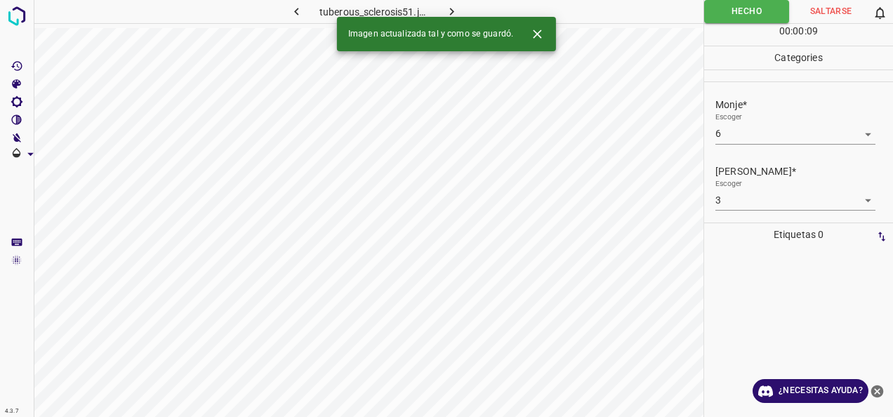
click at [450, 8] on icon "button" at bounding box center [452, 12] width 4 height 8
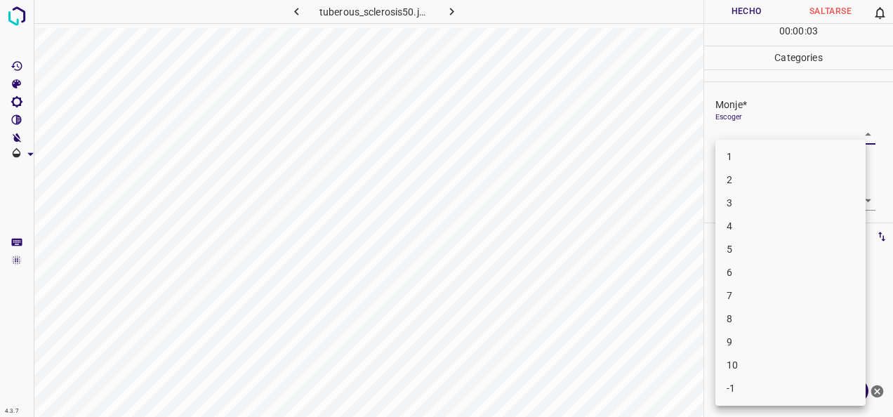
click at [858, 128] on body "4.3.7 tuberous_sclerosis50.jpg Hecho Saltarse 0 00 : 00 : 03 Categories Monje* …" at bounding box center [446, 208] width 893 height 417
click at [834, 263] on li "6" at bounding box center [791, 272] width 150 height 23
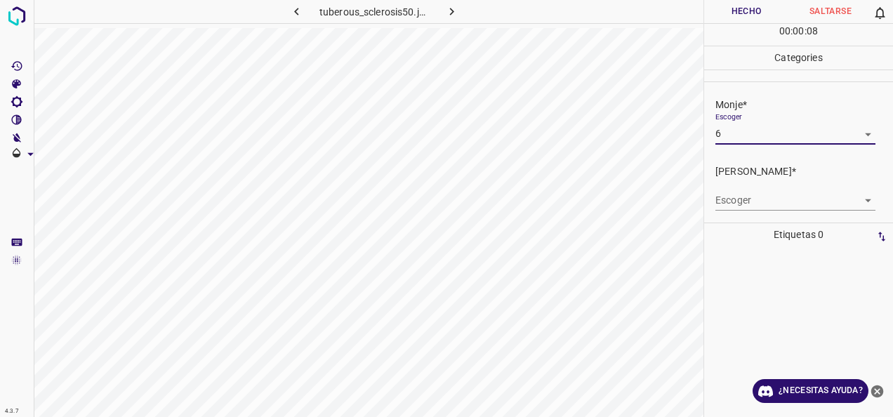
click at [858, 207] on body "4.3.7 tuberous_sclerosis50.jpg Hecho Saltarse 0 00 : 00 : 08 Categories Monje* …" at bounding box center [446, 208] width 893 height 417
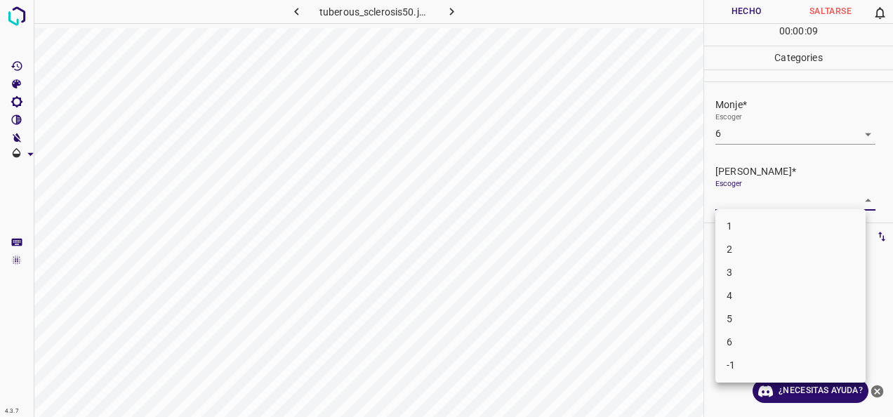
click at [767, 264] on li "3" at bounding box center [791, 272] width 150 height 23
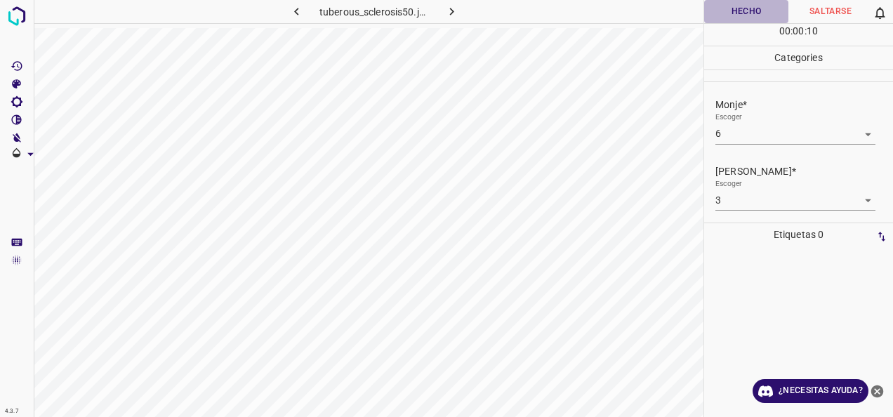
click at [754, 4] on button "Hecho" at bounding box center [746, 11] width 84 height 23
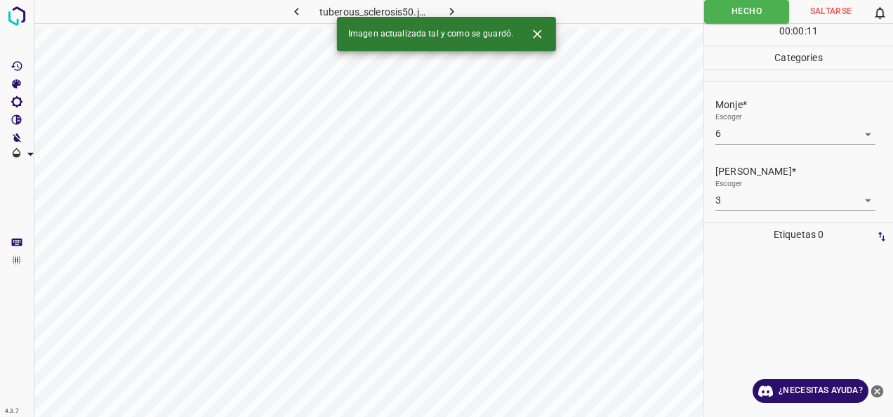
click at [457, 7] on icon "button" at bounding box center [452, 11] width 15 height 15
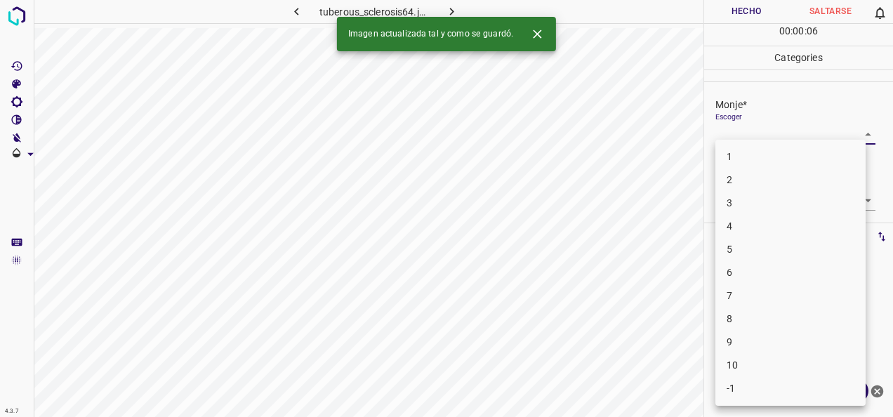
click at [863, 129] on body "4.3.7 tuberous_sclerosis64.jpg Hecho Saltarse 0 00 : 00 : 06 Categories Monje* …" at bounding box center [446, 208] width 893 height 417
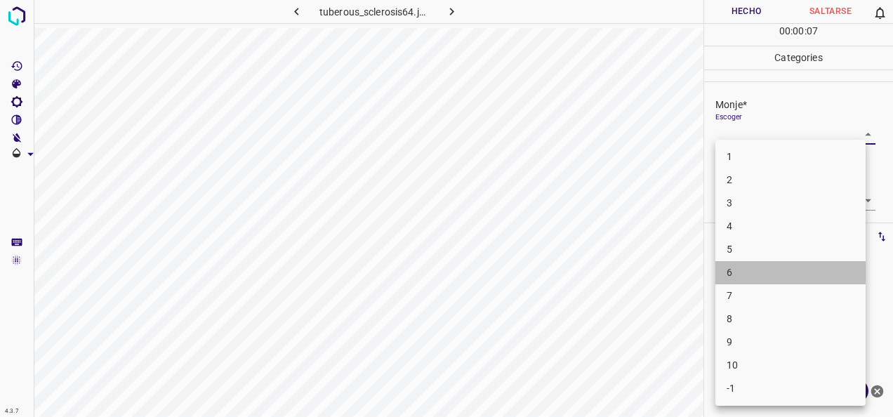
click at [766, 261] on li "6" at bounding box center [791, 272] width 150 height 23
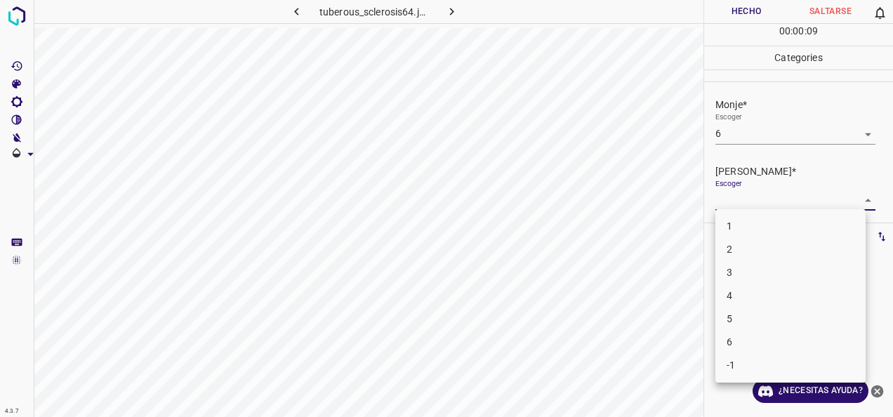
click at [857, 200] on body "4.3.7 tuberous_sclerosis64.jpg Hecho Saltarse 0 00 : 00 : 09 Categories Monje* …" at bounding box center [446, 208] width 893 height 417
click at [781, 281] on li "3" at bounding box center [791, 272] width 150 height 23
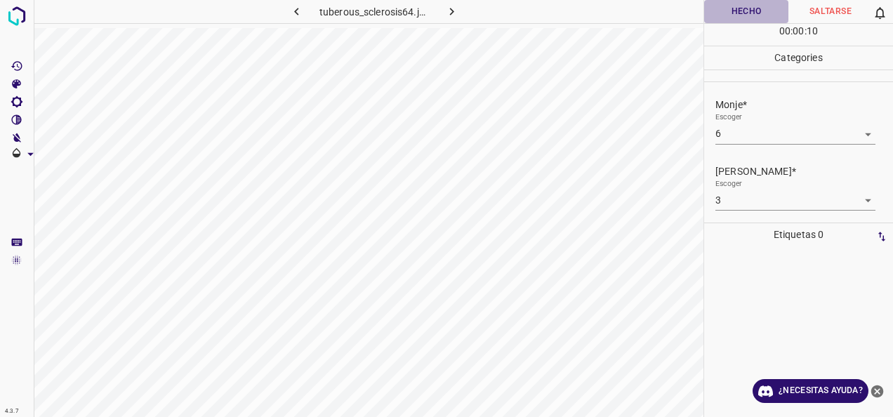
click at [747, 13] on button "Hecho" at bounding box center [746, 11] width 84 height 23
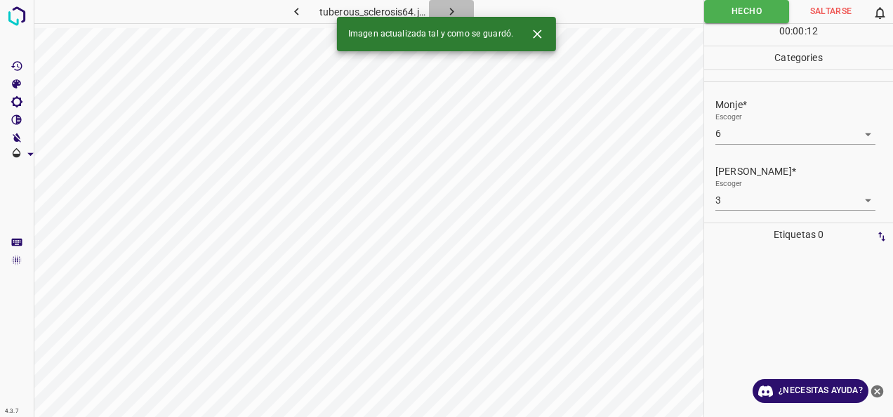
click at [447, 10] on icon "button" at bounding box center [452, 11] width 15 height 15
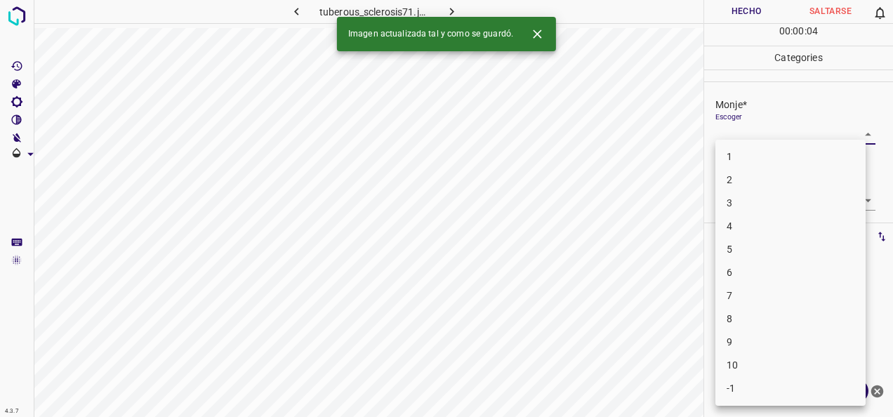
click at [851, 129] on body "4.3.7 tuberous_sclerosis71.jpg Hecho Saltarse 0 00 : 00 : 04 Categories Monje* …" at bounding box center [446, 208] width 893 height 417
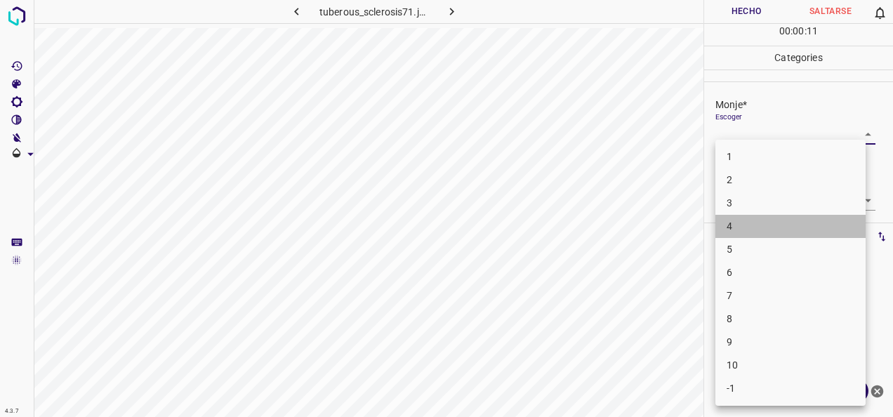
click at [771, 225] on li "4" at bounding box center [791, 226] width 150 height 23
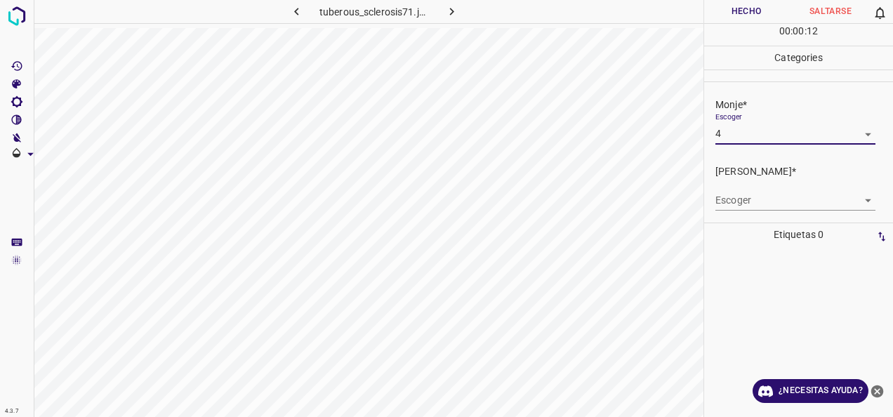
click at [856, 198] on body "4.3.7 tuberous_sclerosis71.jpg Hecho Saltarse 0 00 : 00 : 12 Categories Monje* …" at bounding box center [446, 208] width 893 height 417
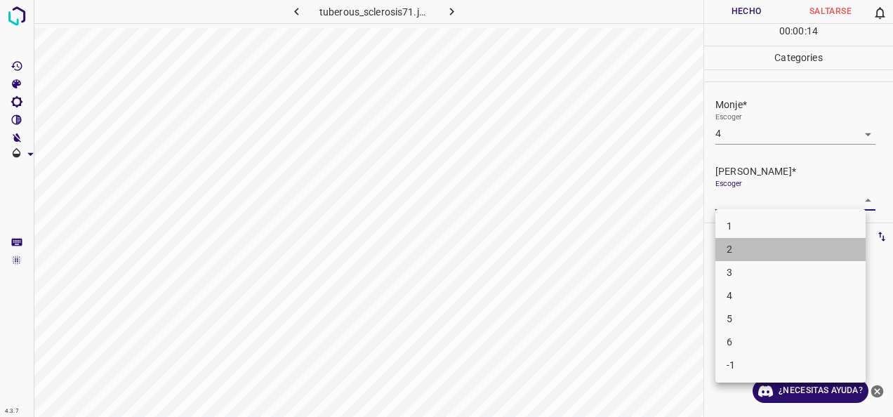
click at [825, 256] on li "2" at bounding box center [791, 249] width 150 height 23
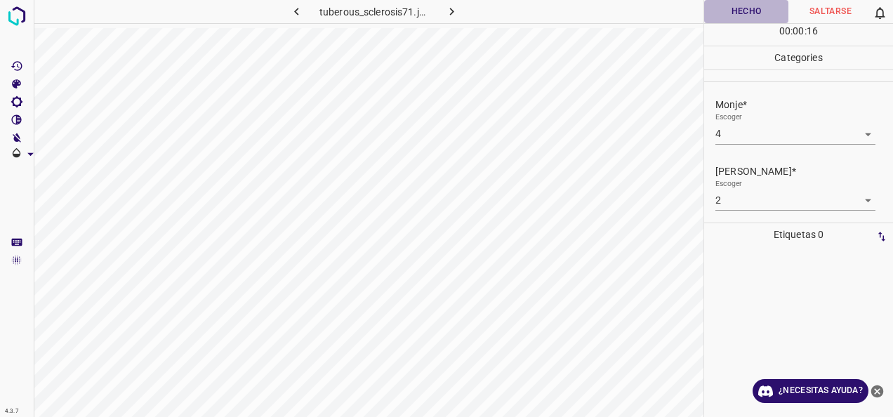
click at [739, 7] on button "Hecho" at bounding box center [746, 11] width 84 height 23
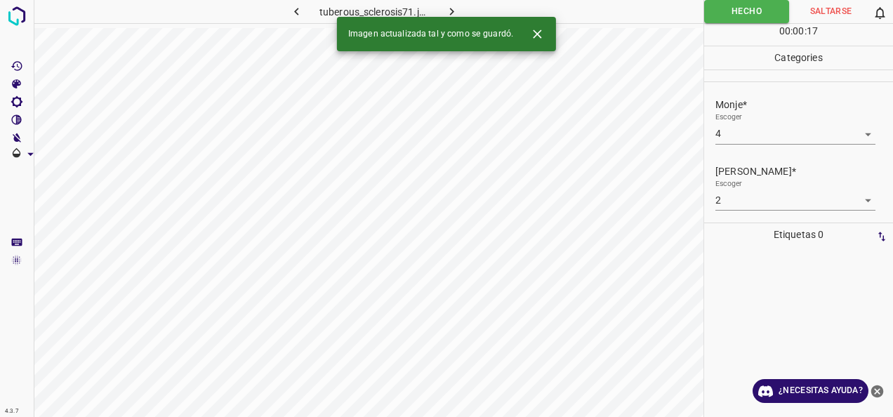
click at [454, 11] on icon "button" at bounding box center [452, 12] width 4 height 8
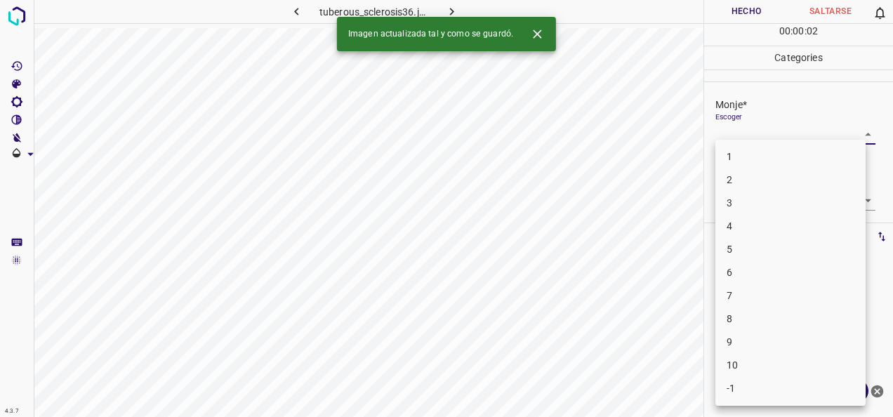
click at [858, 136] on body "4.3.7 tuberous_sclerosis36.jpg Hecho Saltarse 0 00 : 00 : 02 Categories Monje* …" at bounding box center [446, 208] width 893 height 417
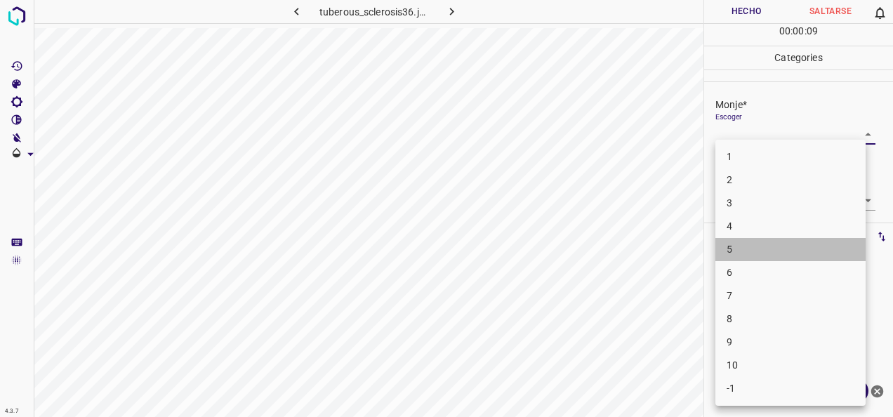
click at [776, 250] on li "5" at bounding box center [791, 249] width 150 height 23
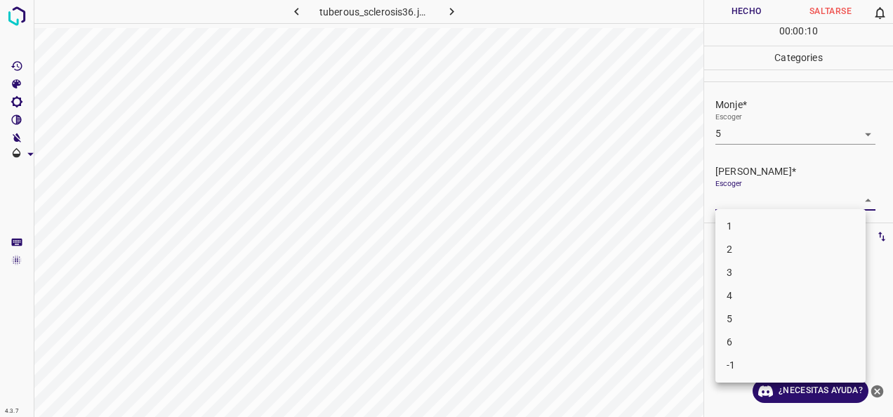
click at [834, 196] on body "4.3.7 tuberous_sclerosis36.jpg Hecho Saltarse 0 00 : 00 : 10 Categories Monje* …" at bounding box center [446, 208] width 893 height 417
click at [768, 271] on li "3" at bounding box center [791, 272] width 150 height 23
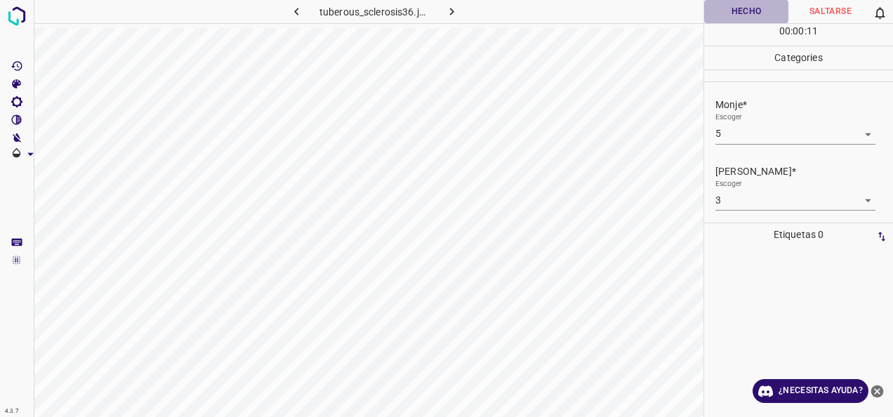
click at [746, 13] on button "Hecho" at bounding box center [746, 11] width 84 height 23
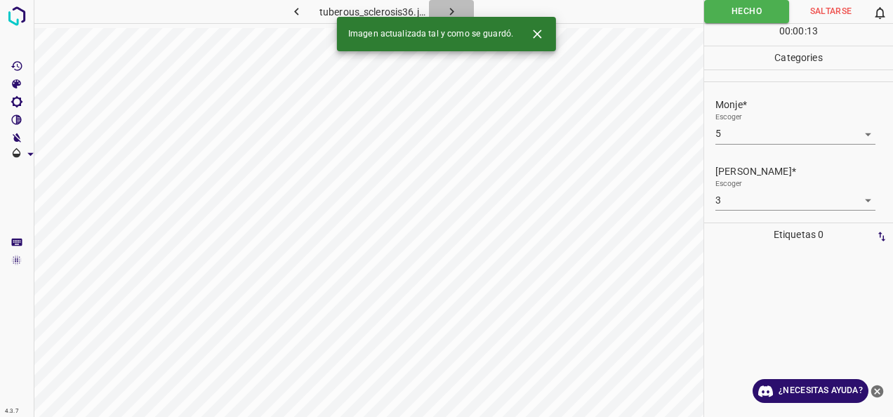
click at [452, 11] on icon "button" at bounding box center [452, 11] width 15 height 15
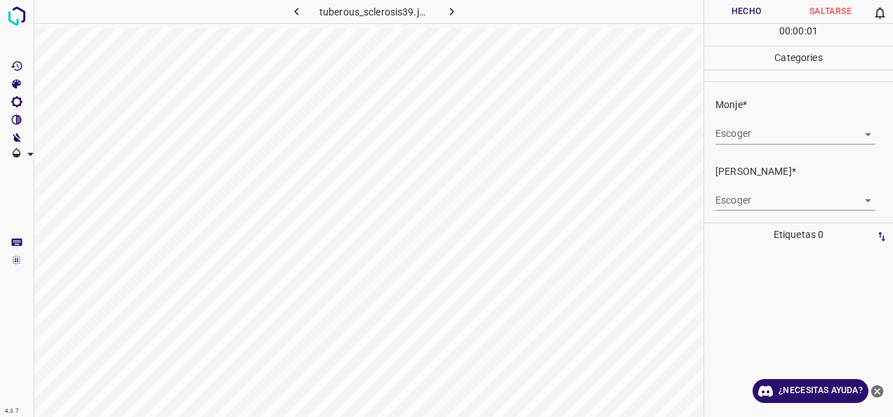
click at [853, 131] on body "4.3.7 tuberous_sclerosis39.jpg Hecho Saltarse 0 00 : 00 : 01 Categories Monje* …" at bounding box center [446, 208] width 893 height 417
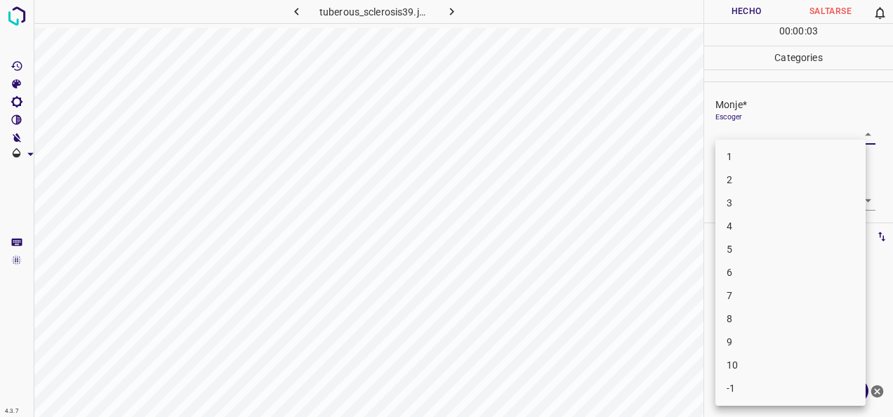
click at [797, 266] on li "6" at bounding box center [791, 272] width 150 height 23
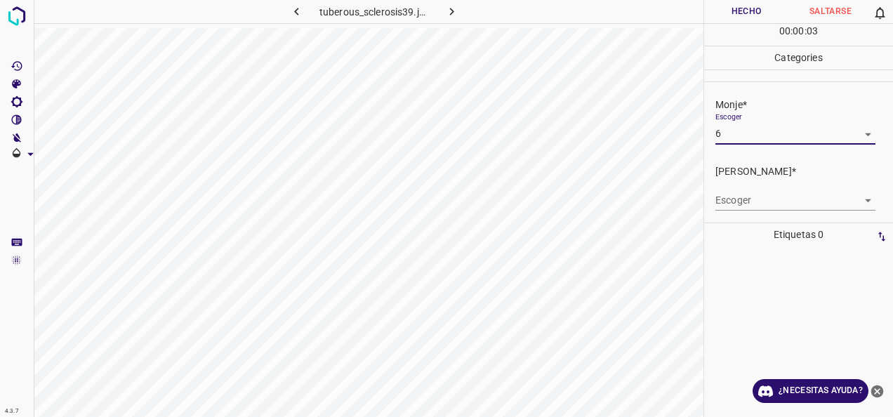
click at [861, 209] on body "4.3.7 tuberous_sclerosis39.jpg Hecho Saltarse 0 00 : 00 : 03 Categories Monje* …" at bounding box center [446, 208] width 893 height 417
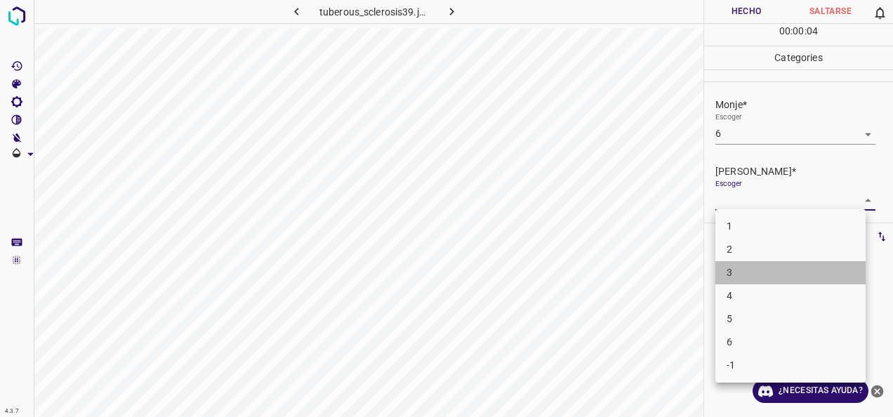
click at [784, 280] on li "3" at bounding box center [791, 272] width 150 height 23
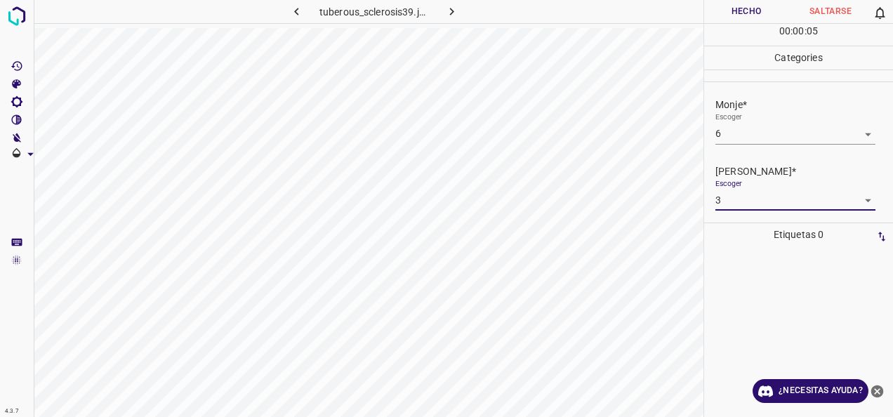
click at [746, 17] on button "Hecho" at bounding box center [746, 11] width 84 height 23
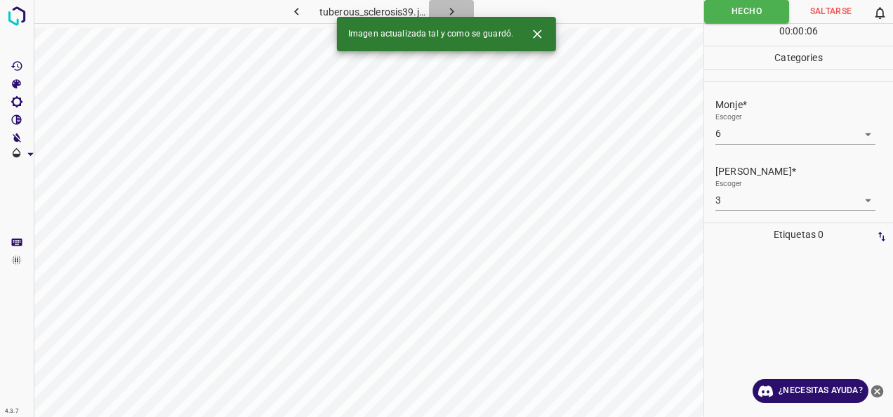
click at [443, 8] on button "button" at bounding box center [451, 11] width 45 height 23
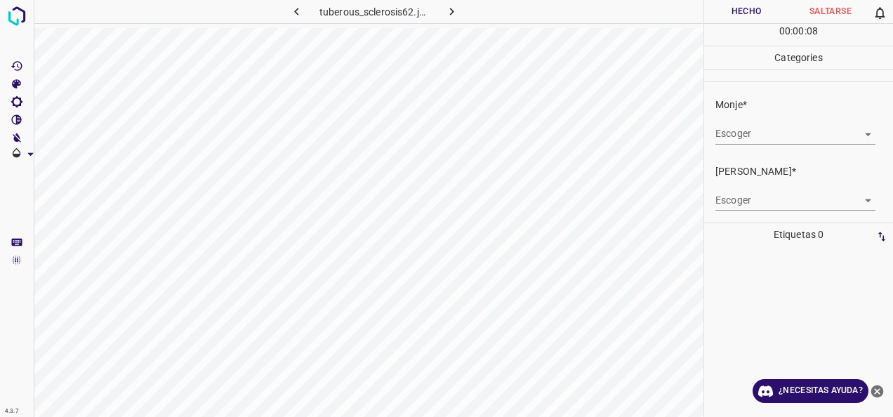
click at [856, 133] on body "4.3.7 tuberous_sclerosis62.jpg Hecho Saltarse 0 00 : 00 : 08 Categories Monje* …" at bounding box center [446, 208] width 893 height 417
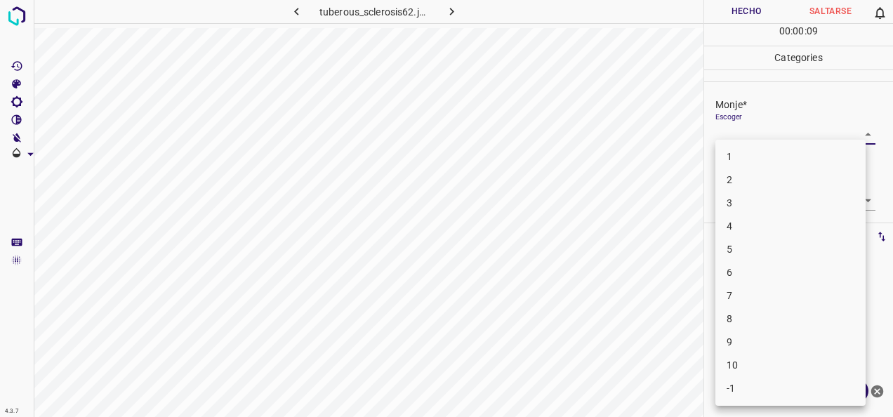
click at [782, 247] on li "5" at bounding box center [791, 249] width 150 height 23
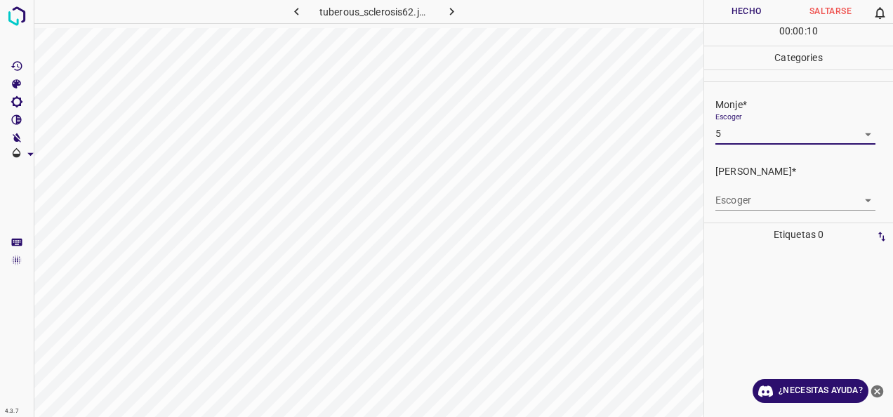
click at [856, 199] on body "4.3.7 tuberous_sclerosis62.jpg Hecho Saltarse 0 00 : 00 : 10 Categories Monje* …" at bounding box center [446, 208] width 893 height 417
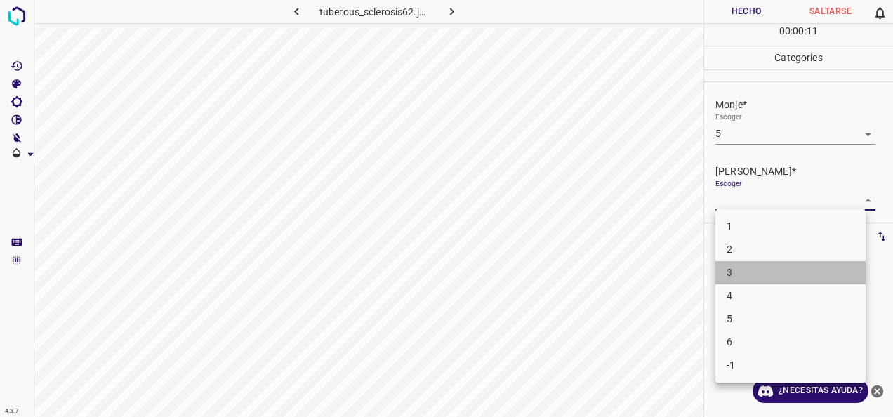
click at [804, 267] on li "3" at bounding box center [791, 272] width 150 height 23
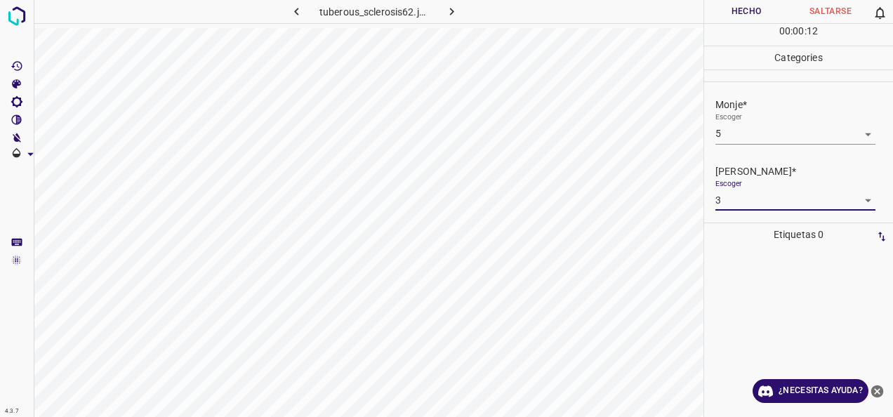
click at [752, 11] on button "Hecho" at bounding box center [746, 11] width 84 height 23
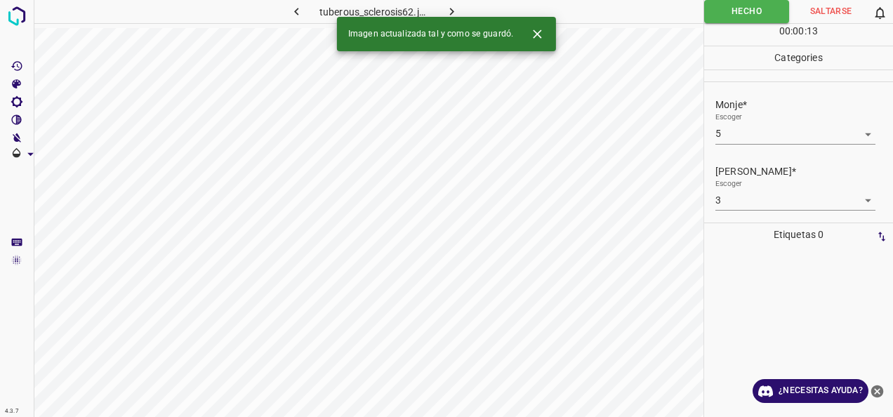
click at [447, 7] on icon "button" at bounding box center [452, 11] width 15 height 15
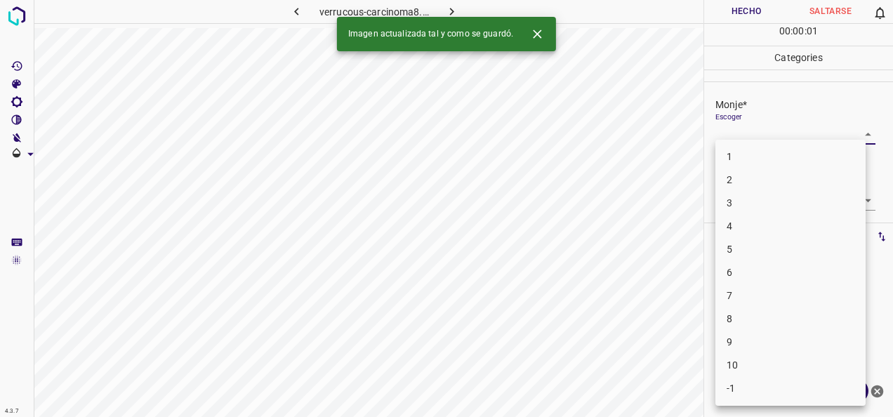
click at [852, 136] on body "4.3.7 verrucous-carcinoma8.jpg Hecho Saltarse 0 00 : 00 : 01 Categories Monje* …" at bounding box center [446, 208] width 893 height 417
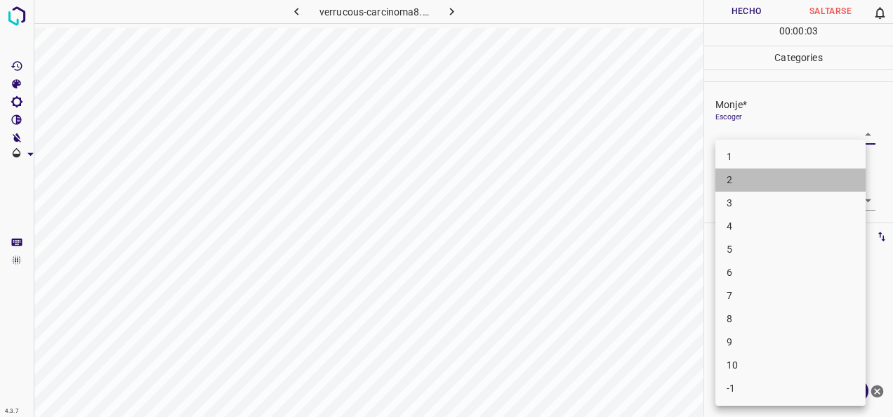
click at [812, 175] on li "2" at bounding box center [791, 180] width 150 height 23
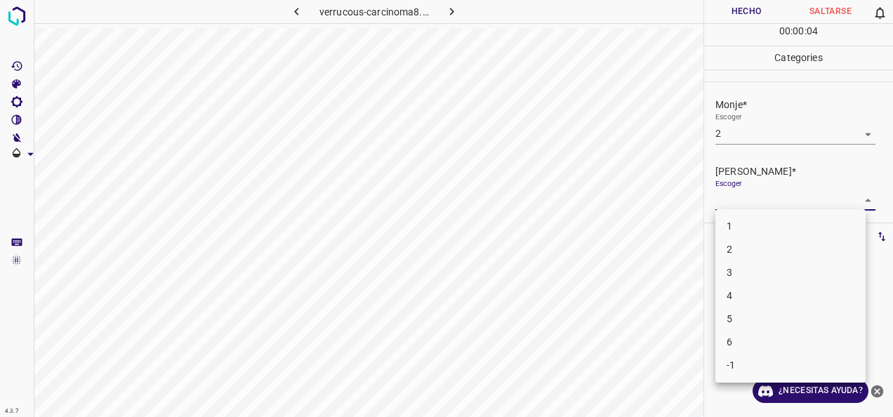
click at [860, 200] on body "4.3.7 verrucous-carcinoma8.jpg Hecho Saltarse 0 00 : 00 : 04 Categories Monje* …" at bounding box center [446, 208] width 893 height 417
click at [787, 224] on li "1" at bounding box center [791, 226] width 150 height 23
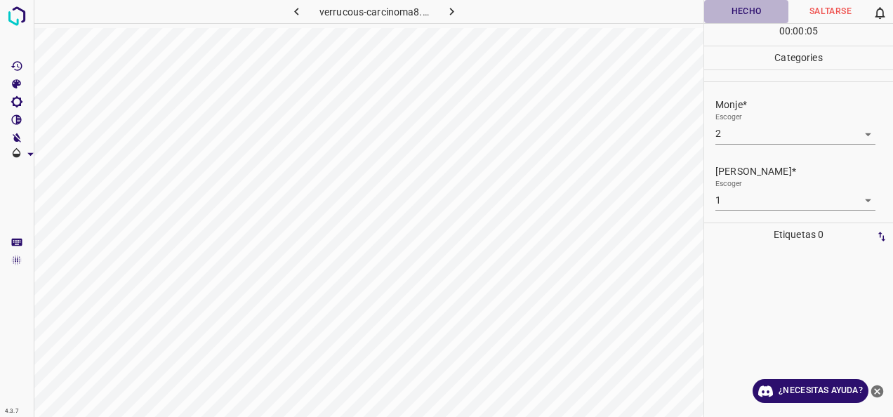
click at [749, 15] on button "Hecho" at bounding box center [746, 11] width 84 height 23
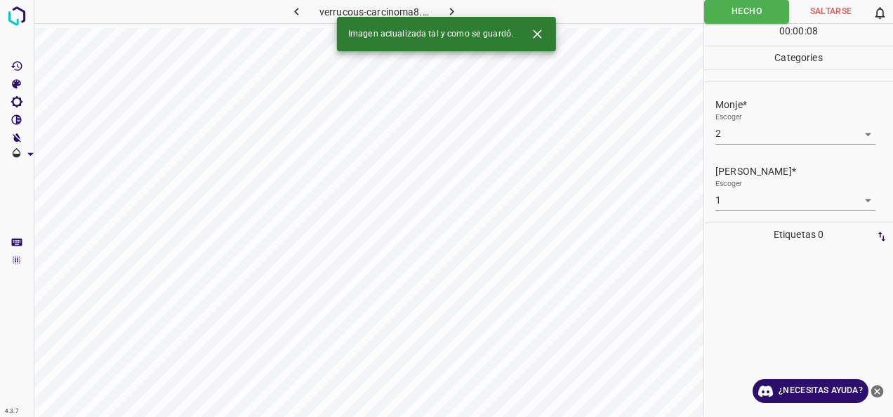
click at [454, 8] on icon "button" at bounding box center [452, 11] width 15 height 15
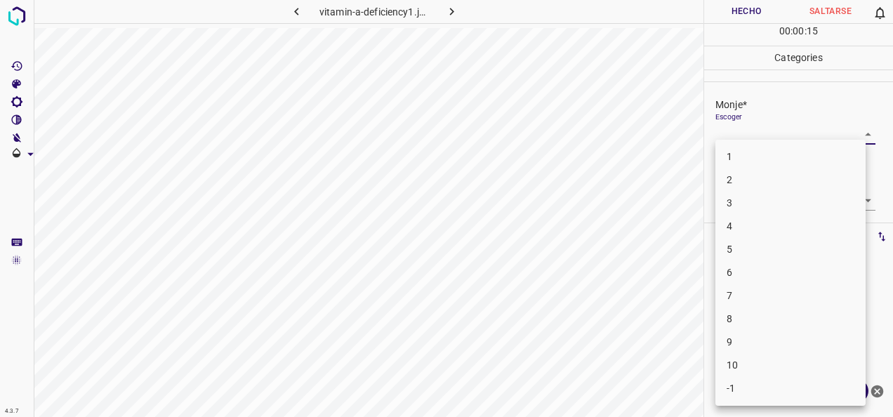
click at [856, 128] on body "4.3.7 vitamin-a-deficiency1.jpg Hecho Saltarse 0 00 : 00 : 15 Categories Monje*…" at bounding box center [446, 208] width 893 height 417
click at [808, 178] on li "2" at bounding box center [791, 180] width 150 height 23
click at [860, 135] on body "4.3.7 vitamin-a-deficiency1.jpg Hecho Saltarse 0 00 : 00 : 19 Categories Monje*…" at bounding box center [446, 208] width 893 height 417
click at [780, 210] on li "3" at bounding box center [791, 203] width 150 height 23
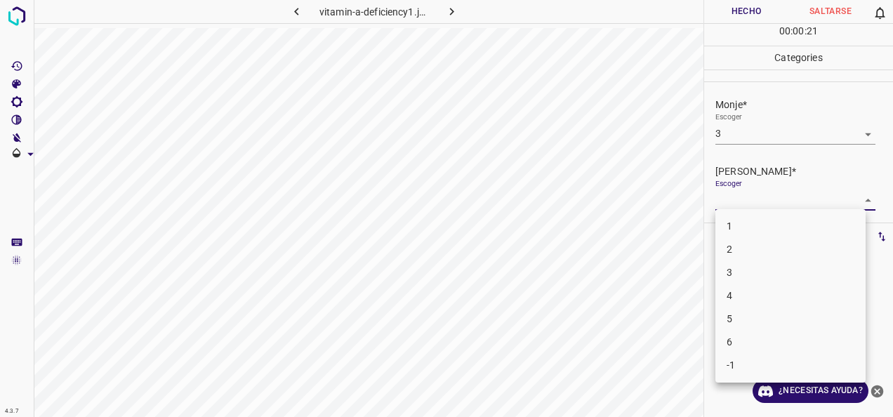
click at [861, 196] on body "4.3.7 vitamin-a-deficiency1.jpg Hecho Saltarse 0 00 : 00 : 21 Categories Monje*…" at bounding box center [446, 208] width 893 height 417
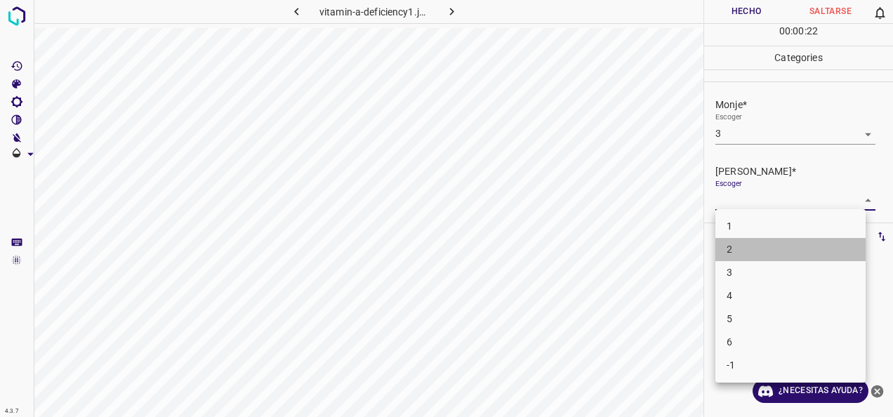
click at [789, 254] on li "2" at bounding box center [791, 249] width 150 height 23
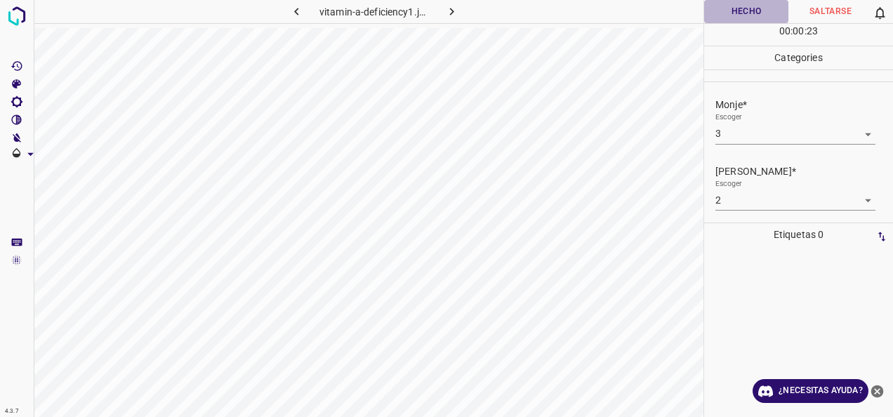
click at [747, 13] on button "Hecho" at bounding box center [746, 11] width 84 height 23
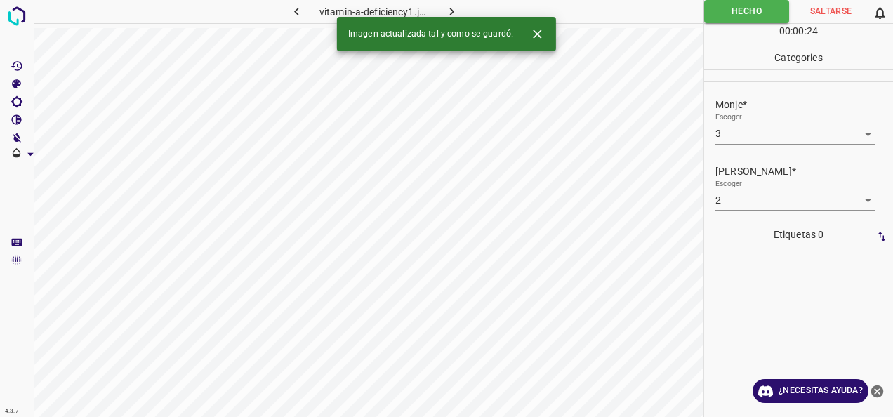
click at [448, 10] on icon "button" at bounding box center [452, 11] width 15 height 15
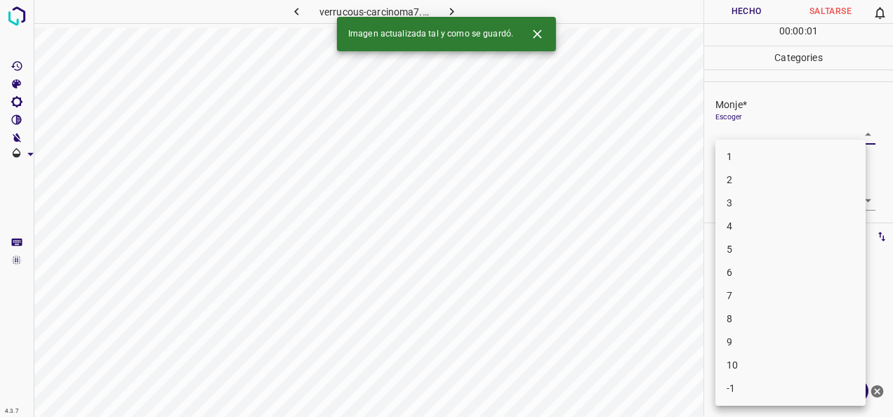
click at [851, 134] on body "4.3.7 verrucous-carcinoma7.jpg Hecho Saltarse 0 00 : 00 : 01 Categories Monje* …" at bounding box center [446, 208] width 893 height 417
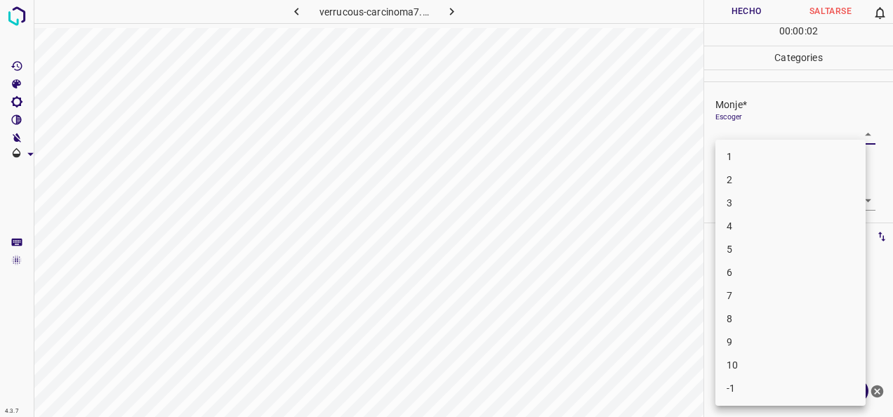
click at [817, 184] on li "2" at bounding box center [791, 180] width 150 height 23
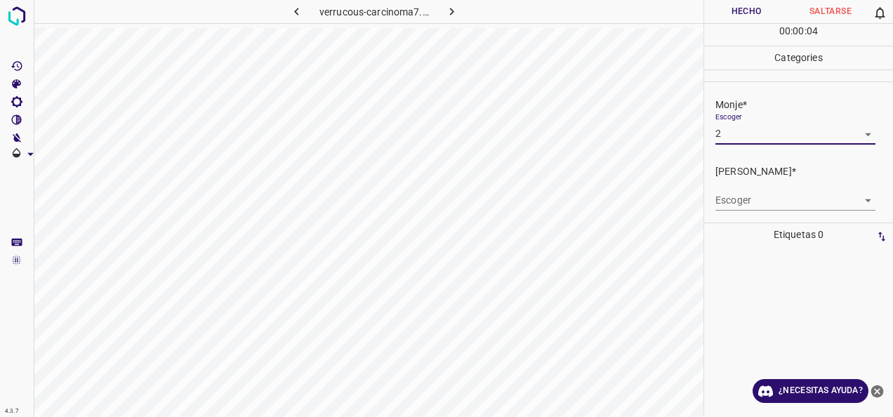
click at [858, 199] on body "4.3.7 verrucous-carcinoma7.jpg Hecho Saltarse 0 00 : 00 : 04 Categories Monje* …" at bounding box center [446, 208] width 893 height 417
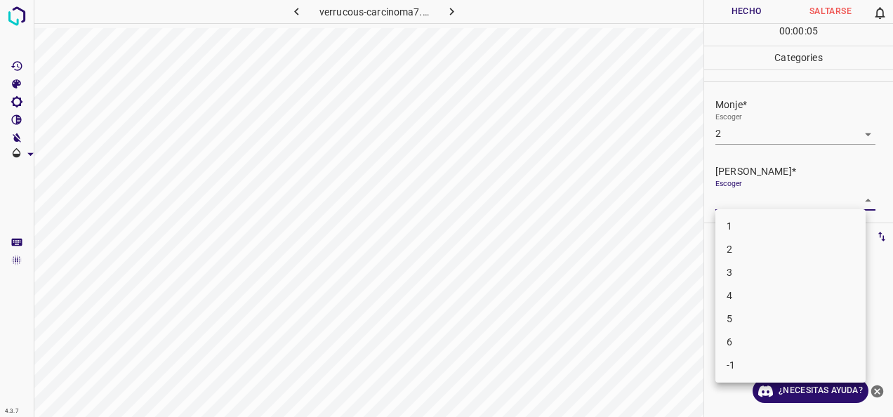
click at [811, 225] on li "1" at bounding box center [791, 226] width 150 height 23
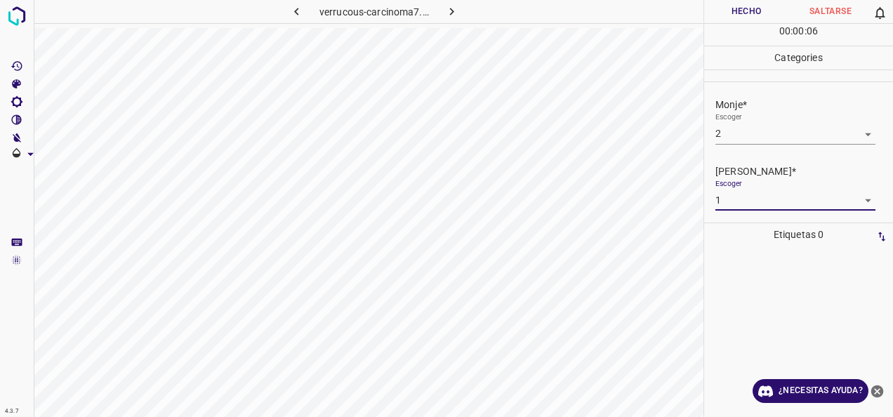
click at [751, 8] on button "Hecho" at bounding box center [746, 11] width 84 height 23
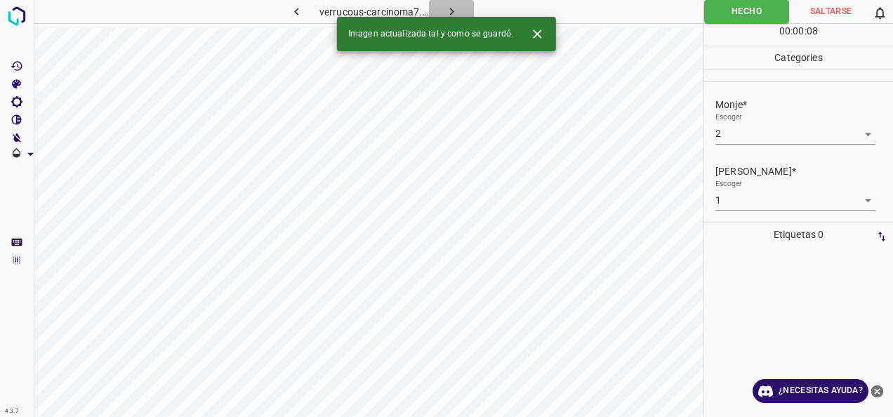
click at [450, 10] on icon "button" at bounding box center [452, 11] width 15 height 15
click at [881, 129] on div "Escoger ​" at bounding box center [805, 128] width 178 height 32
click at [846, 131] on body "4.3.7 verrucous-carcinoma5.jpg Hecho Saltarse 0 00 : 00 : 01 Categories Monje* …" at bounding box center [446, 208] width 893 height 417
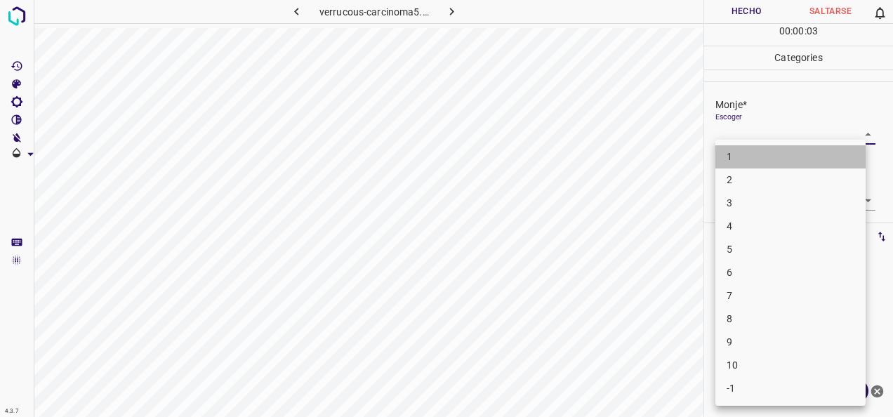
click at [804, 159] on li "1" at bounding box center [791, 156] width 150 height 23
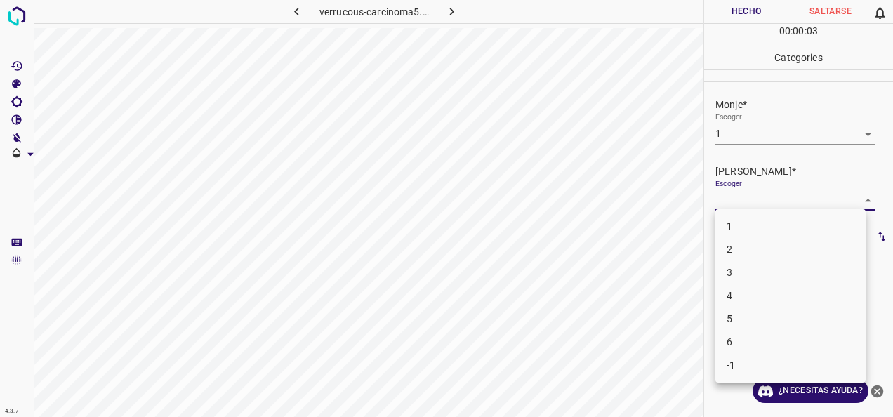
click at [852, 194] on body "4.3.7 verrucous-carcinoma5.jpg Hecho Saltarse 0 00 : 00 : 03 Categories Monje* …" at bounding box center [446, 208] width 893 height 417
click at [811, 224] on li "1" at bounding box center [791, 226] width 150 height 23
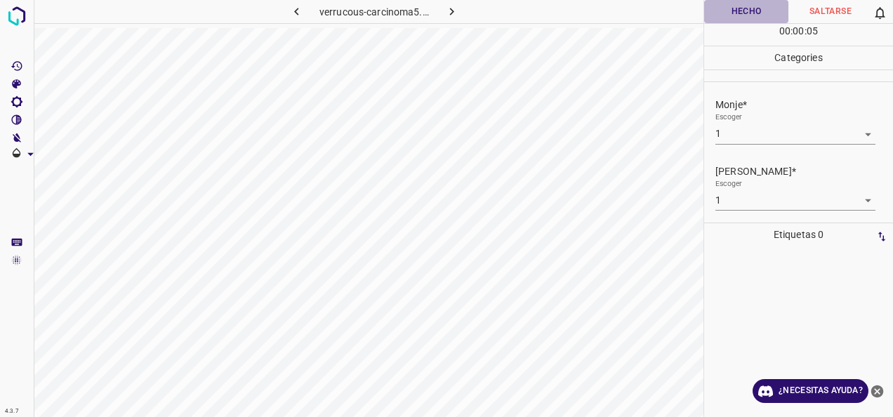
click at [752, 8] on button "Hecho" at bounding box center [746, 11] width 84 height 23
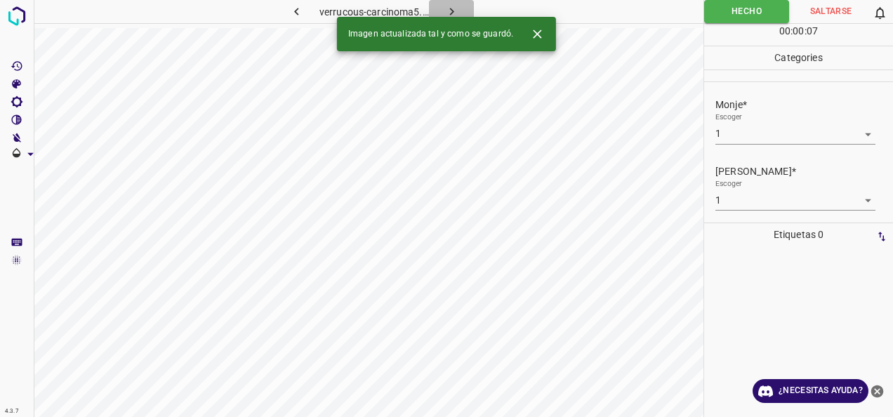
click at [454, 3] on button "button" at bounding box center [451, 11] width 45 height 23
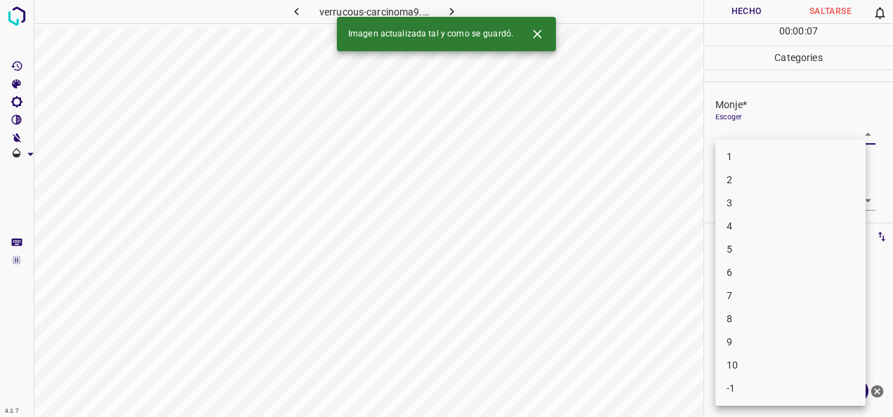
click at [855, 134] on body "4.3.7 verrucous-carcinoma9.jpg Hecho Saltarse 0 00 : 00 : 07 Categories Monje* …" at bounding box center [446, 208] width 893 height 417
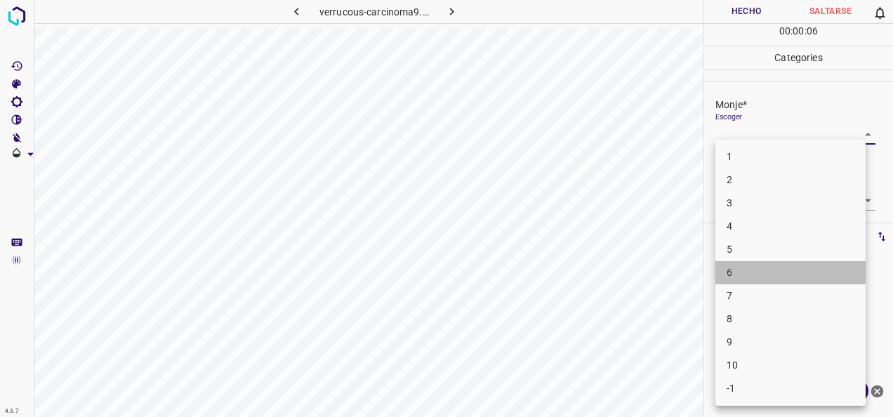
click at [792, 273] on li "6" at bounding box center [791, 272] width 150 height 23
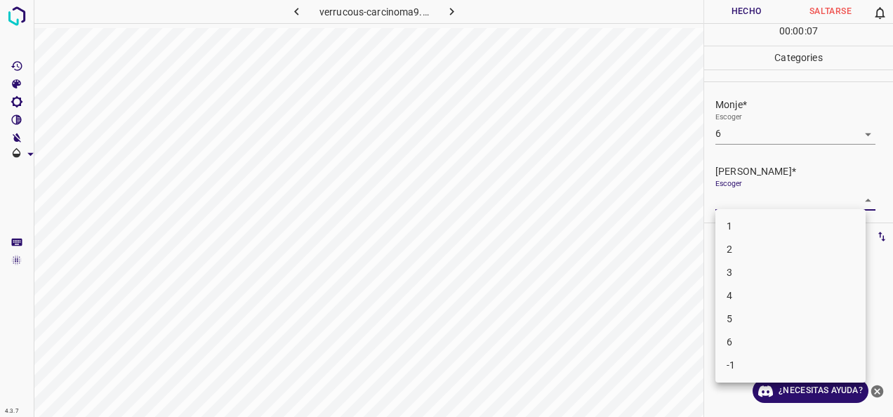
click at [854, 199] on body "4.3.7 verrucous-carcinoma9.jpg Hecho Saltarse 0 00 : 00 : 07 Categories Monje* …" at bounding box center [446, 208] width 893 height 417
click at [762, 274] on li "3" at bounding box center [791, 272] width 150 height 23
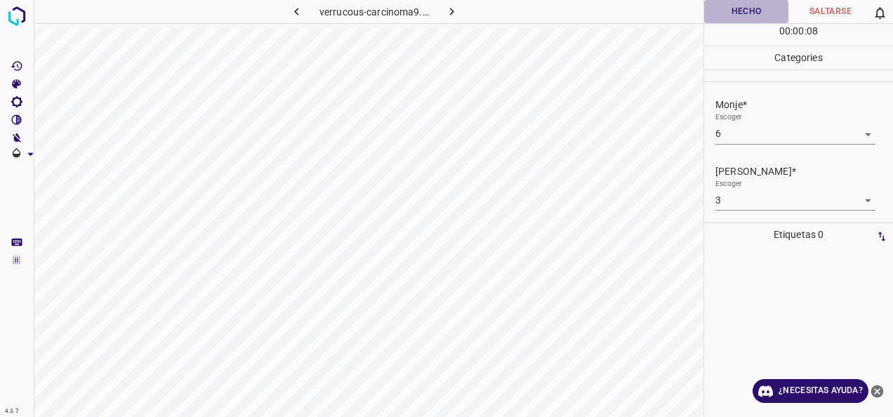
click at [749, 14] on button "Hecho" at bounding box center [746, 11] width 84 height 23
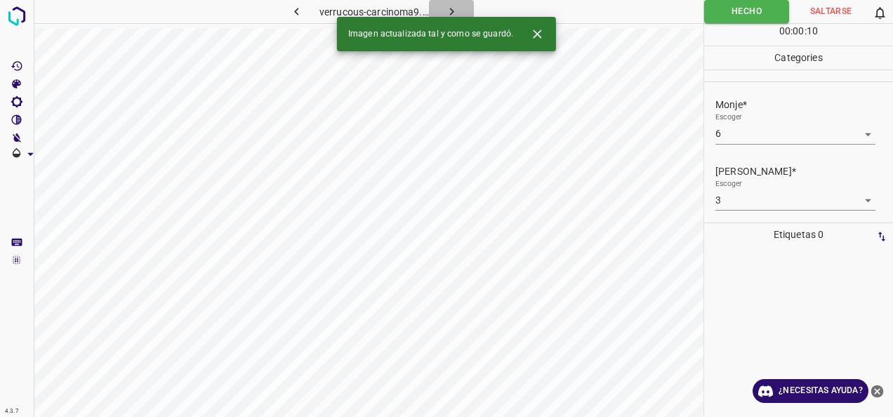
click at [457, 3] on button "button" at bounding box center [451, 11] width 45 height 23
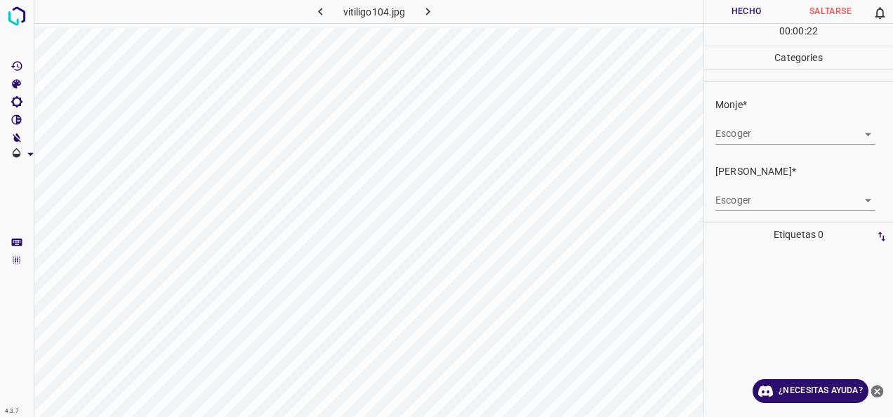
click at [859, 131] on body "4.3.7 vitiligo104.jpg Hecho Saltarse 0 00 : 00 : 22 Categories Monje* Escoger ​…" at bounding box center [446, 208] width 893 height 417
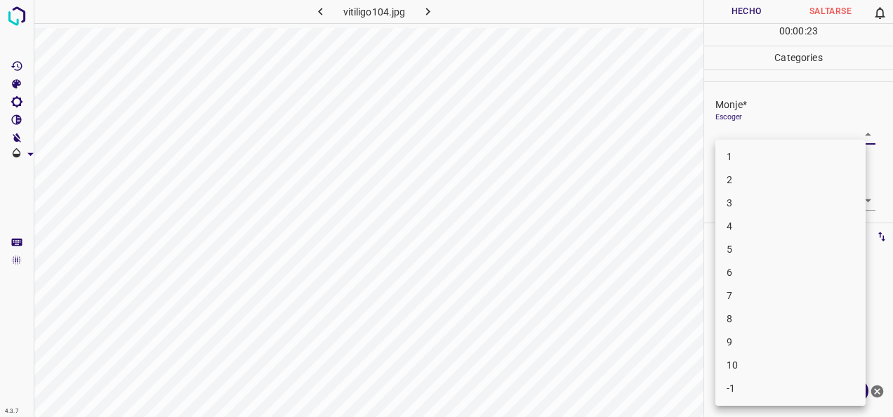
click at [792, 244] on li "5" at bounding box center [791, 249] width 150 height 23
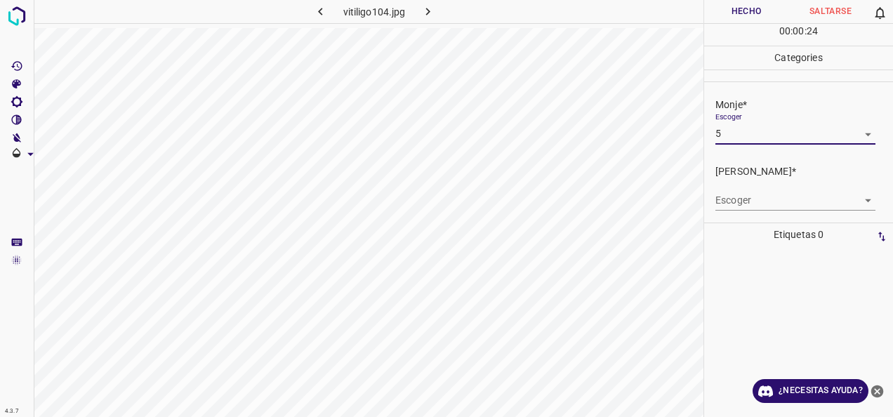
click at [861, 197] on body "4.3.7 vitiligo104.jpg Hecho Saltarse 0 00 : 00 : 24 Categories Monje* Escoger 5…" at bounding box center [446, 208] width 893 height 417
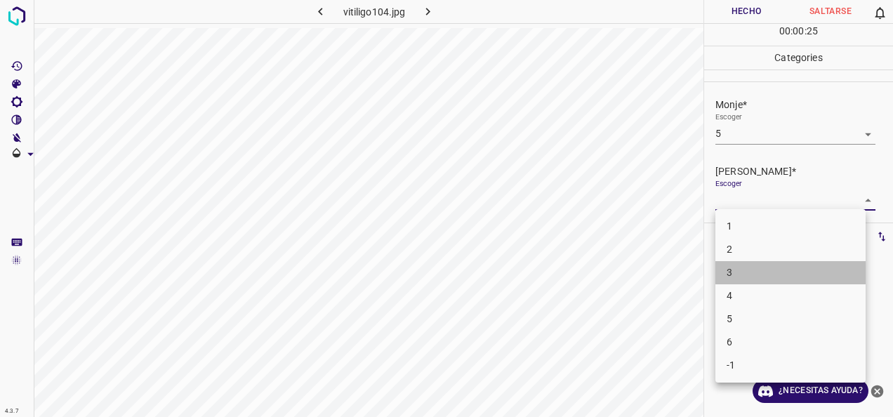
click at [801, 272] on li "3" at bounding box center [791, 272] width 150 height 23
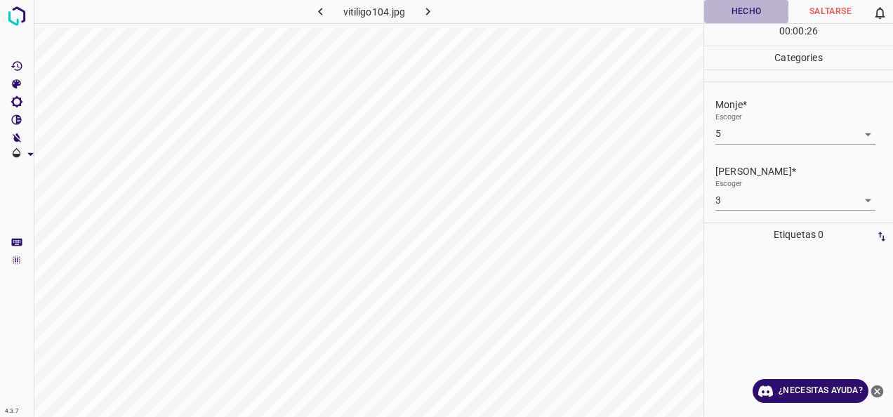
click at [756, 7] on button "Hecho" at bounding box center [746, 11] width 84 height 23
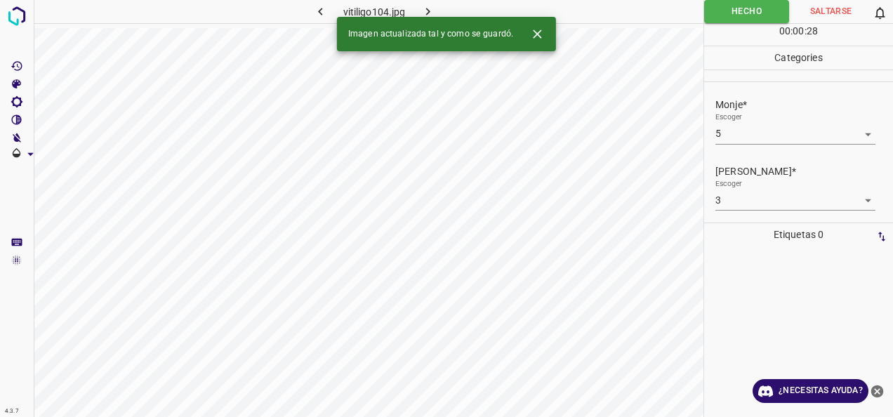
click at [434, 4] on icon "button" at bounding box center [428, 11] width 15 height 15
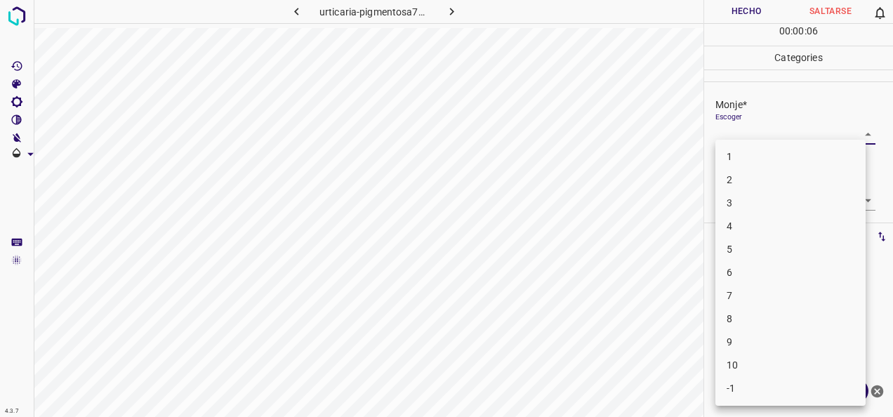
click at [851, 136] on body "4.3.7 [MEDICAL_DATA]-pigmentosa75.jpg Hecho Saltarse 0 00 : 00 : 06 Categories …" at bounding box center [446, 208] width 893 height 417
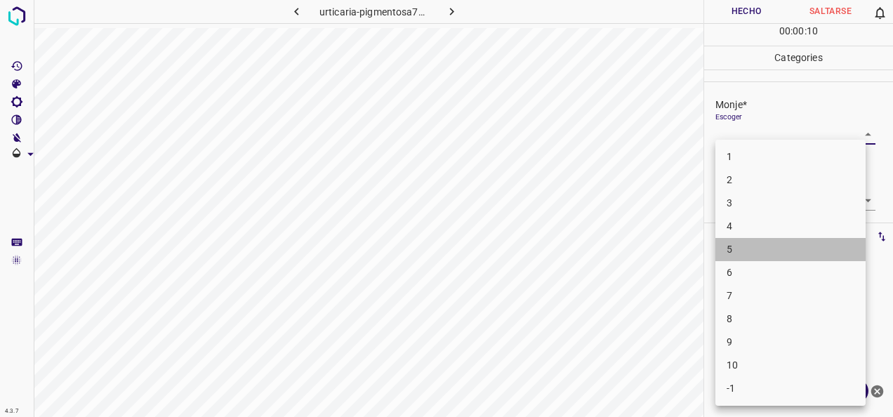
click at [821, 258] on li "5" at bounding box center [791, 249] width 150 height 23
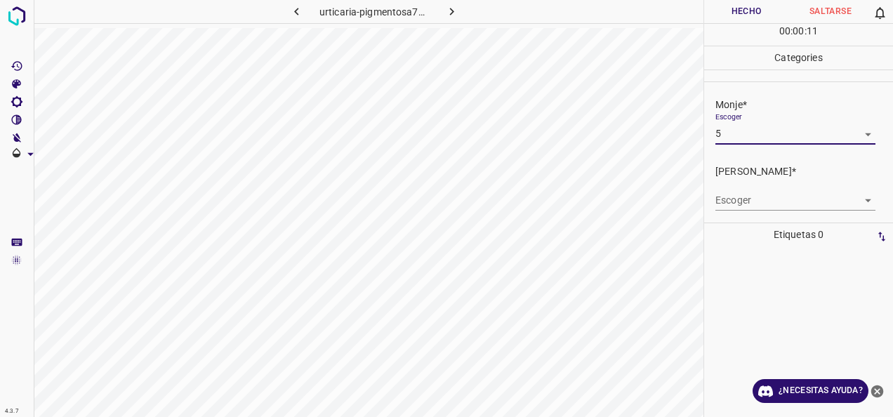
click at [858, 199] on body "4.3.7 [MEDICAL_DATA]-pigmentosa75.jpg Hecho Saltarse 0 00 : 00 : 11 Categories …" at bounding box center [446, 208] width 893 height 417
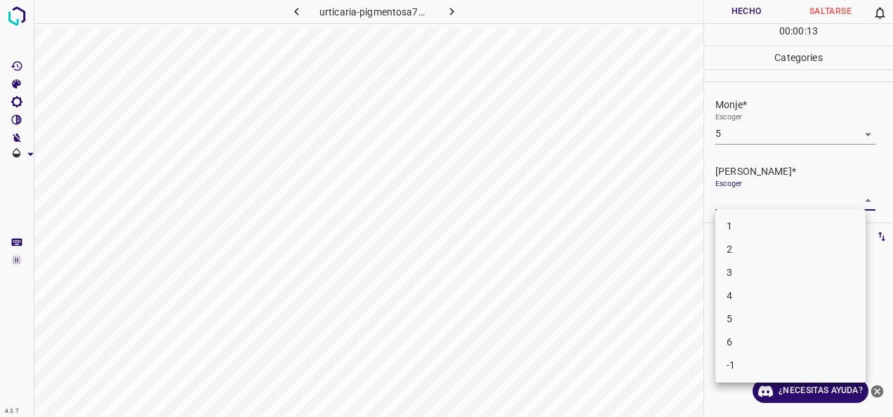
click at [829, 268] on li "3" at bounding box center [791, 272] width 150 height 23
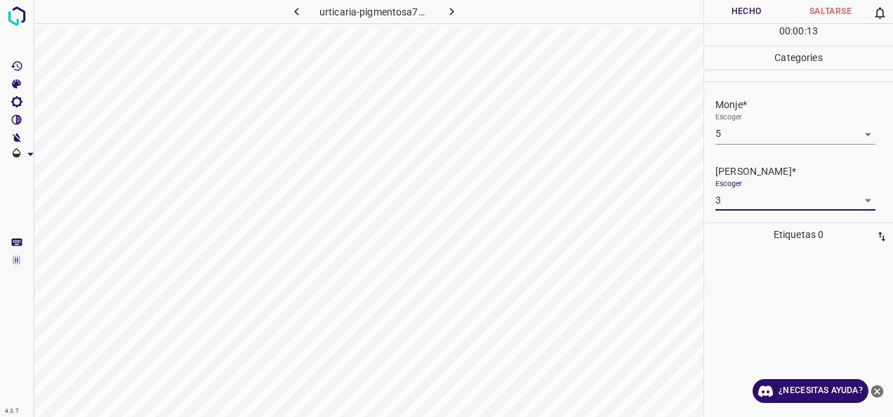
click at [680, 89] on div "[MEDICAL_DATA]-pigmentosa75.jpg [PERSON_NAME] 0 00 : 00 : 13 Categories Monje* …" at bounding box center [446, 208] width 893 height 417
click at [745, 5] on button "Hecho" at bounding box center [746, 11] width 84 height 23
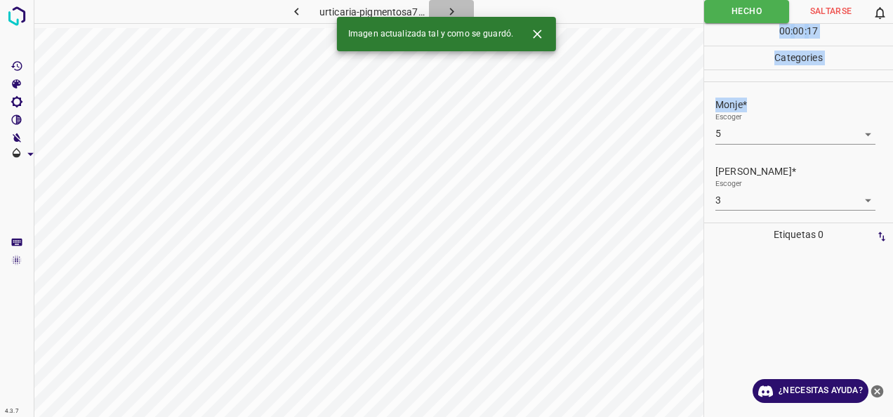
click at [456, 8] on icon "button" at bounding box center [452, 11] width 15 height 15
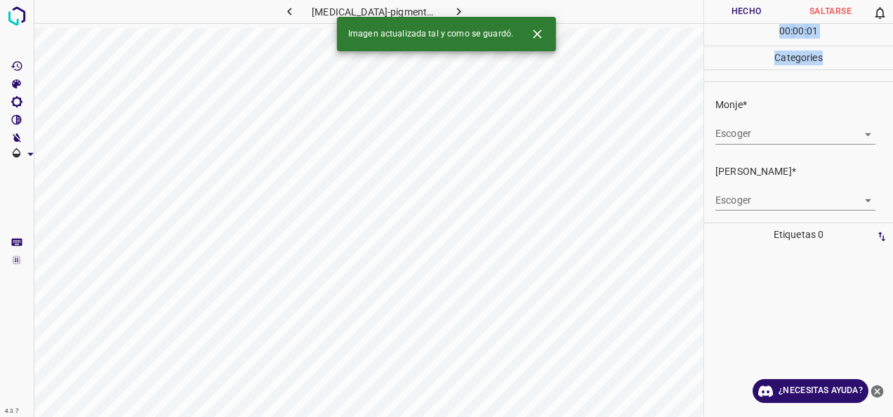
click at [856, 136] on body "4.3.7 [MEDICAL_DATA]-pigmentosa83.jpg Hecho Saltarse 0 00 : 00 : 01 Categories …" at bounding box center [446, 208] width 893 height 417
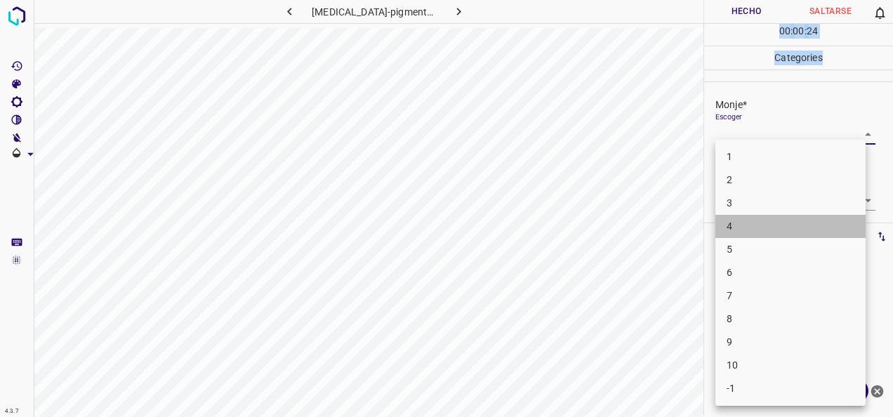
click at [801, 232] on li "4" at bounding box center [791, 226] width 150 height 23
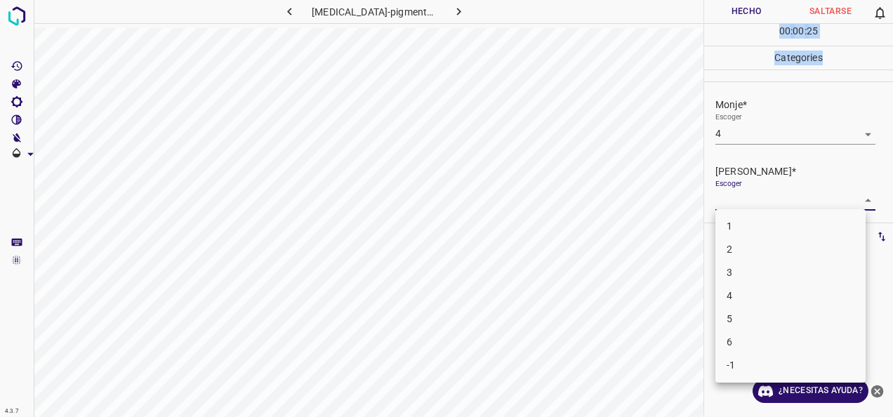
click at [853, 202] on body "4.3.7 urticaria-pigmentosa83.jpg Hecho Saltarse 0 00 : 00 : 25 Categories Monje…" at bounding box center [446, 208] width 893 height 417
click at [784, 246] on li "2" at bounding box center [791, 249] width 150 height 23
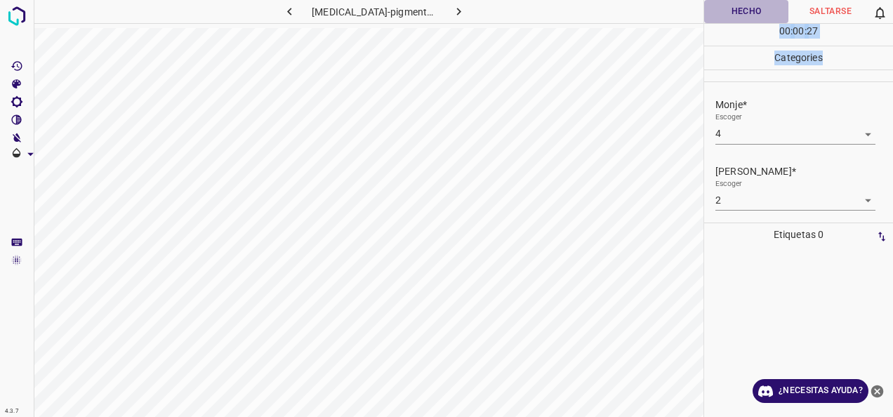
click at [736, 4] on button "Hecho" at bounding box center [746, 11] width 84 height 23
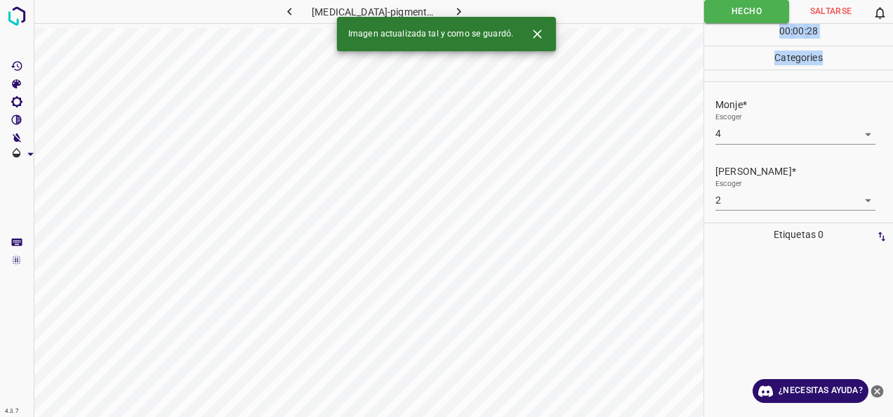
click at [452, 6] on icon "button" at bounding box center [459, 11] width 15 height 15
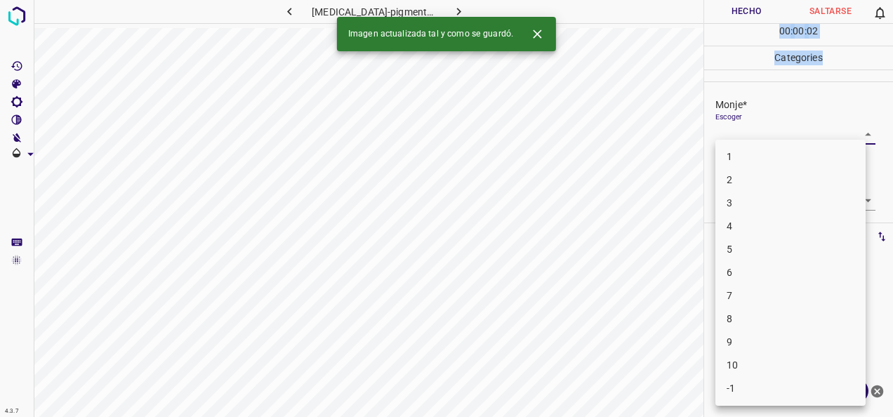
click at [858, 137] on body "4.3.7 [MEDICAL_DATA]-pigmentosa81.jpg Hecho Saltarse 0 00 : 00 : 02 Categories …" at bounding box center [446, 208] width 893 height 417
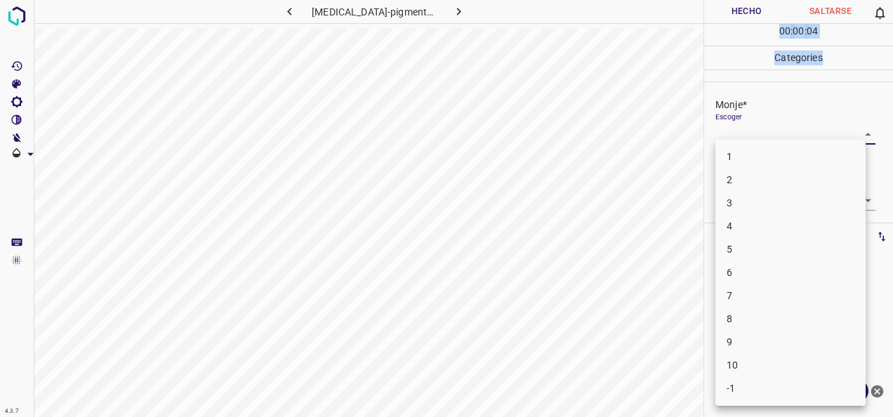
click at [827, 199] on li "3" at bounding box center [791, 203] width 150 height 23
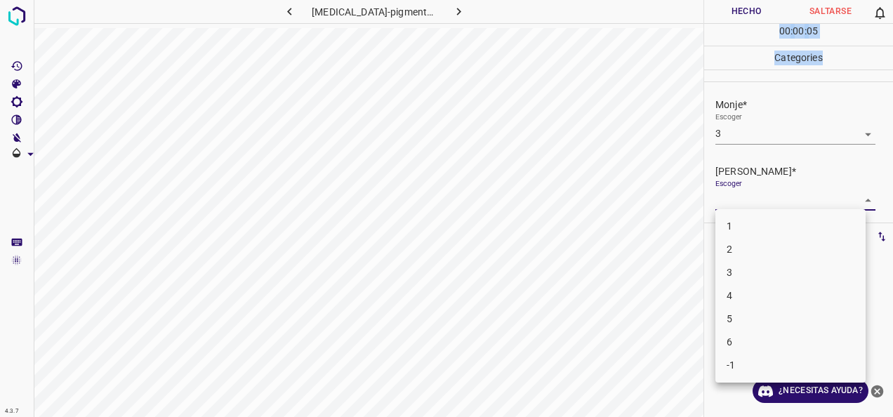
click at [854, 197] on body "4.3.7 urticaria-pigmentosa81.jpg Hecho Saltarse 0 00 : 00 : 05 Categories Monje…" at bounding box center [446, 208] width 893 height 417
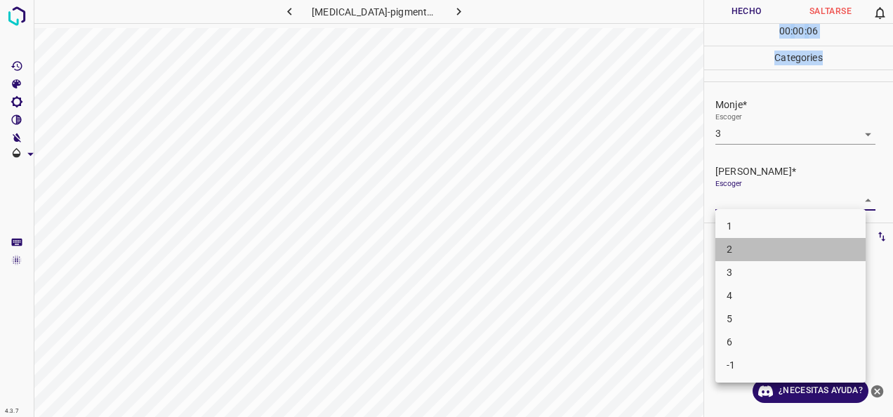
click at [794, 251] on li "2" at bounding box center [791, 249] width 150 height 23
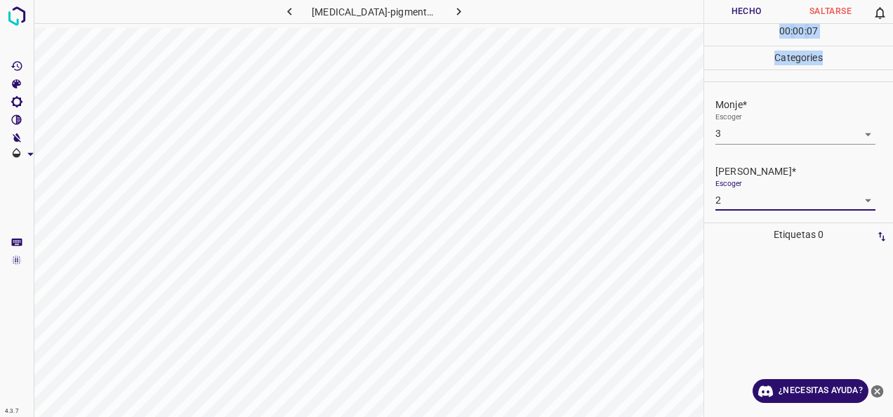
click at [736, 13] on button "Hecho" at bounding box center [746, 11] width 84 height 23
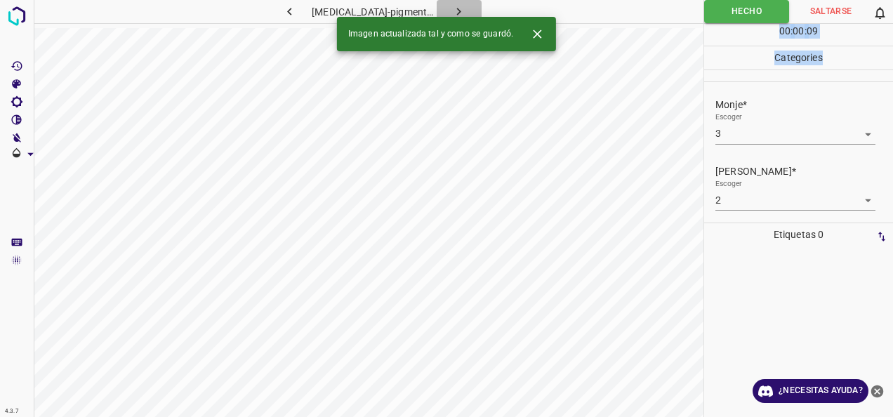
click at [452, 14] on icon "button" at bounding box center [459, 11] width 15 height 15
click at [848, 136] on body "4.3.7 urticaria-pigmentosa9.jpg Hecho Saltarse 0 00 : 00 : 01 Categories Monje*…" at bounding box center [446, 208] width 893 height 417
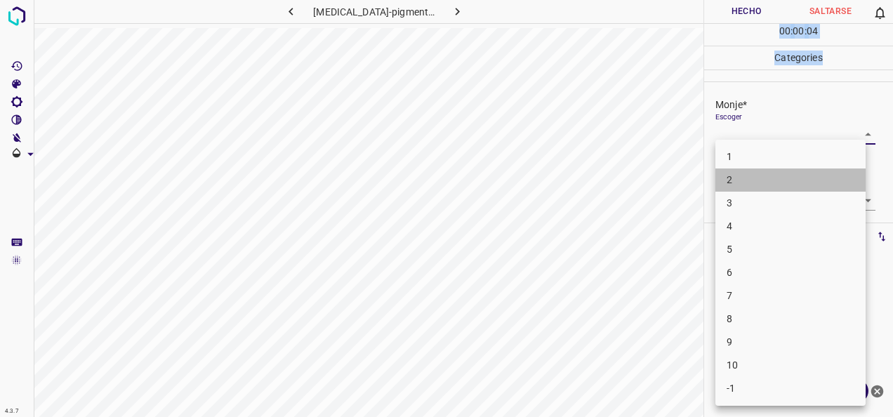
click at [829, 185] on li "2" at bounding box center [791, 180] width 150 height 23
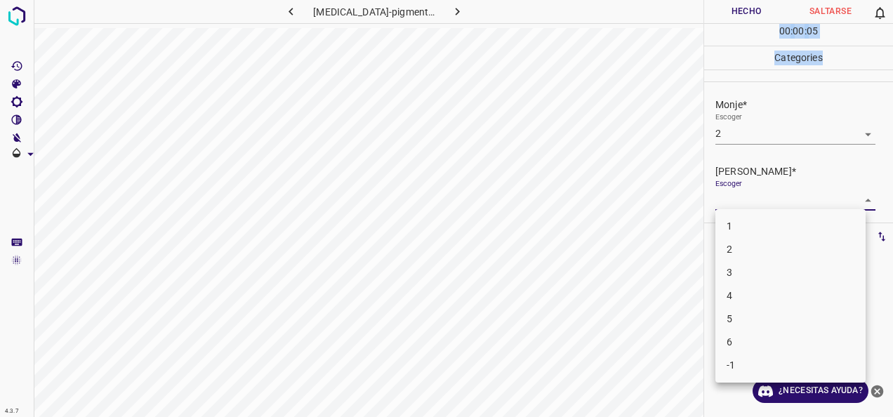
click at [854, 192] on body "4.3.7 [MEDICAL_DATA]-pigmentosa9.jpg Hecho Saltarse 0 00 : 00 : 05 Categories M…" at bounding box center [446, 208] width 893 height 417
click at [771, 233] on li "1" at bounding box center [791, 226] width 150 height 23
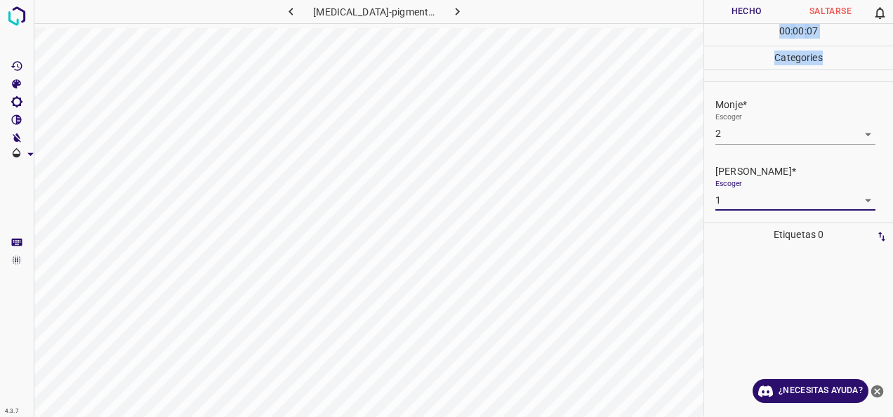
click at [736, 10] on button "Hecho" at bounding box center [746, 11] width 84 height 23
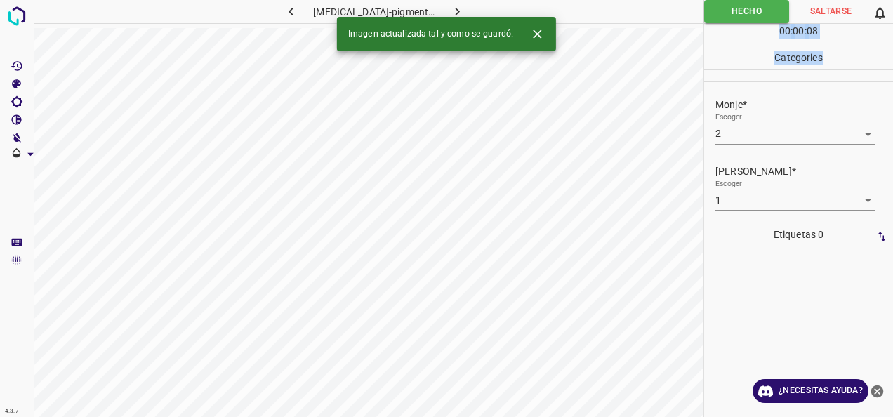
click at [459, 13] on button "button" at bounding box center [457, 11] width 45 height 23
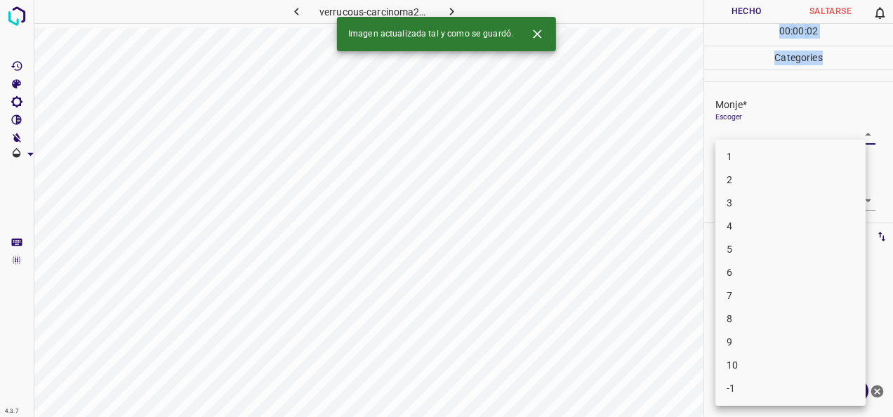
click at [863, 135] on body "4.3.7 verrucous-carcinoma22.jpg Hecho Saltarse 0 00 : 00 : 02 Categories Monje*…" at bounding box center [446, 208] width 893 height 417
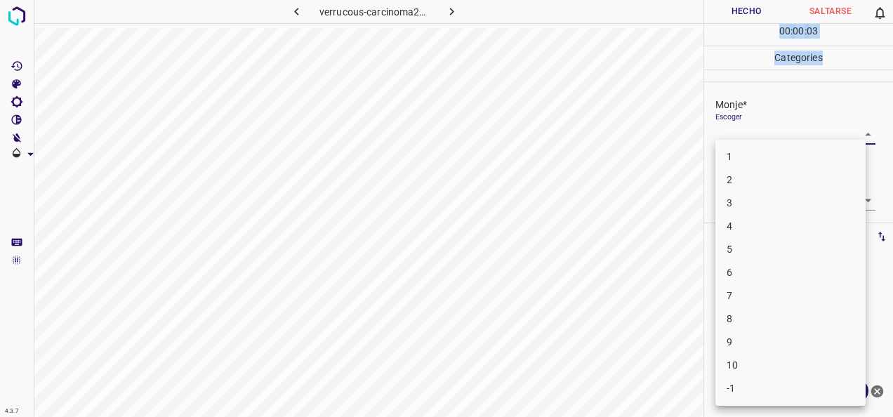
click at [828, 181] on li "2" at bounding box center [791, 180] width 150 height 23
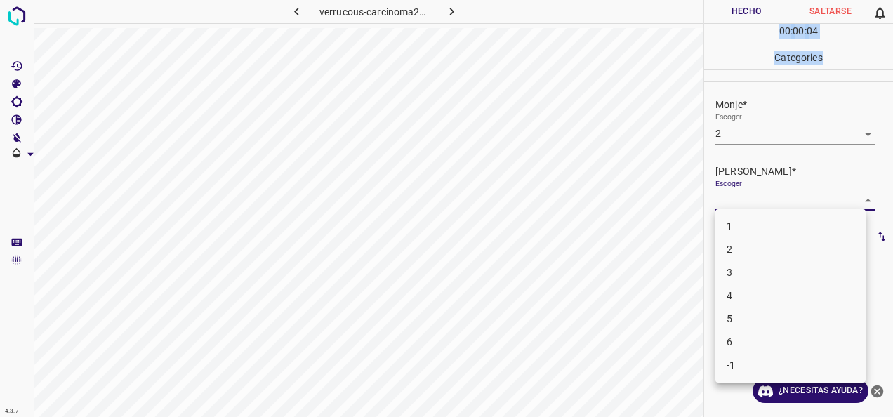
click at [858, 202] on body "4.3.7 verrucous-carcinoma22.jpg Hecho Saltarse 0 00 : 00 : 04 Categories Monje*…" at bounding box center [446, 208] width 893 height 417
click at [809, 220] on li "1" at bounding box center [791, 226] width 150 height 23
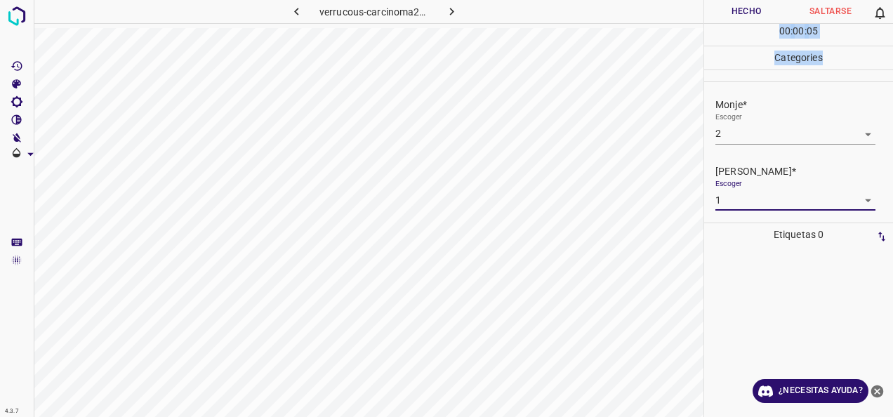
click at [742, 9] on button "Hecho" at bounding box center [746, 11] width 84 height 23
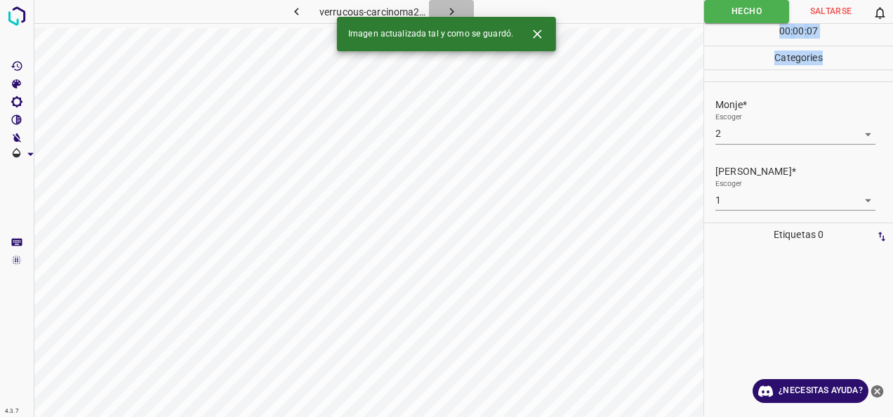
click at [455, 16] on icon "button" at bounding box center [452, 11] width 15 height 15
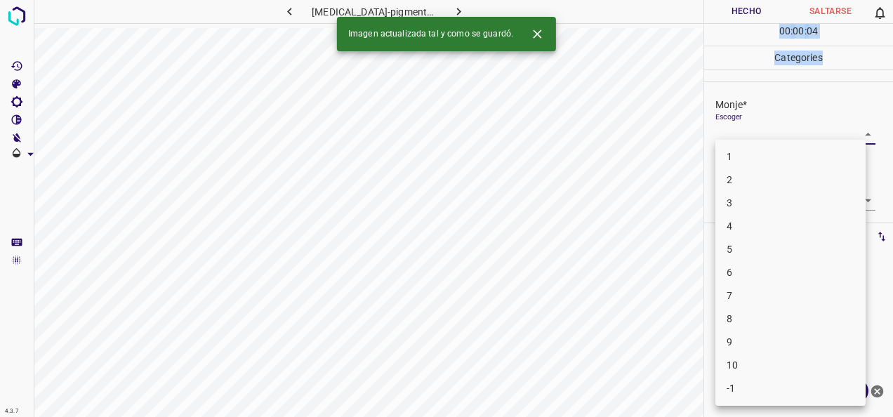
click at [857, 131] on body "4.3.7 [MEDICAL_DATA]-pigmentosa46.jpg Hecho Saltarse 0 00 : 00 : 04 Categories …" at bounding box center [446, 208] width 893 height 417
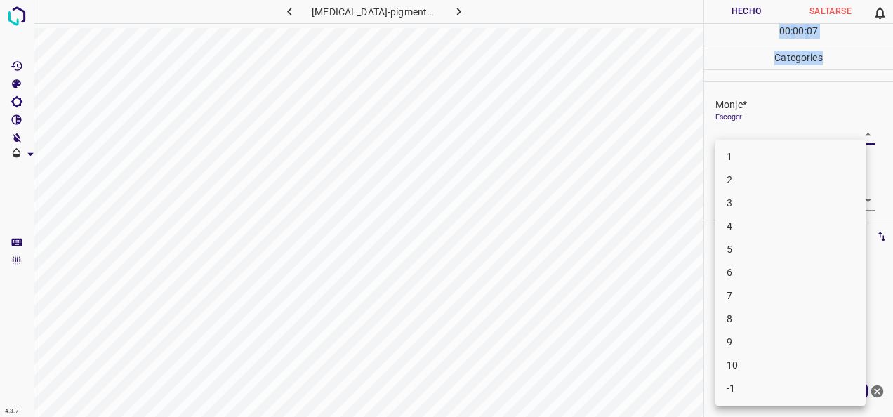
click at [774, 261] on li "6" at bounding box center [791, 272] width 150 height 23
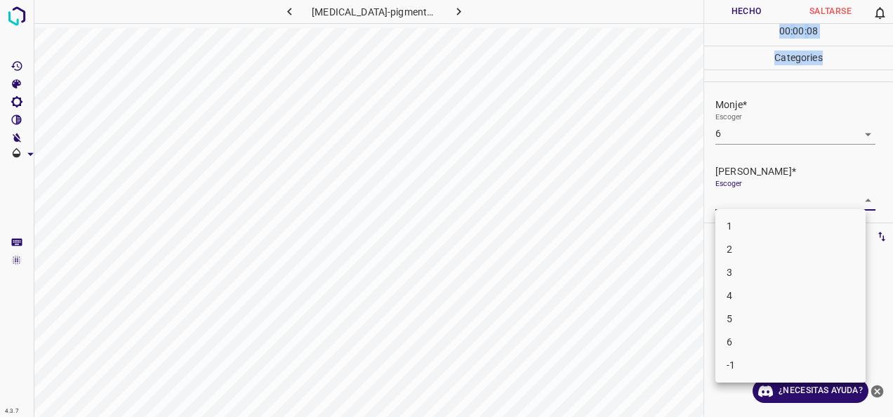
click at [858, 193] on body "4.3.7 [MEDICAL_DATA]-pigmentosa46.jpg Hecho Saltarse 0 00 : 00 : 08 Categories …" at bounding box center [446, 208] width 893 height 417
click at [789, 273] on li "3" at bounding box center [791, 272] width 150 height 23
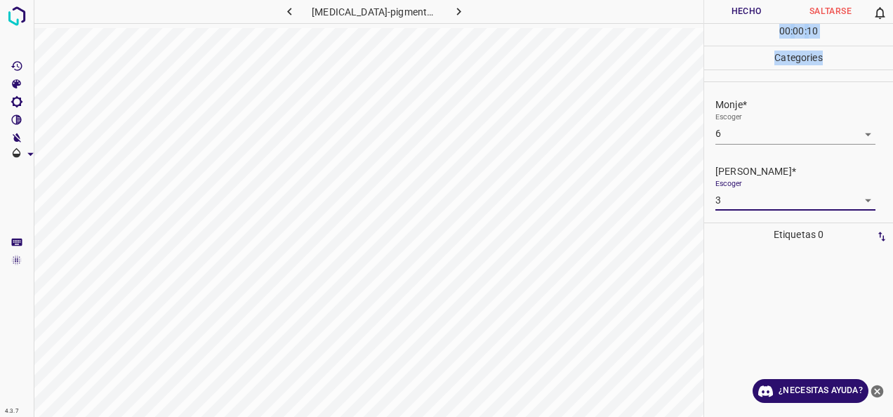
click at [740, 6] on button "Hecho" at bounding box center [746, 11] width 84 height 23
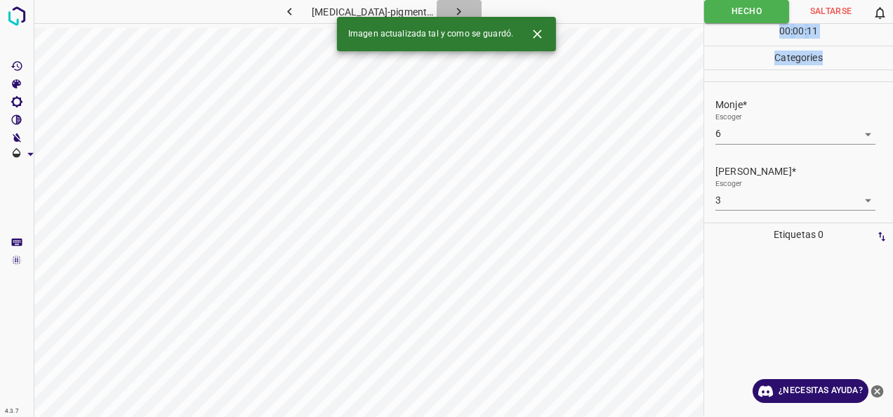
click at [452, 13] on icon "button" at bounding box center [459, 11] width 15 height 15
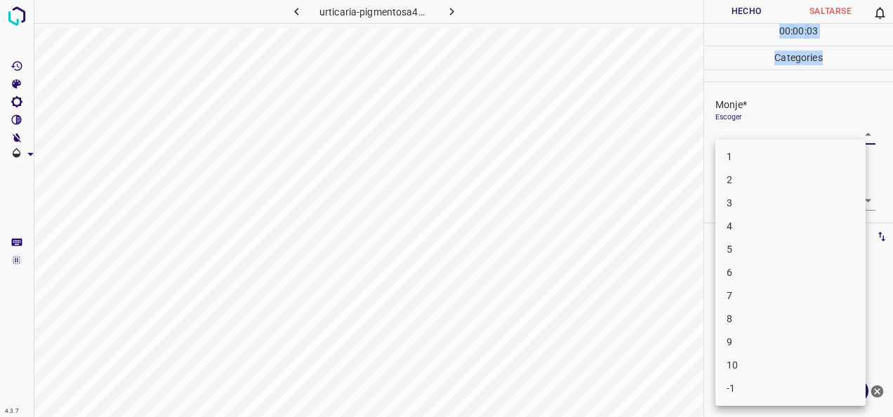
click at [857, 137] on body "4.3.7 [MEDICAL_DATA]-pigmentosa48.jpg Hecho Saltarse 0 00 : 00 : 03 Categories …" at bounding box center [446, 208] width 893 height 417
click at [836, 270] on li "6" at bounding box center [791, 272] width 150 height 23
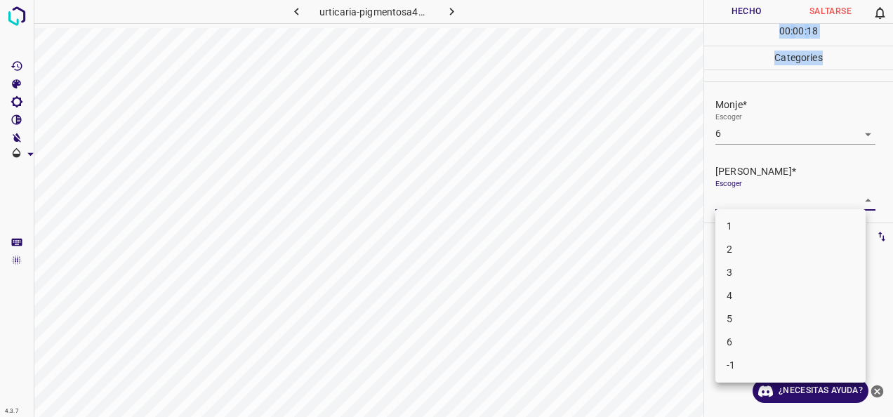
click at [857, 195] on body "4.3.7 urticaria-pigmentosa48.jpg Hecho Saltarse 0 00 : 00 : 18 Categories Monje…" at bounding box center [446, 208] width 893 height 417
click at [819, 277] on li "3" at bounding box center [791, 272] width 150 height 23
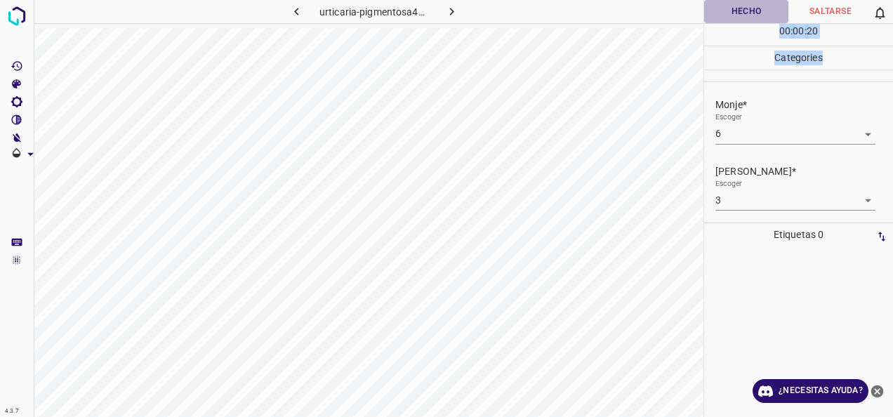
click at [748, 6] on button "Hecho" at bounding box center [746, 11] width 84 height 23
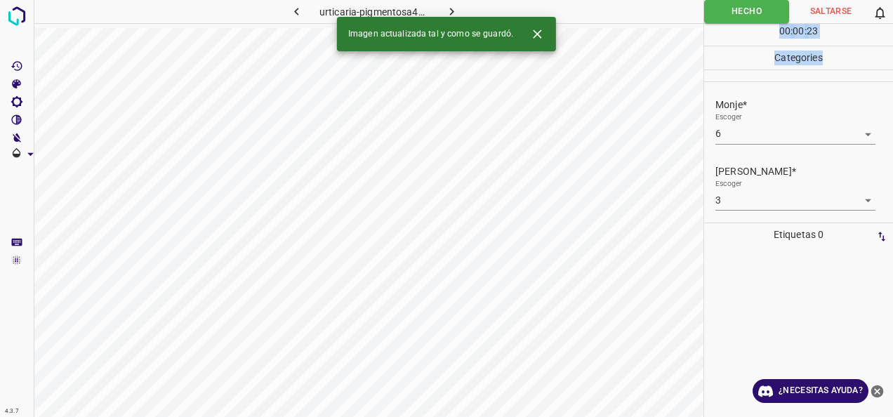
click at [449, 11] on icon "button" at bounding box center [452, 11] width 15 height 15
click at [859, 136] on body "4.3.7 [MEDICAL_DATA]-pigmentosa86.jpg Hecho Saltarse 0 00 : 00 : 01 Categories …" at bounding box center [446, 208] width 893 height 417
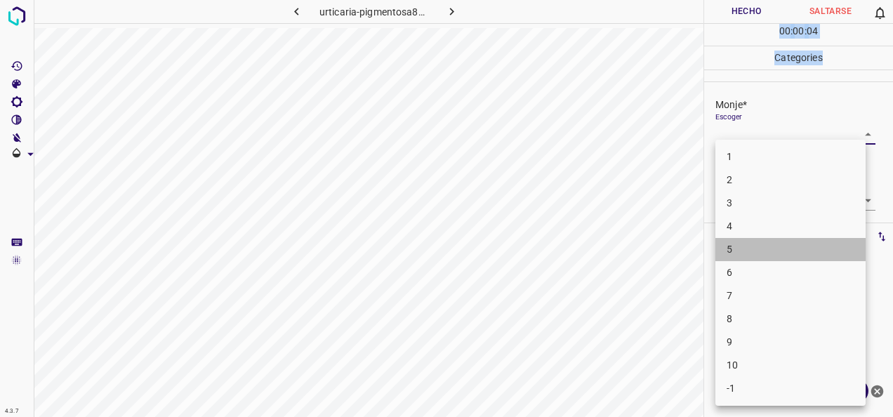
click at [815, 247] on li "5" at bounding box center [791, 249] width 150 height 23
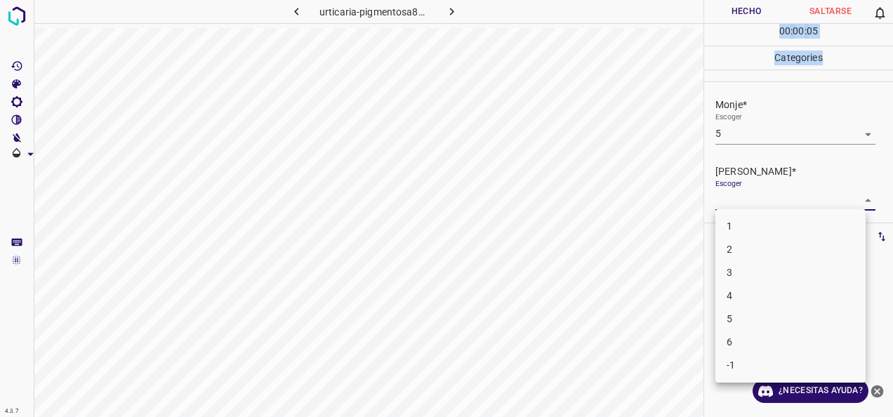
click at [853, 202] on body "4.3.7 urticaria-pigmentosa86.jpg Hecho Saltarse 0 00 : 00 : 05 Categories Monje…" at bounding box center [446, 208] width 893 height 417
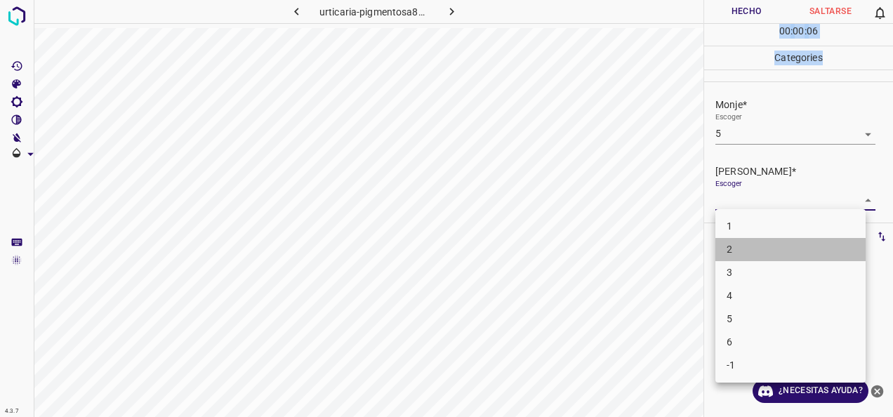
click at [760, 251] on li "2" at bounding box center [791, 249] width 150 height 23
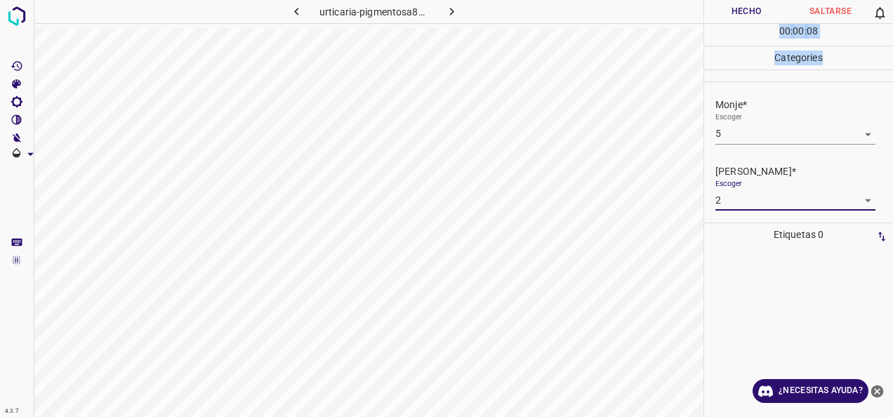
click at [754, 12] on button "Hecho" at bounding box center [746, 11] width 84 height 23
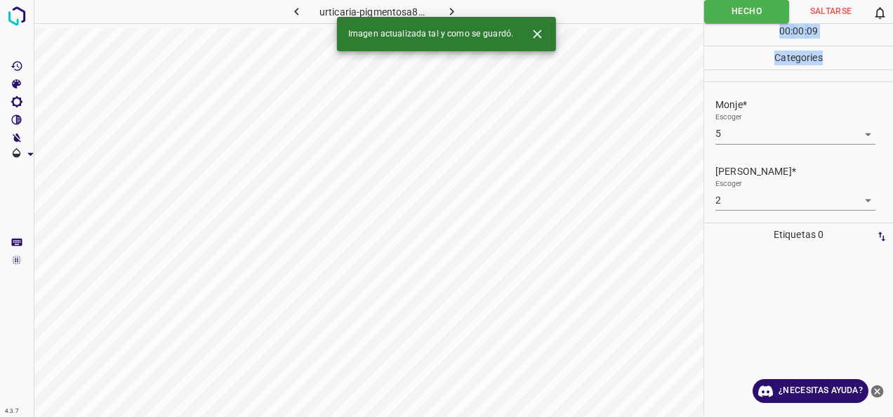
click at [451, 6] on icon "button" at bounding box center [452, 11] width 15 height 15
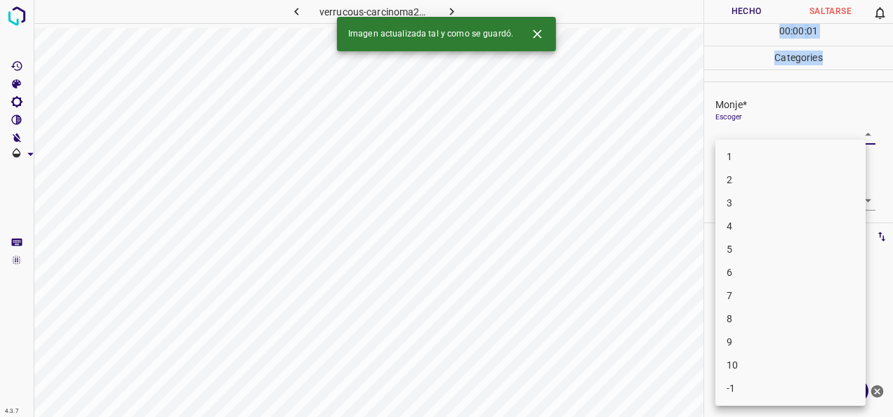
click at [863, 128] on body "4.3.7 verrucous-carcinoma24.jpg Hecho Saltarse 0 00 : 00 : 01 Categories Monje*…" at bounding box center [446, 208] width 893 height 417
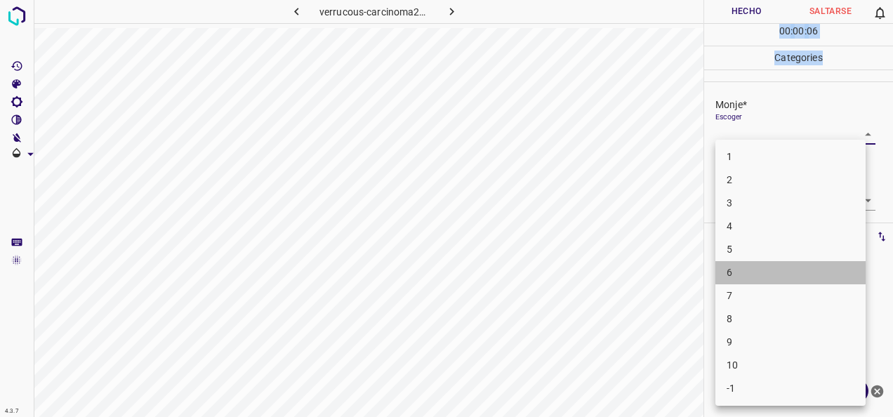
click at [810, 266] on li "6" at bounding box center [791, 272] width 150 height 23
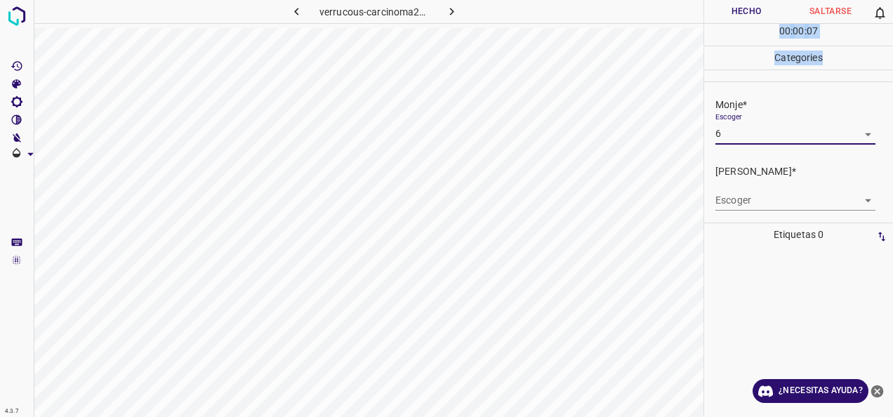
click at [863, 199] on body "4.3.7 verrucous-carcinoma24.jpg Hecho Saltarse 0 00 : 00 : 07 Categories Monje*…" at bounding box center [446, 208] width 893 height 417
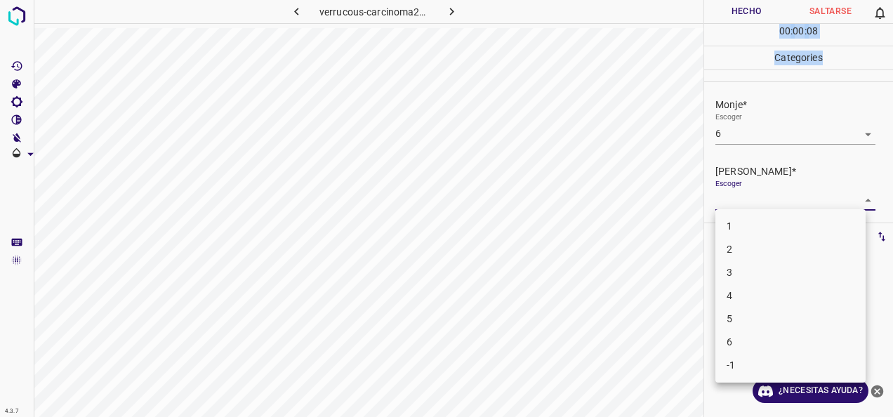
click at [789, 271] on li "3" at bounding box center [791, 272] width 150 height 23
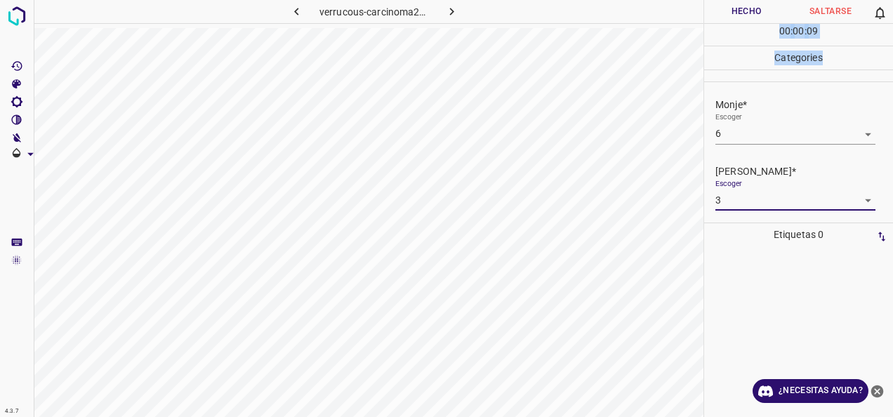
click at [756, 8] on button "Hecho" at bounding box center [746, 11] width 84 height 23
click at [450, 13] on icon "button" at bounding box center [452, 11] width 15 height 15
click at [859, 133] on body "4.3.7 [MEDICAL_DATA]-pigmentosa52.jpg Hecho Saltarse 0 00 : 00 : 07 Categories …" at bounding box center [446, 208] width 893 height 417
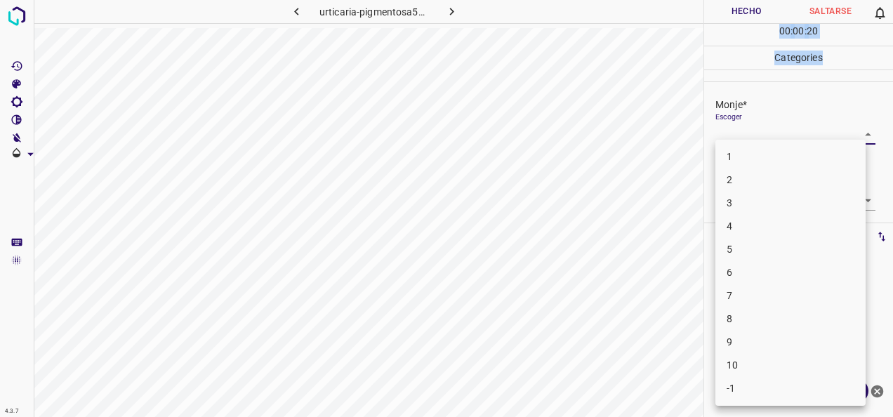
click at [822, 239] on li "5" at bounding box center [791, 249] width 150 height 23
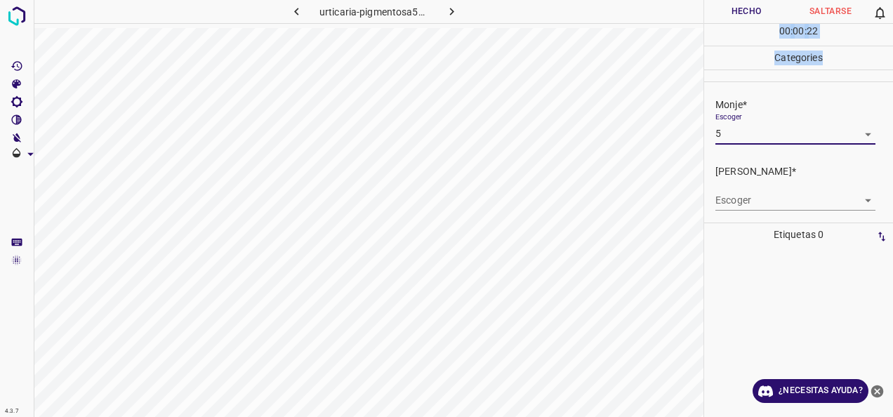
click at [861, 198] on body "4.3.7 [MEDICAL_DATA]-pigmentosa52.jpg Hecho Saltarse 0 00 : 00 : 22 Categories …" at bounding box center [446, 208] width 893 height 417
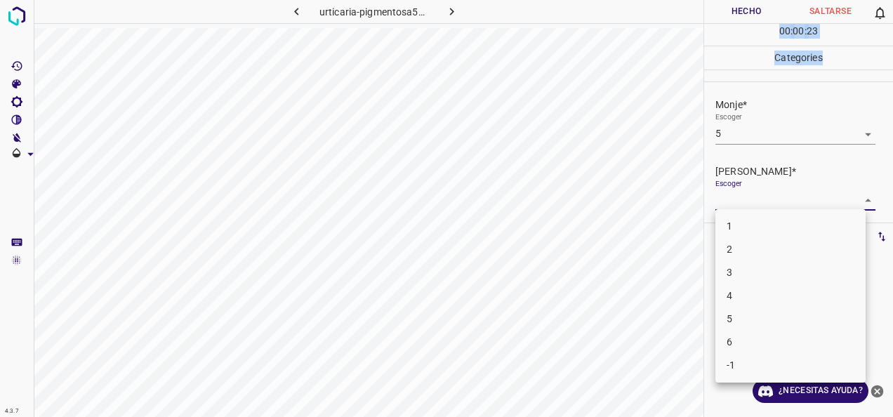
click at [830, 249] on li "2" at bounding box center [791, 249] width 150 height 23
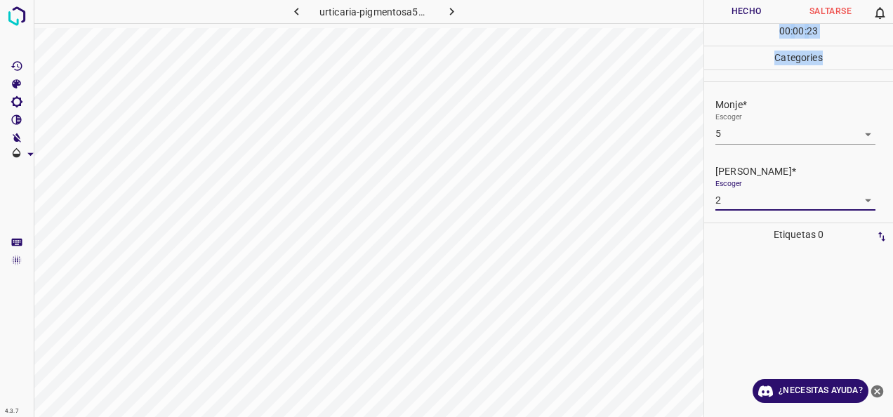
click at [735, 5] on button "Hecho" at bounding box center [746, 11] width 84 height 23
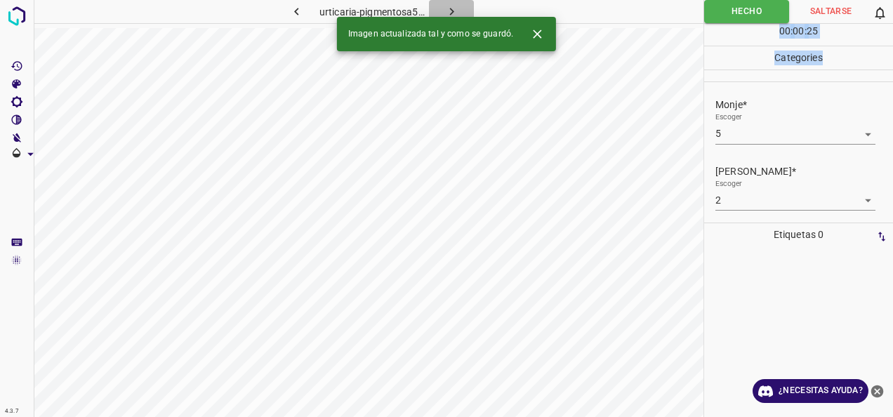
click at [457, 3] on button "button" at bounding box center [451, 11] width 45 height 23
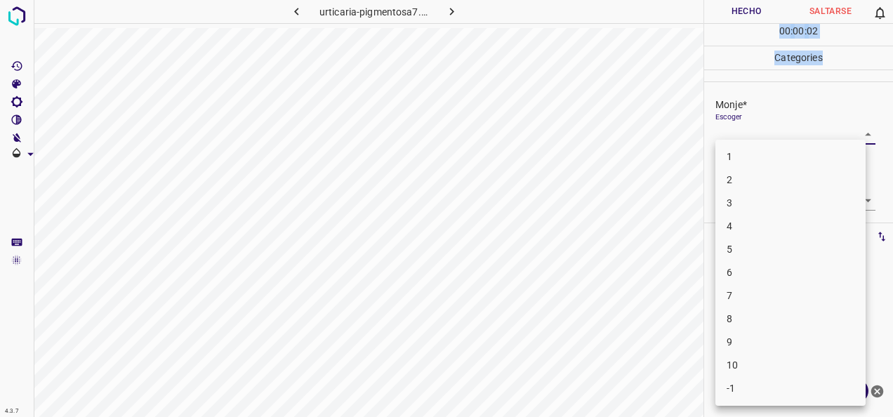
click at [858, 136] on body "4.3.7 [MEDICAL_DATA]-pigmentosa7.jpg Hecho Saltarse 0 00 : 00 : 02 Categories M…" at bounding box center [446, 208] width 893 height 417
click at [822, 175] on li "2" at bounding box center [791, 180] width 150 height 23
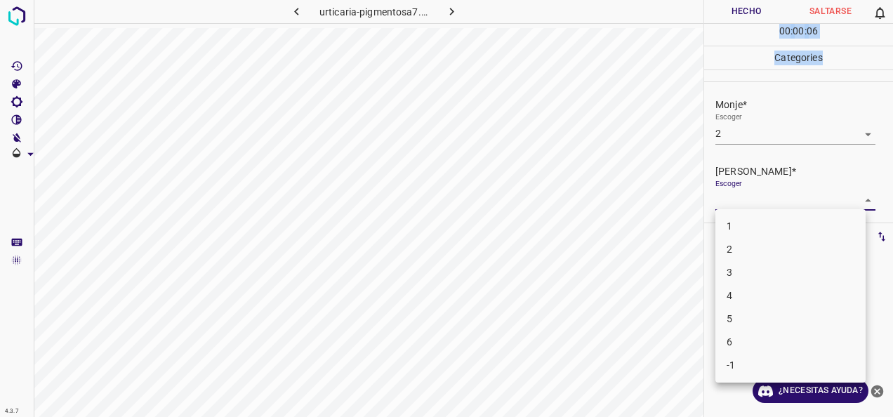
click at [861, 195] on body "4.3.7 urticaria-pigmentosa7.jpg Hecho Saltarse 0 00 : 00 : 06 Categories Monje*…" at bounding box center [446, 208] width 893 height 417
click at [819, 243] on li "2" at bounding box center [791, 249] width 150 height 23
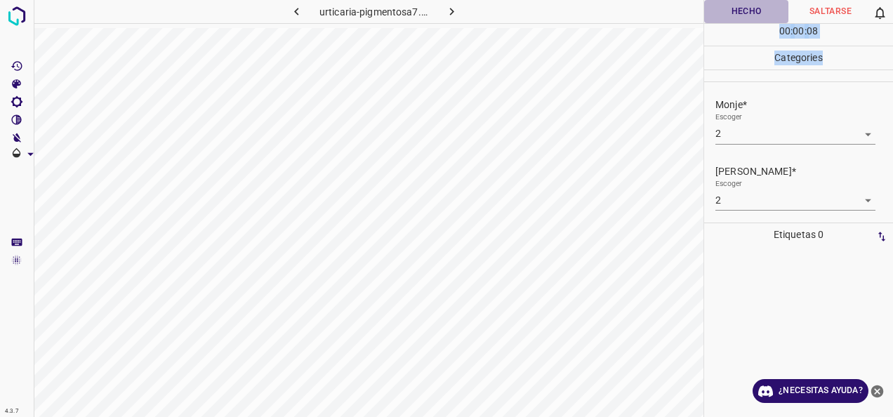
click at [745, 8] on button "Hecho" at bounding box center [746, 11] width 84 height 23
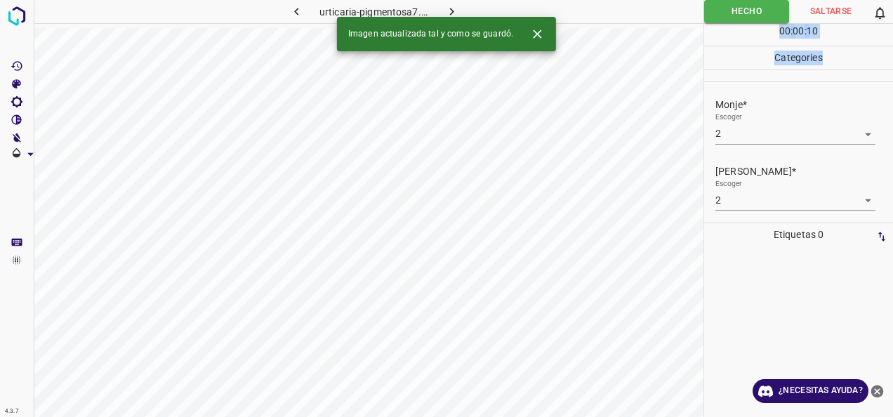
click at [454, 3] on button "button" at bounding box center [451, 11] width 45 height 23
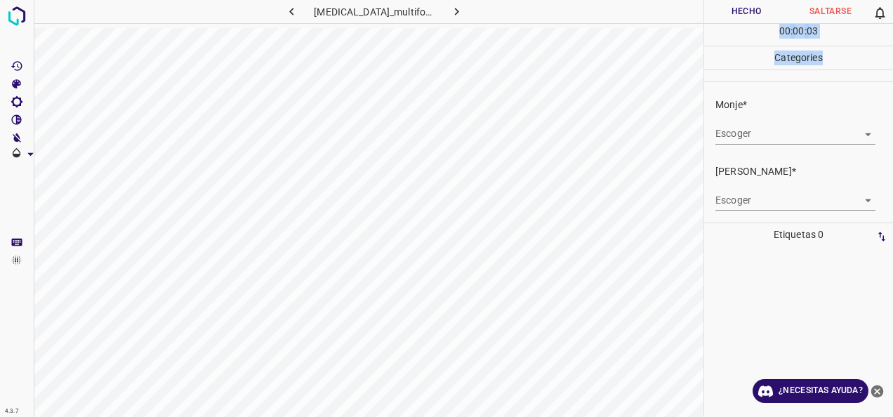
click at [860, 133] on body "4.3.7 urticaria_multiforme3.jpg Hecho Saltarse 0 00 : 00 : 03 Categories Monje*…" at bounding box center [446, 208] width 893 height 417
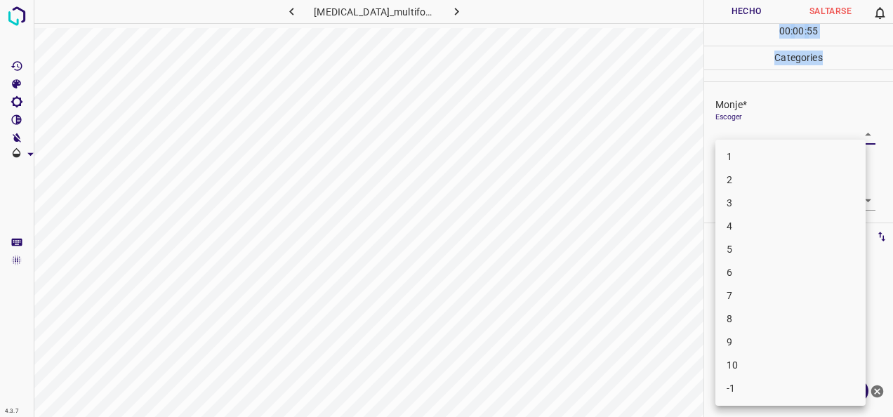
click at [760, 207] on li "3" at bounding box center [791, 203] width 150 height 23
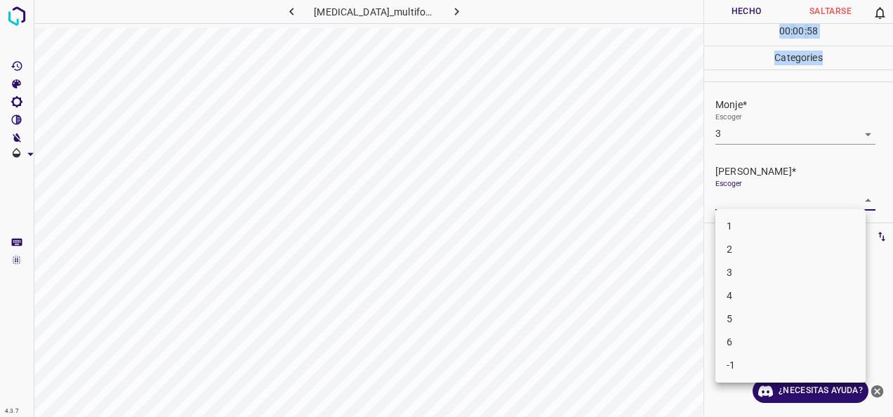
click at [858, 197] on body "4.3.7 [MEDICAL_DATA]_multiforme3.jpg Hecho Saltarse 0 00 : 00 : 58 Categories M…" at bounding box center [446, 208] width 893 height 417
click at [802, 249] on li "2" at bounding box center [791, 249] width 150 height 23
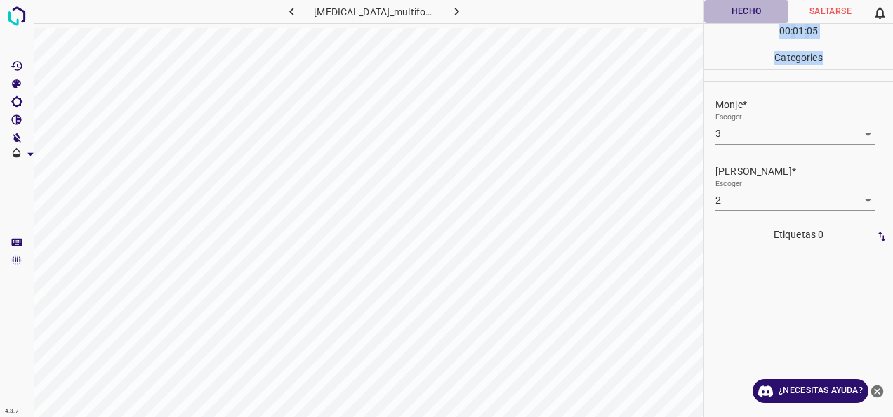
click at [742, 17] on button "Hecho" at bounding box center [746, 11] width 84 height 23
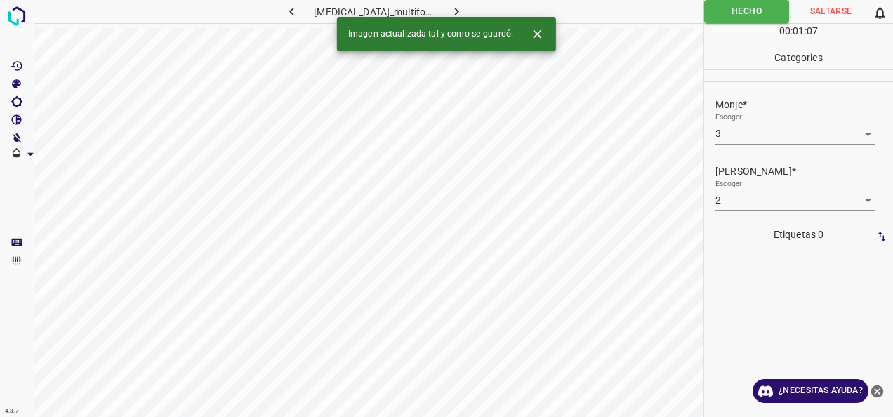
click at [447, 18] on div "Imagen actualizada tal y como se guardó." at bounding box center [446, 34] width 219 height 34
click at [456, 5] on icon "button" at bounding box center [457, 11] width 15 height 15
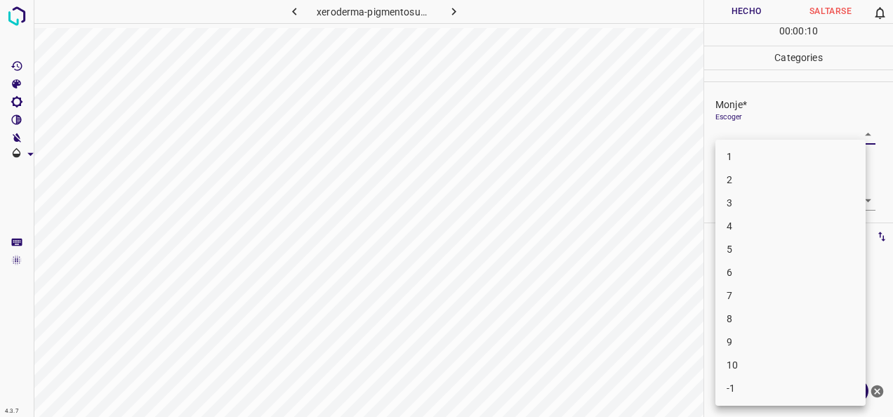
click at [863, 133] on body "4.3.7 xeroderma-pigmentosum23.jpg Hecho Saltarse 0 00 : 00 : 10 Categories Monj…" at bounding box center [446, 208] width 893 height 417
click at [800, 279] on li "6" at bounding box center [791, 272] width 150 height 23
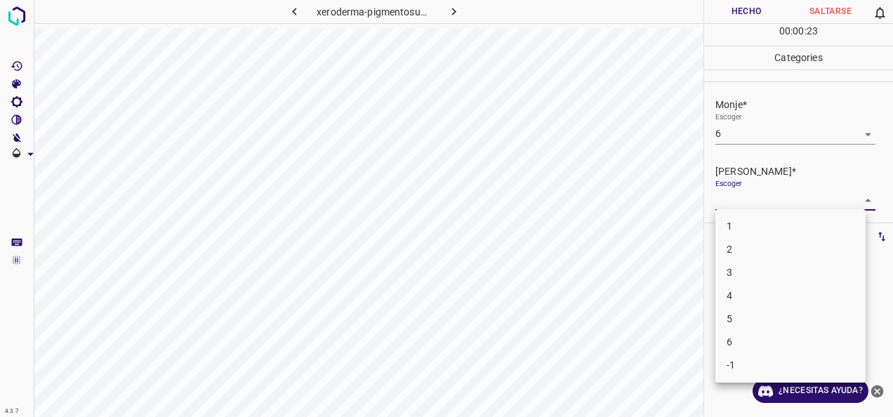
click at [863, 198] on body "4.3.7 xeroderma-pigmentosum23.jpg Hecho Saltarse 0 00 : 00 : 23 Categories Monj…" at bounding box center [446, 208] width 893 height 417
click at [791, 266] on li "3" at bounding box center [791, 272] width 150 height 23
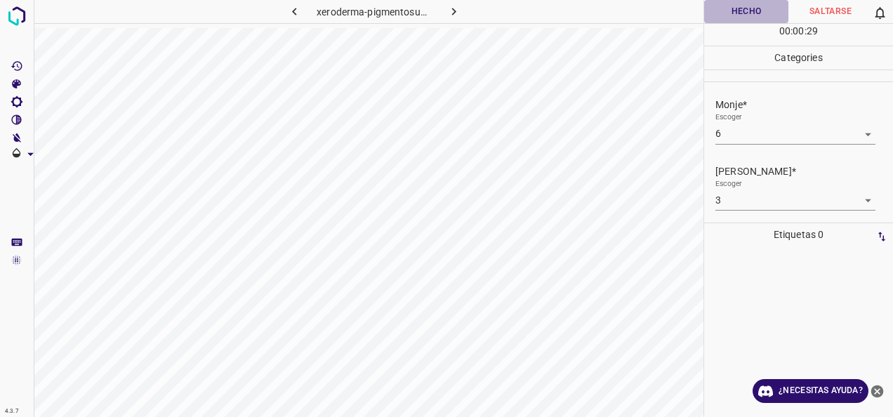
click at [738, 6] on button "Hecho" at bounding box center [746, 11] width 84 height 23
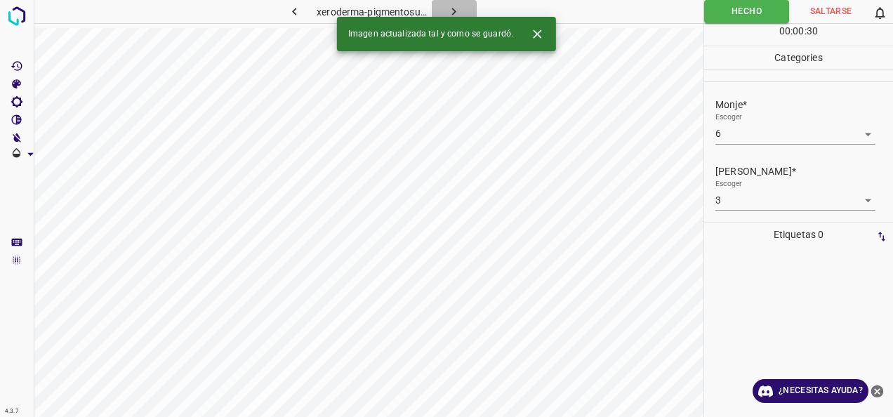
click at [459, 15] on icon "button" at bounding box center [454, 11] width 15 height 15
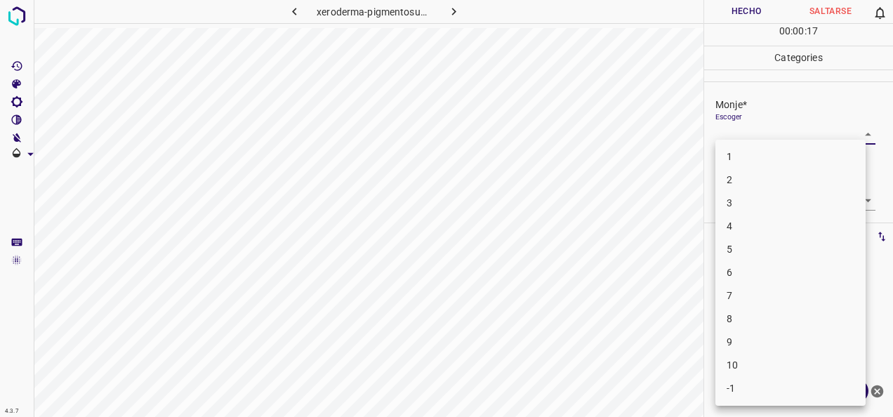
click at [861, 132] on body "4.3.7 xeroderma-pigmentosum29.jpg Hecho Saltarse 0 00 : 00 : 17 Categories Monj…" at bounding box center [446, 208] width 893 height 417
click at [785, 308] on li "8" at bounding box center [791, 319] width 150 height 23
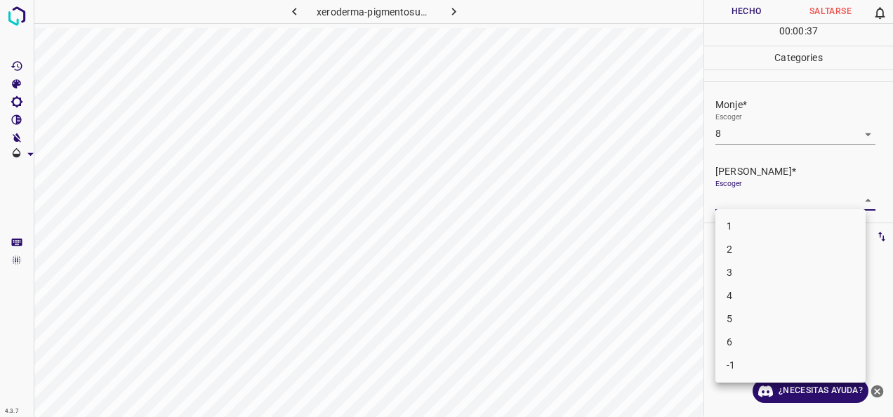
click at [852, 192] on body "4.3.7 xeroderma-pigmentosum29.jpg Hecho Saltarse 0 00 : 00 : 37 Categories Monj…" at bounding box center [446, 208] width 893 height 417
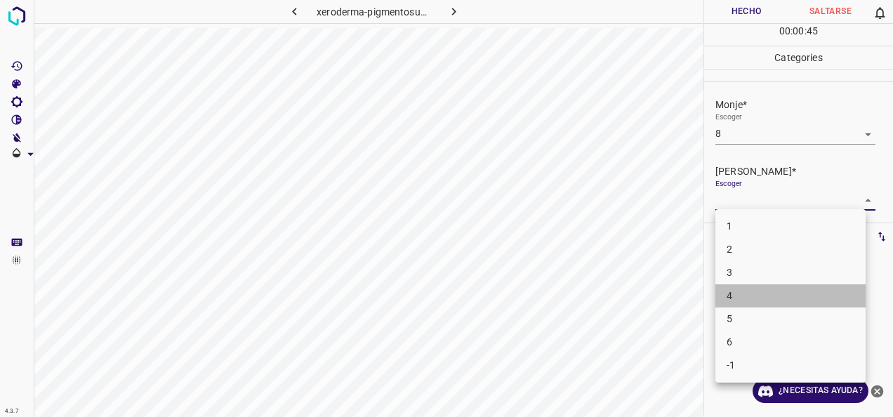
click at [797, 295] on li "4" at bounding box center [791, 295] width 150 height 23
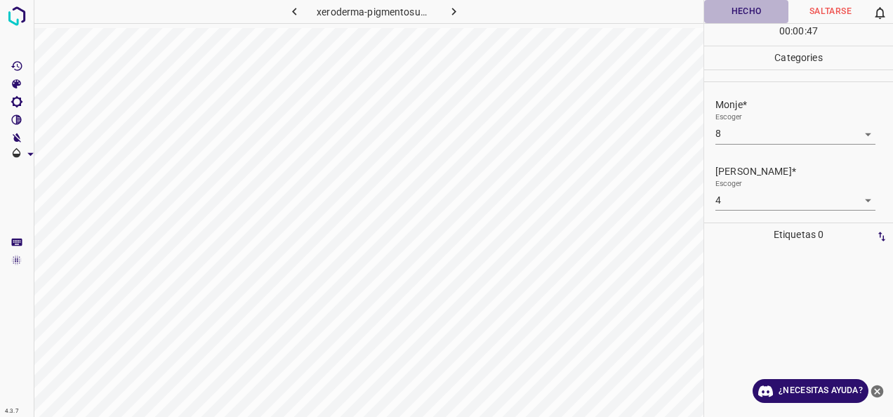
click at [756, 10] on button "Hecho" at bounding box center [746, 11] width 84 height 23
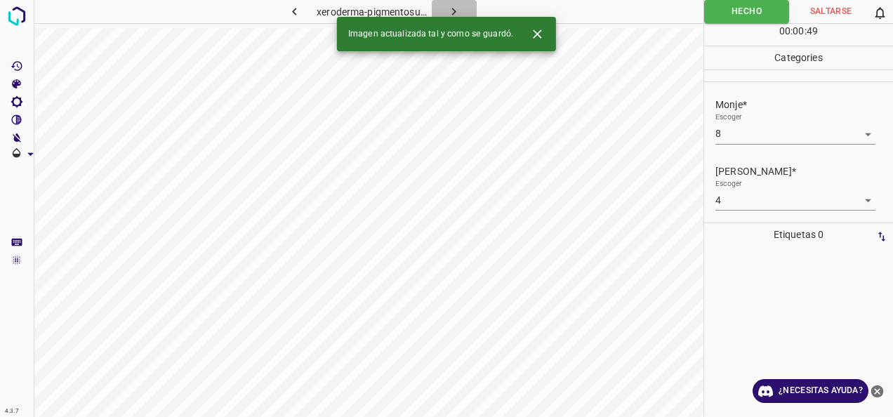
click at [462, 11] on button "button" at bounding box center [454, 11] width 45 height 23
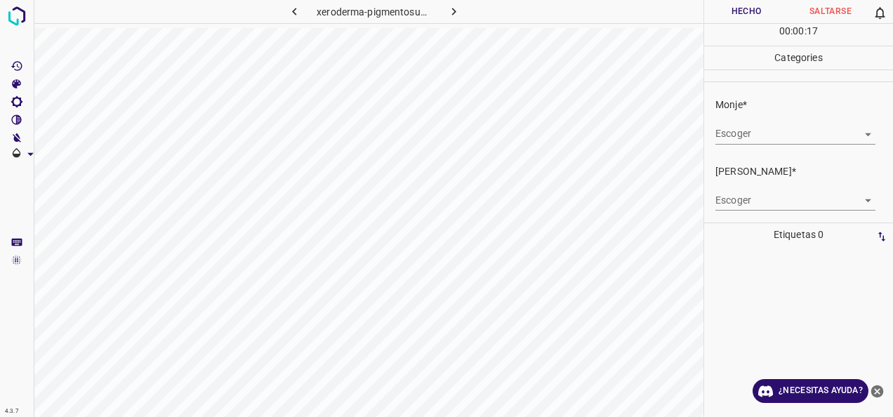
click at [857, 135] on body "4.3.7 xeroderma-pigmentosum33.jpg Hecho Saltarse 0 00 : 00 : 17 Categories Monj…" at bounding box center [446, 208] width 893 height 417
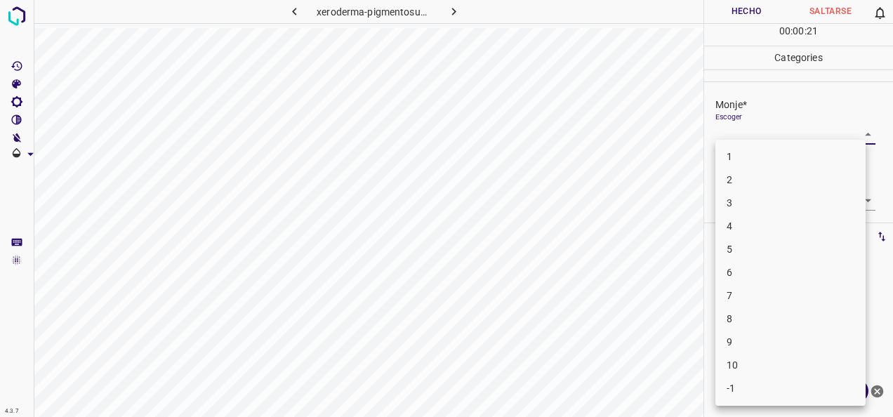
click at [805, 285] on li "7" at bounding box center [791, 295] width 150 height 23
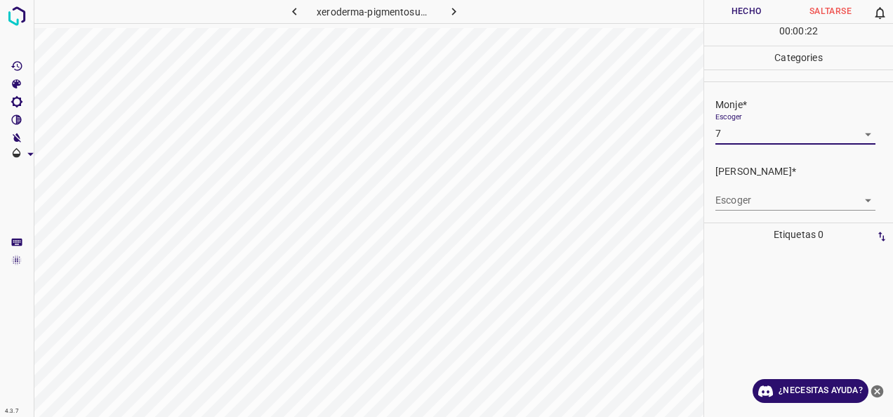
click at [856, 201] on body "4.3.7 xeroderma-pigmentosum33.jpg Hecho Saltarse 0 00 : 00 : 22 Categories Monj…" at bounding box center [446, 208] width 893 height 417
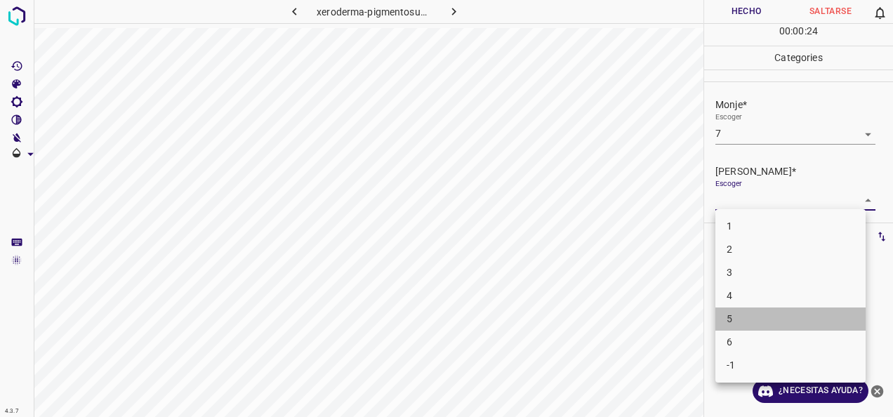
click at [813, 317] on li "5" at bounding box center [791, 319] width 150 height 23
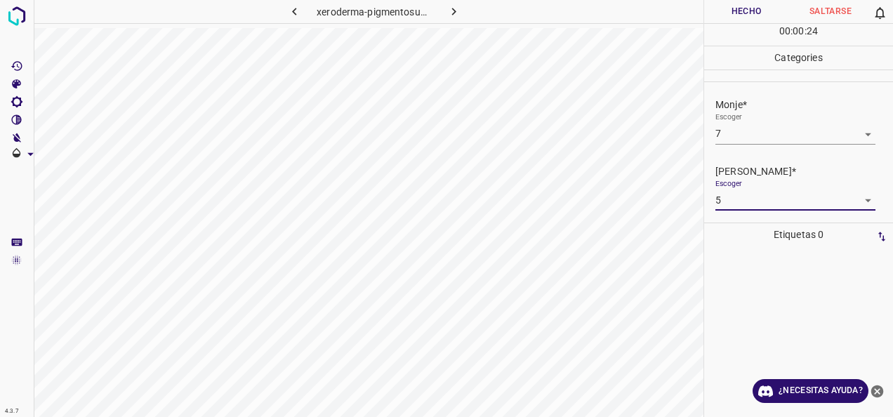
click at [745, 12] on button "Hecho" at bounding box center [746, 11] width 84 height 23
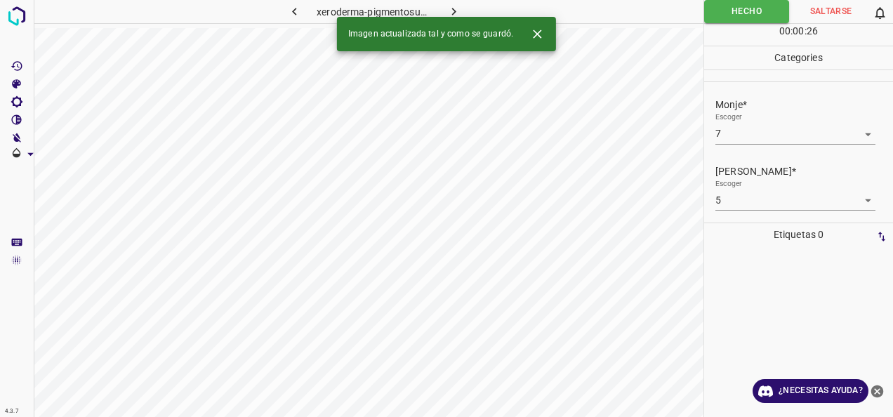
click at [454, 8] on icon "button" at bounding box center [454, 11] width 15 height 15
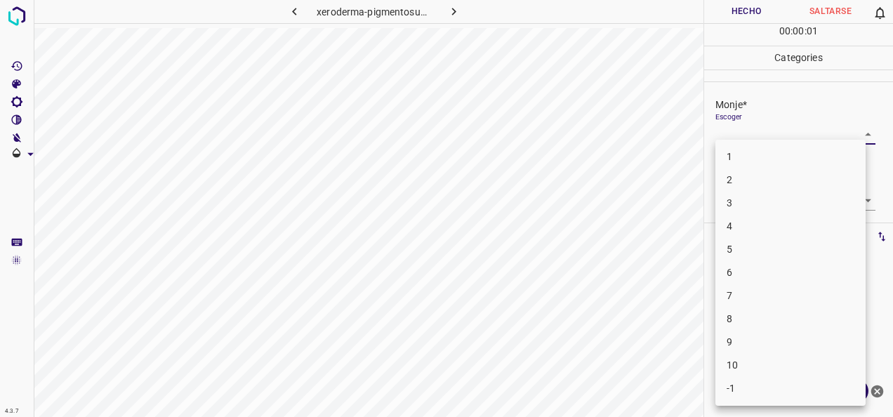
click at [863, 129] on body "4.3.7 xeroderma-pigmentosum40.jpg Hecho Saltarse 0 00 : 00 : 01 Categories Monj…" at bounding box center [446, 208] width 893 height 417
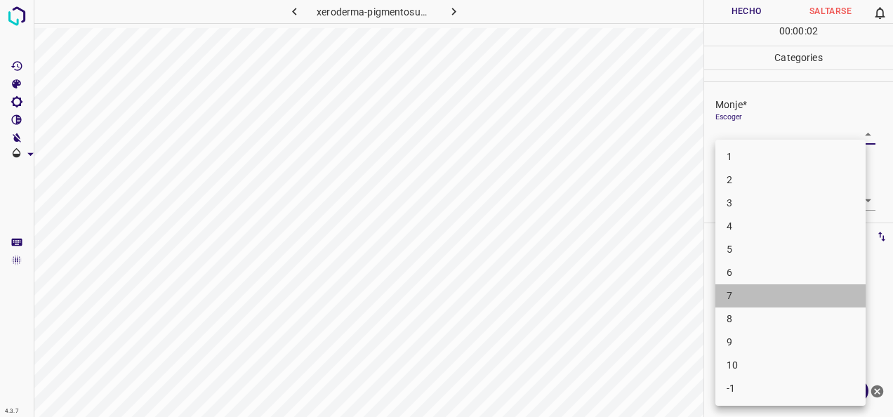
click at [805, 303] on li "7" at bounding box center [791, 295] width 150 height 23
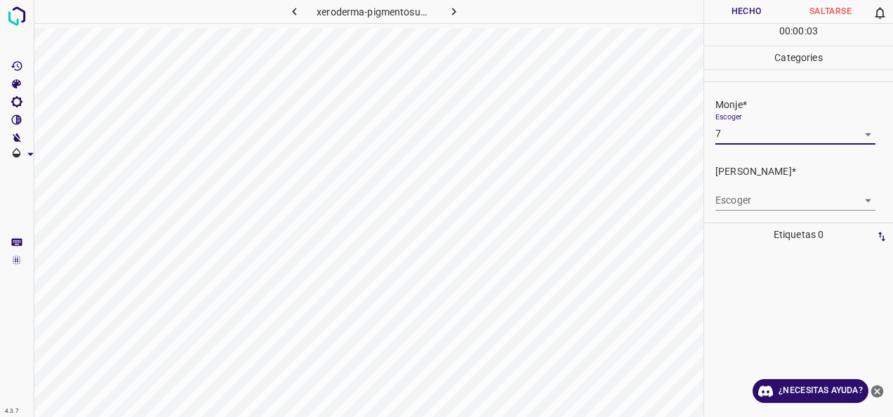
click at [854, 202] on body "4.3.7 xeroderma-pigmentosum40.jpg Hecho Saltarse 0 00 : 00 : 03 Categories Monj…" at bounding box center [446, 208] width 893 height 417
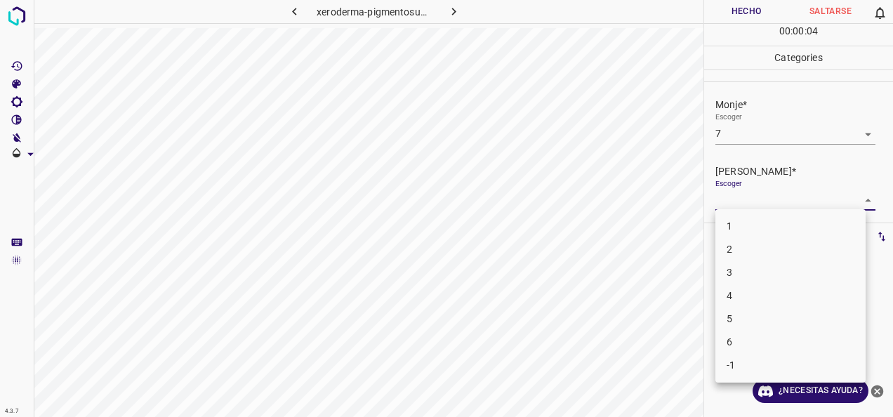
click at [794, 309] on li "5" at bounding box center [791, 319] width 150 height 23
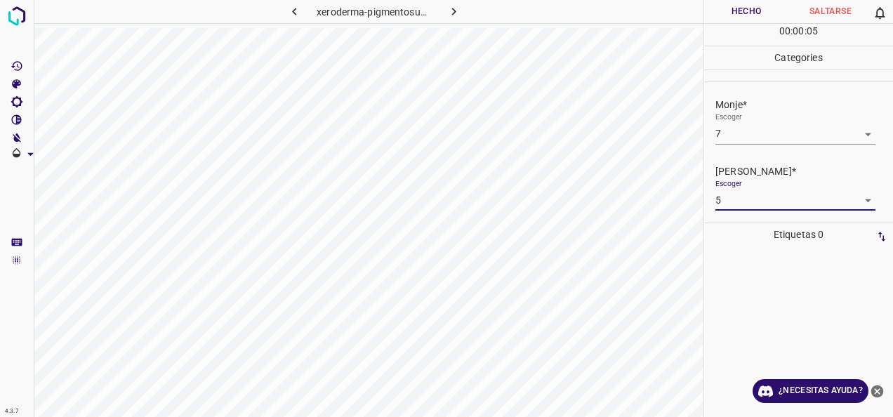
click at [744, 4] on button "Hecho" at bounding box center [746, 11] width 84 height 23
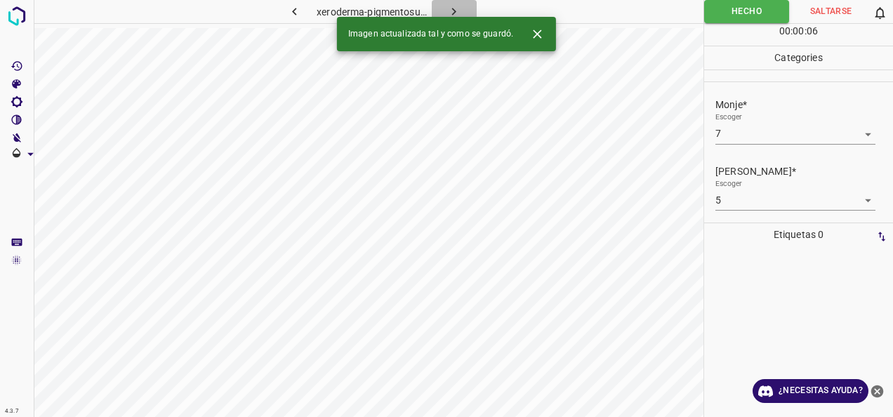
click at [456, 13] on icon "button" at bounding box center [454, 11] width 15 height 15
click at [858, 129] on body "4.3.7 xeroderma-pigmentosum46.jpg Hecho Saltarse 0 00 : 00 : 01 Categories Monj…" at bounding box center [446, 208] width 893 height 417
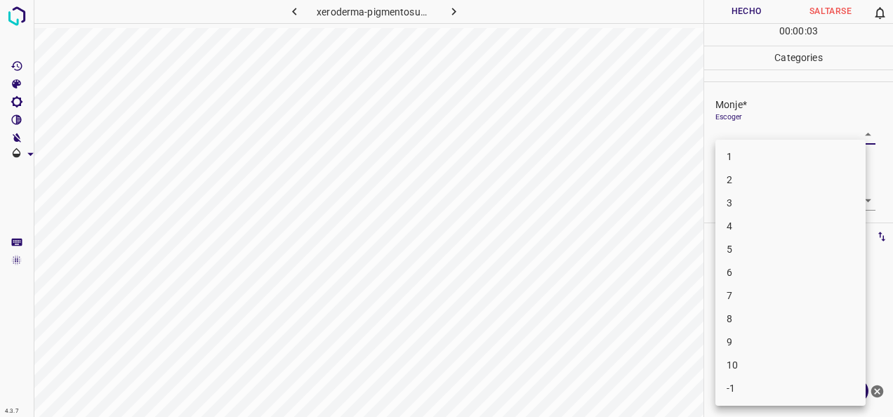
click at [795, 289] on li "7" at bounding box center [791, 295] width 150 height 23
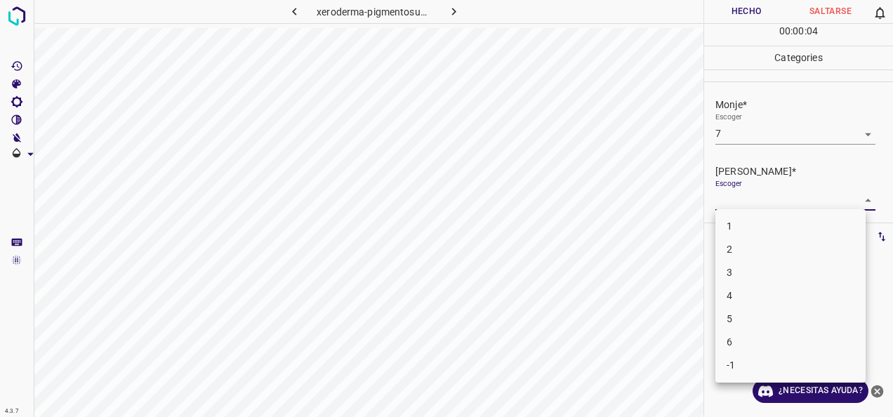
click at [852, 206] on body "4.3.7 xeroderma-pigmentosum46.jpg Hecho Saltarse 0 00 : 00 : 04 Categories Monj…" at bounding box center [446, 208] width 893 height 417
click at [782, 327] on li "5" at bounding box center [791, 319] width 150 height 23
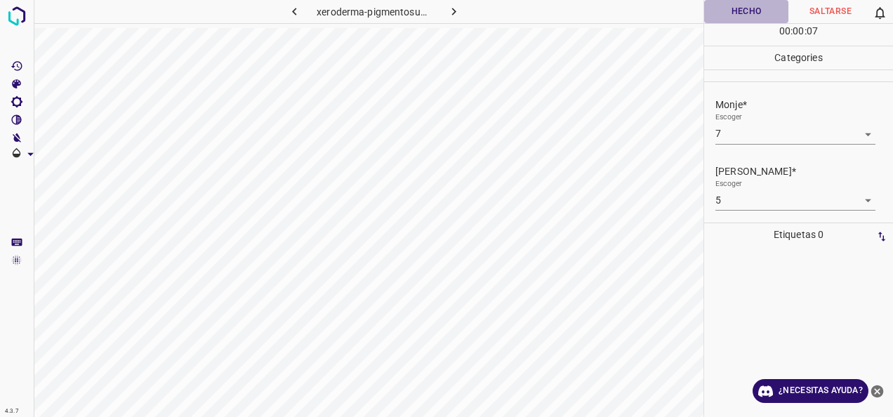
click at [749, 9] on button "Hecho" at bounding box center [746, 11] width 84 height 23
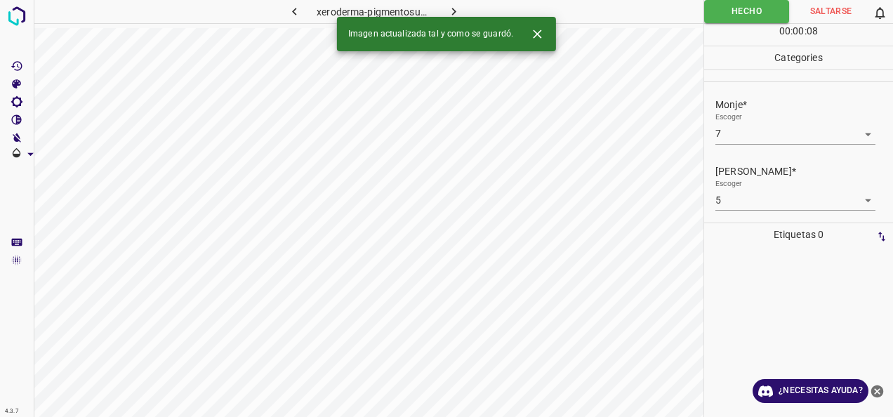
click at [461, 9] on icon "button" at bounding box center [454, 11] width 15 height 15
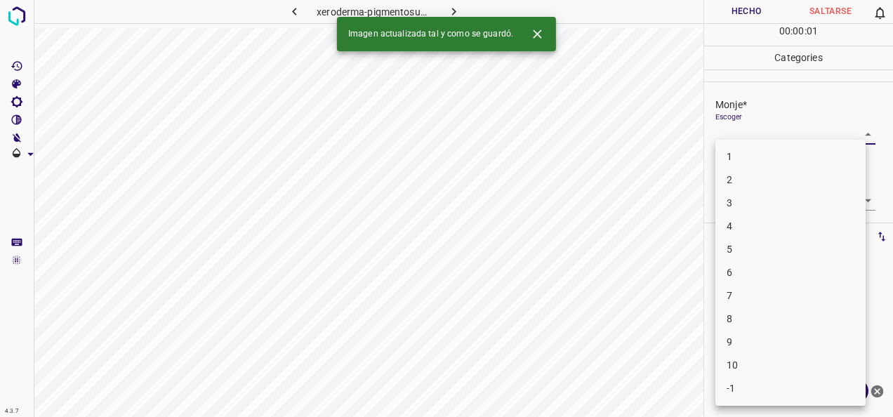
click at [861, 130] on body "4.3.7 xeroderma-pigmentosum41.jpg Hecho Saltarse 0 00 : 00 : 01 Categories Monj…" at bounding box center [446, 208] width 893 height 417
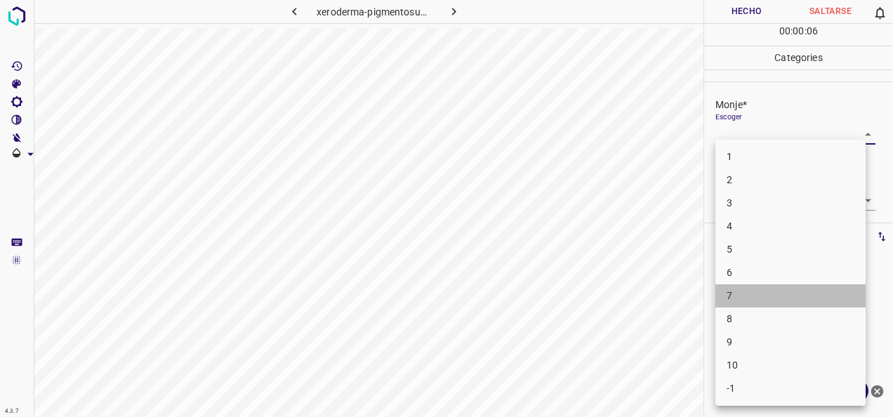
click at [811, 305] on li "7" at bounding box center [791, 295] width 150 height 23
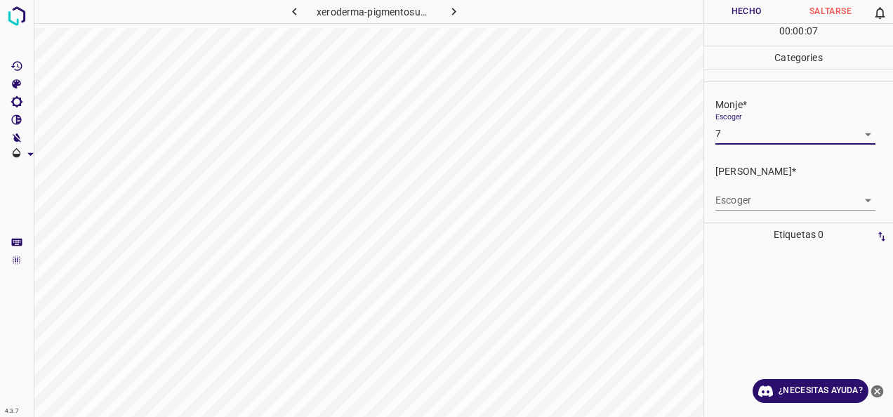
click at [858, 205] on body "4.3.7 xeroderma-pigmentosum41.jpg Hecho Saltarse 0 00 : 00 : 07 Categories Monj…" at bounding box center [446, 208] width 893 height 417
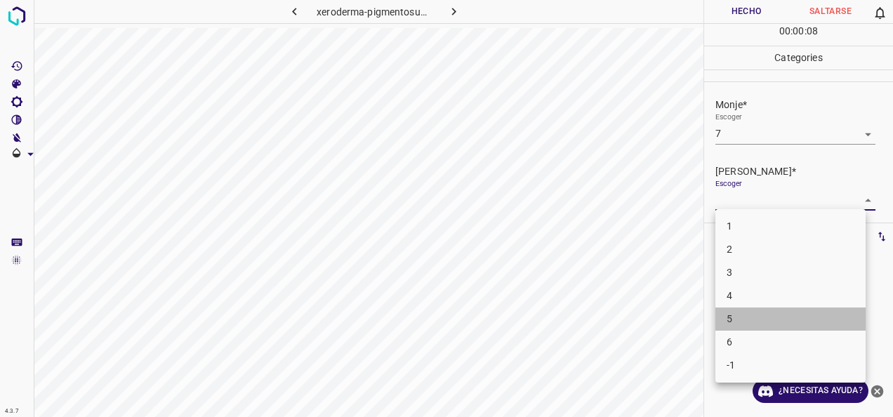
click at [782, 317] on li "5" at bounding box center [791, 319] width 150 height 23
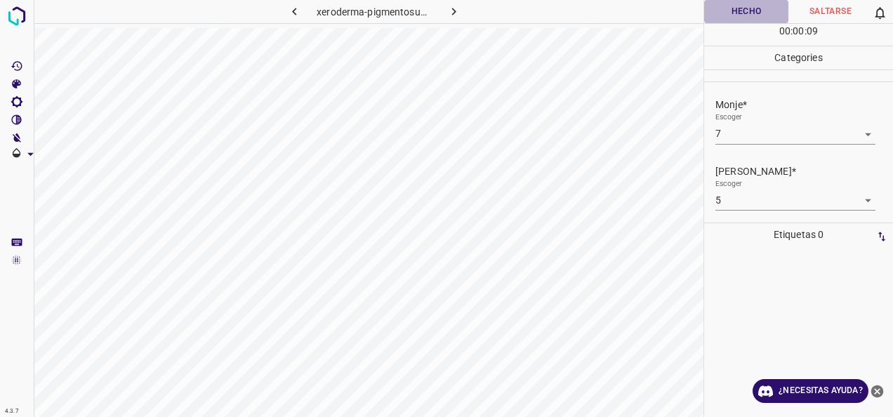
click at [752, 9] on button "Hecho" at bounding box center [746, 11] width 84 height 23
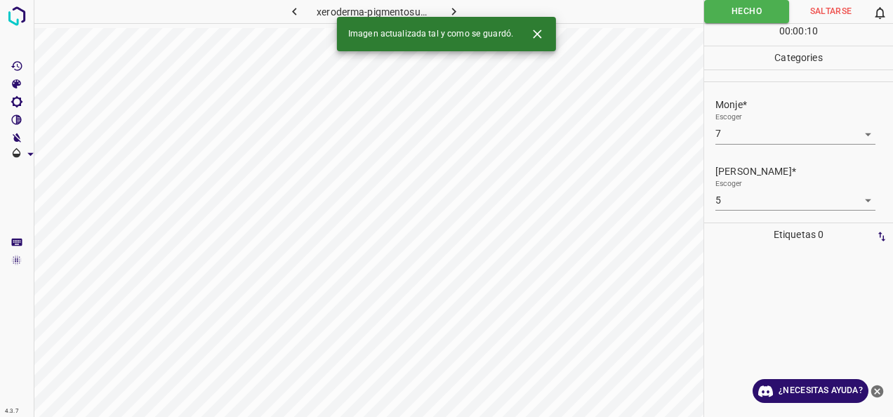
click at [454, 11] on icon "button" at bounding box center [454, 11] width 15 height 15
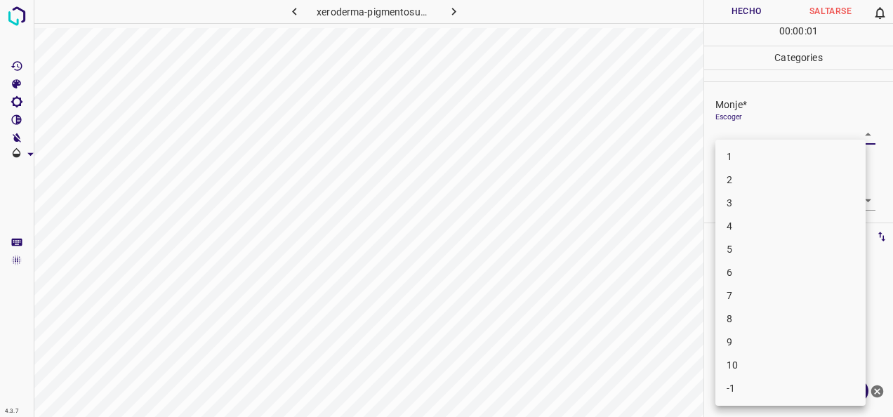
click at [864, 130] on body "4.3.7 xeroderma-pigmentosum66.jpg Hecho Saltarse 0 00 : 00 : 01 Categories Monj…" at bounding box center [446, 208] width 893 height 417
click at [829, 269] on li "6" at bounding box center [791, 272] width 150 height 23
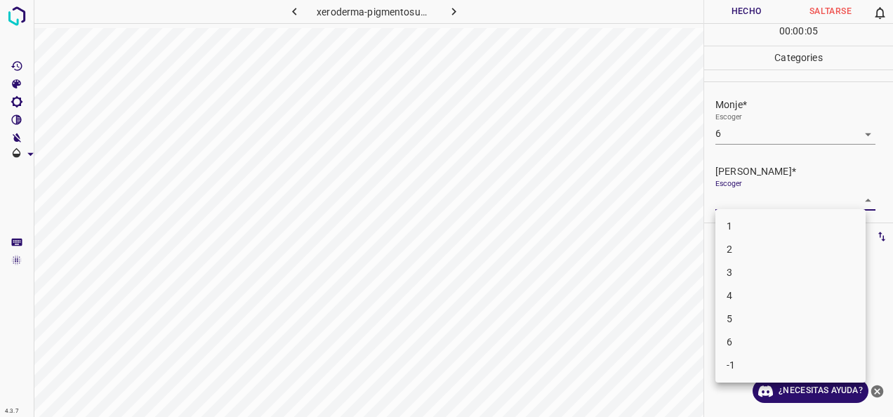
click at [855, 204] on body "4.3.7 xeroderma-pigmentosum66.jpg Hecho Saltarse 0 00 : 00 : 05 Categories Monj…" at bounding box center [446, 208] width 893 height 417
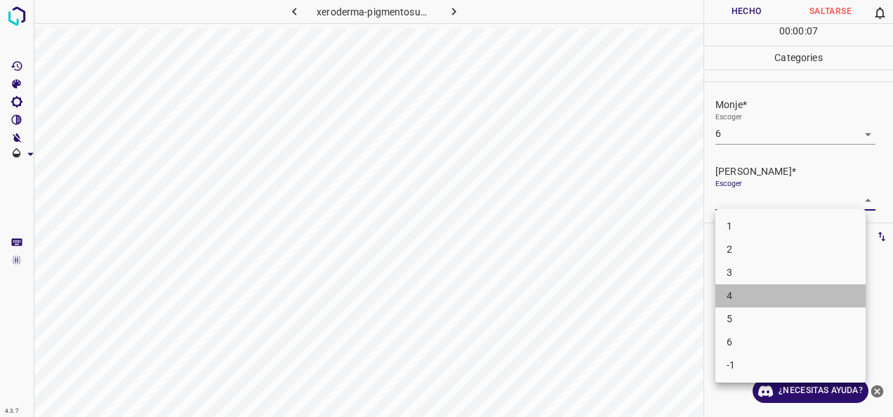
click at [794, 294] on li "4" at bounding box center [791, 295] width 150 height 23
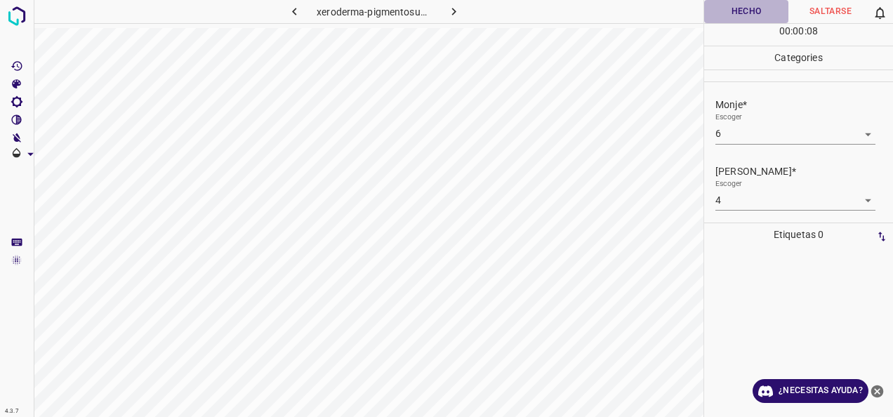
click at [752, 3] on button "Hecho" at bounding box center [746, 11] width 84 height 23
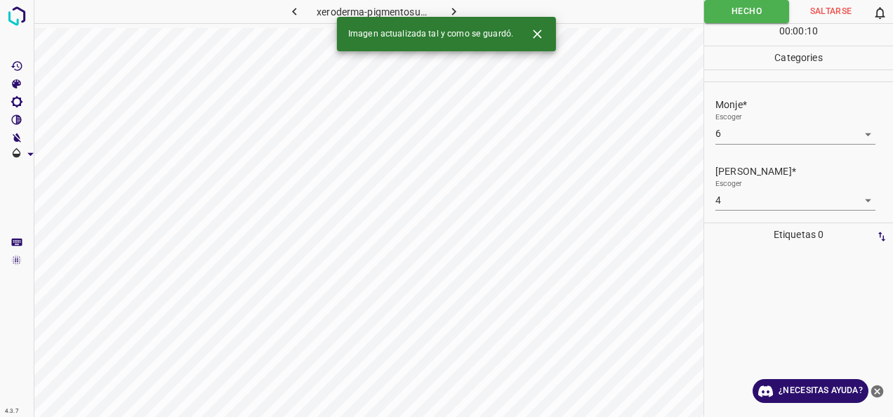
click at [459, 15] on icon "button" at bounding box center [454, 11] width 15 height 15
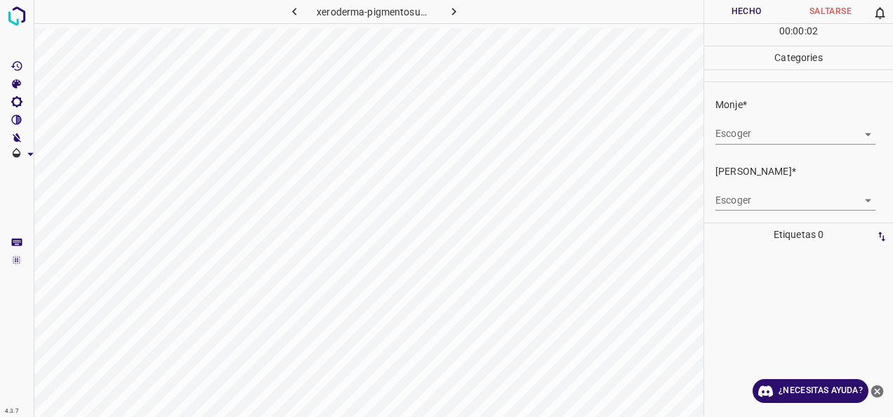
click at [858, 129] on body "4.3.7 xeroderma-pigmentosum67.jpg Hecho Saltarse 0 00 : 00 : 02 Categories Monj…" at bounding box center [446, 208] width 893 height 417
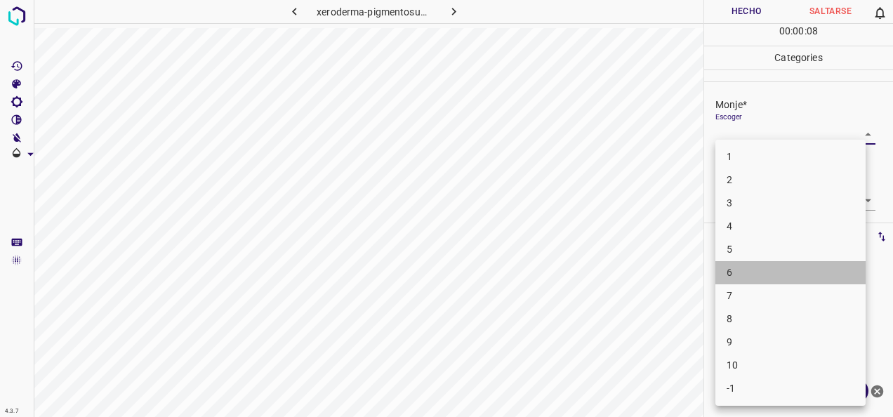
click at [815, 268] on li "6" at bounding box center [791, 272] width 150 height 23
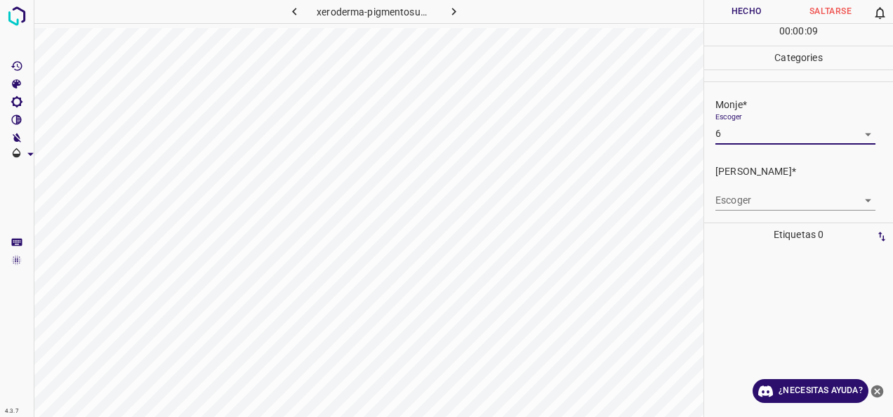
click at [855, 137] on body "4.3.7 xeroderma-pigmentosum67.jpg Hecho Saltarse 0 00 : 00 : 09 Categories Monj…" at bounding box center [446, 208] width 893 height 417
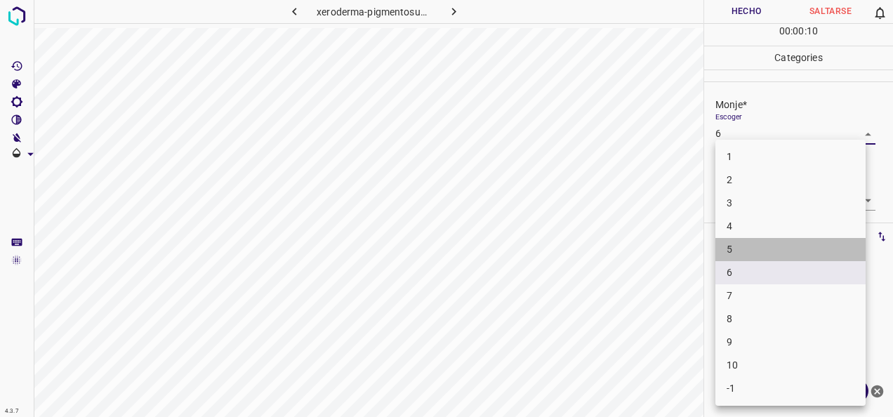
click at [802, 256] on li "5" at bounding box center [791, 249] width 150 height 23
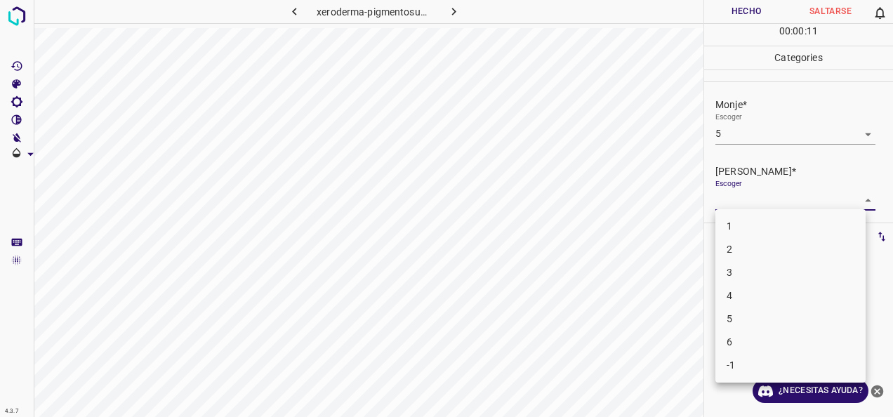
click at [854, 204] on body "4.3.7 xeroderma-pigmentosum67.jpg Hecho Saltarse 0 00 : 00 : 11 Categories Monj…" at bounding box center [446, 208] width 893 height 417
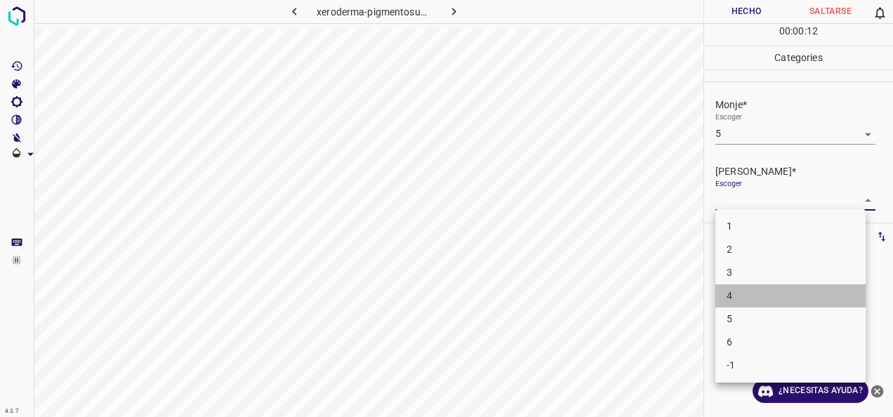
click at [793, 295] on li "4" at bounding box center [791, 295] width 150 height 23
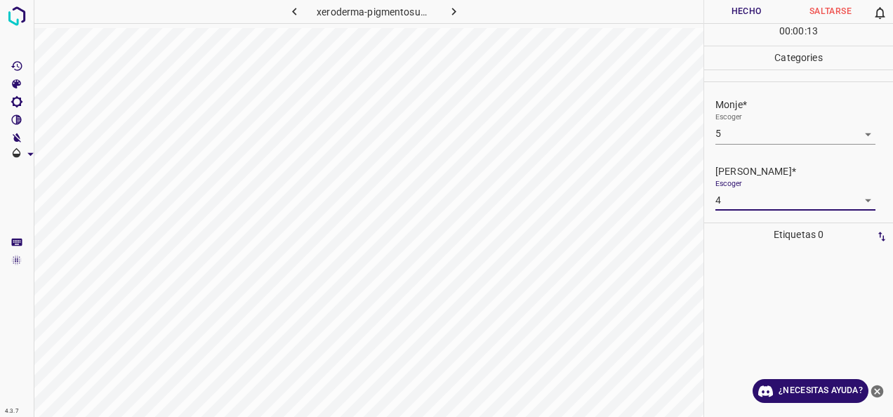
click at [746, 8] on button "Hecho" at bounding box center [746, 11] width 84 height 23
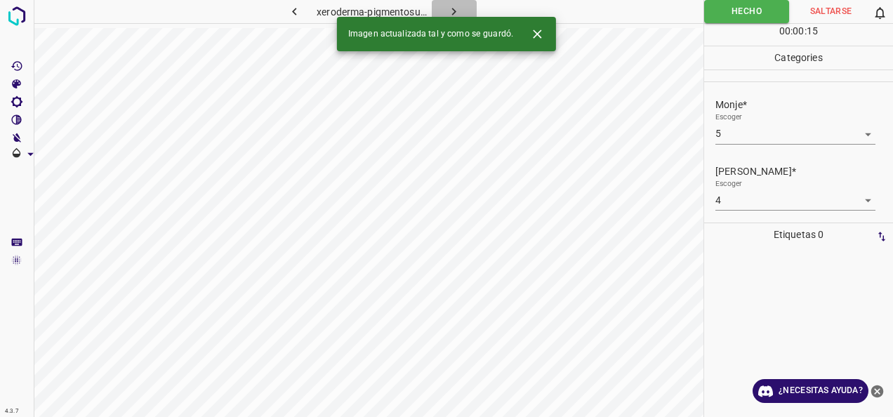
click at [462, 13] on button "button" at bounding box center [454, 11] width 45 height 23
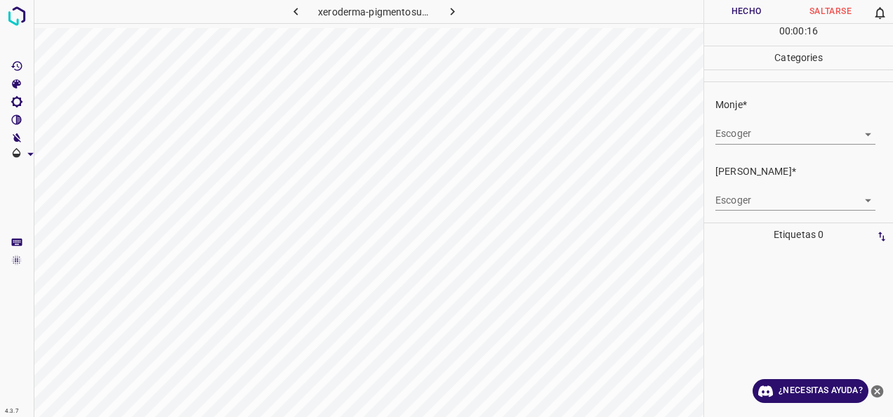
click at [856, 128] on body "4.3.7 xeroderma-pigmentosum6.jpg Hecho Saltarse 0 00 : 00 : 16 Categories Monje…" at bounding box center [446, 208] width 893 height 417
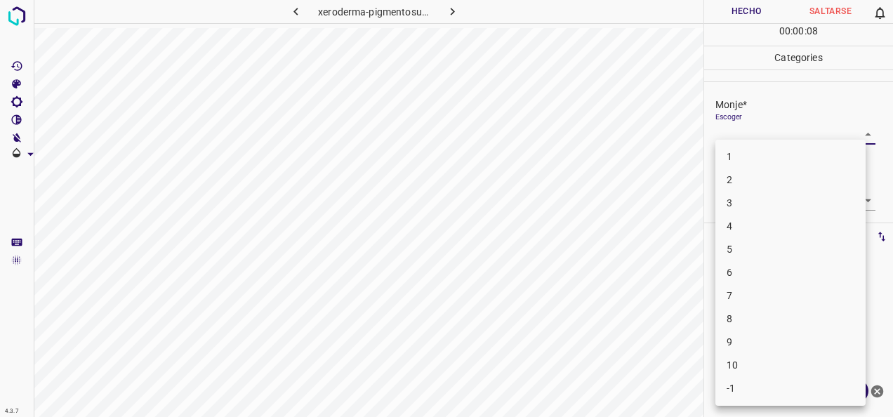
click at [822, 225] on li "4" at bounding box center [791, 226] width 150 height 23
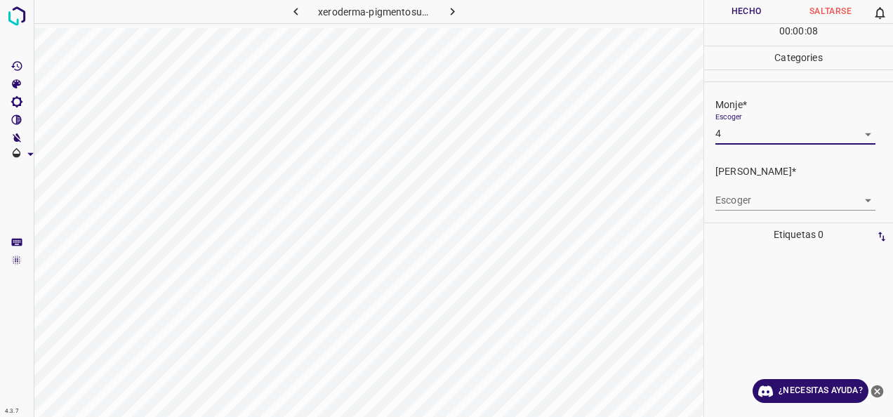
click at [858, 199] on body "4.3.7 xeroderma-pigmentosum6.jpg Hecho Saltarse 0 00 : 00 : 08 Categories Monje…" at bounding box center [446, 208] width 893 height 417
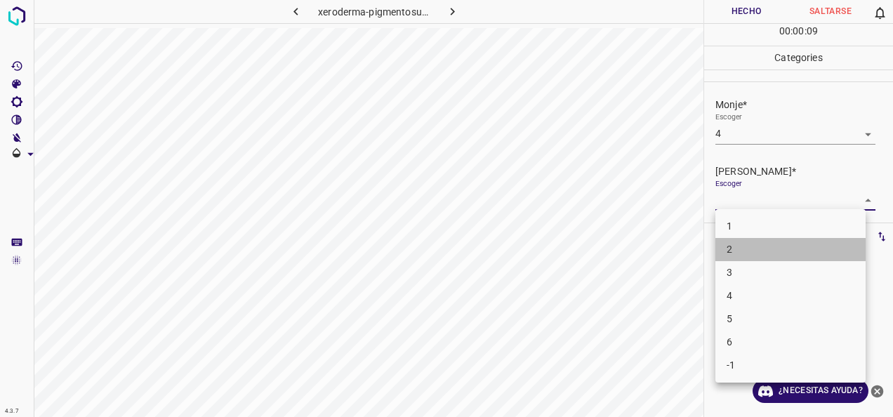
click at [801, 260] on li "2" at bounding box center [791, 249] width 150 height 23
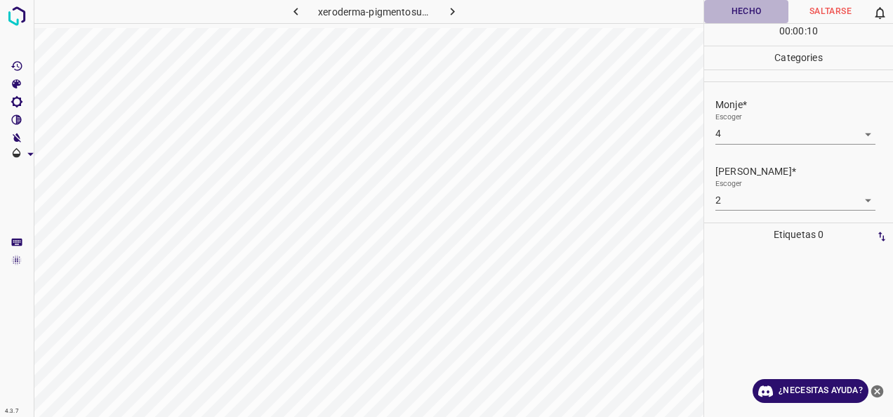
click at [751, 11] on button "Hecho" at bounding box center [746, 11] width 84 height 23
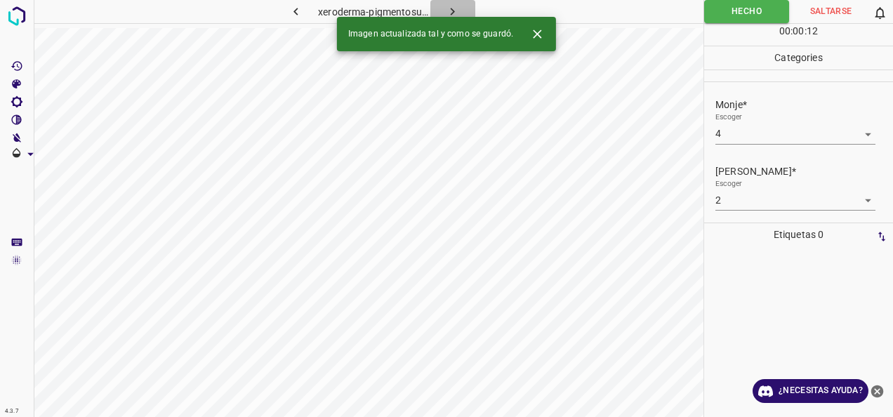
click at [448, 7] on icon "button" at bounding box center [452, 11] width 15 height 15
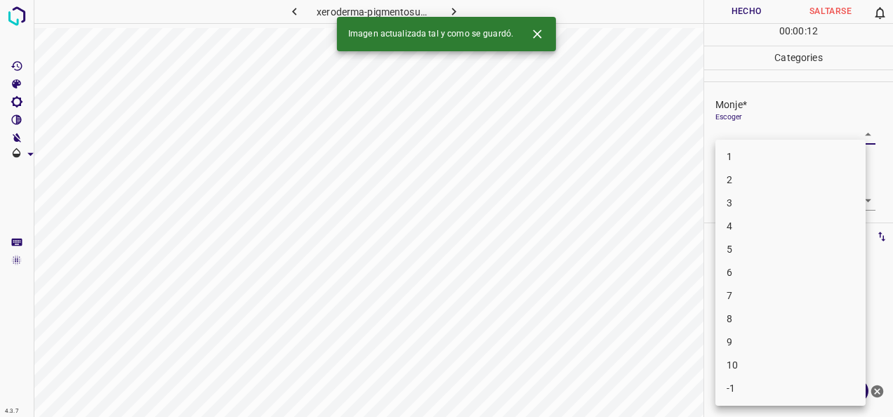
click at [862, 126] on body "4.3.7 xeroderma-pigmentosum51.jpg Hecho Saltarse 0 00 : 00 : 12 Categories Monj…" at bounding box center [446, 208] width 893 height 417
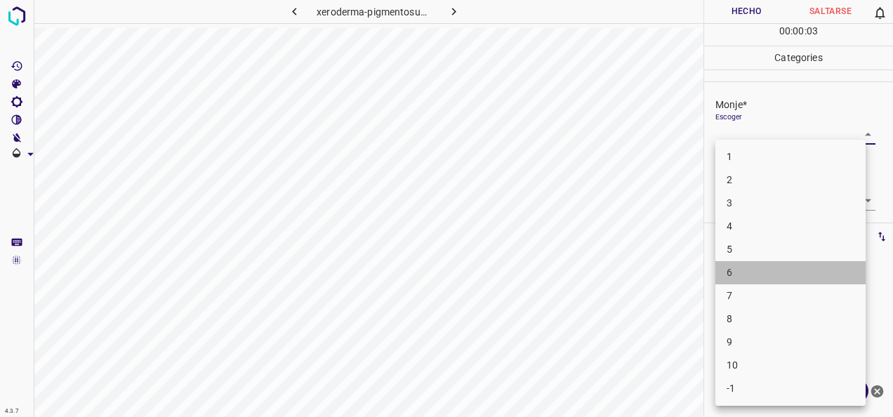
click at [844, 278] on li "6" at bounding box center [791, 272] width 150 height 23
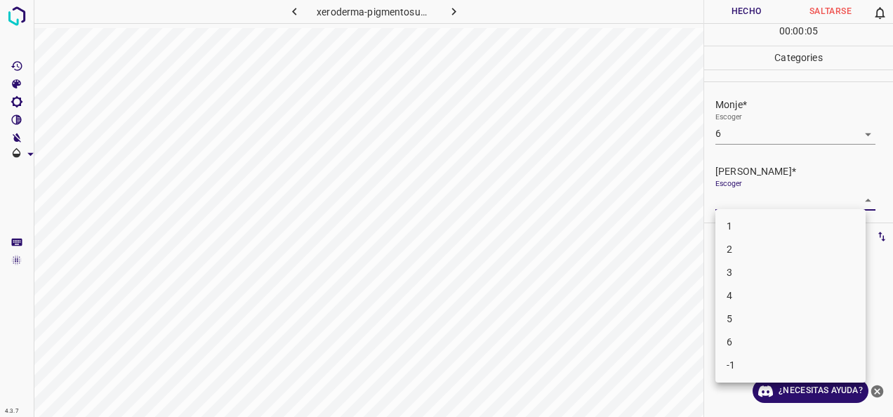
click at [857, 204] on body "4.3.7 xeroderma-pigmentosum51.jpg Hecho Saltarse 0 00 : 00 : 05 Categories Monj…" at bounding box center [446, 208] width 893 height 417
click at [795, 280] on li "3" at bounding box center [791, 272] width 150 height 23
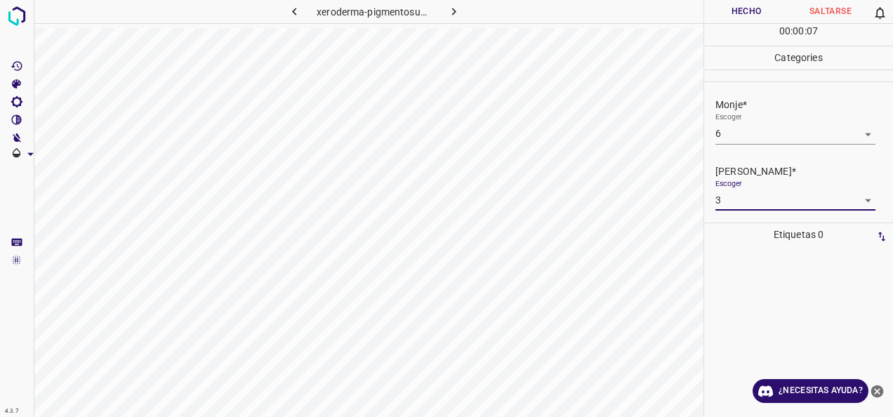
click at [741, 7] on button "Hecho" at bounding box center [746, 11] width 84 height 23
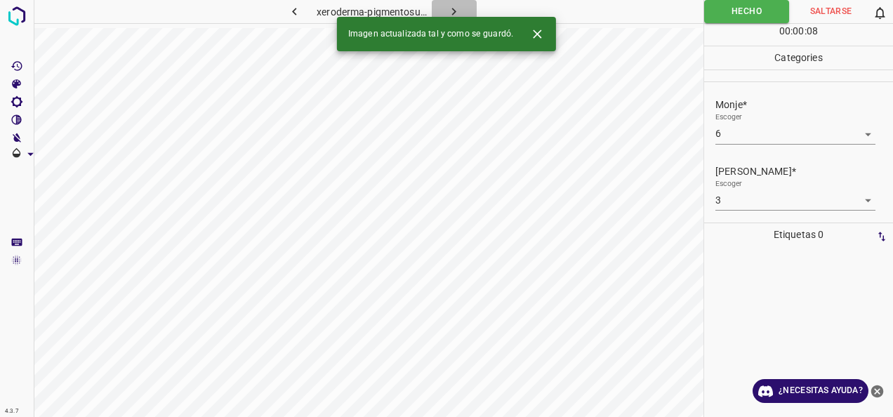
click at [460, 10] on icon "button" at bounding box center [454, 11] width 15 height 15
click at [855, 127] on body "4.3.7 xeroderma-pigmentosum56.jpg Hecho Saltarse 0 00 : 00 : 01 Categories Monj…" at bounding box center [446, 208] width 893 height 417
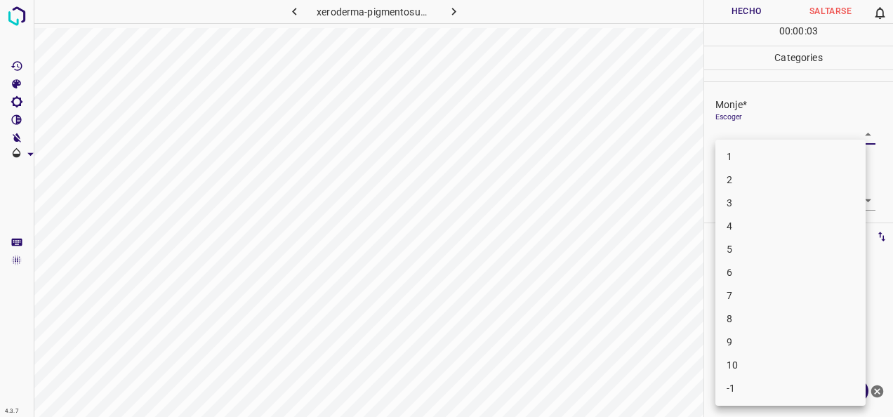
click at [801, 229] on li "4" at bounding box center [791, 226] width 150 height 23
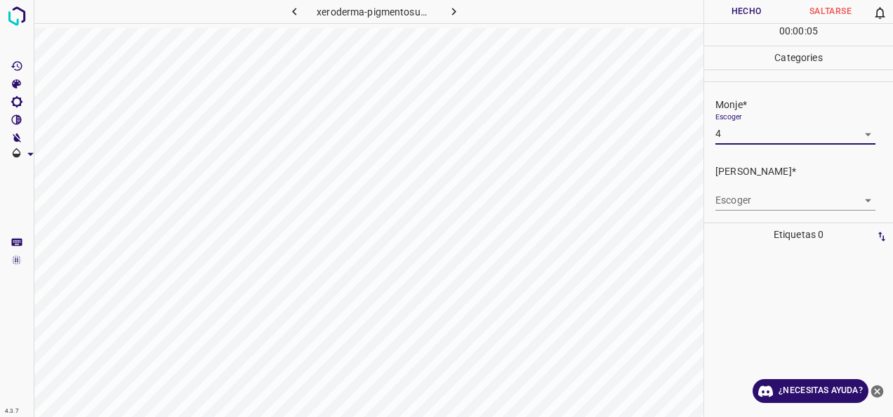
click at [863, 195] on body "4.3.7 xeroderma-pigmentosum56.jpg Hecho Saltarse 0 00 : 00 : 05 Categories Monj…" at bounding box center [446, 208] width 893 height 417
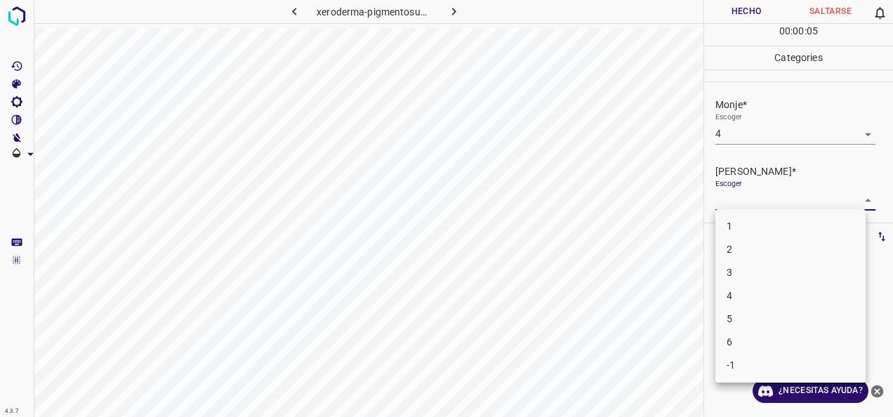
click at [805, 247] on li "2" at bounding box center [791, 249] width 150 height 23
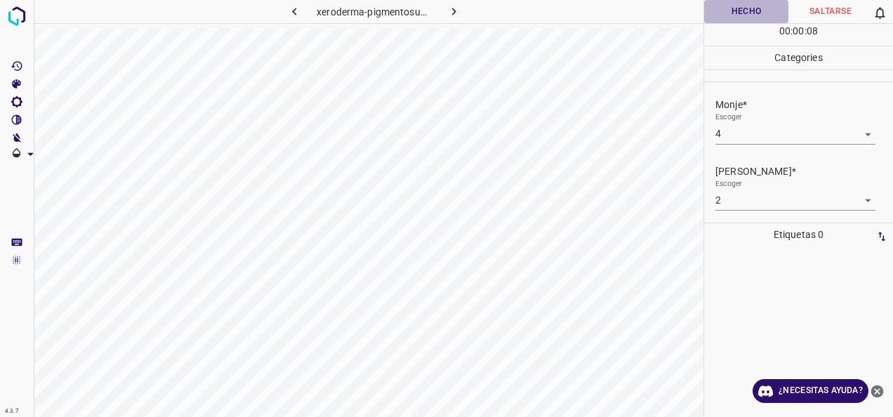
click at [752, 11] on button "Hecho" at bounding box center [746, 11] width 84 height 23
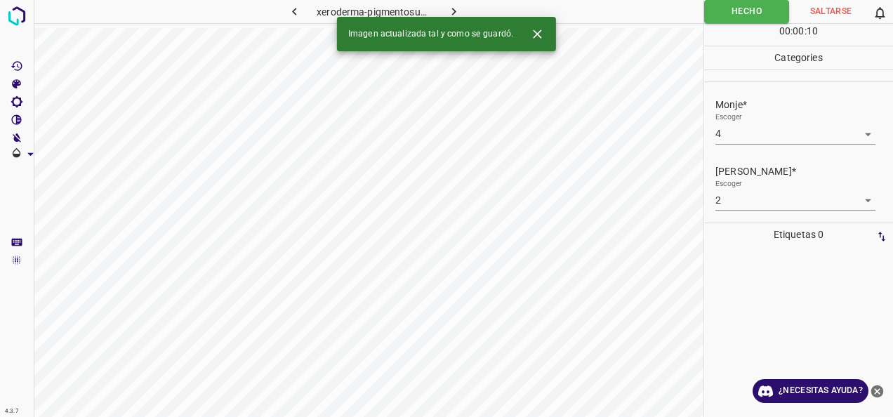
click at [454, 8] on icon "button" at bounding box center [454, 11] width 15 height 15
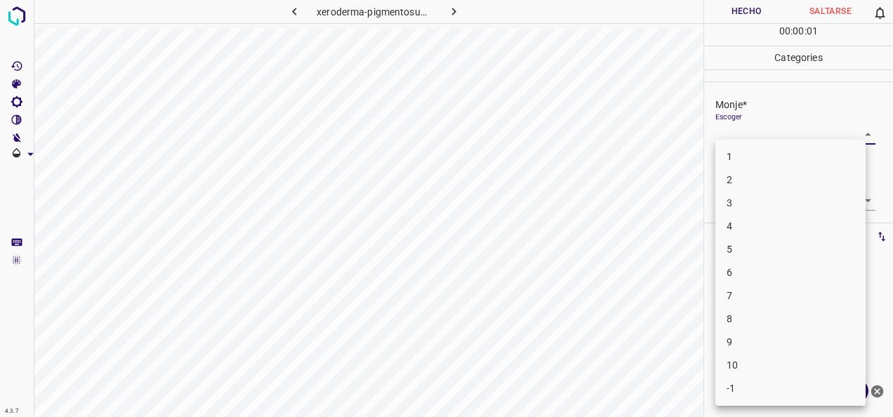
click at [864, 129] on body "4.3.7 xeroderma-pigmentosum62.jpg Hecho Saltarse 0 00 : 00 : 01 Categories Monj…" at bounding box center [446, 208] width 893 height 417
click at [805, 261] on li "6" at bounding box center [791, 272] width 150 height 23
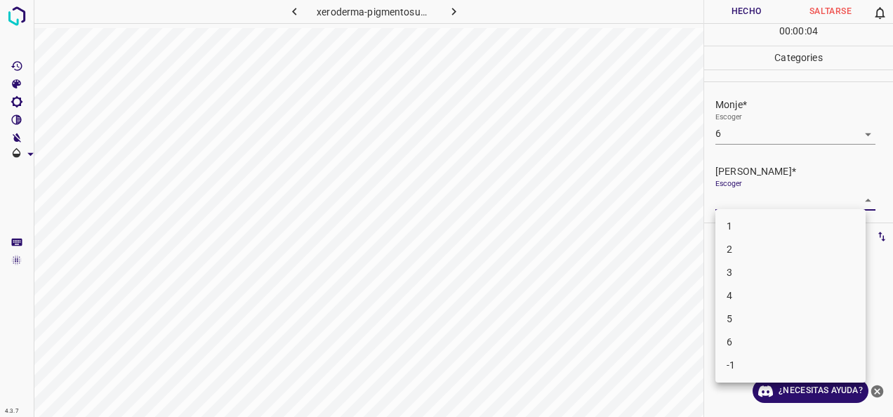
click at [860, 190] on body "4.3.7 xeroderma-pigmentosum62.jpg Hecho Saltarse 0 00 : 00 : 04 Categories Monj…" at bounding box center [446, 208] width 893 height 417
click at [807, 274] on li "3" at bounding box center [791, 272] width 150 height 23
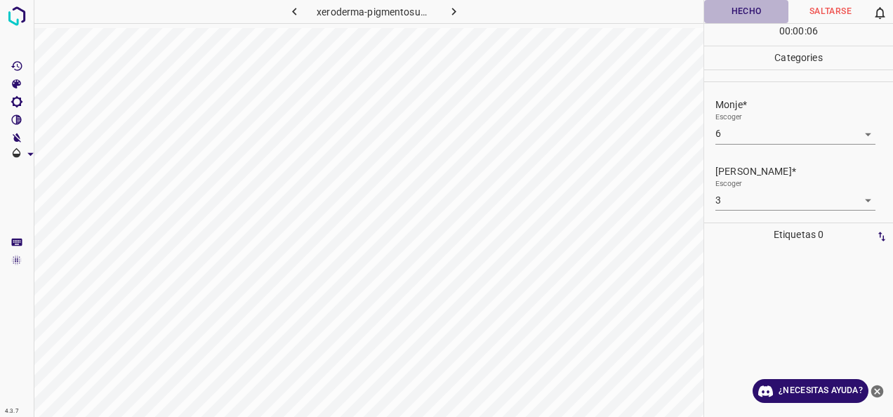
click at [748, 11] on button "Hecho" at bounding box center [746, 11] width 84 height 23
click at [754, 13] on button "Hecho" at bounding box center [746, 11] width 85 height 23
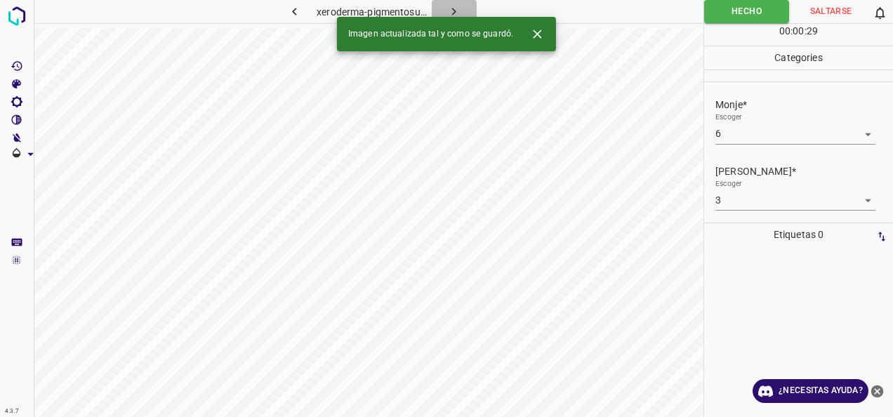
click at [443, 7] on button "button" at bounding box center [454, 11] width 45 height 23
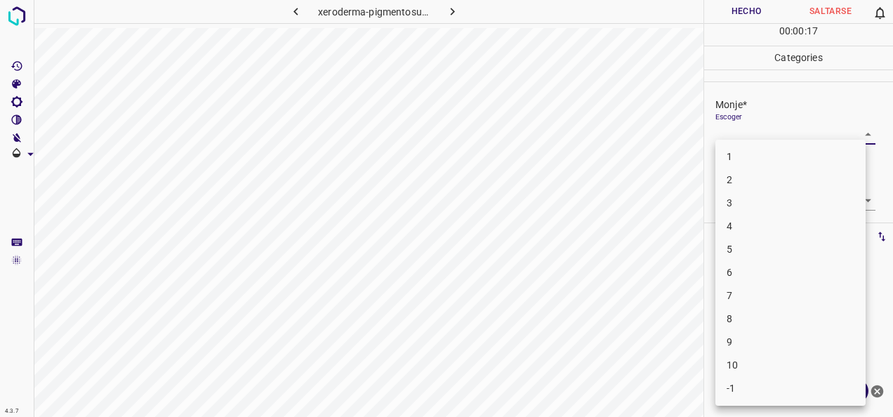
click at [858, 140] on body "4.3.7 xeroderma-pigmentosum5.jpg Hecho Saltarse 0 00 : 00 : 17 Categories Monje…" at bounding box center [446, 208] width 893 height 417
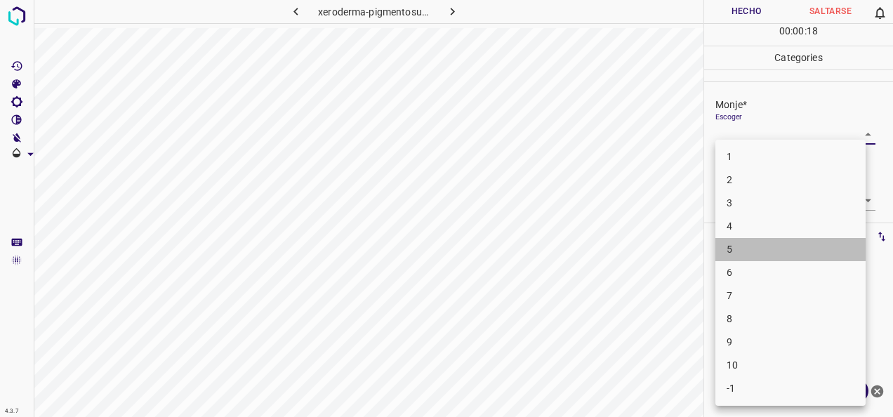
click at [797, 247] on li "5" at bounding box center [791, 249] width 150 height 23
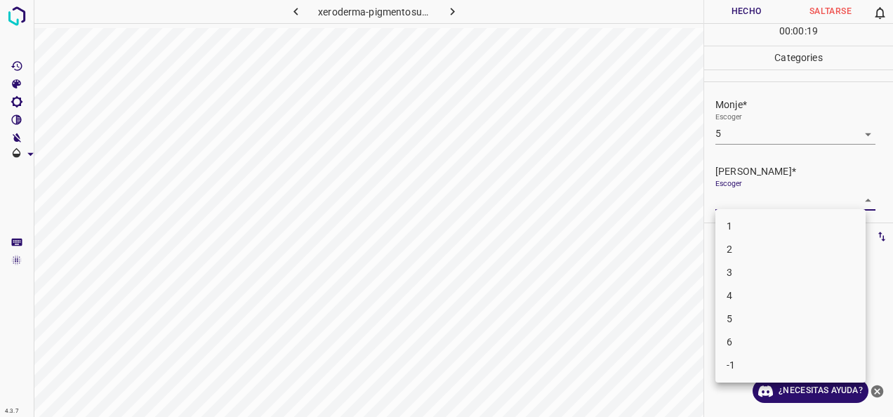
click at [854, 191] on body "4.3.7 xeroderma-pigmentosum5.jpg Hecho Saltarse 0 00 : 00 : 19 Categories Monje…" at bounding box center [446, 208] width 893 height 417
click at [784, 268] on li "3" at bounding box center [791, 272] width 150 height 23
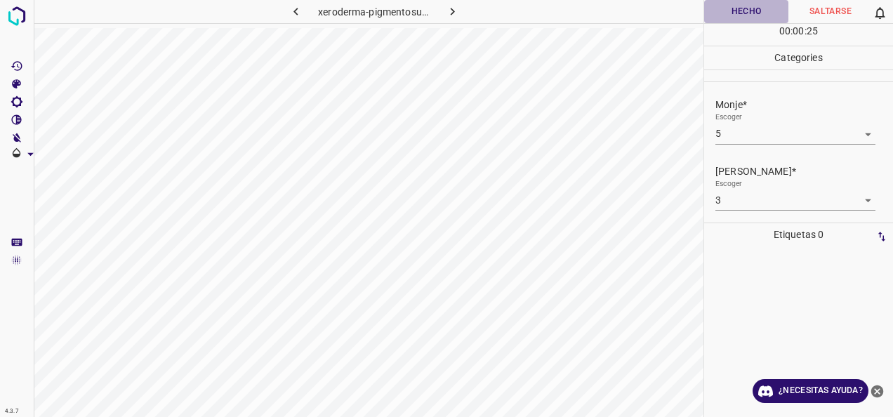
click at [752, 9] on button "Hecho" at bounding box center [746, 11] width 84 height 23
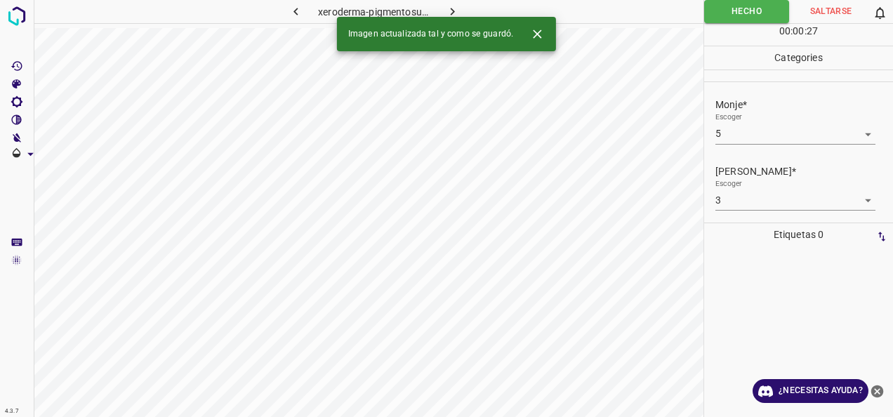
click at [455, 13] on icon "button" at bounding box center [452, 11] width 15 height 15
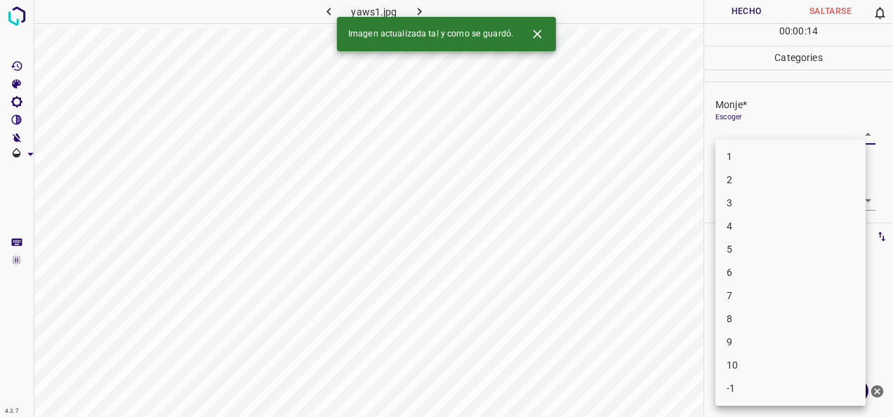
click at [858, 129] on body "4.3.7 yaws1.jpg Hecho Saltarse 0 00 : 00 : 14 Categories Monje* Escoger ​ [PERS…" at bounding box center [446, 208] width 893 height 417
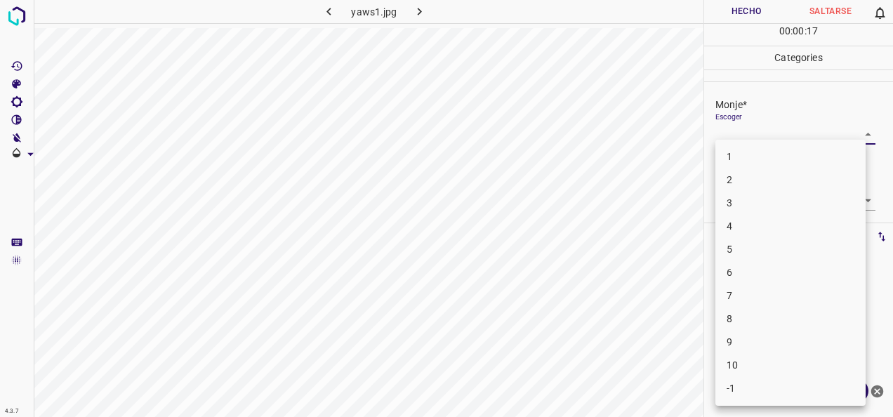
click at [815, 244] on li "5" at bounding box center [791, 249] width 150 height 23
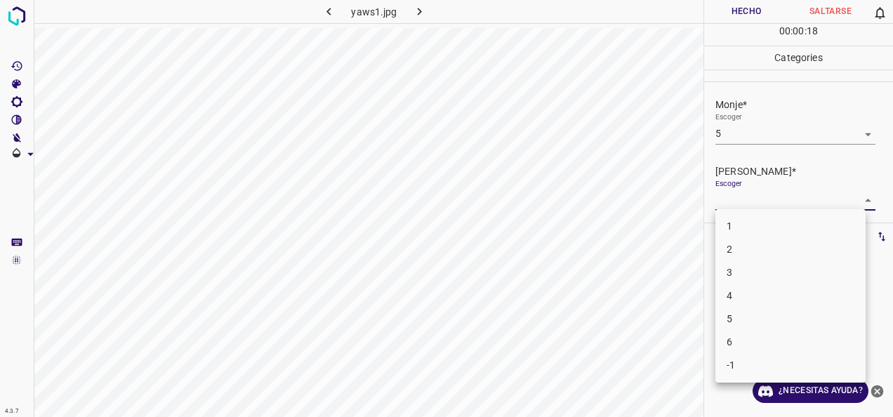
drag, startPoint x: 857, startPoint y: 204, endPoint x: 747, endPoint y: 266, distance: 126.4
click at [852, 206] on body "4.3.7 yaws1.jpg Hecho Saltarse 0 00 : 00 : 18 Categories Monje* Escoger 5 5 [PE…" at bounding box center [446, 208] width 893 height 417
click at [747, 270] on li "3" at bounding box center [791, 272] width 150 height 23
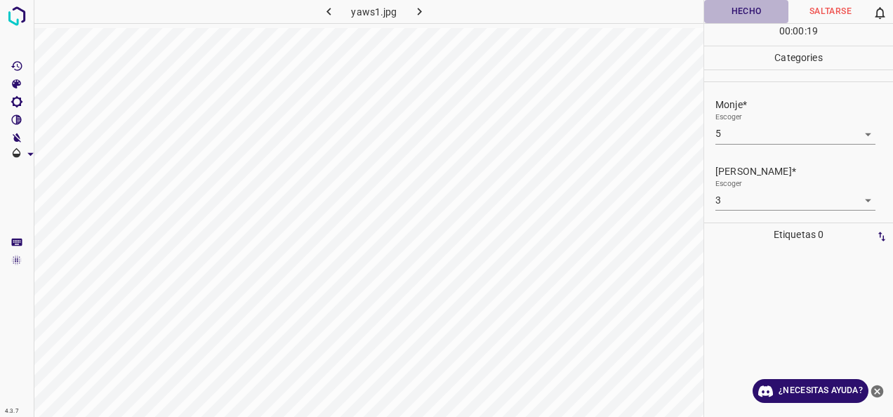
click at [750, 11] on button "Hecho" at bounding box center [746, 11] width 84 height 23
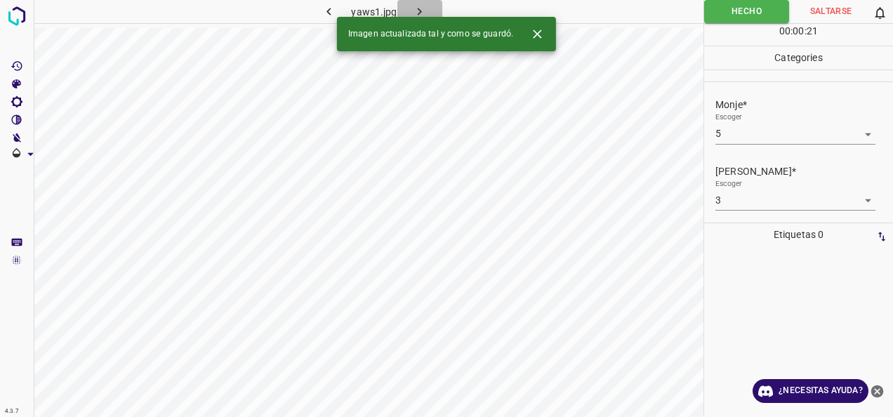
click at [417, 11] on icon "button" at bounding box center [419, 11] width 15 height 15
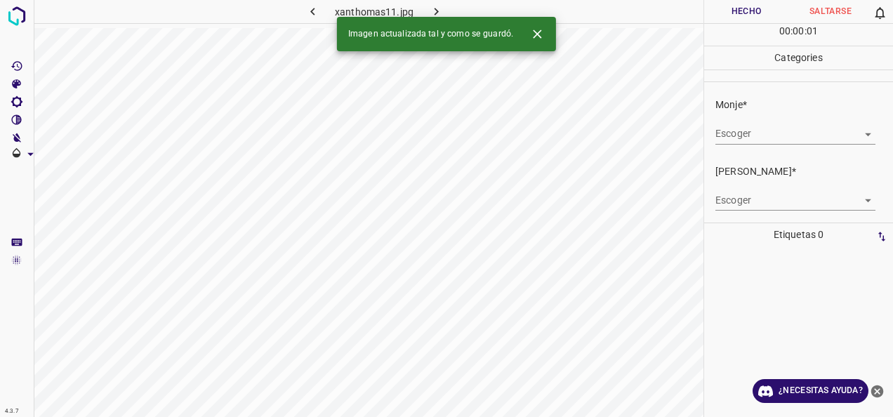
click at [857, 140] on body "4.3.7 xanthomas11.jpg Hecho Saltarse 0 00 : 00 : 01 Categories Monje* Escoger ​…" at bounding box center [446, 208] width 893 height 417
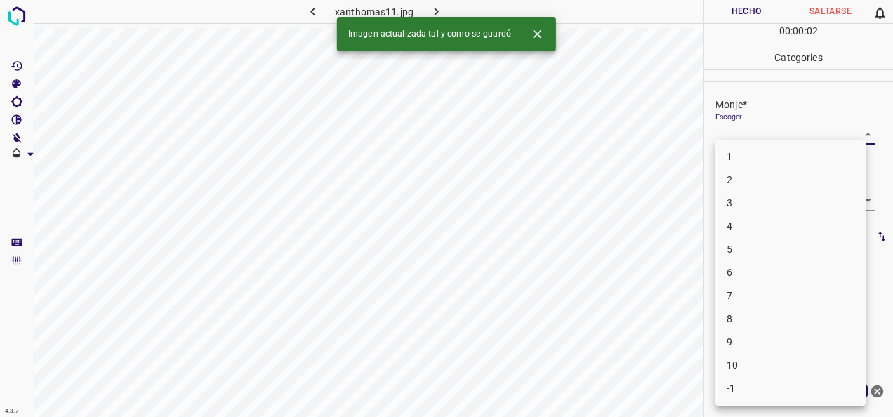
click at [797, 258] on li "5" at bounding box center [791, 249] width 150 height 23
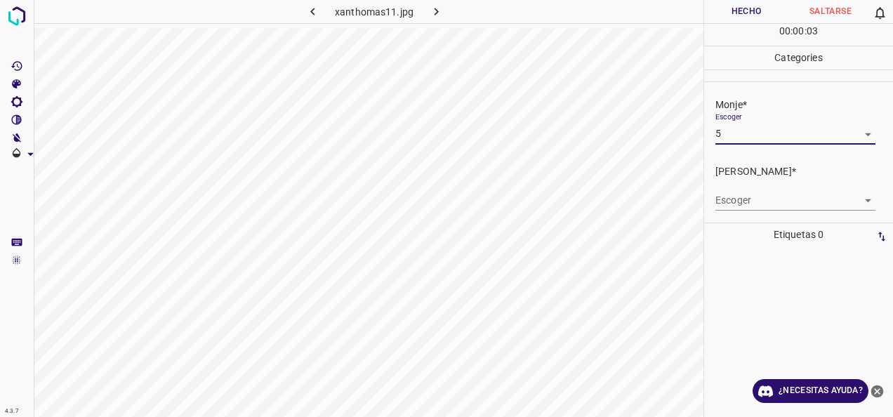
click at [857, 205] on body "4.3.7 xanthomas11.jpg Hecho Saltarse 0 00 : 00 : 03 Categories Monje* Escoger 5…" at bounding box center [446, 208] width 893 height 417
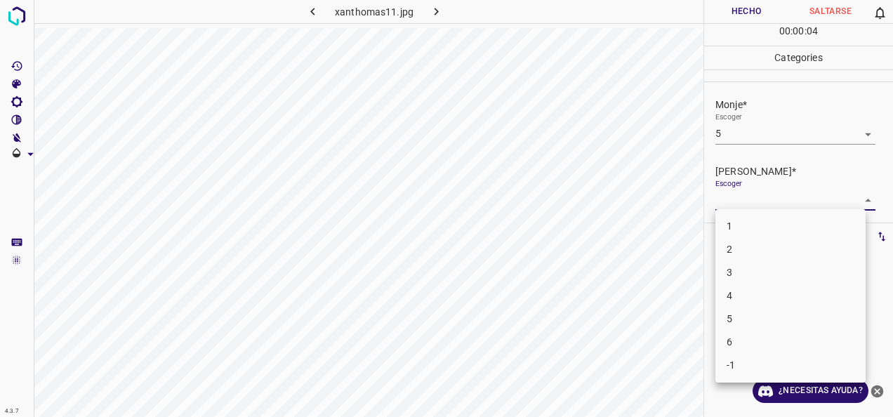
click at [812, 273] on li "3" at bounding box center [791, 272] width 150 height 23
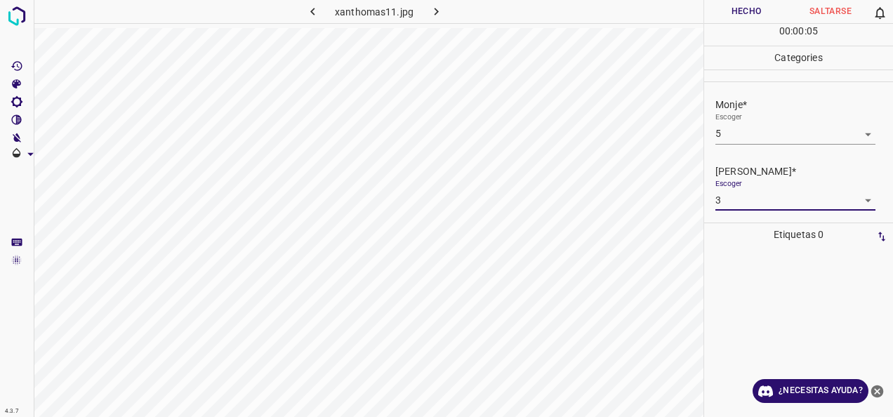
click at [756, 13] on button "Hecho" at bounding box center [746, 11] width 84 height 23
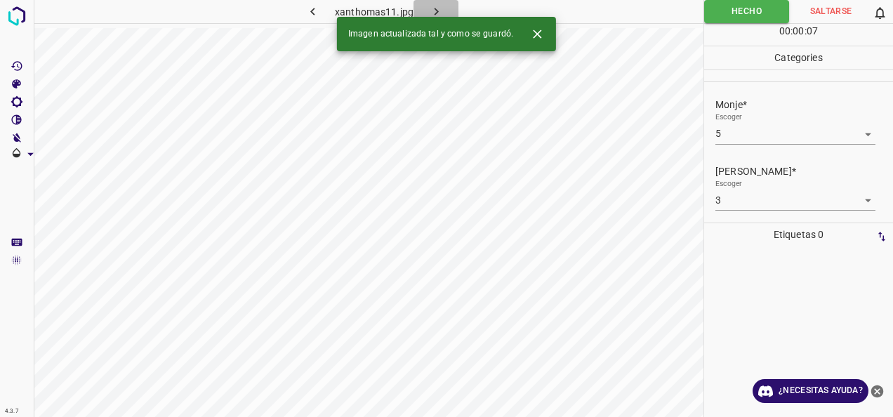
click at [437, 13] on icon "button" at bounding box center [436, 12] width 4 height 8
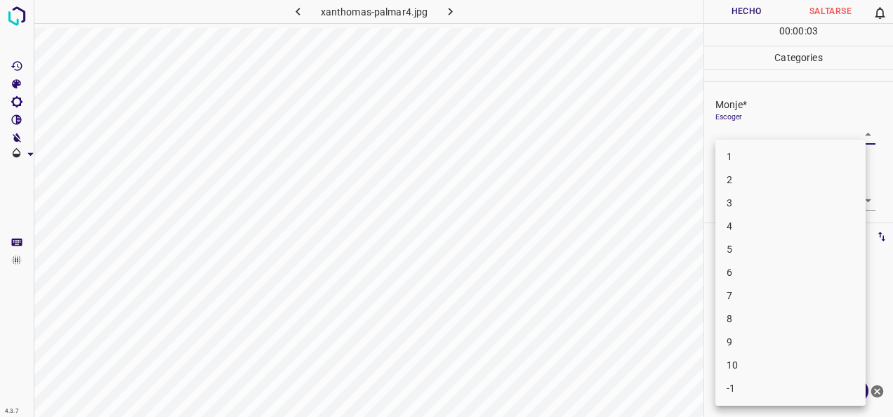
click at [857, 133] on body "4.3.7 xanthomas-palmar4.jpg Hecho Saltarse 0 00 : 00 : 03 Categories Monje* Esc…" at bounding box center [446, 208] width 893 height 417
click at [801, 249] on li "5" at bounding box center [791, 249] width 150 height 23
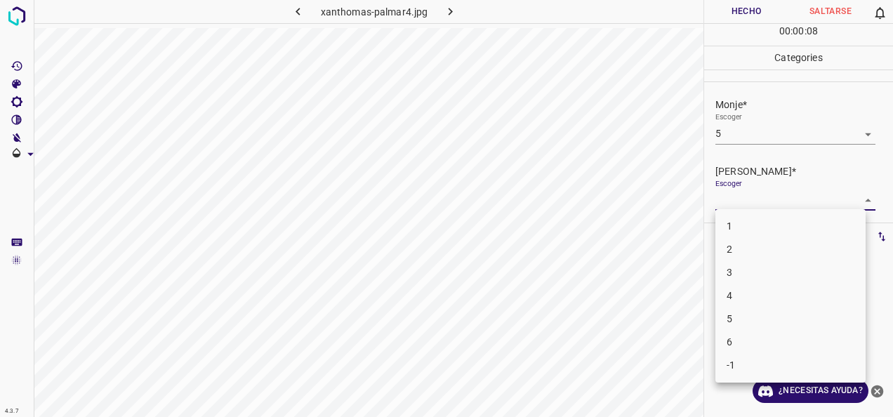
click at [855, 199] on body "4.3.7 xanthomas-palmar4.jpg Hecho Saltarse 0 00 : 00 : 08 Categories Monje* Esc…" at bounding box center [446, 208] width 893 height 417
click at [791, 271] on li "3" at bounding box center [791, 272] width 150 height 23
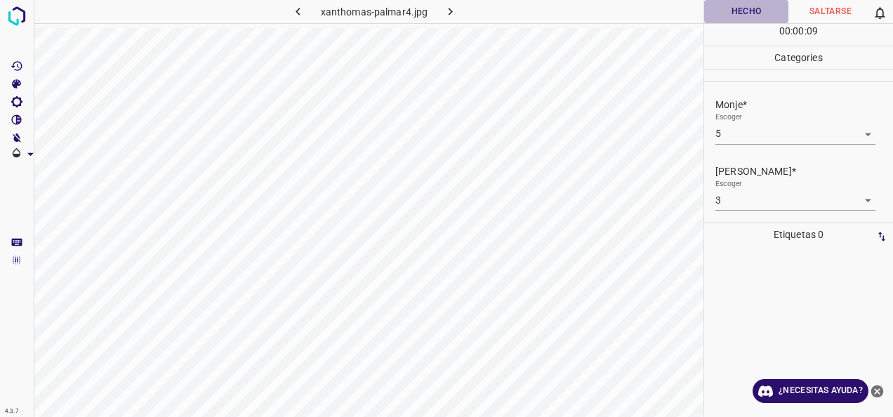
click at [751, 8] on button "Hecho" at bounding box center [746, 11] width 84 height 23
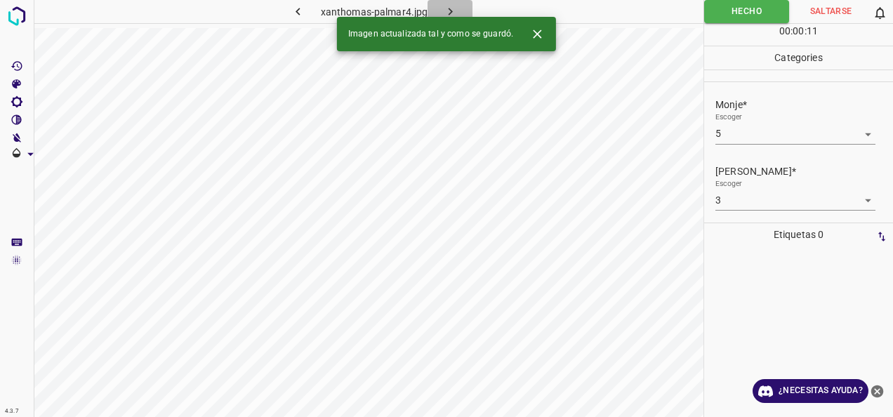
click at [444, 8] on icon "button" at bounding box center [450, 11] width 15 height 15
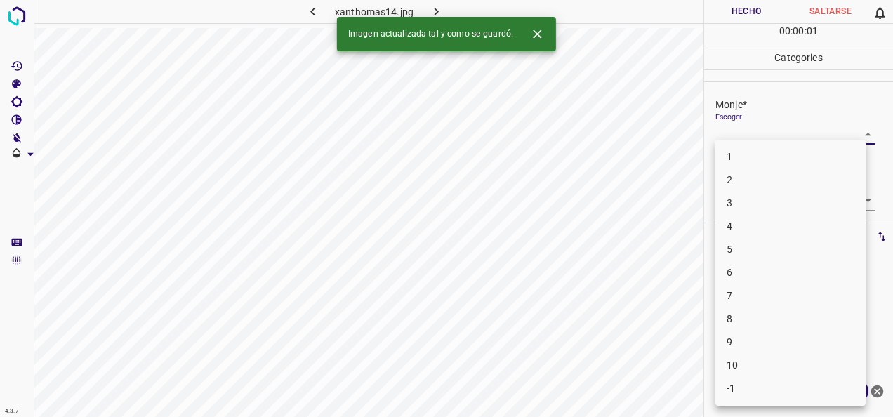
click at [858, 143] on body "4.3.7 xanthomas14.jpg Hecho Saltarse 0 00 : 00 : 01 Categories Monje* Escoger ​…" at bounding box center [446, 208] width 893 height 417
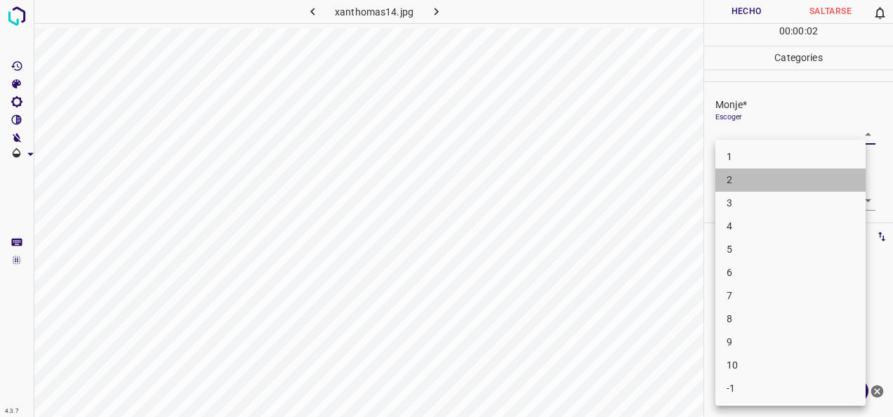
click at [839, 171] on li "2" at bounding box center [791, 180] width 150 height 23
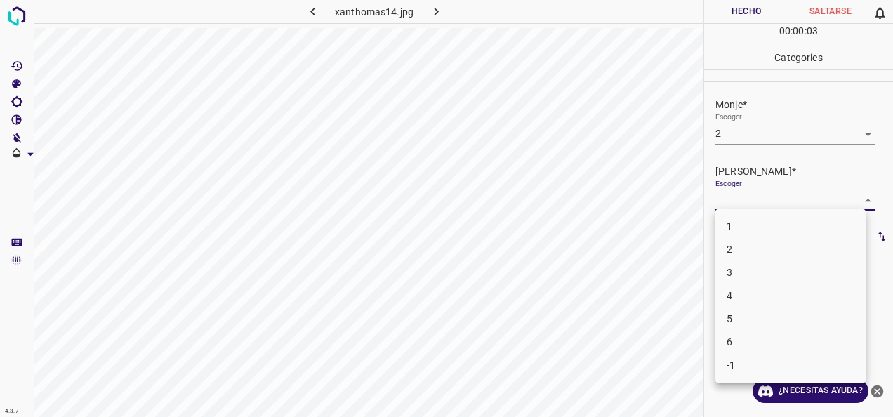
click at [863, 197] on body "4.3.7 xanthomas14.jpg Hecho Saltarse 0 00 : 00 : 03 Categories Monje* Escoger 2…" at bounding box center [446, 208] width 893 height 417
click at [811, 221] on li "1" at bounding box center [791, 226] width 150 height 23
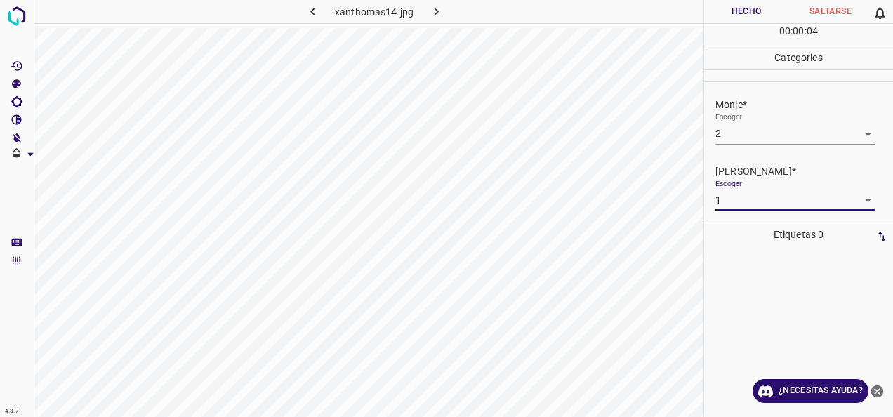
click at [737, 11] on button "Hecho" at bounding box center [746, 11] width 84 height 23
click at [438, 8] on icon "button" at bounding box center [436, 11] width 15 height 15
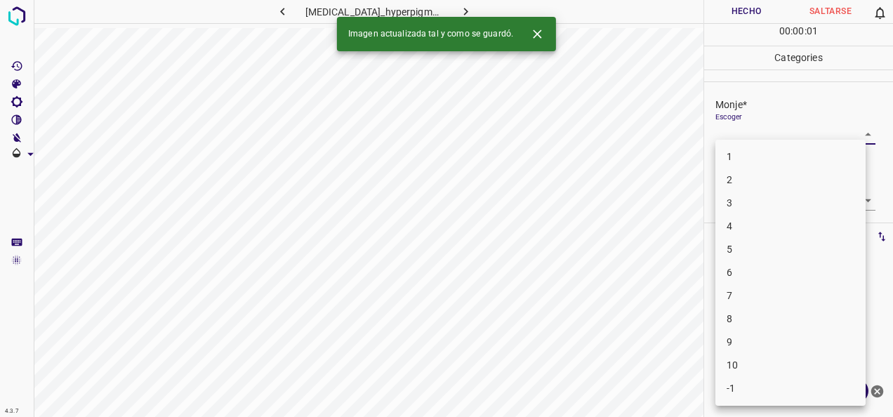
click at [860, 132] on body "4.3.7 [MEDICAL_DATA]_hyperpigmentation3.jpg Hecho Saltarse 0 00 : 00 : 01 Categ…" at bounding box center [446, 208] width 893 height 417
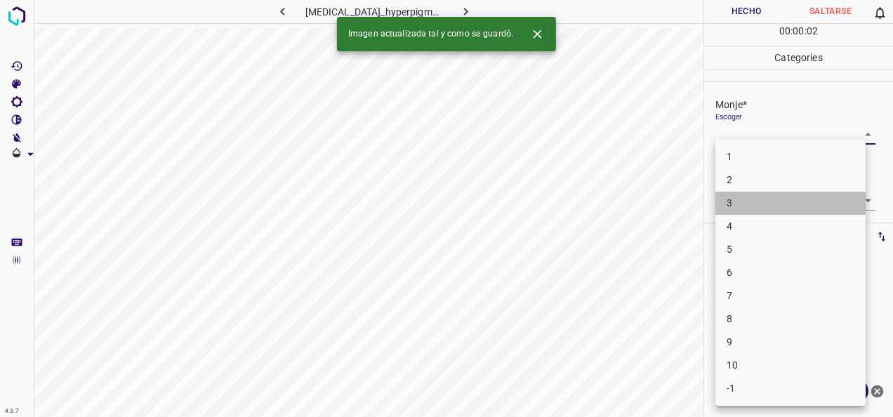
click at [812, 207] on li "3" at bounding box center [791, 203] width 150 height 23
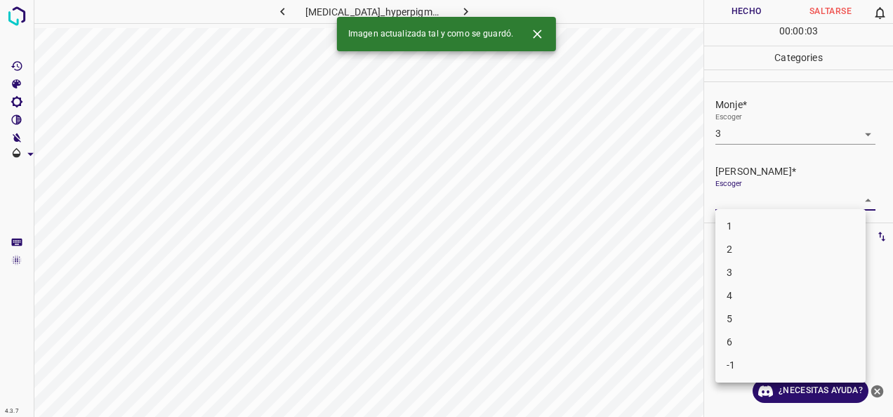
click at [858, 201] on body "4.3.7 [MEDICAL_DATA]_hyperpigmentation3.jpg Hecho Saltarse 0 00 : 00 : 03 Categ…" at bounding box center [446, 208] width 893 height 417
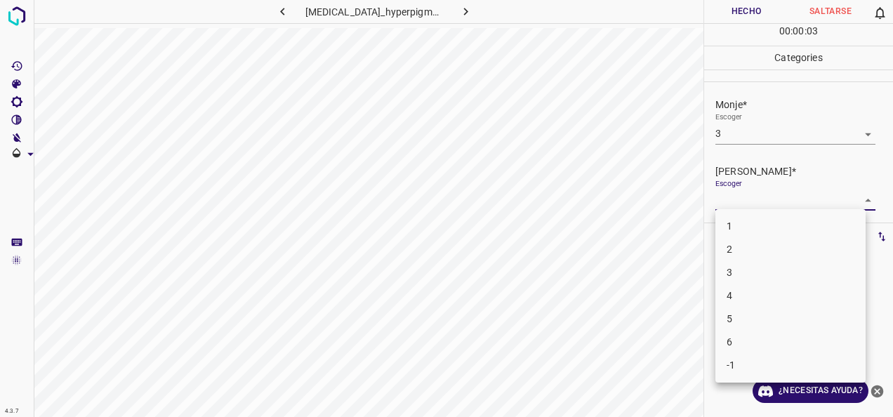
click at [768, 242] on li "2" at bounding box center [791, 249] width 150 height 23
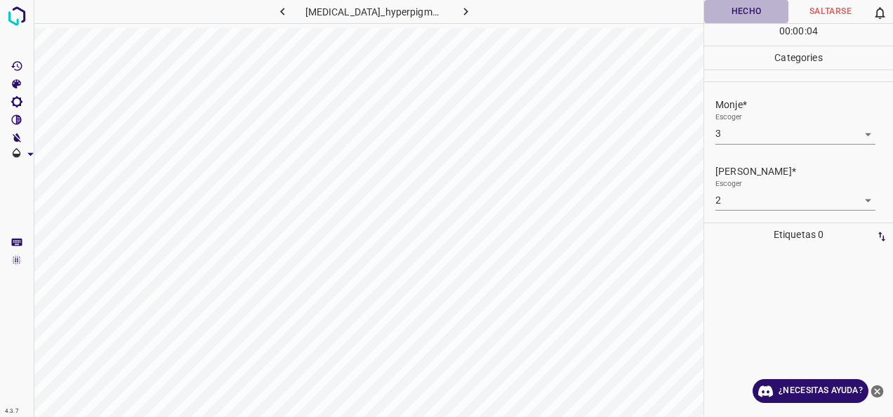
click at [746, 4] on button "Hecho" at bounding box center [746, 11] width 84 height 23
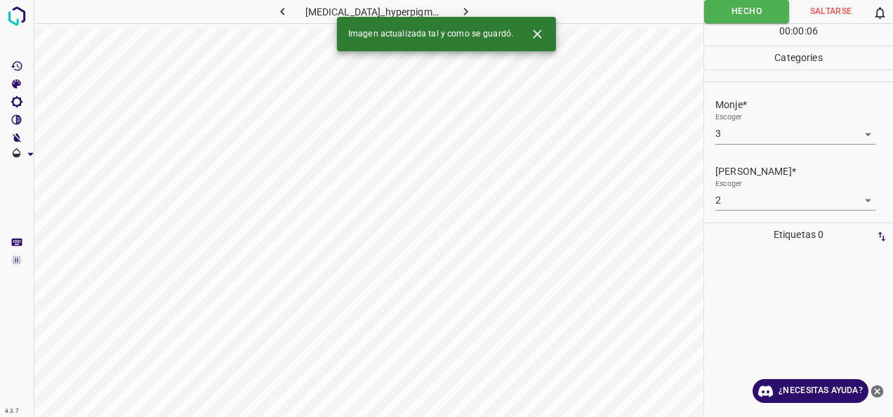
click at [459, 9] on icon "button" at bounding box center [466, 11] width 15 height 15
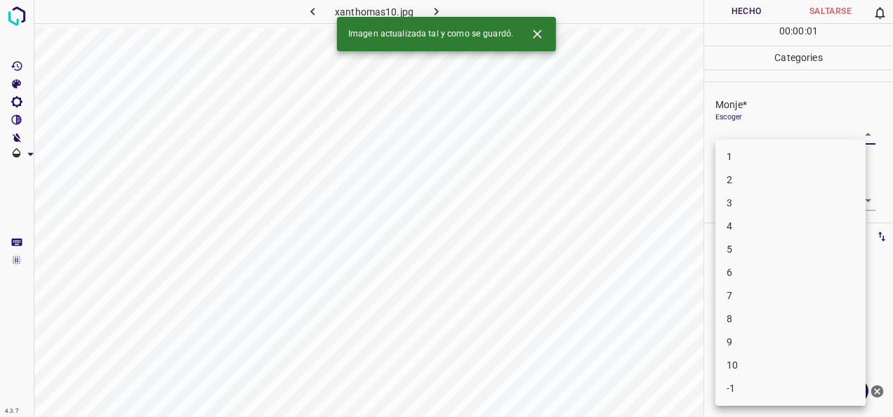
click at [851, 125] on body "4.3.7 xanthomas10.jpg Hecho Saltarse 0 00 : 00 : 01 Categories Monje* Escoger ​…" at bounding box center [446, 208] width 893 height 417
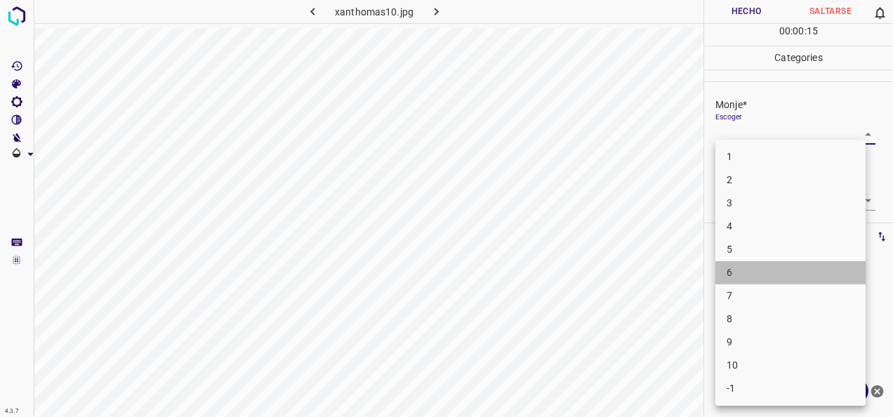
click at [785, 278] on li "6" at bounding box center [791, 272] width 150 height 23
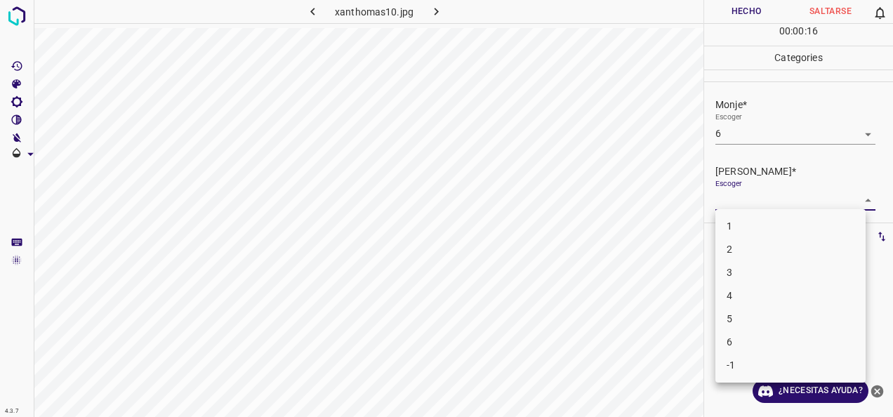
click at [854, 198] on body "4.3.7 xanthomas10.jpg Hecho Saltarse 0 00 : 00 : 16 Categories Monje* Escoger 6…" at bounding box center [446, 208] width 893 height 417
click at [808, 266] on li "3" at bounding box center [791, 272] width 150 height 23
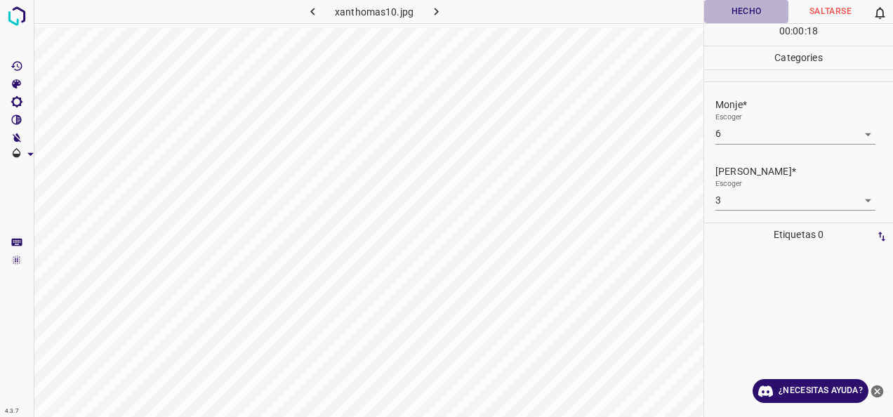
click at [742, 13] on button "Hecho" at bounding box center [746, 11] width 84 height 23
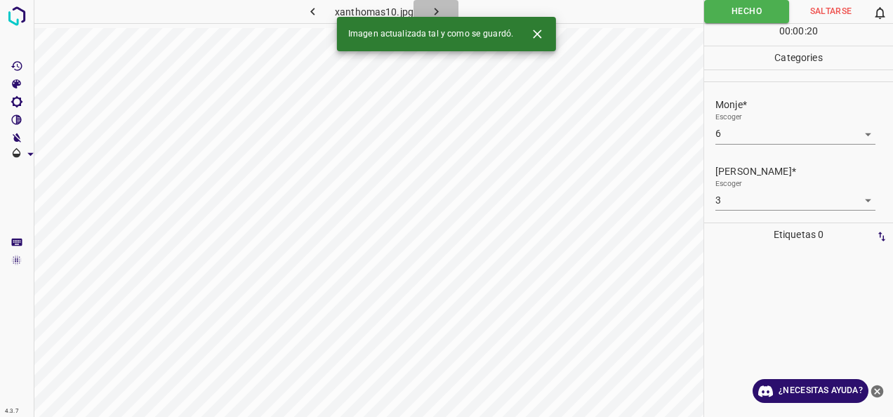
click at [431, 10] on icon "button" at bounding box center [436, 11] width 15 height 15
click at [860, 135] on body "4.3.7 xanthomas9.jpg Hecho Saltarse 0 00 : 00 : 01 Categories Monje* Escoger ​ …" at bounding box center [446, 208] width 893 height 417
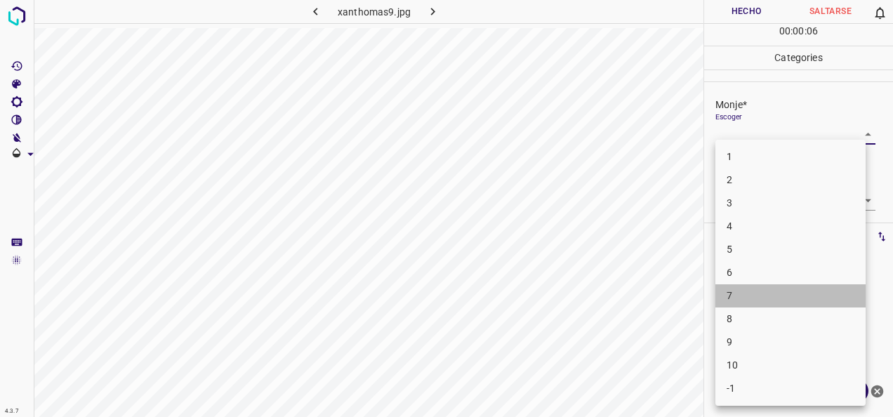
click at [806, 290] on li "7" at bounding box center [791, 295] width 150 height 23
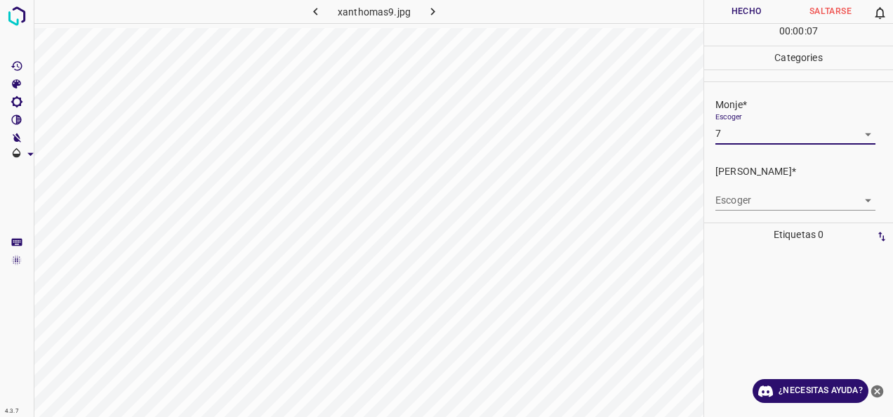
click at [848, 198] on body "4.3.7 xanthomas9.jpg Hecho Saltarse 0 00 : 00 : 07 Categories Monje* Escoger 7 …" at bounding box center [446, 208] width 893 height 417
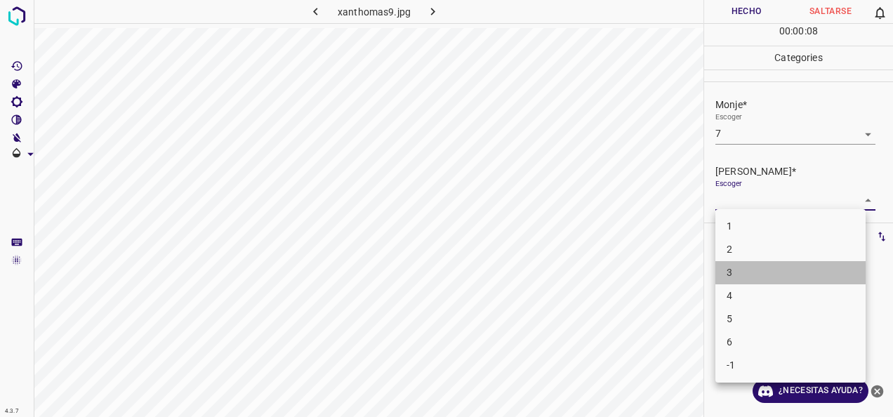
click at [753, 270] on li "3" at bounding box center [791, 272] width 150 height 23
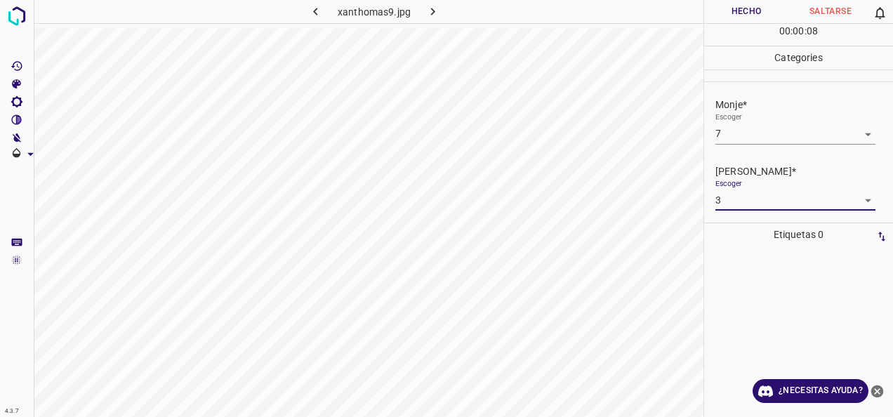
click at [753, 4] on button "Hecho" at bounding box center [746, 11] width 84 height 23
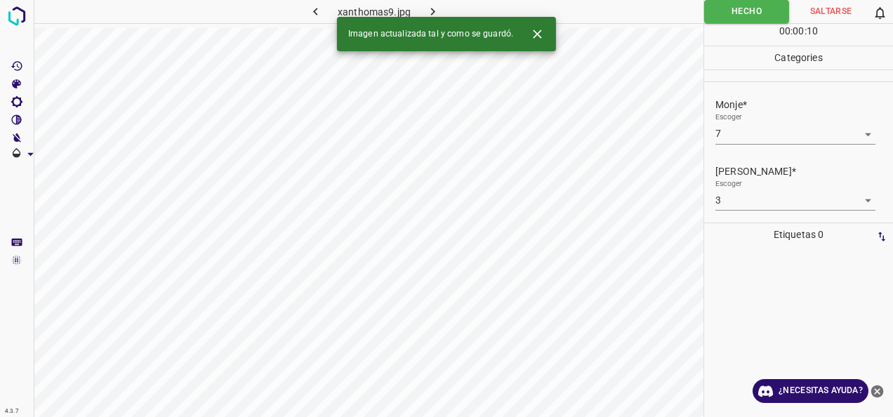
click at [440, 11] on icon "button" at bounding box center [433, 11] width 15 height 15
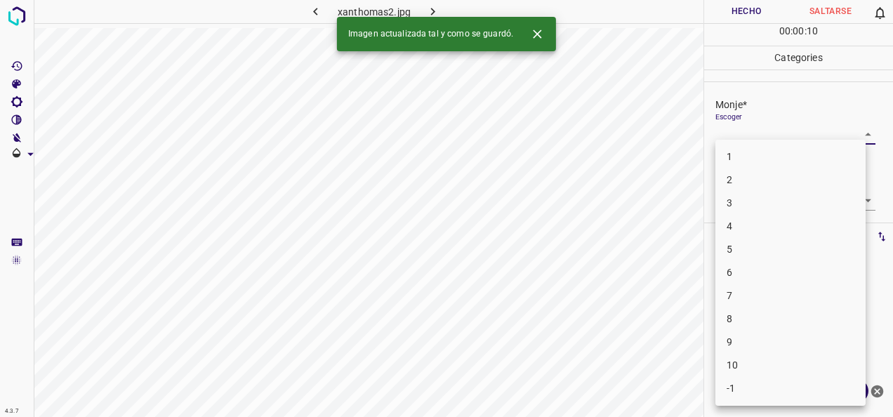
click at [858, 134] on body "4.3.7 xanthomas2.jpg Hecho Saltarse 0 00 : 00 : 10 Categories Monje* Escoger ​ …" at bounding box center [446, 208] width 893 height 417
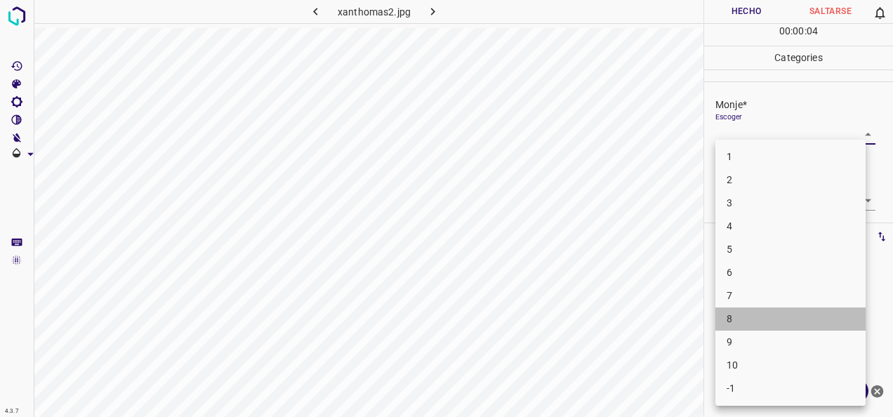
click at [764, 325] on li "8" at bounding box center [791, 319] width 150 height 23
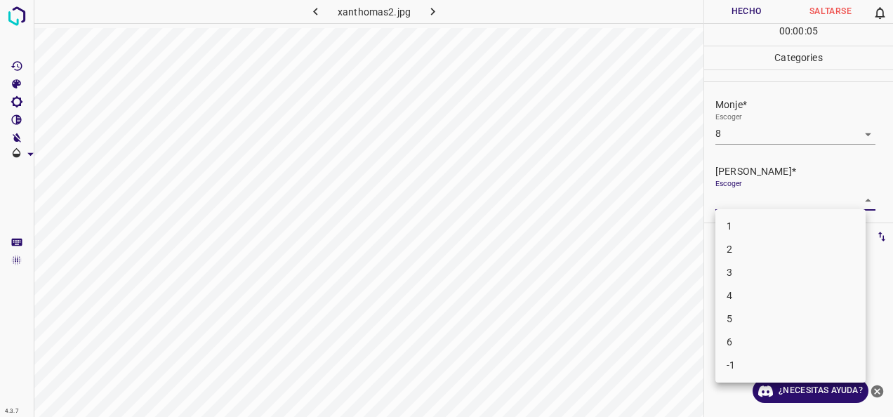
click at [853, 199] on body "4.3.7 xanthomas2.jpg Hecho Saltarse 0 00 : 00 : 05 Categories Monje* Escoger 8 …" at bounding box center [446, 208] width 893 height 417
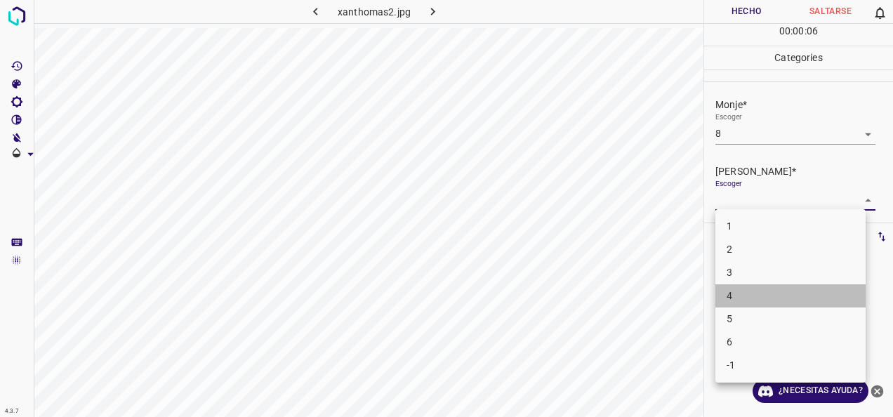
click at [742, 299] on li "4" at bounding box center [791, 295] width 150 height 23
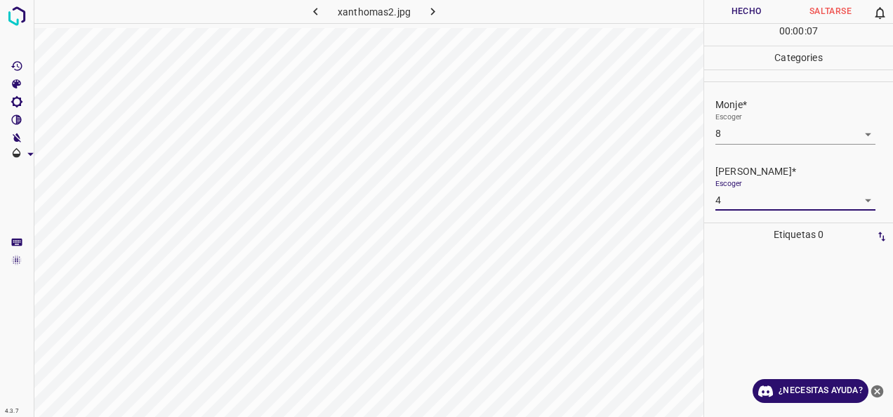
click at [746, 1] on button "Hecho" at bounding box center [746, 11] width 84 height 23
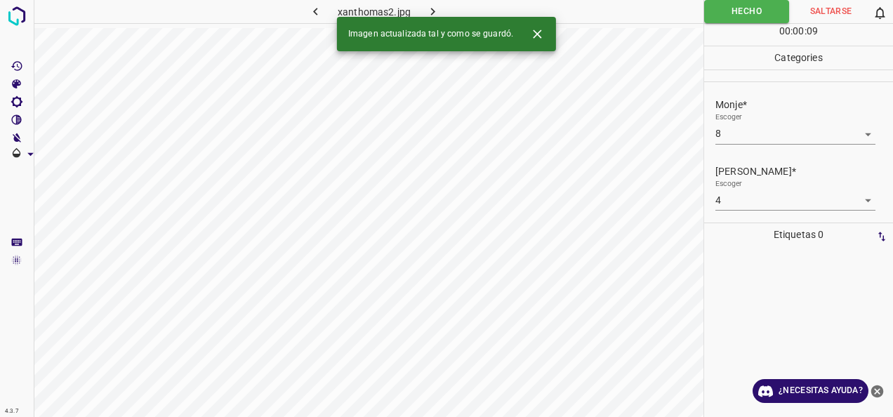
click at [428, 8] on icon "button" at bounding box center [433, 11] width 15 height 15
click at [839, 133] on body "4.3.7 xeroderma-pigmentosum10.jpg Hecho Saltarse 0 00 : 00 : 01 Categories Monj…" at bounding box center [446, 208] width 893 height 417
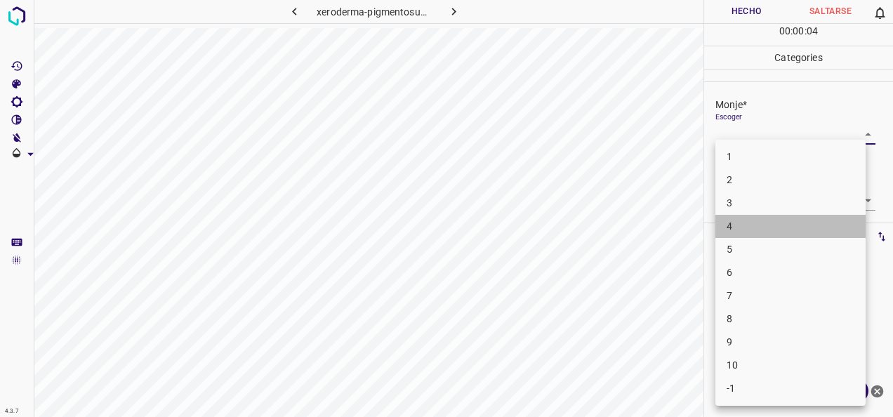
click at [802, 220] on li "4" at bounding box center [791, 226] width 150 height 23
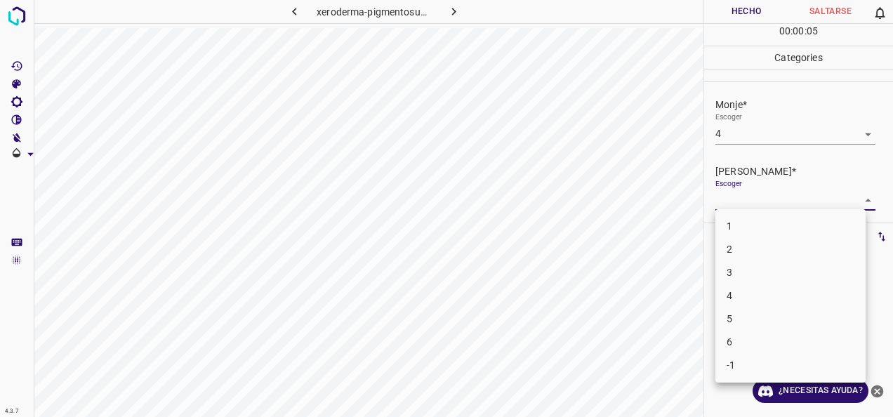
click at [848, 198] on body "4.3.7 xeroderma-pigmentosum10.jpg Hecho Saltarse 0 00 : 00 : 05 Categories Monj…" at bounding box center [446, 208] width 893 height 417
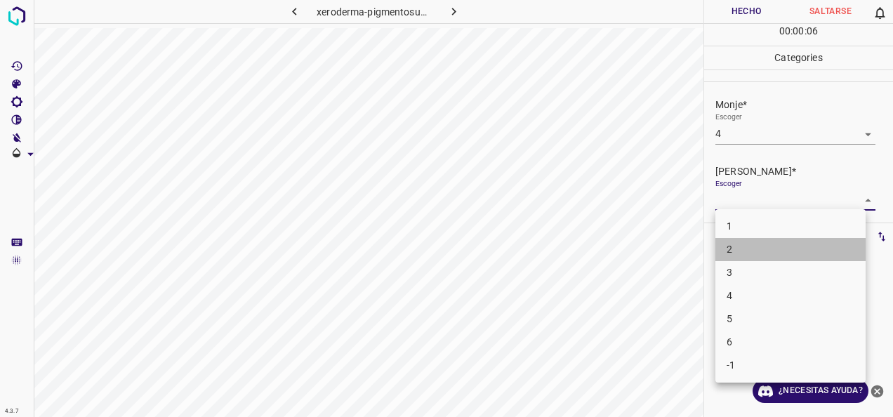
click at [778, 242] on li "2" at bounding box center [791, 249] width 150 height 23
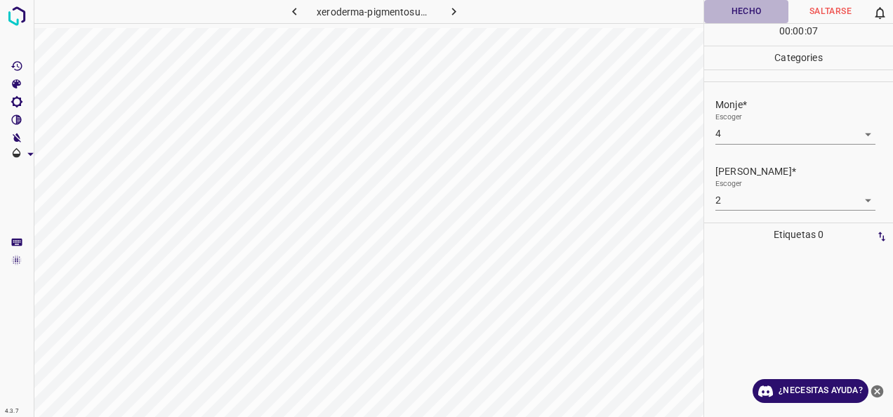
click at [735, 4] on button "Hecho" at bounding box center [746, 11] width 84 height 23
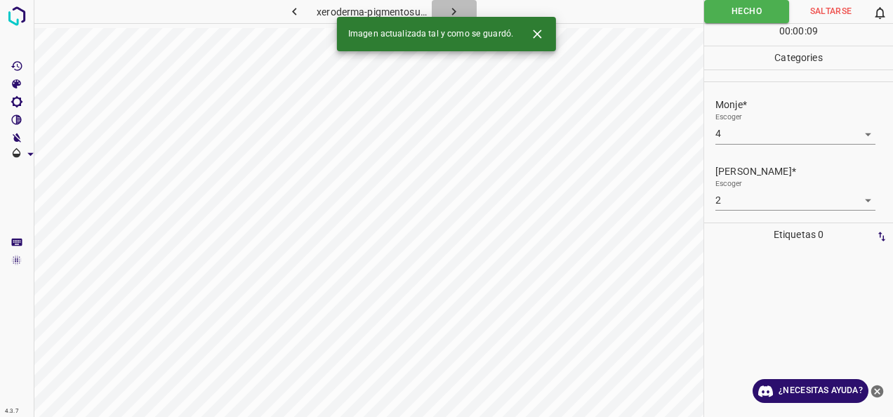
click at [458, 6] on icon "button" at bounding box center [454, 11] width 15 height 15
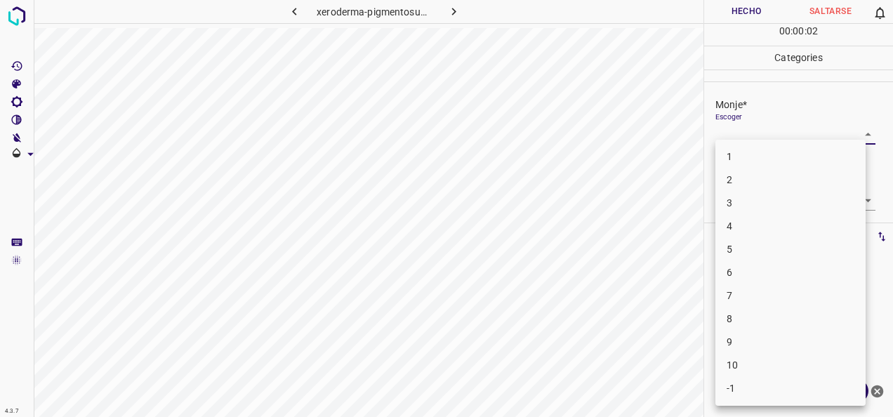
click at [851, 140] on body "4.3.7 xeroderma-pigmentosum26.jpg Hecho Saltarse 0 00 : 00 : 02 Categories Monj…" at bounding box center [446, 208] width 893 height 417
drag, startPoint x: 726, startPoint y: 315, endPoint x: 780, endPoint y: 264, distance: 74.5
click at [727, 315] on li "8" at bounding box center [791, 319] width 150 height 23
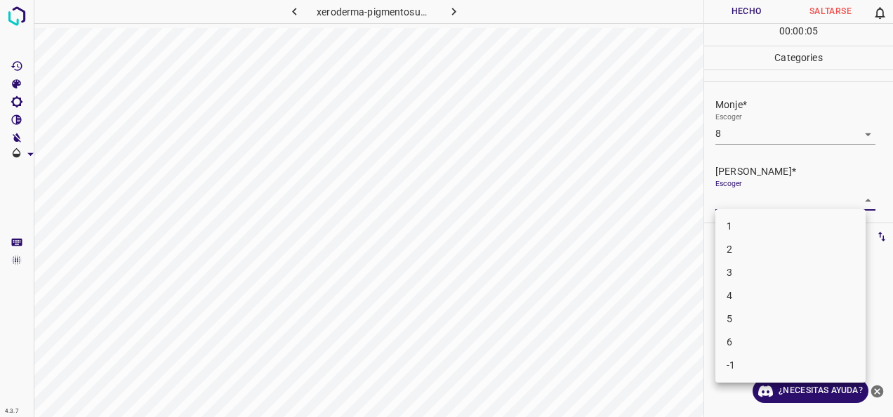
click at [858, 198] on body "4.3.7 xeroderma-pigmentosum26.jpg Hecho Saltarse 0 00 : 00 : 05 Categories Monj…" at bounding box center [446, 208] width 893 height 417
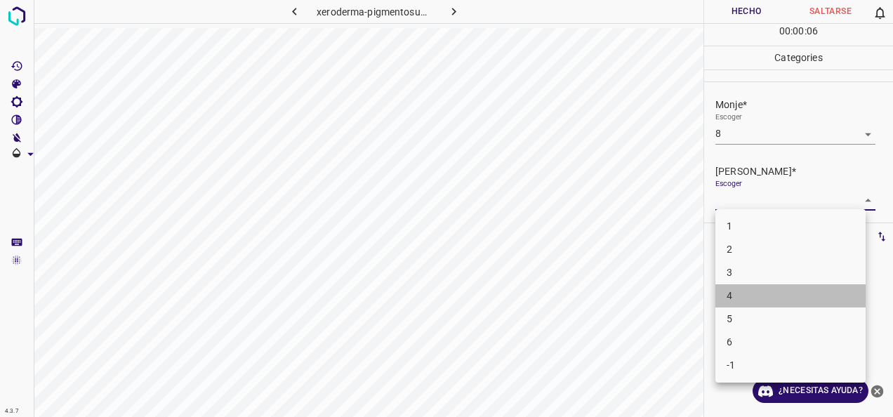
click at [761, 295] on li "4" at bounding box center [791, 295] width 150 height 23
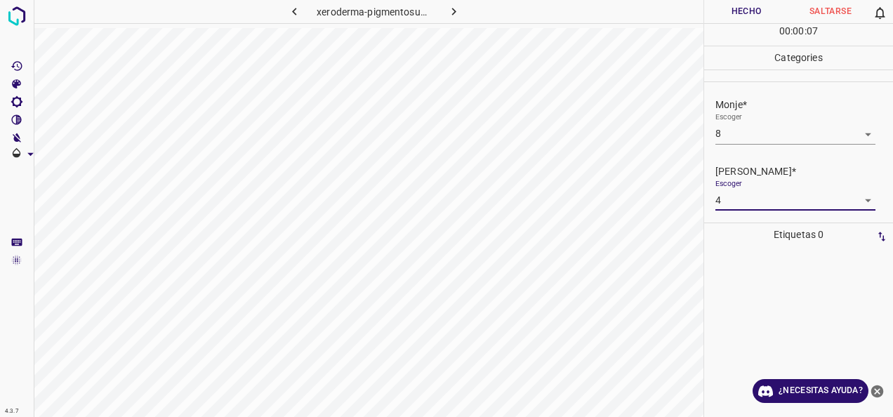
click at [728, 13] on button "Hecho" at bounding box center [746, 11] width 84 height 23
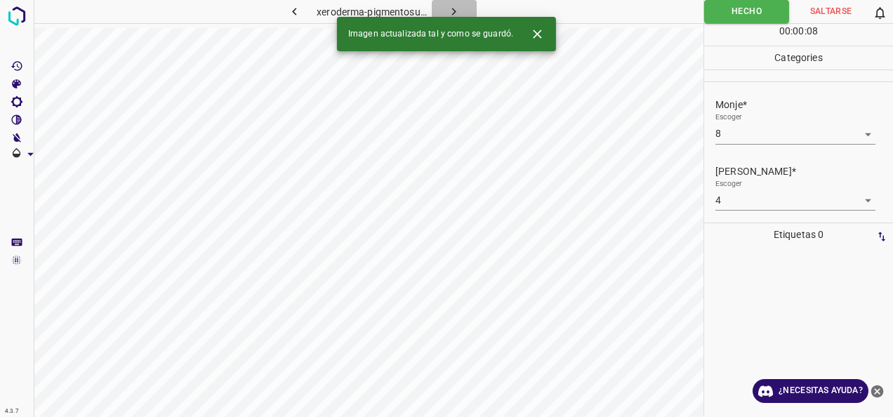
click at [453, 4] on icon "button" at bounding box center [454, 11] width 15 height 15
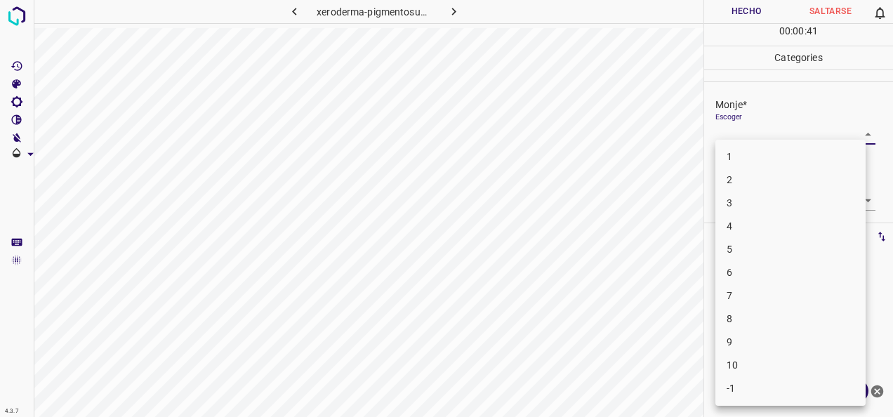
click at [860, 129] on body "4.3.7 xeroderma-pigmentosum21.jpg Hecho Saltarse 0 00 : 00 : 41 Categories Monj…" at bounding box center [446, 208] width 893 height 417
click at [801, 266] on li "6" at bounding box center [791, 272] width 150 height 23
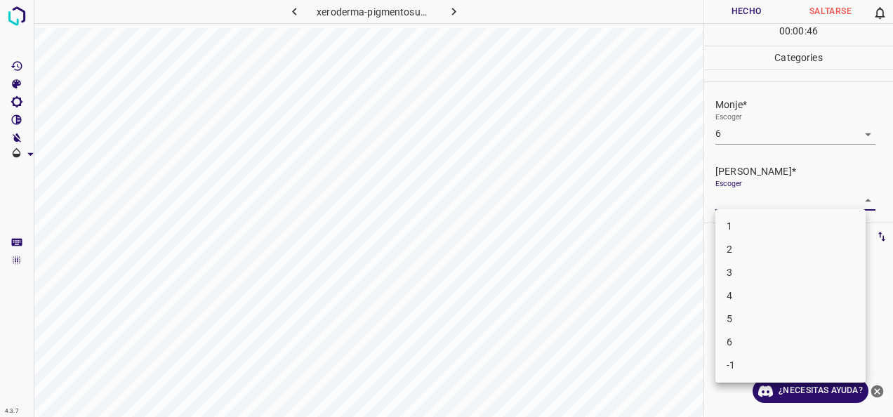
click at [861, 199] on body "4.3.7 xeroderma-pigmentosum21.jpg Hecho Saltarse 0 00 : 00 : 46 Categories Monj…" at bounding box center [446, 208] width 893 height 417
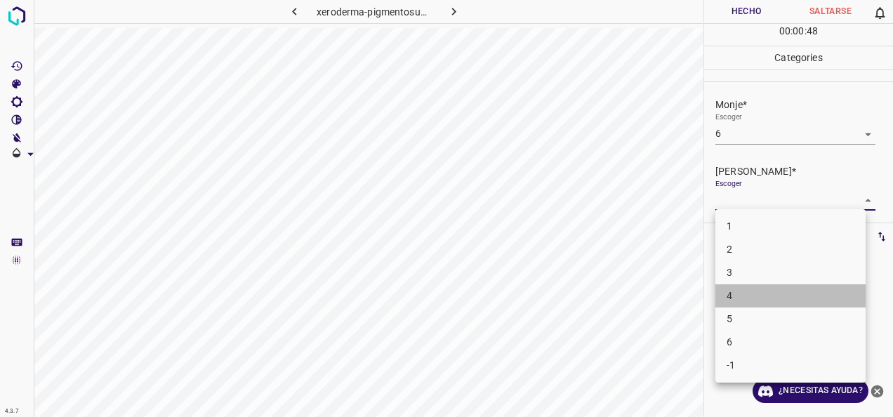
click at [802, 306] on li "4" at bounding box center [791, 295] width 150 height 23
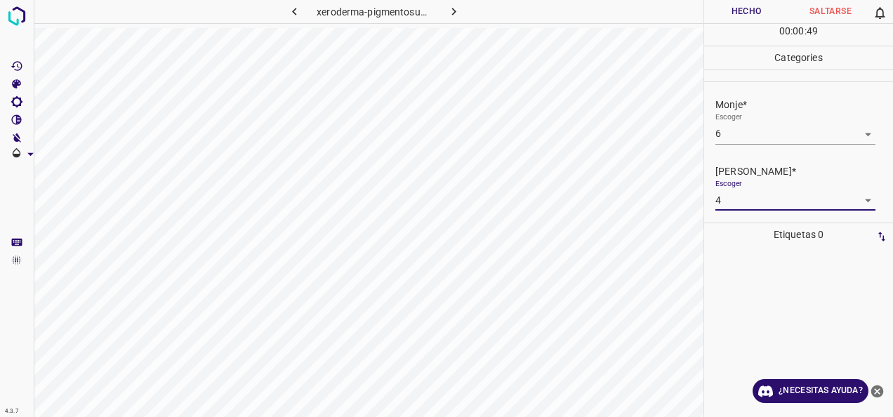
click at [729, 8] on button "Hecho" at bounding box center [746, 11] width 84 height 23
click at [450, 15] on icon "button" at bounding box center [454, 11] width 15 height 15
click at [866, 137] on div "Escoger ​" at bounding box center [805, 128] width 178 height 32
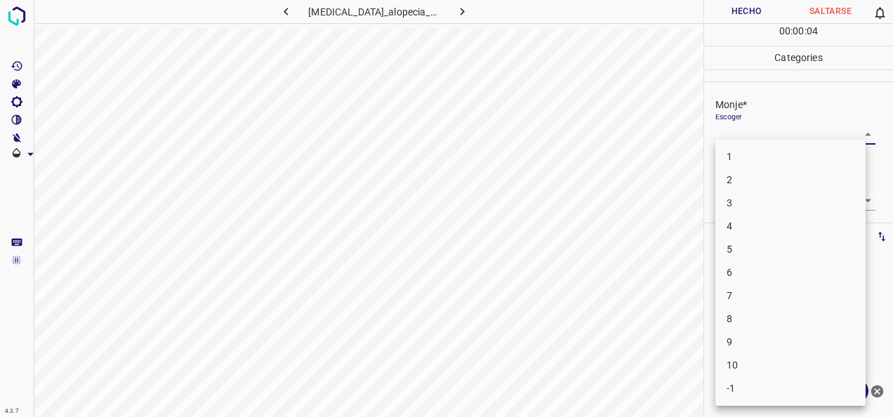
click at [861, 128] on body "4.3.7 [MEDICAL_DATA]_alopecia_areata4.jpg Hecho Saltarse 0 00 : 00 : 04 Categor…" at bounding box center [446, 208] width 893 height 417
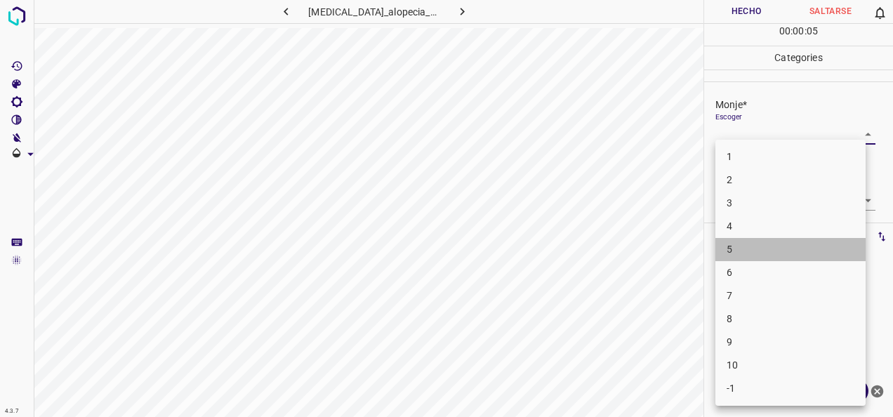
click at [817, 260] on li "5" at bounding box center [791, 249] width 150 height 23
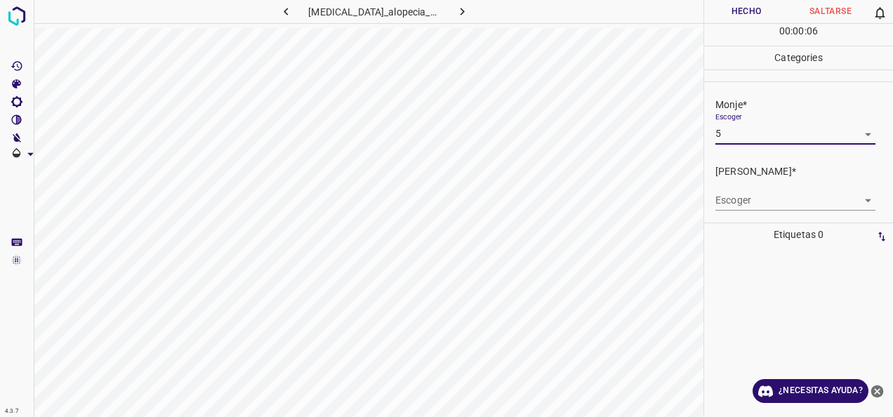
click at [857, 197] on body "4.3.7 [MEDICAL_DATA]_alopecia_areata4.jpg Hecho Saltarse 0 00 : 00 : 06 Categor…" at bounding box center [446, 208] width 893 height 417
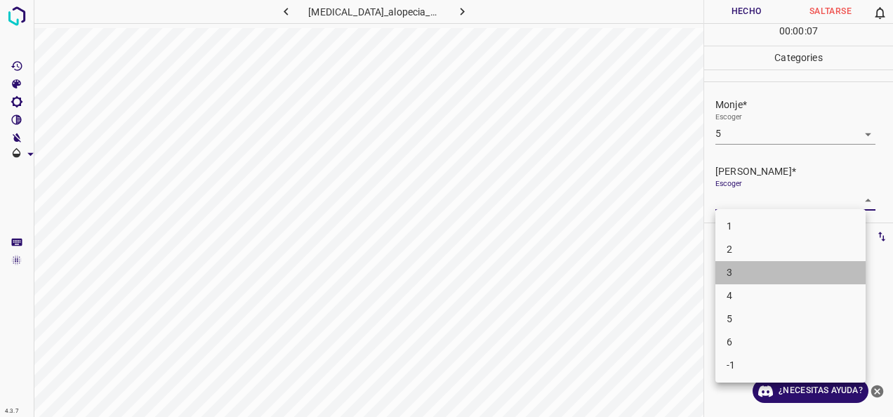
click at [808, 266] on li "3" at bounding box center [791, 272] width 150 height 23
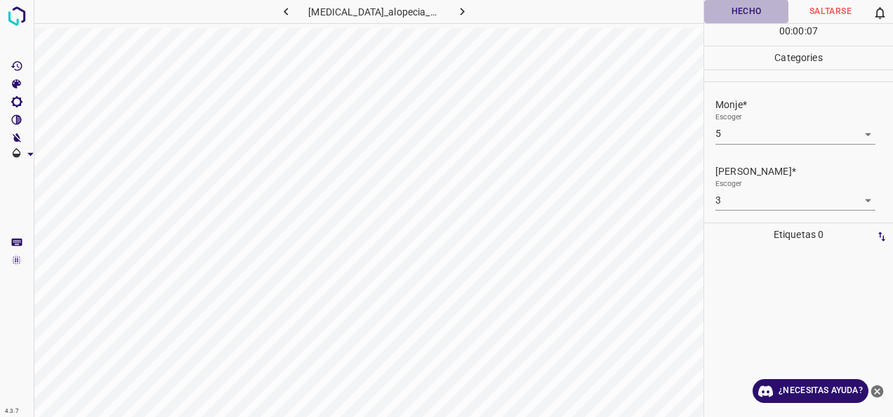
click at [760, 10] on button "Hecho" at bounding box center [746, 11] width 84 height 23
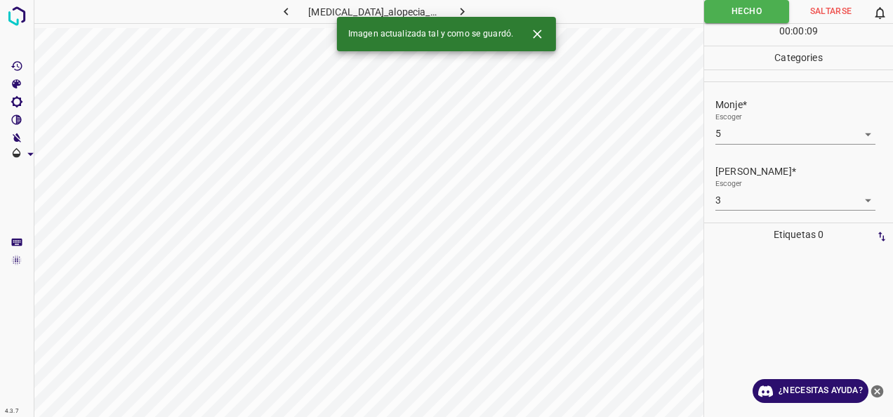
click at [456, 8] on icon "button" at bounding box center [462, 11] width 15 height 15
click at [857, 137] on body "4.3.7 xanthomas13.jpg Hecho Saltarse 0 00 : 00 : 01 Categories Monje* Escoger ​…" at bounding box center [446, 208] width 893 height 417
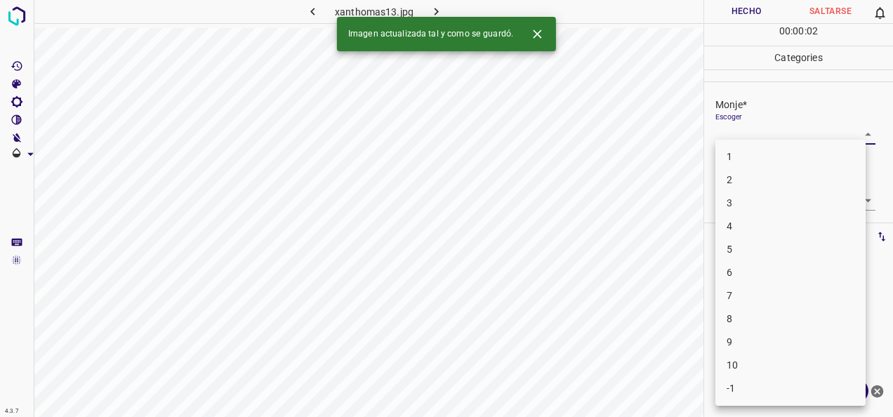
click at [804, 269] on li "6" at bounding box center [791, 272] width 150 height 23
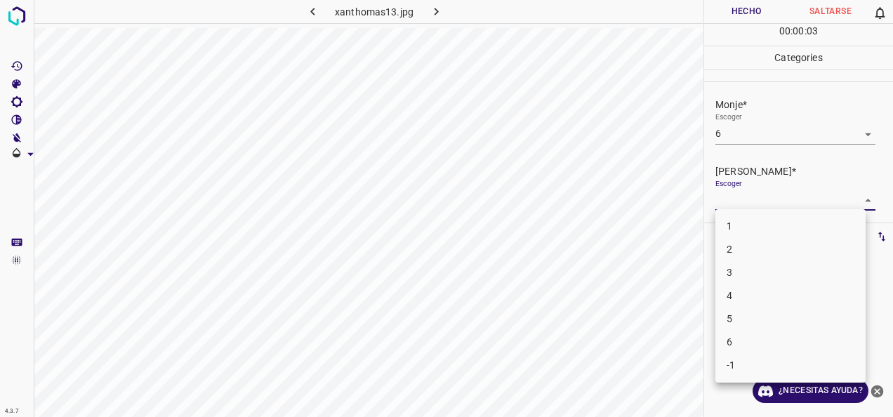
click at [846, 204] on body "4.3.7 xanthomas13.jpg Hecho Saltarse 0 00 : 00 : 03 Categories Monje* Escoger 6…" at bounding box center [446, 208] width 893 height 417
click at [804, 277] on li "3" at bounding box center [791, 272] width 150 height 23
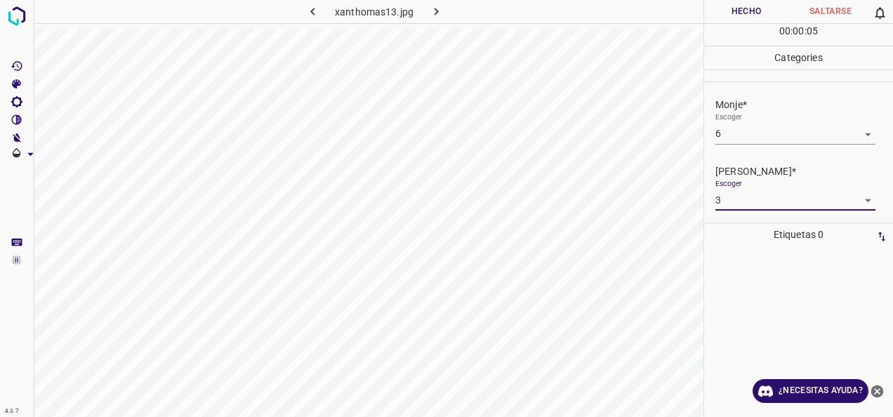
click at [759, 4] on button "Hecho" at bounding box center [746, 11] width 84 height 23
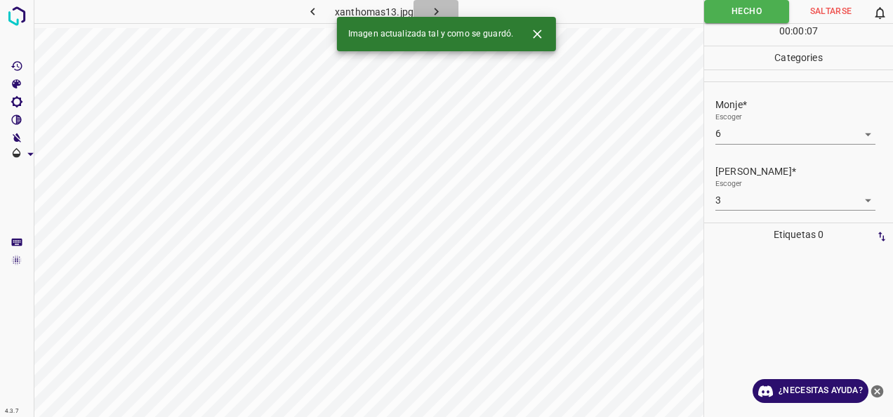
click at [437, 3] on button "button" at bounding box center [436, 11] width 45 height 23
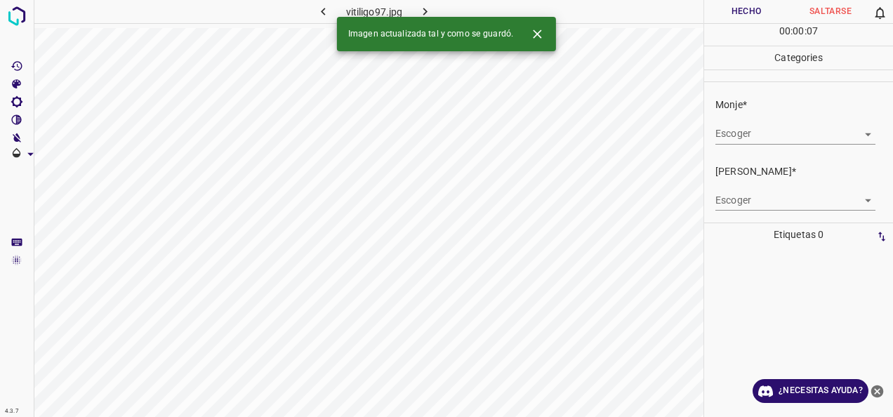
click at [857, 131] on body "4.3.7 vitiligo97.jpg Hecho Saltarse 0 00 : 00 : 07 Categories Monje* Escoger ​ …" at bounding box center [446, 208] width 893 height 417
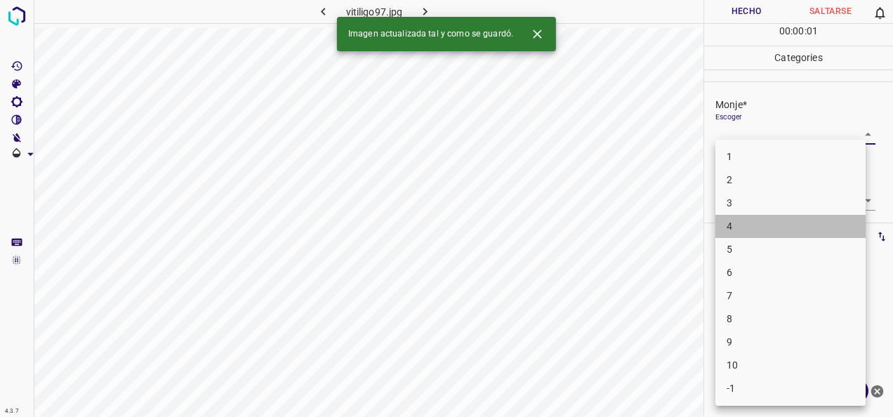
click at [811, 217] on li "4" at bounding box center [791, 226] width 150 height 23
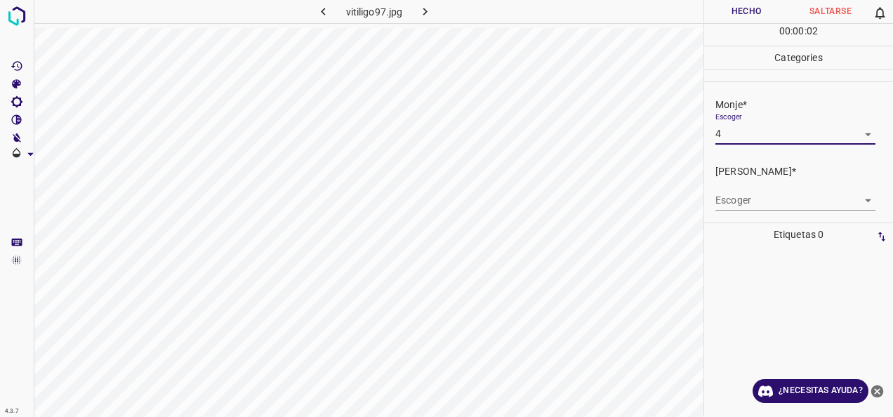
click at [839, 202] on body "4.3.7 vitiligo97.jpg Hecho Saltarse 0 00 : 00 : 02 Categories Monje* Escoger 4 …" at bounding box center [446, 208] width 893 height 417
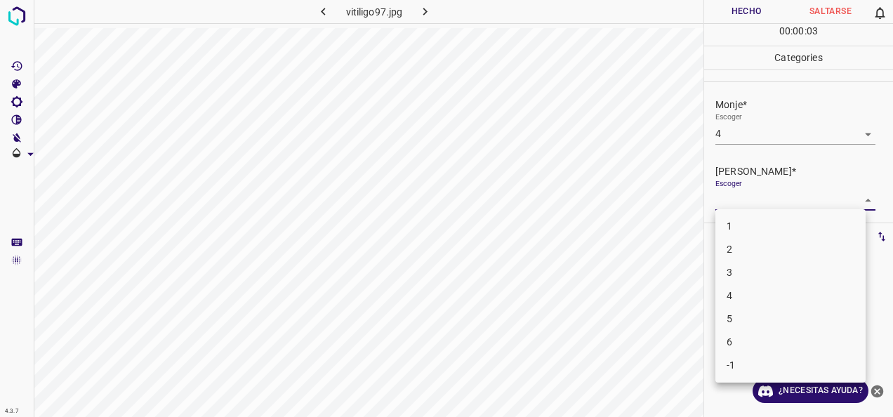
click at [750, 247] on li "2" at bounding box center [791, 249] width 150 height 23
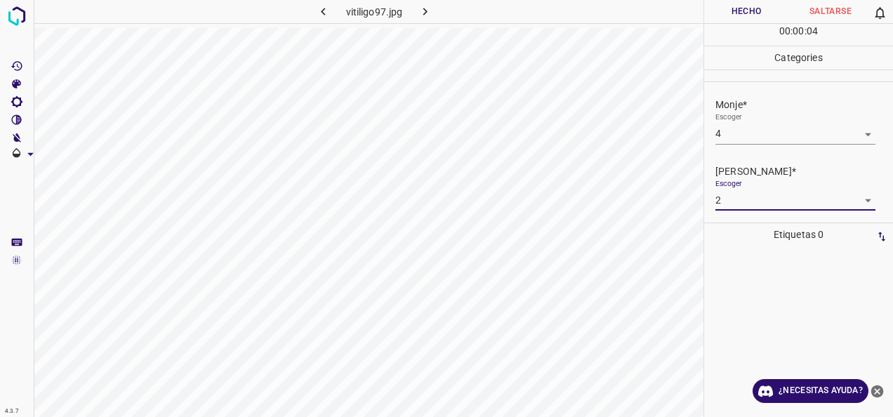
click at [752, 12] on button "Hecho" at bounding box center [746, 11] width 84 height 23
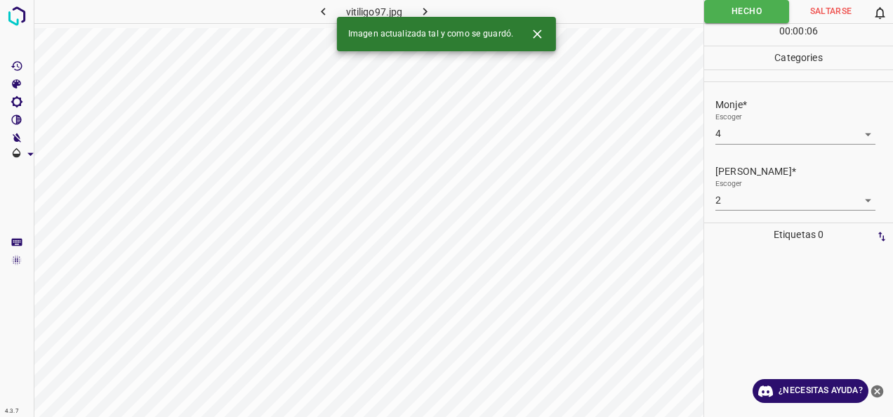
click at [432, 11] on icon "button" at bounding box center [425, 11] width 15 height 15
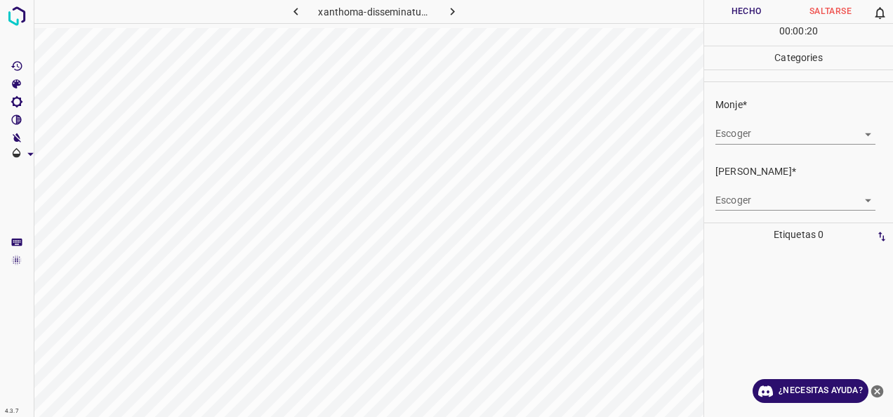
click at [861, 137] on body "4.3.7 xanthoma-disseminatum2.jpg Hecho Saltarse 0 00 : 00 : 20 Categories Monje…" at bounding box center [446, 208] width 893 height 417
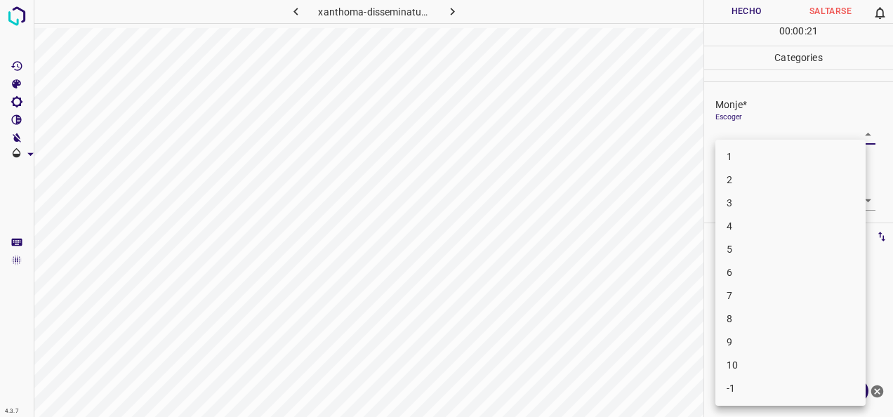
click at [767, 230] on li "4" at bounding box center [791, 226] width 150 height 23
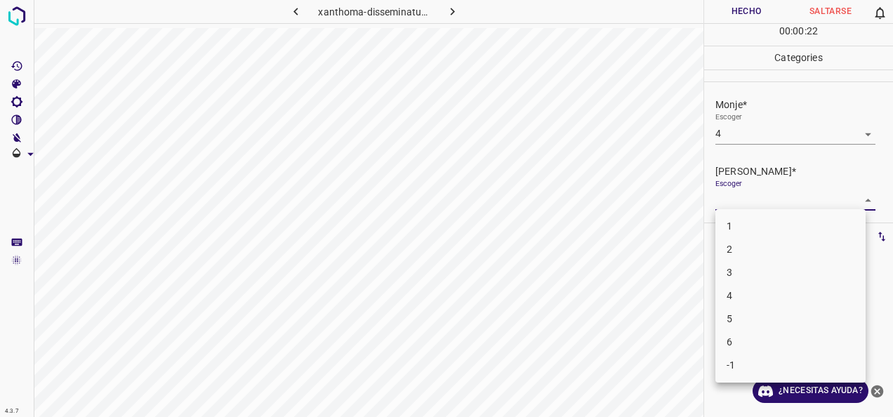
click at [856, 198] on body "4.3.7 xanthoma-disseminatum2.jpg Hecho Saltarse 0 00 : 00 : 22 Categories Monje…" at bounding box center [446, 208] width 893 height 417
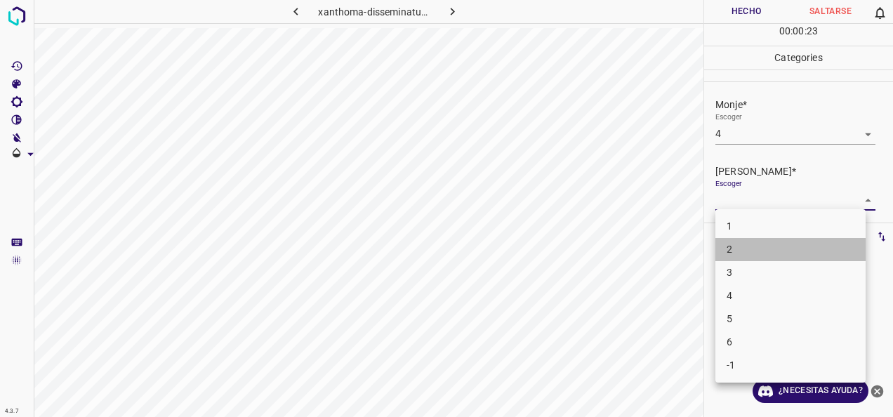
click at [763, 254] on li "2" at bounding box center [791, 249] width 150 height 23
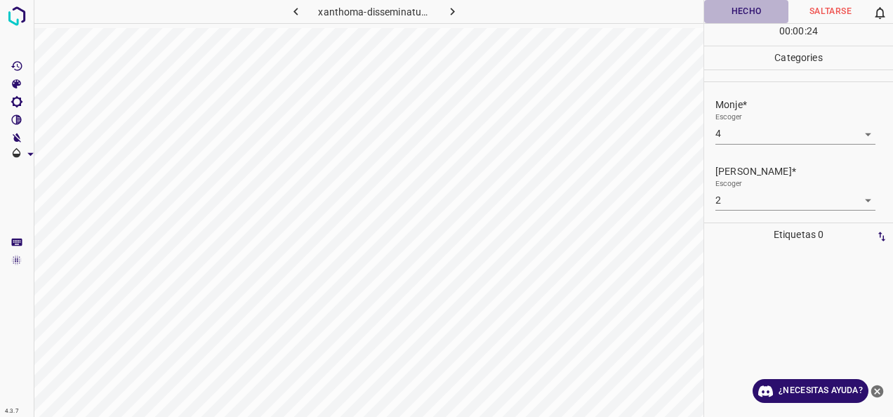
click at [743, 14] on button "Hecho" at bounding box center [746, 11] width 84 height 23
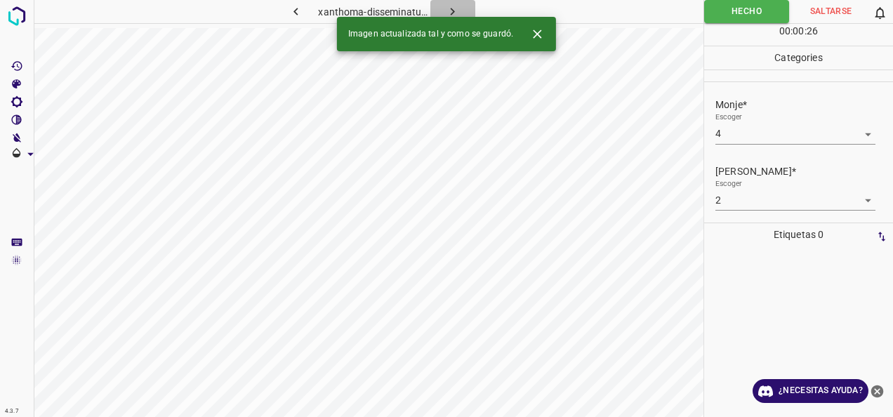
click at [449, 13] on icon "button" at bounding box center [452, 11] width 15 height 15
click at [858, 139] on body "4.3.7 xeroderma-pigmentosum12.jpg Hecho Saltarse 0 00 : 00 : 26 Categories Monj…" at bounding box center [446, 208] width 893 height 417
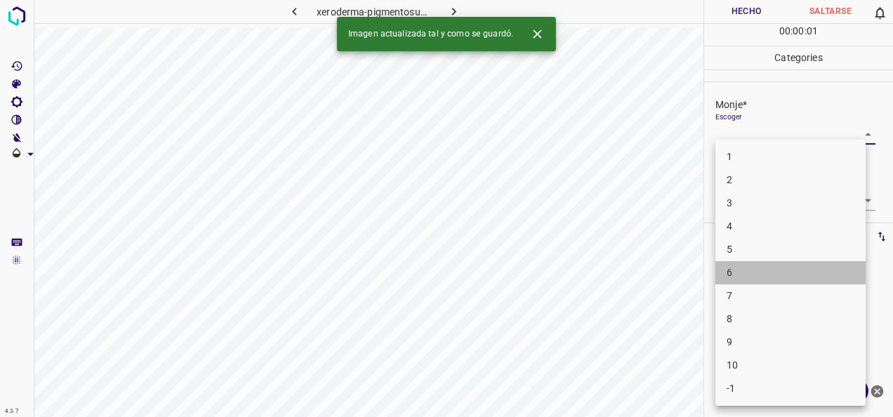
click at [811, 282] on li "6" at bounding box center [791, 272] width 150 height 23
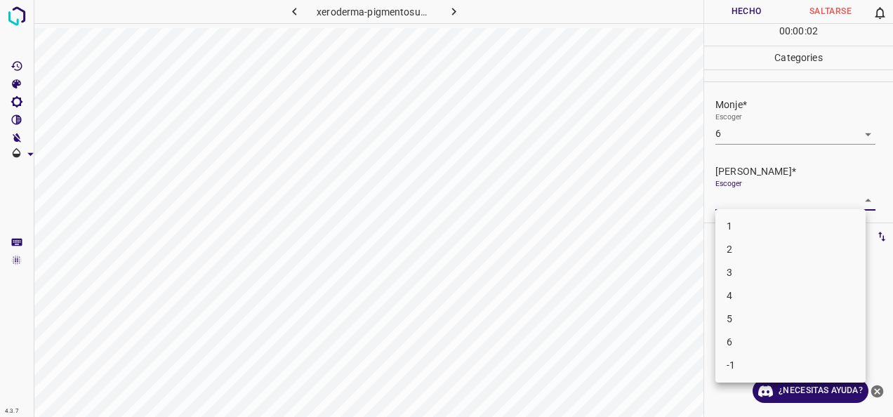
click at [848, 203] on body "4.3.7 xeroderma-pigmentosum12.jpg Hecho Saltarse 0 00 : 00 : 02 Categories Monj…" at bounding box center [446, 208] width 893 height 417
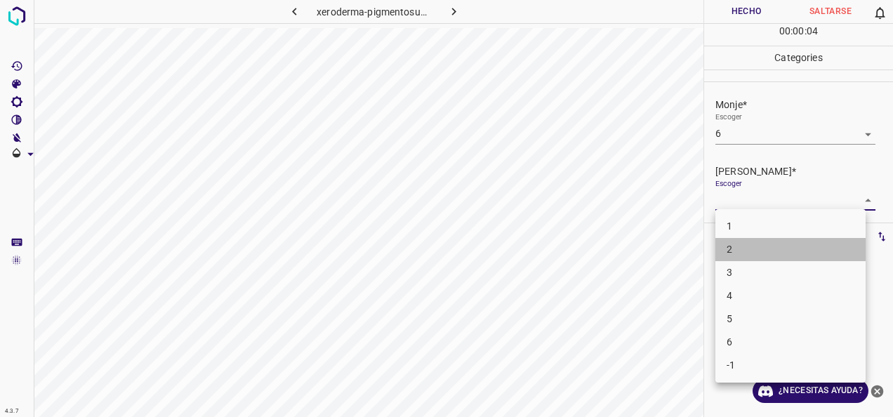
click at [809, 260] on li "2" at bounding box center [791, 249] width 150 height 23
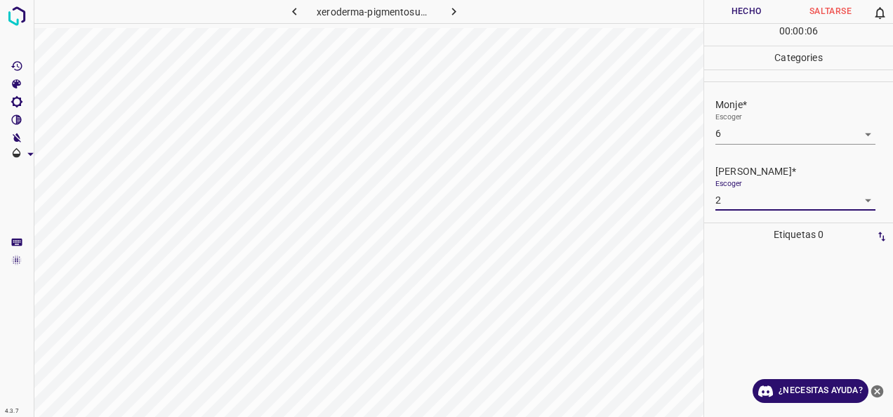
click at [860, 202] on body "4.3.7 xeroderma-pigmentosum12.jpg Hecho Saltarse 0 00 : 00 : 06 Categories Monj…" at bounding box center [446, 208] width 893 height 417
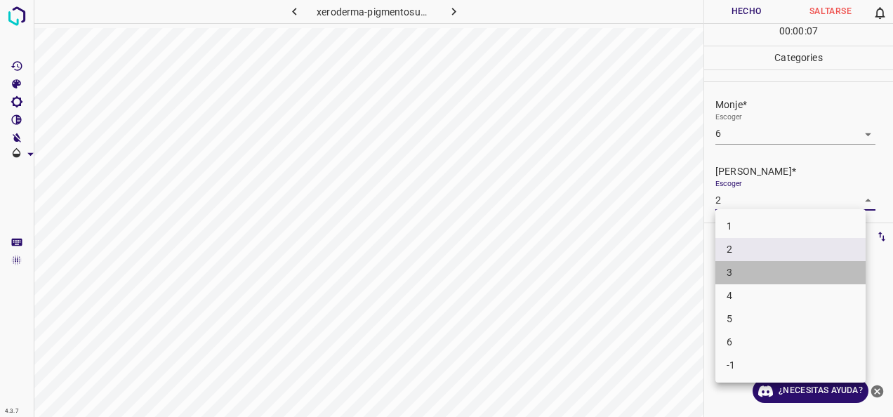
click at [814, 268] on li "3" at bounding box center [791, 272] width 150 height 23
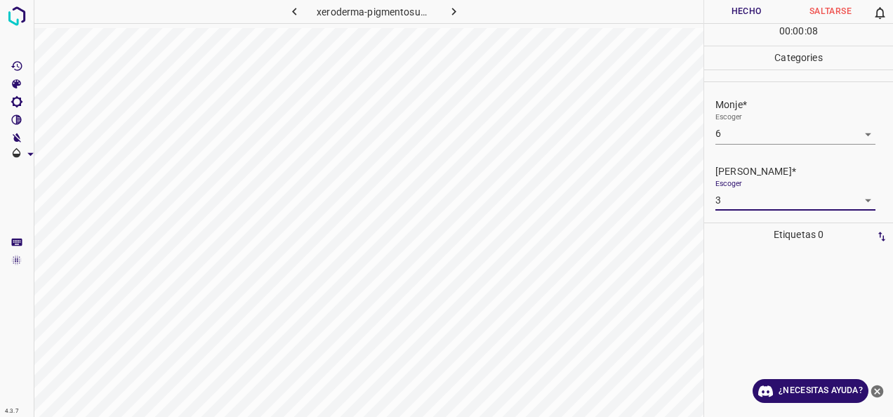
click at [746, 13] on button "Hecho" at bounding box center [746, 11] width 84 height 23
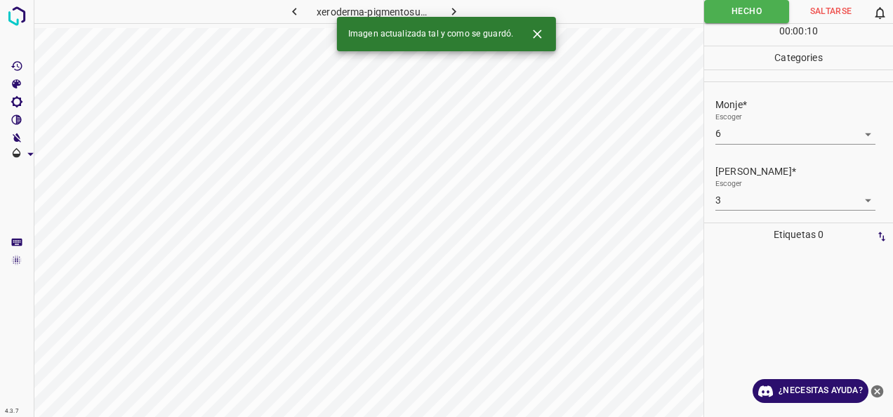
click at [450, 20] on div "Imagen actualizada tal y como se guardó." at bounding box center [446, 34] width 219 height 34
click at [458, 5] on icon "button" at bounding box center [454, 11] width 15 height 15
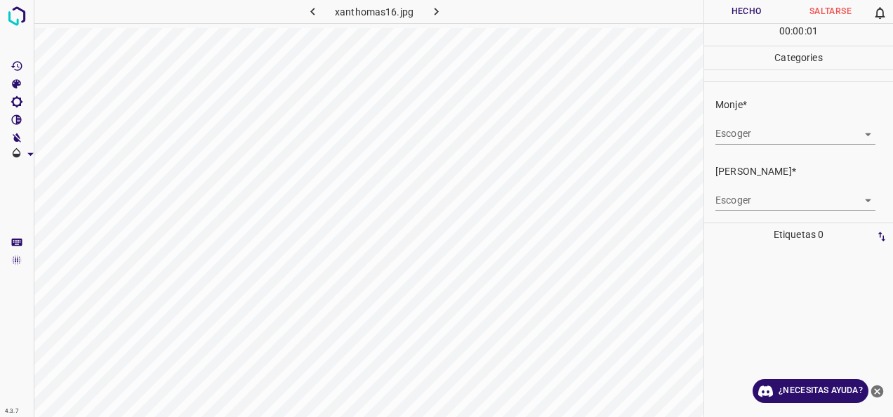
click at [850, 133] on body "4.3.7 xanthomas16.jpg Hecho Saltarse 0 00 : 00 : 01 Categories Monje* Escoger ​…" at bounding box center [446, 208] width 893 height 417
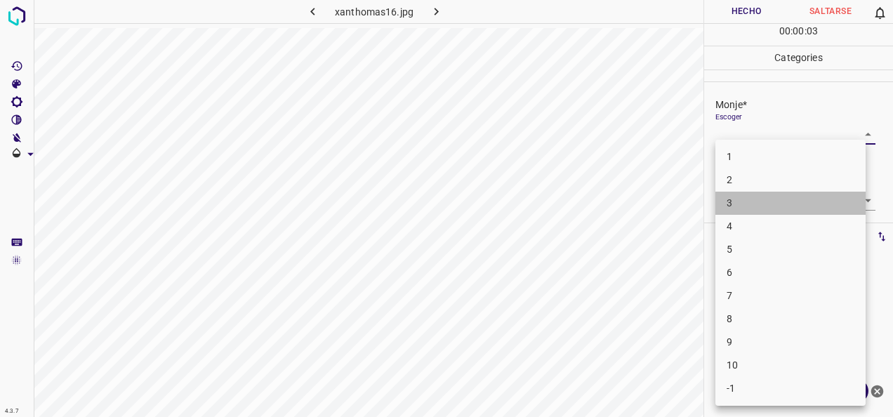
click at [815, 207] on li "3" at bounding box center [791, 203] width 150 height 23
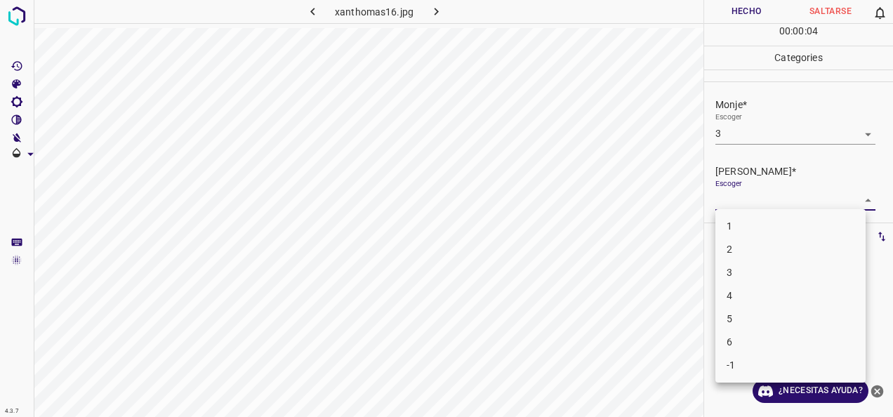
click at [854, 196] on body "4.3.7 xanthomas16.jpg Hecho Saltarse 0 00 : 00 : 04 Categories Monje* Escoger 3…" at bounding box center [446, 208] width 893 height 417
click at [804, 256] on li "2" at bounding box center [791, 249] width 150 height 23
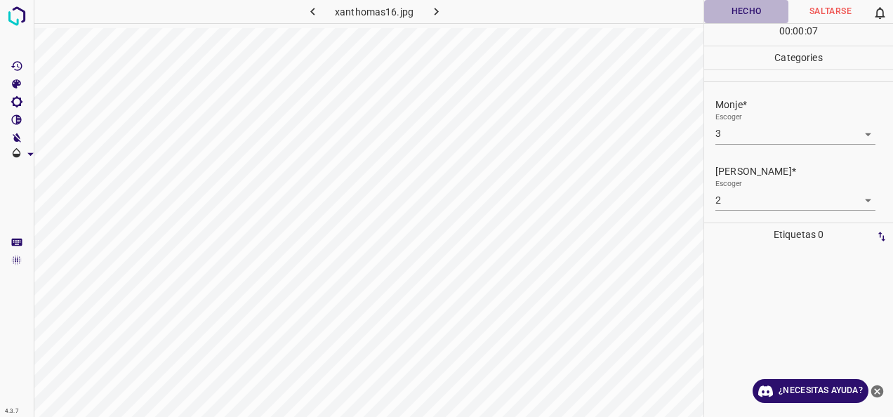
click at [744, 3] on button "Hecho" at bounding box center [746, 11] width 84 height 23
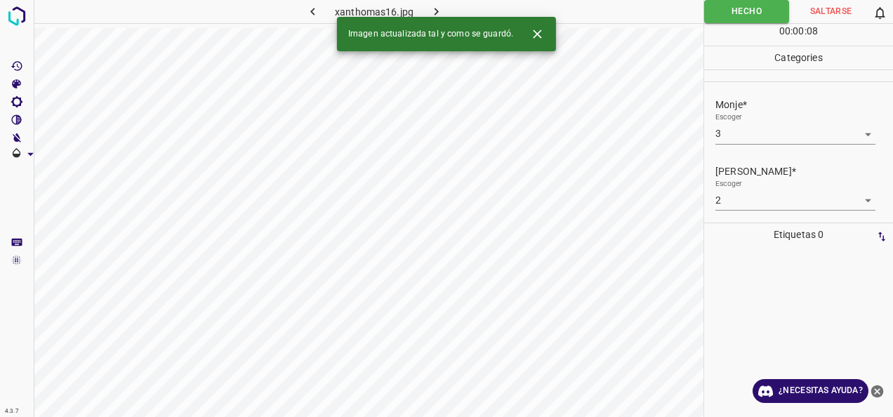
click at [441, 7] on icon "button" at bounding box center [436, 11] width 15 height 15
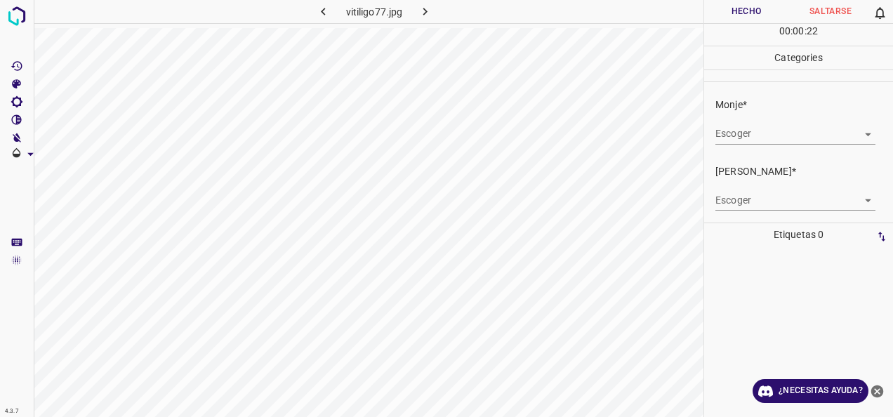
click at [850, 131] on body "4.3.7 vitiligo77.jpg Hecho Saltarse 0 00 : 00 : 22 Categories Monje* Escoger ​ …" at bounding box center [446, 208] width 893 height 417
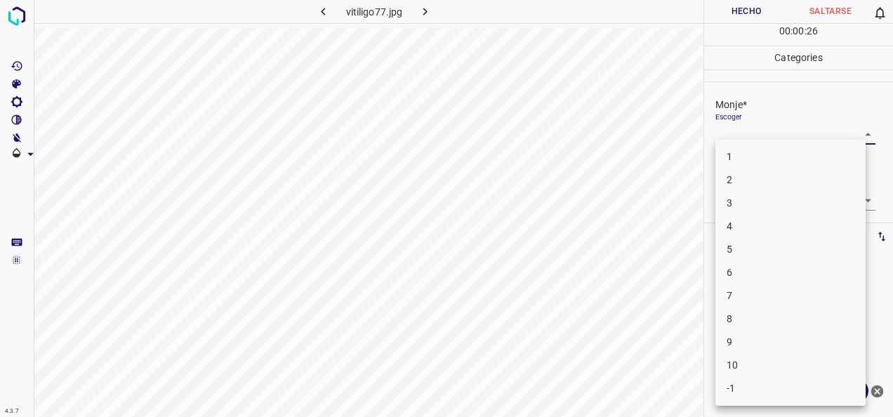
click at [808, 263] on li "6" at bounding box center [791, 272] width 150 height 23
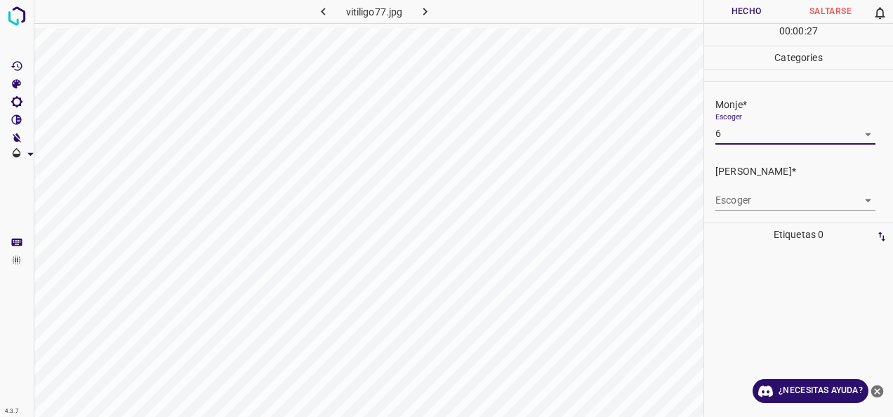
click at [858, 201] on body "4.3.7 vitiligo77.jpg Hecho Saltarse 0 00 : 00 : 27 Categories Monje* Escoger 6 …" at bounding box center [446, 208] width 893 height 417
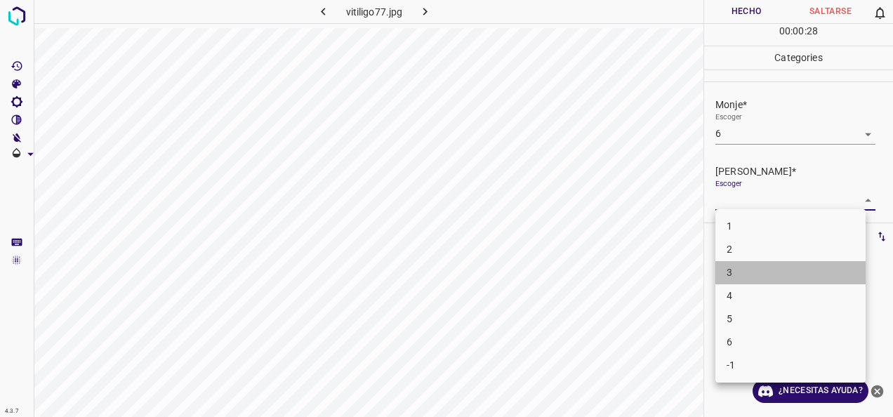
click at [817, 262] on li "3" at bounding box center [791, 272] width 150 height 23
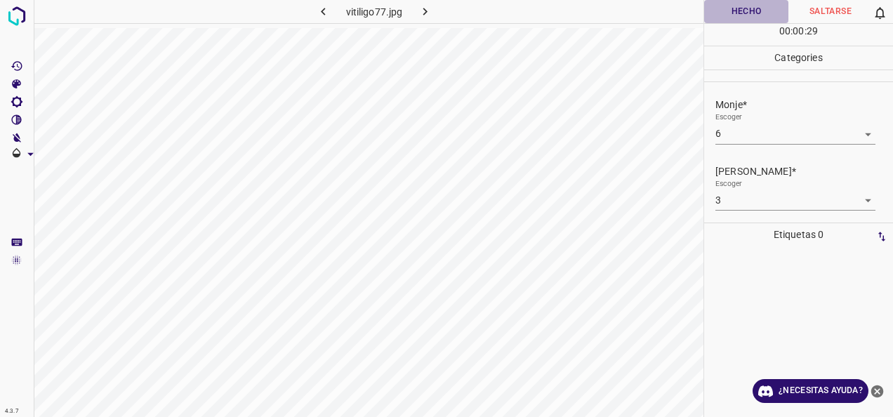
click at [752, 13] on button "Hecho" at bounding box center [746, 11] width 84 height 23
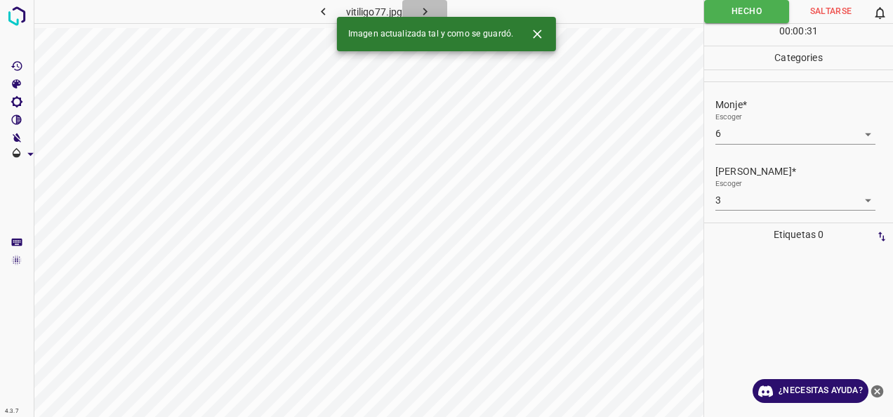
click at [430, 9] on icon "button" at bounding box center [425, 11] width 15 height 15
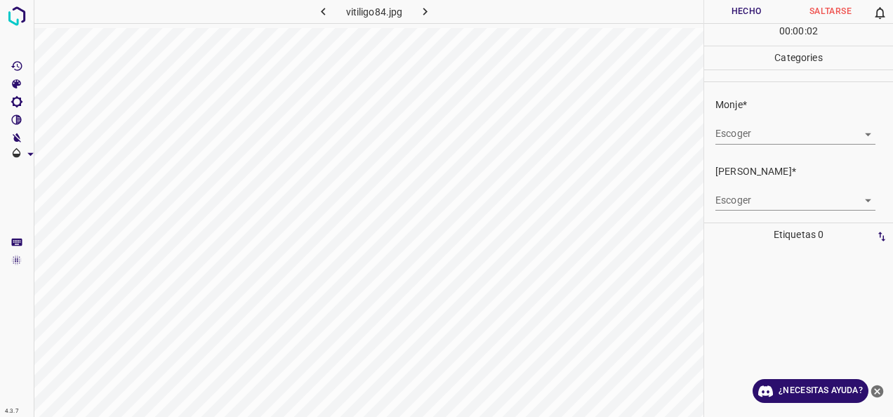
click at [862, 129] on body "4.3.7 vitiligo84.jpg Hecho Saltarse 0 00 : 00 : 02 Categories Monje* Escoger ​ …" at bounding box center [446, 208] width 893 height 417
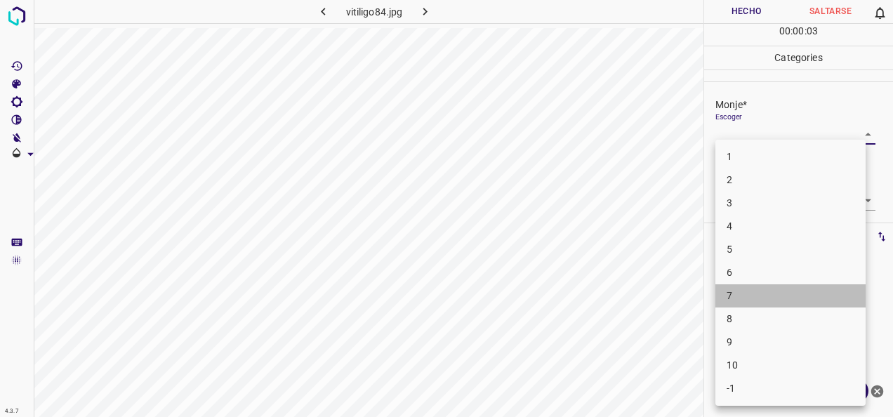
click at [789, 295] on li "7" at bounding box center [791, 295] width 150 height 23
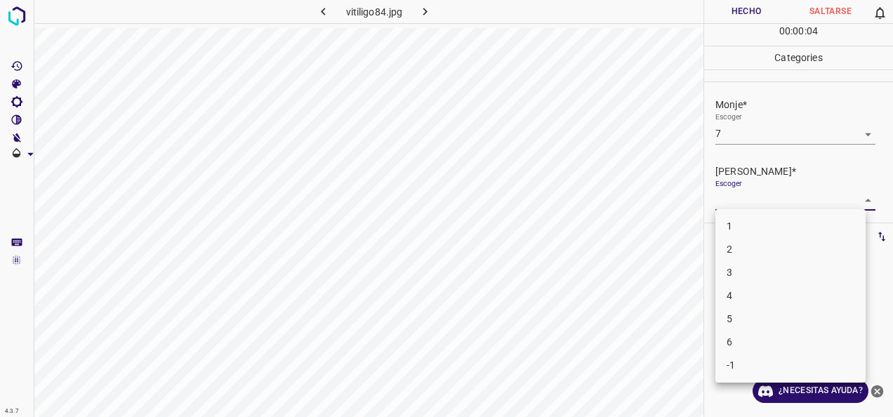
click at [862, 199] on body "4.3.7 vitiligo84.jpg Hecho Saltarse 0 00 : 00 : 04 Categories Monje* Escoger 7 …" at bounding box center [446, 208] width 893 height 417
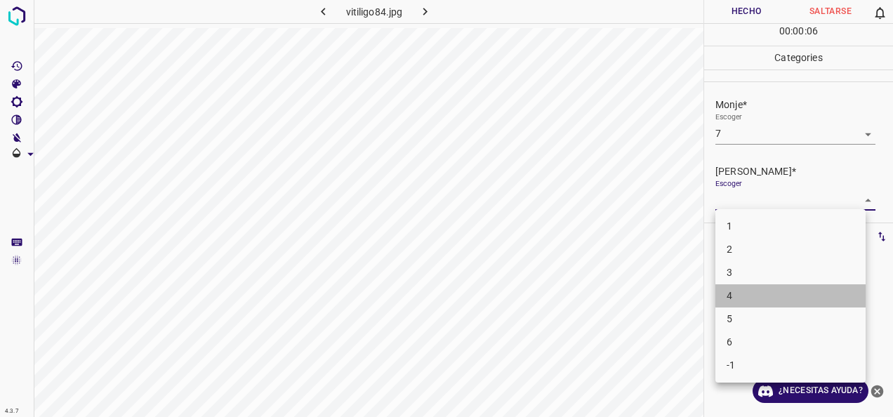
click at [771, 294] on li "4" at bounding box center [791, 295] width 150 height 23
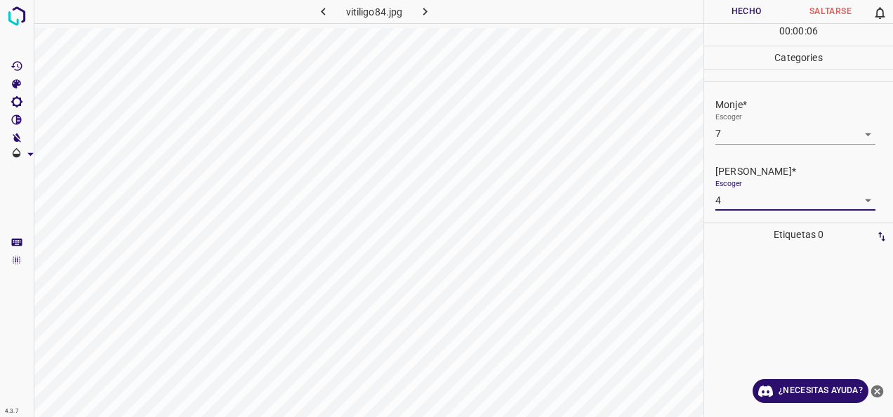
click at [754, 1] on button "Hecho" at bounding box center [746, 11] width 84 height 23
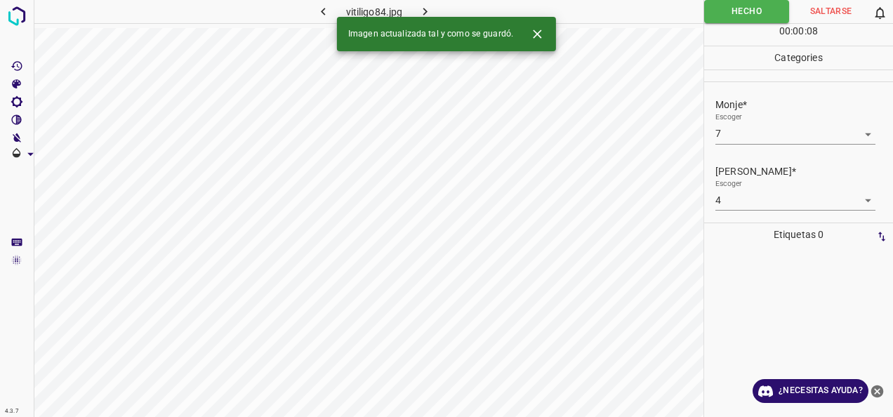
click at [426, 11] on icon "button" at bounding box center [425, 12] width 4 height 8
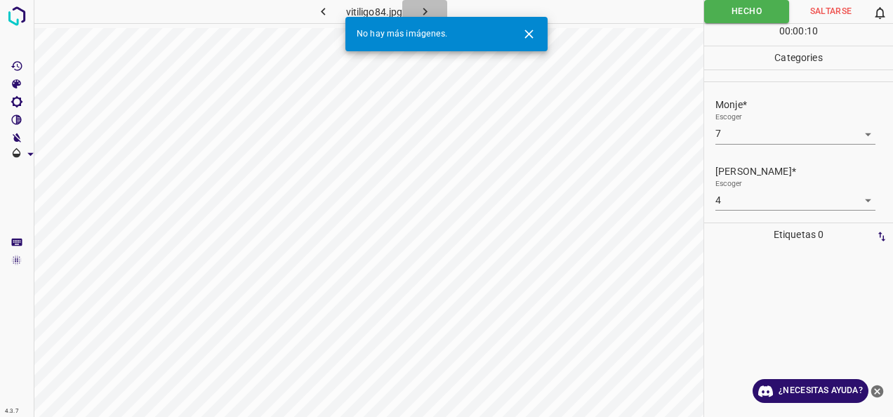
click at [421, 3] on button "button" at bounding box center [424, 11] width 45 height 23
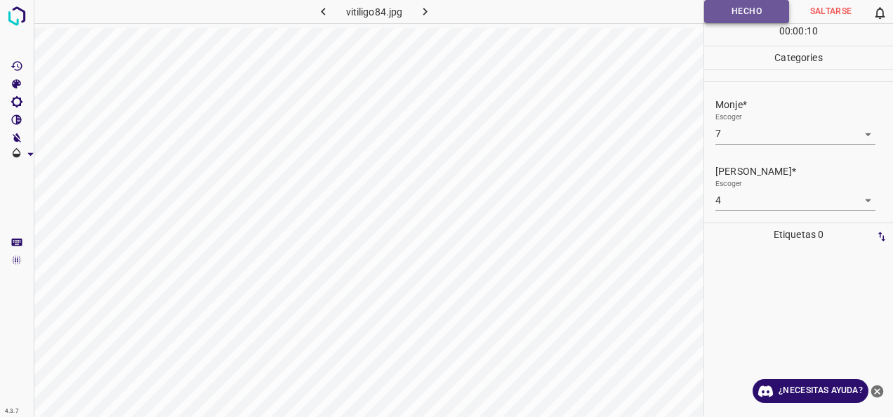
click at [749, 15] on button "Hecho" at bounding box center [746, 11] width 85 height 23
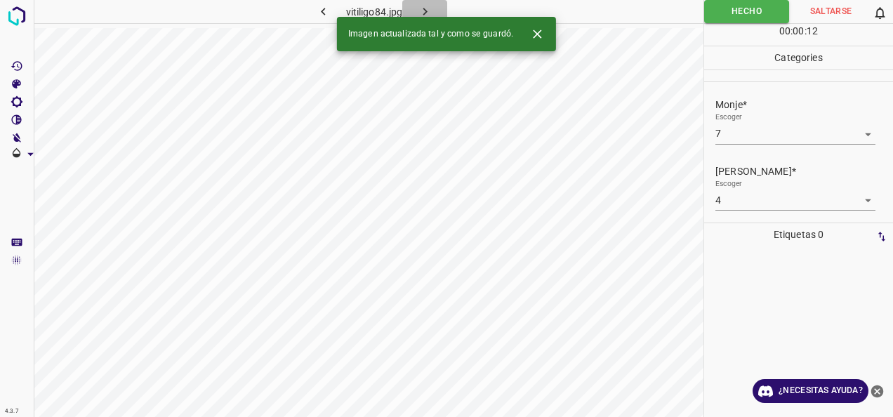
click at [426, 6] on icon "button" at bounding box center [425, 11] width 15 height 15
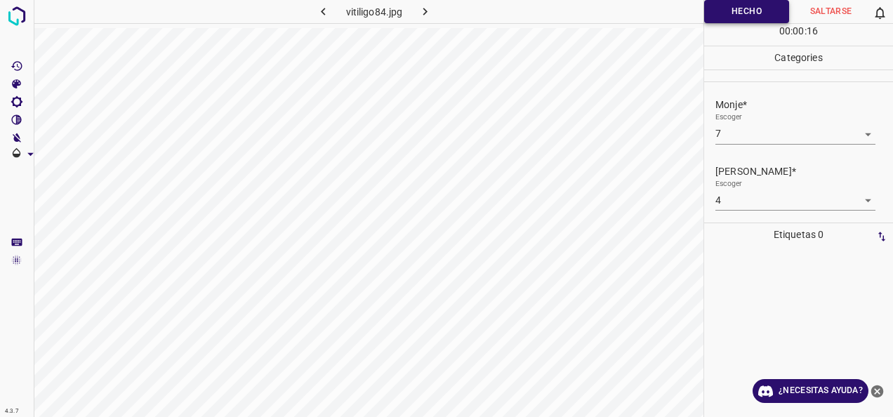
click at [745, 6] on button "Hecho" at bounding box center [746, 11] width 85 height 23
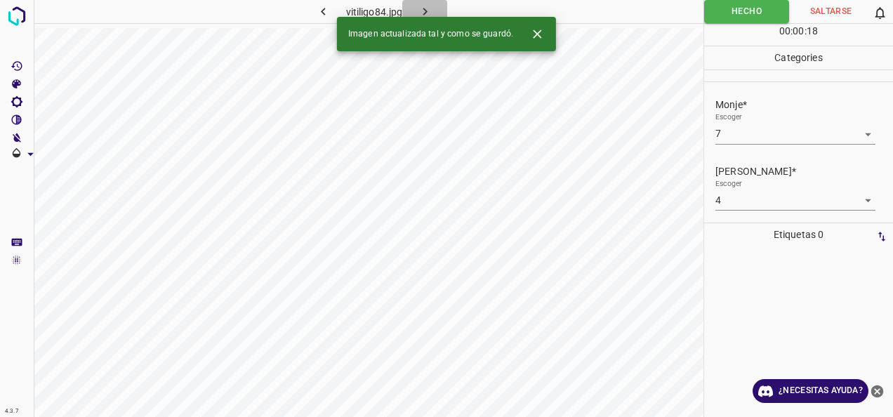
click at [423, 11] on icon "button" at bounding box center [425, 11] width 15 height 15
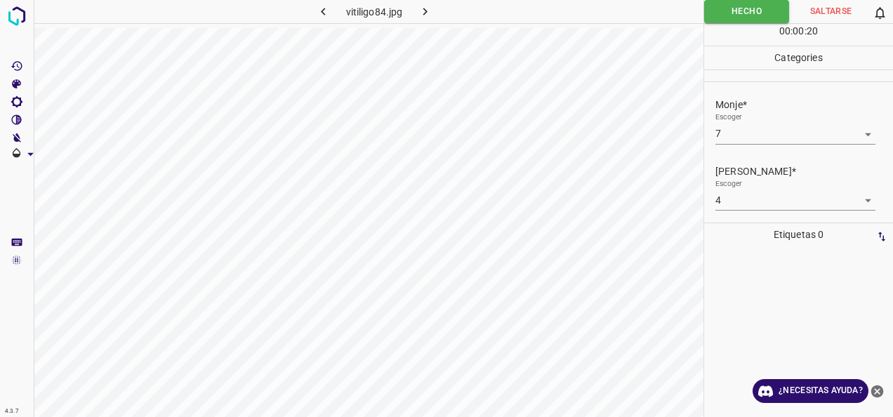
click at [875, 388] on icon "Cerrar Ayuda" at bounding box center [878, 391] width 13 height 13
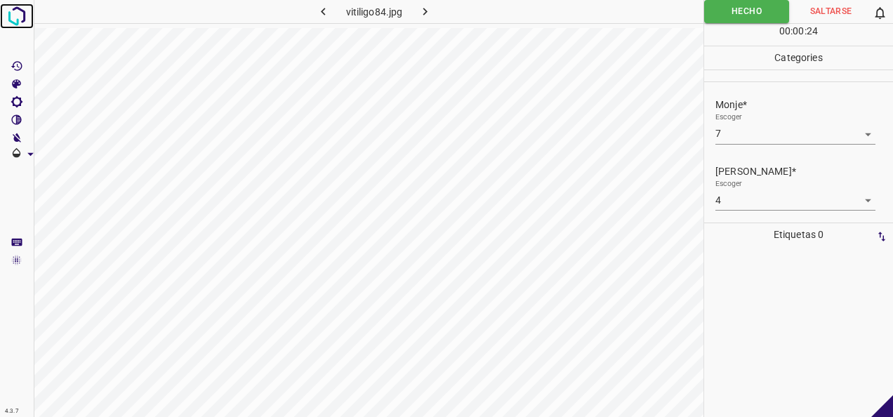
click at [18, 19] on img at bounding box center [16, 16] width 25 height 25
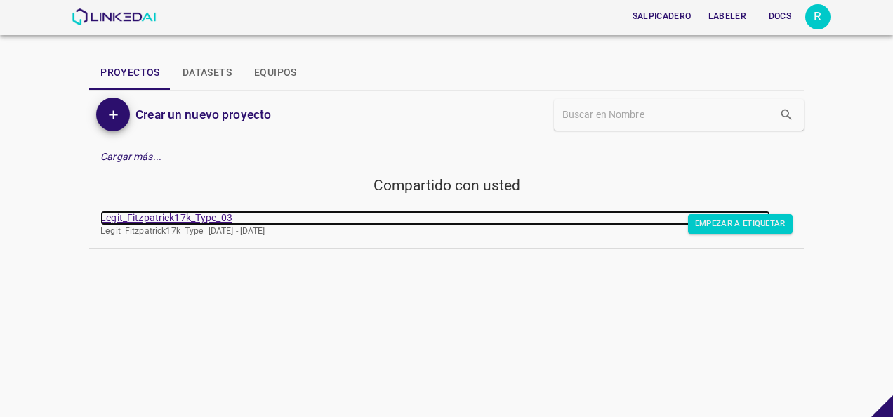
click at [132, 216] on link "Legit_Fitzpatrick17k_Type_03" at bounding box center [435, 218] width 670 height 15
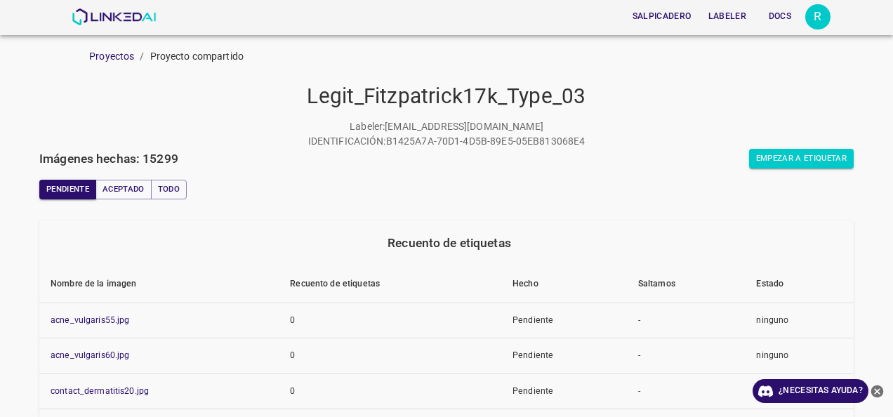
drag, startPoint x: 574, startPoint y: 391, endPoint x: 695, endPoint y: 453, distance: 136.6
click at [695, 417] on html "Salpicadero Labeler Docs R Proyectos / Proyecto compartido Legit_Fitzpatrick17k…" at bounding box center [446, 208] width 893 height 417
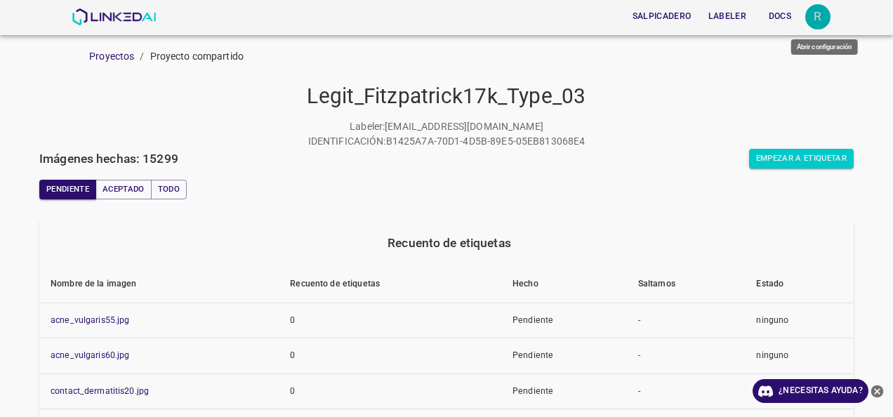
click at [816, 23] on div "R" at bounding box center [818, 16] width 25 height 25
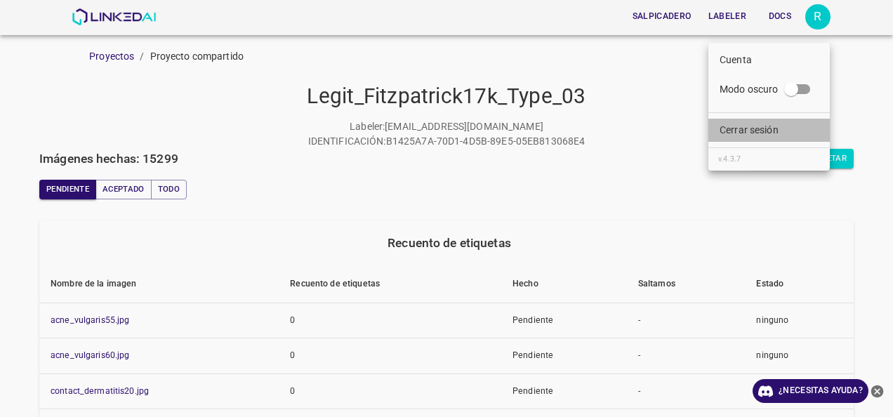
click at [771, 129] on p "Cerrar sesión" at bounding box center [749, 130] width 59 height 15
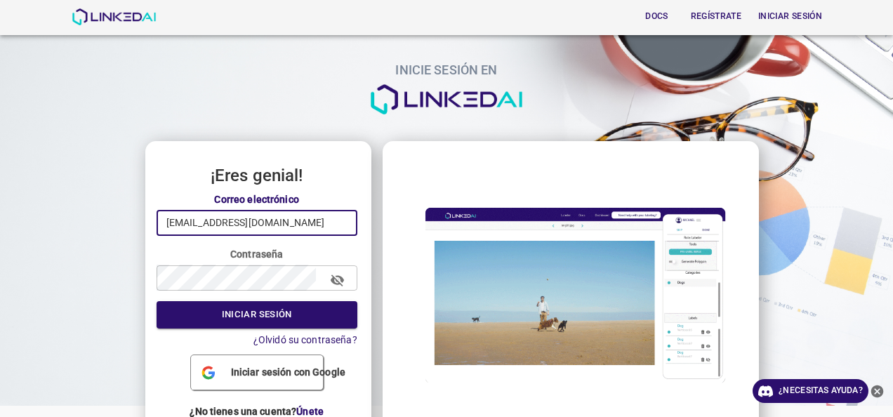
click at [299, 216] on input "nubiarosio54@gmail.com" at bounding box center [257, 223] width 201 height 26
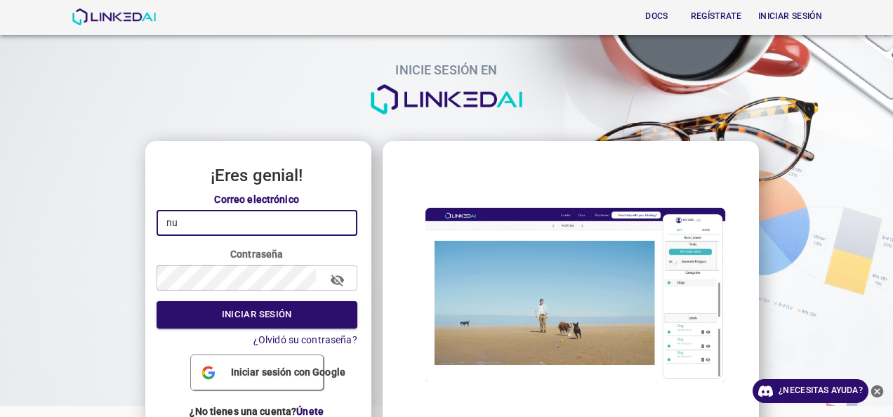
type input "n"
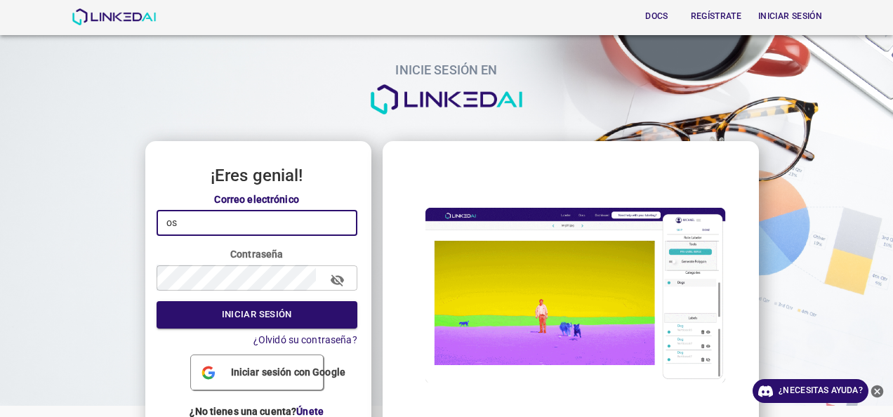
type input "oscar.pachon@gmail.com"
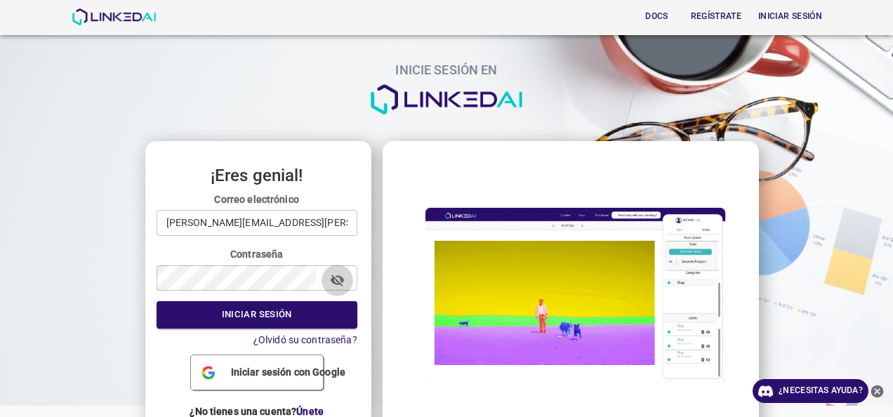
click at [343, 277] on button "button" at bounding box center [338, 281] width 32 height 32
click at [277, 312] on button "Iniciar sesión" at bounding box center [257, 314] width 201 height 27
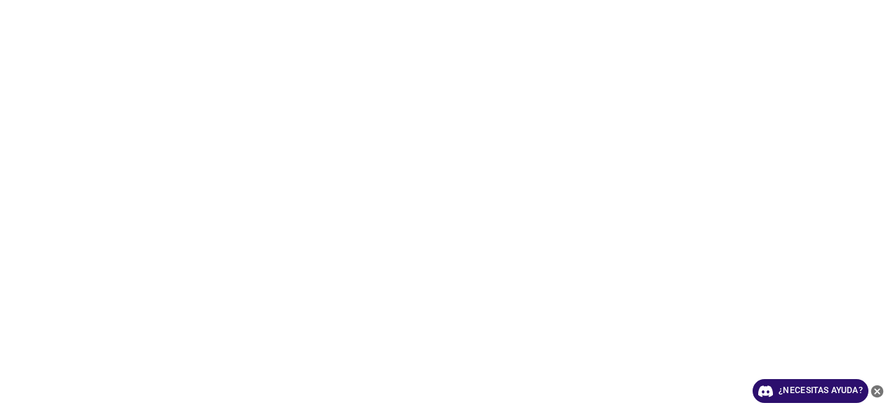
click at [367, 73] on div "¿Necesitas ayuda?" at bounding box center [446, 208] width 893 height 417
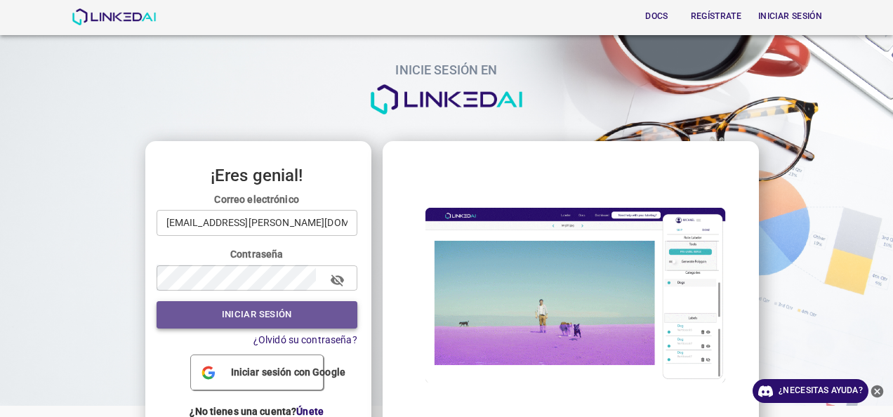
click at [285, 320] on button "Iniciar sesión" at bounding box center [257, 314] width 201 height 27
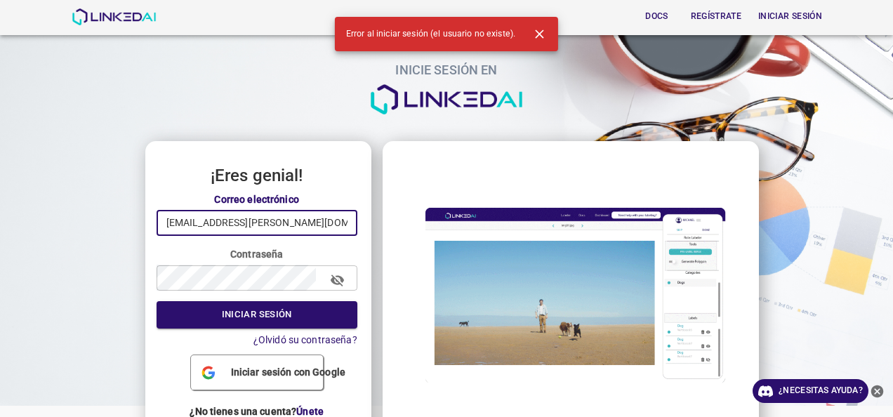
click at [289, 216] on input "oscar.pachon@gmail.com" at bounding box center [257, 223] width 201 height 26
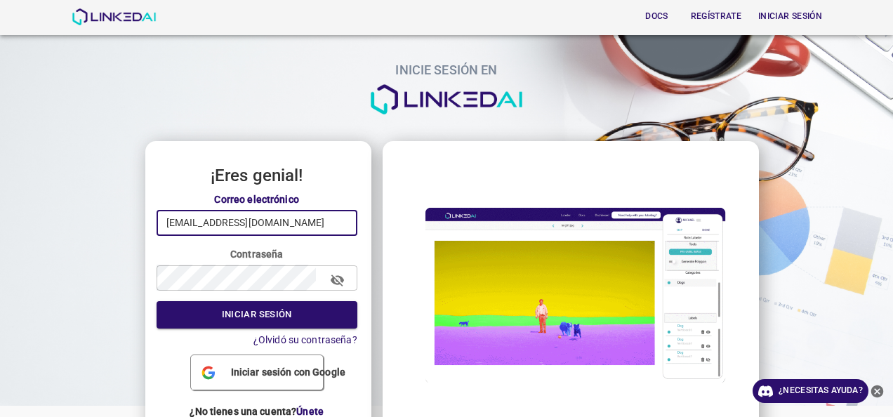
type input "osepasa@hotmail.com"
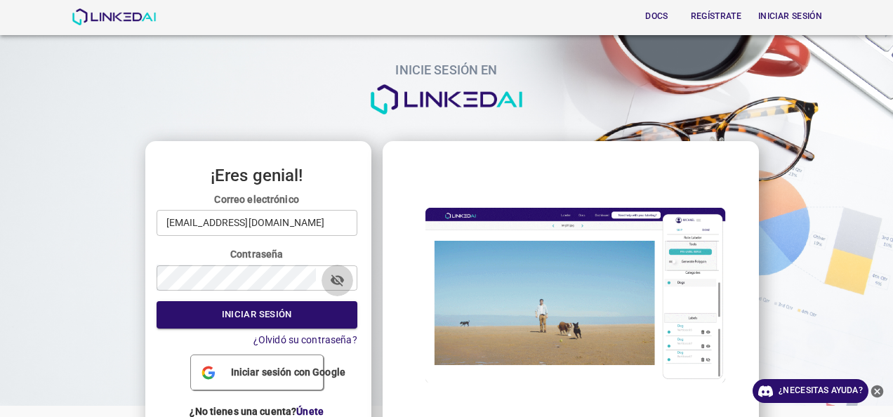
click at [341, 277] on icon "button" at bounding box center [337, 280] width 15 height 15
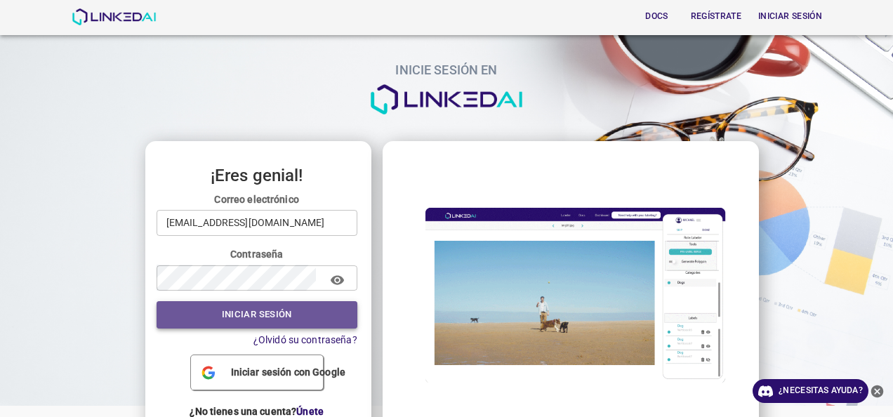
click at [267, 311] on font "Iniciar sesión" at bounding box center [257, 315] width 70 height 16
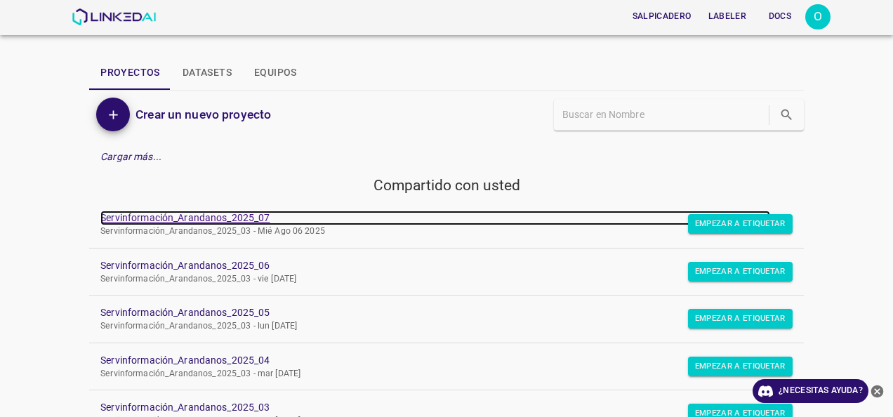
click at [251, 221] on link "Servinformación_Arandanos_2025_07" at bounding box center [435, 218] width 670 height 15
